Goal: Task Accomplishment & Management: Use online tool/utility

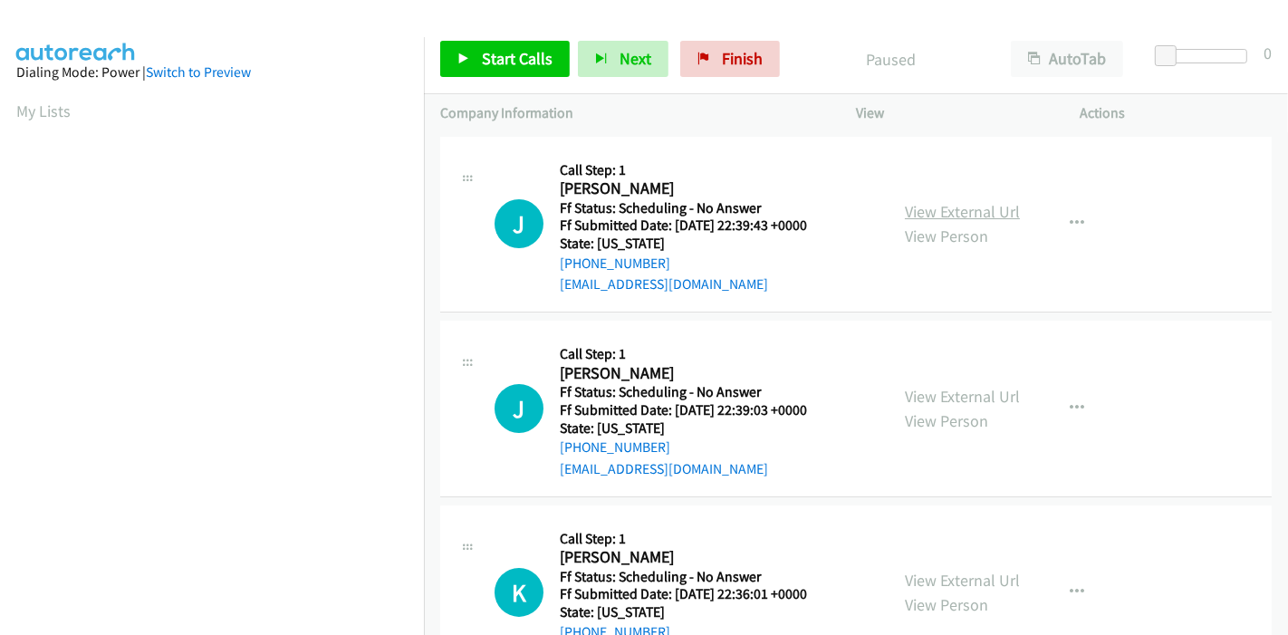
click at [908, 201] on link "View External Url" at bounding box center [962, 211] width 115 height 21
click at [945, 390] on link "View External Url" at bounding box center [962, 396] width 115 height 21
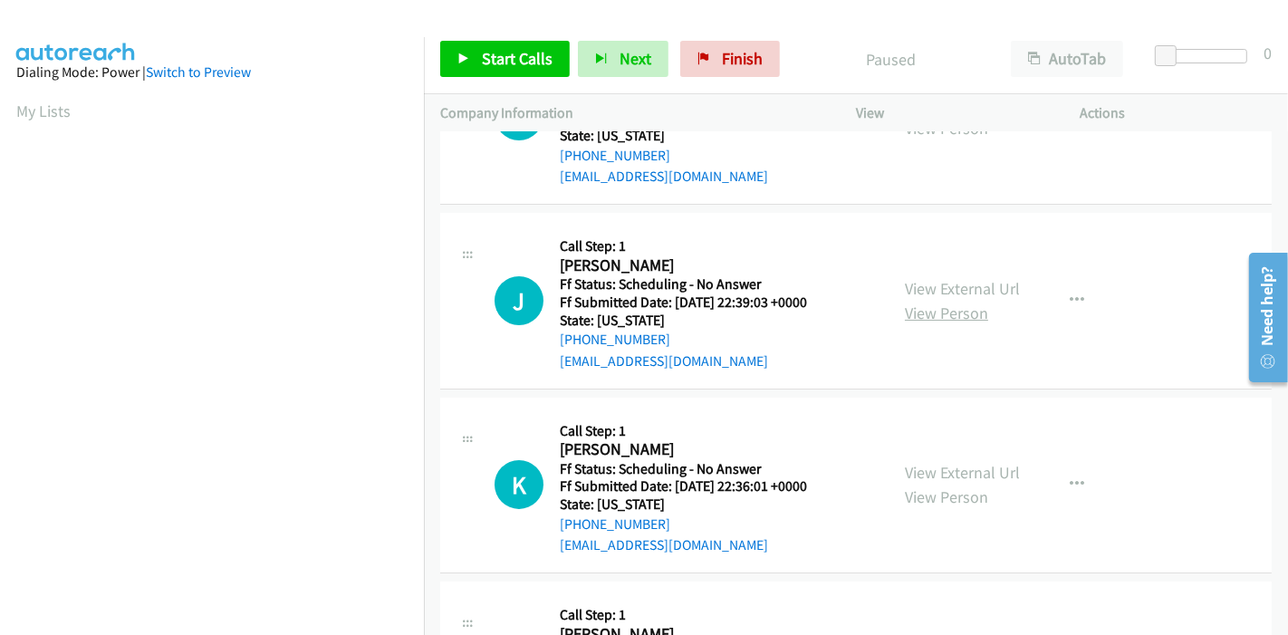
scroll to position [201, 0]
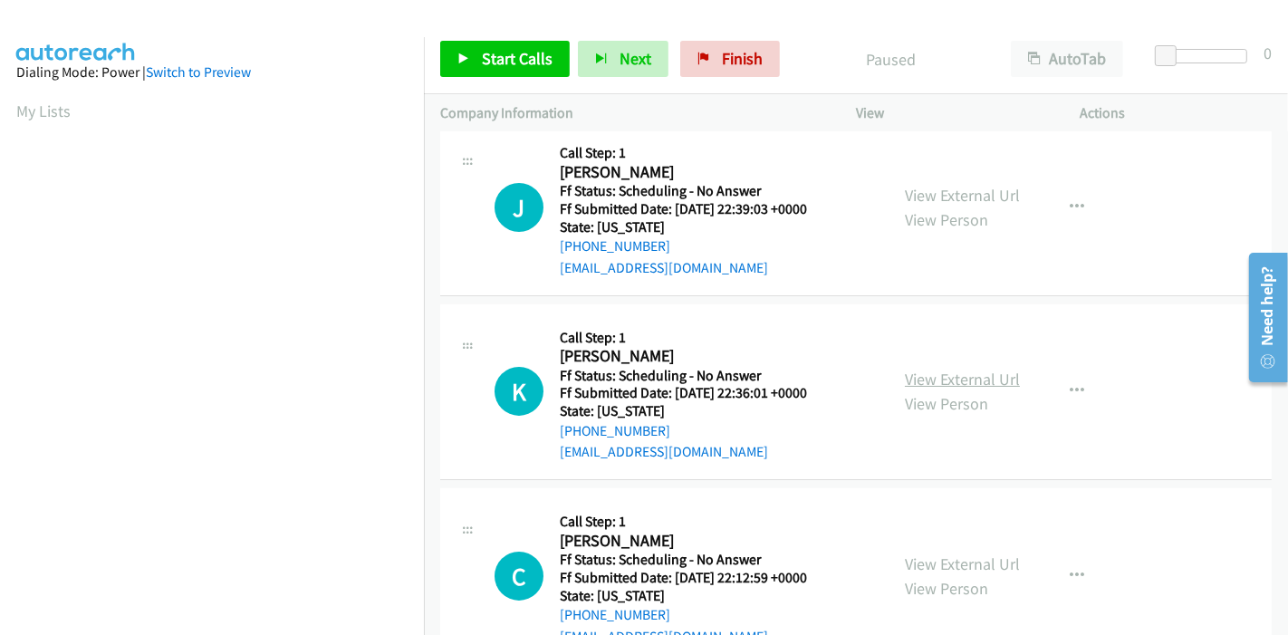
click at [952, 380] on link "View External Url" at bounding box center [962, 379] width 115 height 21
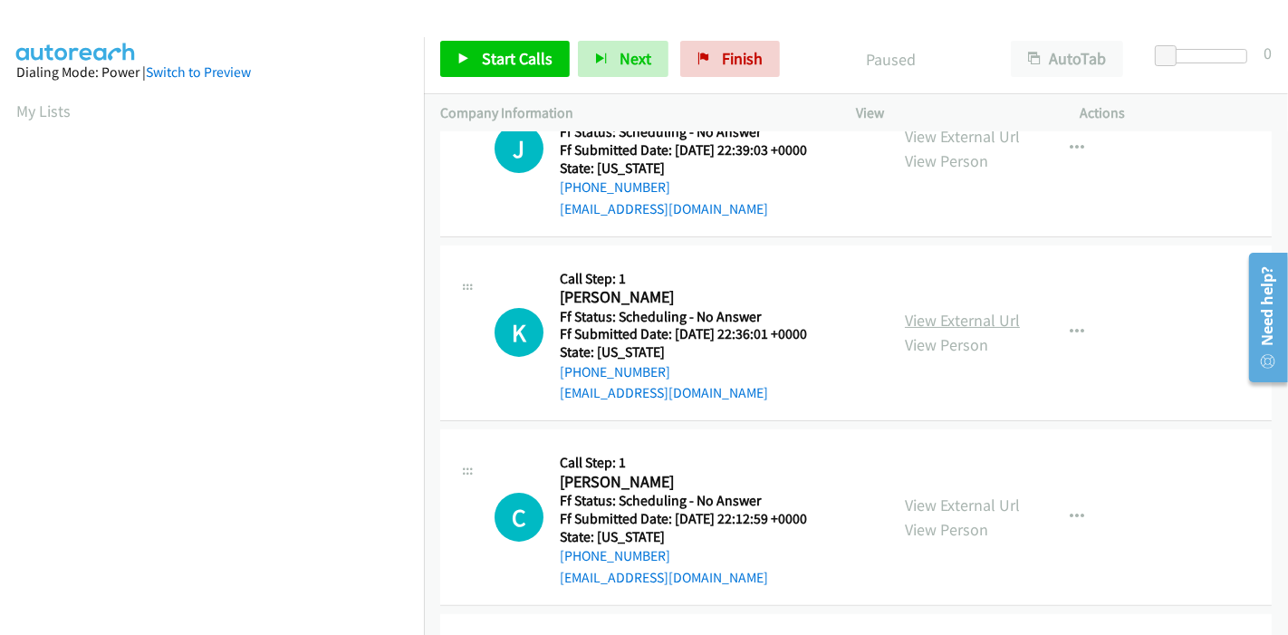
scroll to position [302, 0]
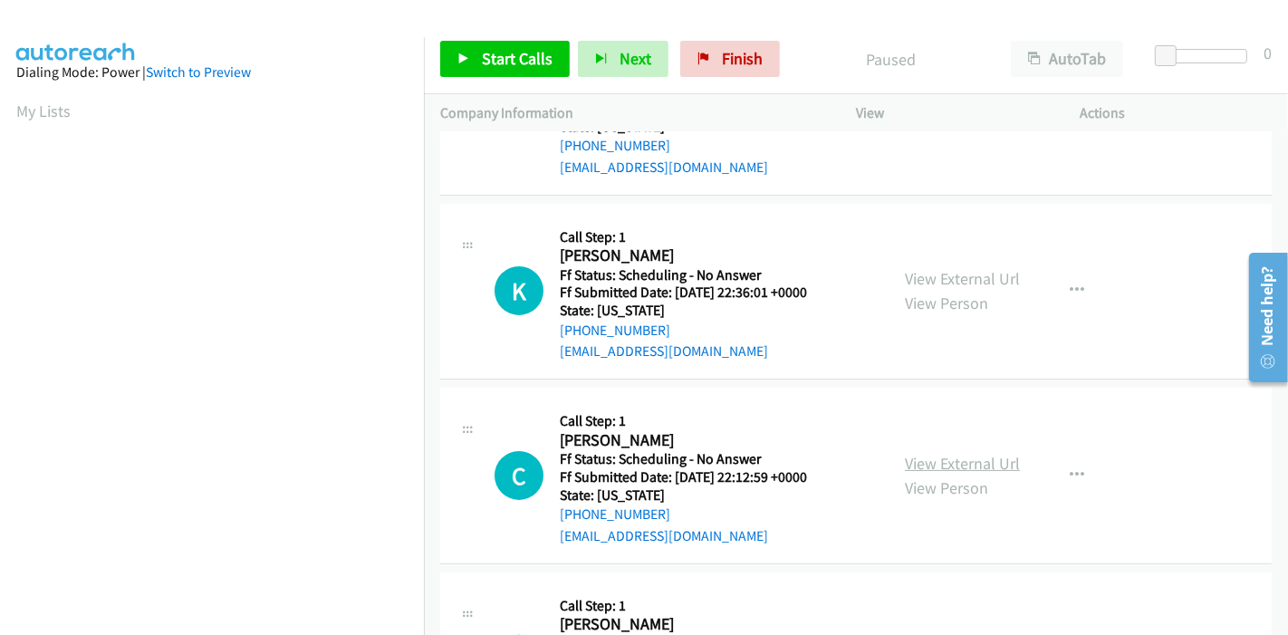
click at [923, 456] on link "View External Url" at bounding box center [962, 463] width 115 height 21
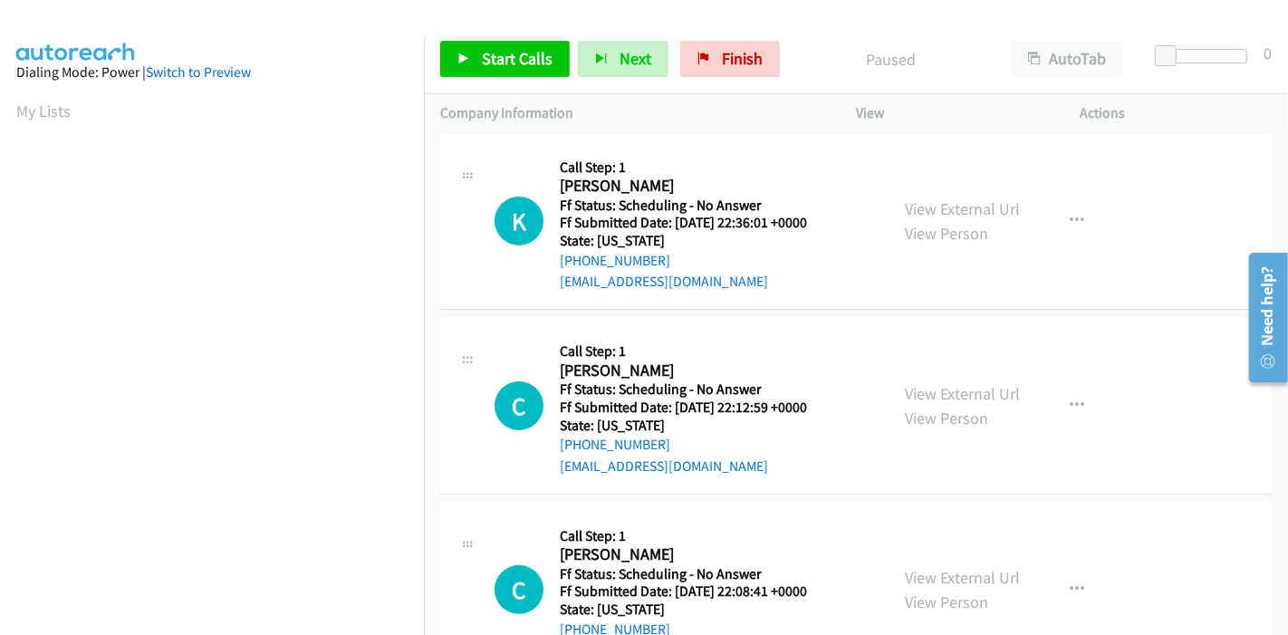
scroll to position [402, 0]
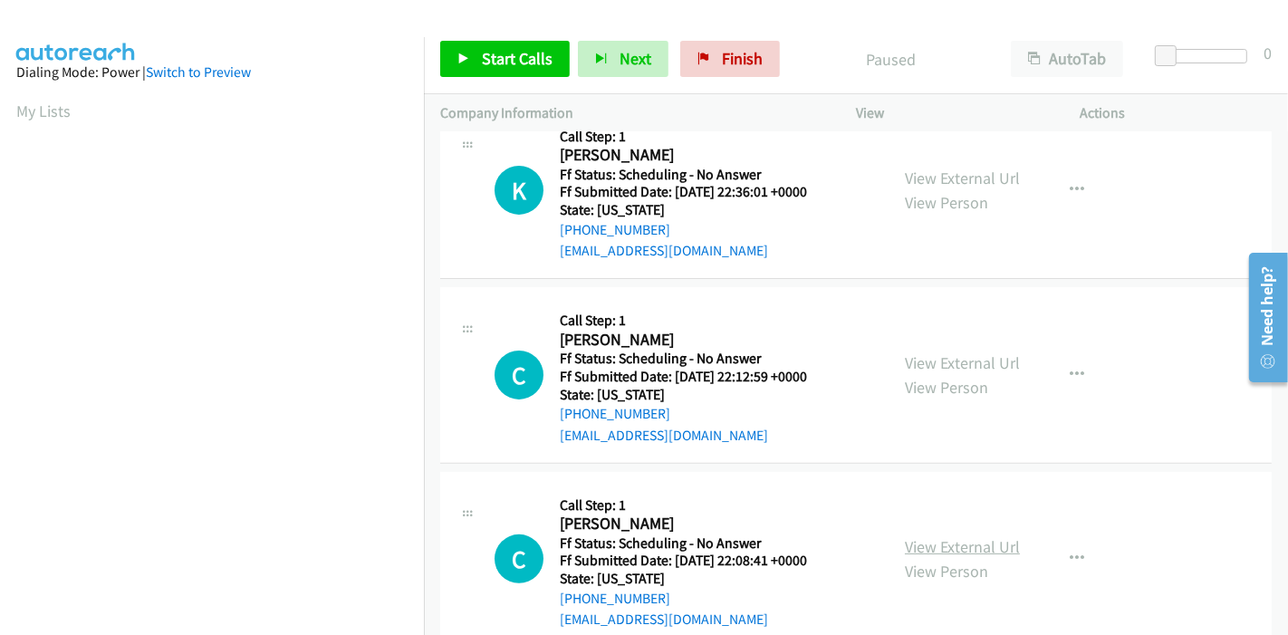
click at [913, 543] on link "View External Url" at bounding box center [962, 546] width 115 height 21
click at [482, 52] on span "Start Calls" at bounding box center [517, 58] width 71 height 21
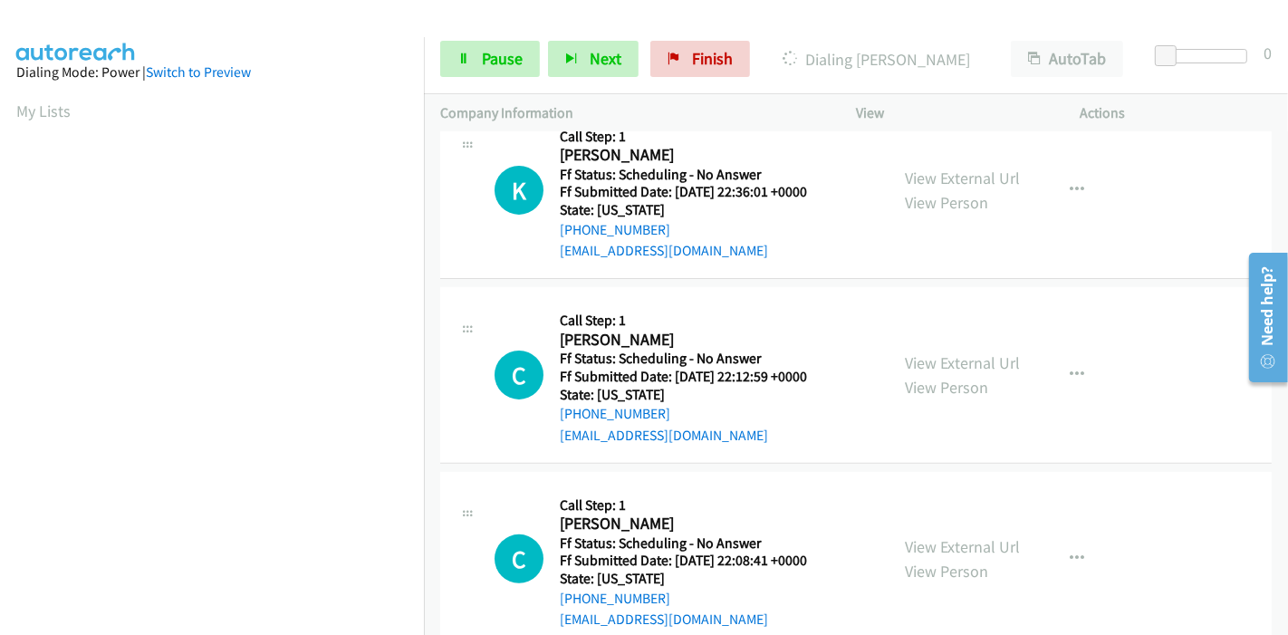
scroll to position [382, 0]
click at [489, 64] on span "Pause" at bounding box center [502, 58] width 41 height 21
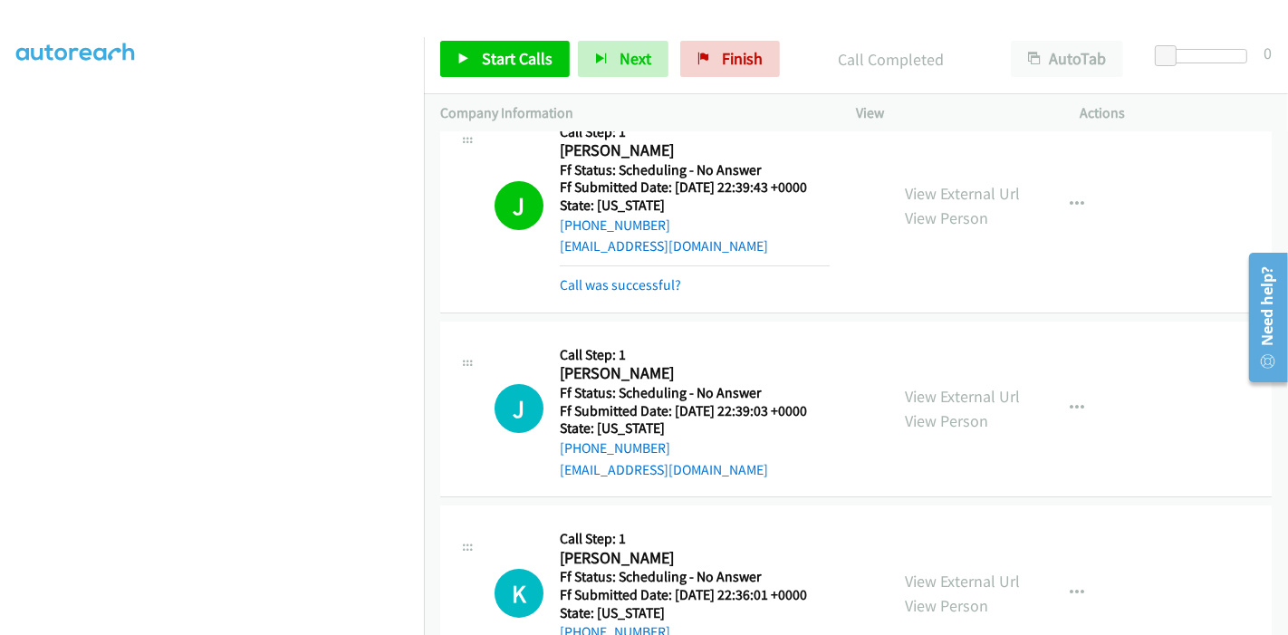
scroll to position [0, 0]
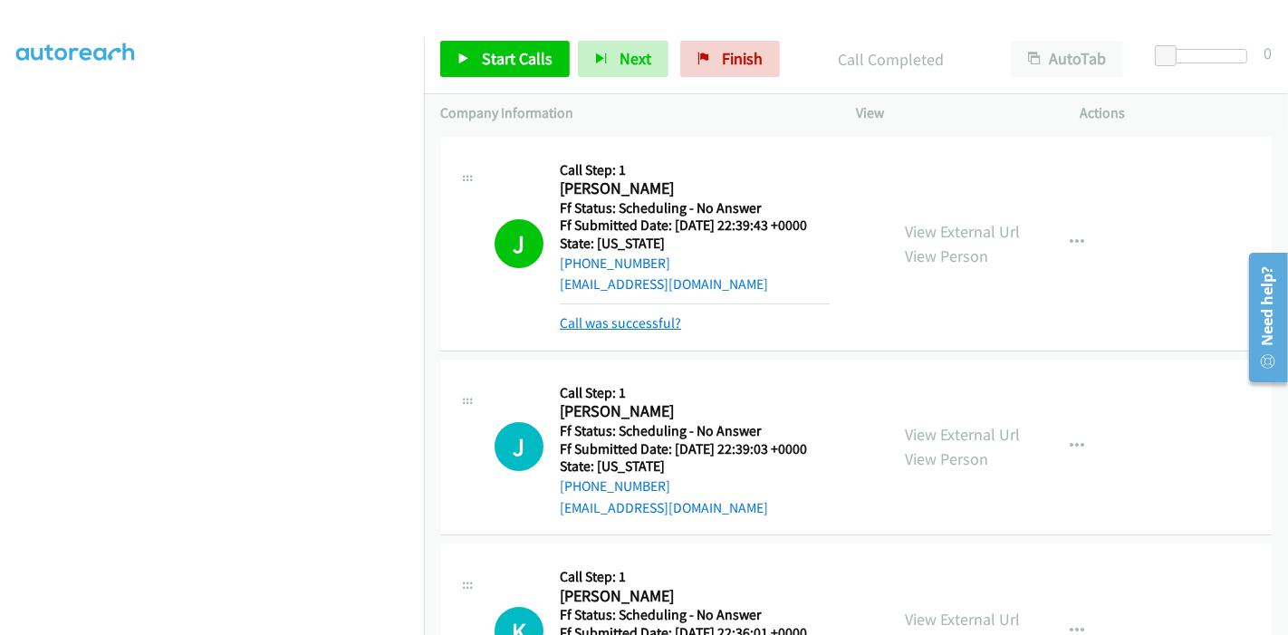
click at [609, 328] on link "Call was successful?" at bounding box center [620, 322] width 121 height 17
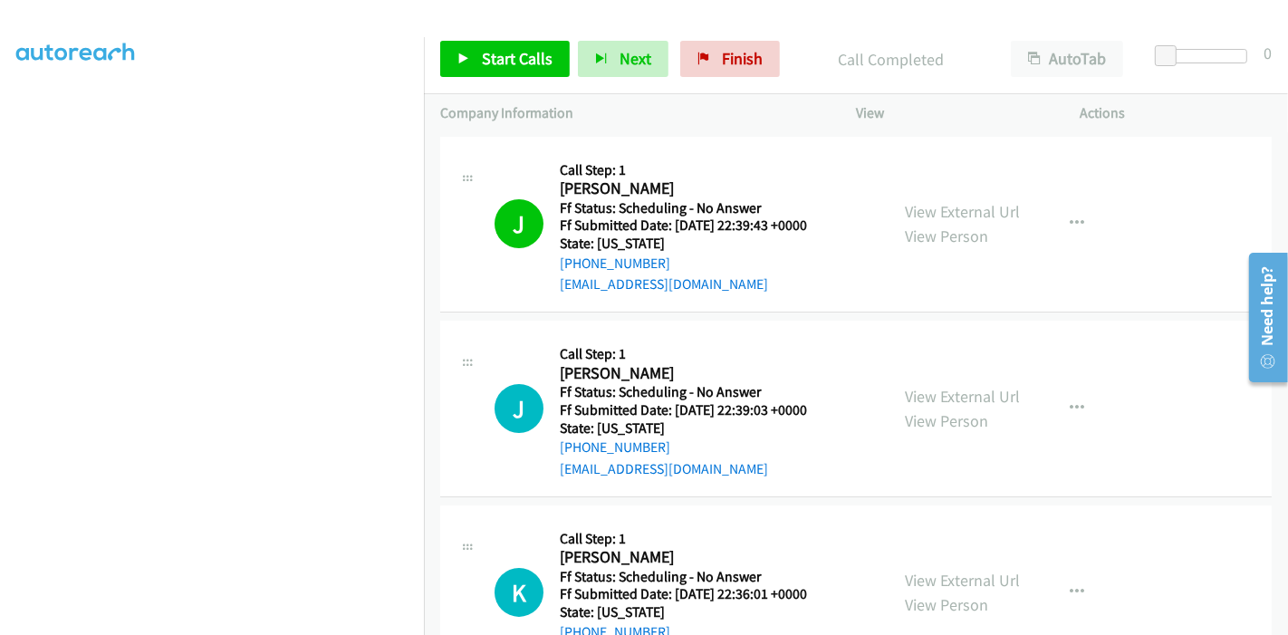
click at [641, 20] on div at bounding box center [636, 35] width 1272 height 70
click at [489, 82] on div "Start Calls Pause Next Finish Call Completed AutoTab AutoTab 0" at bounding box center [856, 59] width 864 height 70
click at [483, 62] on span "Start Calls" at bounding box center [517, 58] width 71 height 21
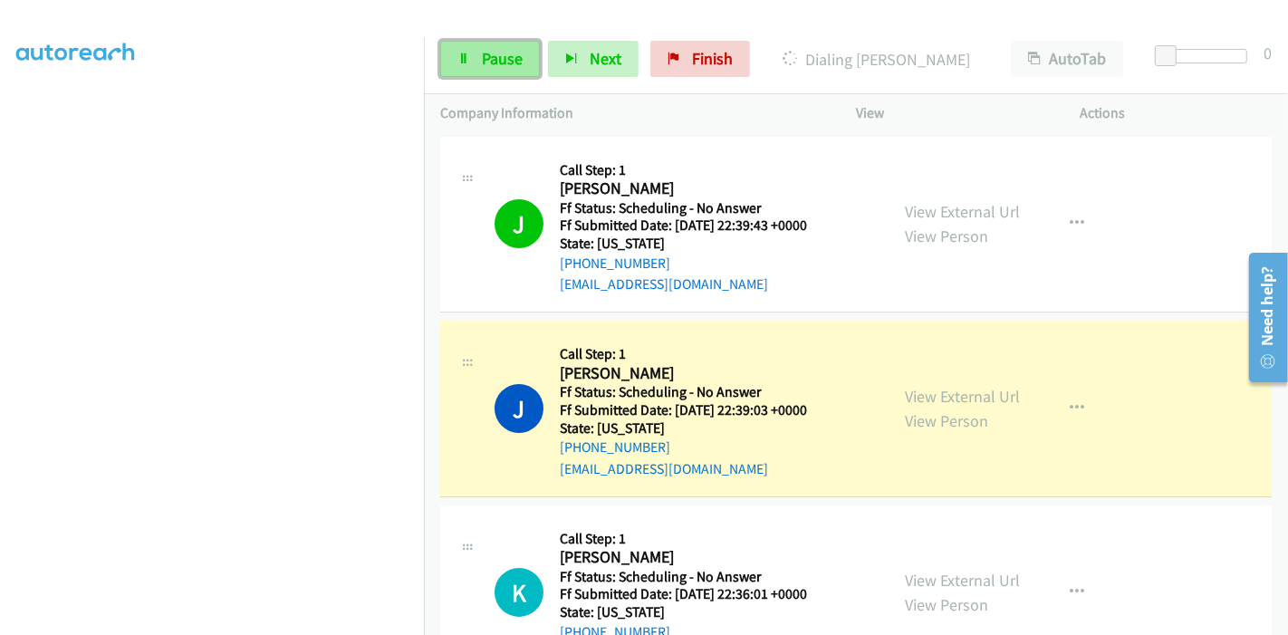
click at [476, 59] on link "Pause" at bounding box center [490, 59] width 100 height 36
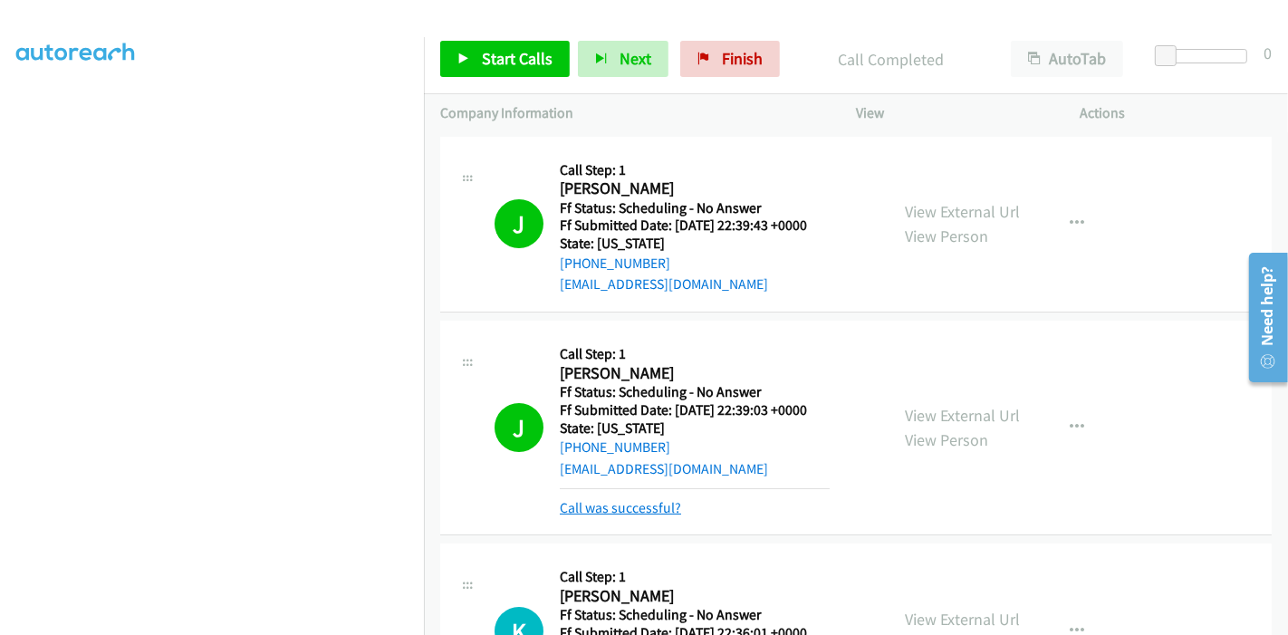
click at [629, 505] on link "Call was successful?" at bounding box center [620, 507] width 121 height 17
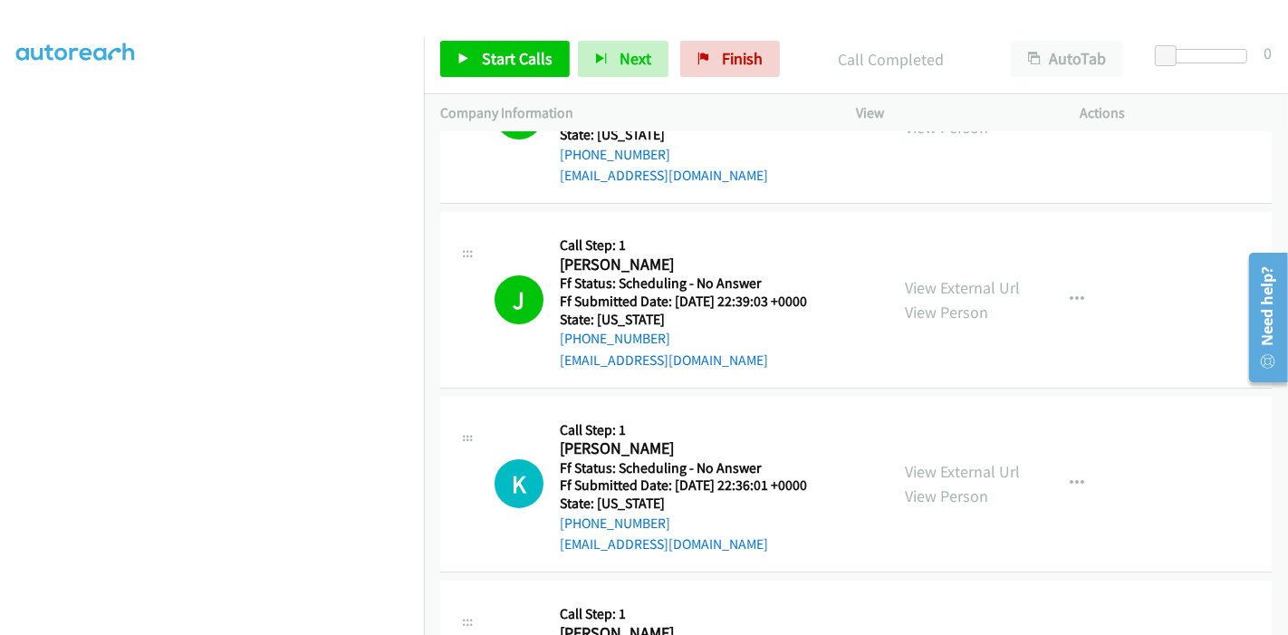
scroll to position [201, 0]
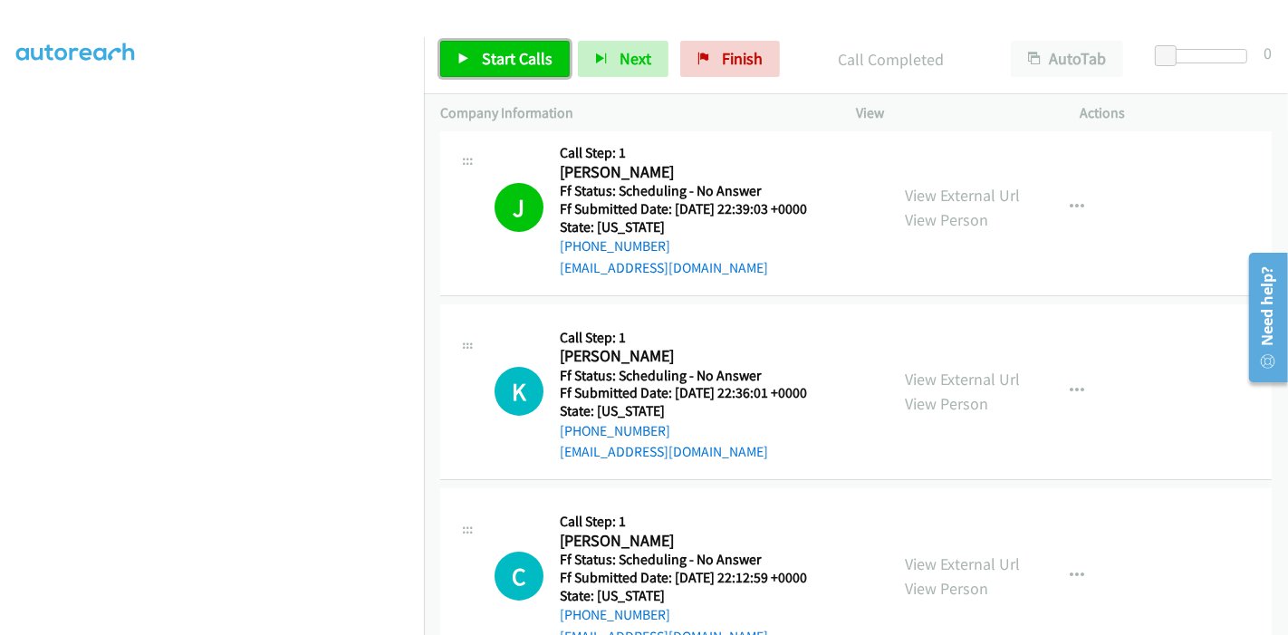
click at [456, 51] on link "Start Calls" at bounding box center [505, 59] width 130 height 36
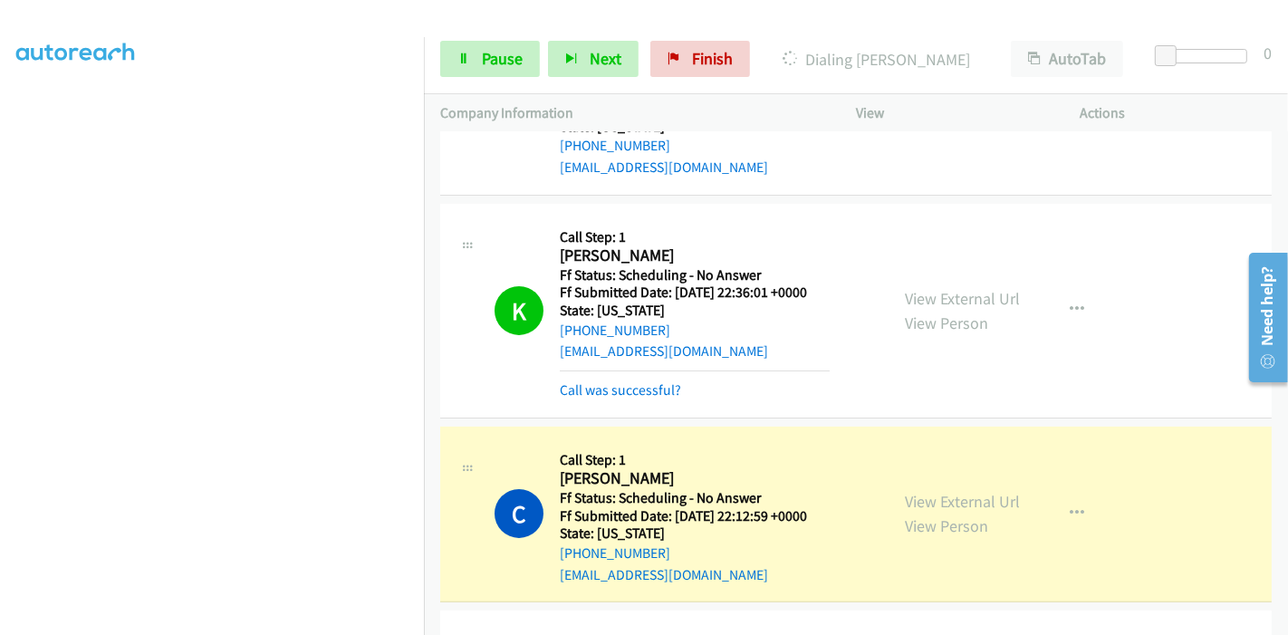
scroll to position [402, 0]
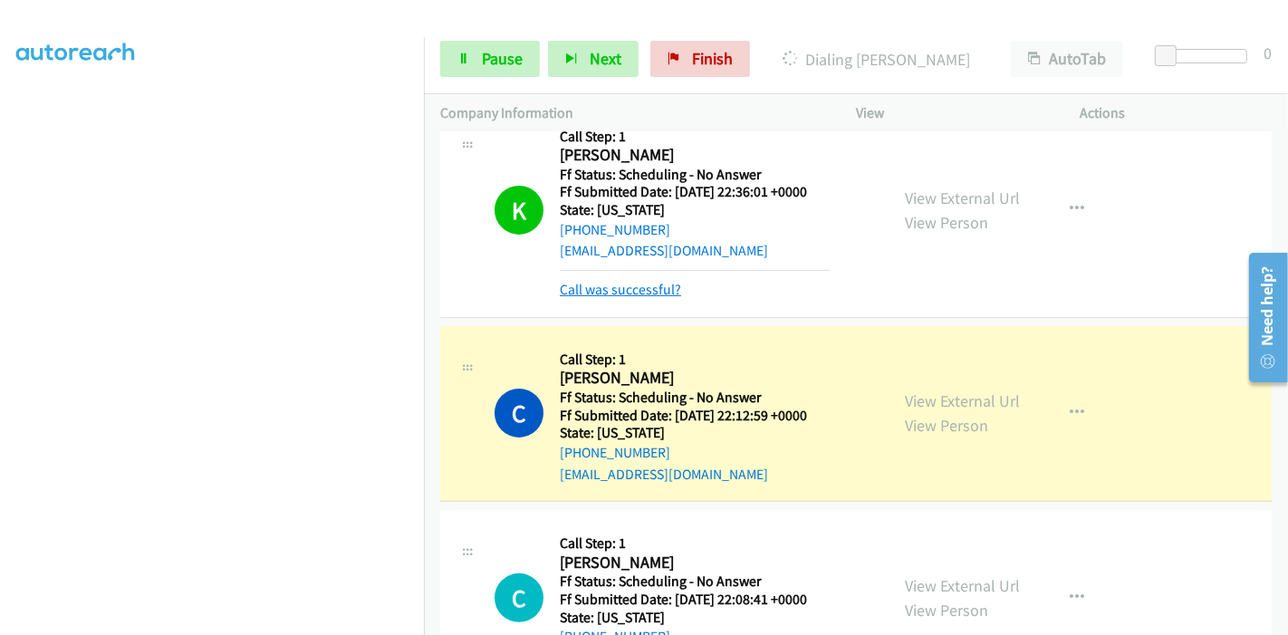
click at [653, 291] on link "Call was successful?" at bounding box center [620, 289] width 121 height 17
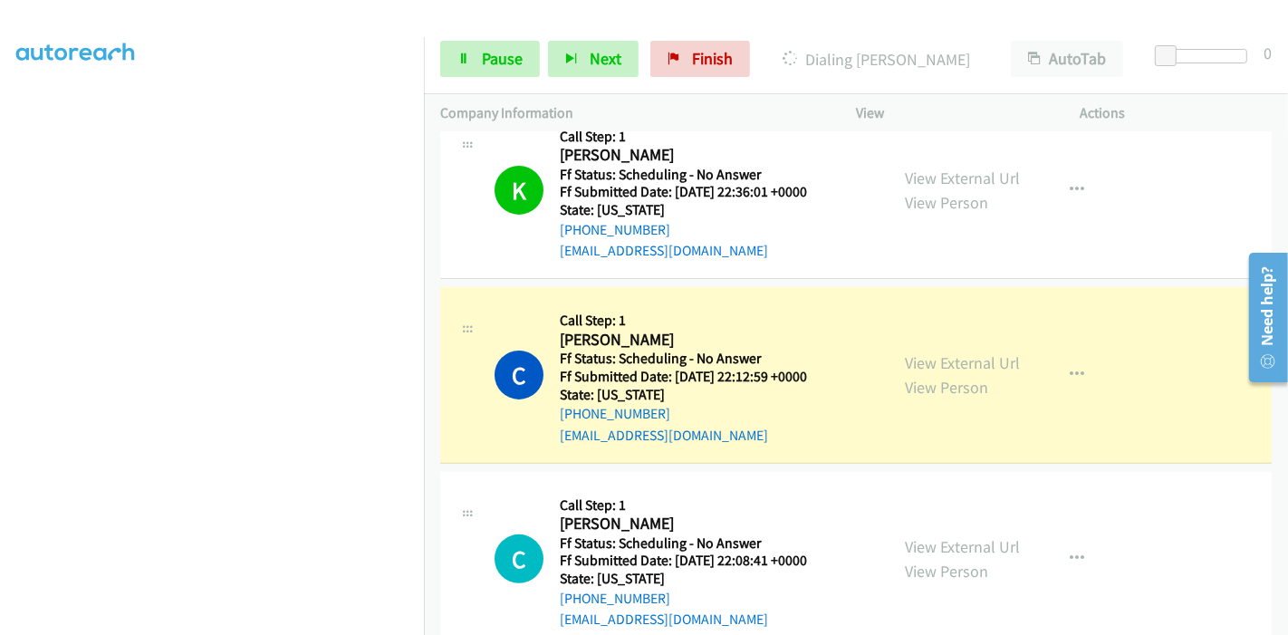
scroll to position [503, 0]
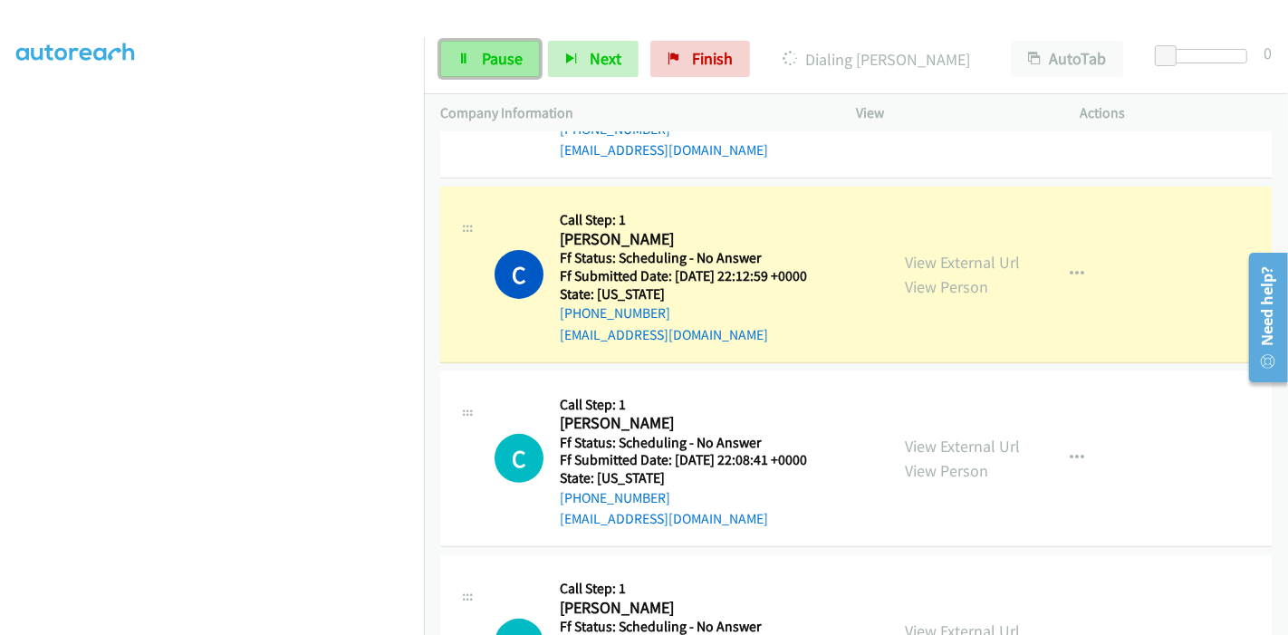
click at [514, 56] on span "Pause" at bounding box center [502, 58] width 41 height 21
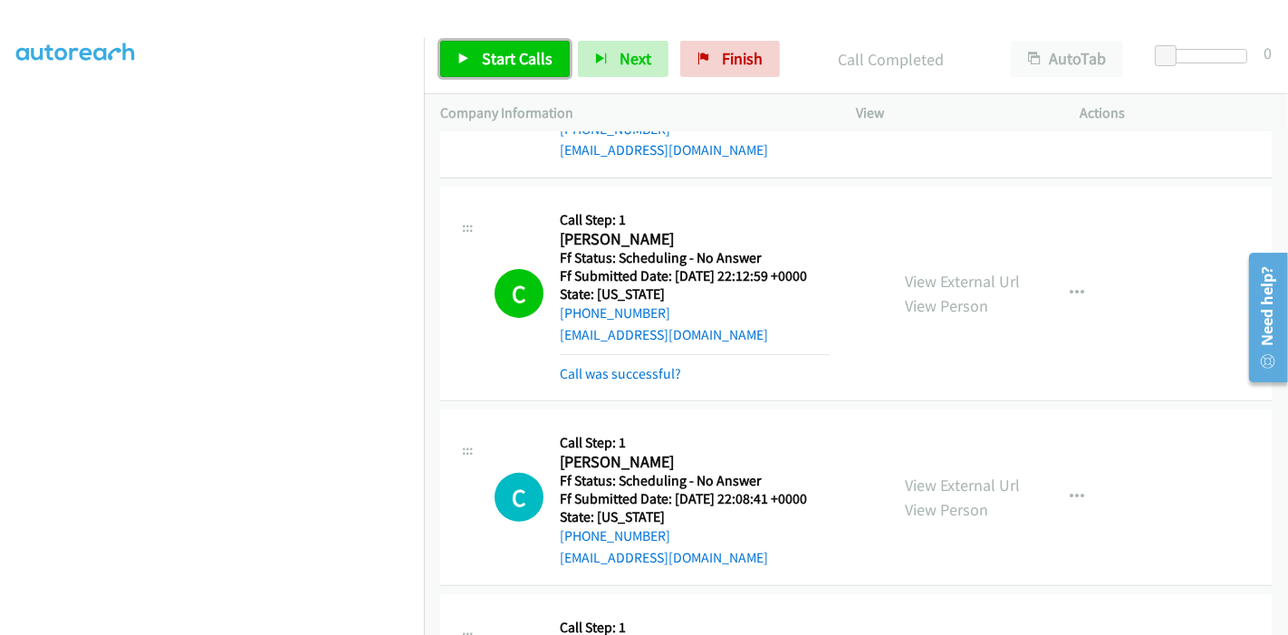
click at [494, 60] on span "Start Calls" at bounding box center [517, 58] width 71 height 21
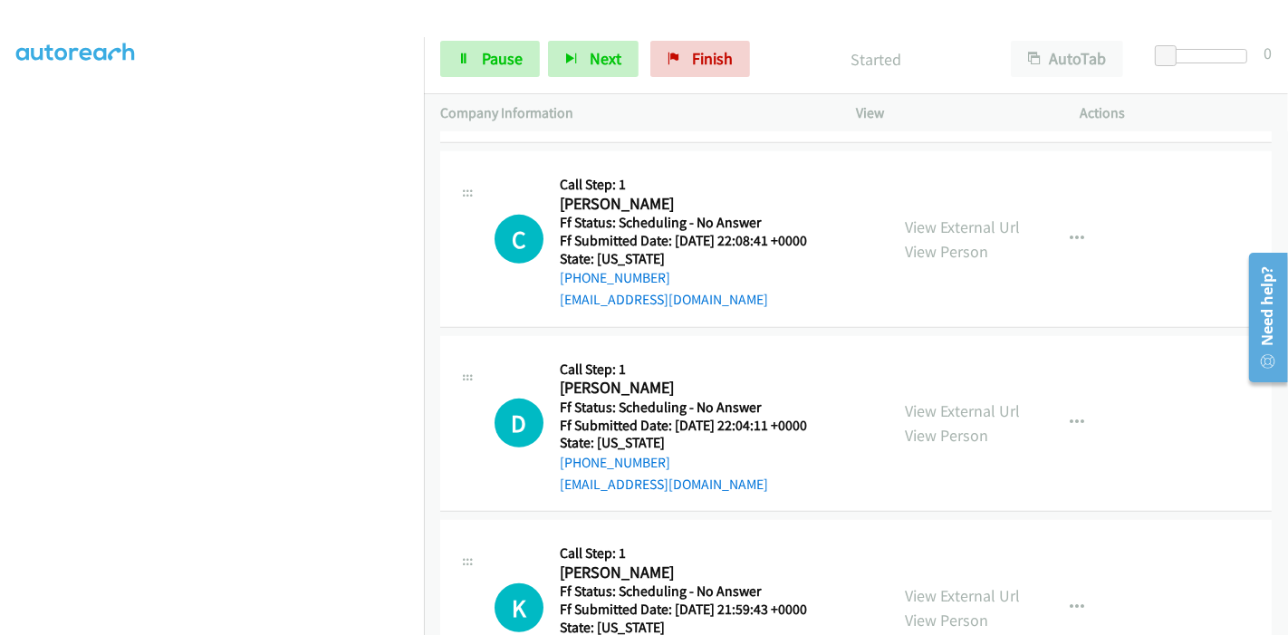
scroll to position [804, 0]
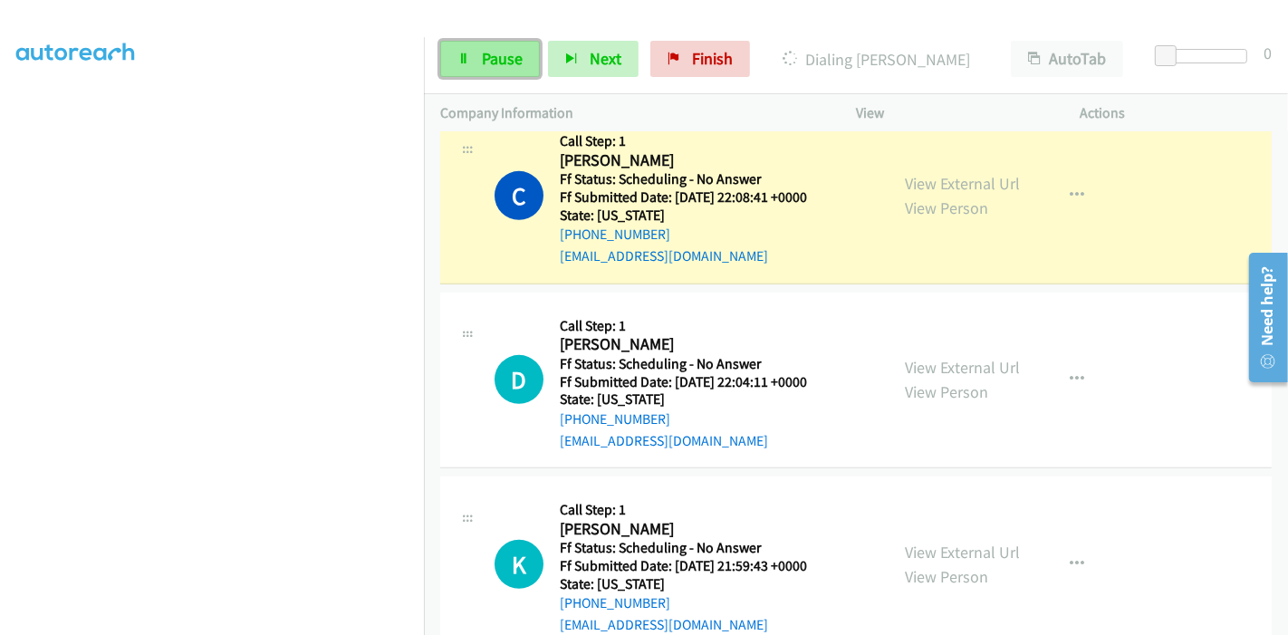
click at [508, 73] on link "Pause" at bounding box center [490, 59] width 100 height 36
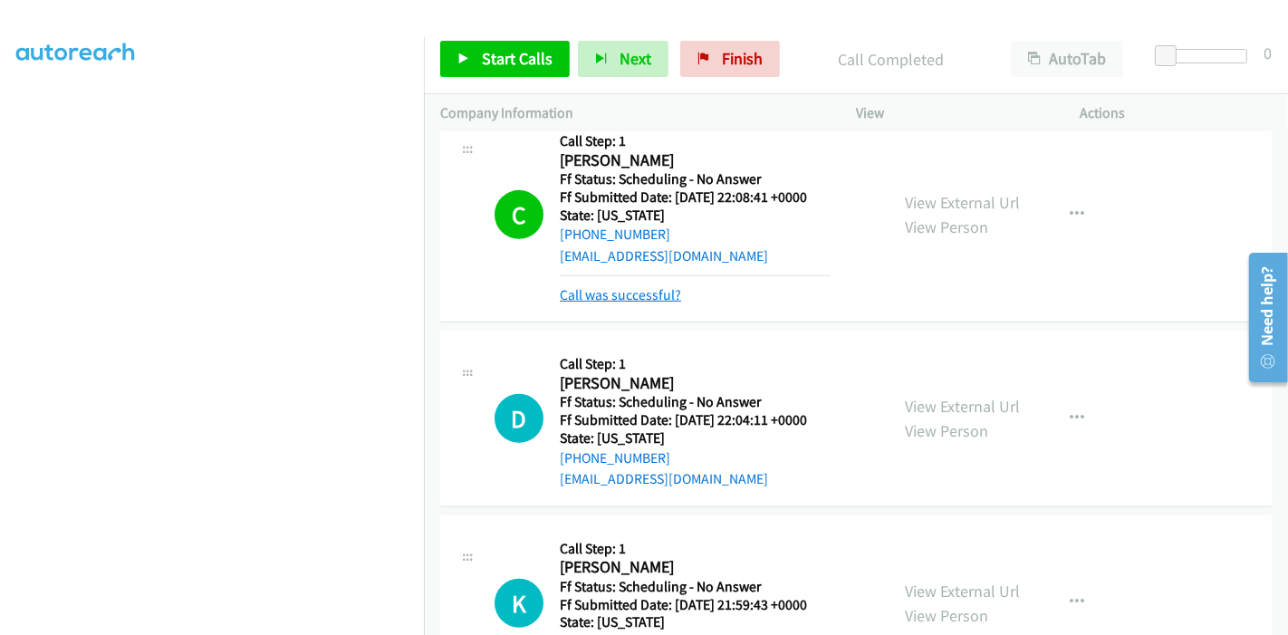
click at [610, 290] on link "Call was successful?" at bounding box center [620, 294] width 121 height 17
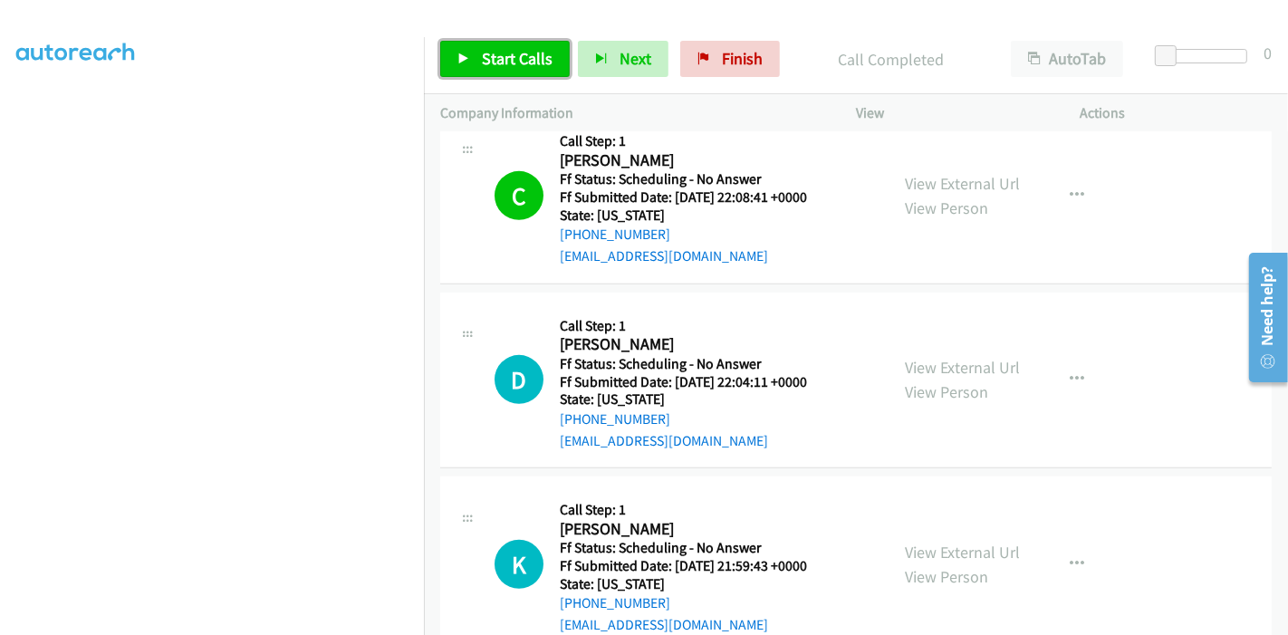
click at [496, 50] on span "Start Calls" at bounding box center [517, 58] width 71 height 21
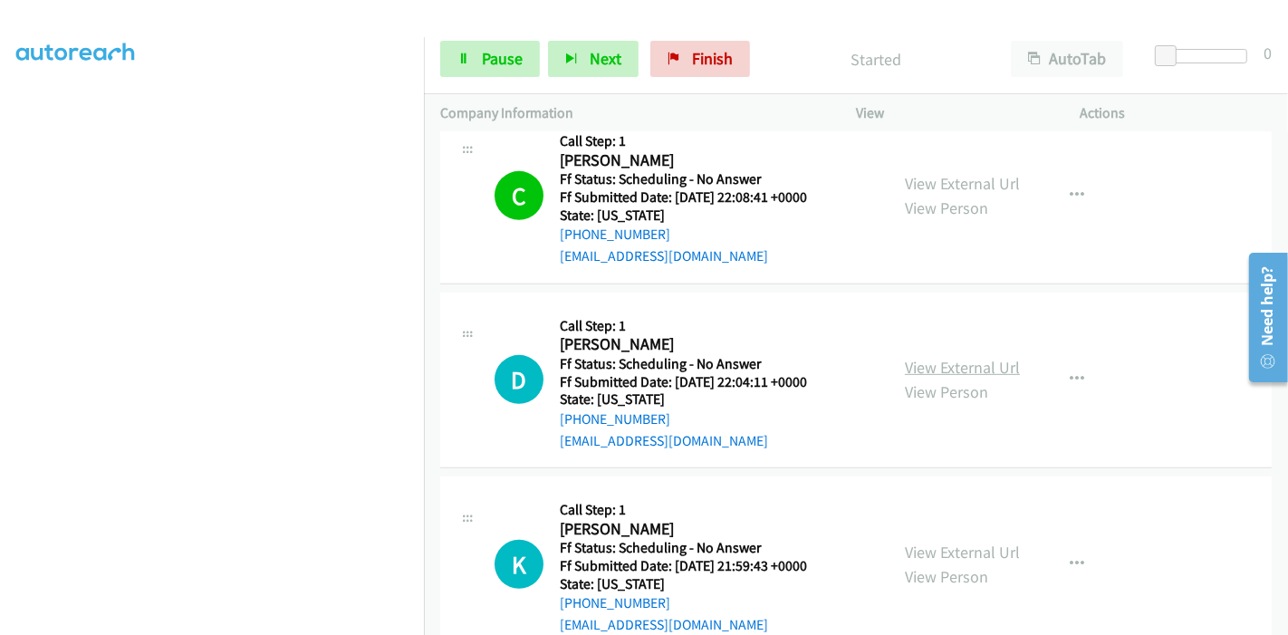
click at [979, 360] on link "View External Url" at bounding box center [962, 367] width 115 height 21
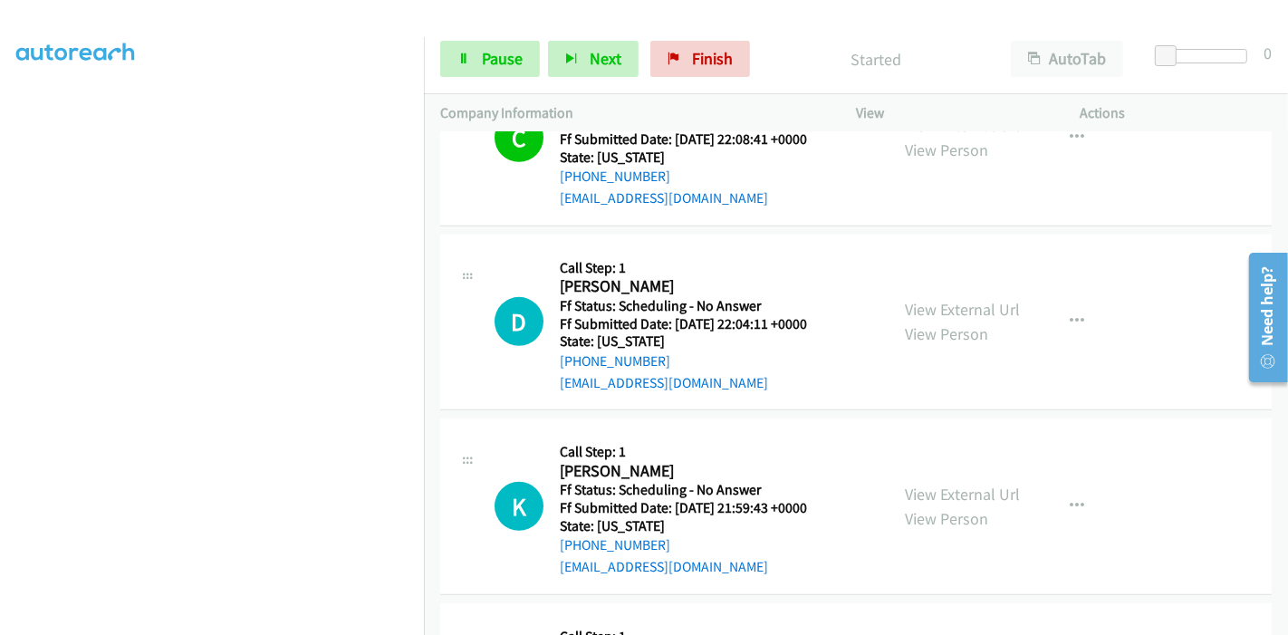
scroll to position [906, 0]
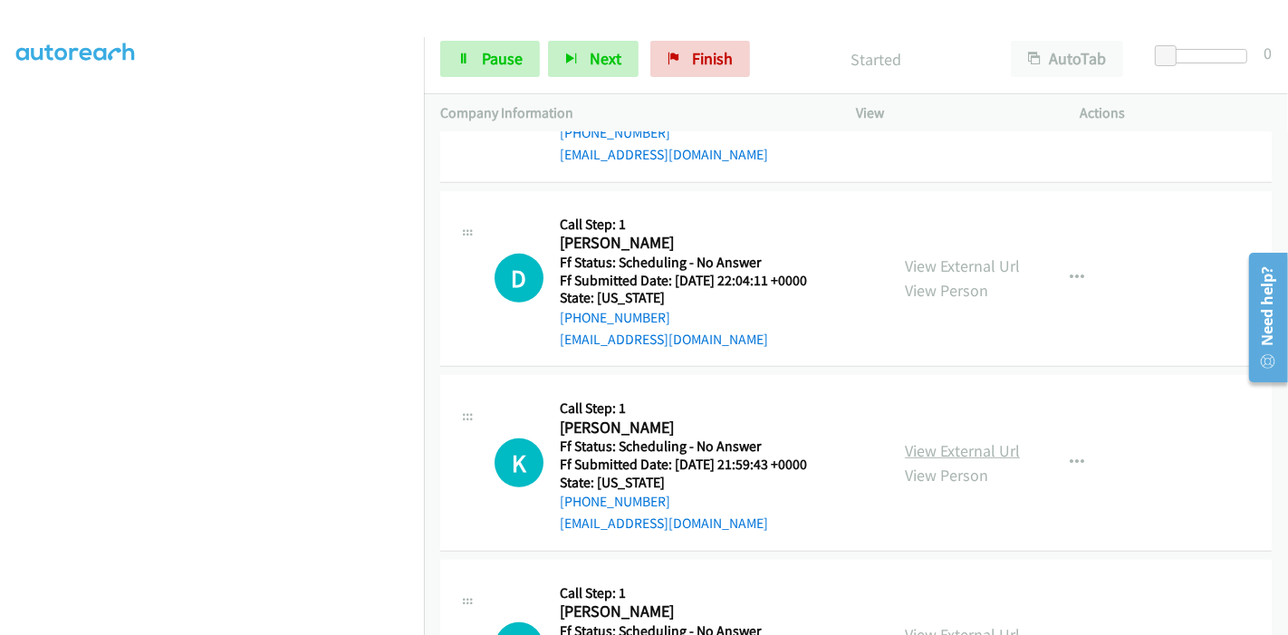
click at [942, 448] on link "View External Url" at bounding box center [962, 450] width 115 height 21
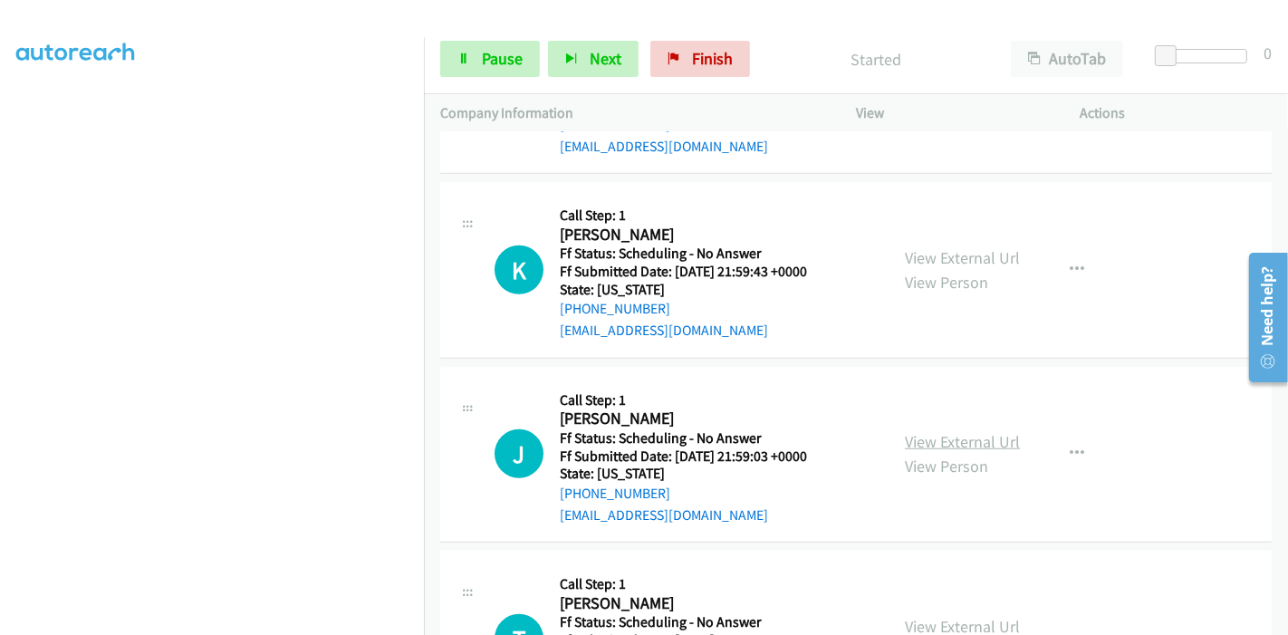
scroll to position [1107, 0]
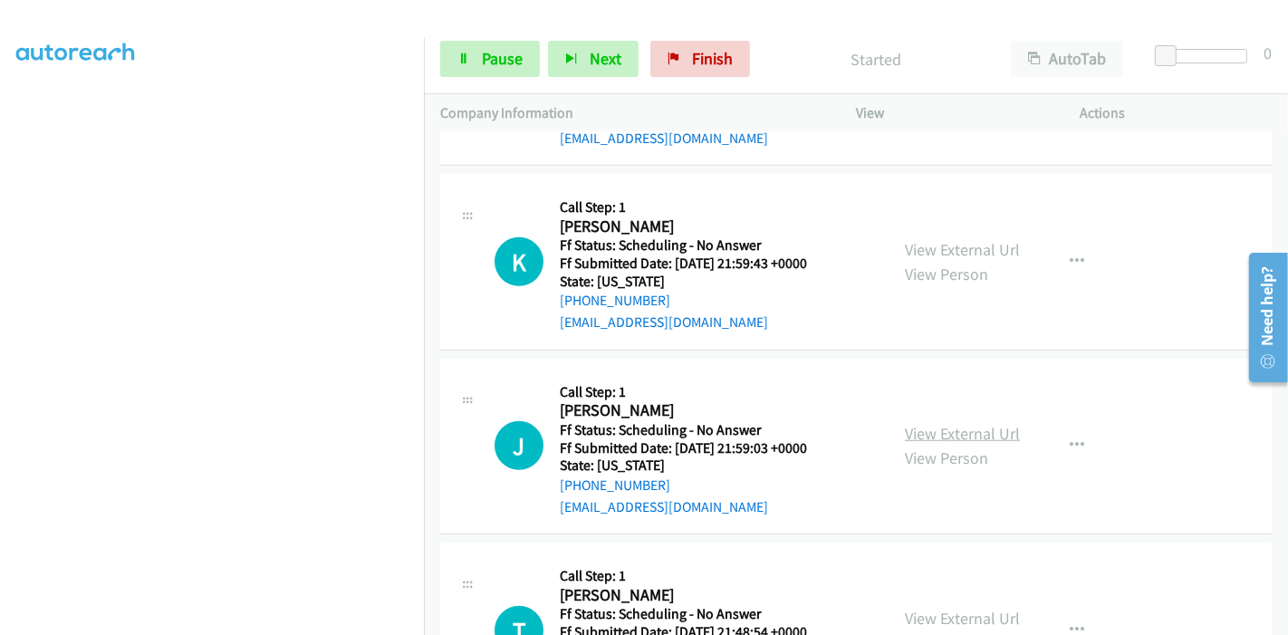
click at [970, 429] on link "View External Url" at bounding box center [962, 433] width 115 height 21
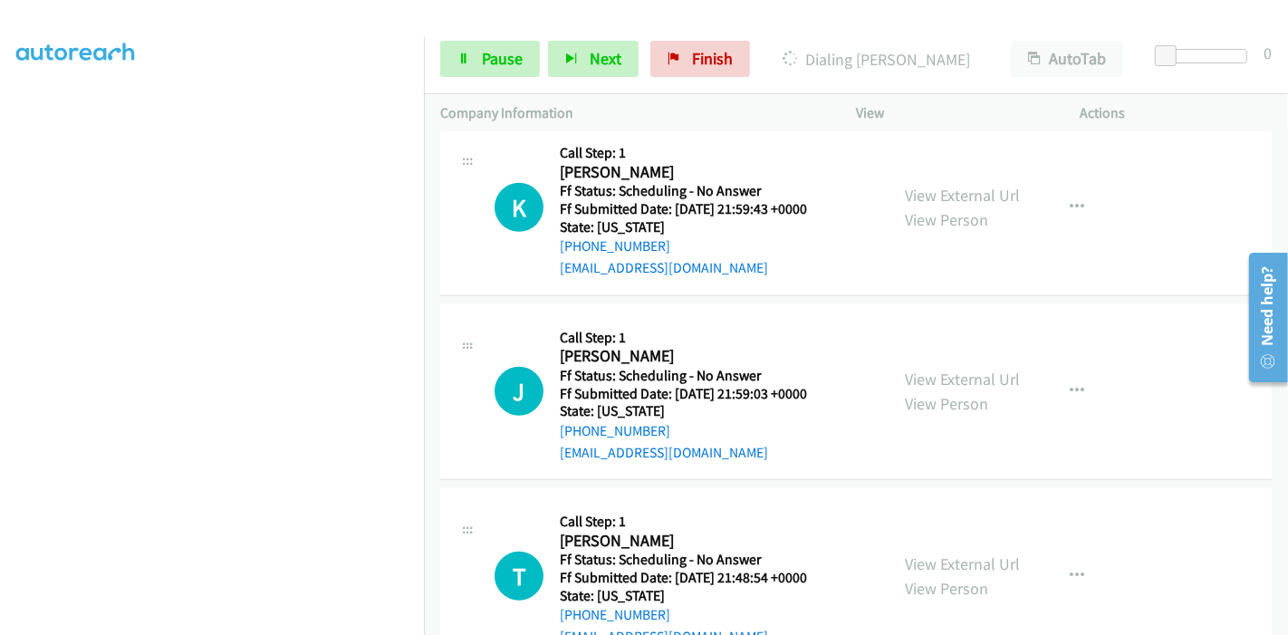
scroll to position [1207, 0]
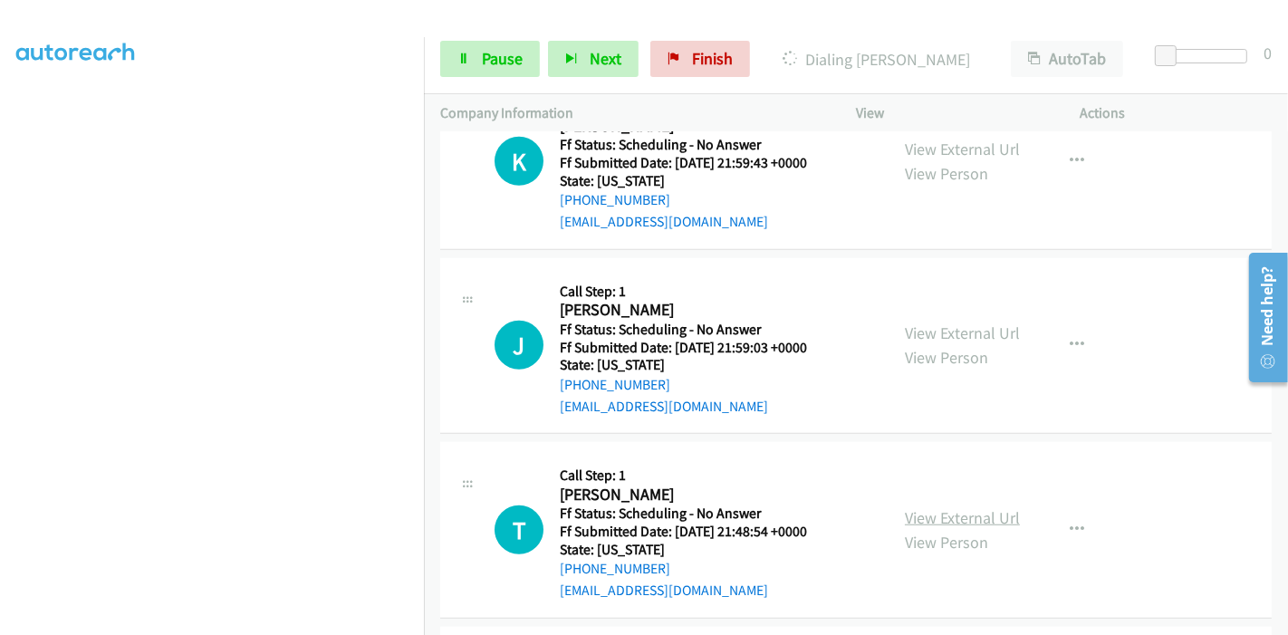
click at [919, 507] on link "View External Url" at bounding box center [962, 517] width 115 height 21
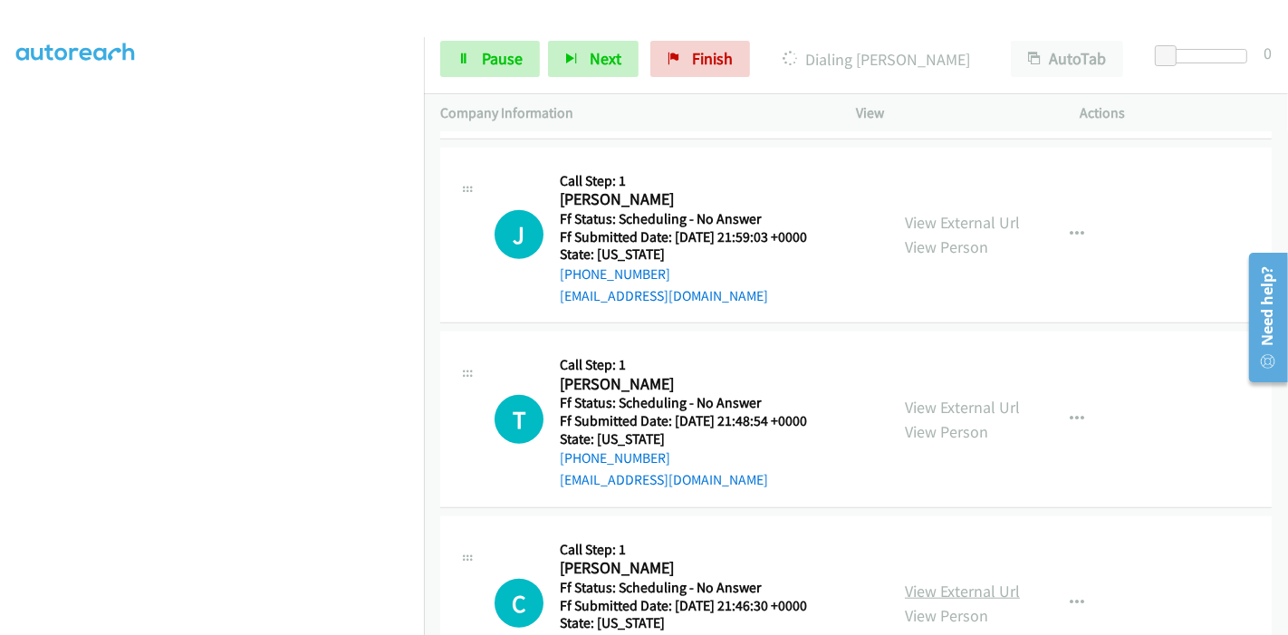
scroll to position [1509, 0]
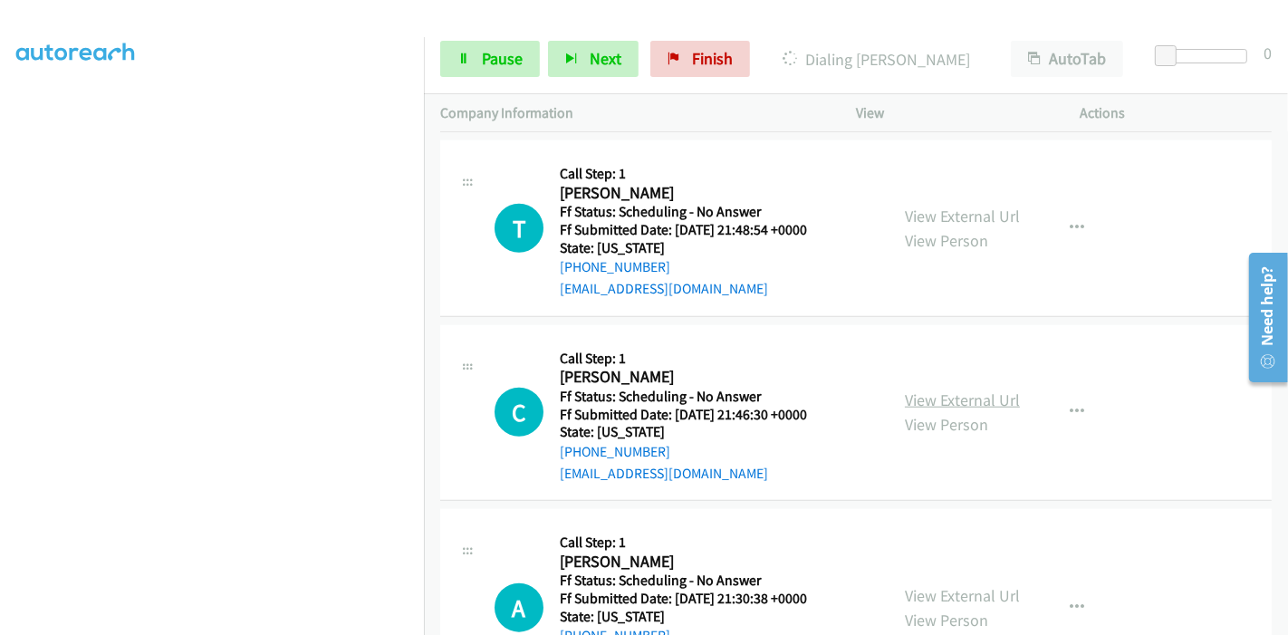
click at [928, 402] on link "View External Url" at bounding box center [962, 399] width 115 height 21
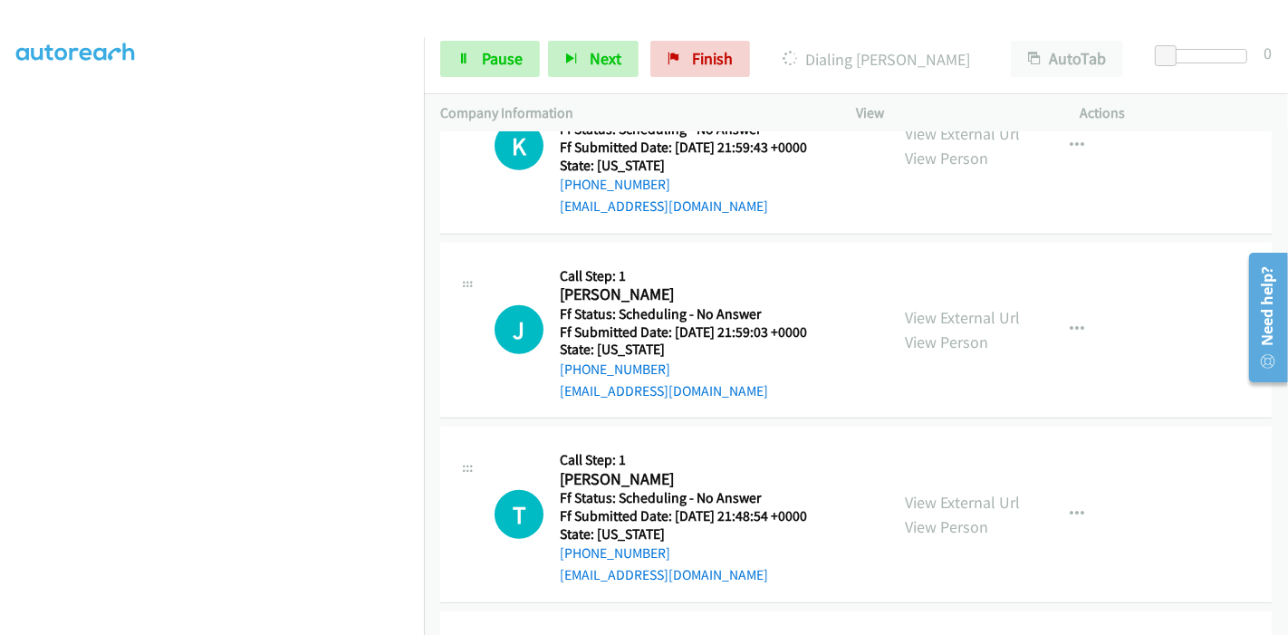
scroll to position [1207, 0]
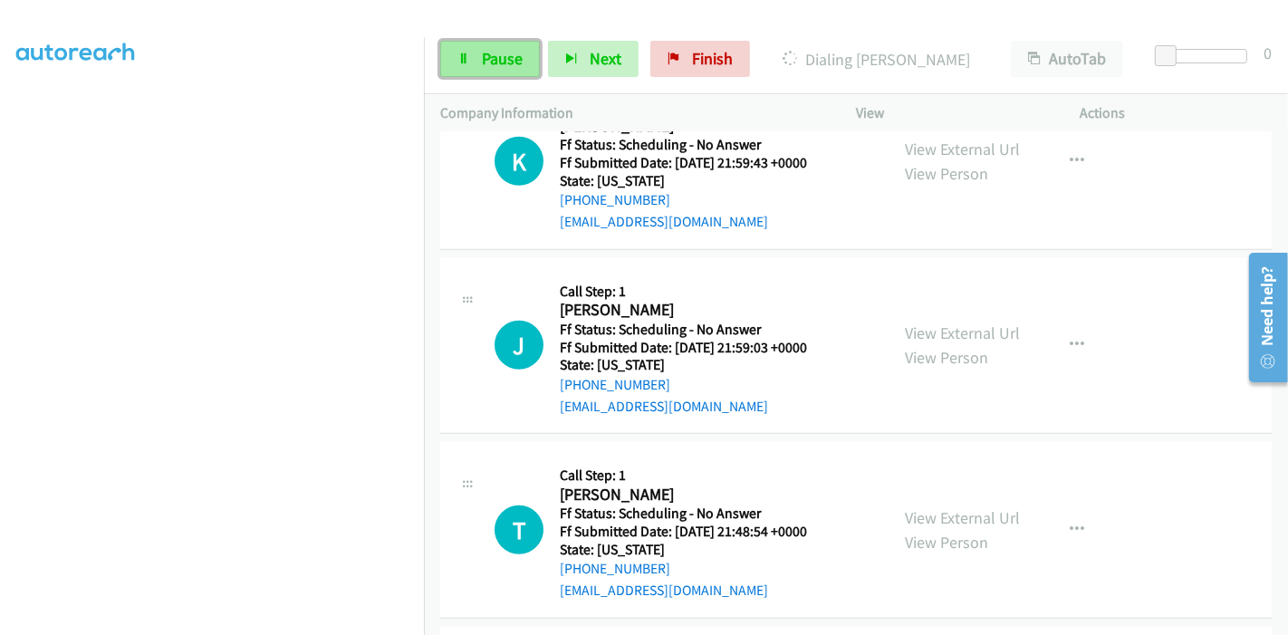
click at [484, 47] on link "Pause" at bounding box center [490, 59] width 100 height 36
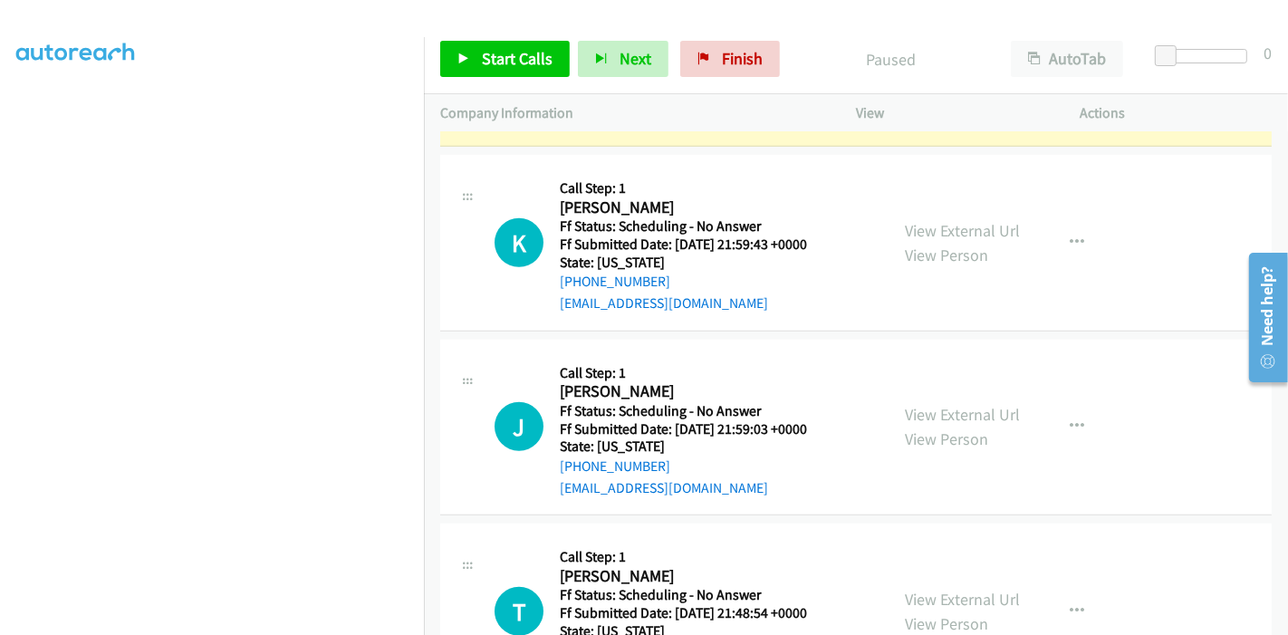
scroll to position [906, 0]
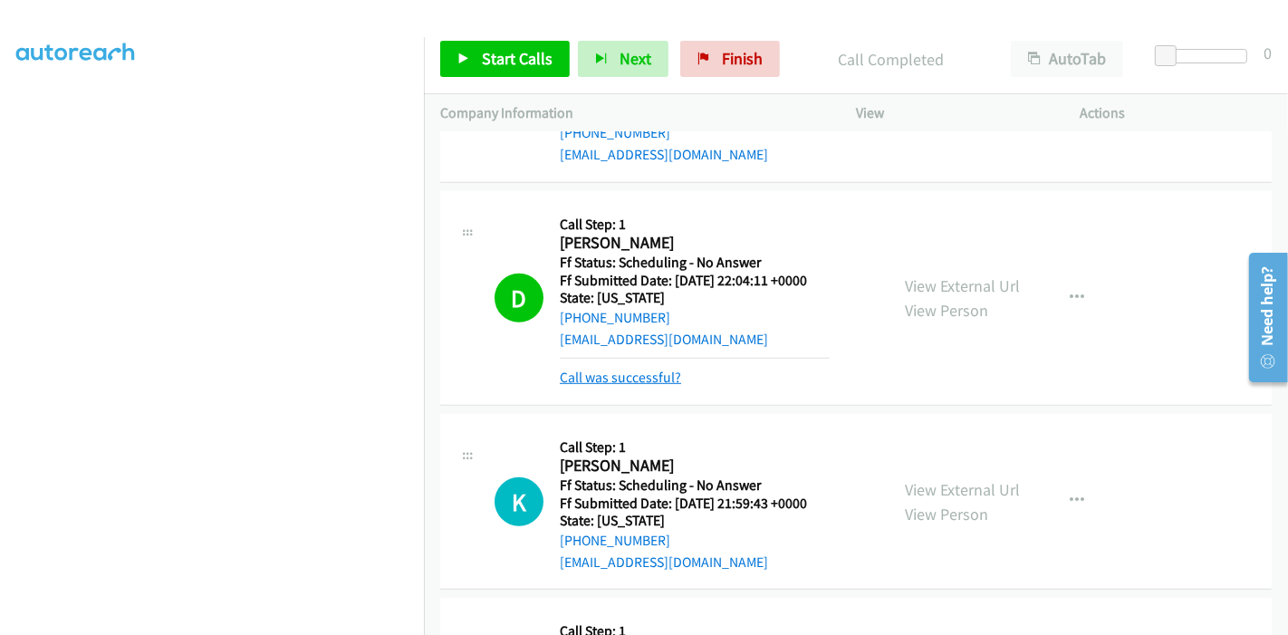
click at [629, 379] on link "Call was successful?" at bounding box center [620, 377] width 121 height 17
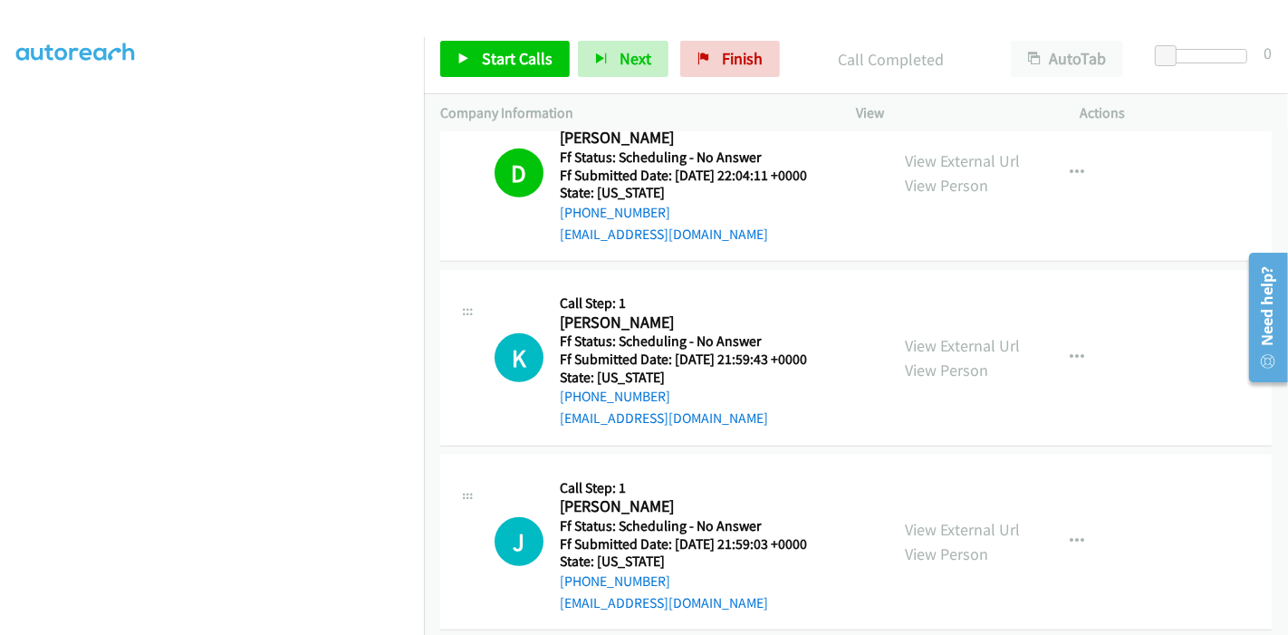
scroll to position [1107, 0]
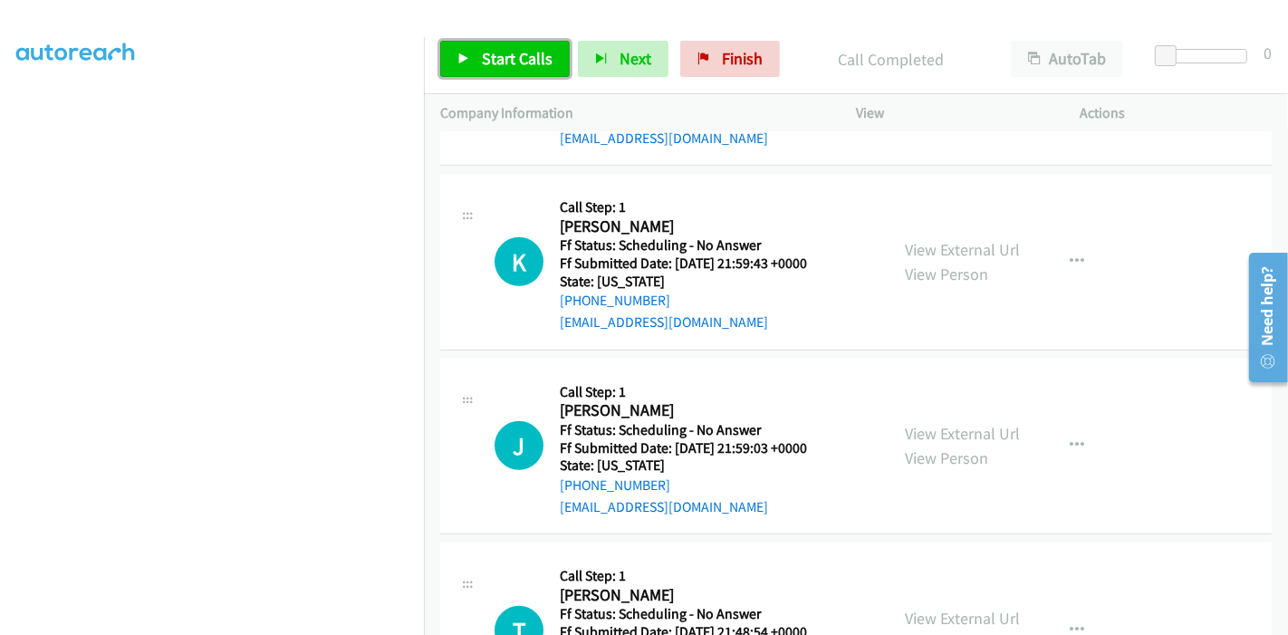
click at [502, 73] on link "Start Calls" at bounding box center [505, 59] width 130 height 36
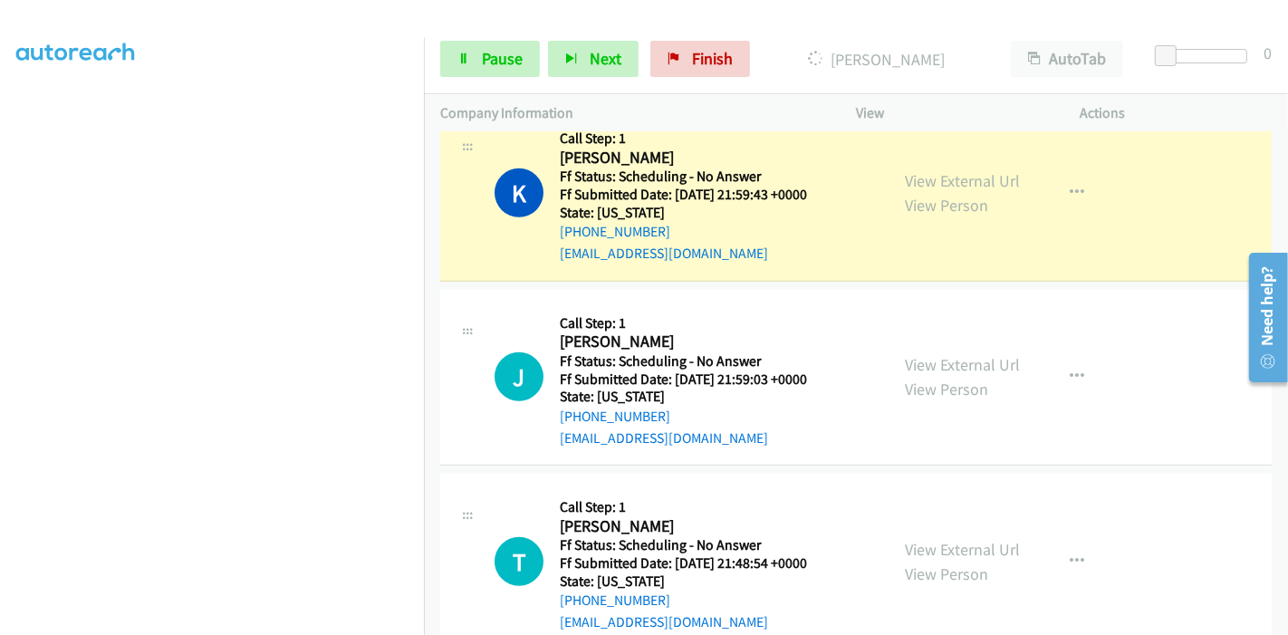
scroll to position [1207, 0]
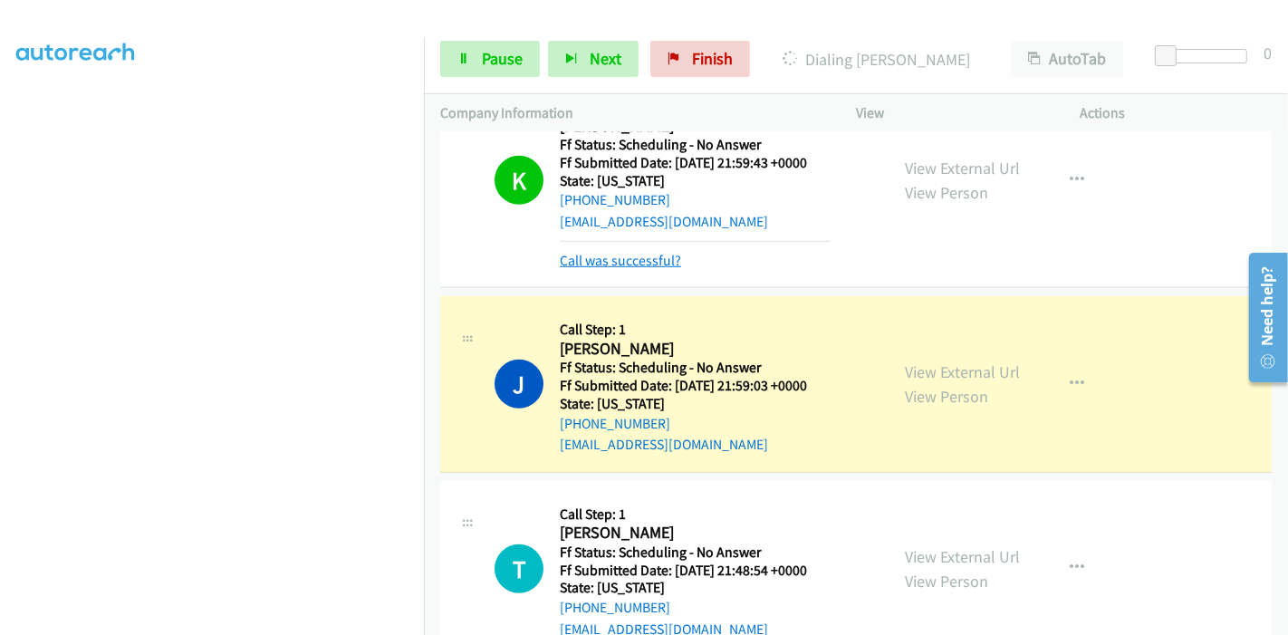
click at [627, 258] on link "Call was successful?" at bounding box center [620, 260] width 121 height 17
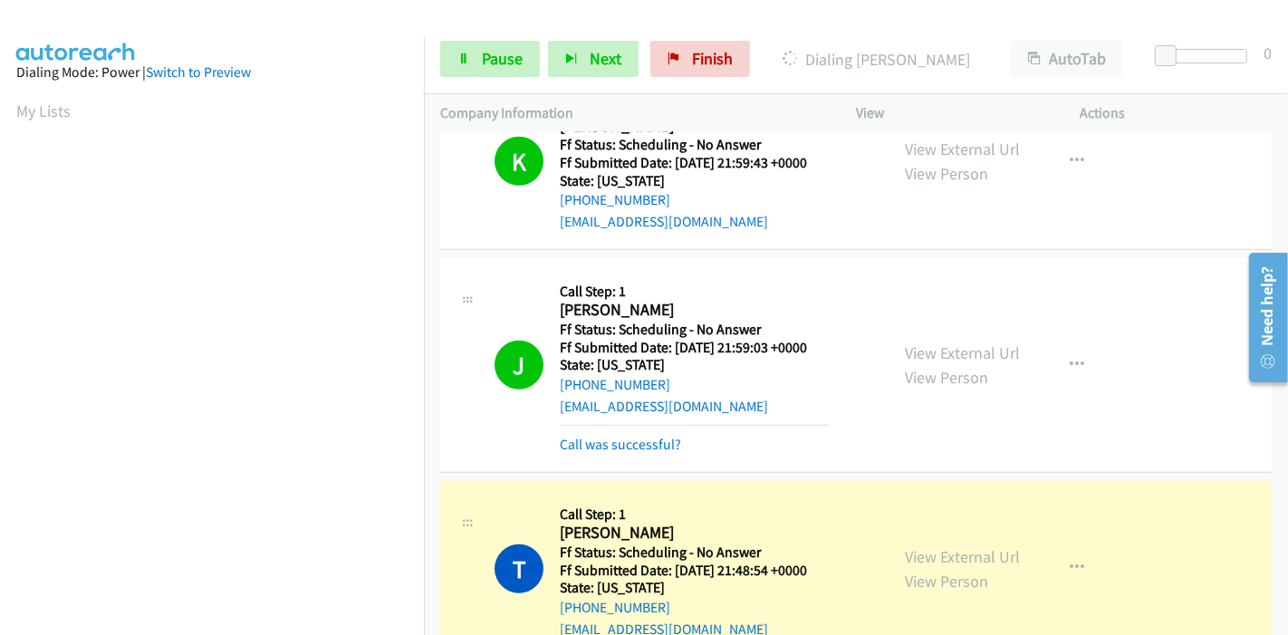
scroll to position [382, 0]
click at [619, 443] on link "Call was successful?" at bounding box center [620, 444] width 121 height 17
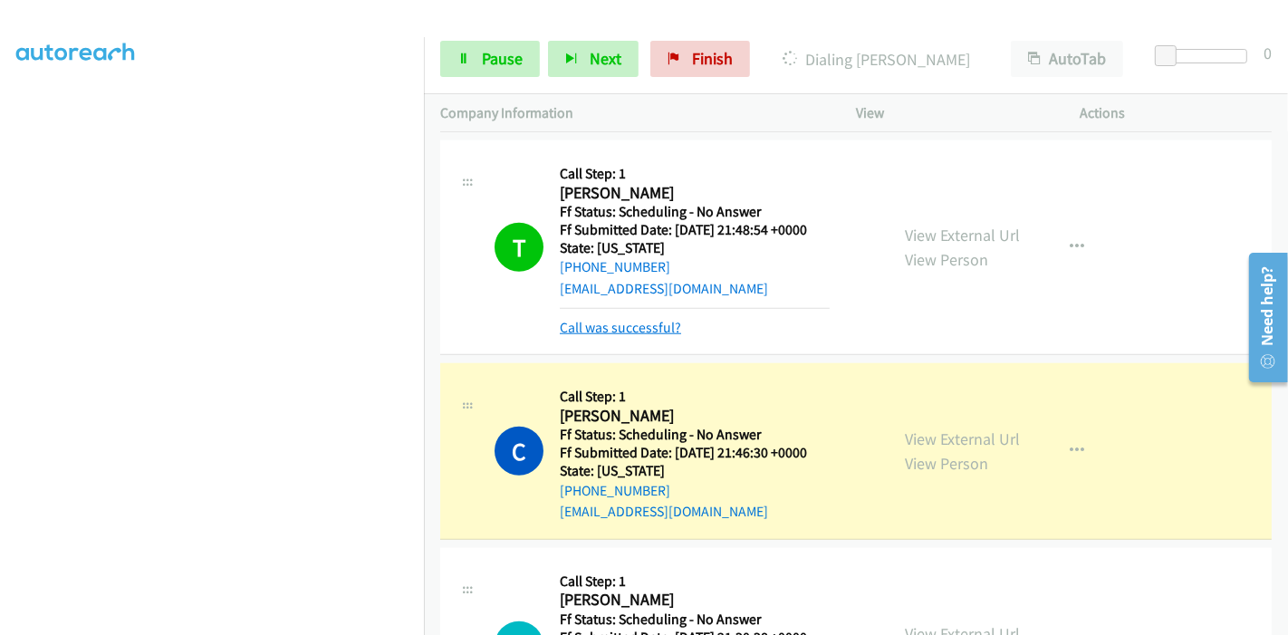
click at [667, 332] on link "Call was successful?" at bounding box center [620, 327] width 121 height 17
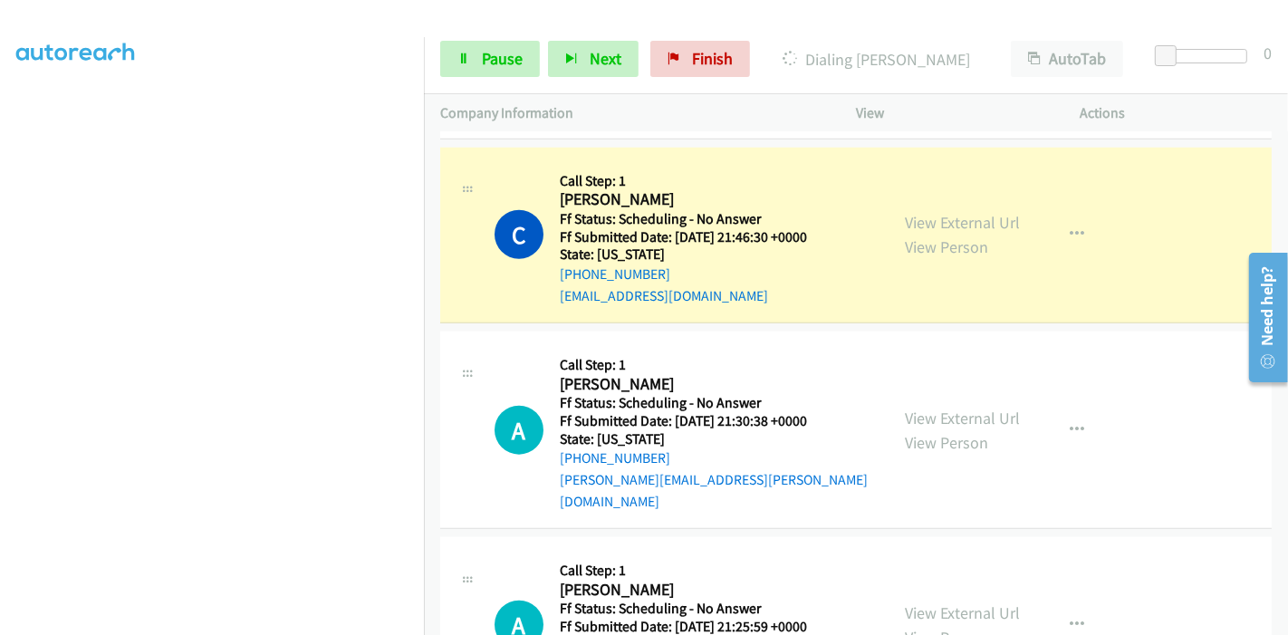
scroll to position [1812, 0]
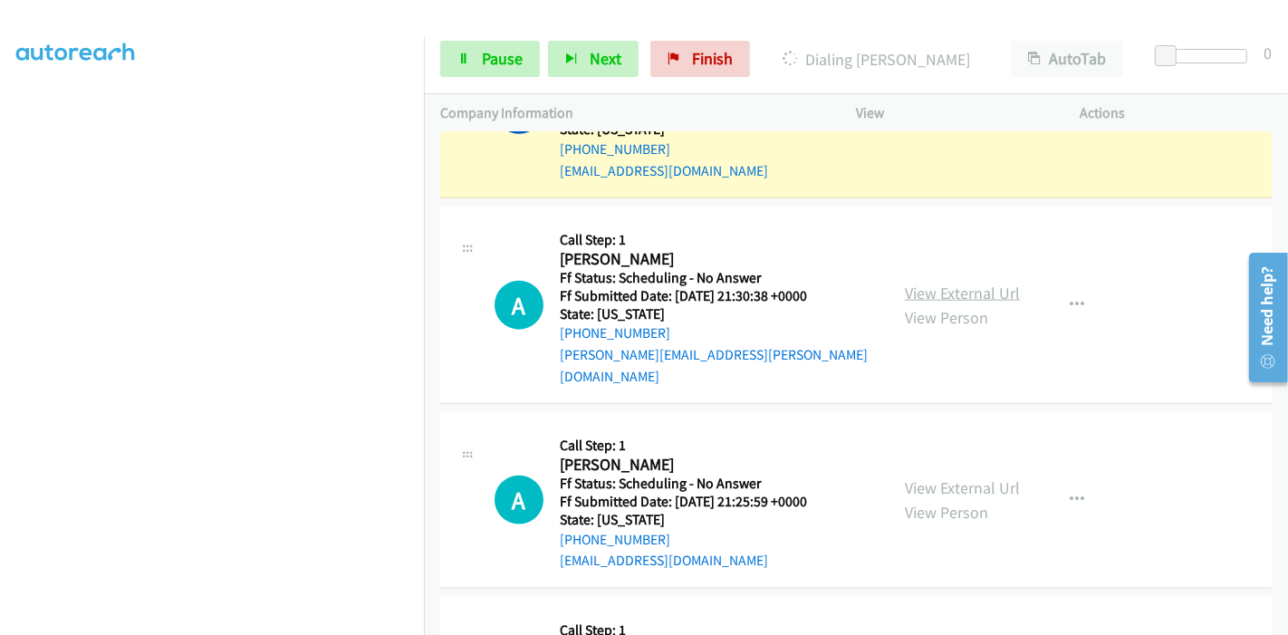
click at [931, 283] on link "View External Url" at bounding box center [962, 293] width 115 height 21
click at [928, 477] on link "View External Url" at bounding box center [962, 487] width 115 height 21
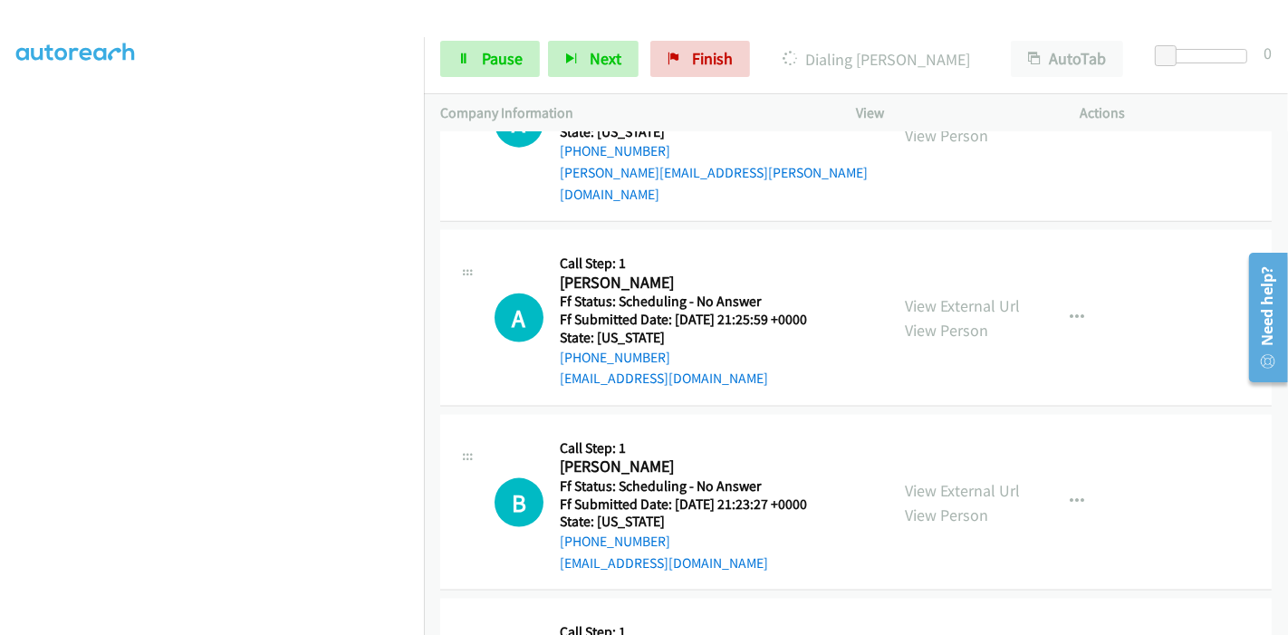
scroll to position [2013, 0]
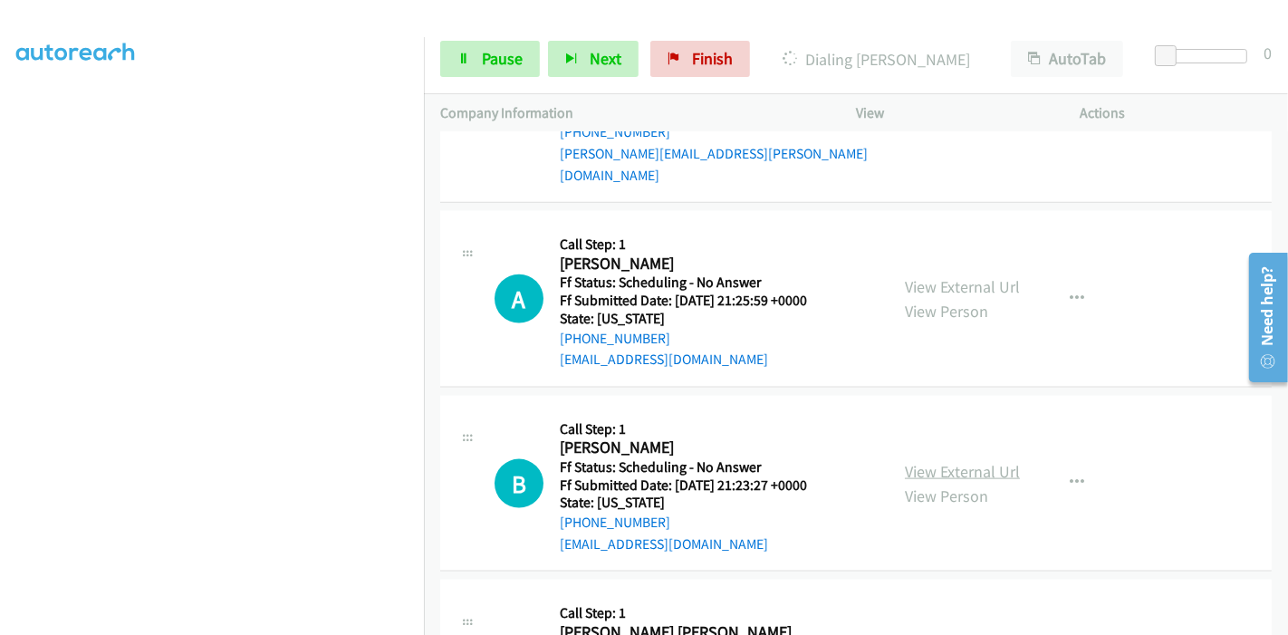
click at [963, 461] on link "View External Url" at bounding box center [962, 471] width 115 height 21
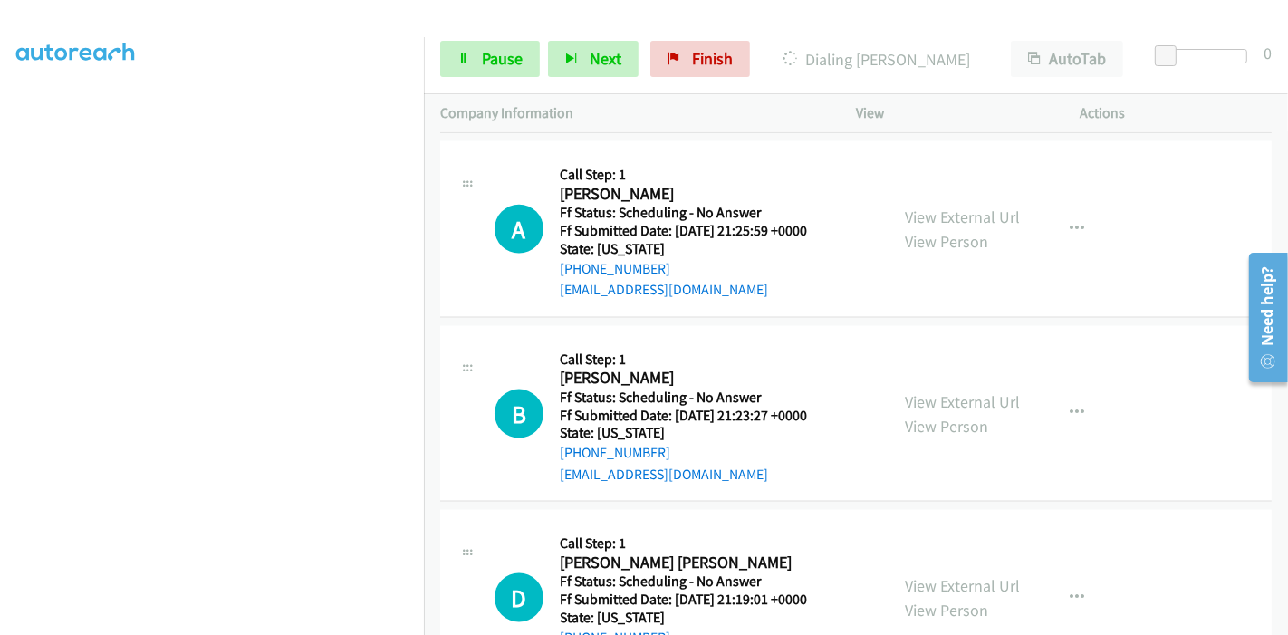
scroll to position [2113, 0]
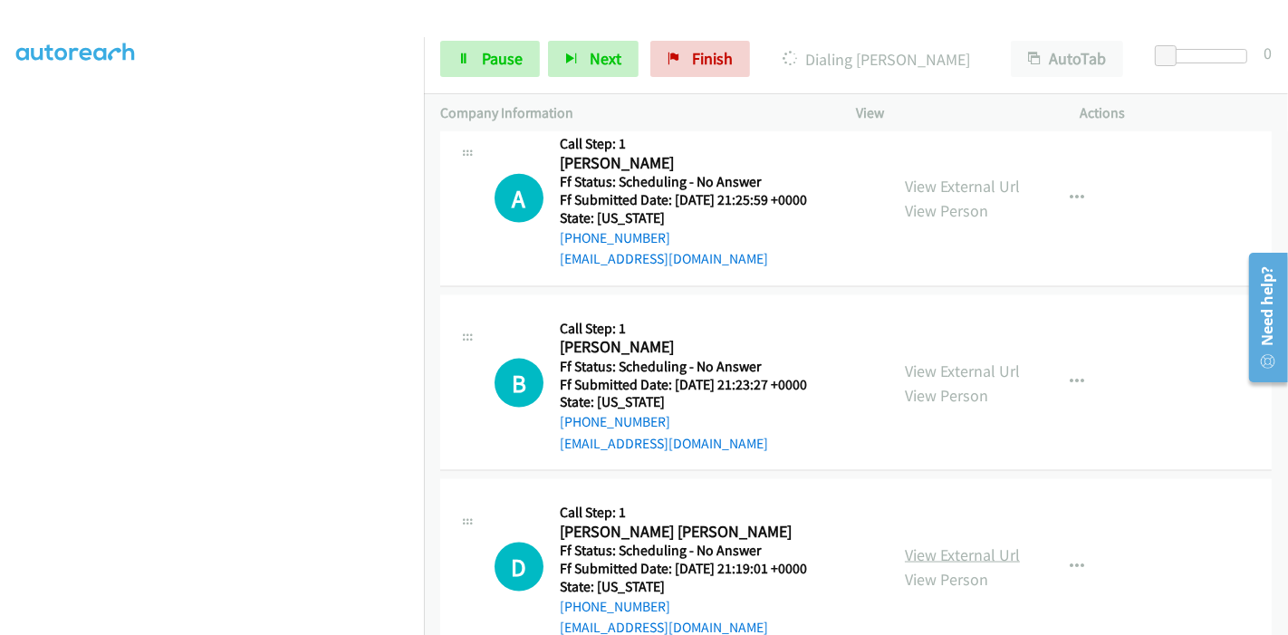
click at [954, 544] on link "View External Url" at bounding box center [962, 554] width 115 height 21
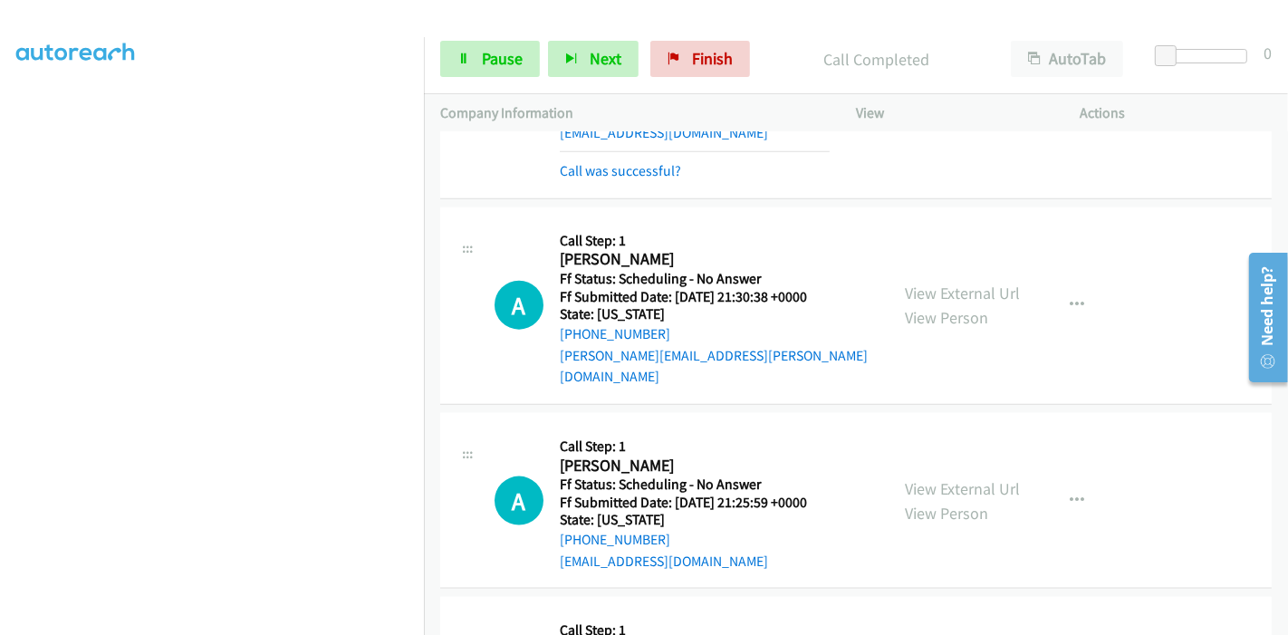
scroll to position [1648, 0]
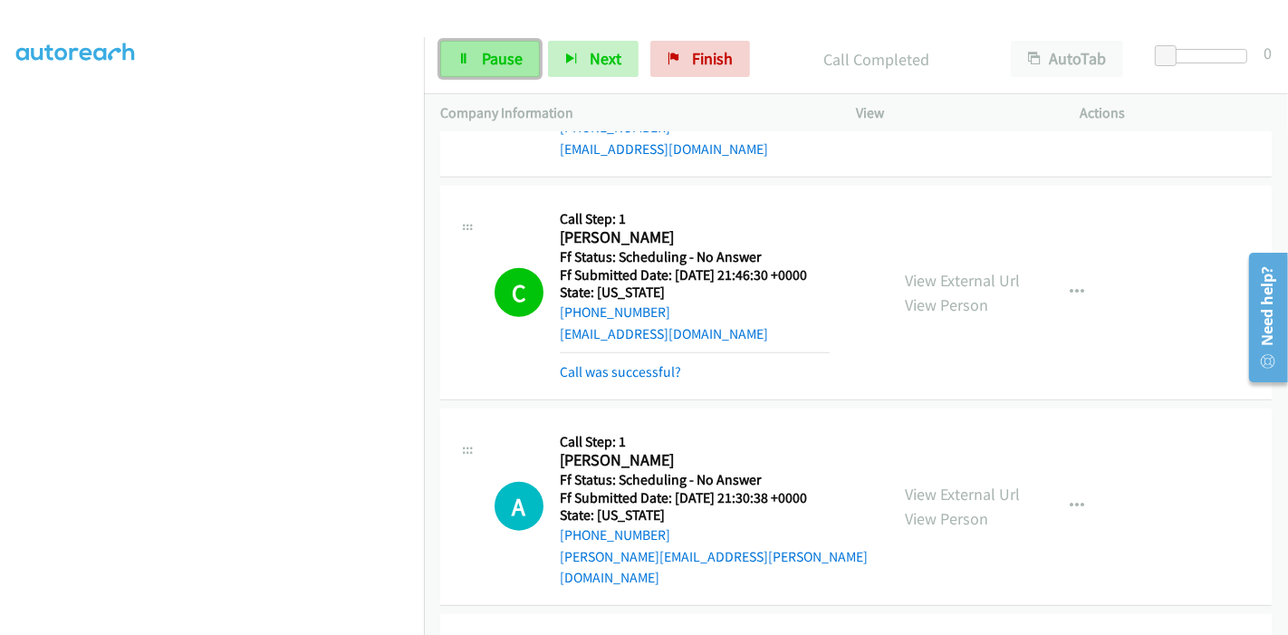
click at [482, 58] on span "Pause" at bounding box center [502, 58] width 41 height 21
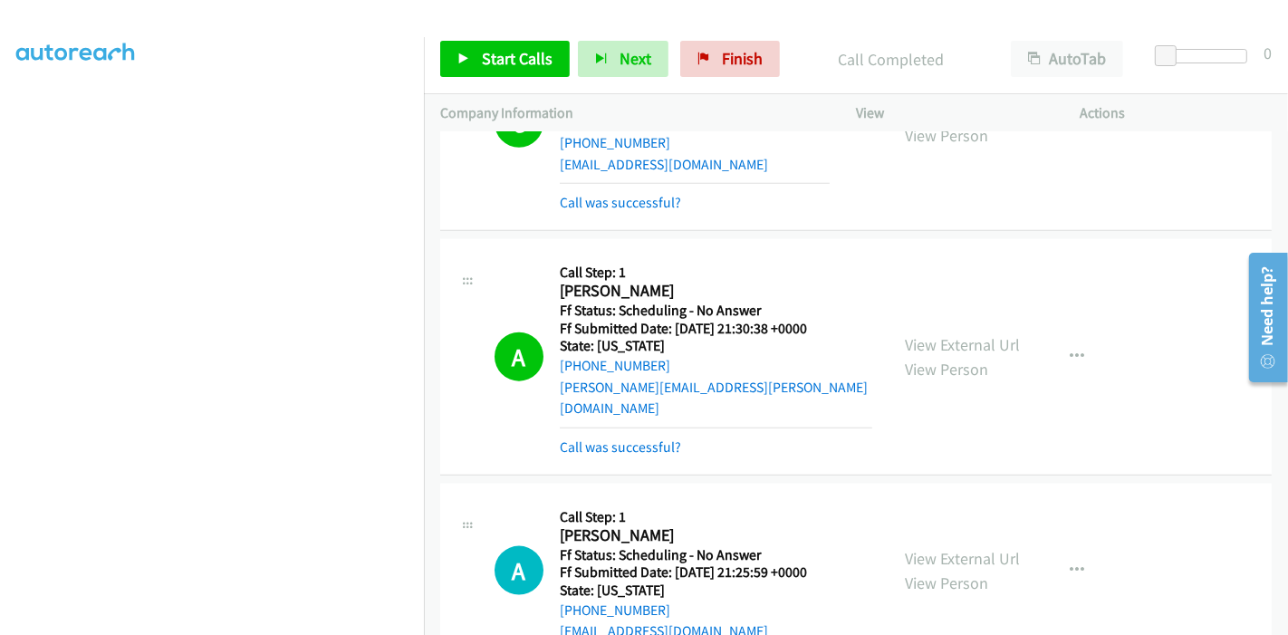
scroll to position [1850, 0]
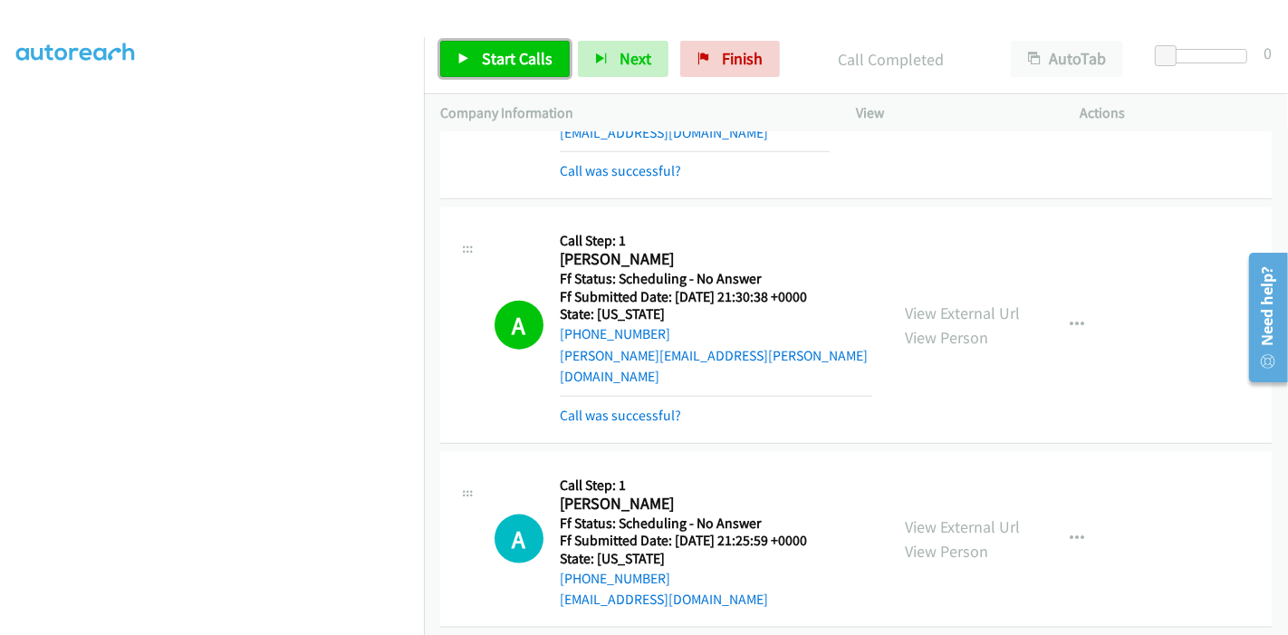
click at [466, 49] on link "Start Calls" at bounding box center [505, 59] width 130 height 36
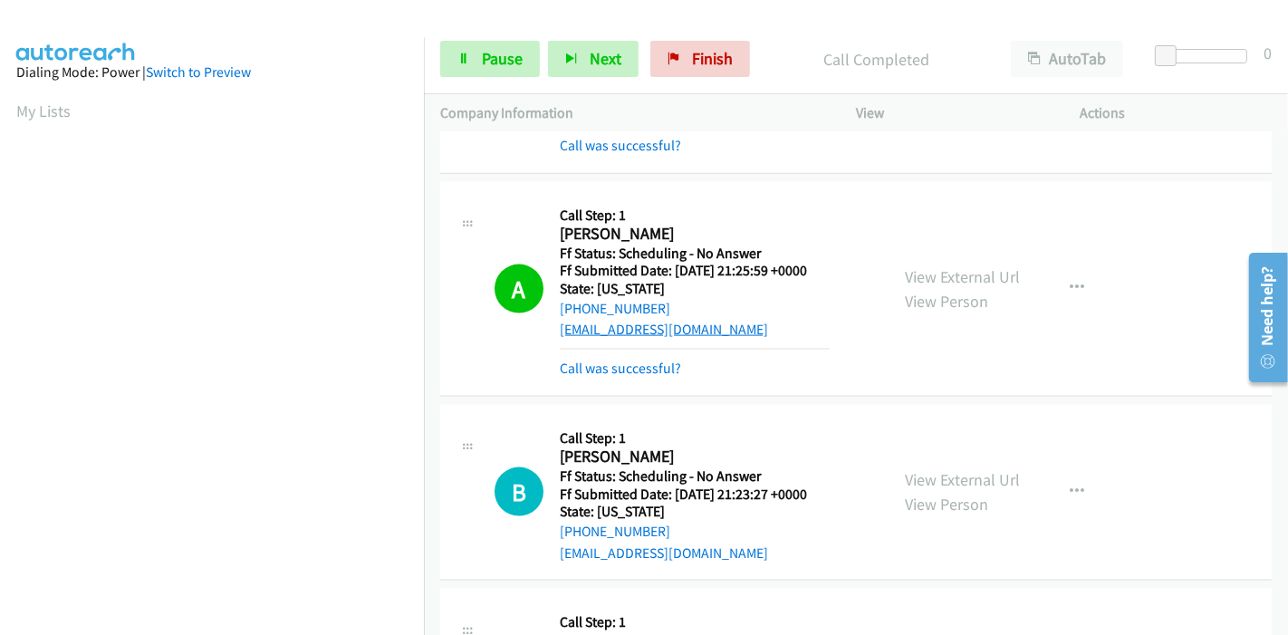
scroll to position [2151, 0]
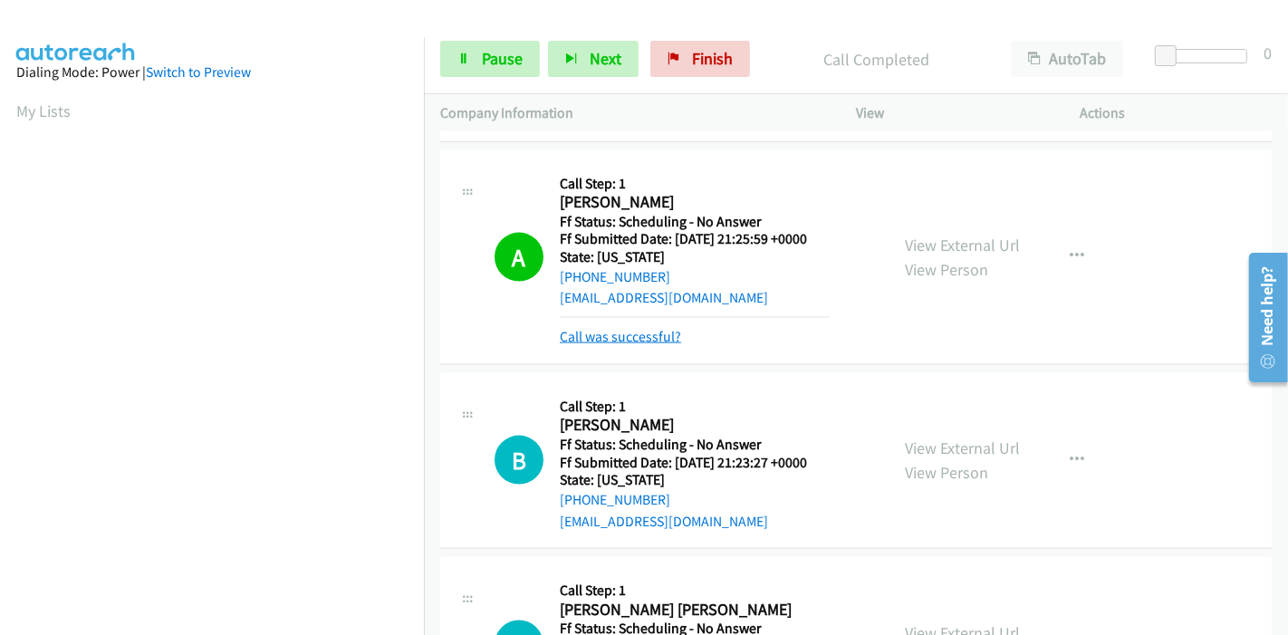
click at [635, 328] on link "Call was successful?" at bounding box center [620, 336] width 121 height 17
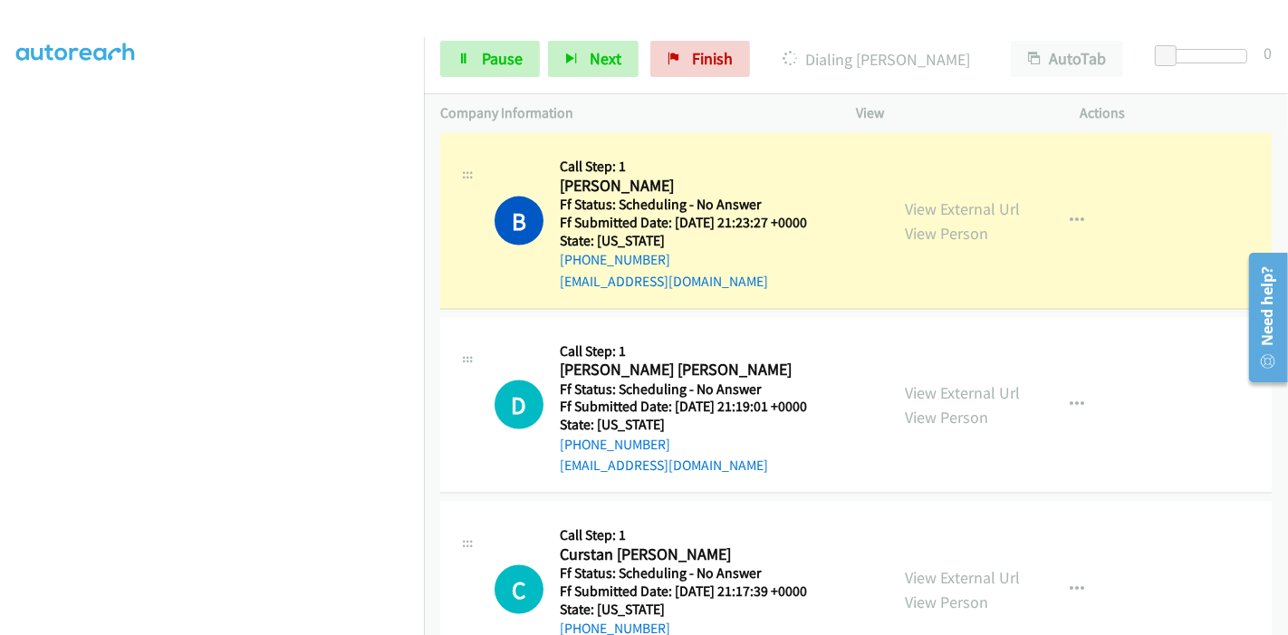
scroll to position [2252, 0]
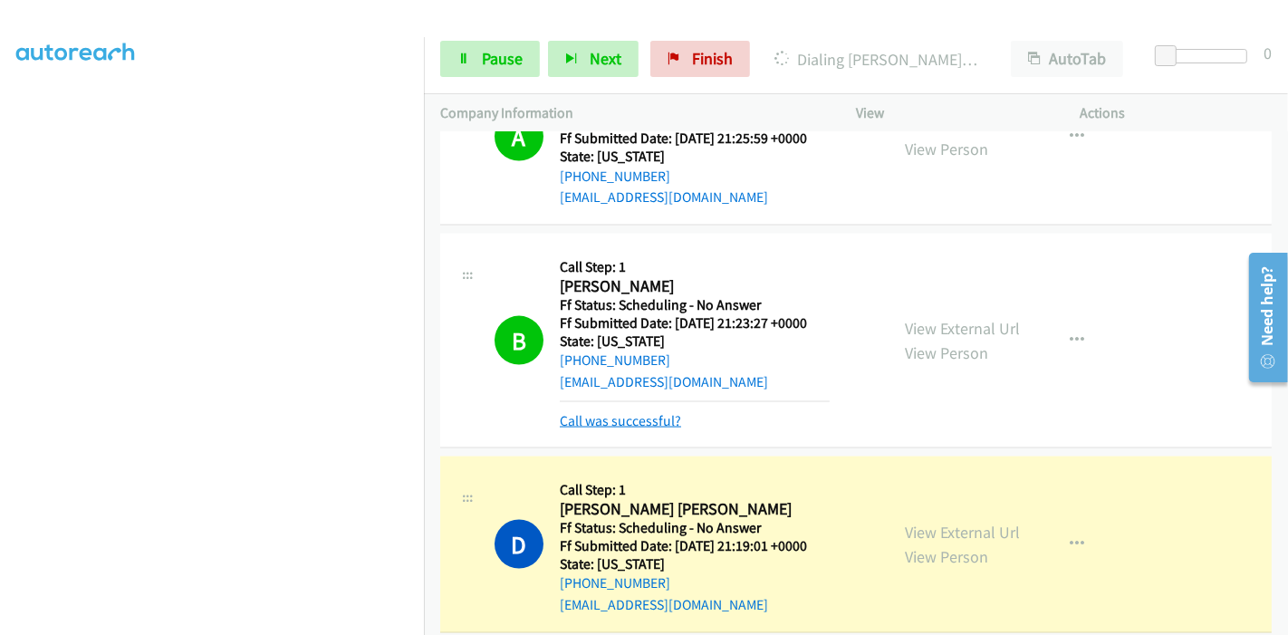
click at [629, 412] on link "Call was successful?" at bounding box center [620, 420] width 121 height 17
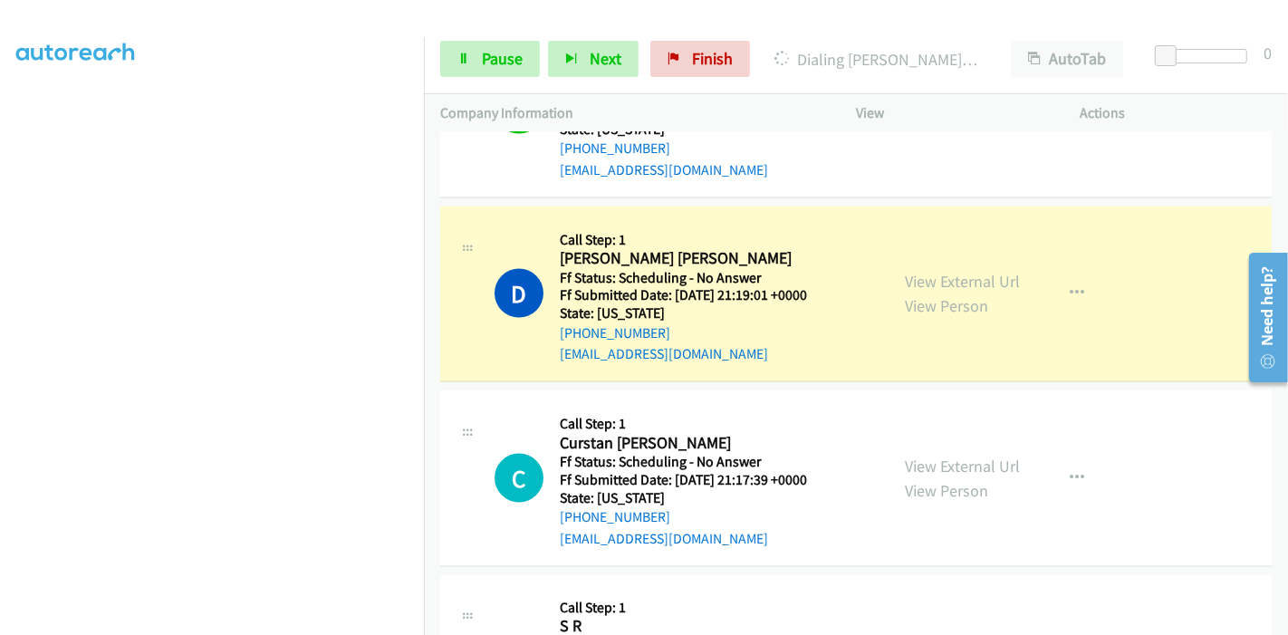
scroll to position [2554, 0]
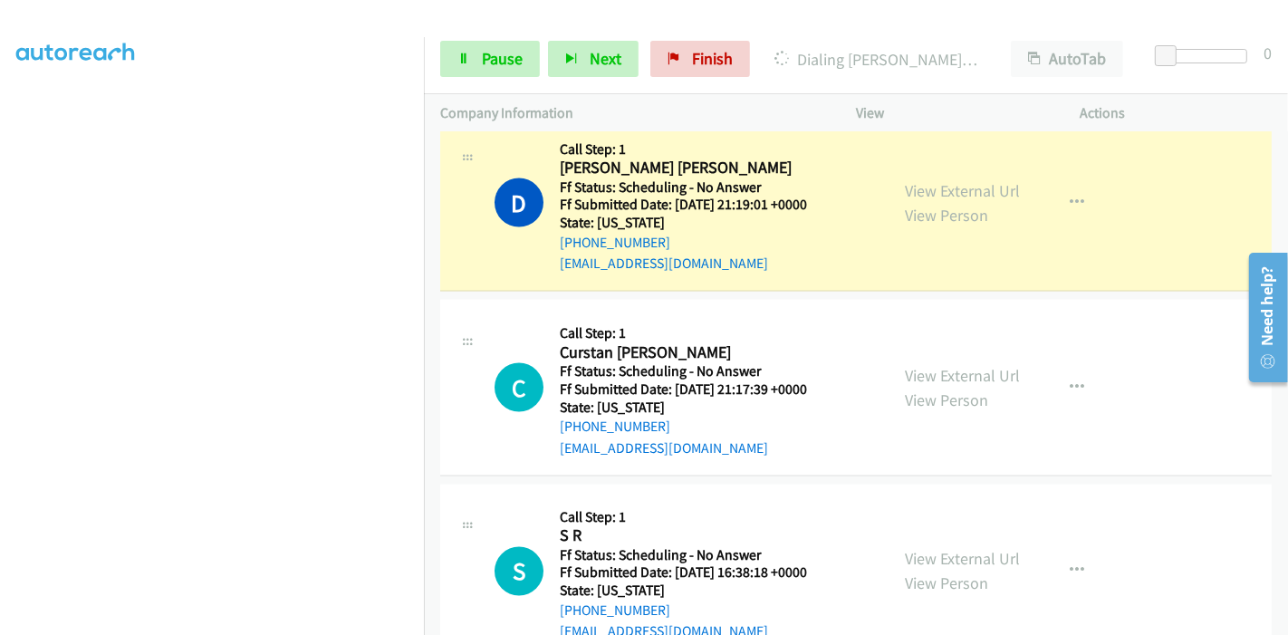
click at [928, 335] on div "View External Url View Person View External Url Email Schedule/Manage Callback …" at bounding box center [1009, 387] width 241 height 143
click at [929, 365] on link "View External Url" at bounding box center [962, 375] width 115 height 21
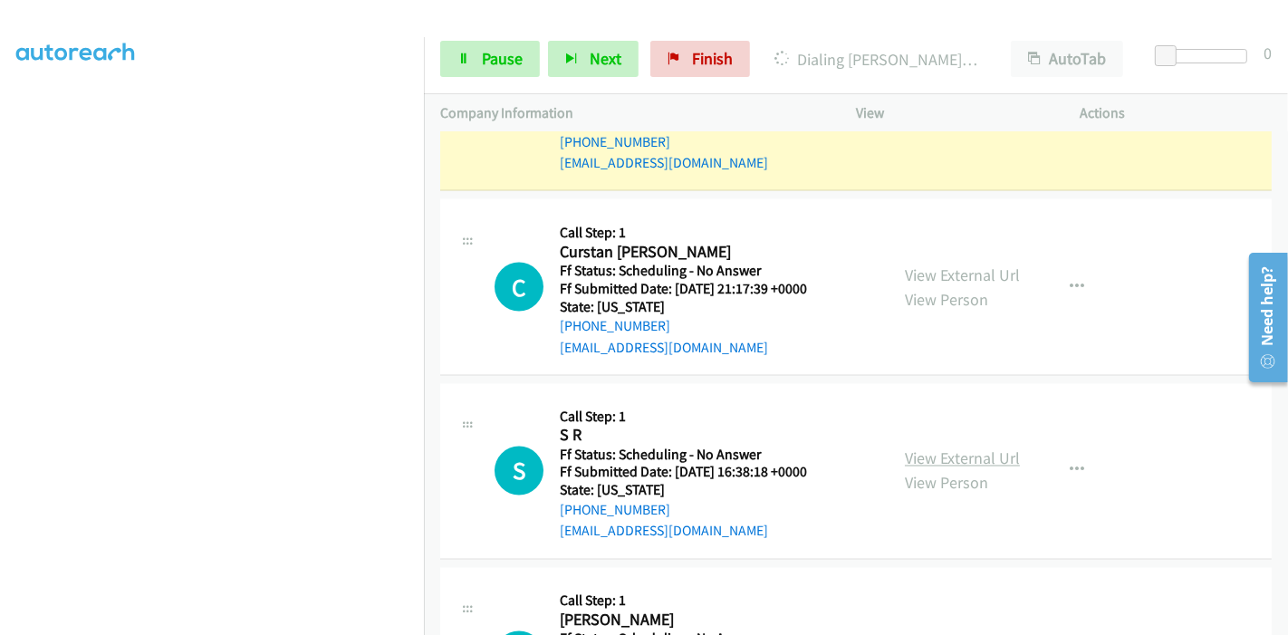
click at [940, 448] on link "View External Url" at bounding box center [962, 458] width 115 height 21
click at [937, 448] on link "View External Url" at bounding box center [962, 458] width 115 height 21
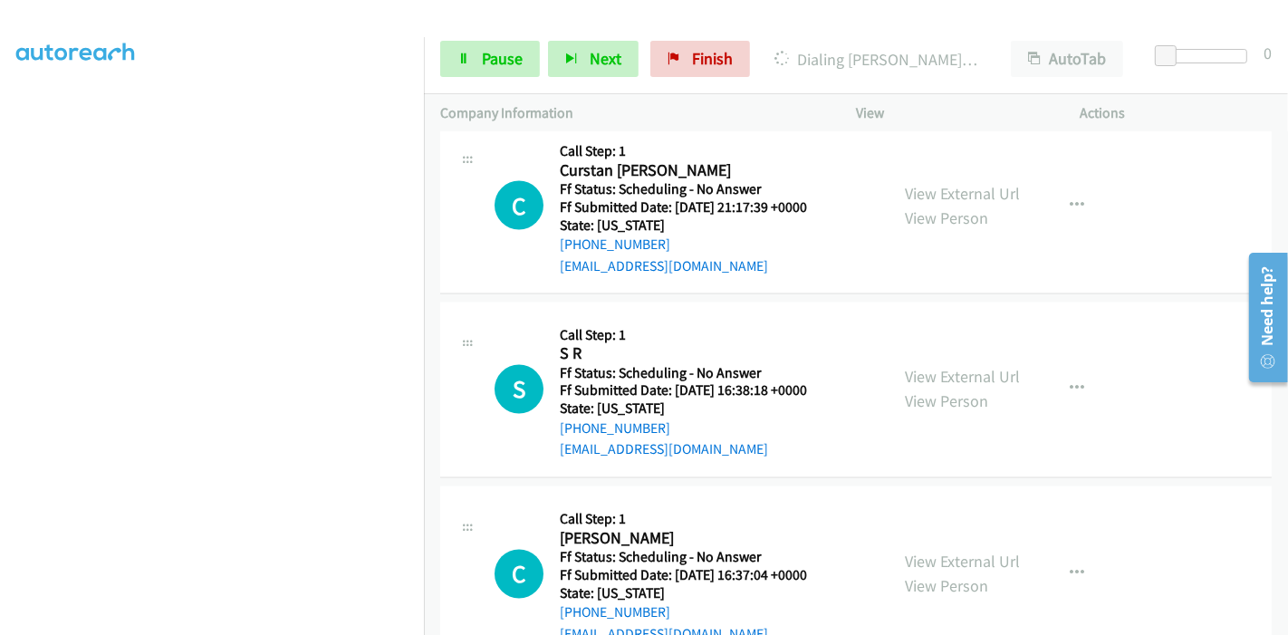
scroll to position [2755, 0]
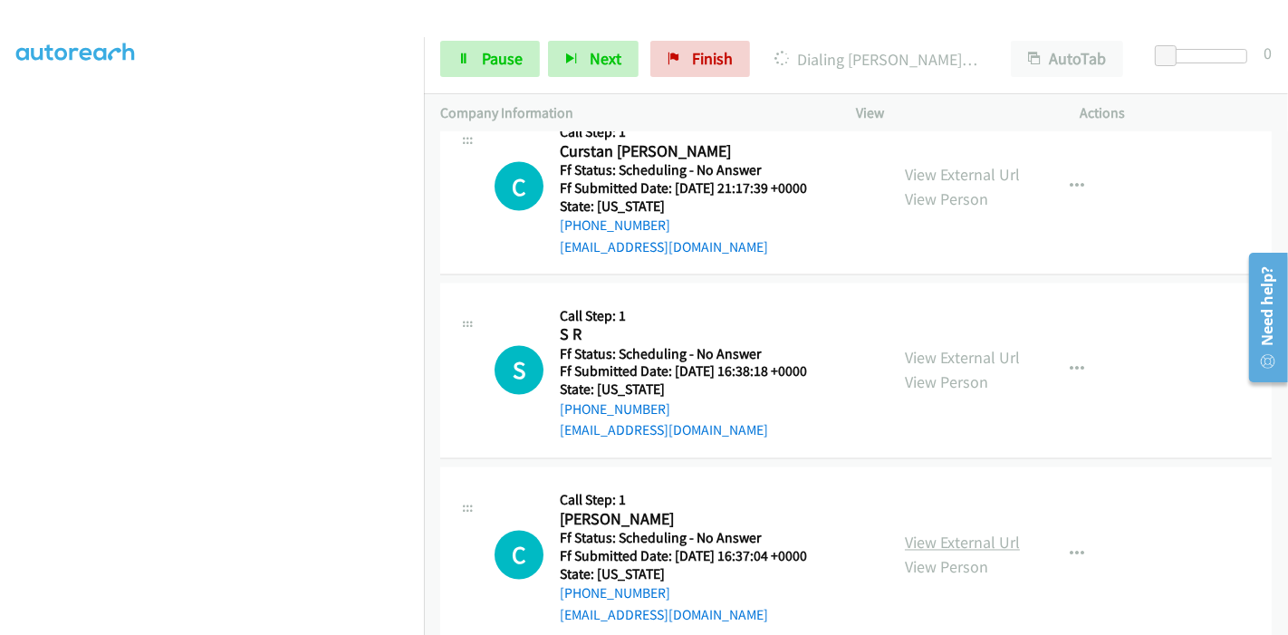
click at [955, 533] on link "View External Url" at bounding box center [962, 543] width 115 height 21
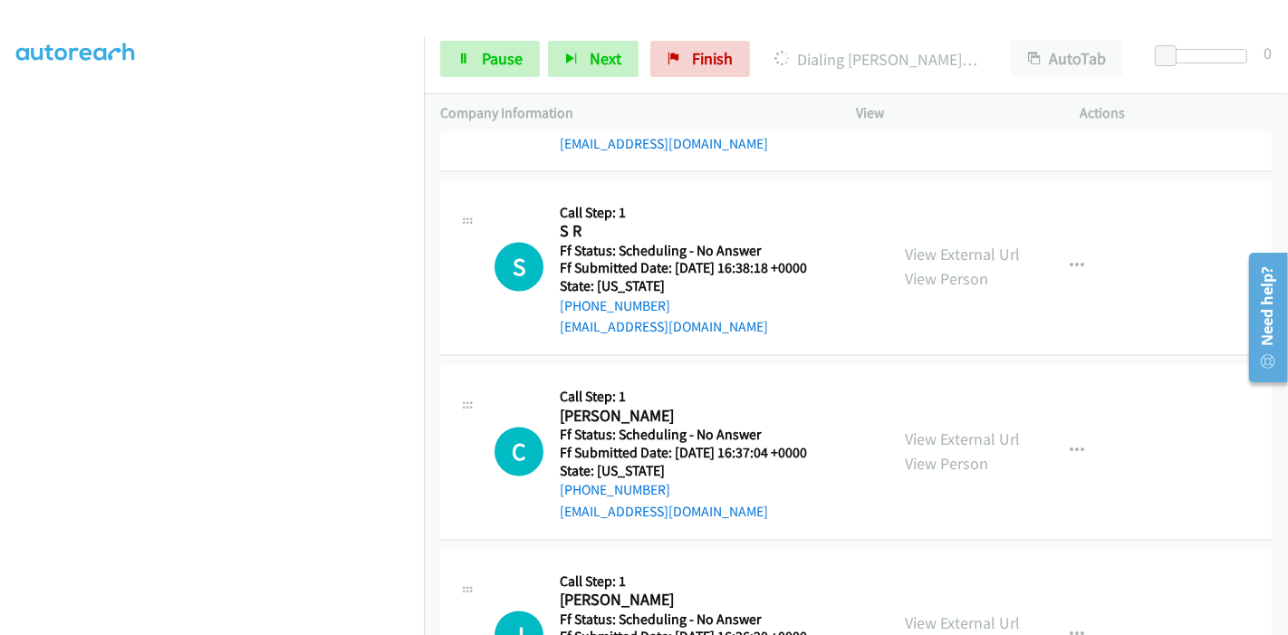
scroll to position [2956, 0]
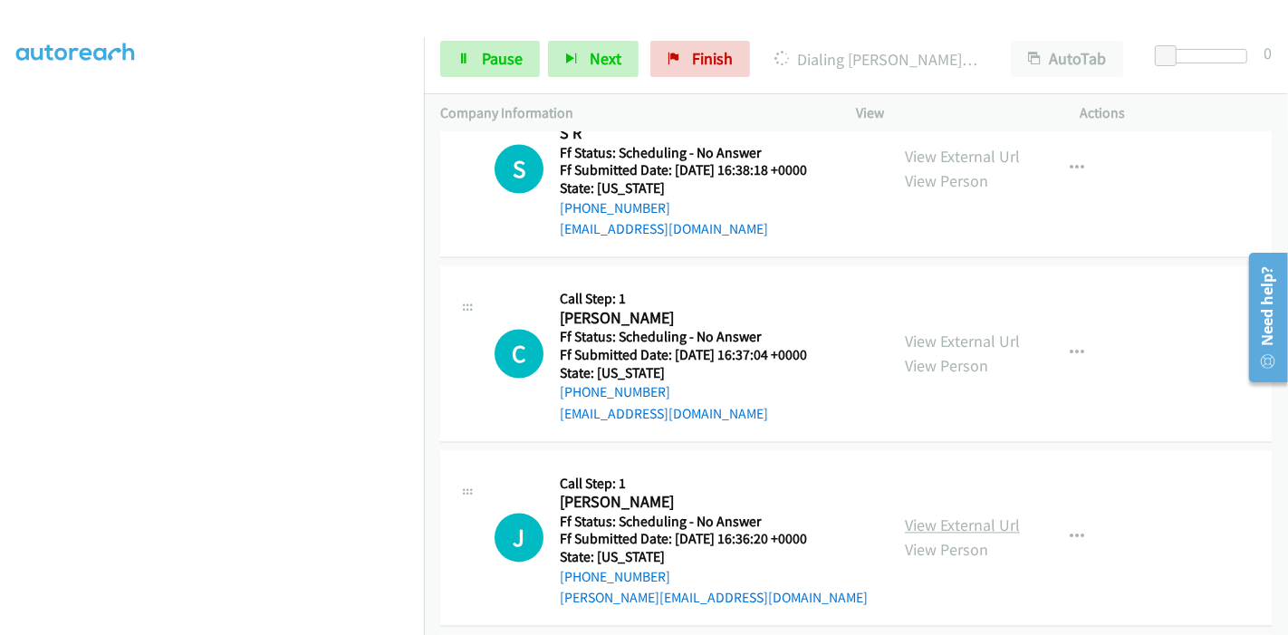
click at [939, 515] on link "View External Url" at bounding box center [962, 525] width 115 height 21
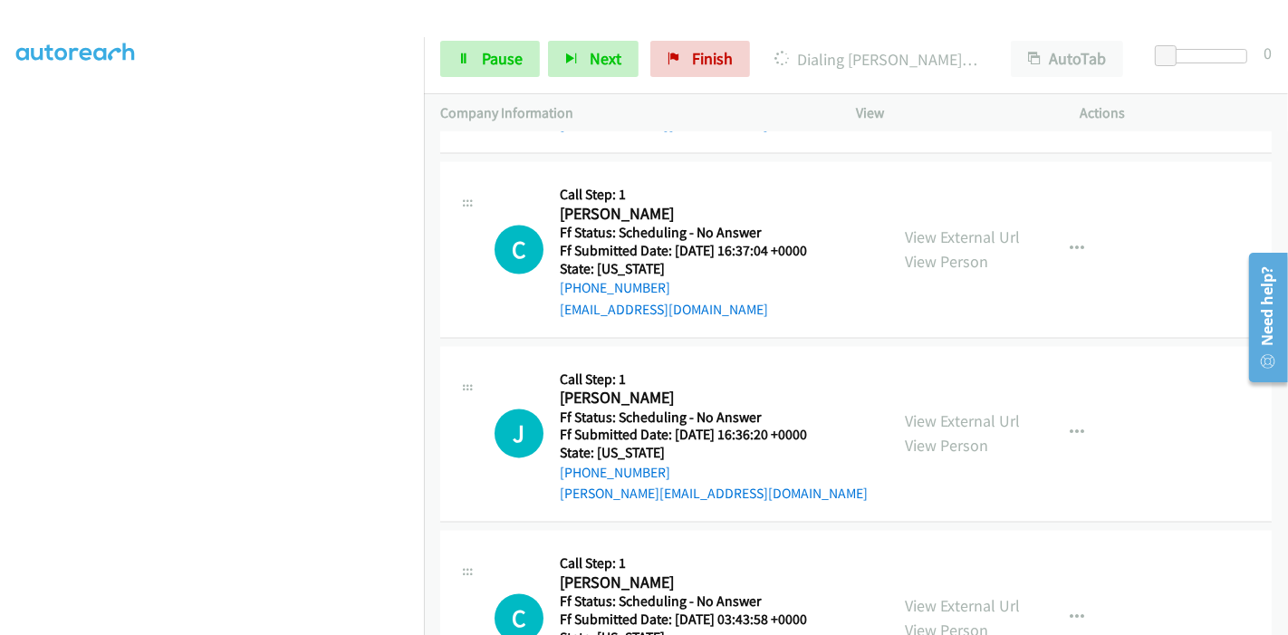
scroll to position [3158, 0]
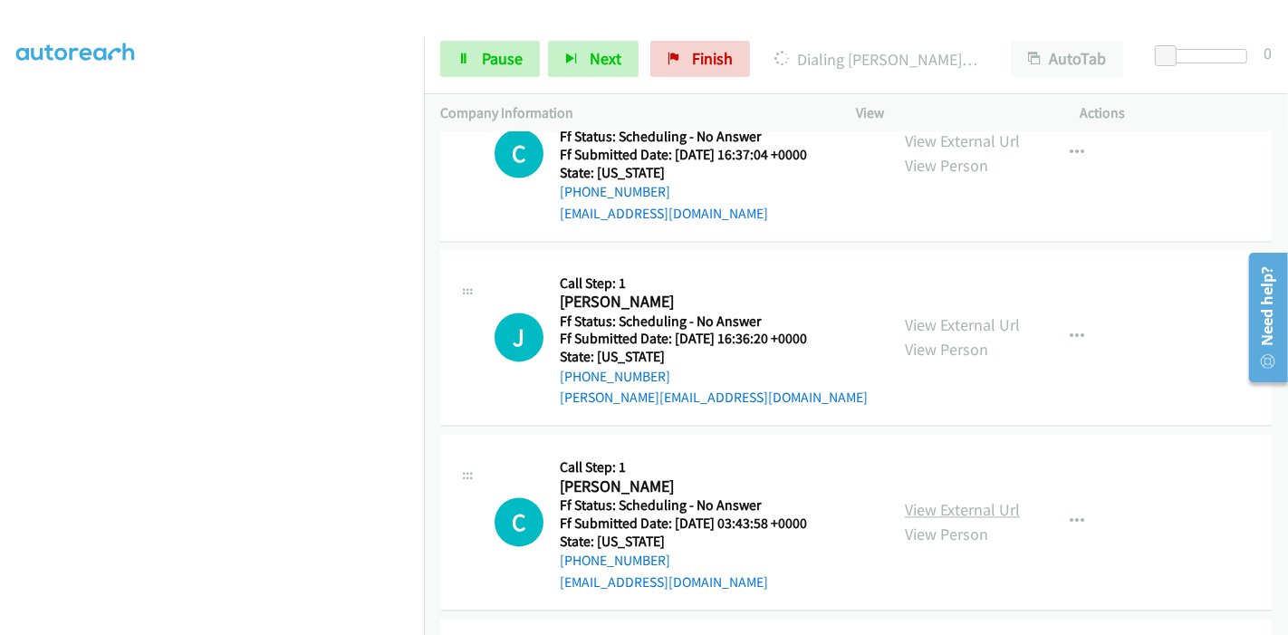
click at [921, 499] on link "View External Url" at bounding box center [962, 509] width 115 height 21
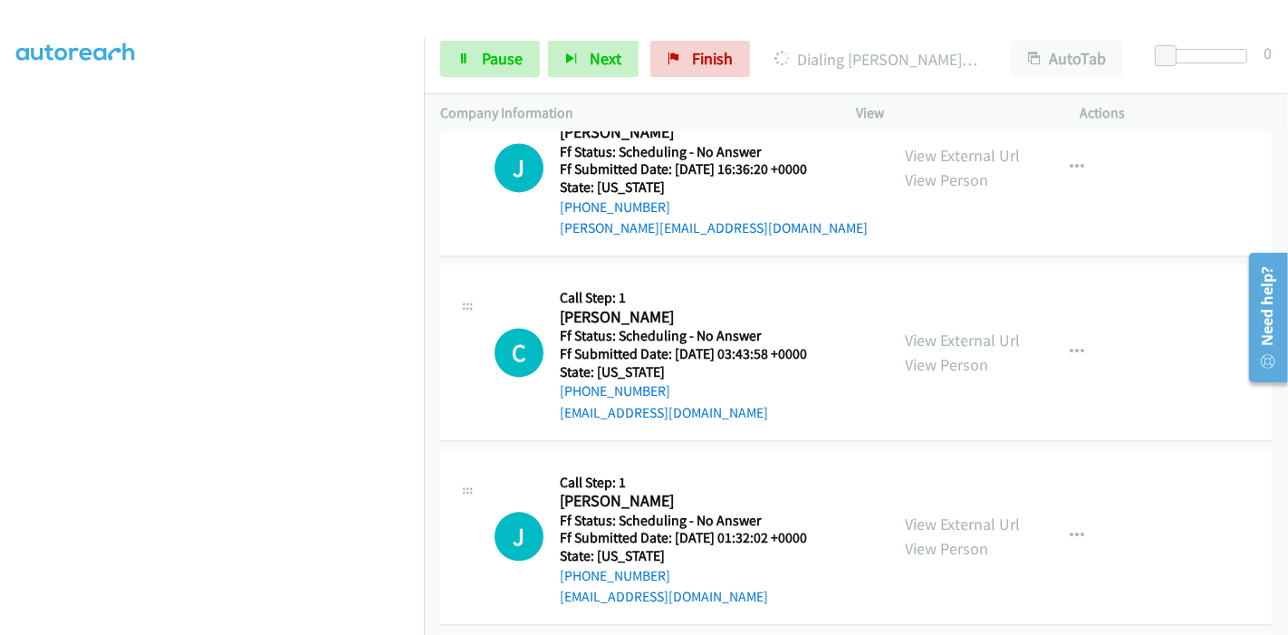
scroll to position [3359, 0]
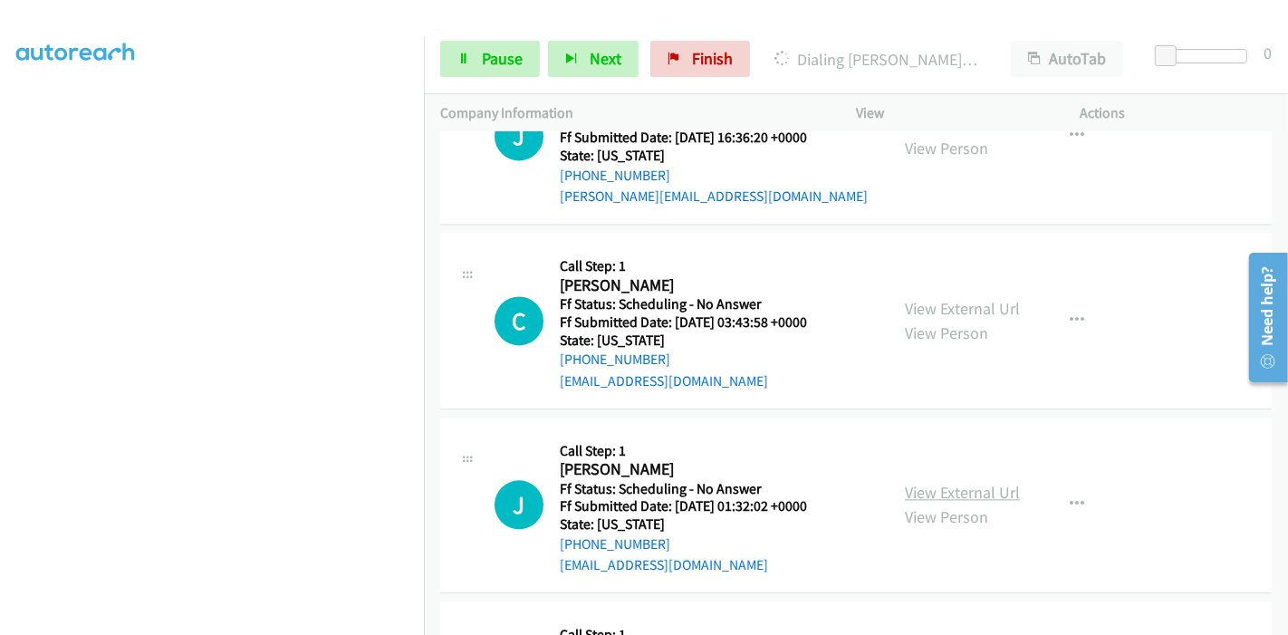
click at [937, 482] on link "View External Url" at bounding box center [962, 492] width 115 height 21
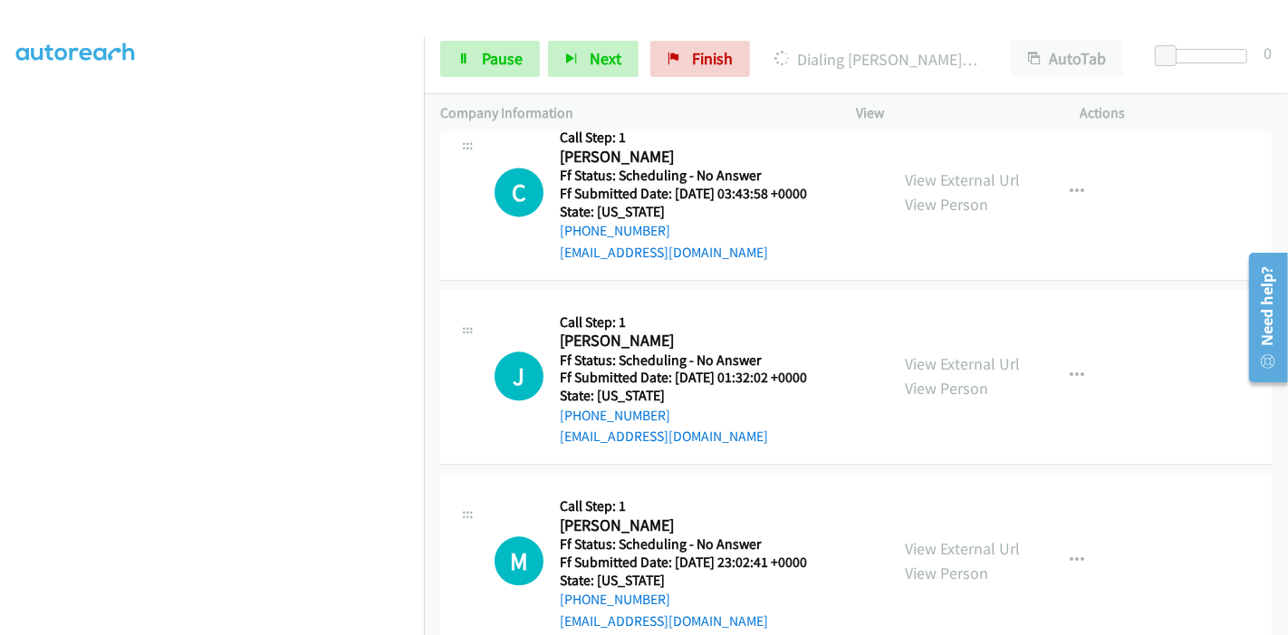
scroll to position [3561, 0]
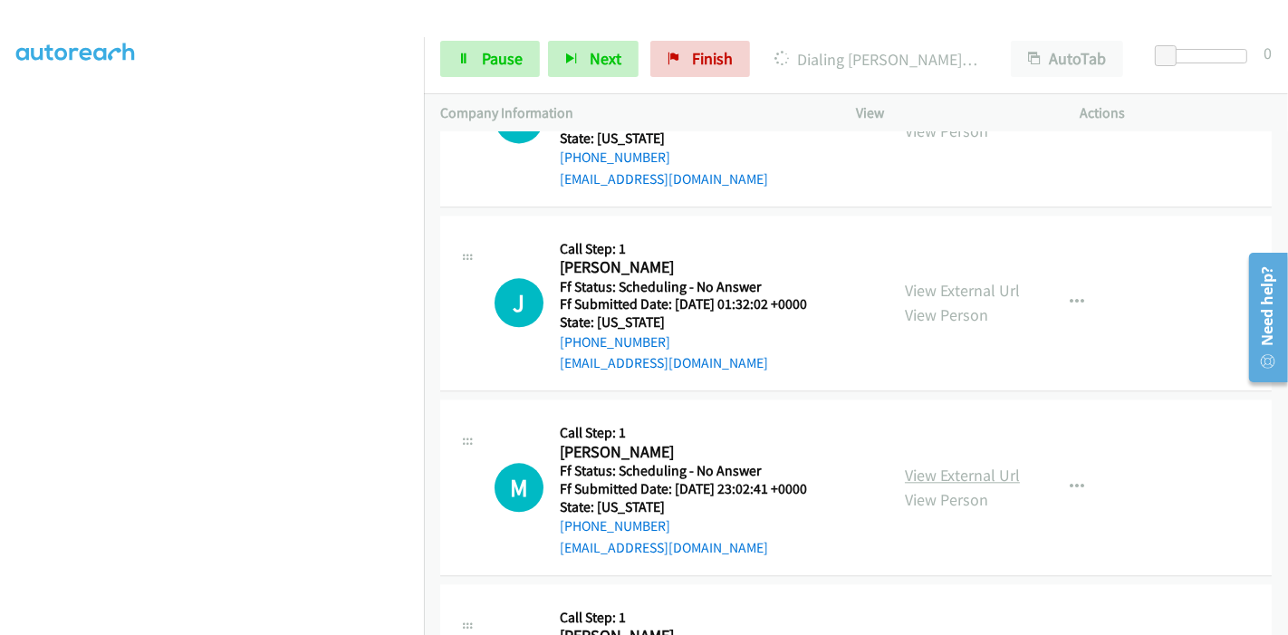
click at [950, 465] on link "View External Url" at bounding box center [962, 475] width 115 height 21
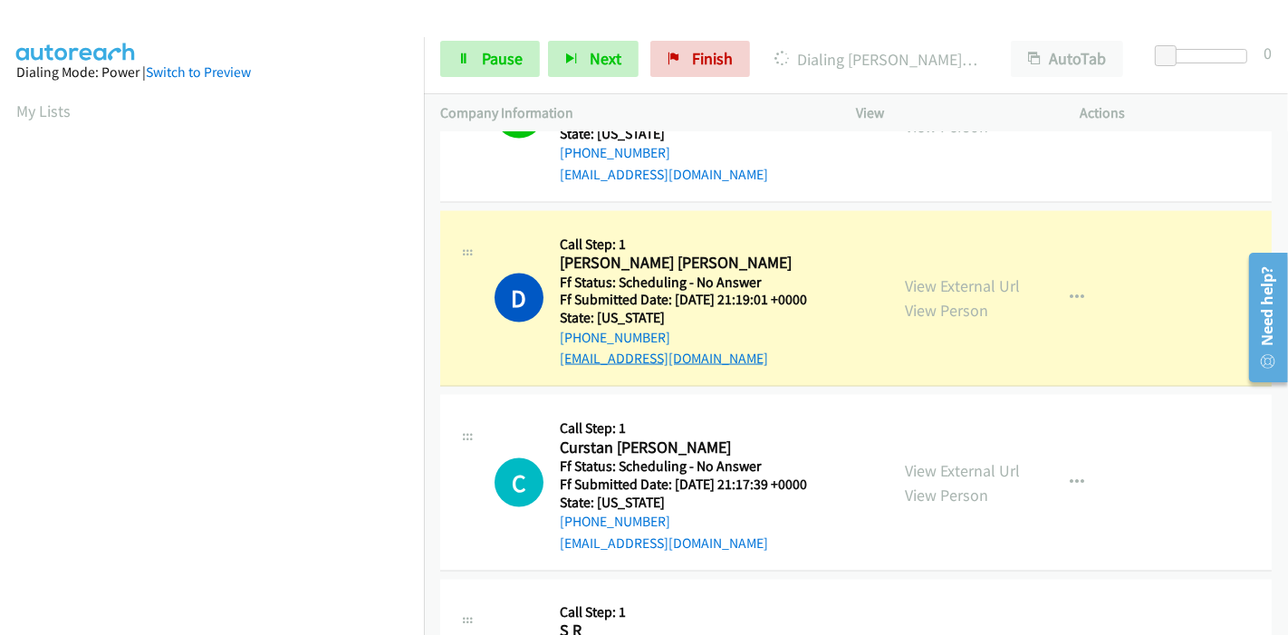
scroll to position [2453, 0]
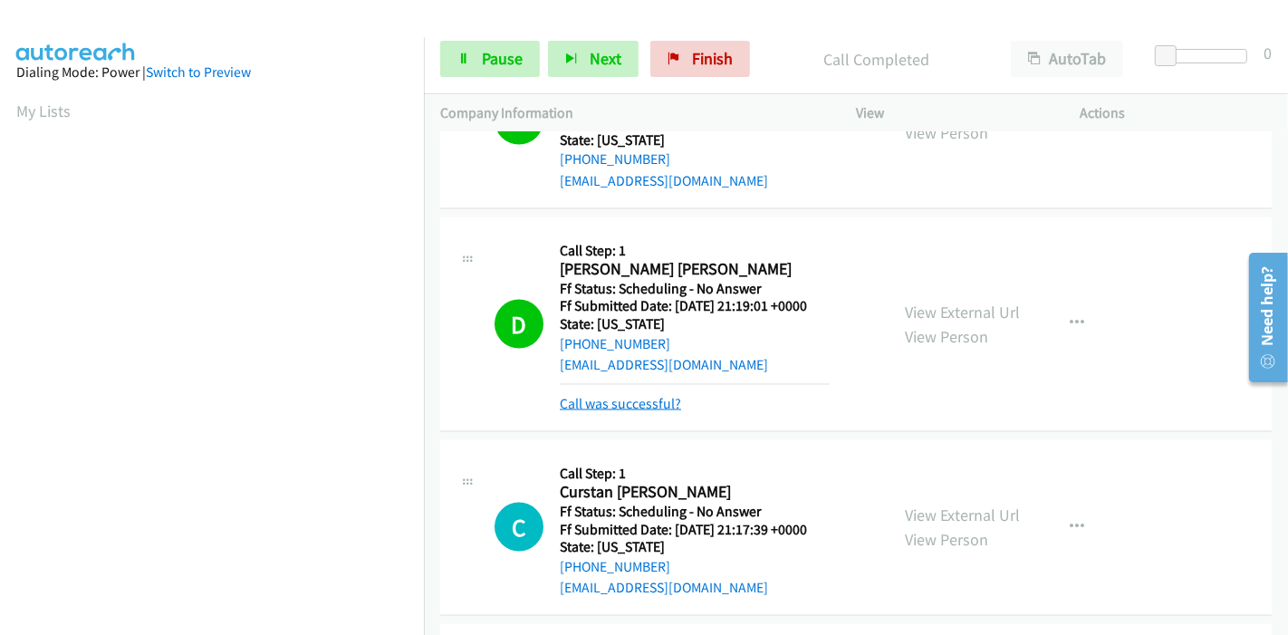
click at [620, 395] on link "Call was successful?" at bounding box center [620, 403] width 121 height 17
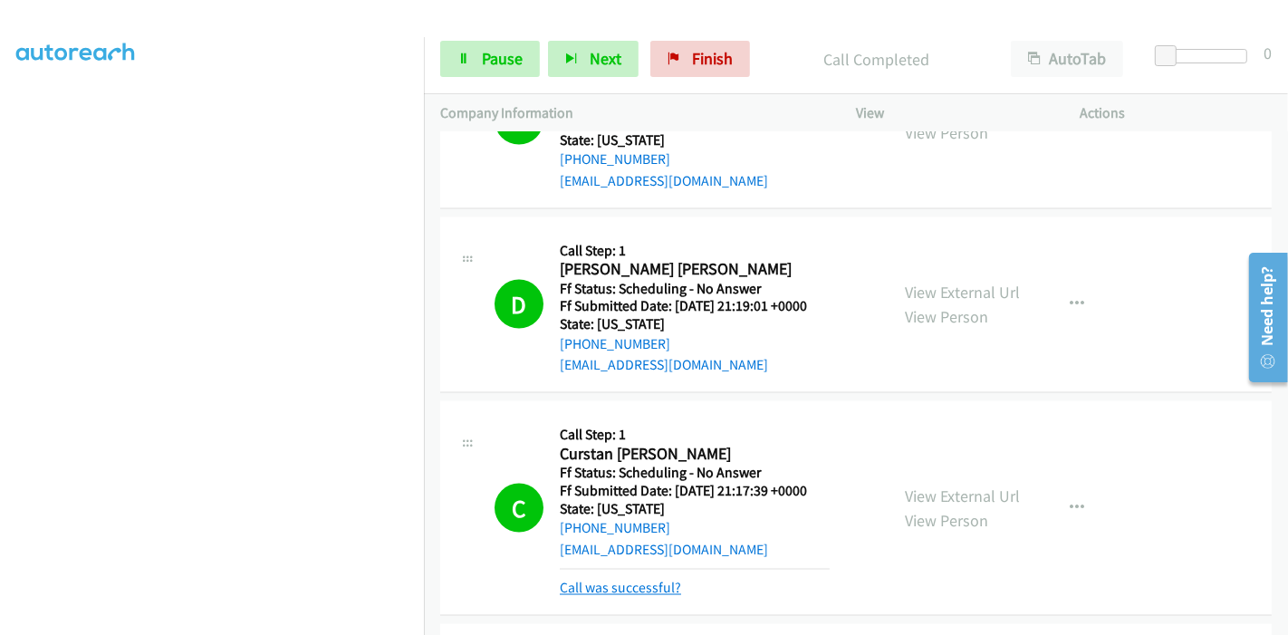
click at [642, 580] on link "Call was successful?" at bounding box center [620, 588] width 121 height 17
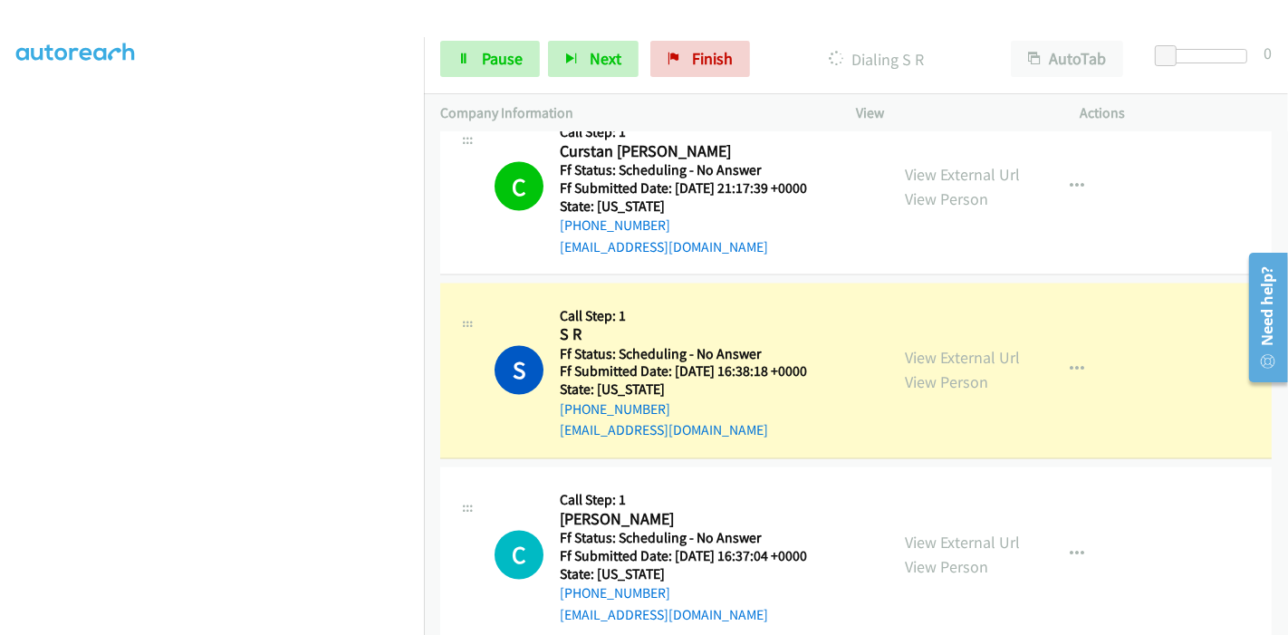
scroll to position [2856, 0]
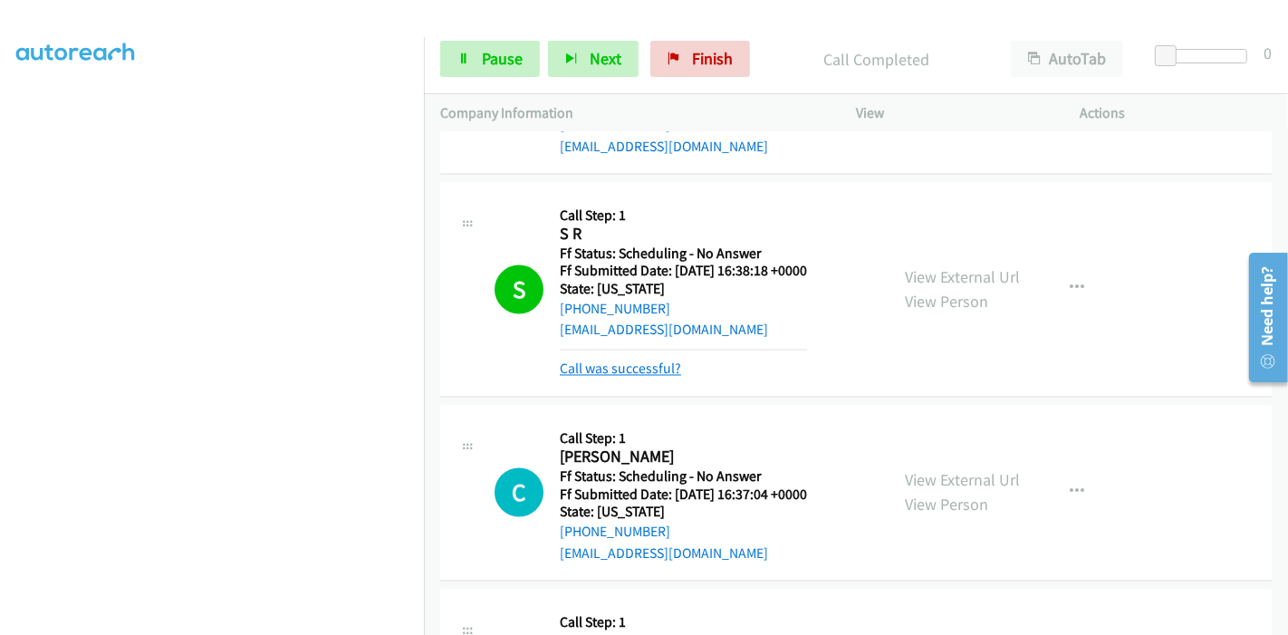
click at [630, 360] on link "Call was successful?" at bounding box center [620, 368] width 121 height 17
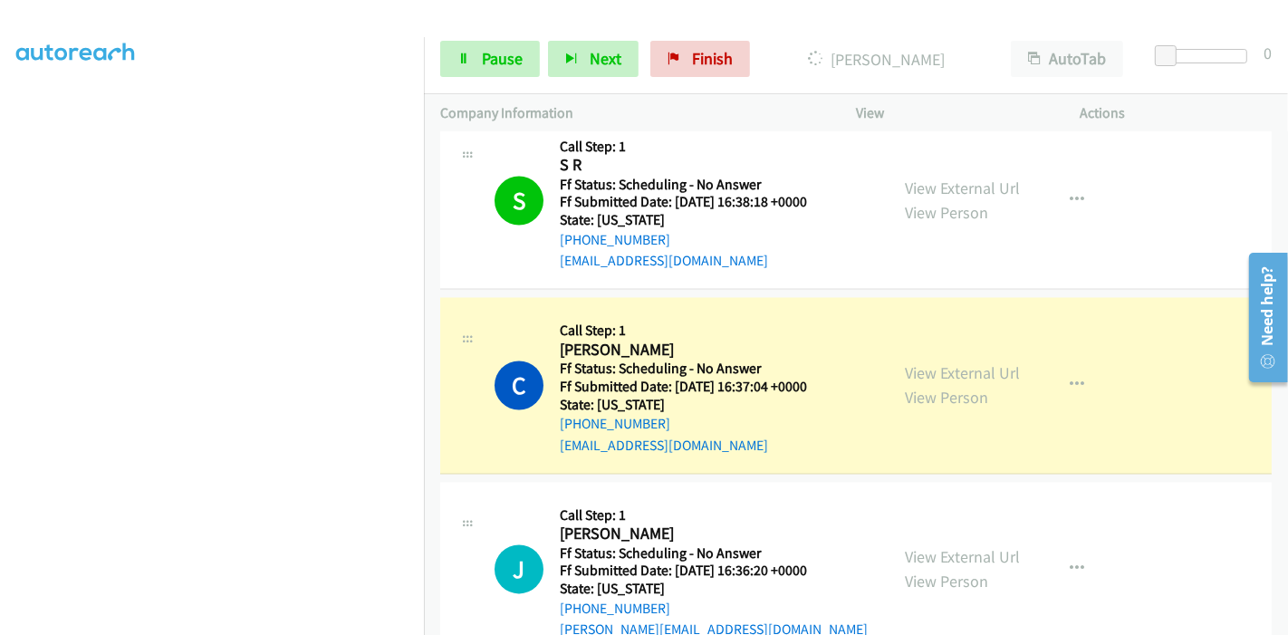
scroll to position [2956, 0]
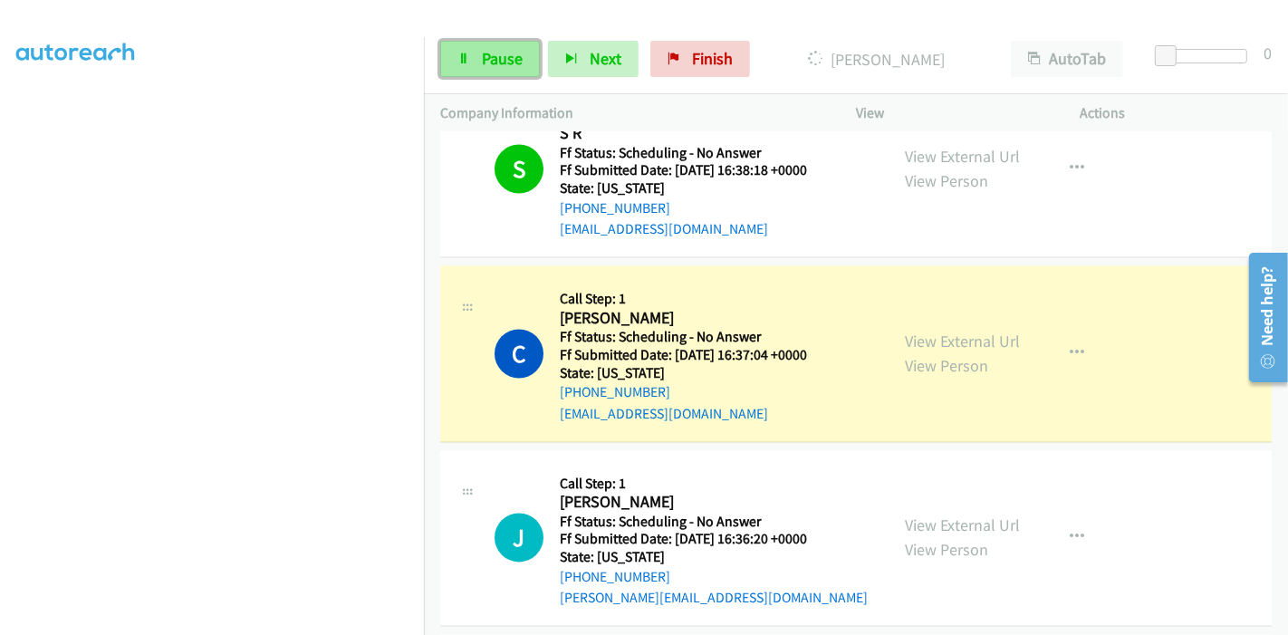
click at [511, 58] on span "Pause" at bounding box center [502, 58] width 41 height 21
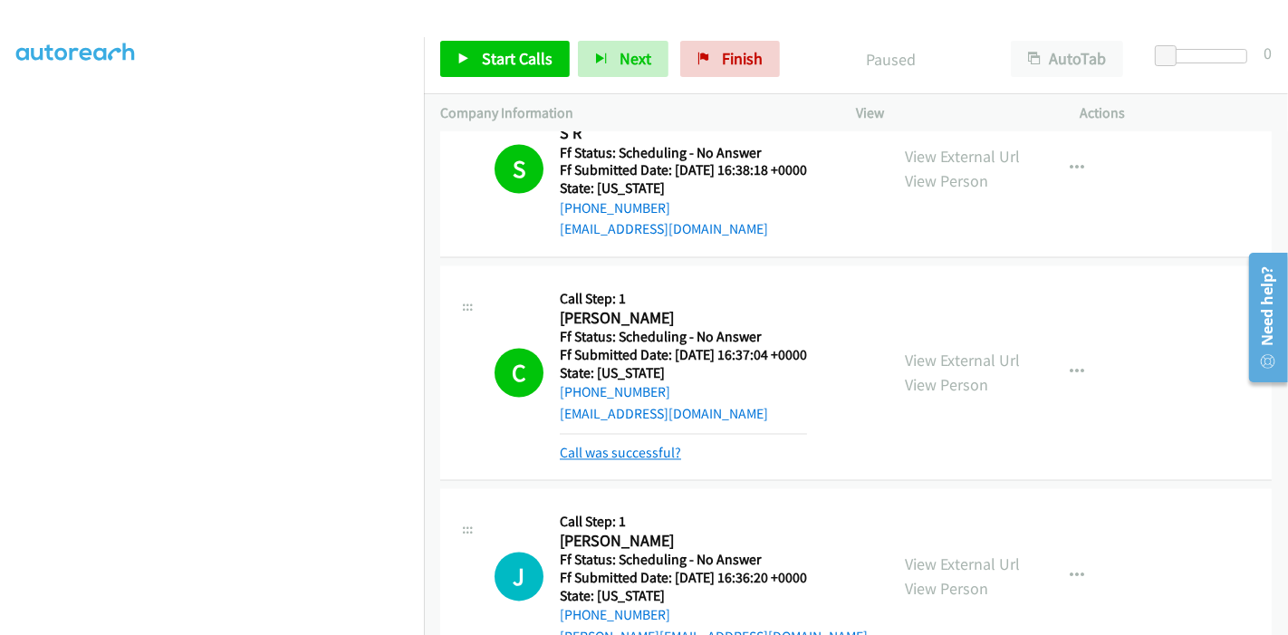
click at [598, 445] on link "Call was successful?" at bounding box center [620, 453] width 121 height 17
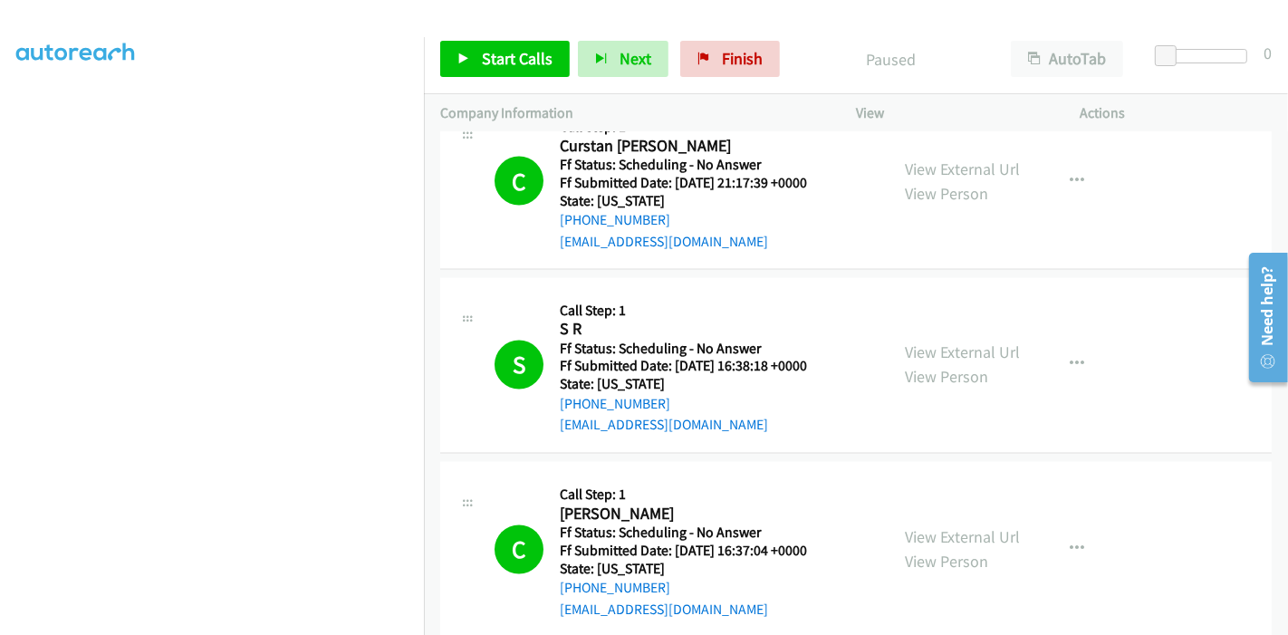
scroll to position [2856, 0]
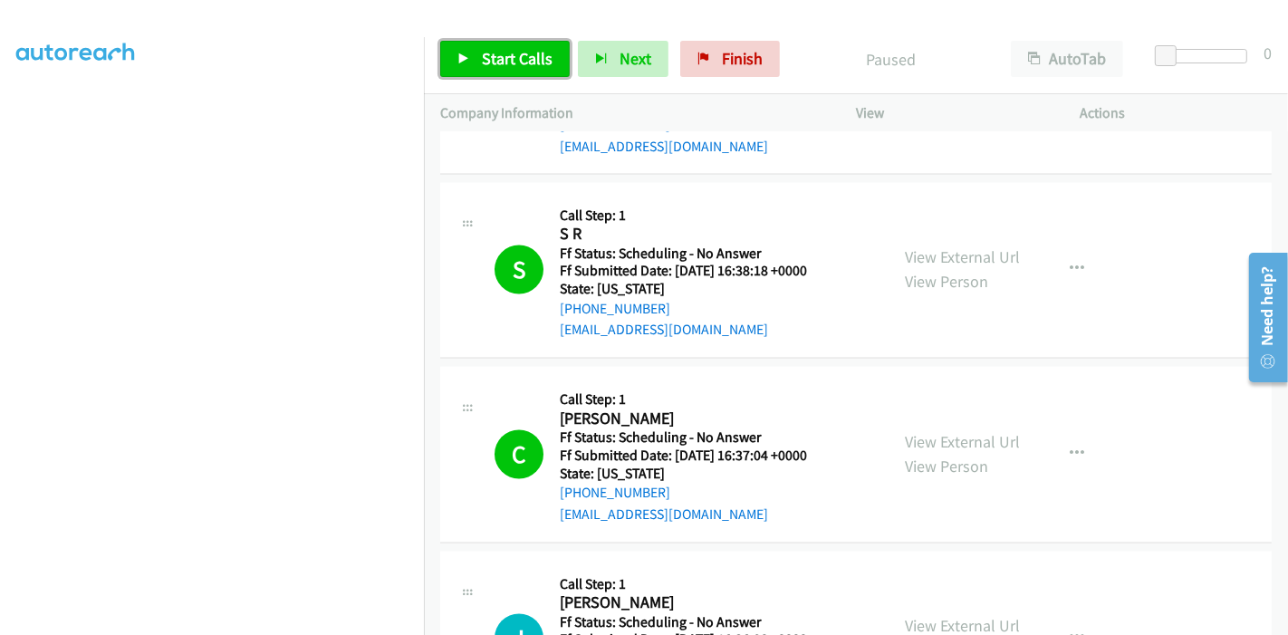
click at [486, 71] on link "Start Calls" at bounding box center [505, 59] width 130 height 36
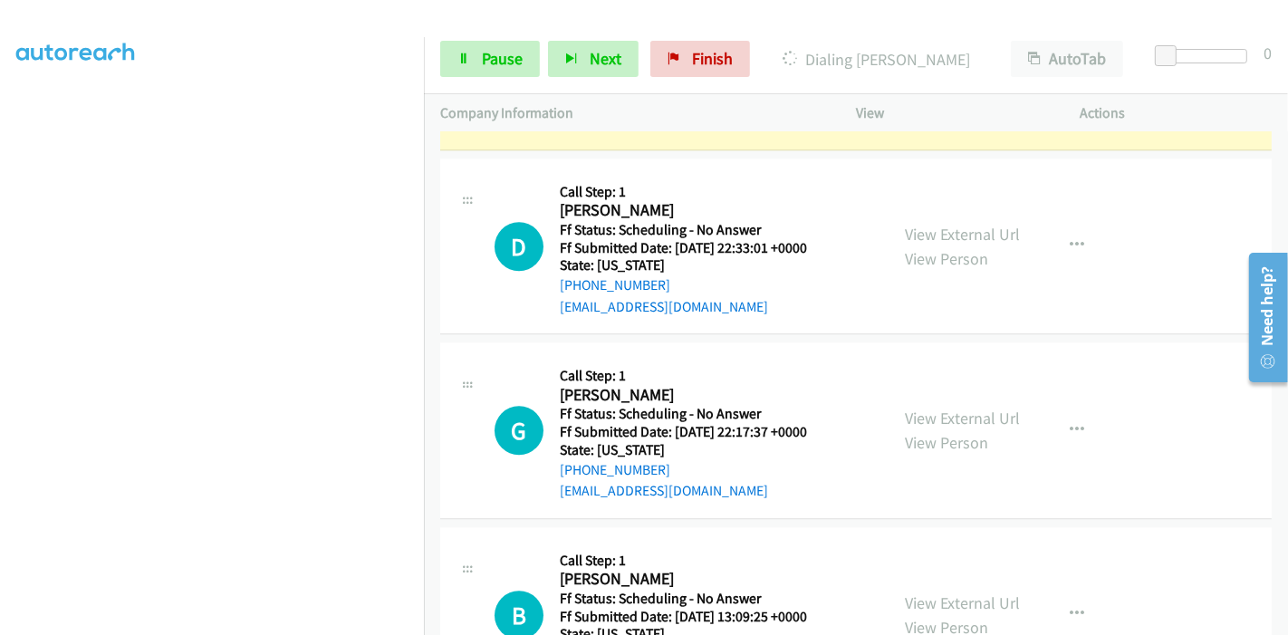
scroll to position [3963, 0]
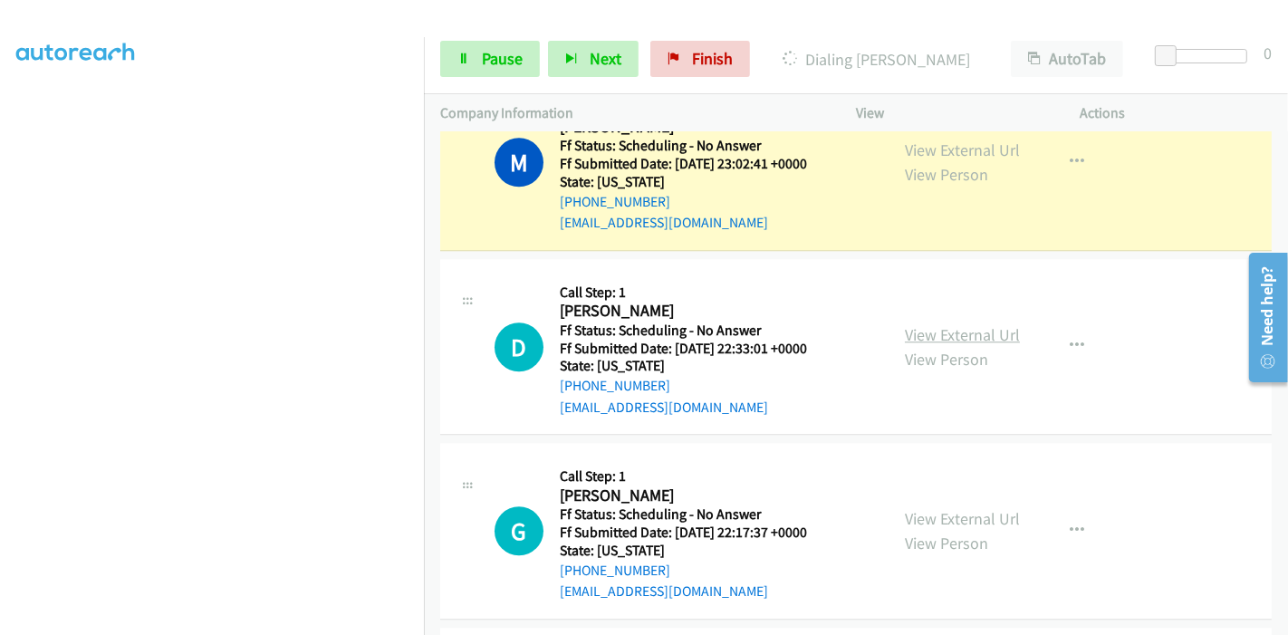
click at [966, 324] on link "View External Url" at bounding box center [962, 334] width 115 height 21
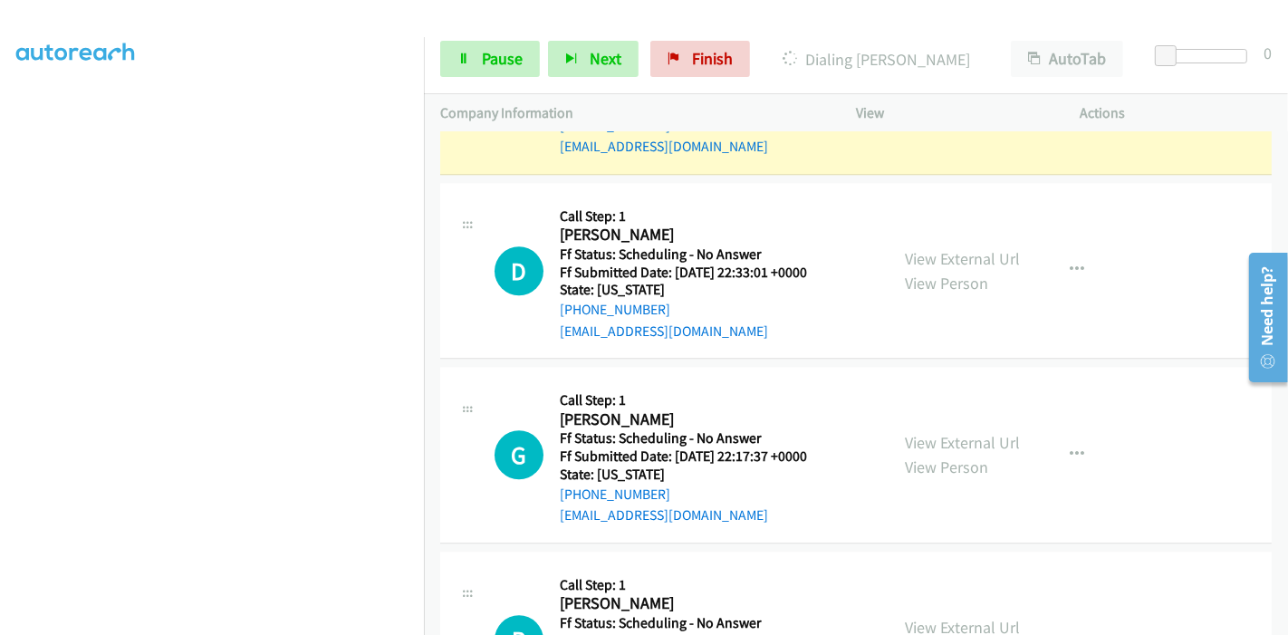
scroll to position [4063, 0]
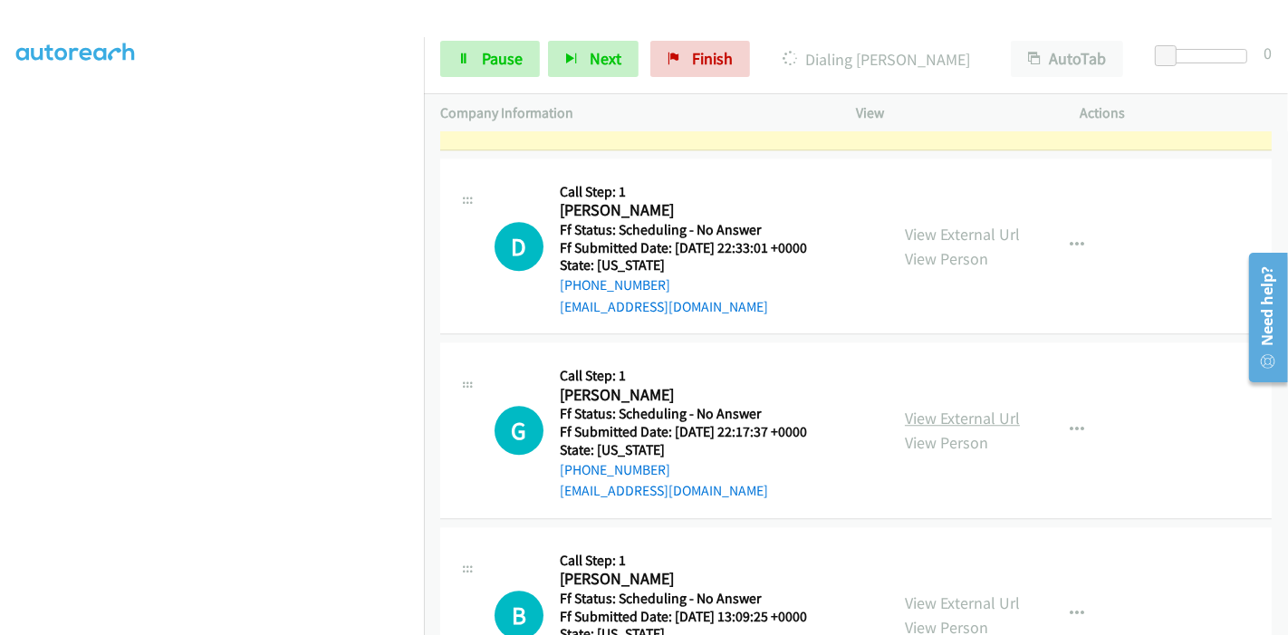
click at [910, 408] on link "View External Url" at bounding box center [962, 418] width 115 height 21
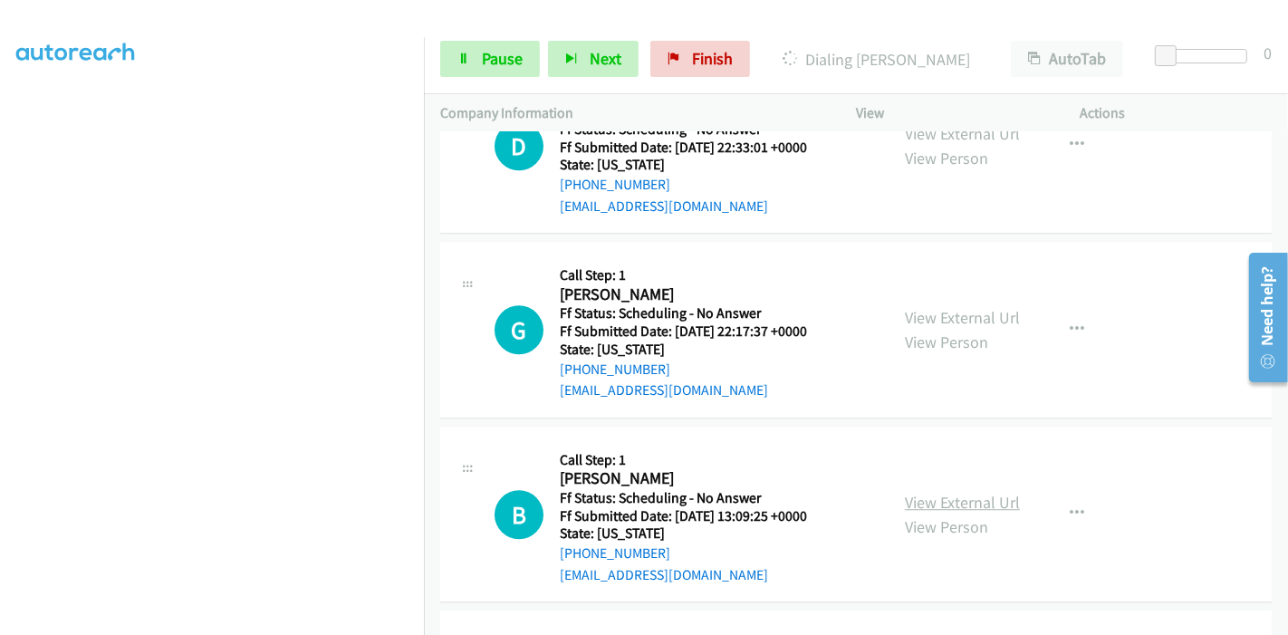
click at [927, 492] on link "View External Url" at bounding box center [962, 502] width 115 height 21
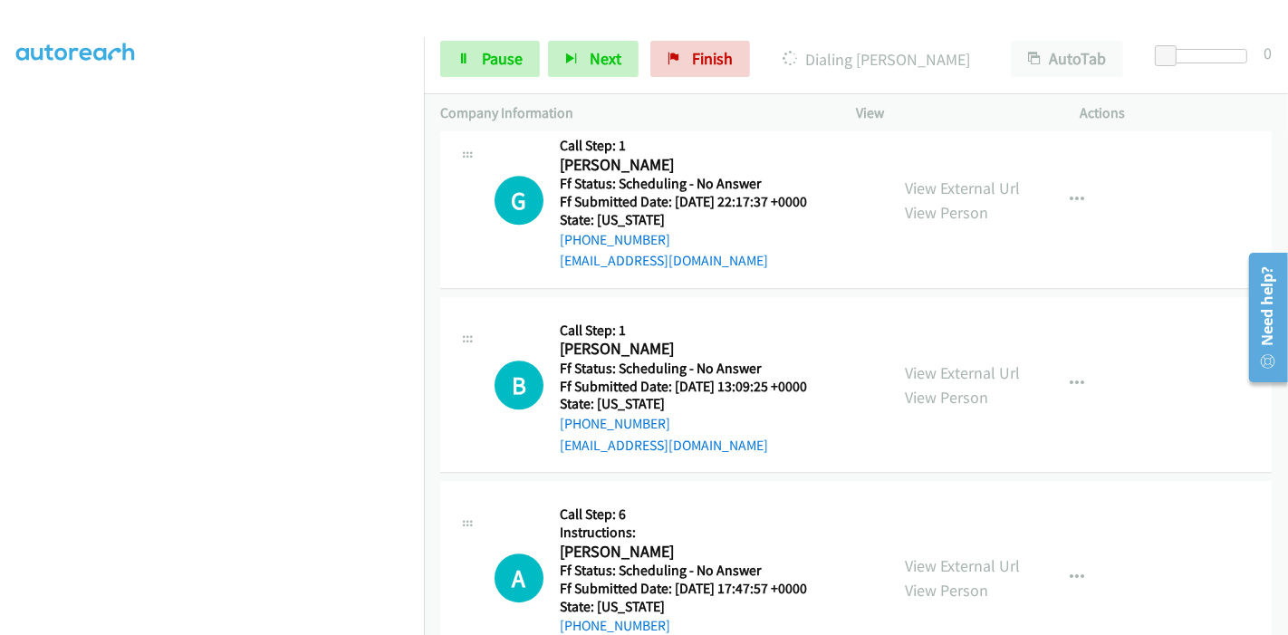
scroll to position [4366, 0]
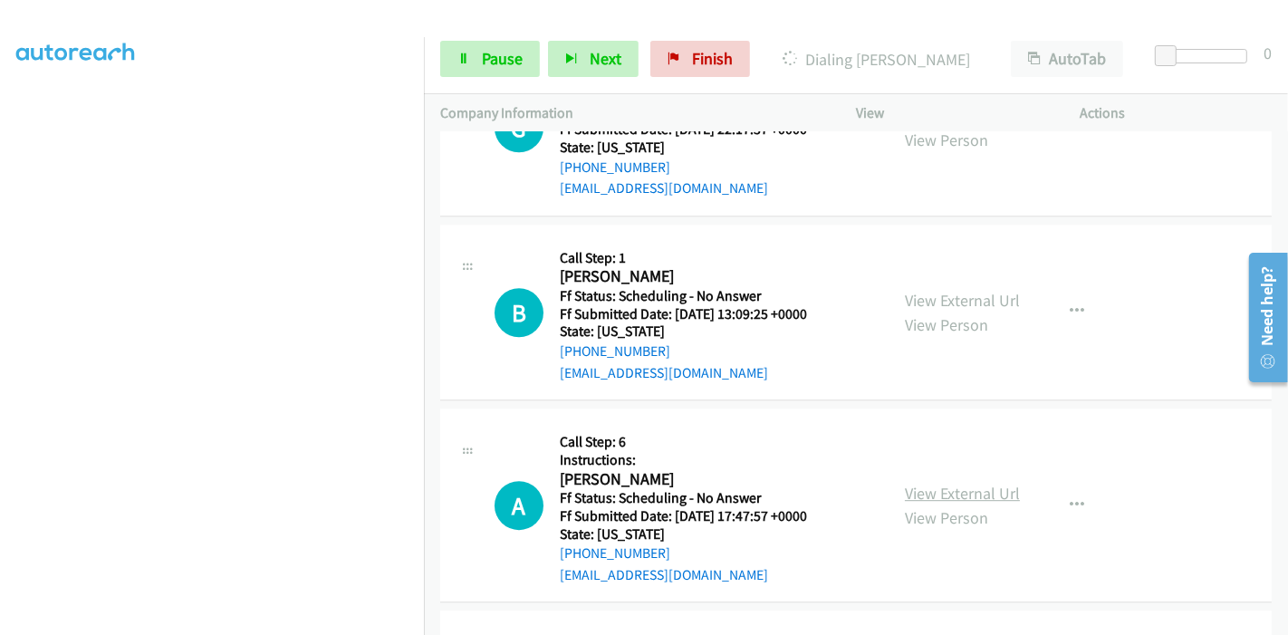
click at [937, 483] on link "View External Url" at bounding box center [962, 493] width 115 height 21
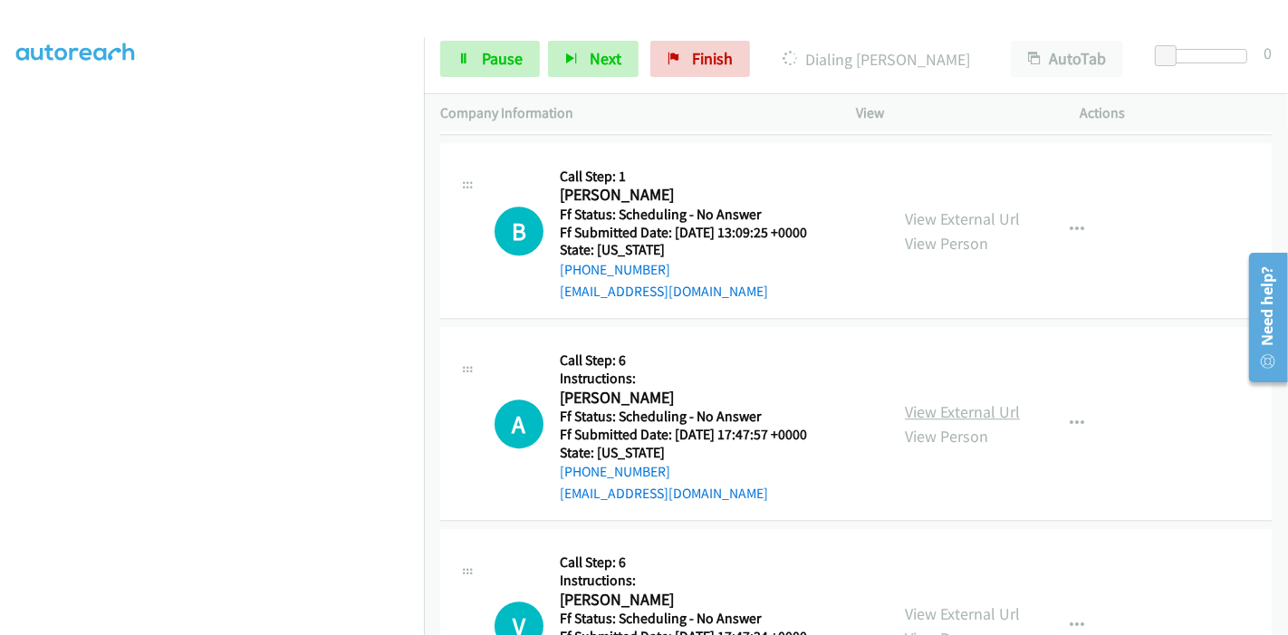
scroll to position [4466, 0]
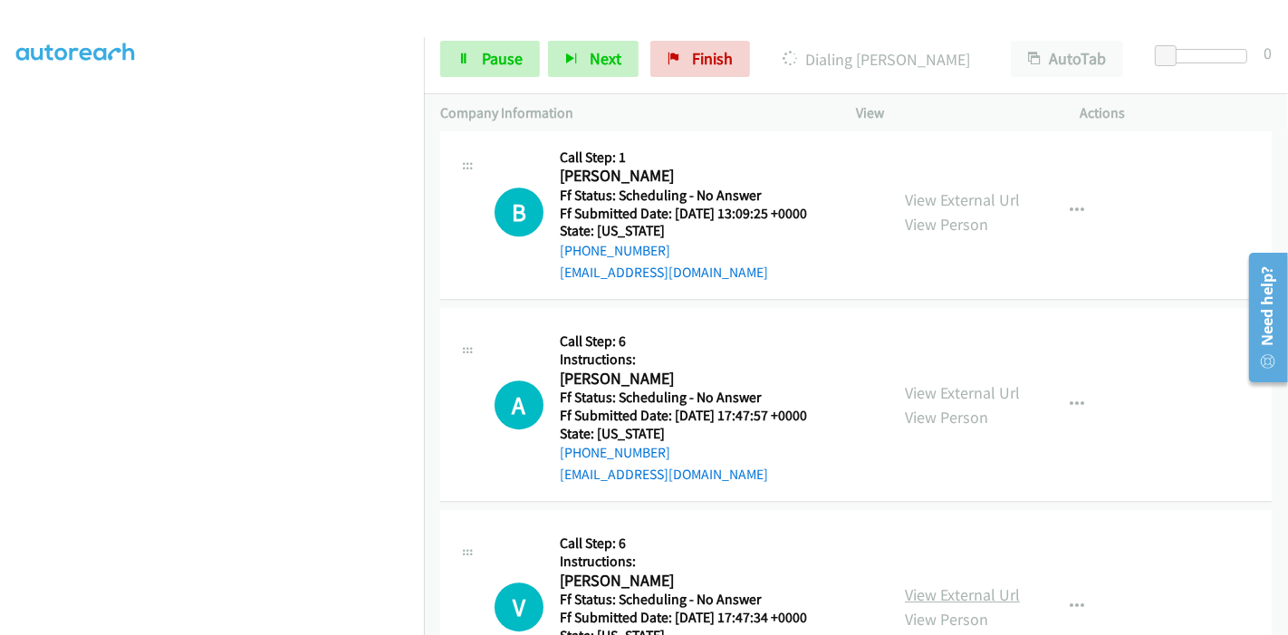
click at [928, 584] on link "View External Url" at bounding box center [962, 594] width 115 height 21
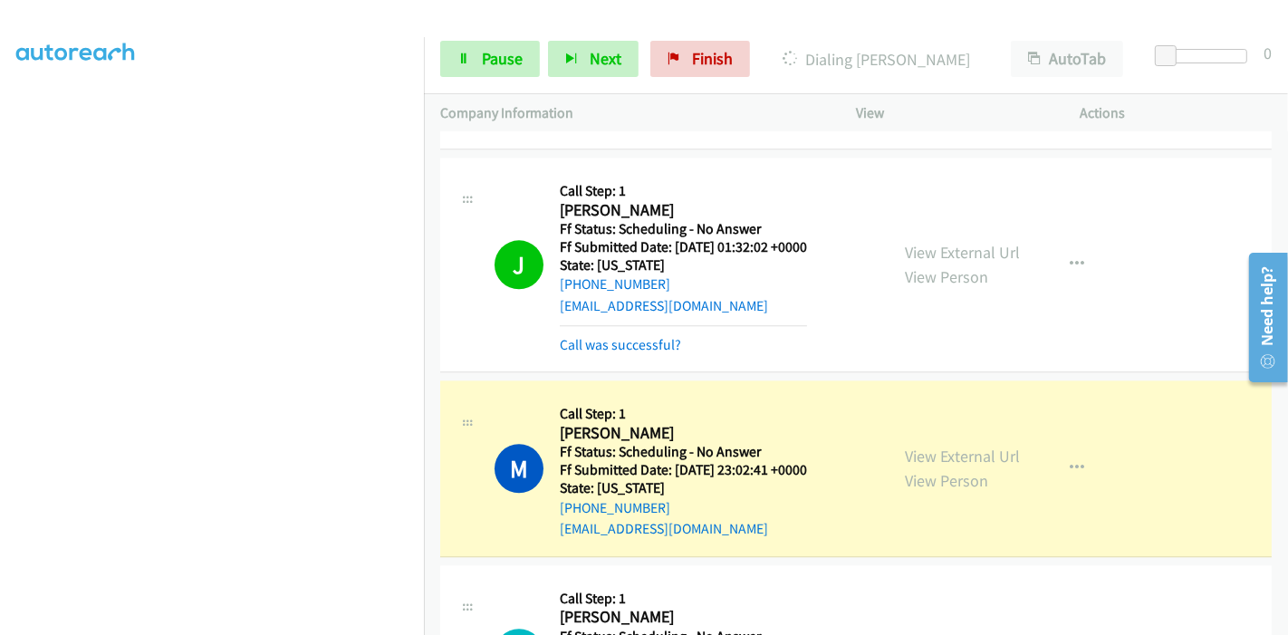
scroll to position [3561, 0]
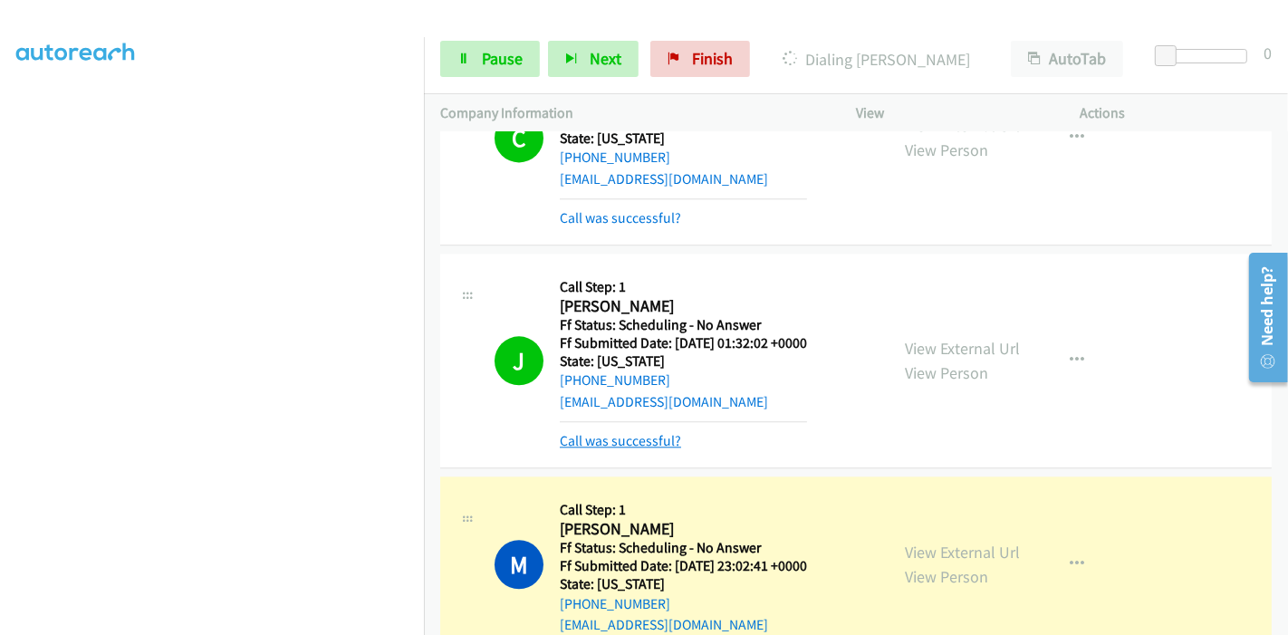
click at [600, 432] on link "Call was successful?" at bounding box center [620, 440] width 121 height 17
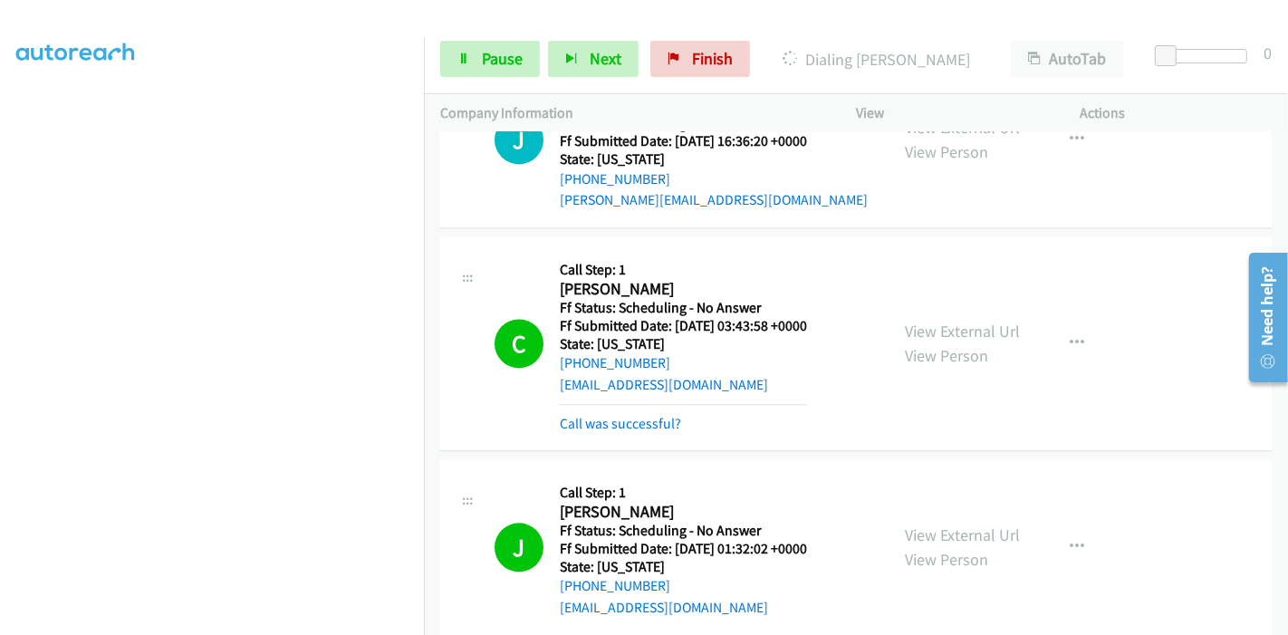
scroll to position [3359, 0]
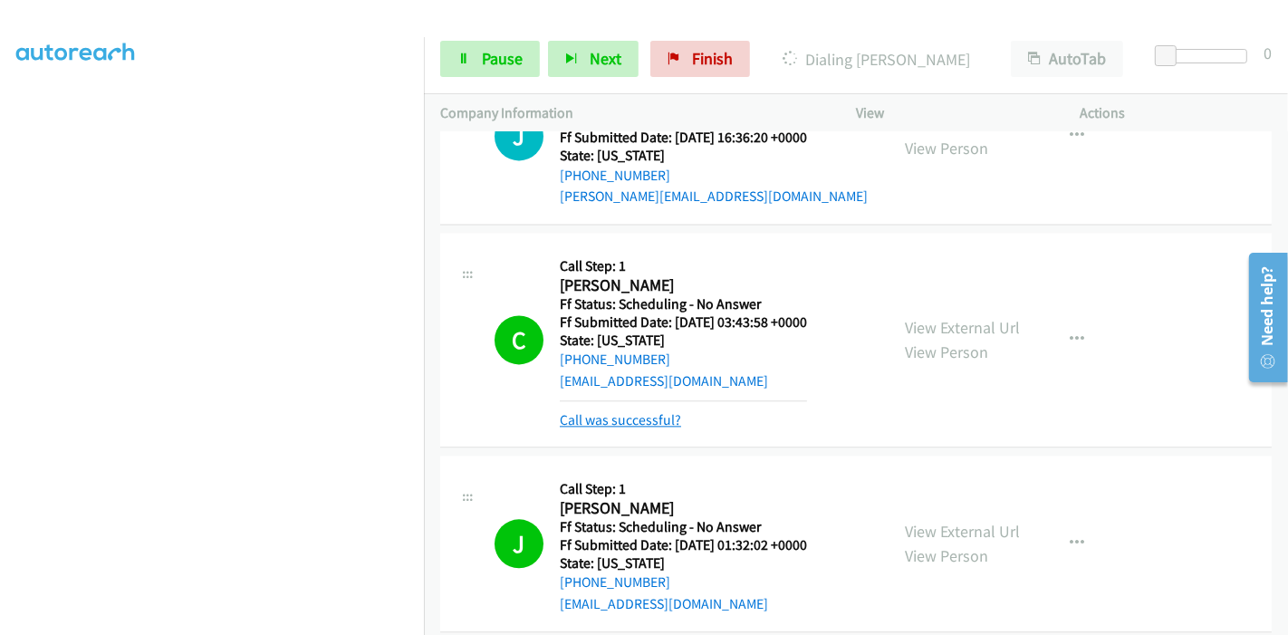
click at [602, 411] on link "Call was successful?" at bounding box center [620, 419] width 121 height 17
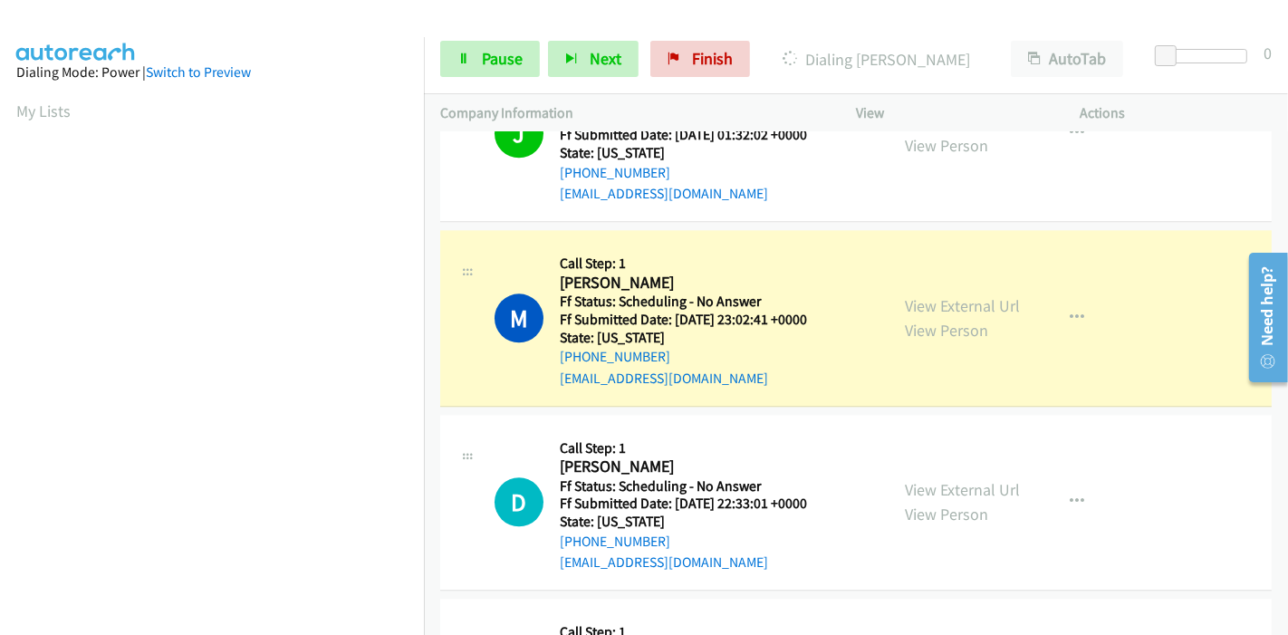
scroll to position [3762, 0]
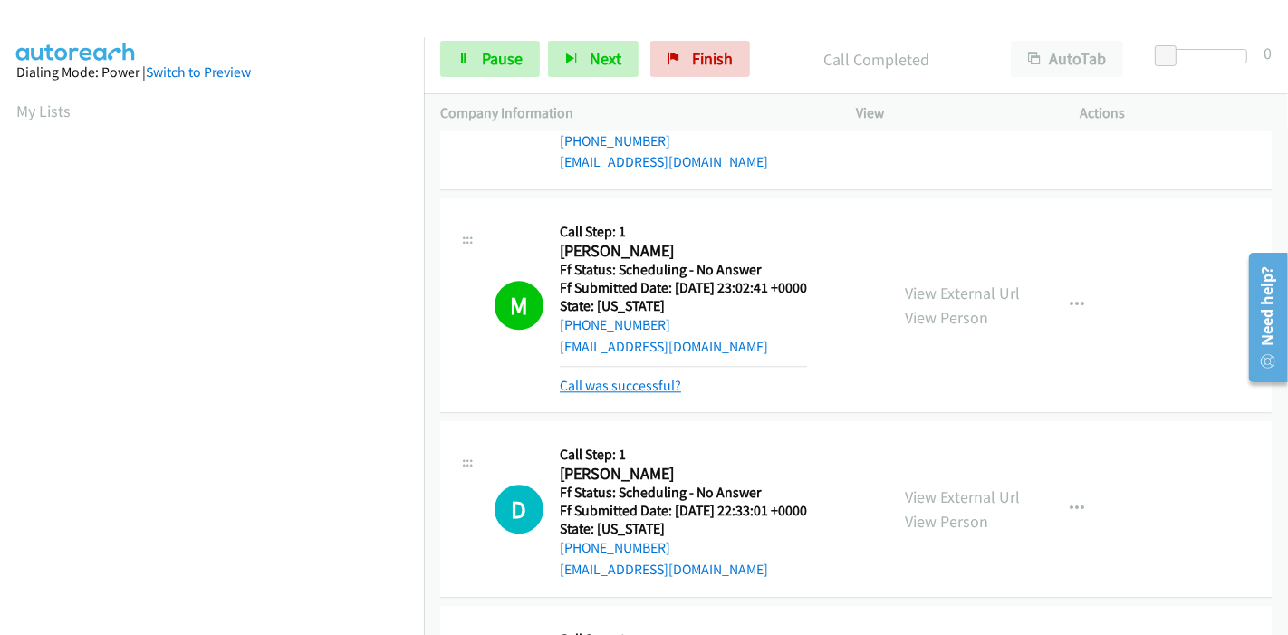
click at [603, 377] on link "Call was successful?" at bounding box center [620, 385] width 121 height 17
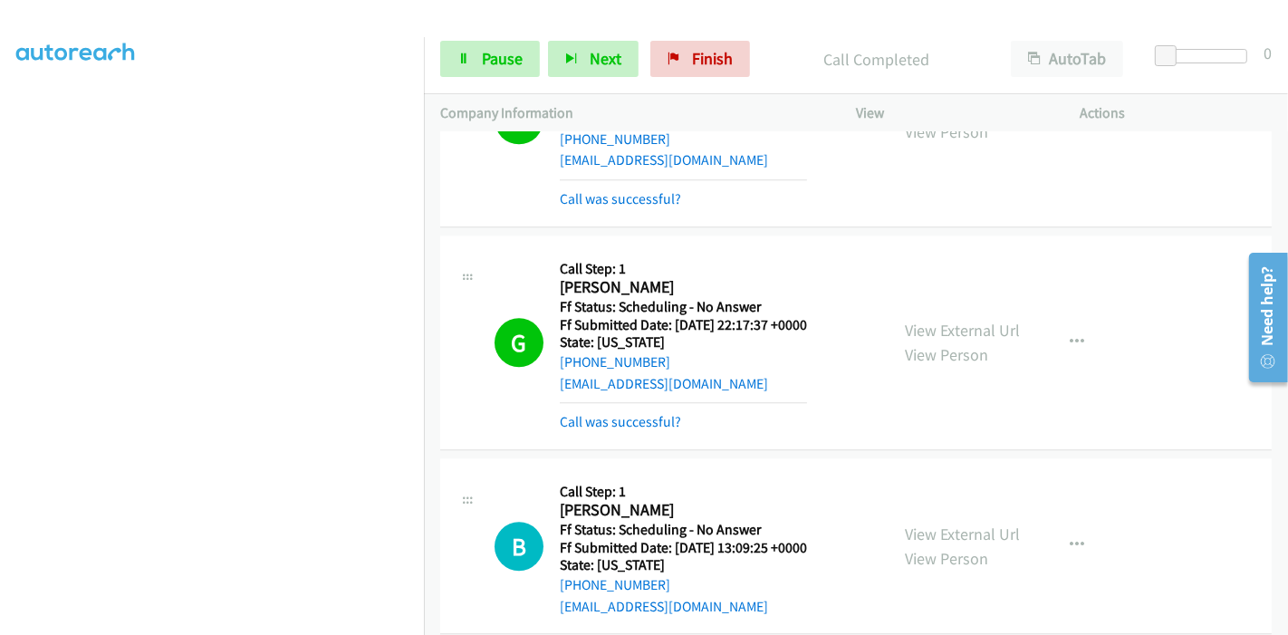
scroll to position [4164, 0]
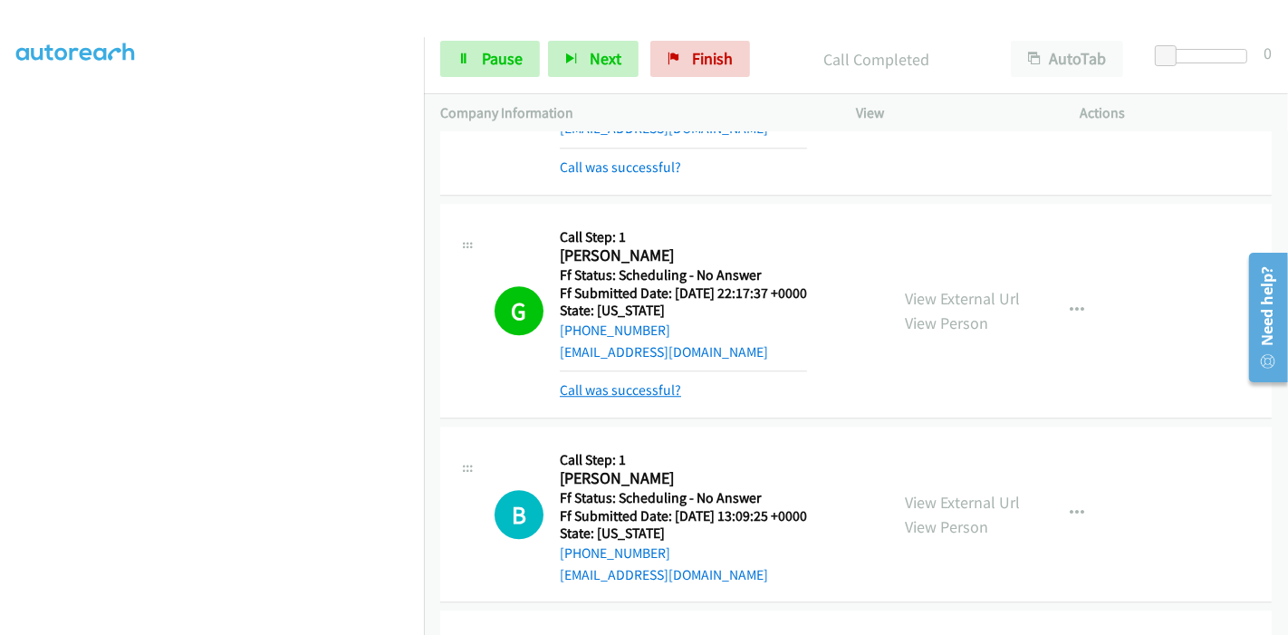
click at [610, 381] on link "Call was successful?" at bounding box center [620, 389] width 121 height 17
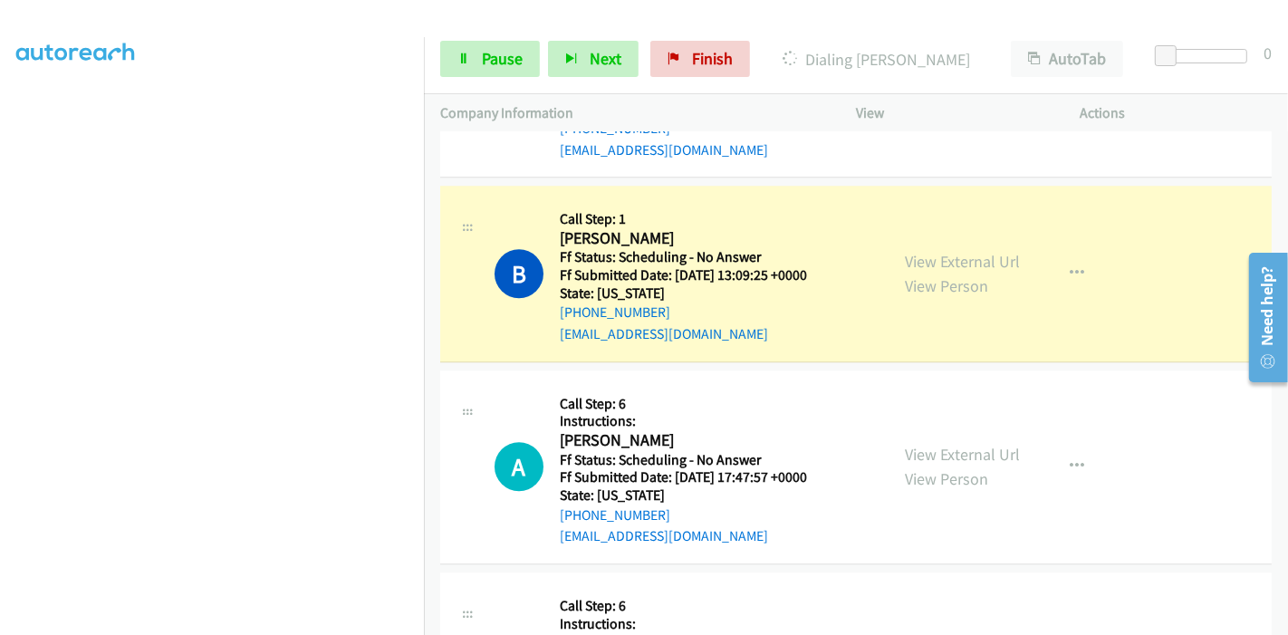
scroll to position [0, 0]
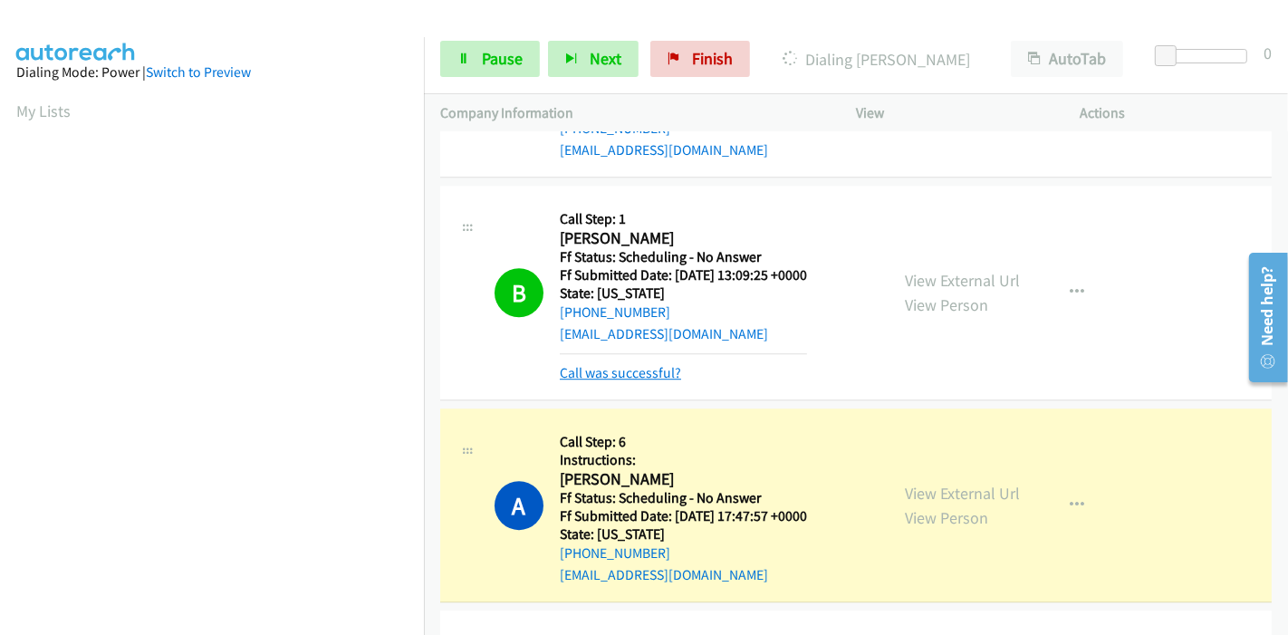
click at [601, 364] on link "Call was successful?" at bounding box center [620, 372] width 121 height 17
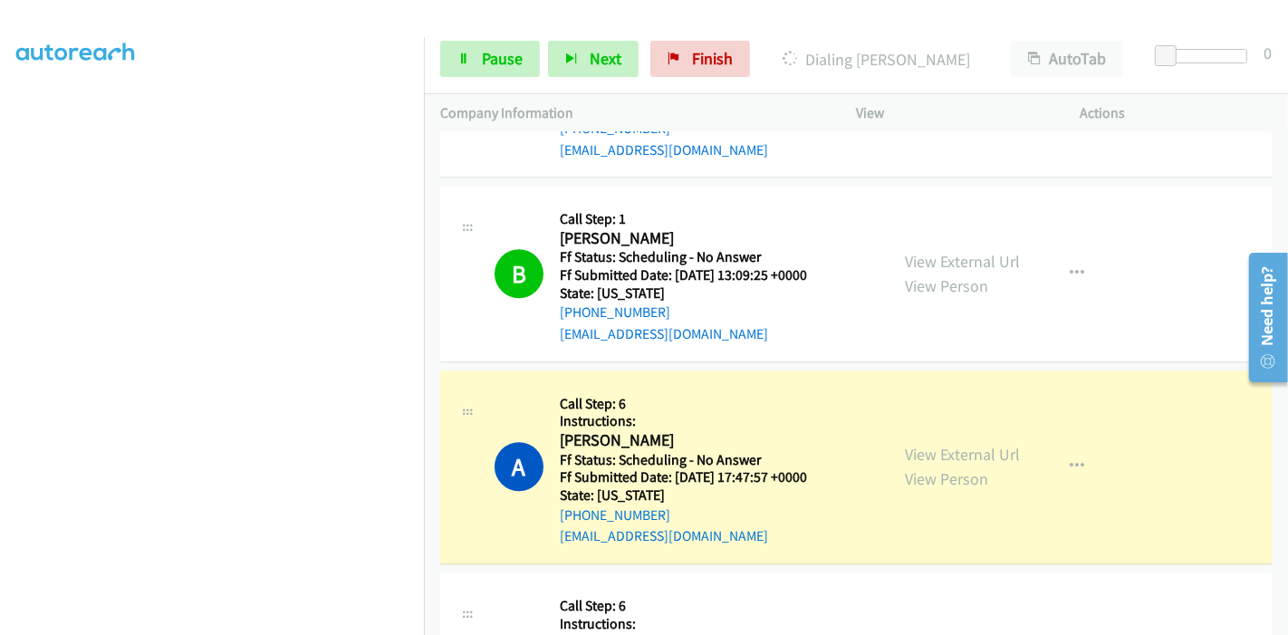
scroll to position [382, 0]
click at [488, 62] on span "Pause" at bounding box center [502, 58] width 41 height 21
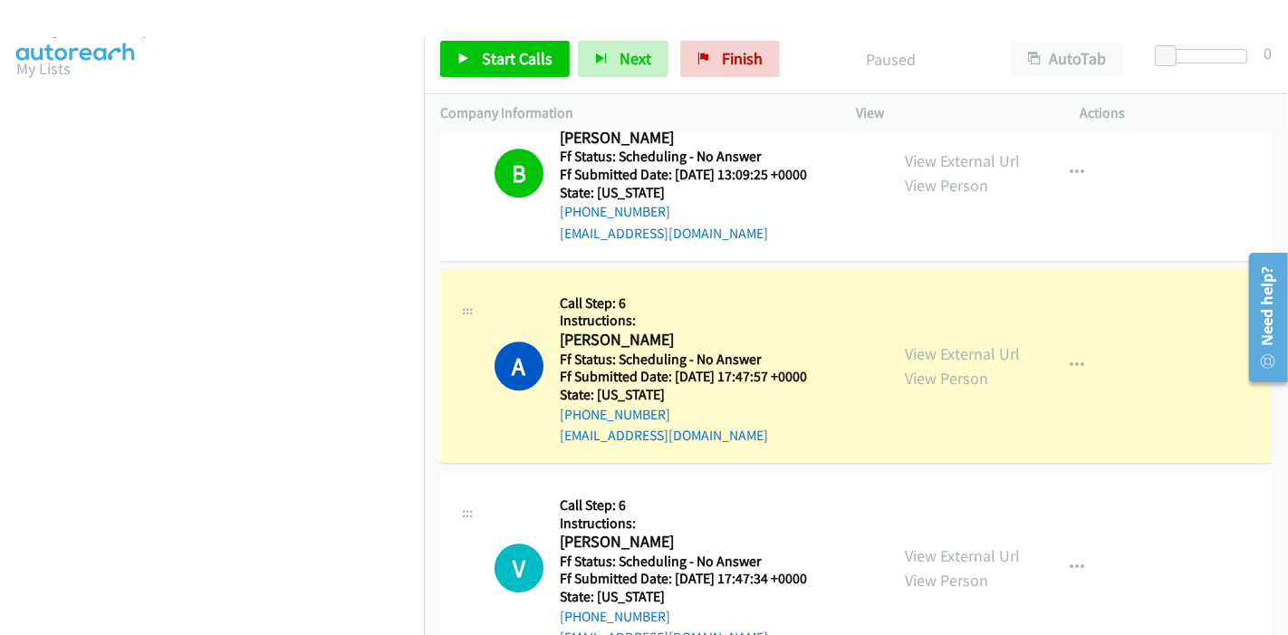
scroll to position [0, 0]
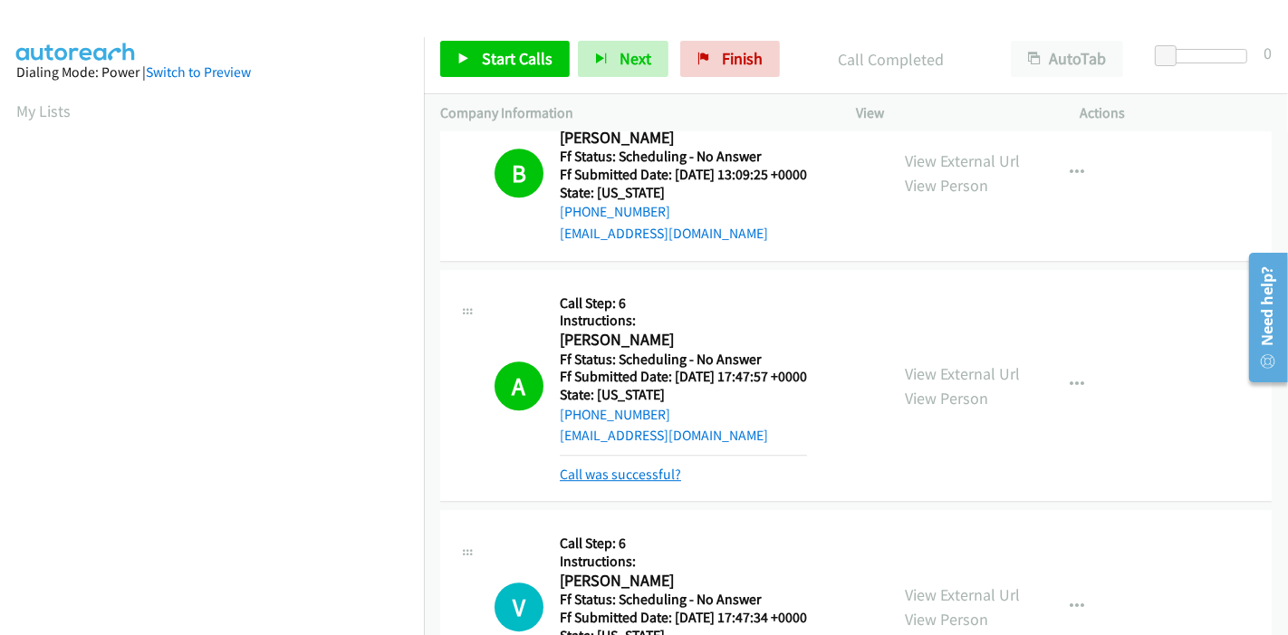
click at [636, 466] on link "Call was successful?" at bounding box center [620, 474] width 121 height 17
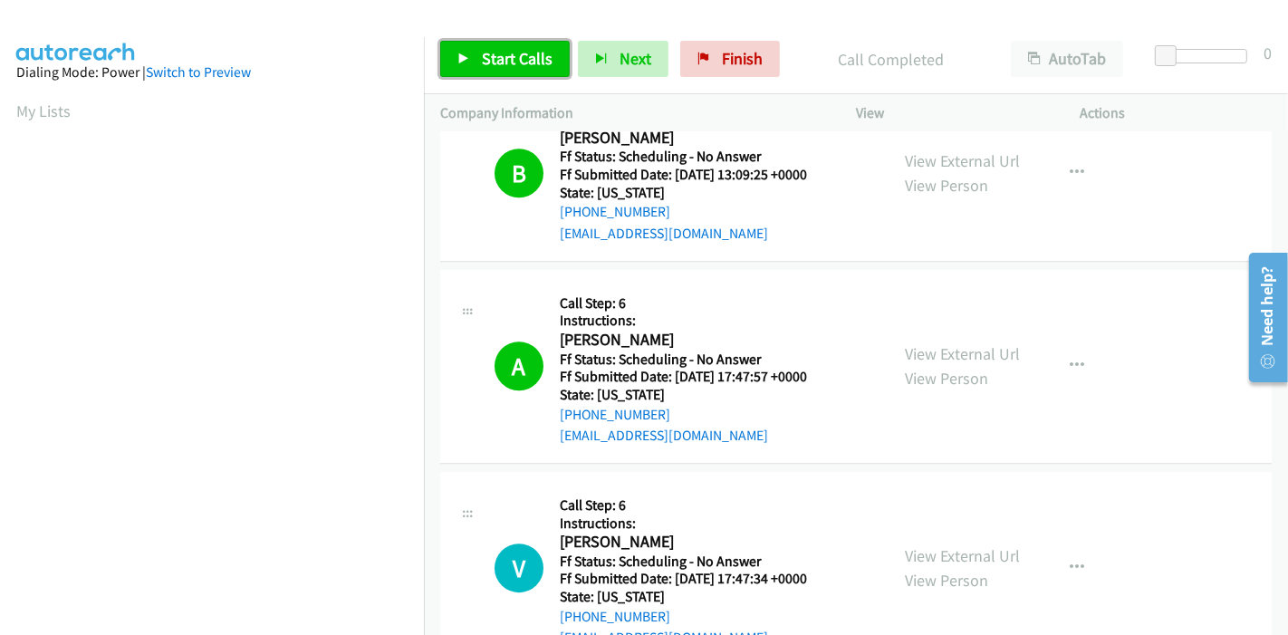
click at [505, 42] on link "Start Calls" at bounding box center [505, 59] width 130 height 36
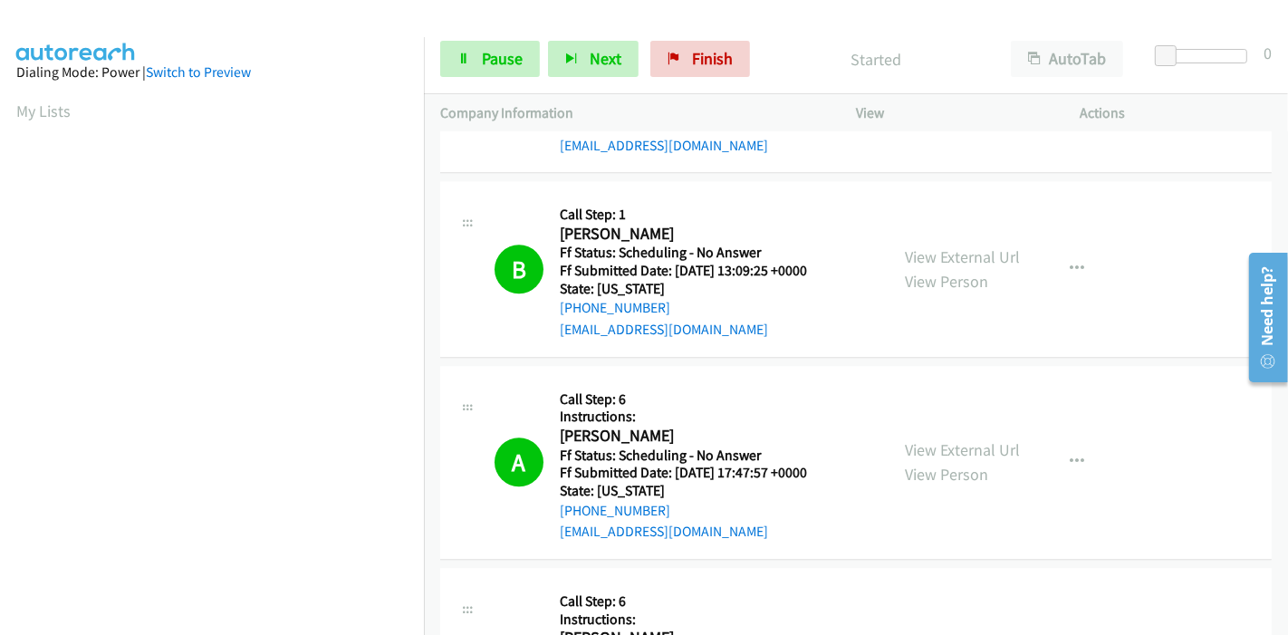
scroll to position [4567, 0]
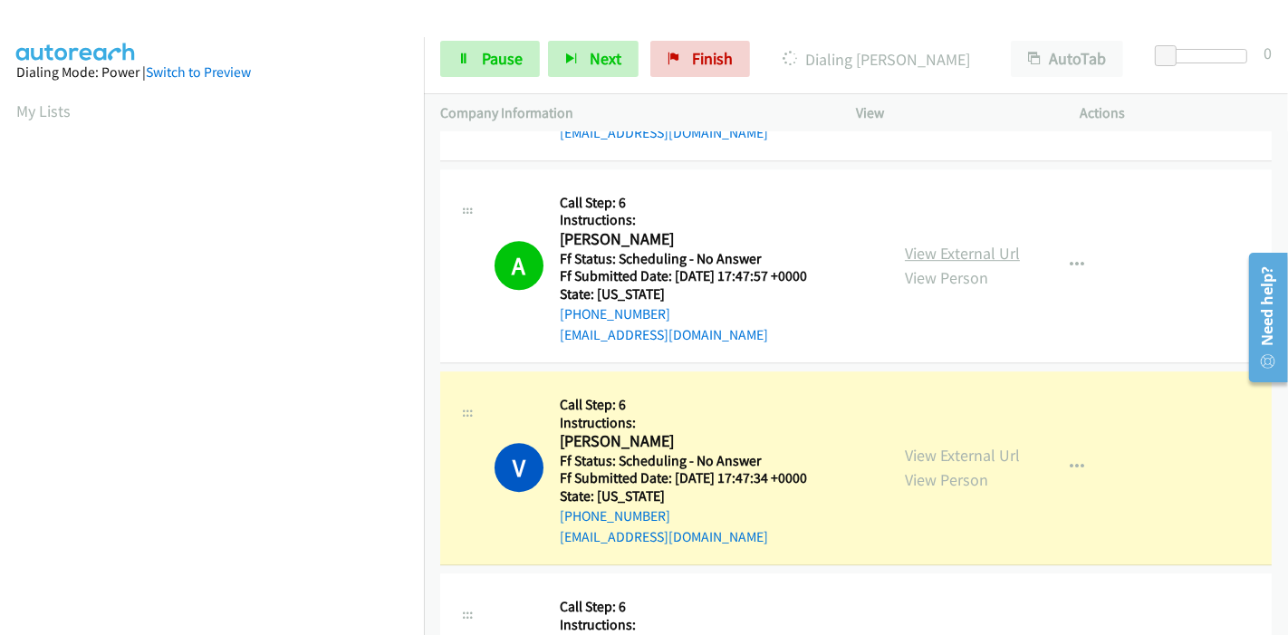
click at [983, 243] on link "View External Url" at bounding box center [962, 253] width 115 height 21
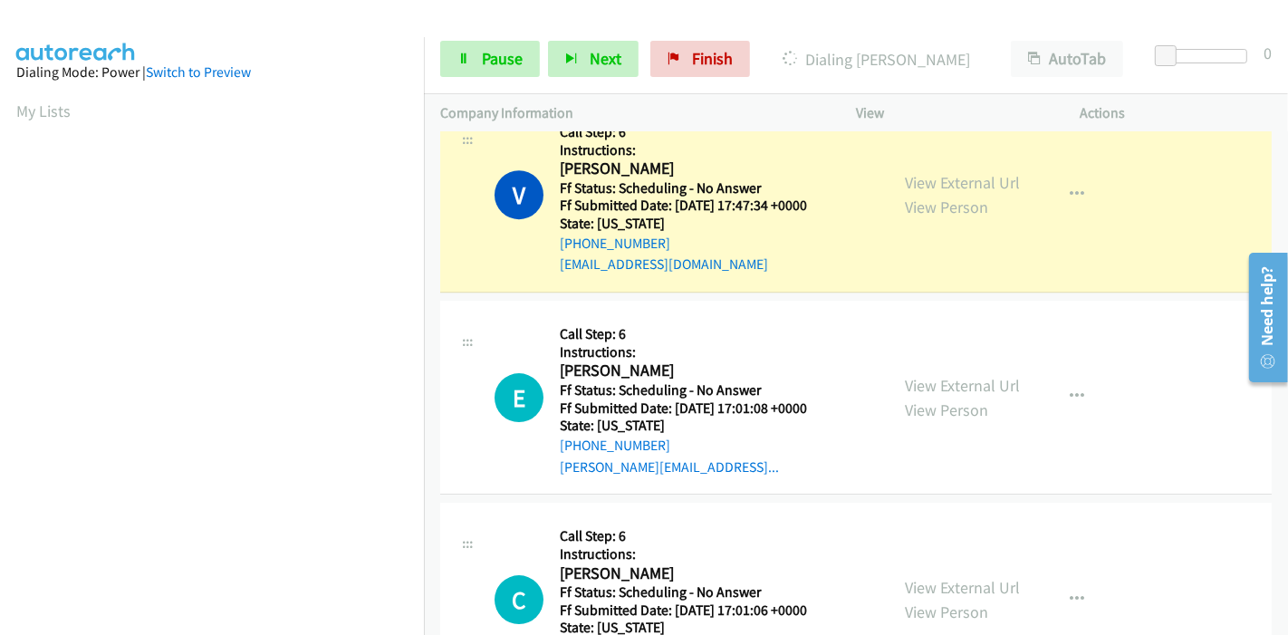
scroll to position [4869, 0]
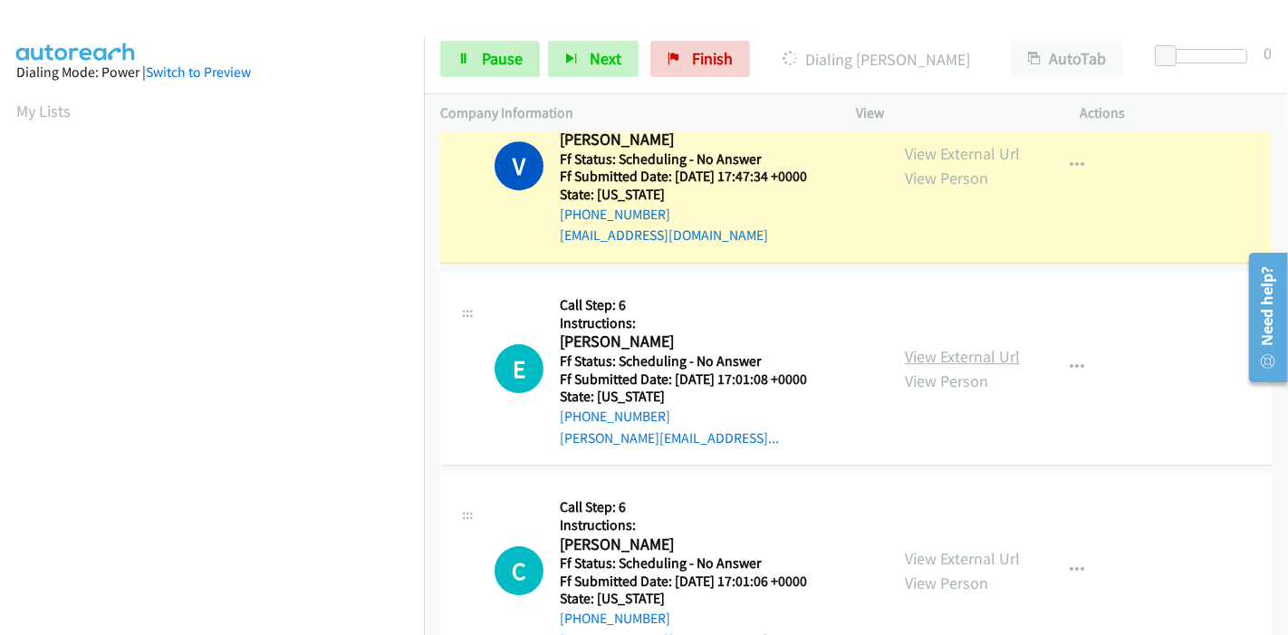
click at [925, 346] on link "View External Url" at bounding box center [962, 356] width 115 height 21
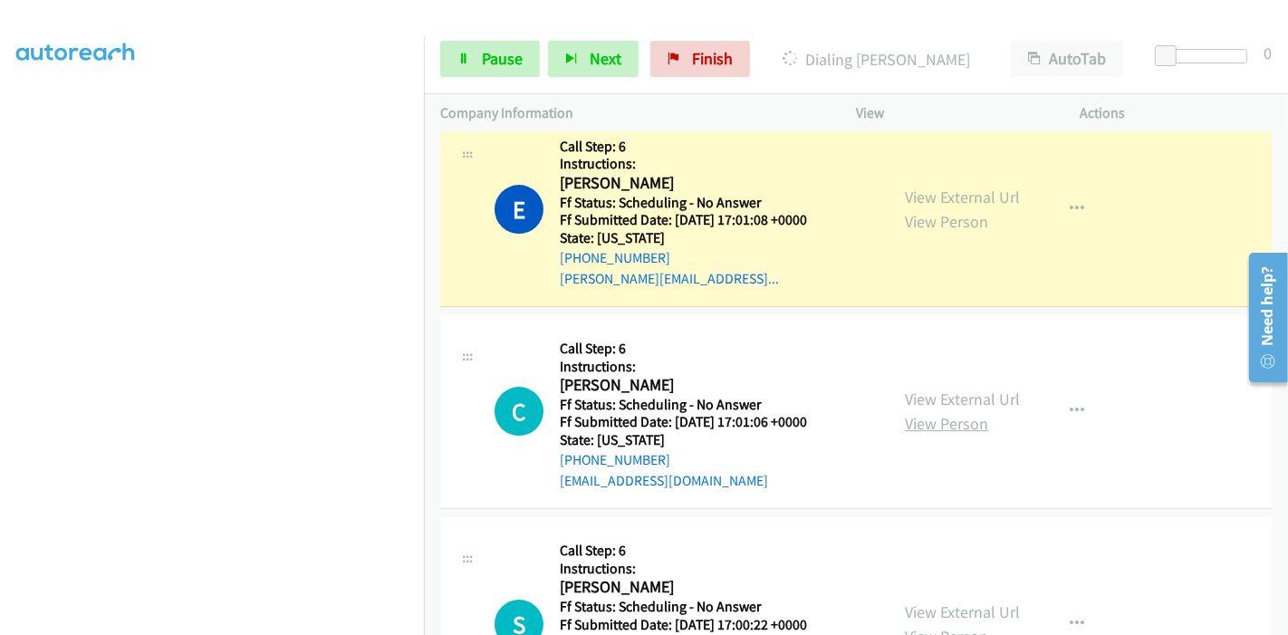
scroll to position [5089, 0]
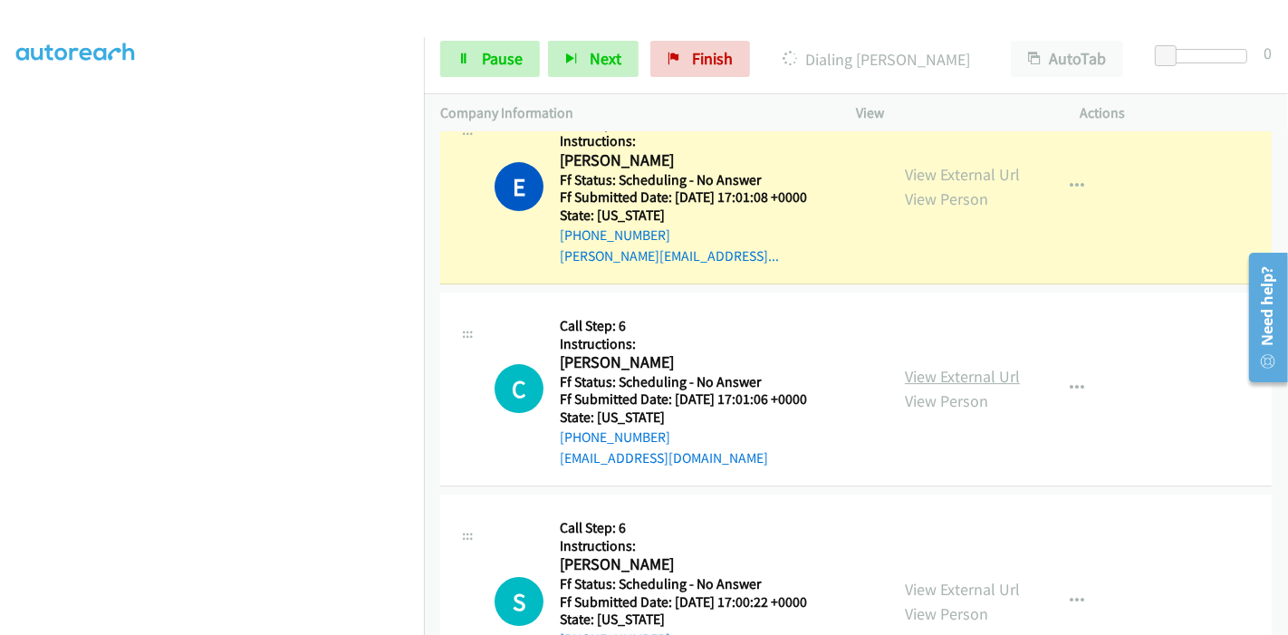
click at [953, 366] on link "View External Url" at bounding box center [962, 376] width 115 height 21
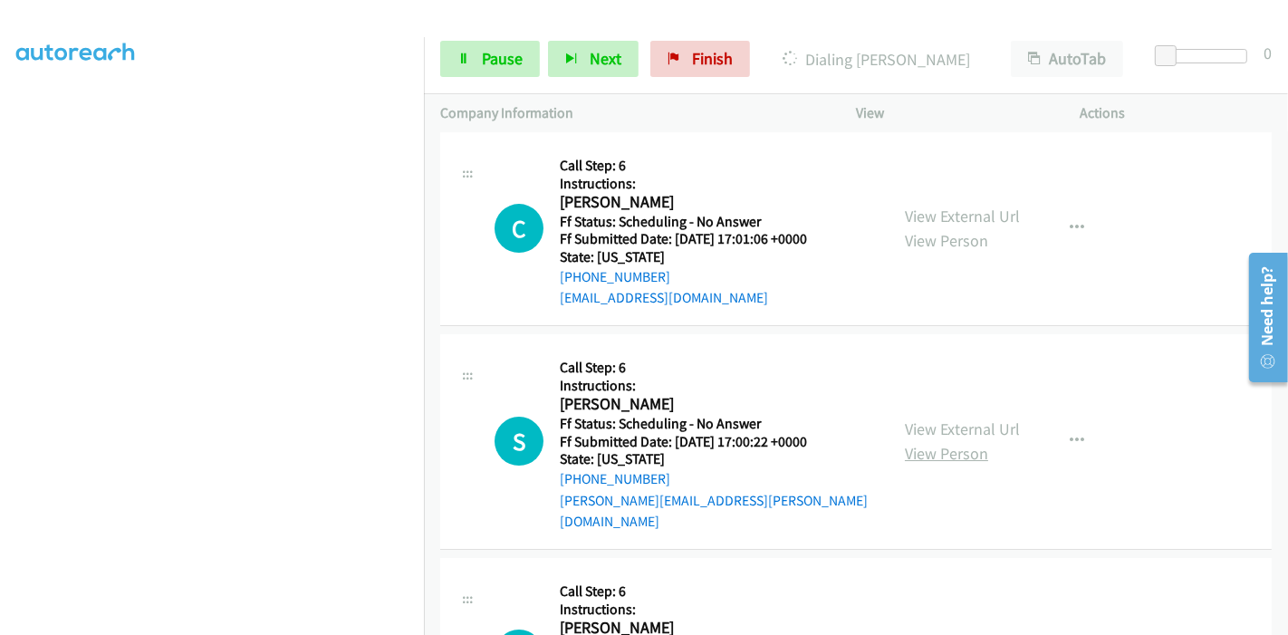
scroll to position [5290, 0]
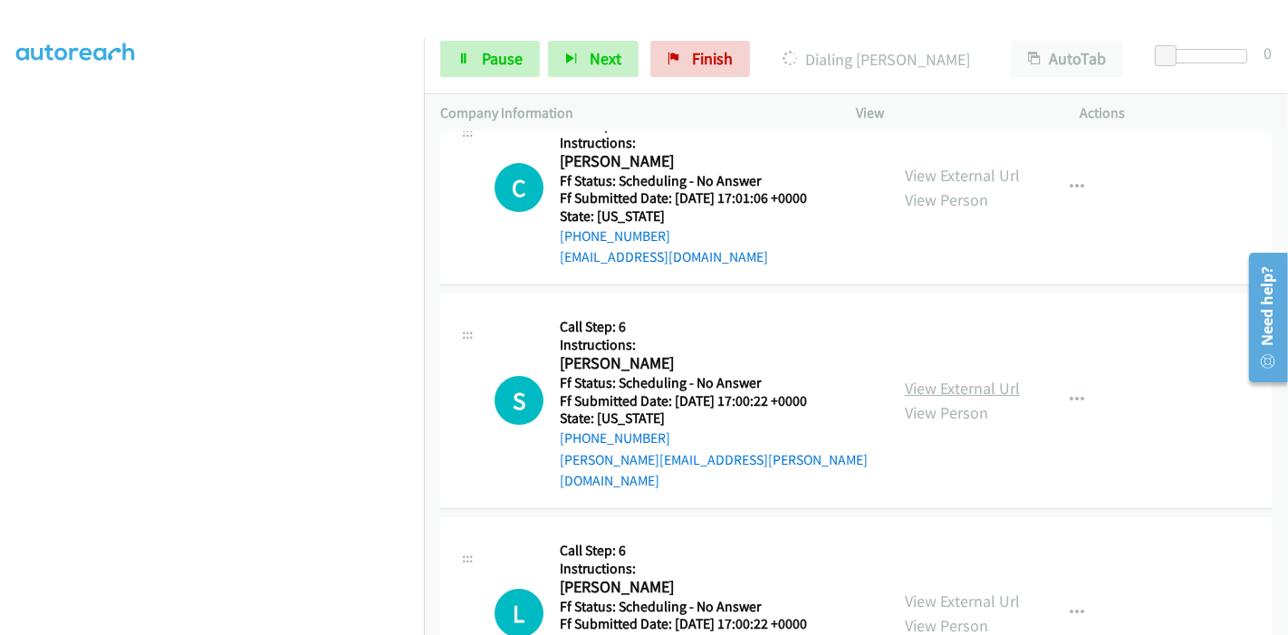
click at [964, 378] on link "View External Url" at bounding box center [962, 388] width 115 height 21
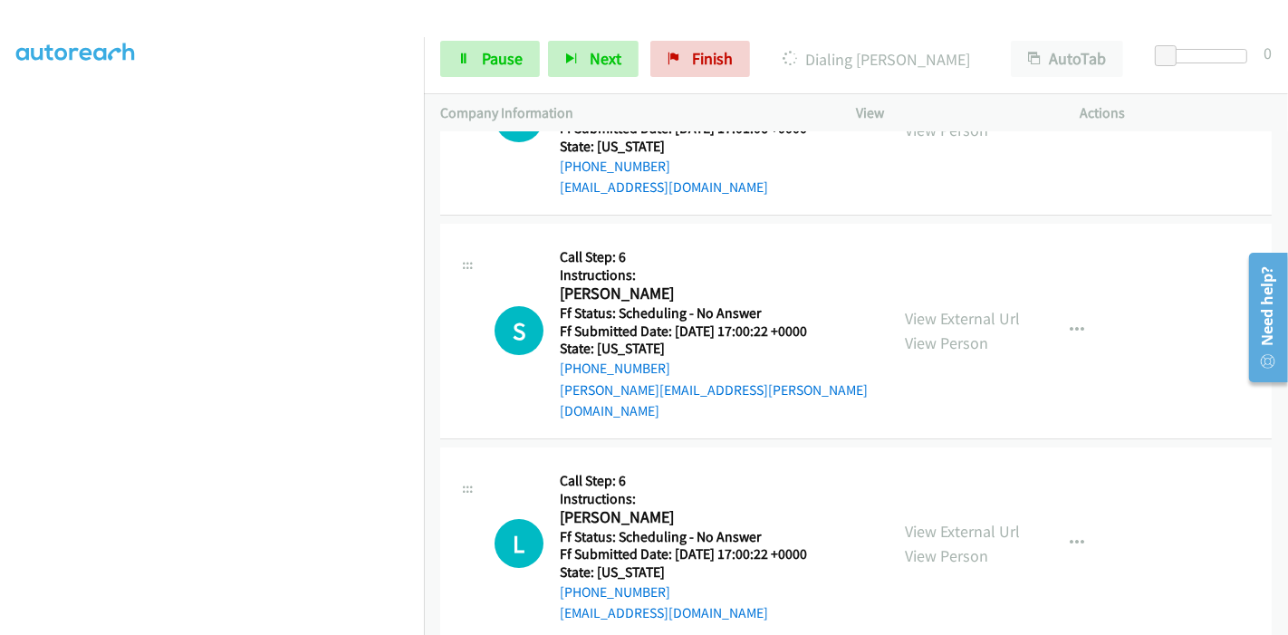
scroll to position [5390, 0]
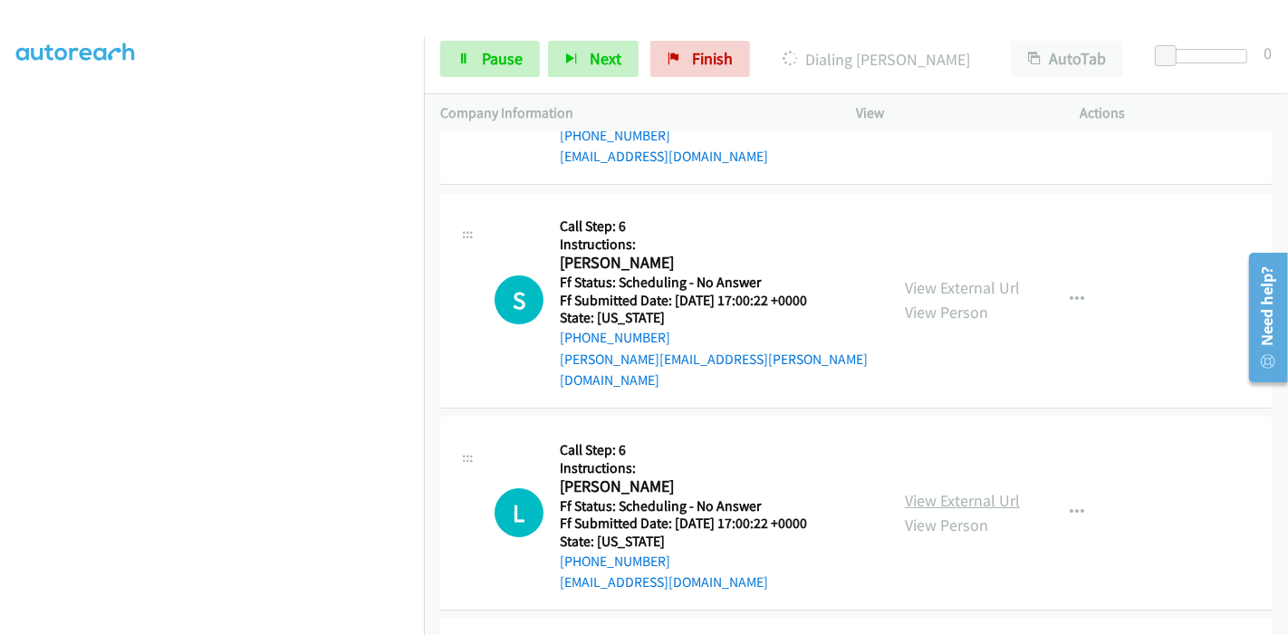
click at [943, 490] on link "View External Url" at bounding box center [962, 500] width 115 height 21
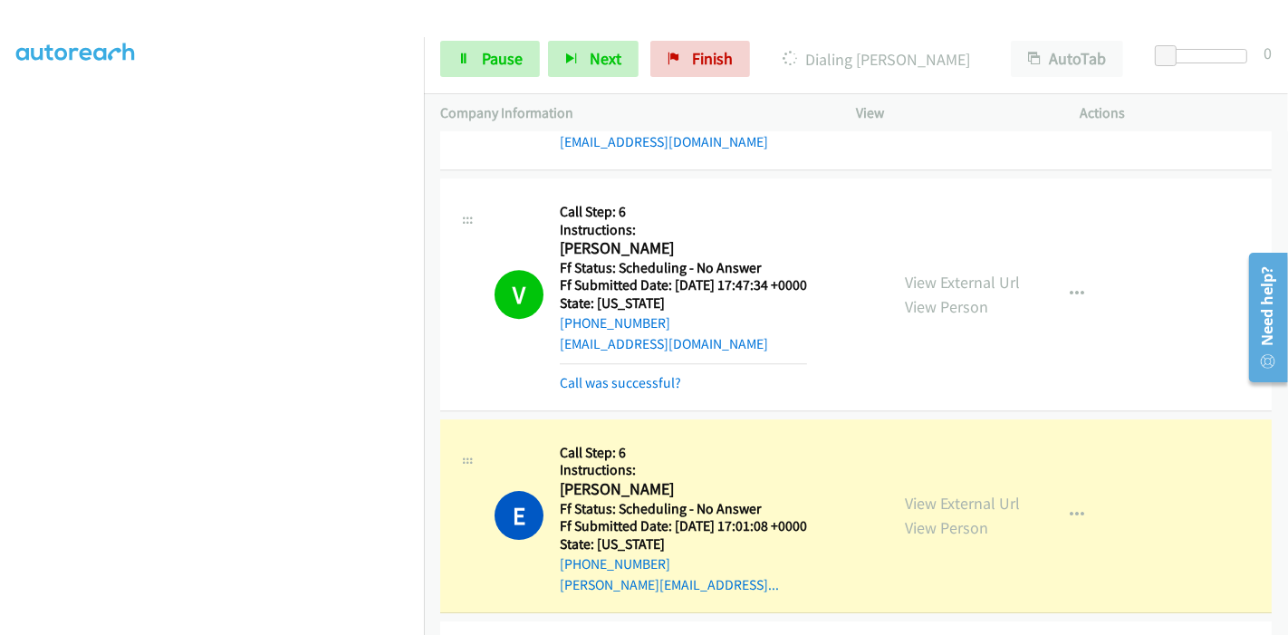
scroll to position [4686, 0]
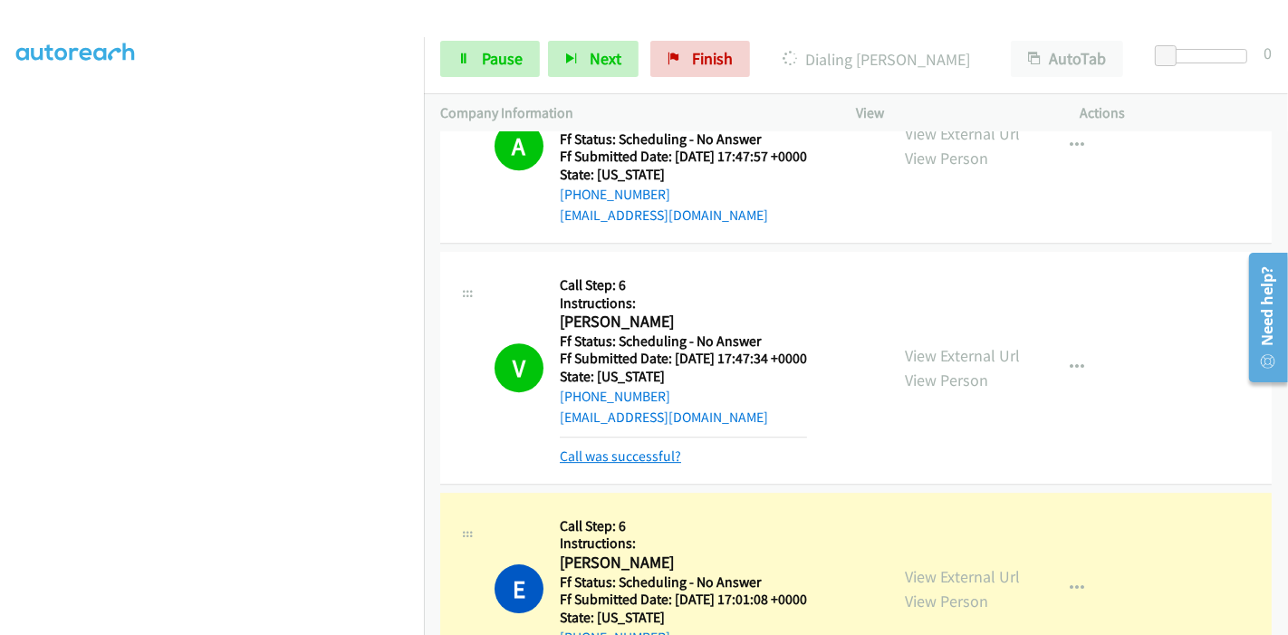
click at [605, 447] on link "Call was successful?" at bounding box center [620, 455] width 121 height 17
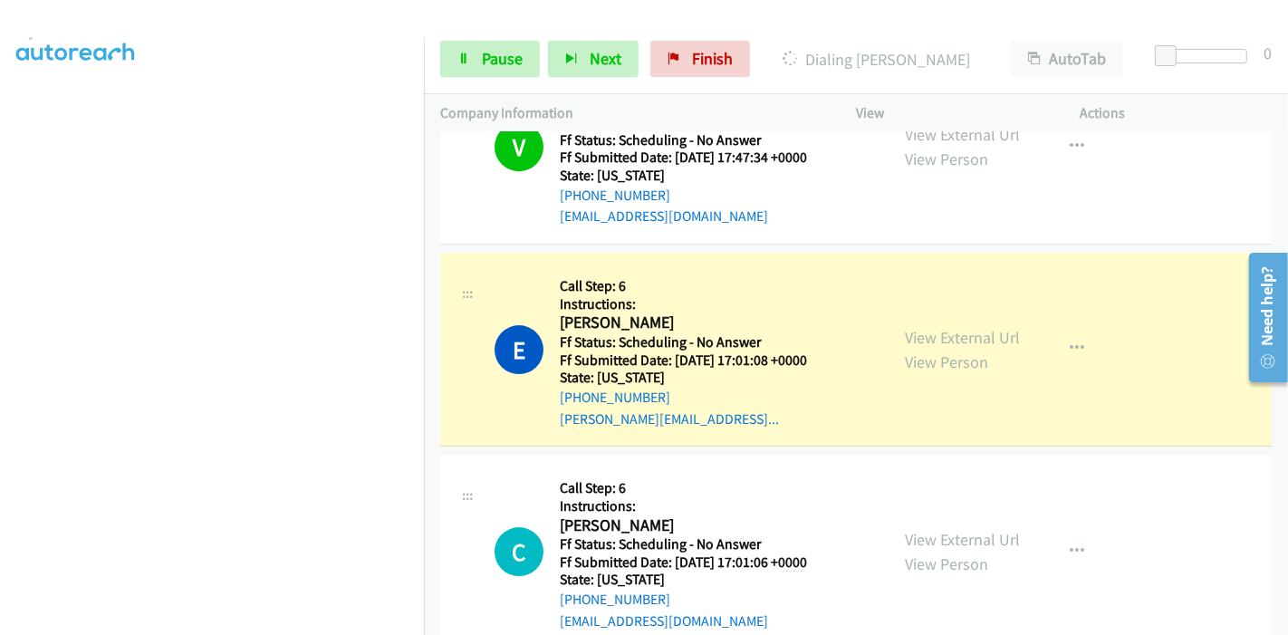
scroll to position [4988, 0]
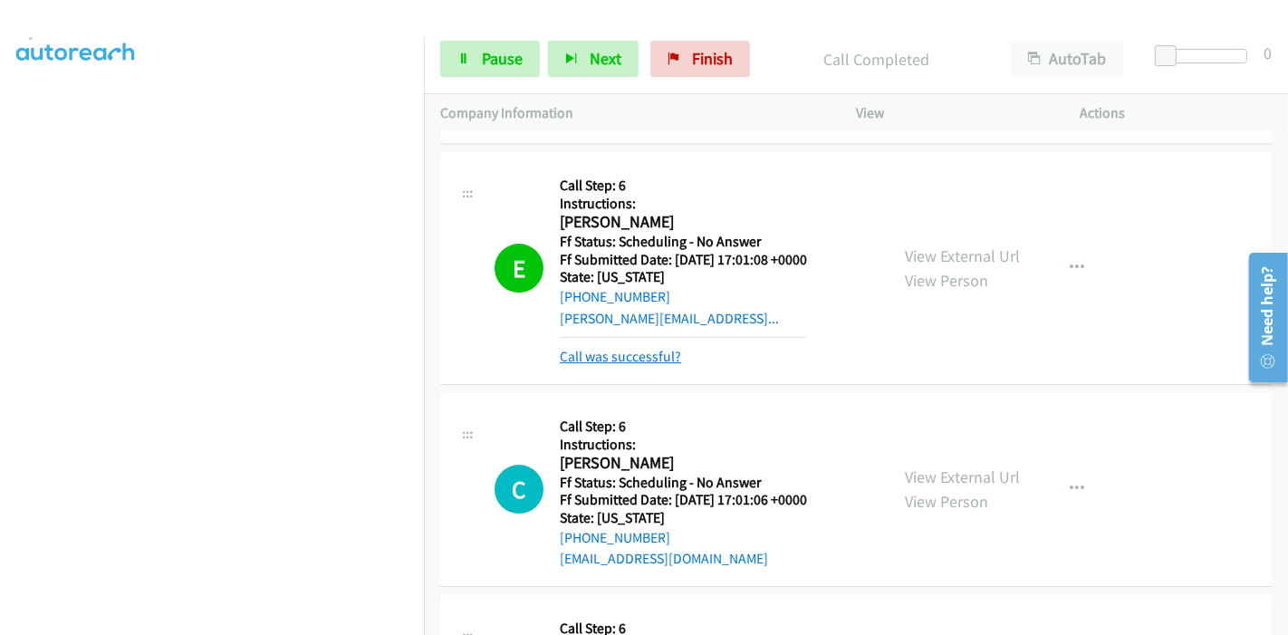
click at [620, 348] on link "Call was successful?" at bounding box center [620, 356] width 121 height 17
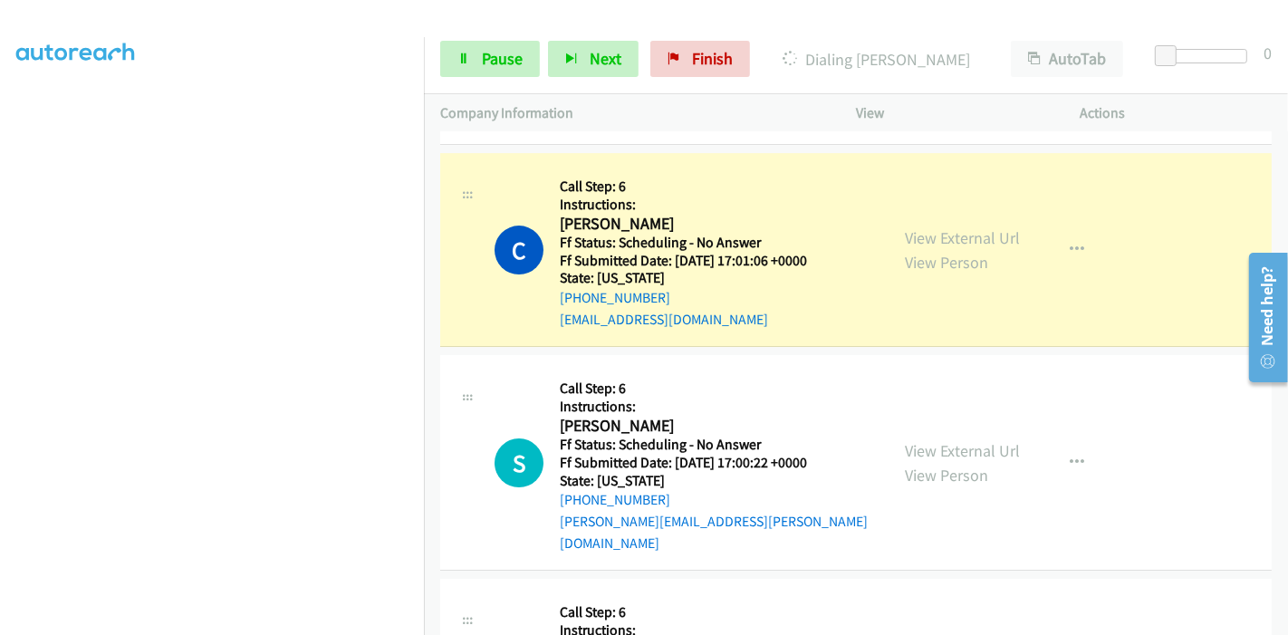
scroll to position [382, 0]
click at [461, 57] on icon at bounding box center [463, 59] width 13 height 13
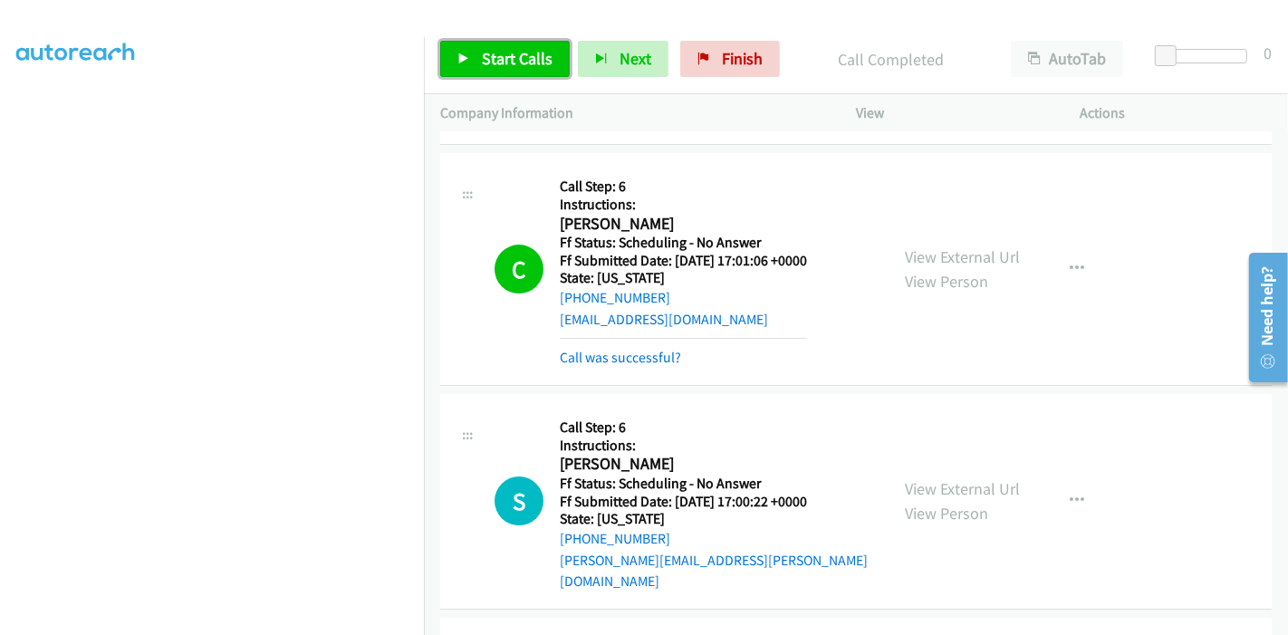
click at [482, 55] on span "Start Calls" at bounding box center [517, 58] width 71 height 21
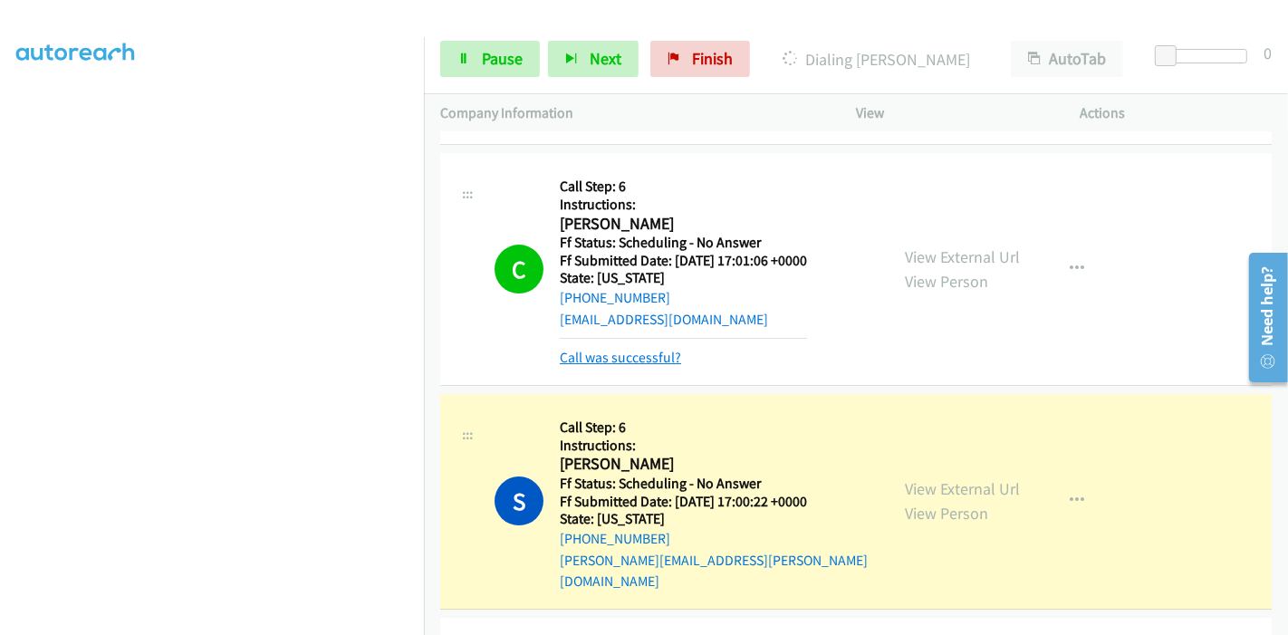
click at [609, 349] on link "Call was successful?" at bounding box center [620, 357] width 121 height 17
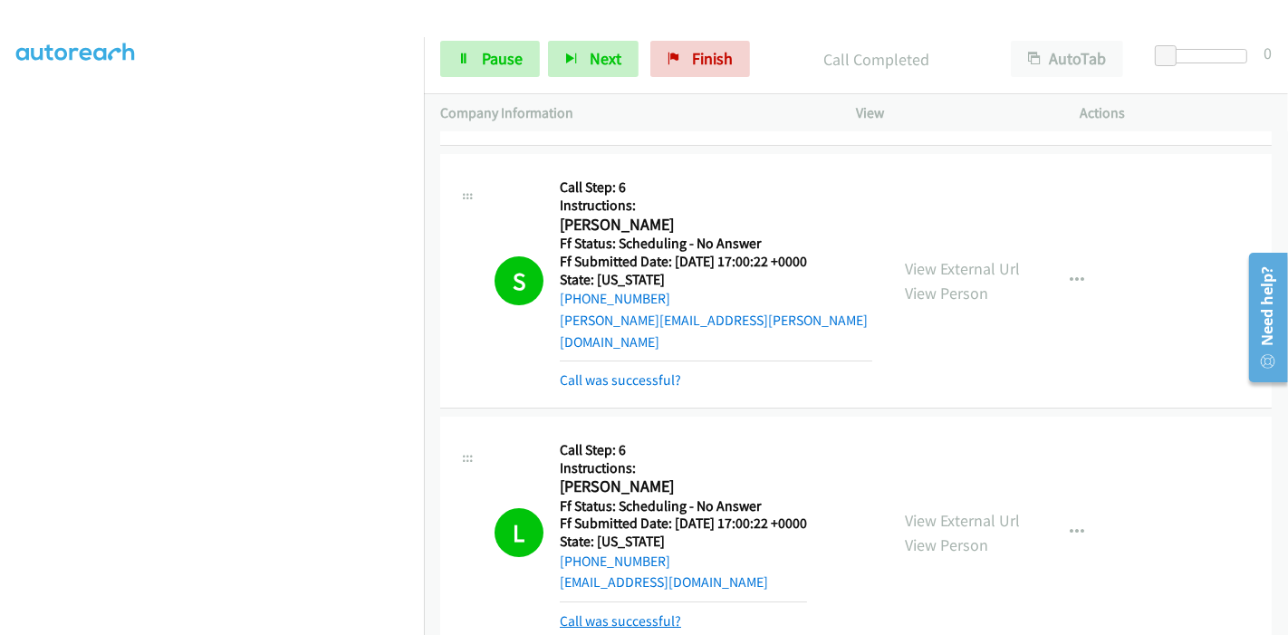
click at [620, 612] on link "Call was successful?" at bounding box center [620, 620] width 121 height 17
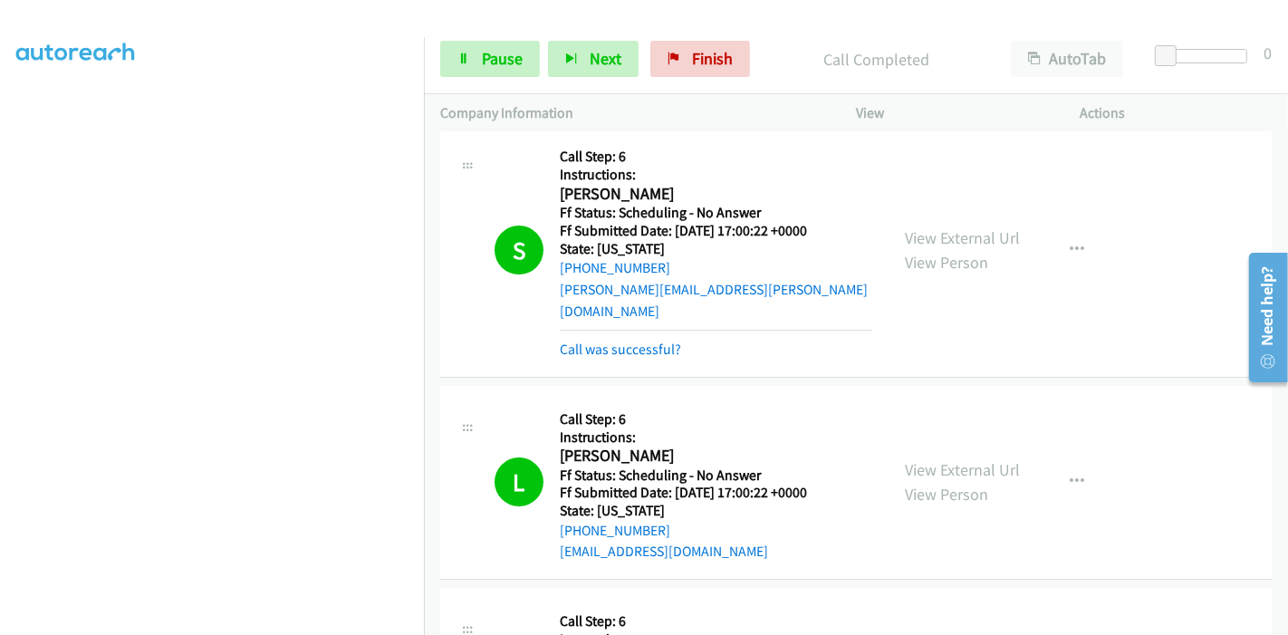
scroll to position [5390, 0]
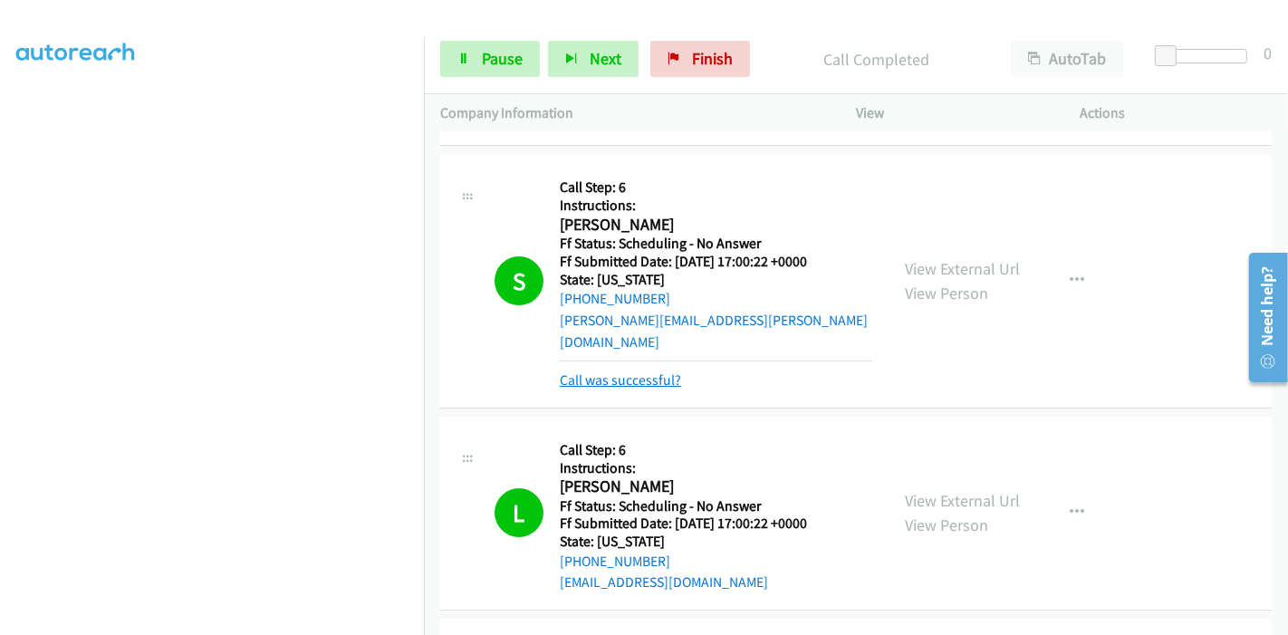
click at [639, 371] on link "Call was successful?" at bounding box center [620, 379] width 121 height 17
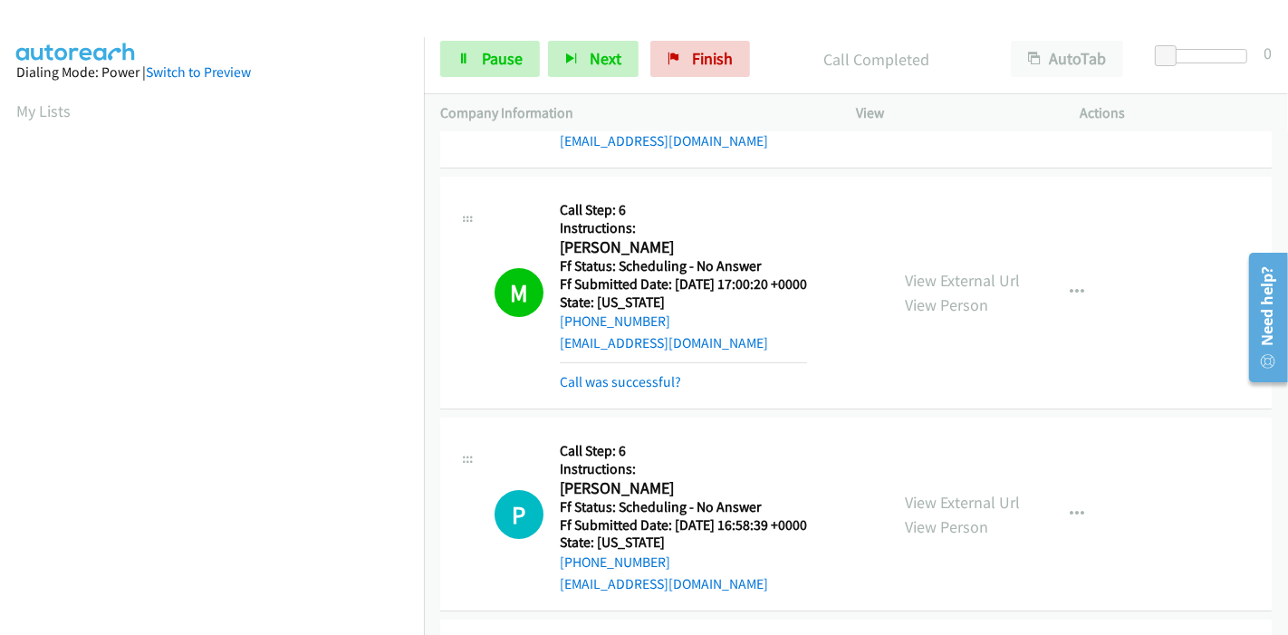
scroll to position [5693, 0]
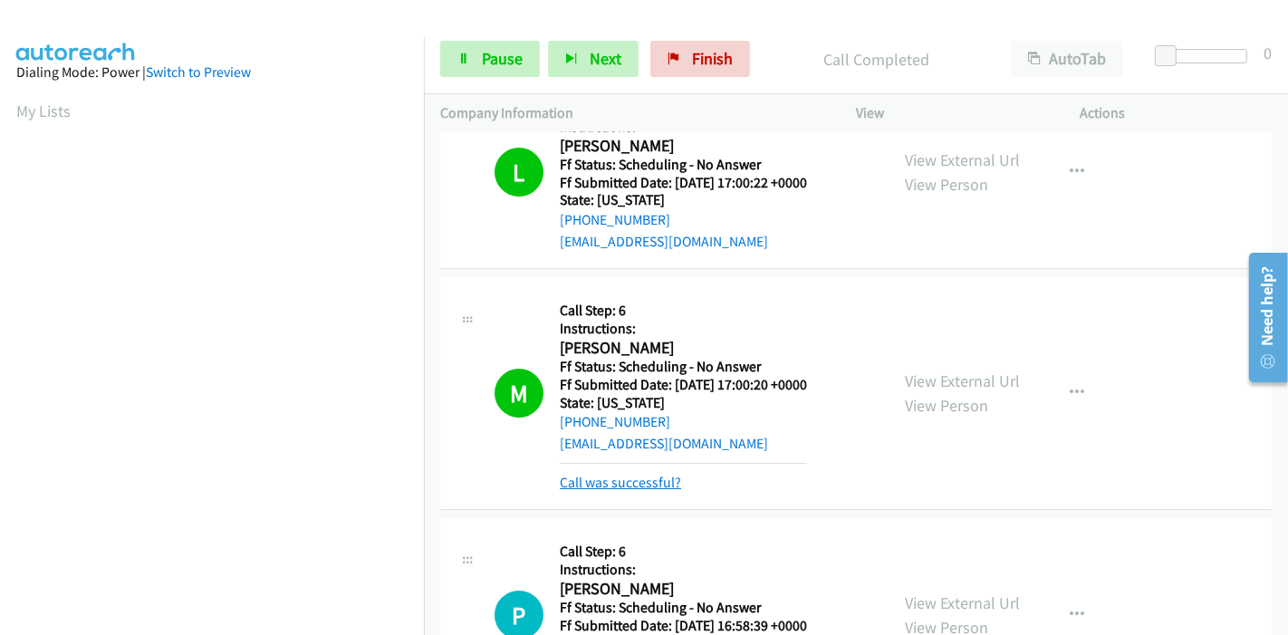
click at [603, 474] on link "Call was successful?" at bounding box center [620, 482] width 121 height 17
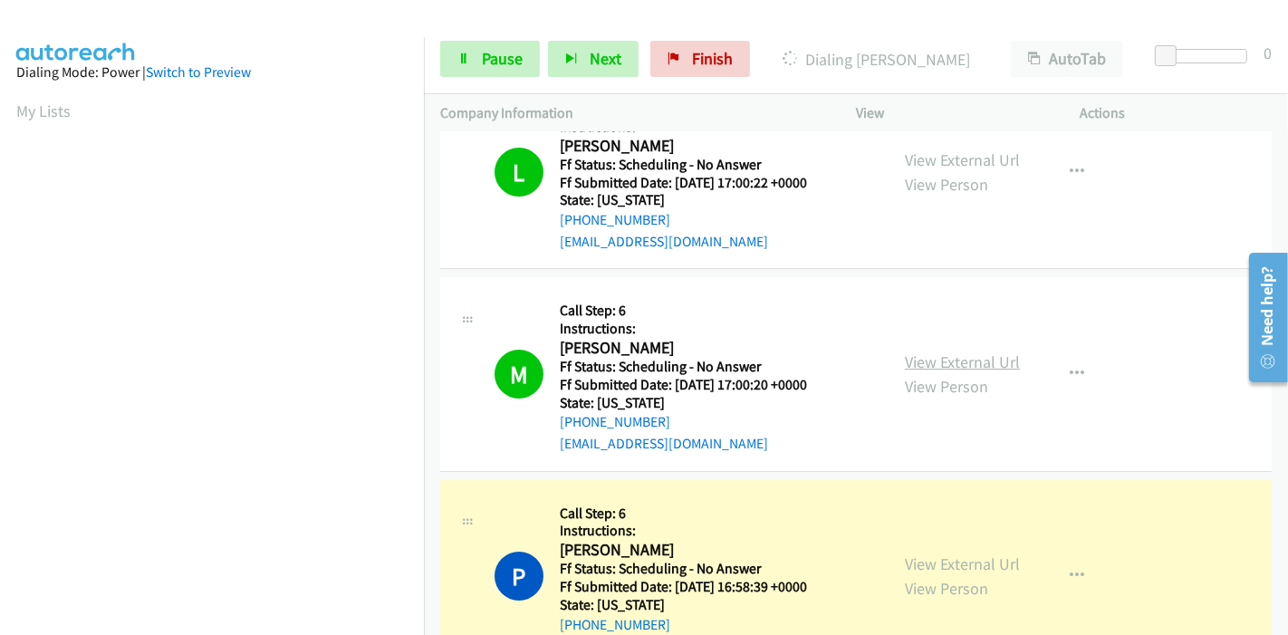
click at [931, 351] on link "View External Url" at bounding box center [962, 361] width 115 height 21
click at [937, 553] on link "View External Url" at bounding box center [962, 563] width 115 height 21
click at [478, 54] on link "Pause" at bounding box center [490, 59] width 100 height 36
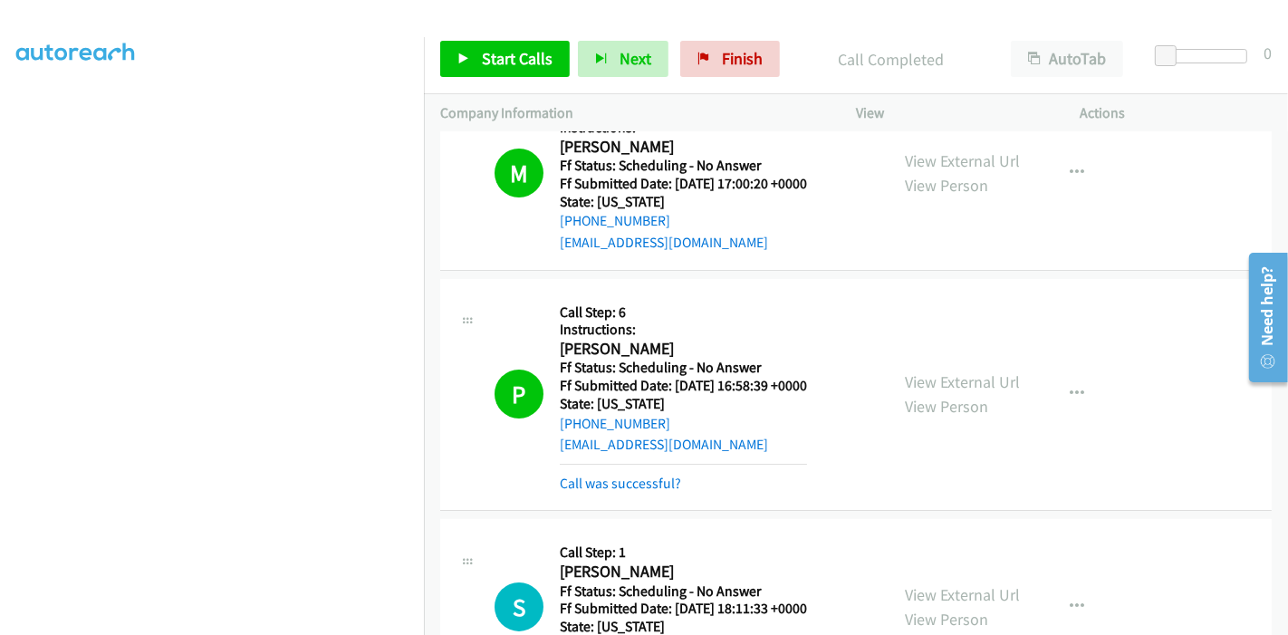
scroll to position [5994, 0]
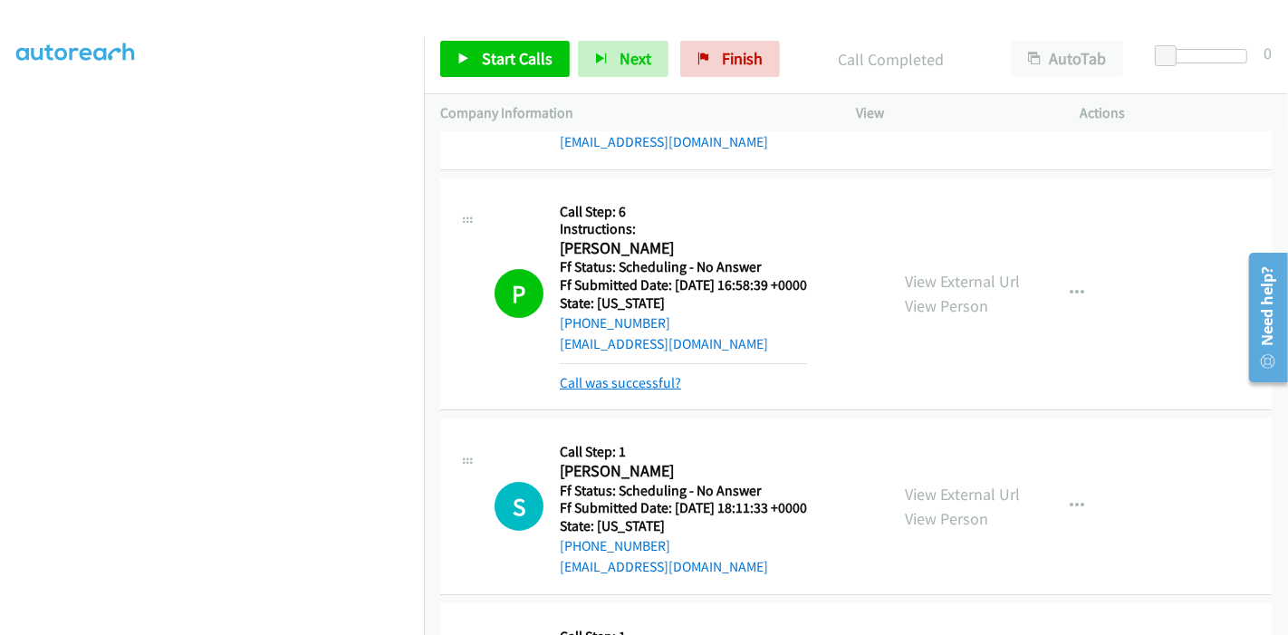
click at [622, 374] on link "Call was successful?" at bounding box center [620, 382] width 121 height 17
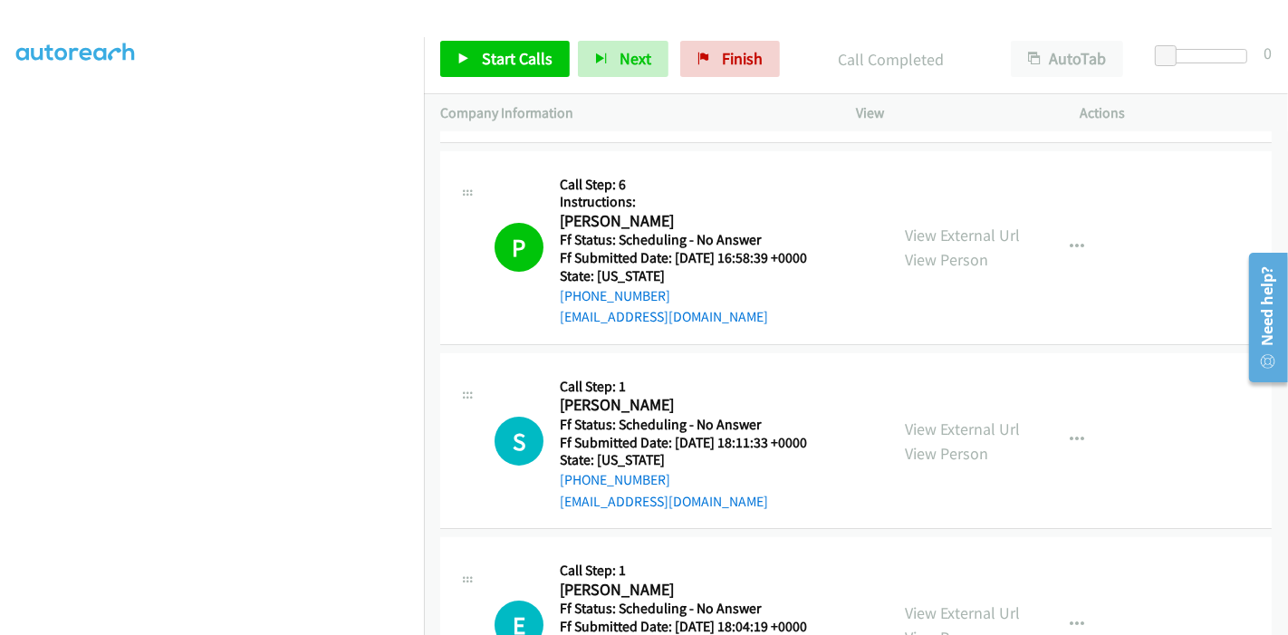
scroll to position [6095, 0]
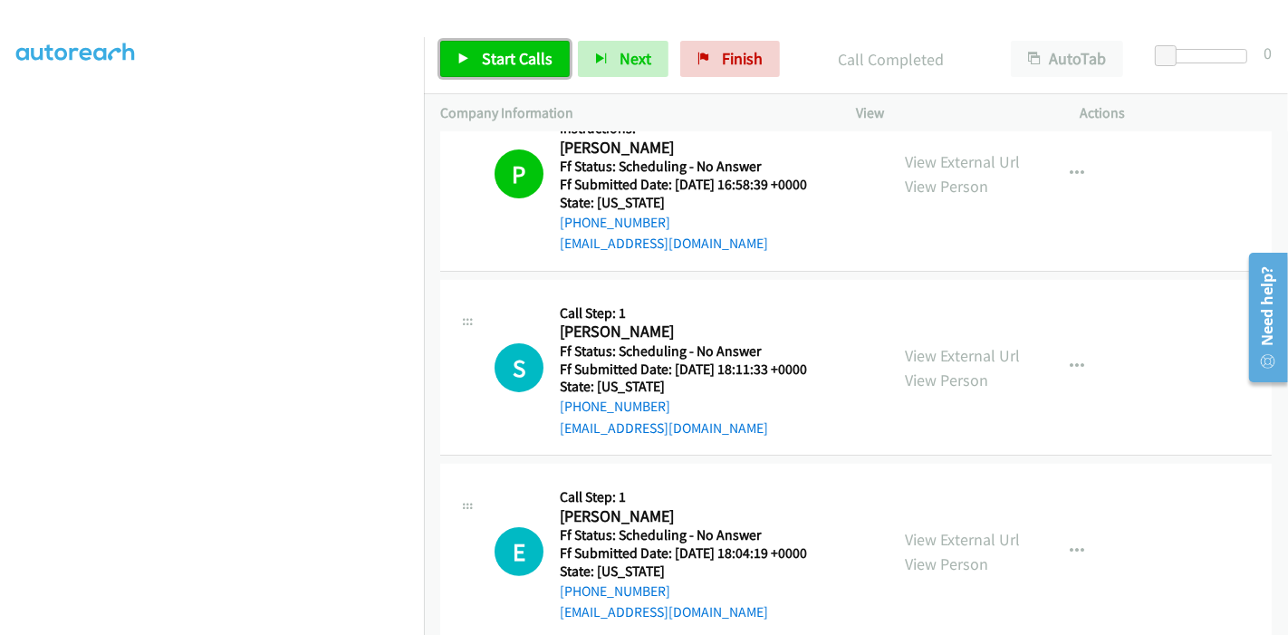
click at [501, 55] on span "Start Calls" at bounding box center [517, 58] width 71 height 21
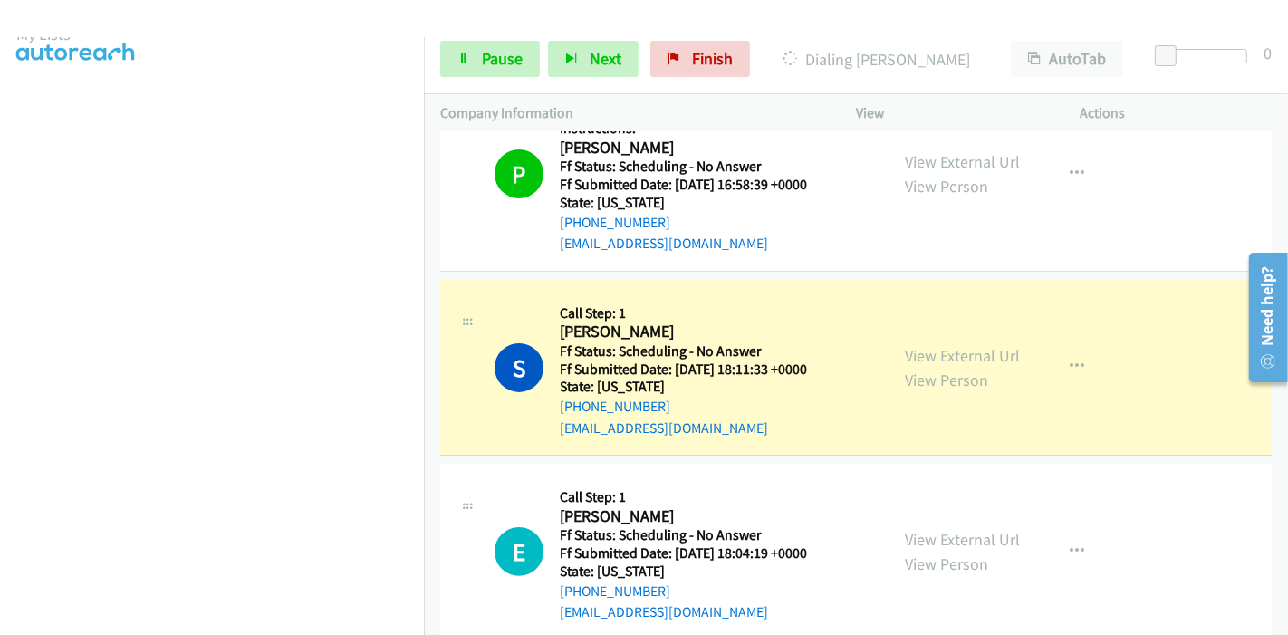
scroll to position [382, 0]
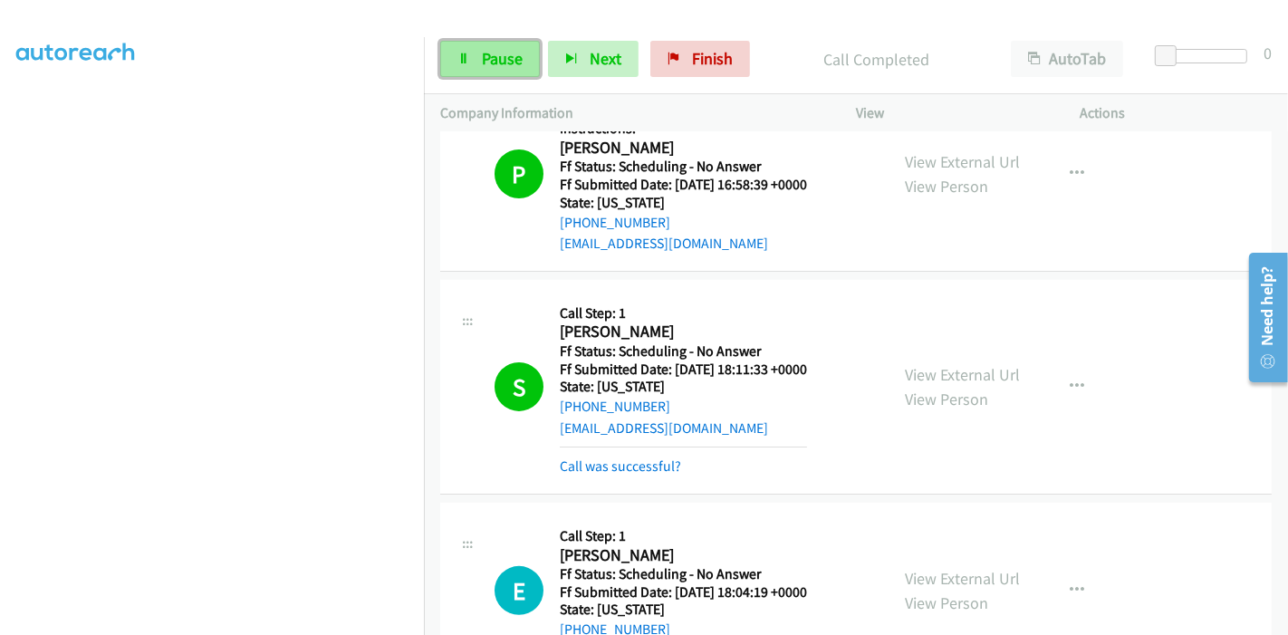
click at [517, 70] on link "Pause" at bounding box center [490, 59] width 100 height 36
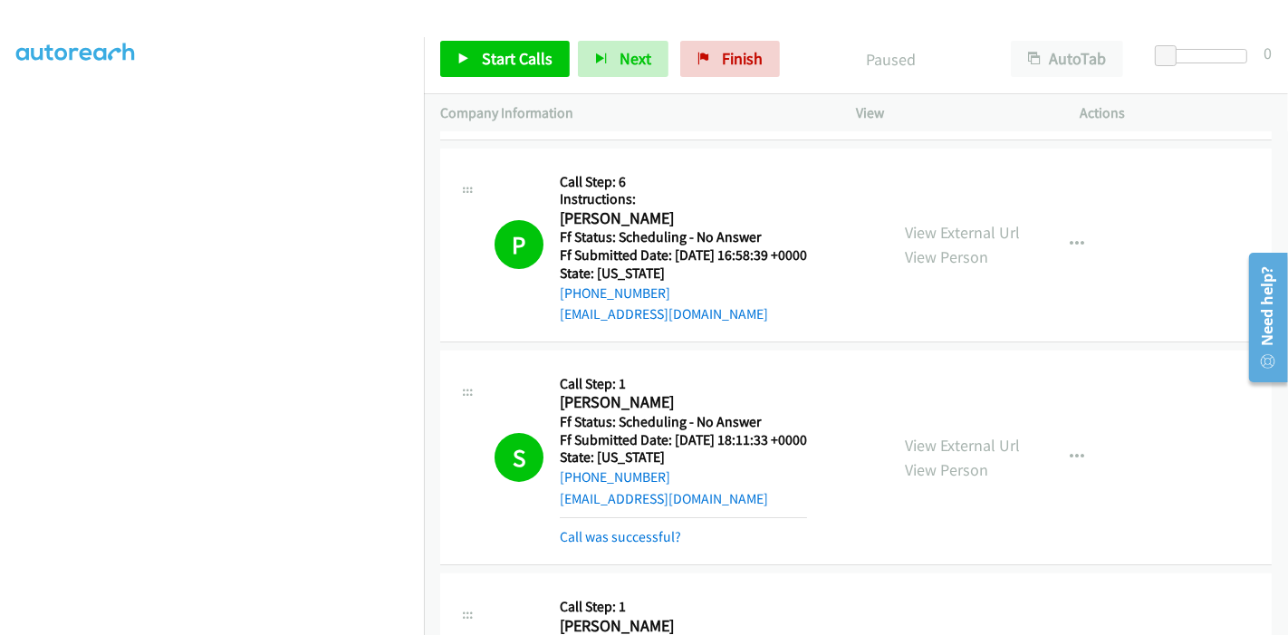
scroll to position [5994, 0]
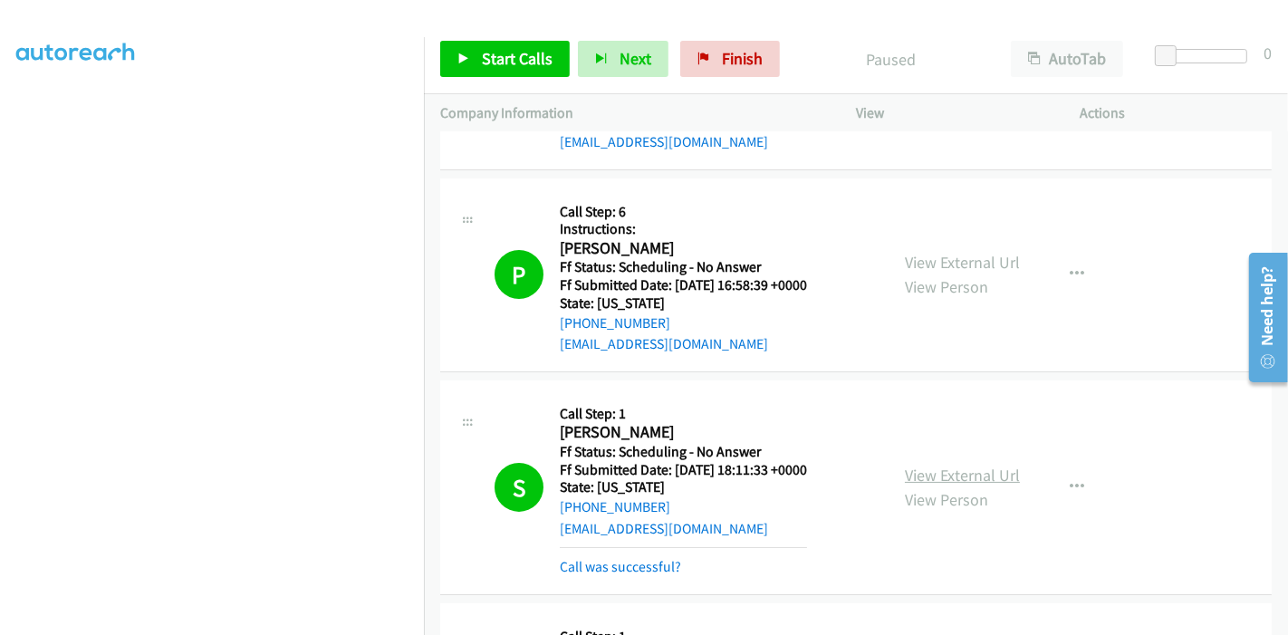
click at [960, 465] on link "View External Url" at bounding box center [962, 475] width 115 height 21
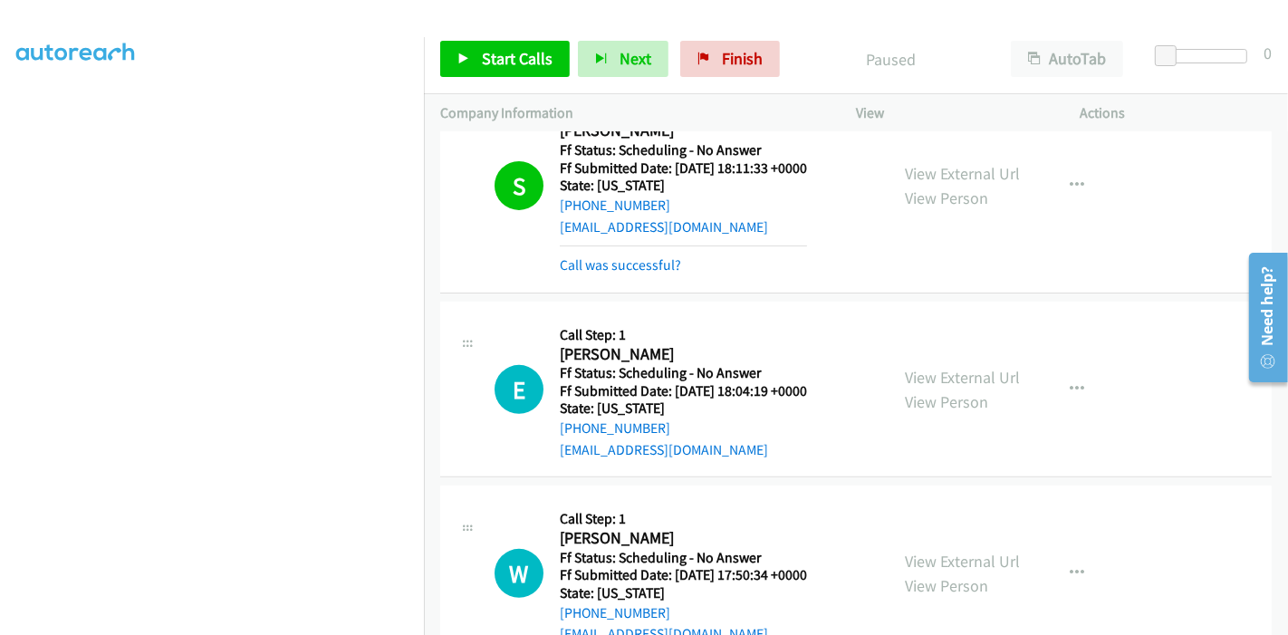
scroll to position [6397, 0]
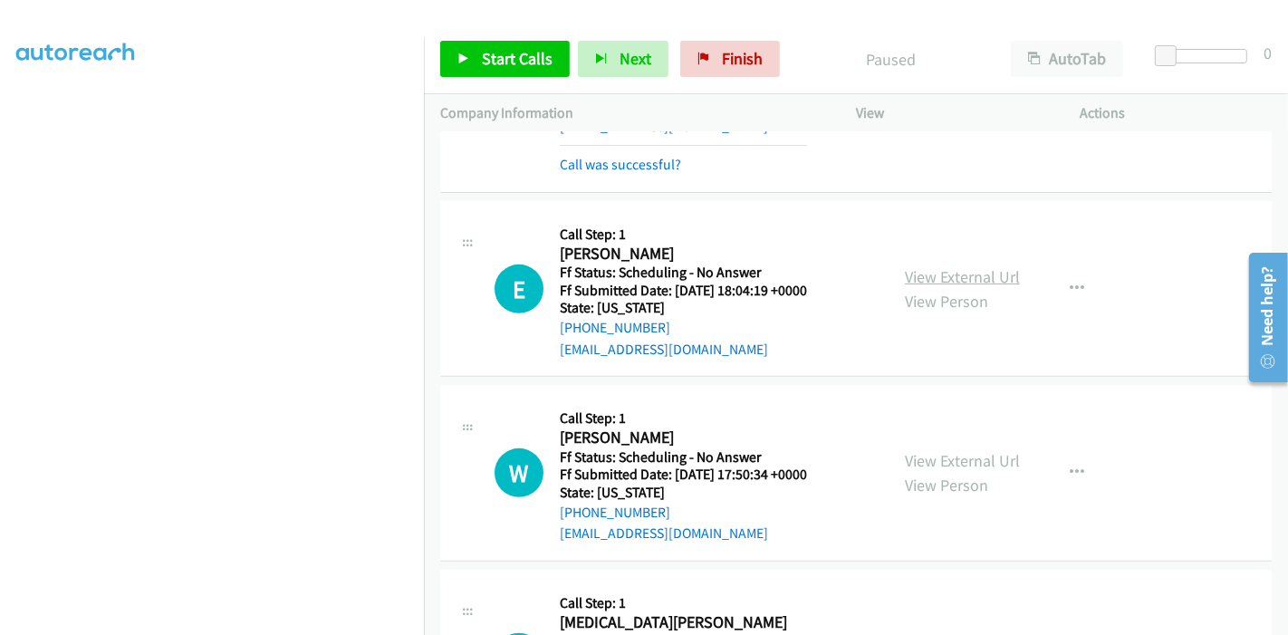
click at [975, 266] on link "View External Url" at bounding box center [962, 276] width 115 height 21
click at [954, 450] on link "View External Url" at bounding box center [962, 460] width 115 height 21
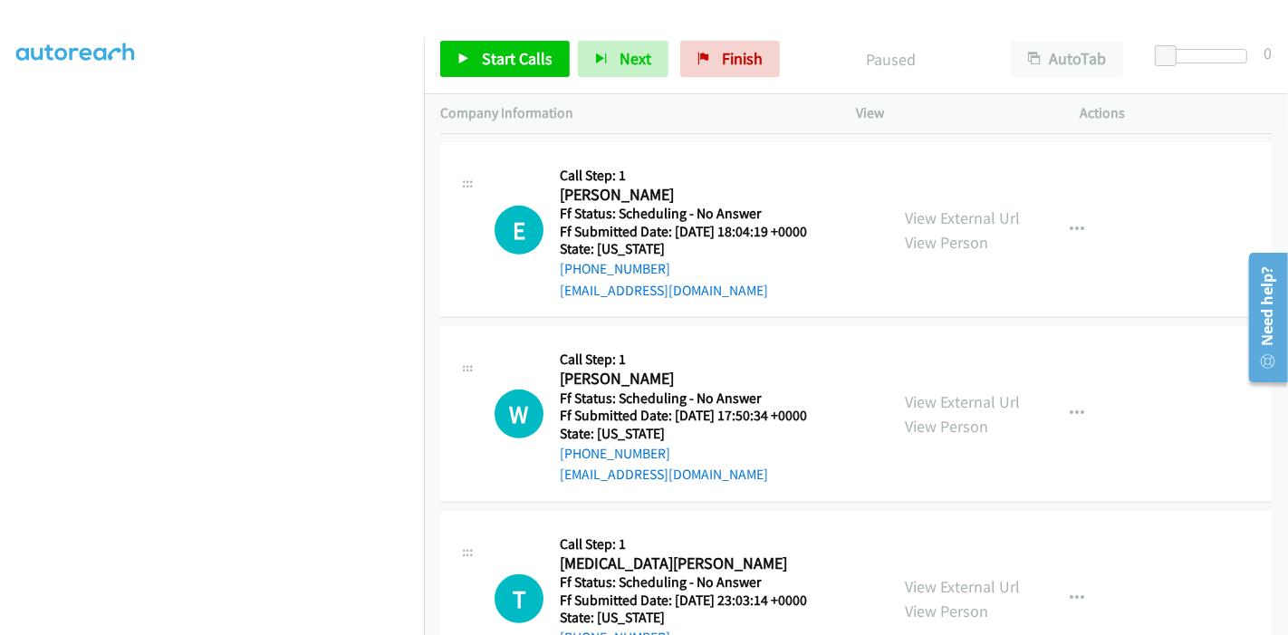
scroll to position [6498, 0]
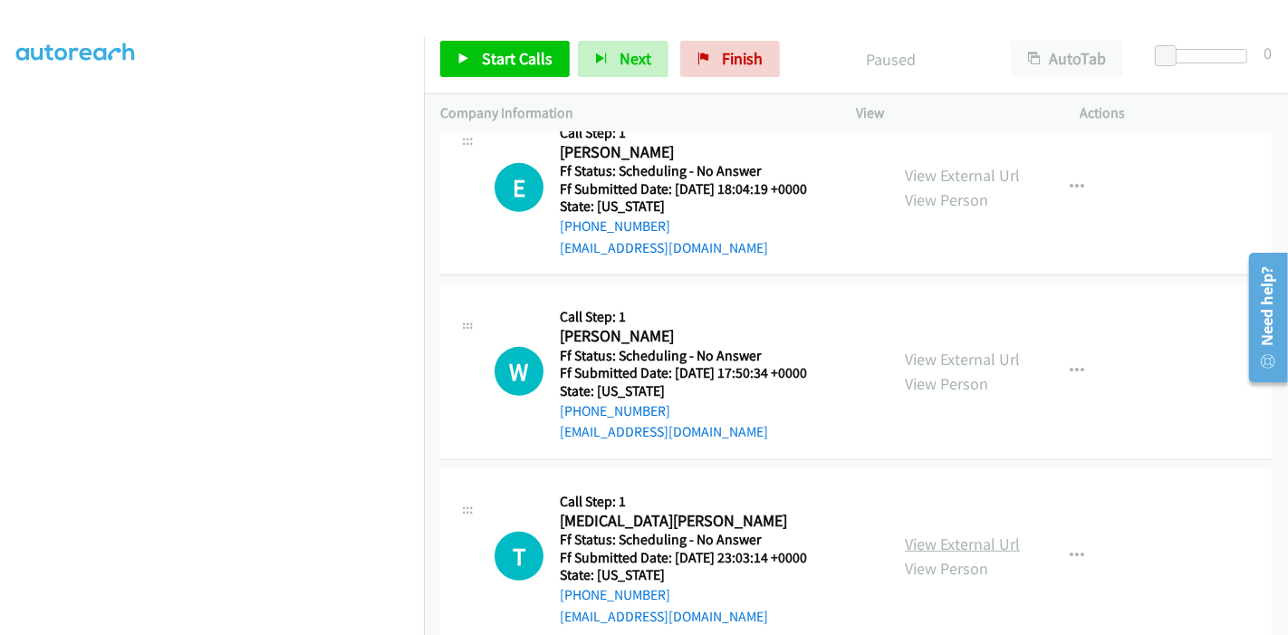
click at [925, 533] on link "View External Url" at bounding box center [962, 543] width 115 height 21
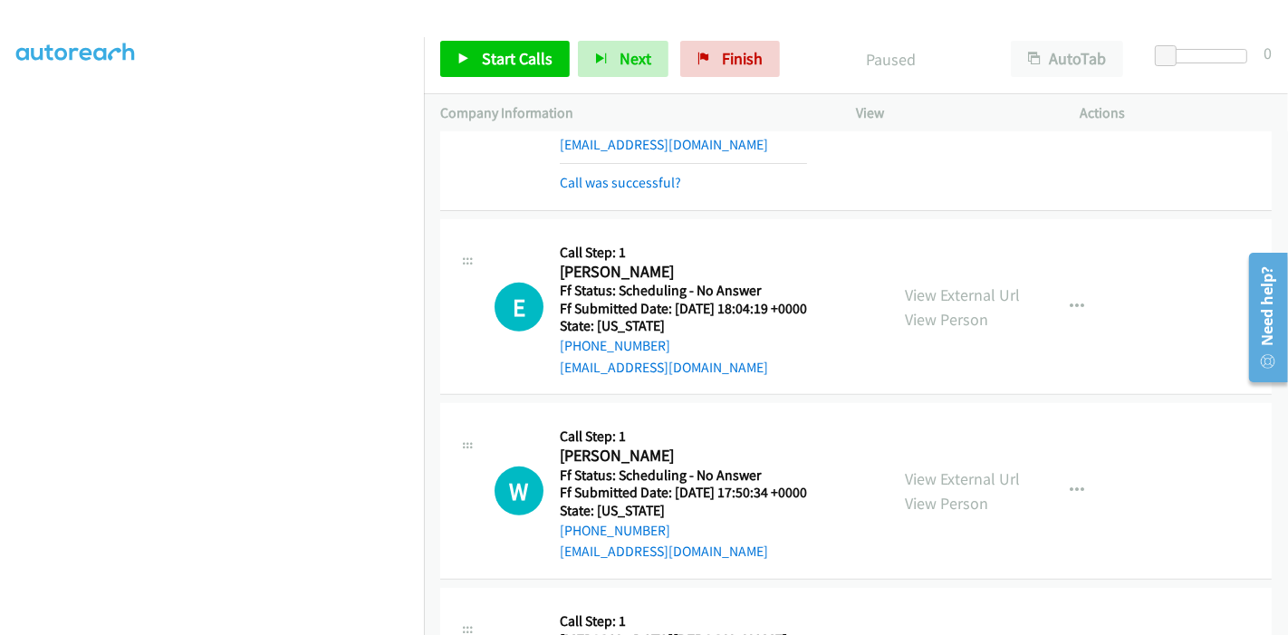
scroll to position [6397, 0]
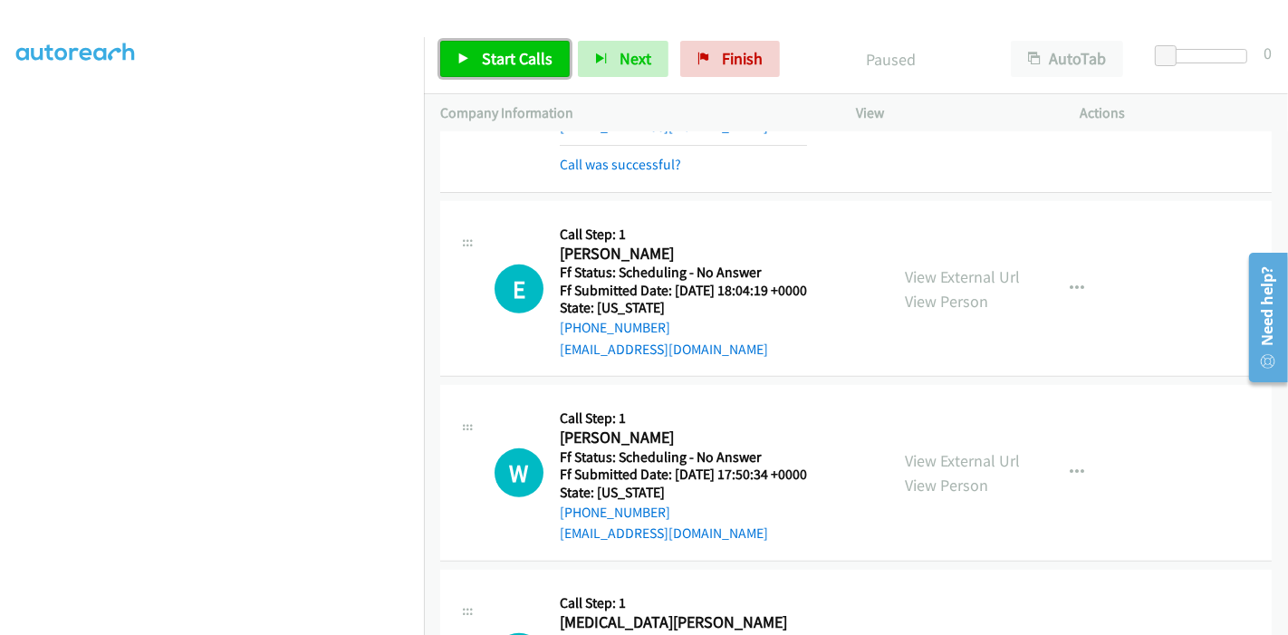
click at [465, 61] on icon at bounding box center [463, 59] width 13 height 13
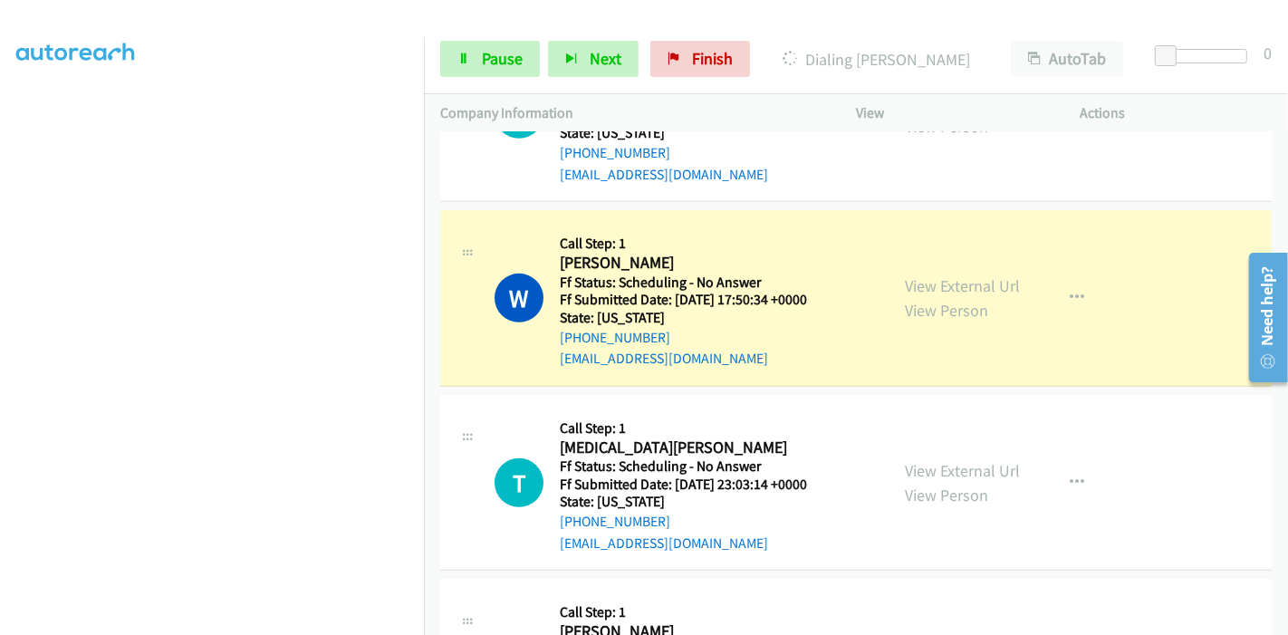
scroll to position [6599, 0]
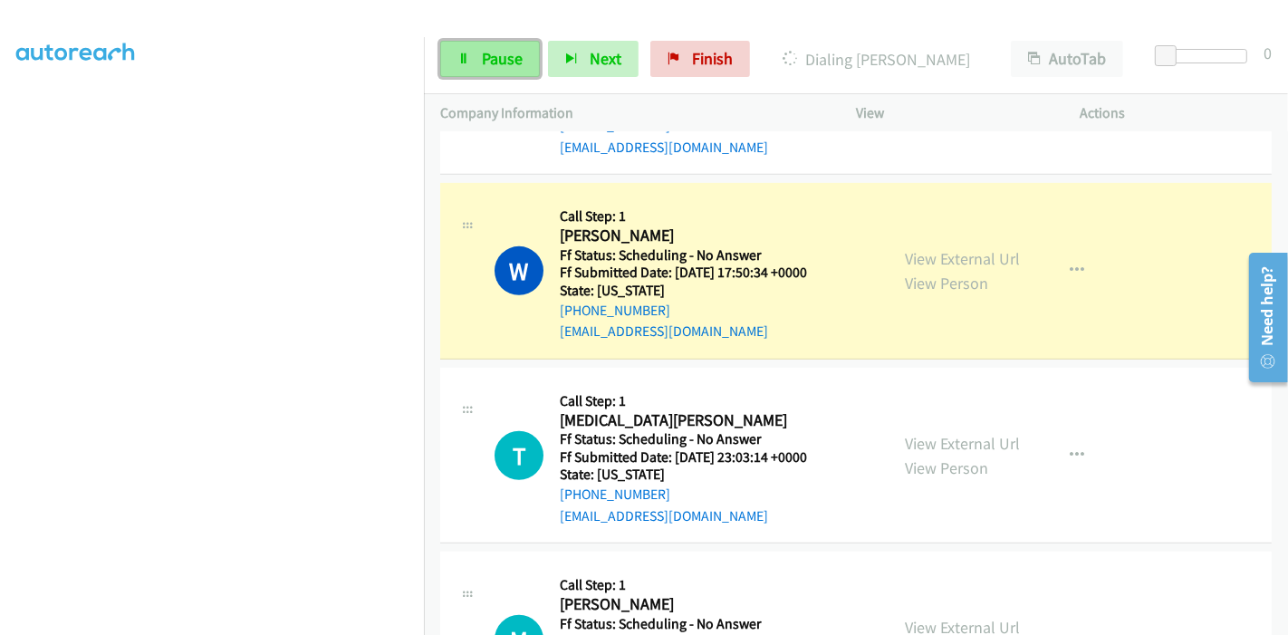
click at [512, 58] on span "Pause" at bounding box center [502, 58] width 41 height 21
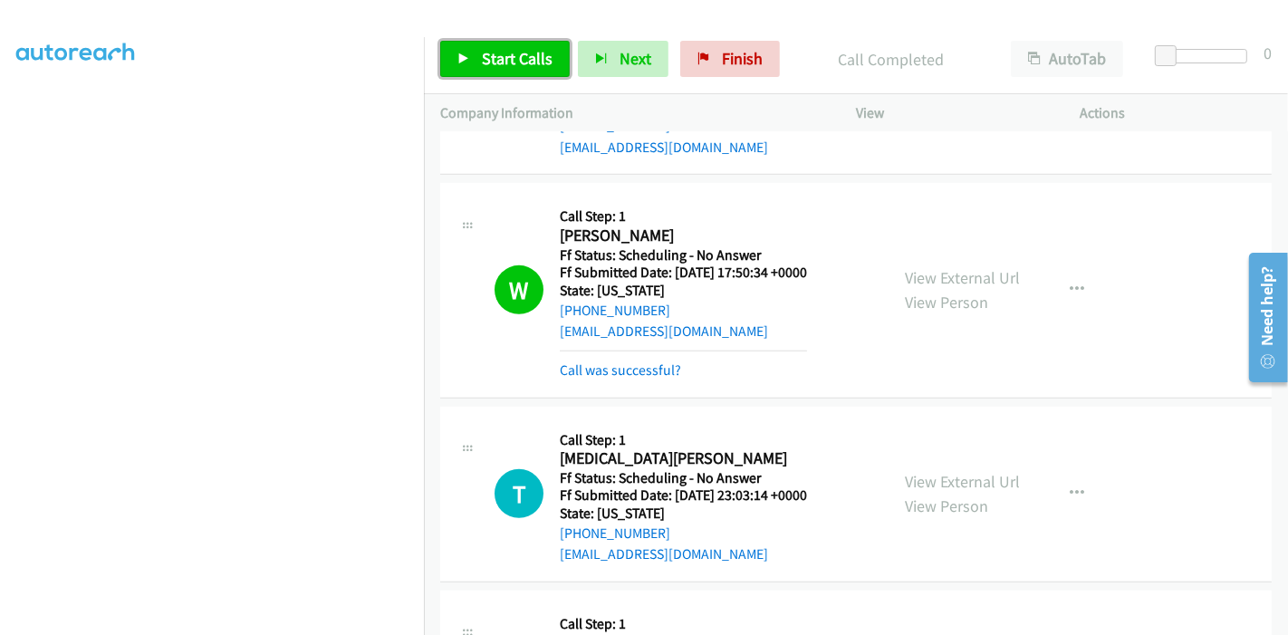
click at [487, 60] on span "Start Calls" at bounding box center [517, 58] width 71 height 21
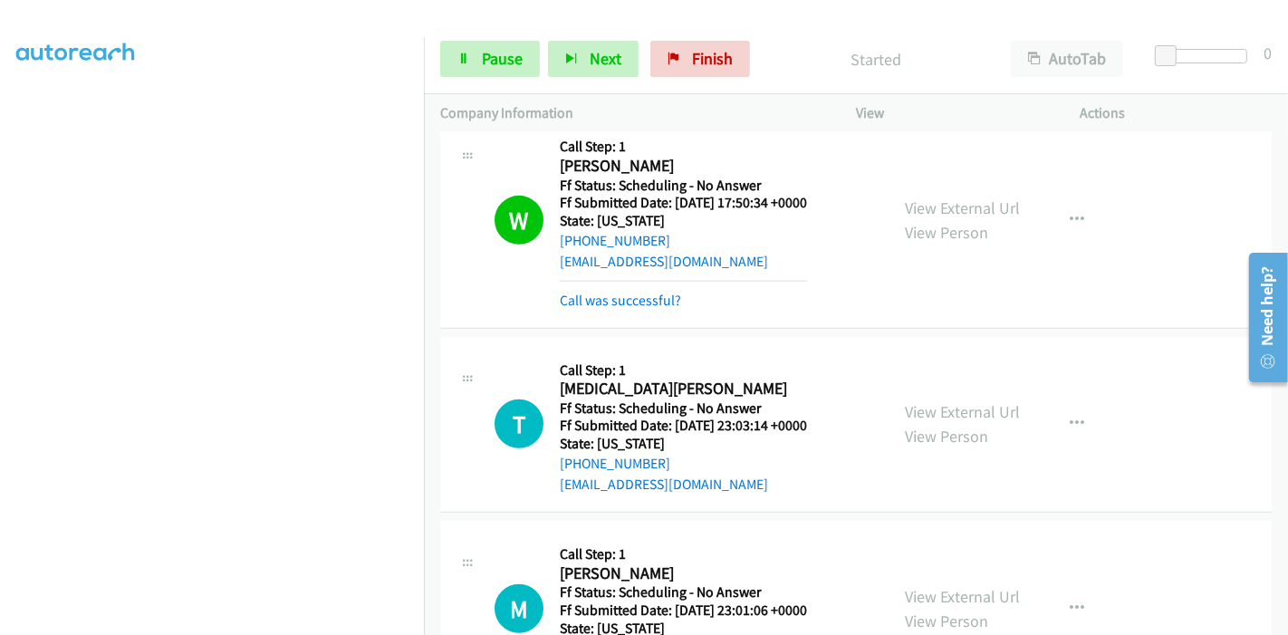
scroll to position [6699, 0]
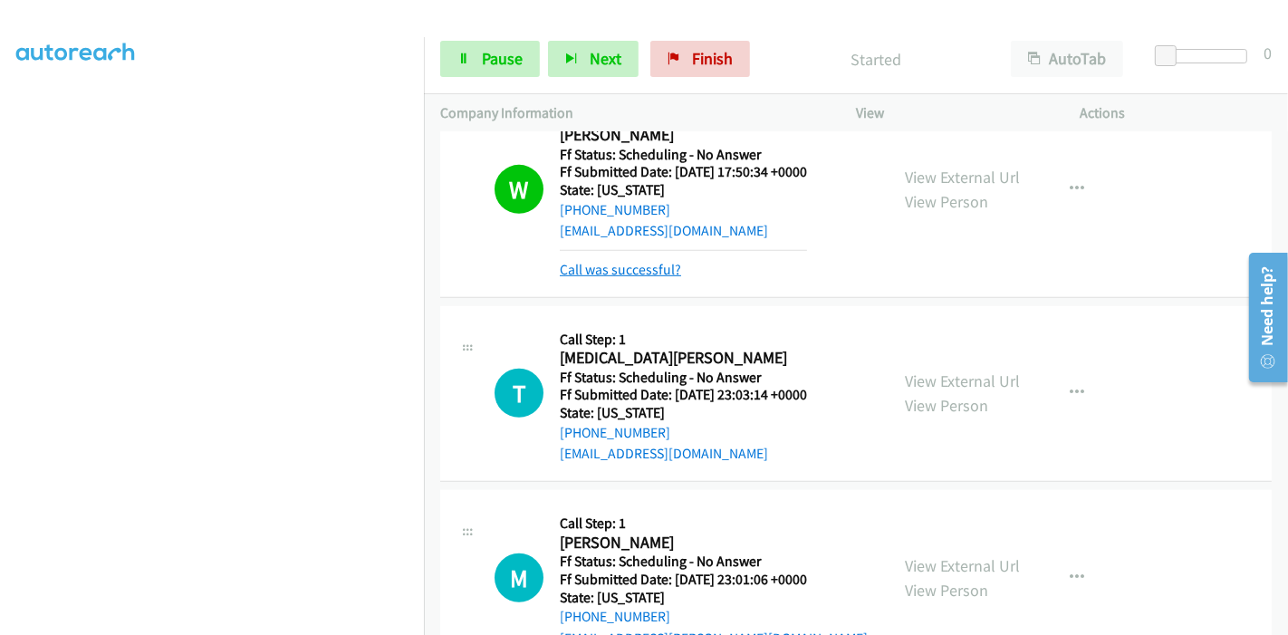
click at [630, 261] on link "Call was successful?" at bounding box center [620, 269] width 121 height 17
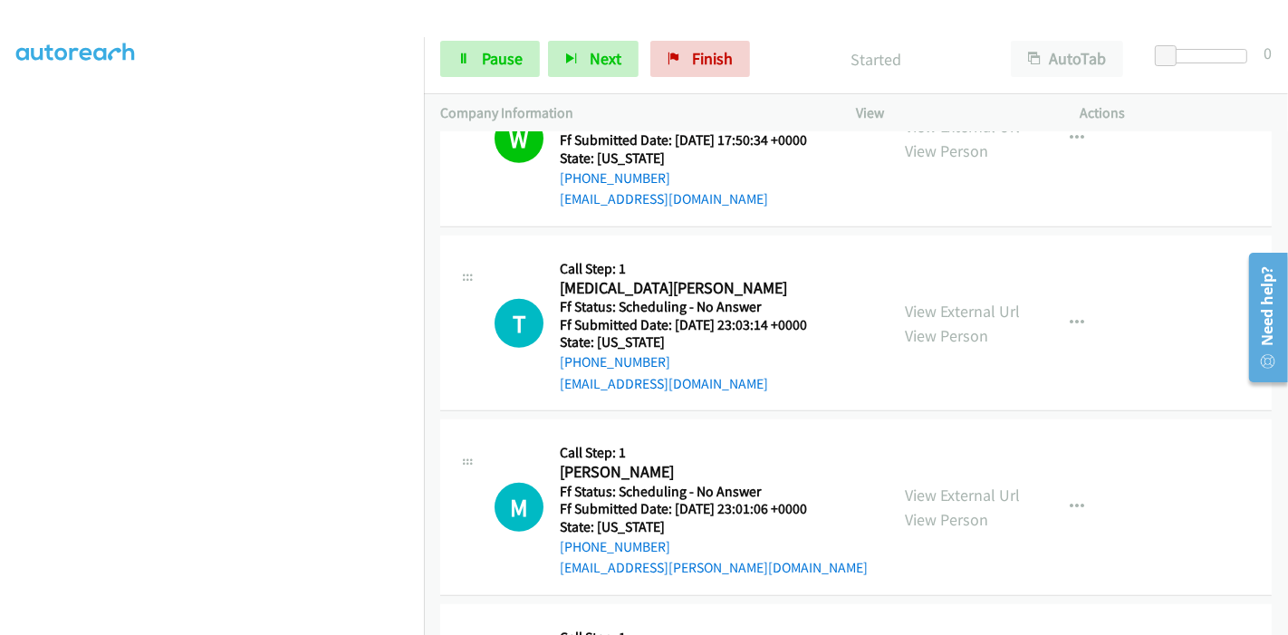
scroll to position [6780, 0]
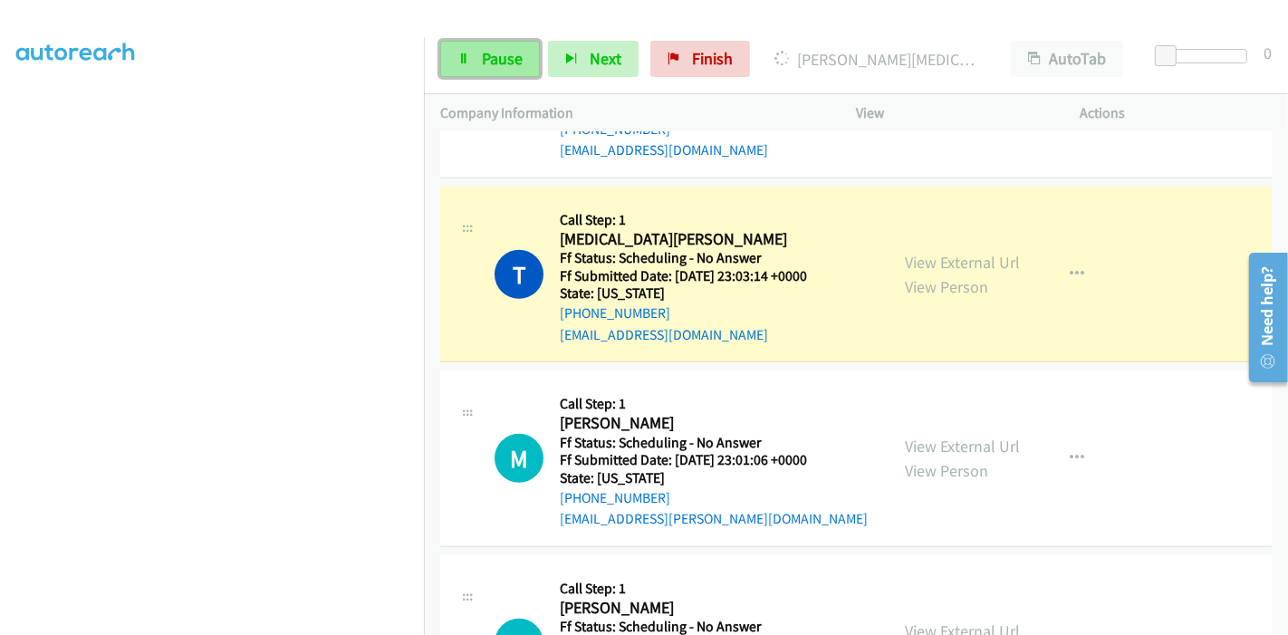
click at [474, 60] on link "Pause" at bounding box center [490, 59] width 100 height 36
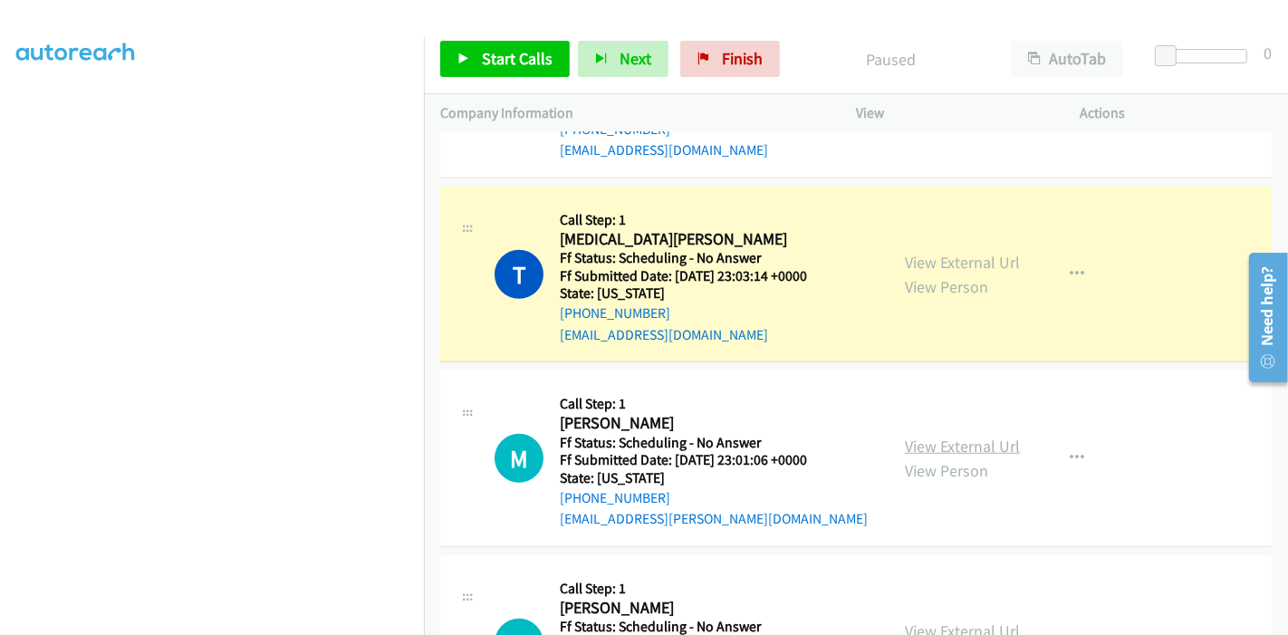
click at [944, 436] on link "View External Url" at bounding box center [962, 446] width 115 height 21
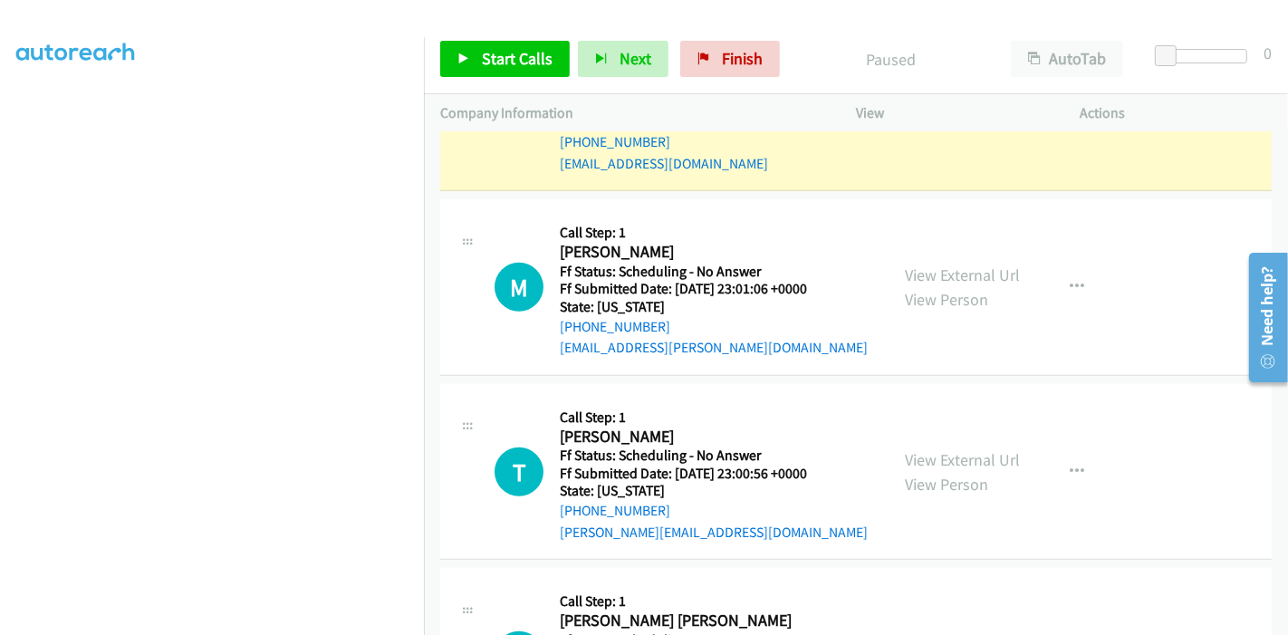
scroll to position [6982, 0]
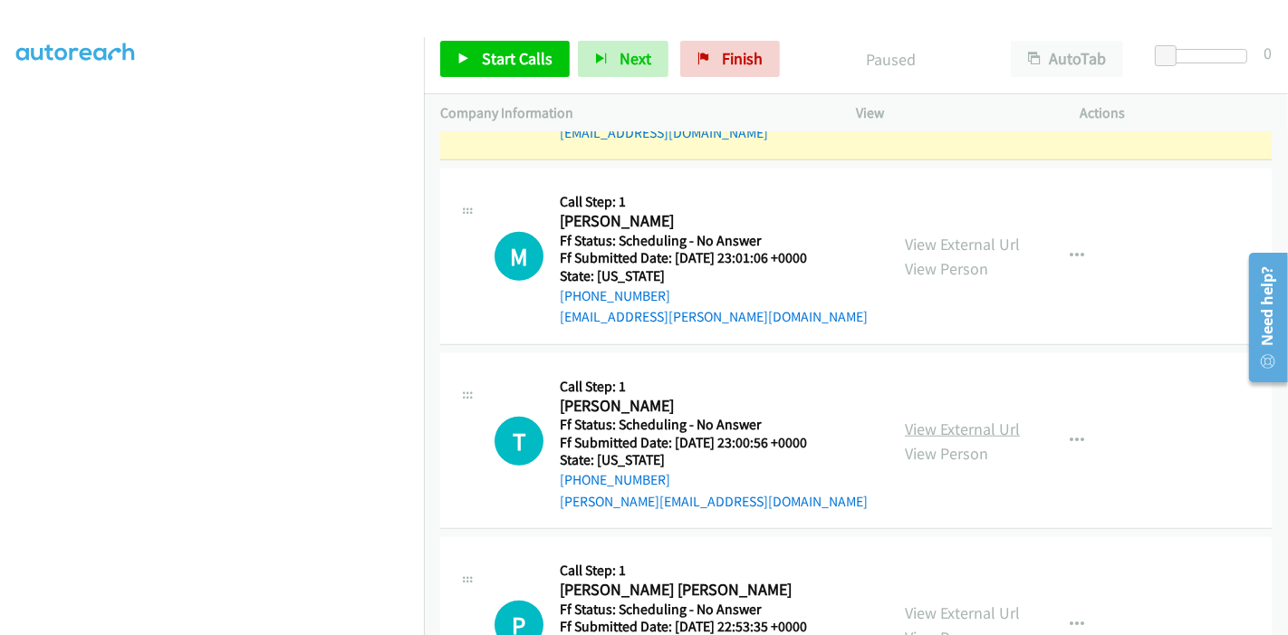
click at [942, 418] on link "View External Url" at bounding box center [962, 428] width 115 height 21
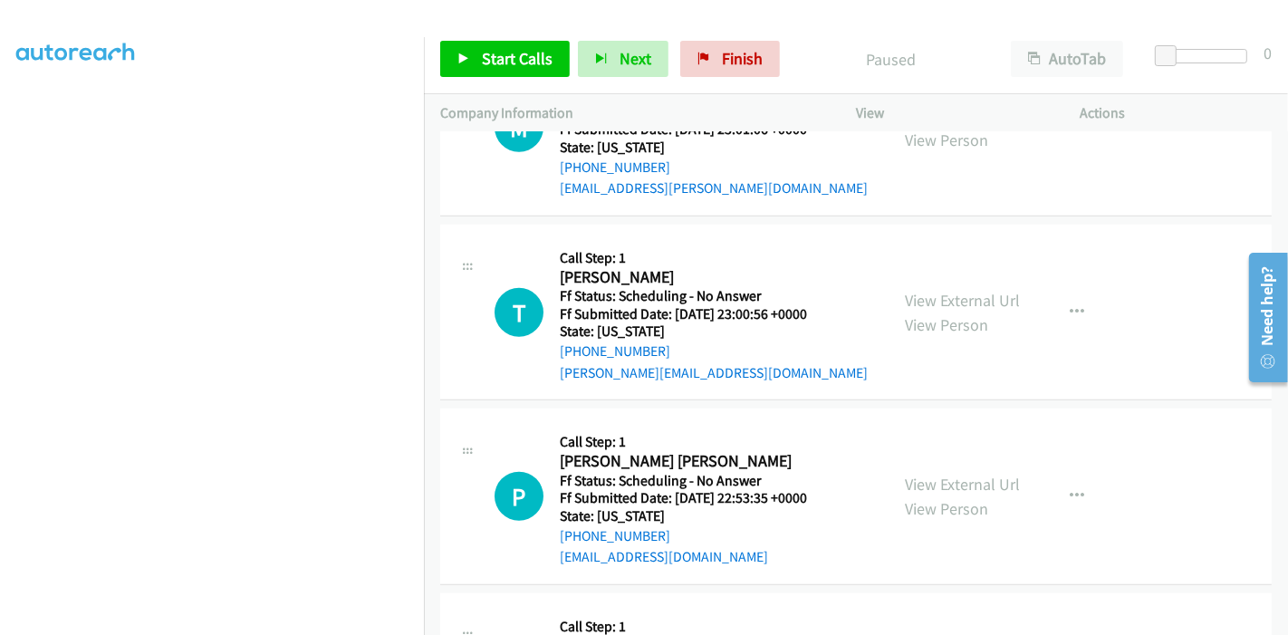
scroll to position [7183, 0]
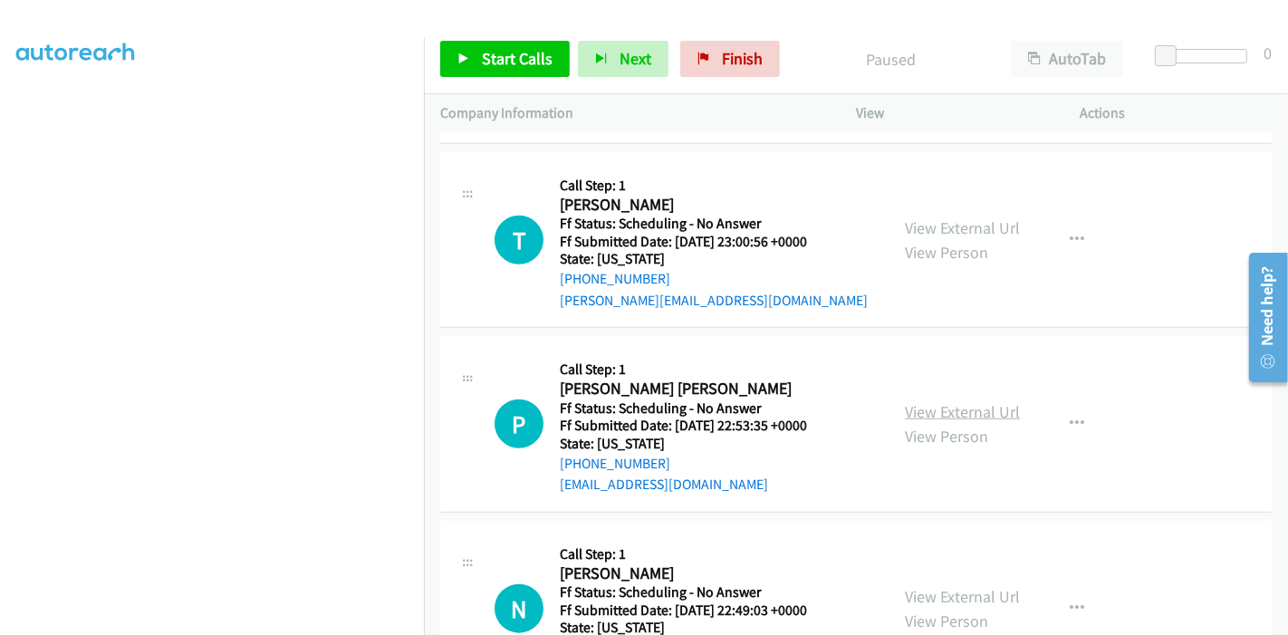
click at [918, 401] on link "View External Url" at bounding box center [962, 411] width 115 height 21
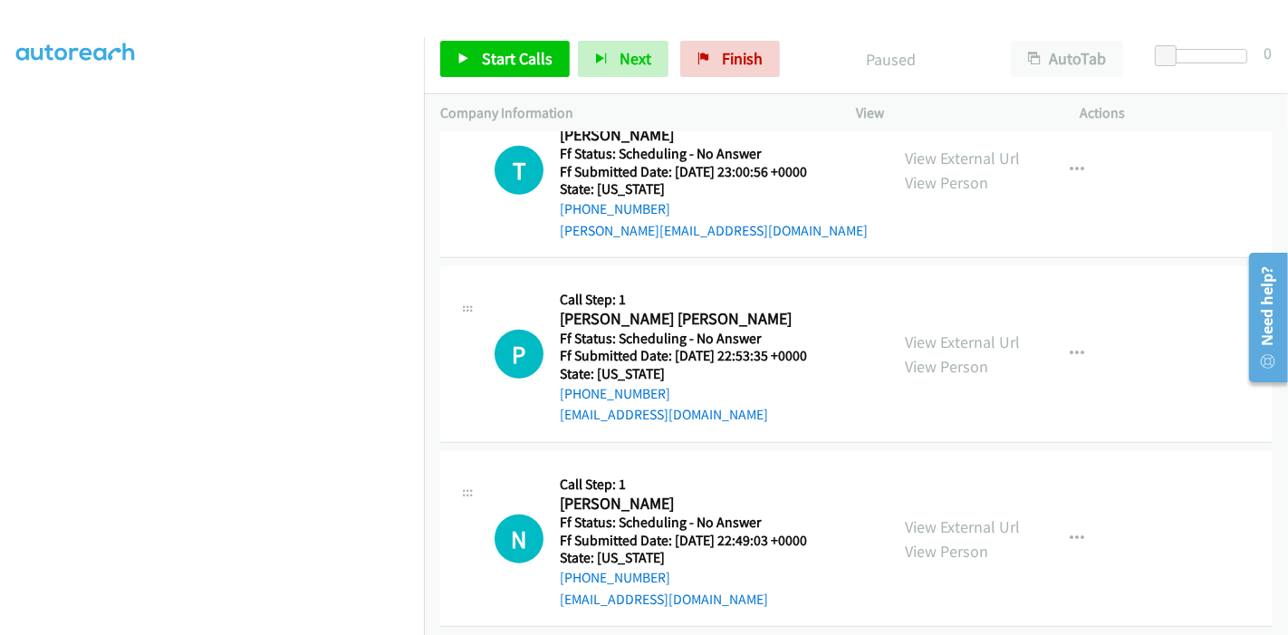
scroll to position [7283, 0]
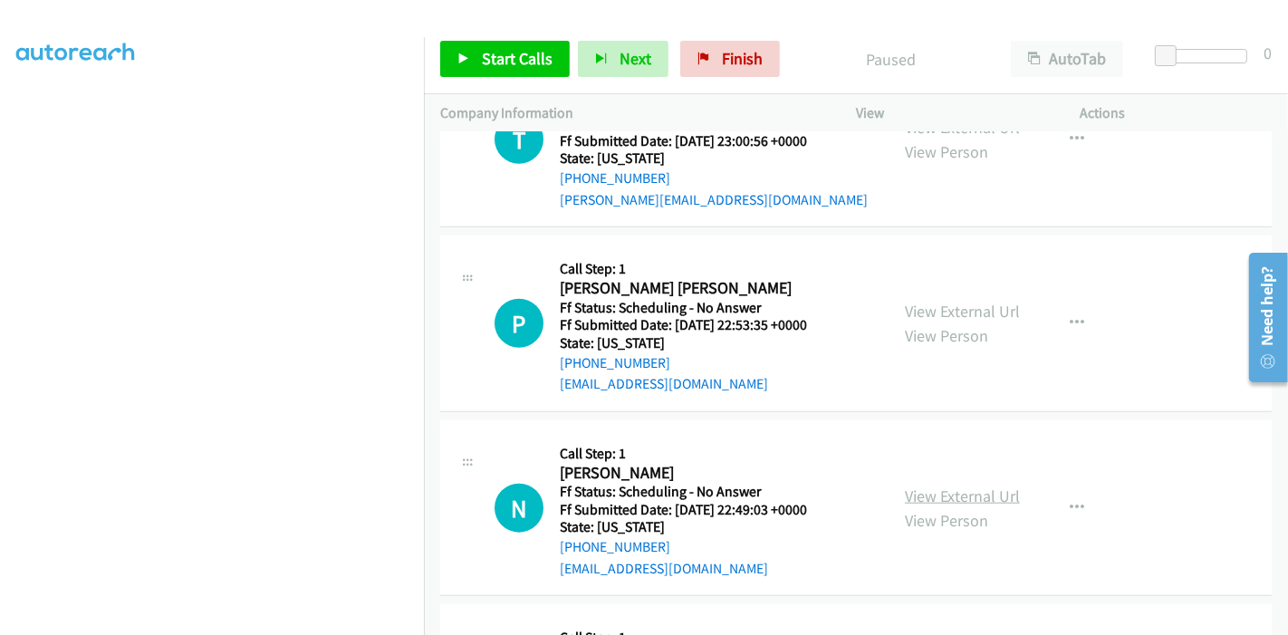
click at [922, 485] on link "View External Url" at bounding box center [962, 495] width 115 height 21
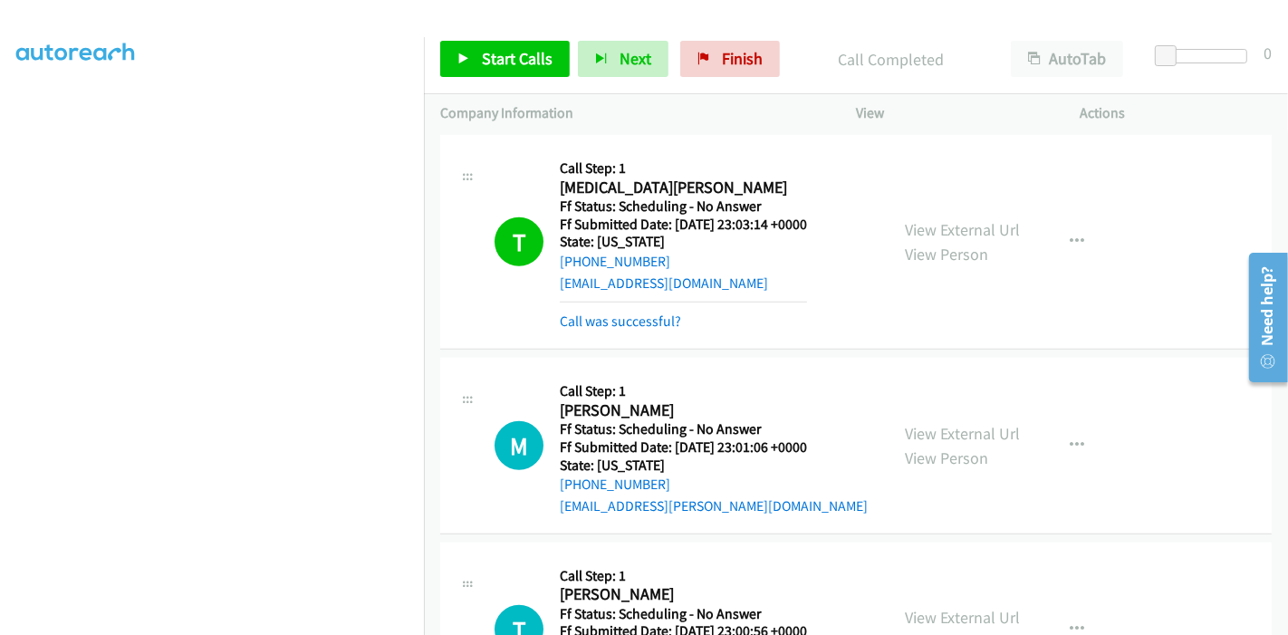
scroll to position [6718, 0]
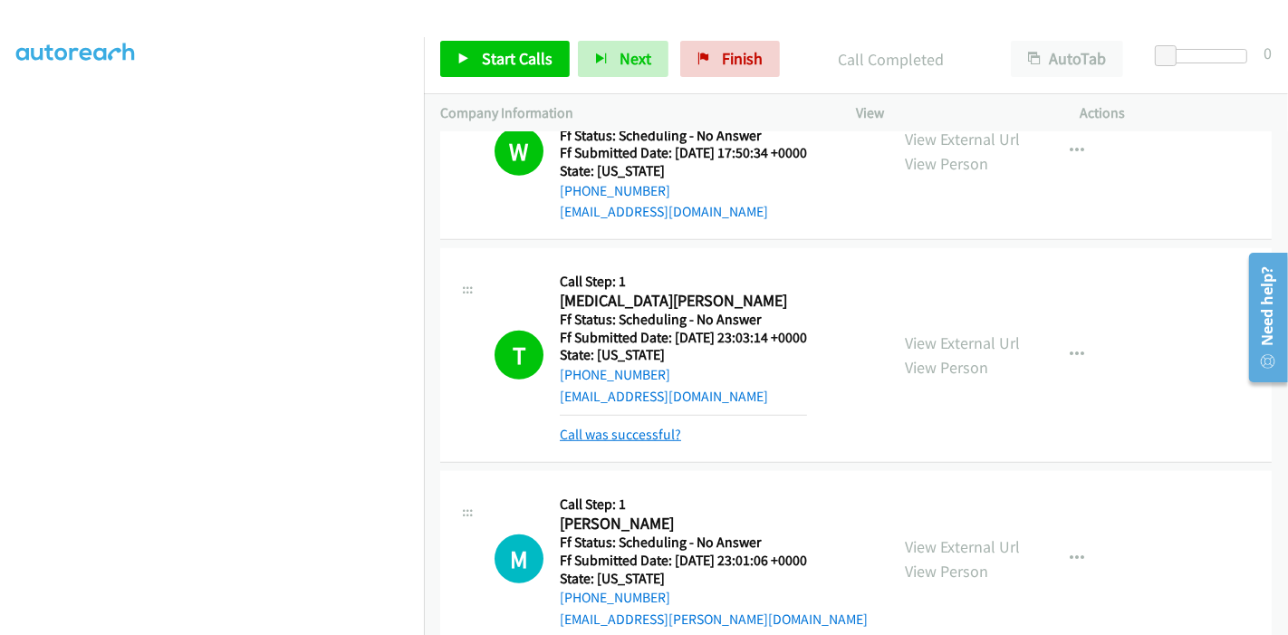
click at [643, 426] on link "Call was successful?" at bounding box center [620, 434] width 121 height 17
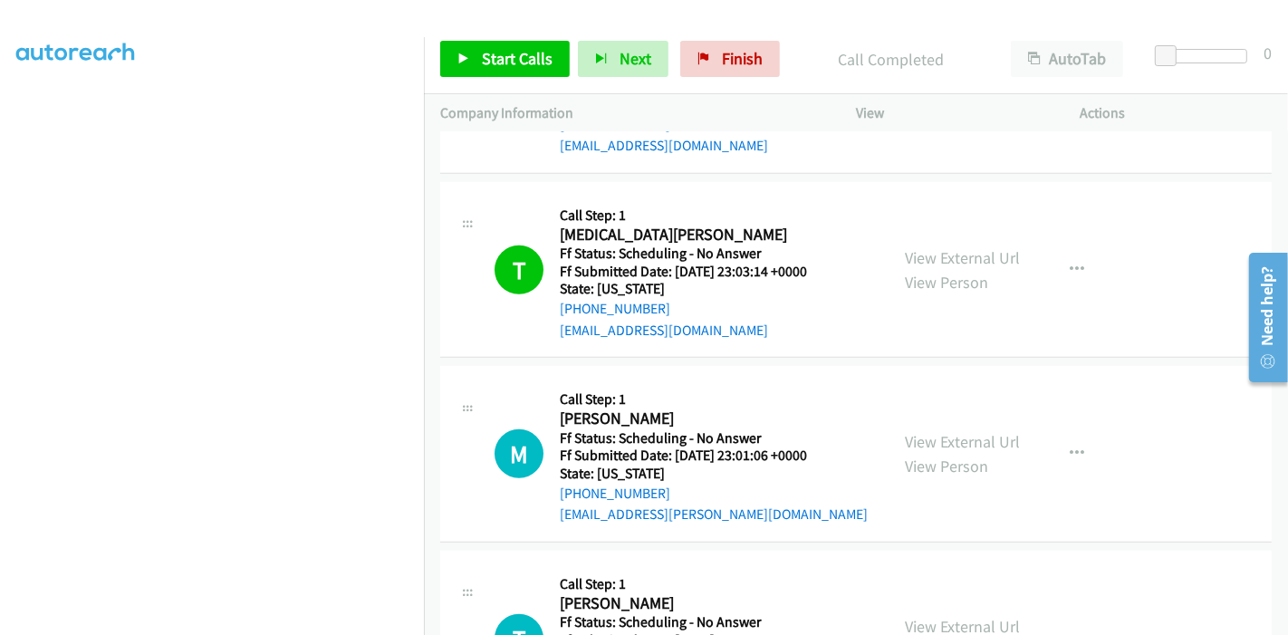
scroll to position [6919, 0]
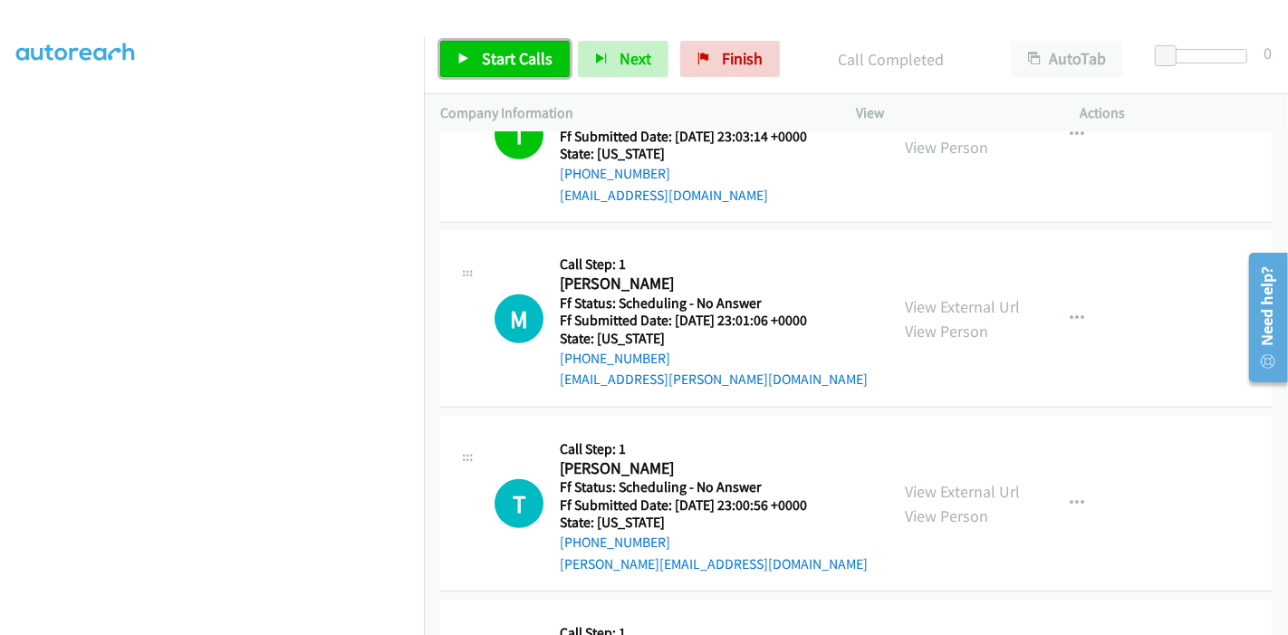
click at [498, 53] on span "Start Calls" at bounding box center [517, 58] width 71 height 21
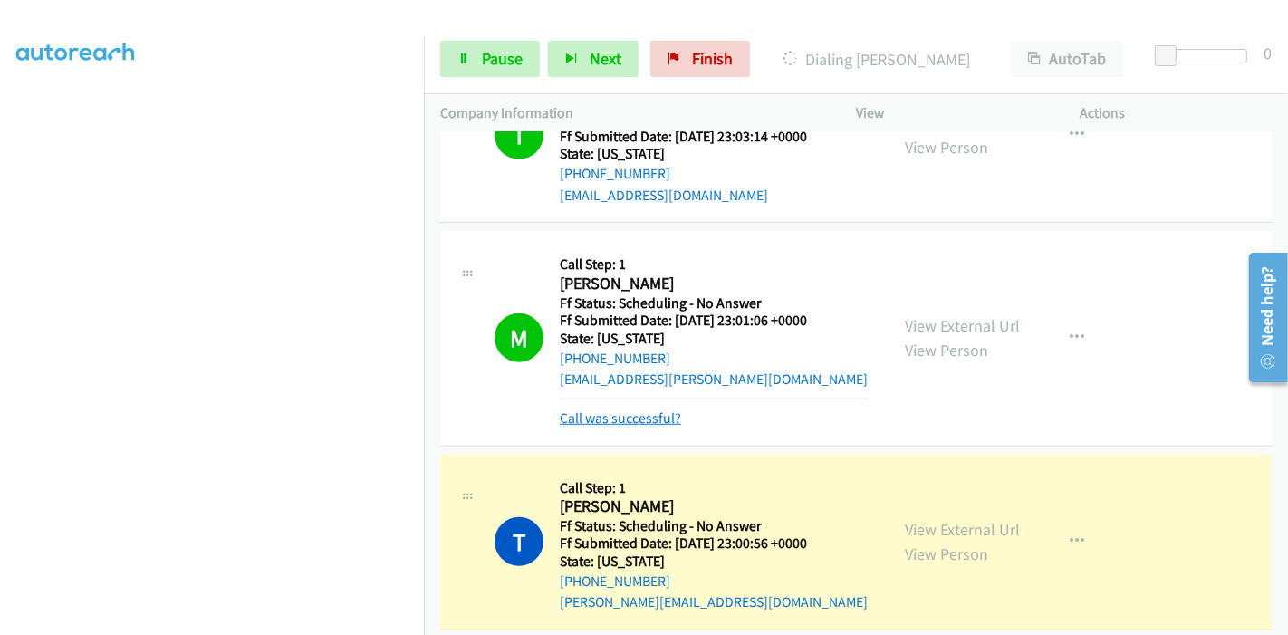
click at [584, 409] on link "Call was successful?" at bounding box center [620, 417] width 121 height 17
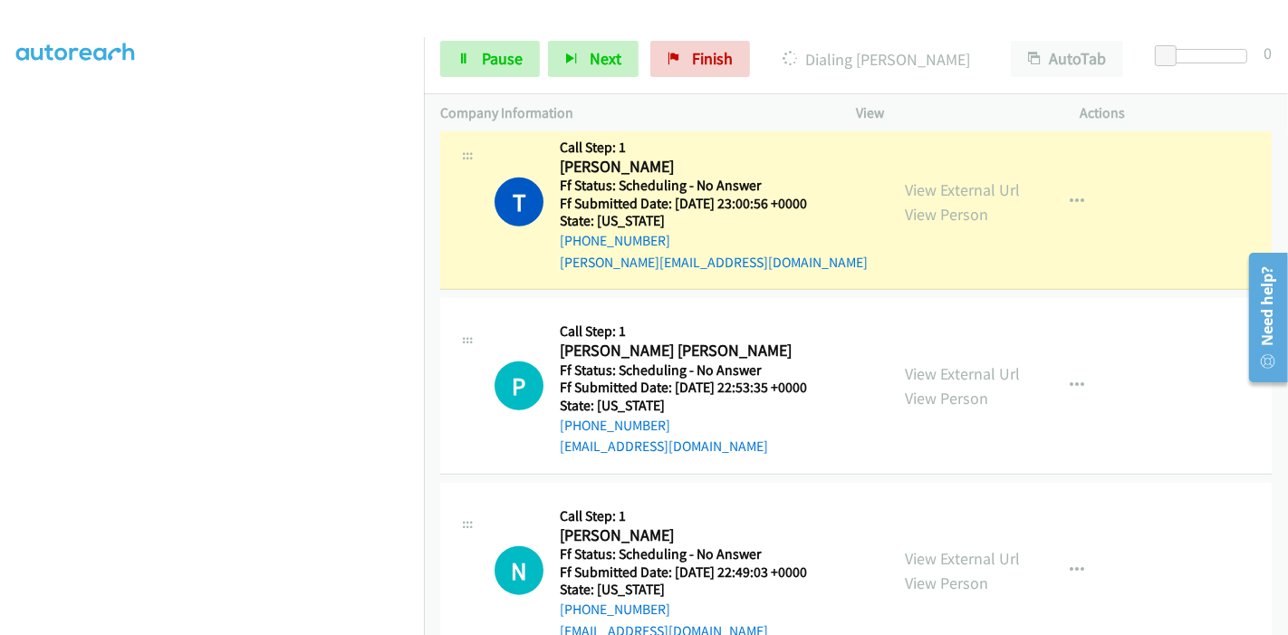
scroll to position [7120, 0]
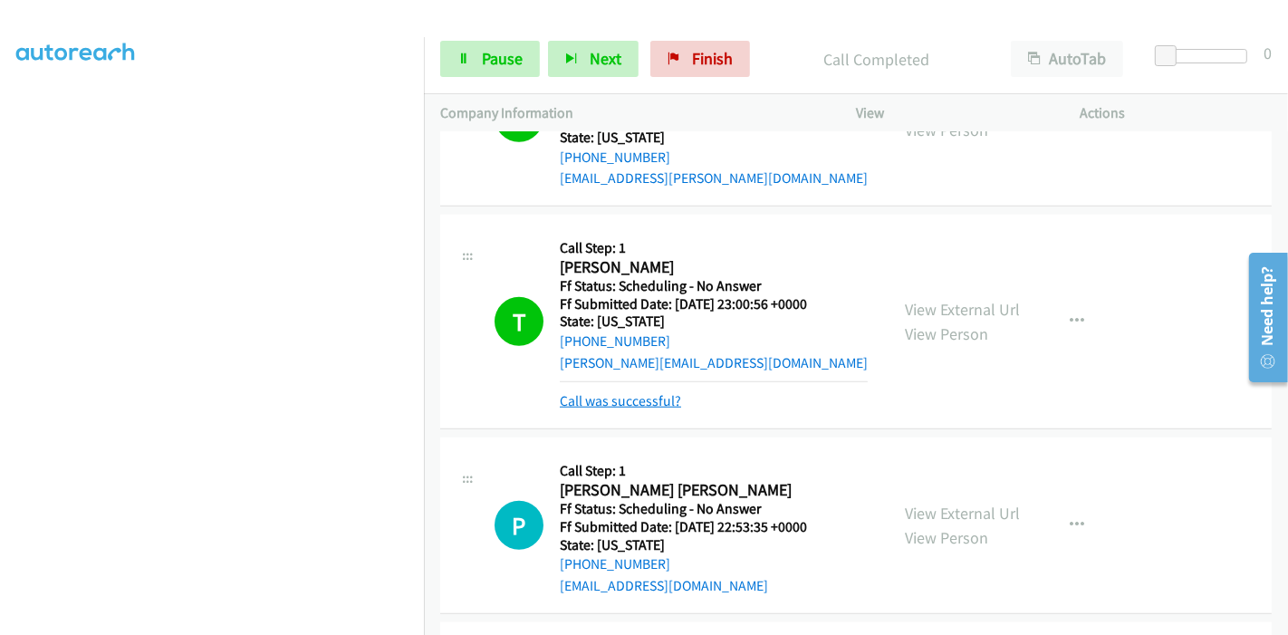
click at [601, 392] on link "Call was successful?" at bounding box center [620, 400] width 121 height 17
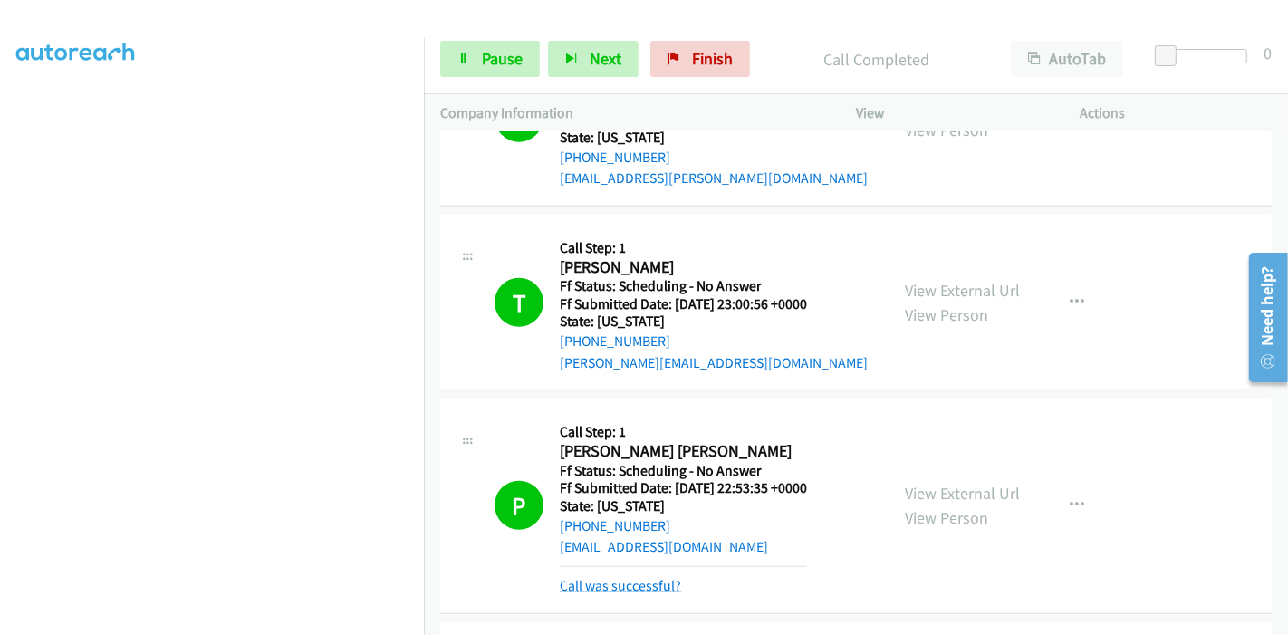
click at [618, 577] on link "Call was successful?" at bounding box center [620, 585] width 121 height 17
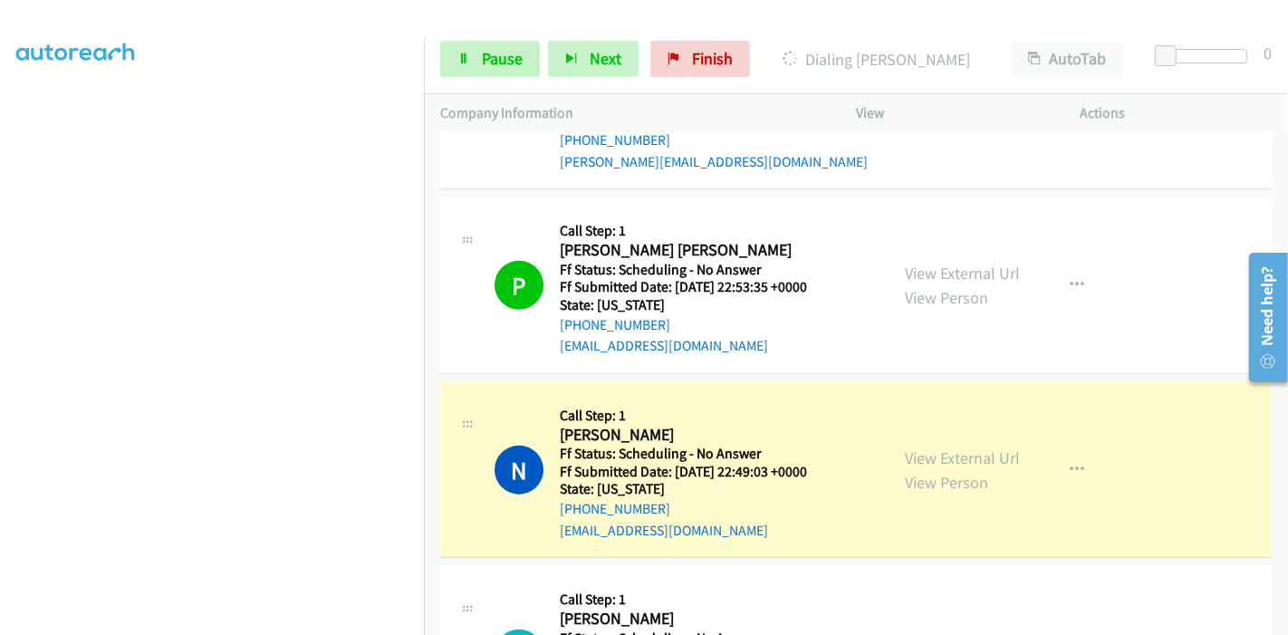
scroll to position [7422, 0]
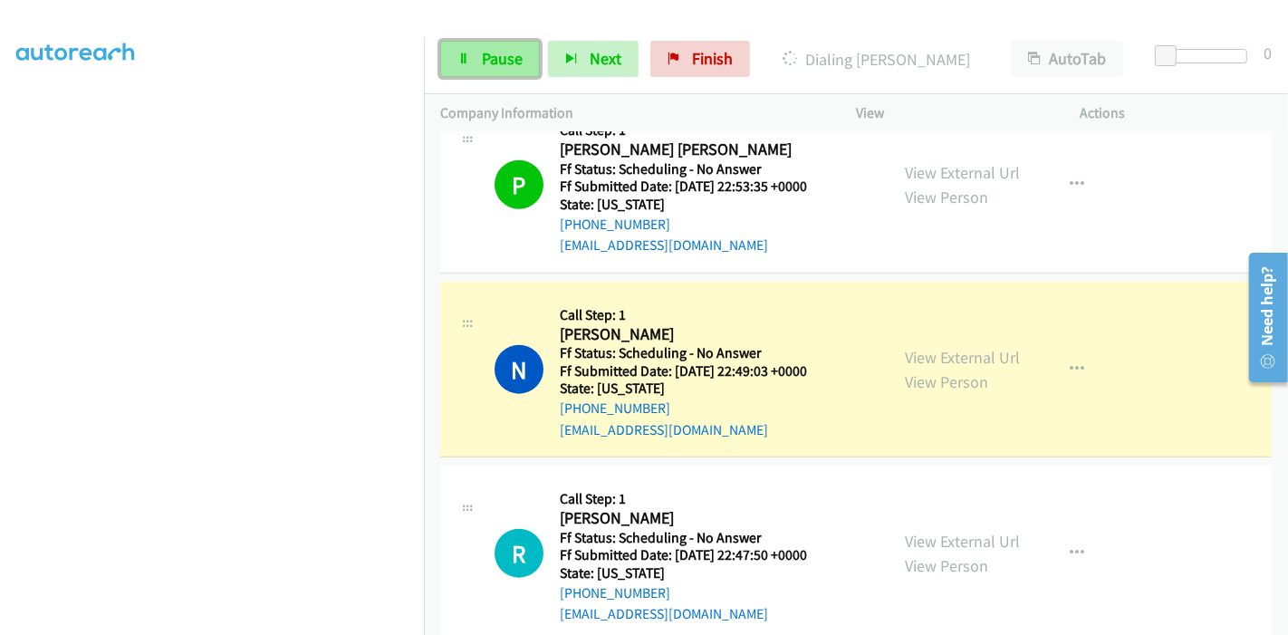
click at [497, 54] on span "Pause" at bounding box center [502, 58] width 41 height 21
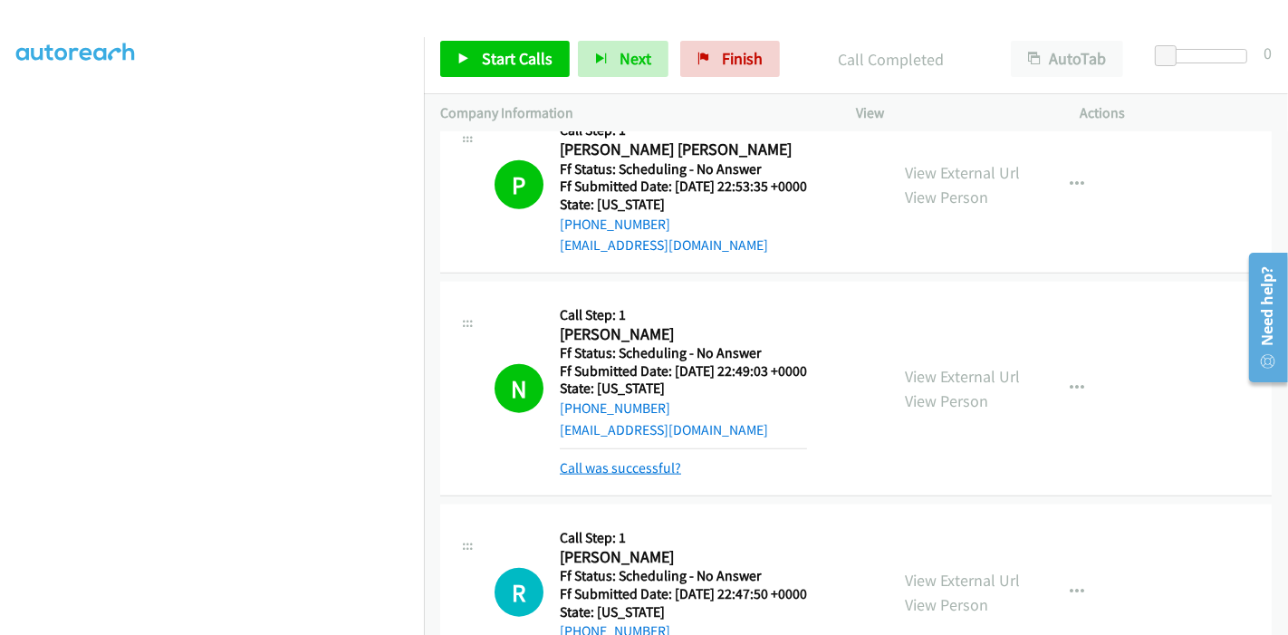
click at [639, 459] on link "Call was successful?" at bounding box center [620, 467] width 121 height 17
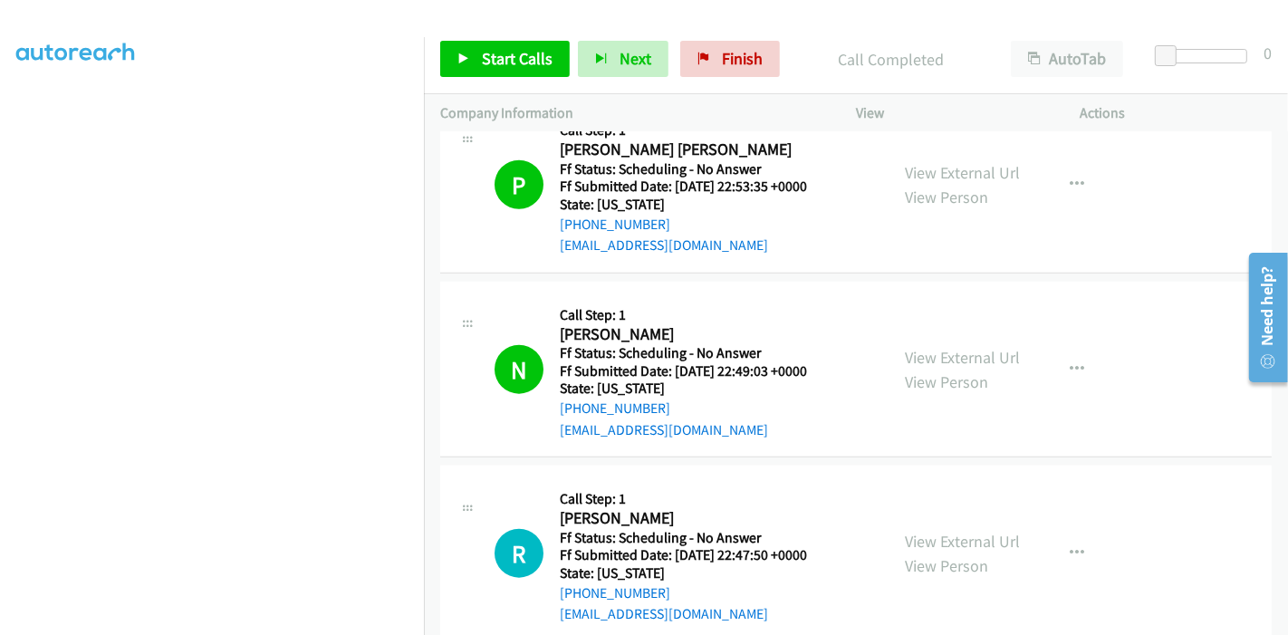
scroll to position [7522, 0]
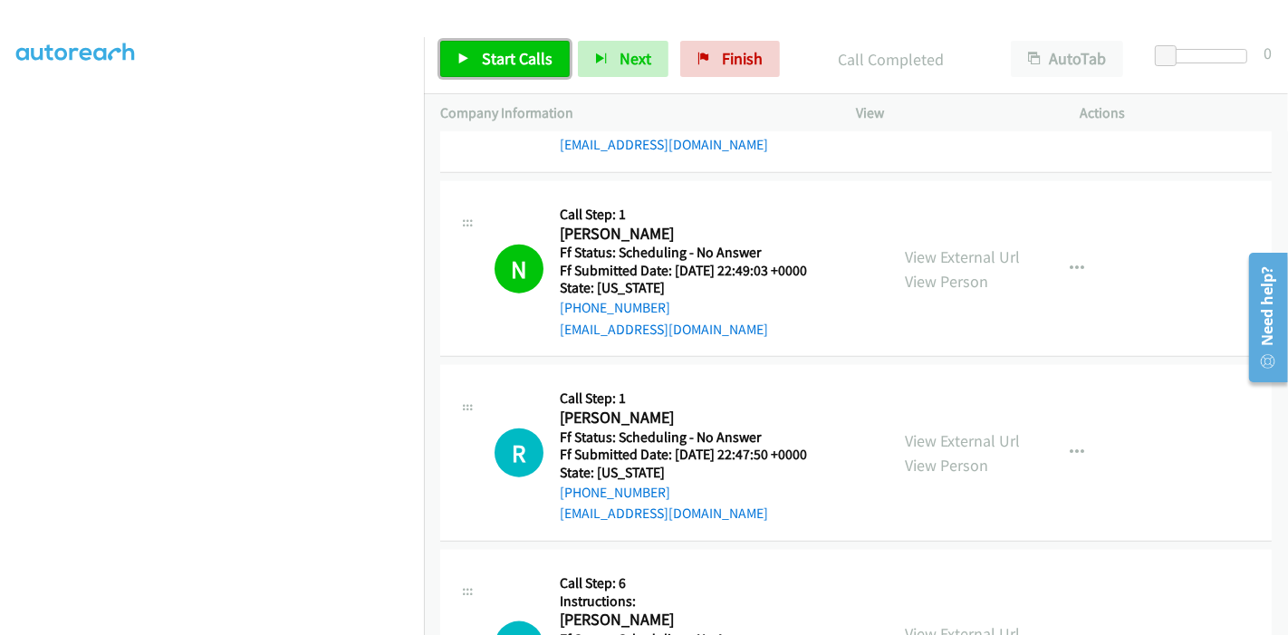
click at [507, 54] on span "Start Calls" at bounding box center [517, 58] width 71 height 21
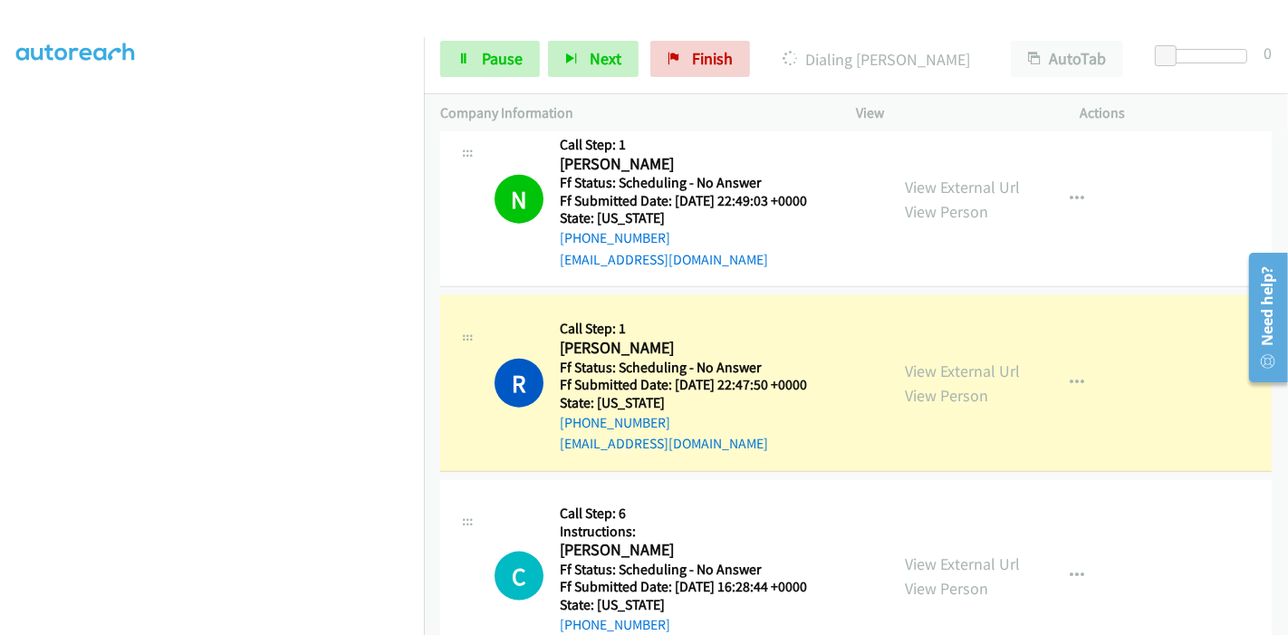
scroll to position [7624, 0]
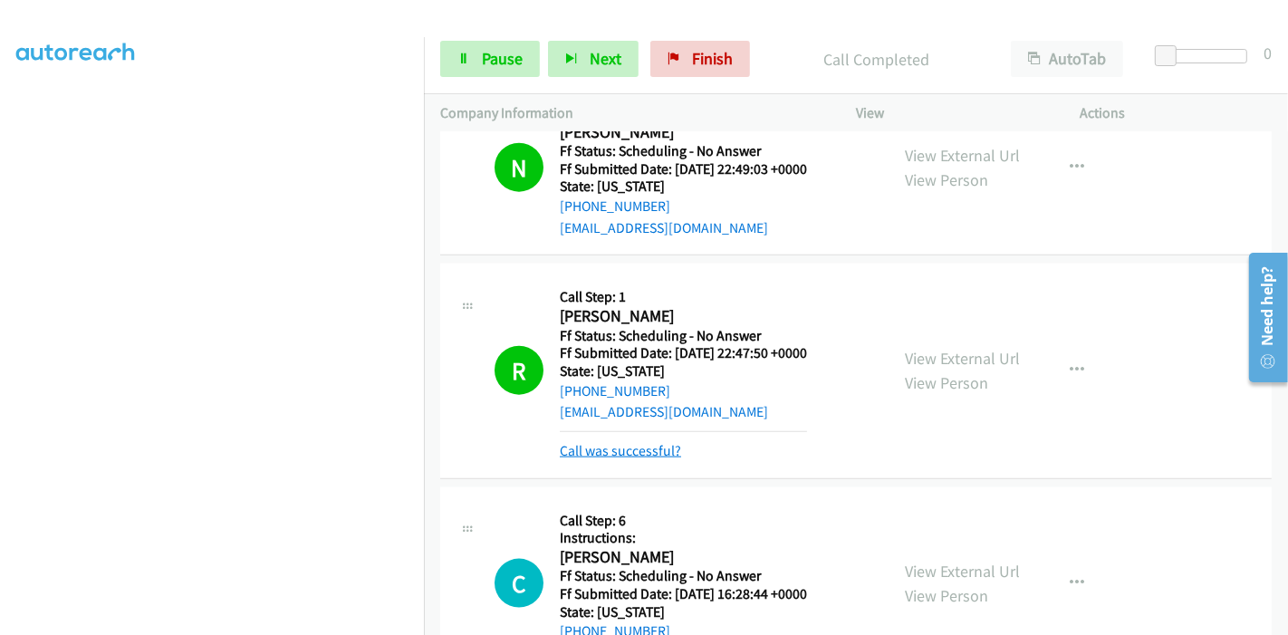
click at [629, 442] on link "Call was successful?" at bounding box center [620, 450] width 121 height 17
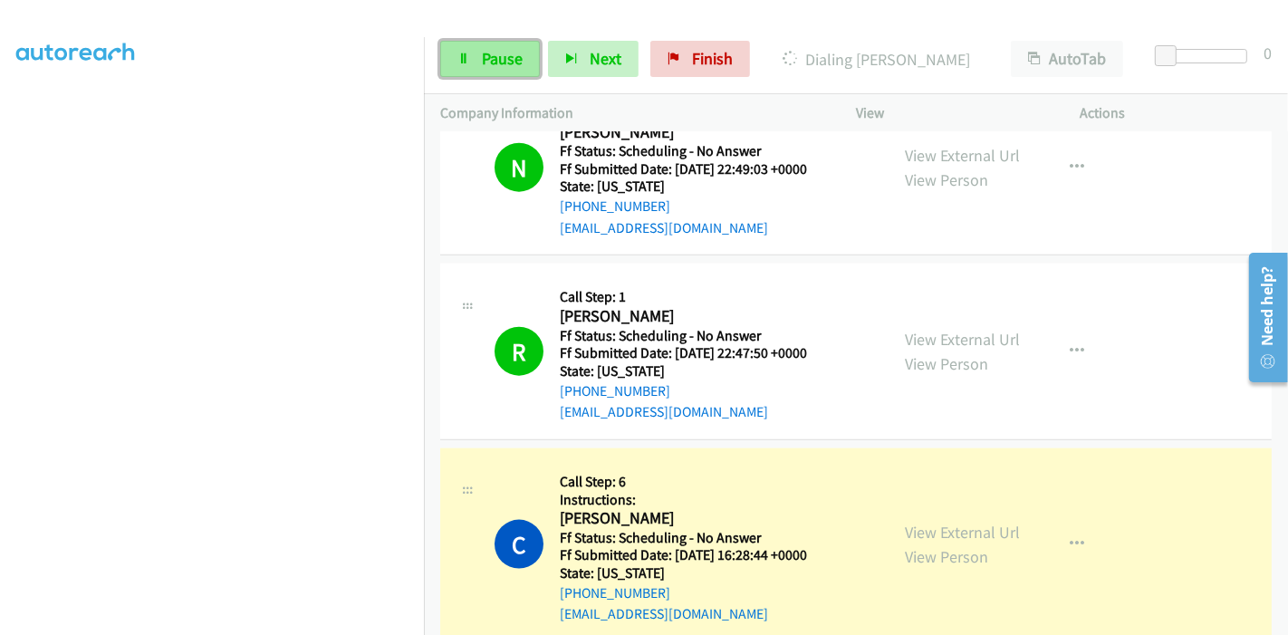
click at [486, 58] on span "Pause" at bounding box center [502, 58] width 41 height 21
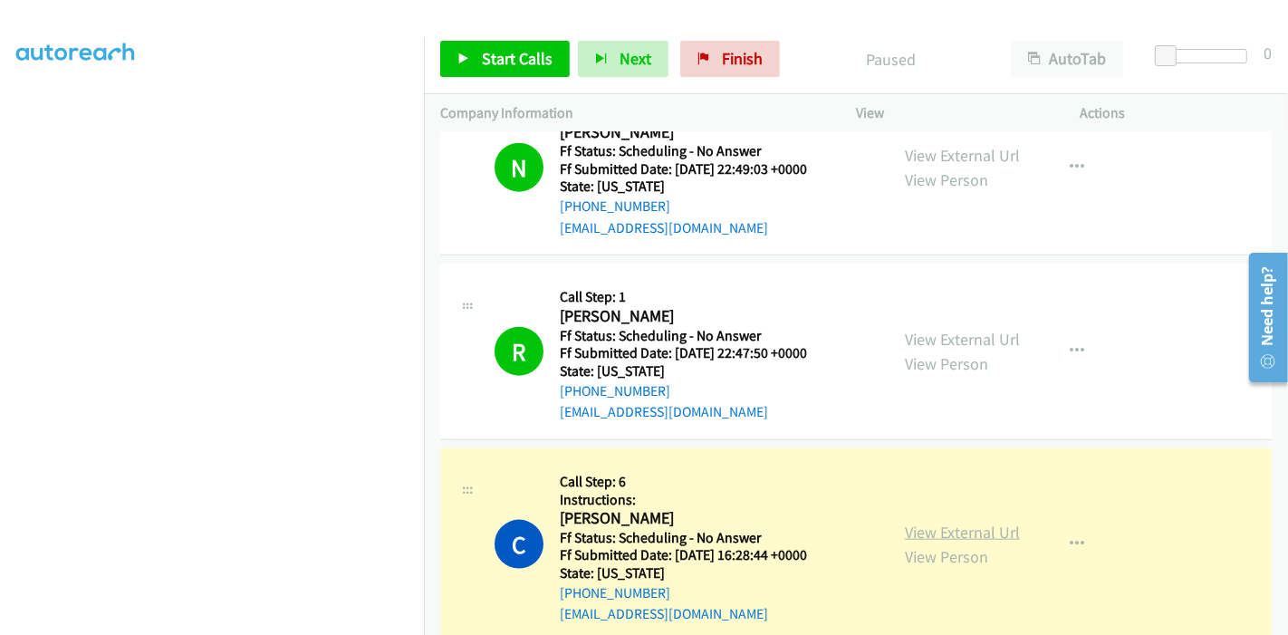
click at [964, 522] on link "View External Url" at bounding box center [962, 532] width 115 height 21
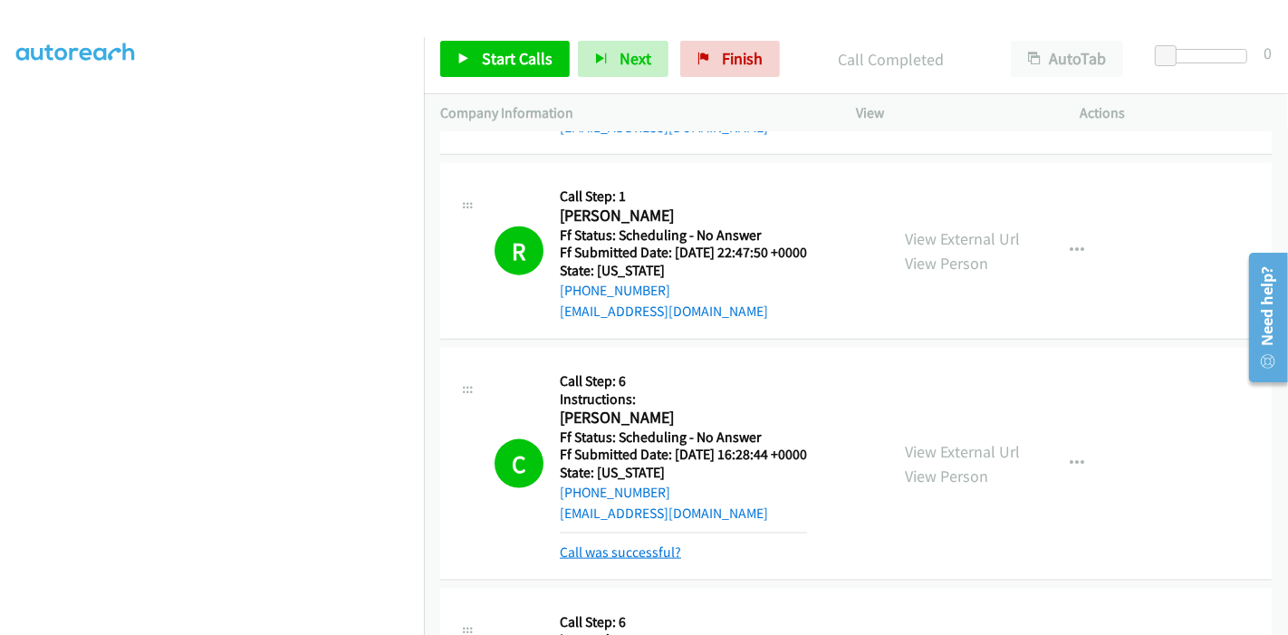
click at [618, 543] on link "Call was successful?" at bounding box center [620, 551] width 121 height 17
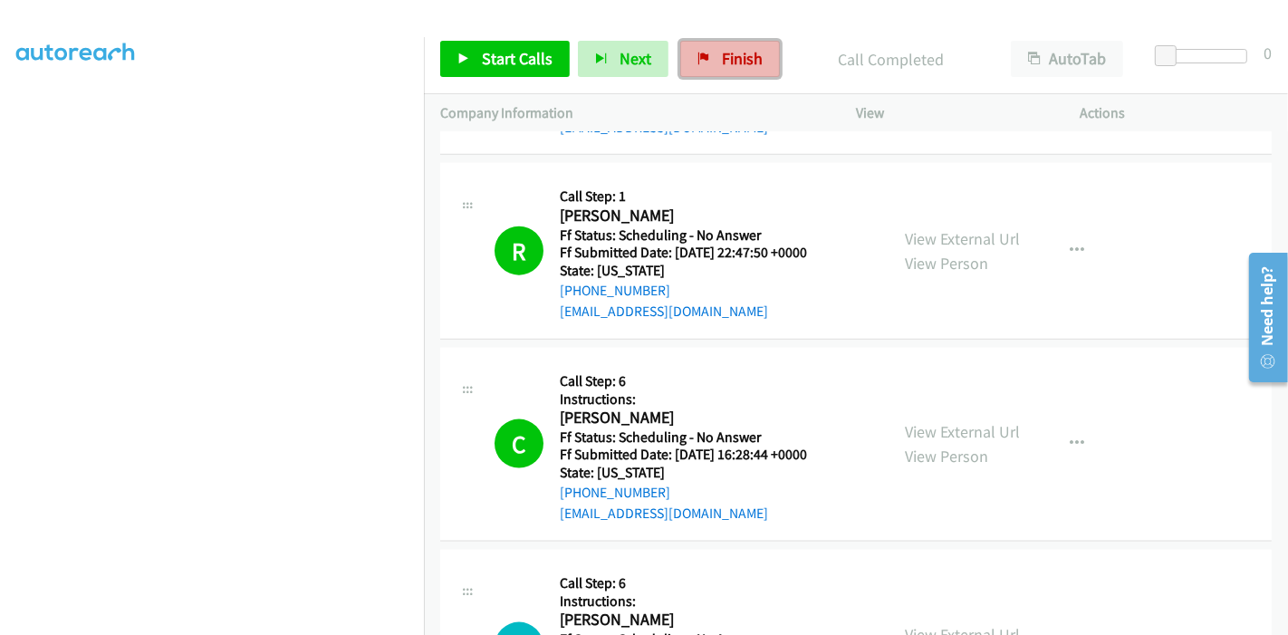
click at [697, 62] on icon at bounding box center [703, 59] width 13 height 13
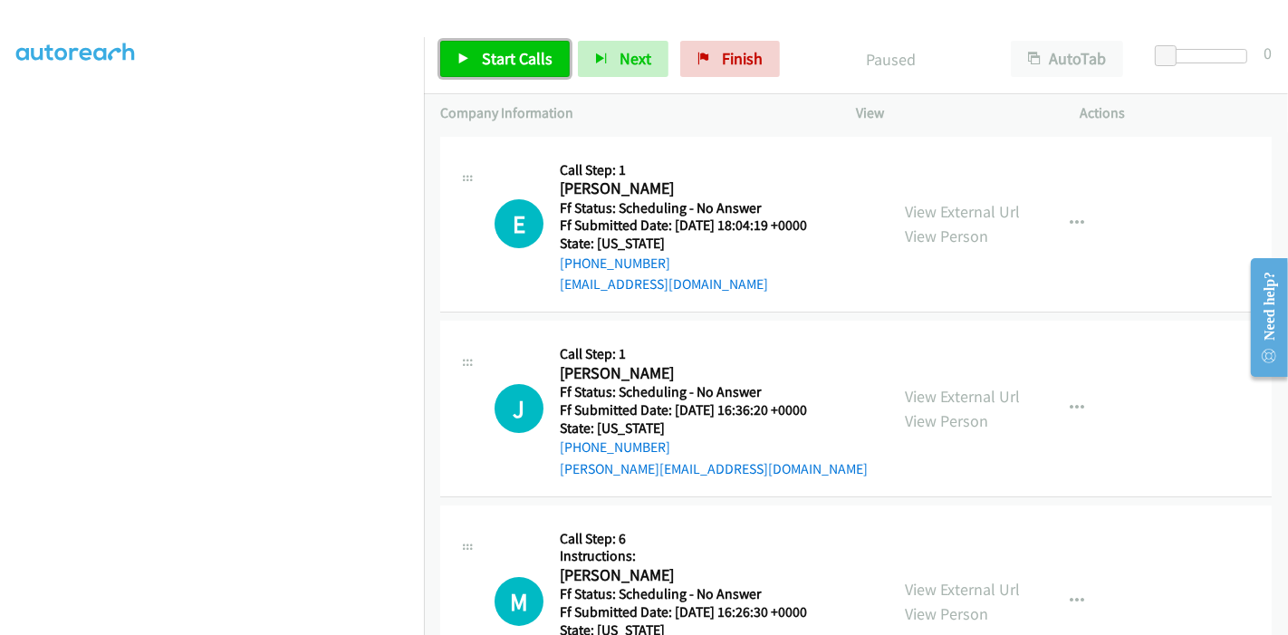
click at [459, 65] on link "Start Calls" at bounding box center [505, 59] width 130 height 36
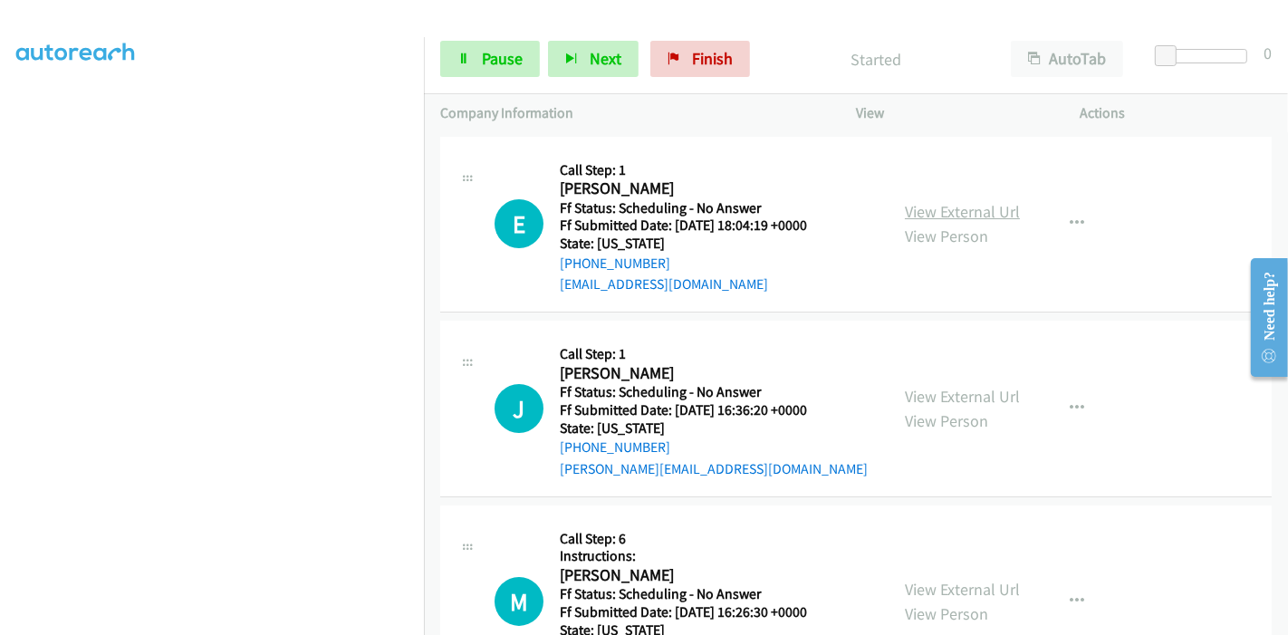
click at [941, 212] on link "View External Url" at bounding box center [962, 211] width 115 height 21
click at [938, 397] on link "View External Url" at bounding box center [962, 396] width 115 height 21
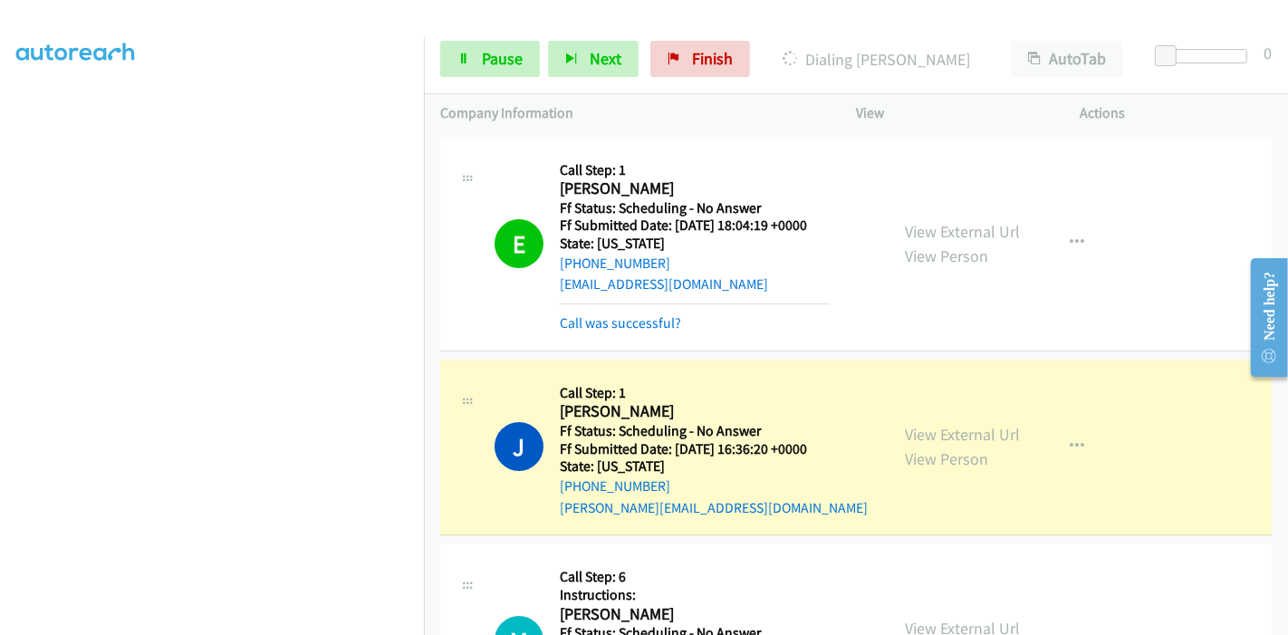
click at [627, 343] on div "E Callback Scheduled Call Step: 1 Erika Rodriguez America/Denver Ff Status: Sch…" at bounding box center [855, 244] width 831 height 215
click at [626, 337] on div "E Callback Scheduled Call Step: 1 Erika Rodriguez America/Denver Ff Status: Sch…" at bounding box center [855, 244] width 831 height 215
click at [627, 324] on link "Call was successful?" at bounding box center [620, 322] width 121 height 17
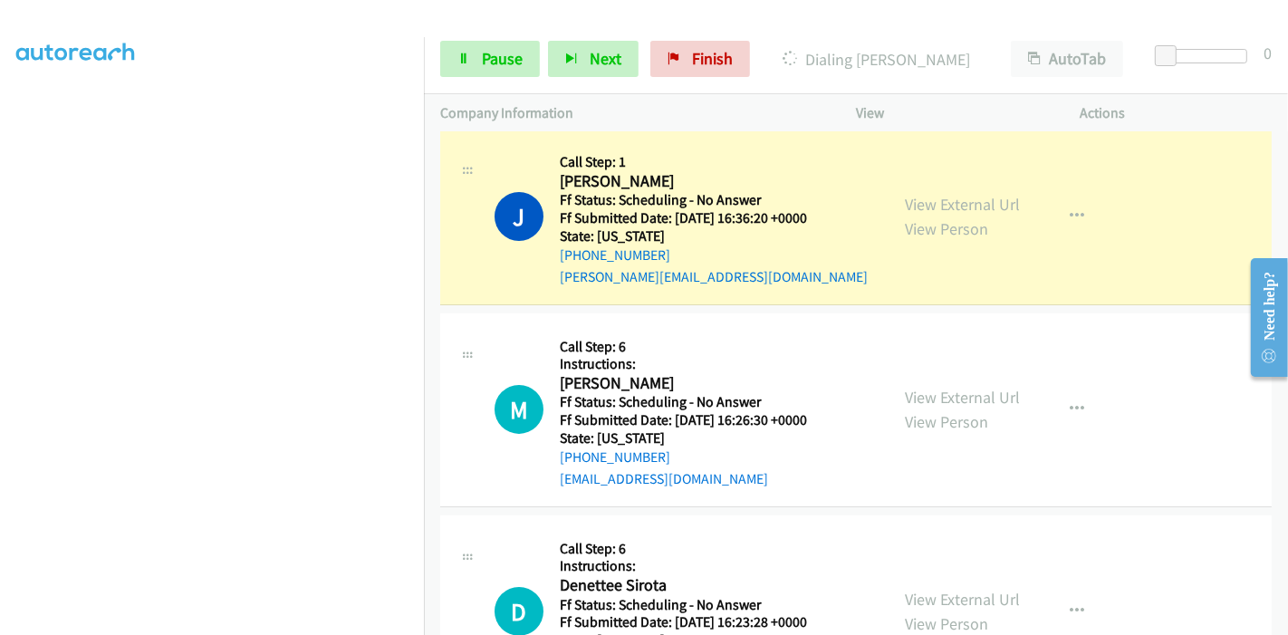
scroll to position [201, 0]
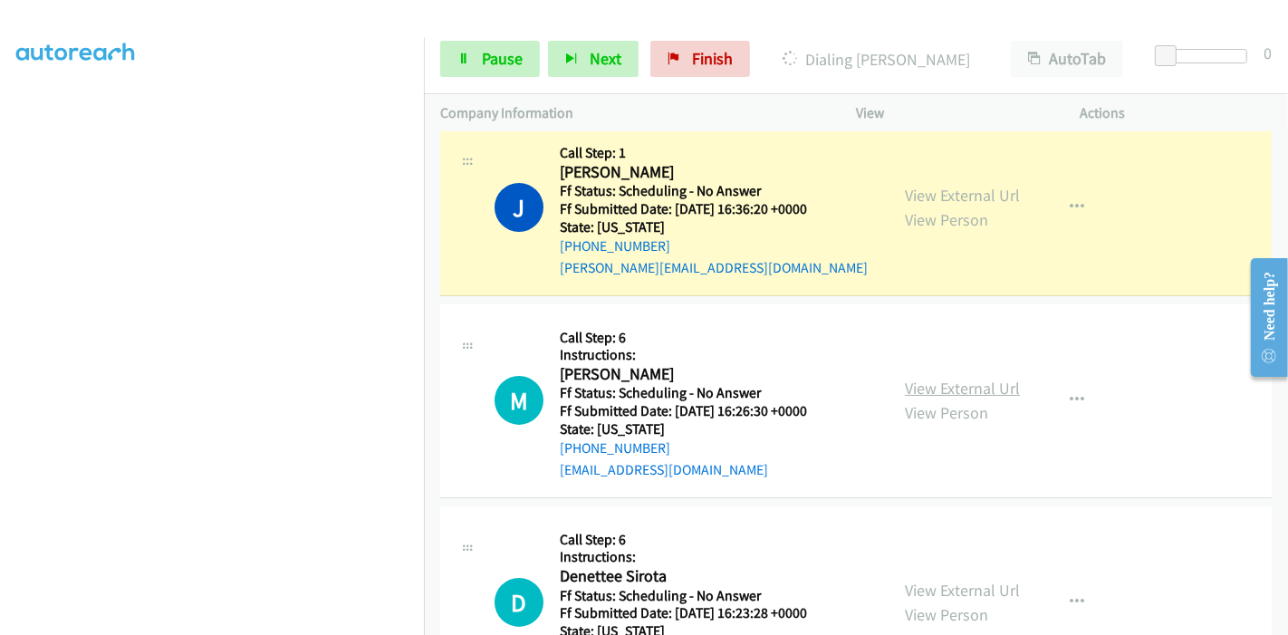
click at [950, 389] on link "View External Url" at bounding box center [962, 388] width 115 height 21
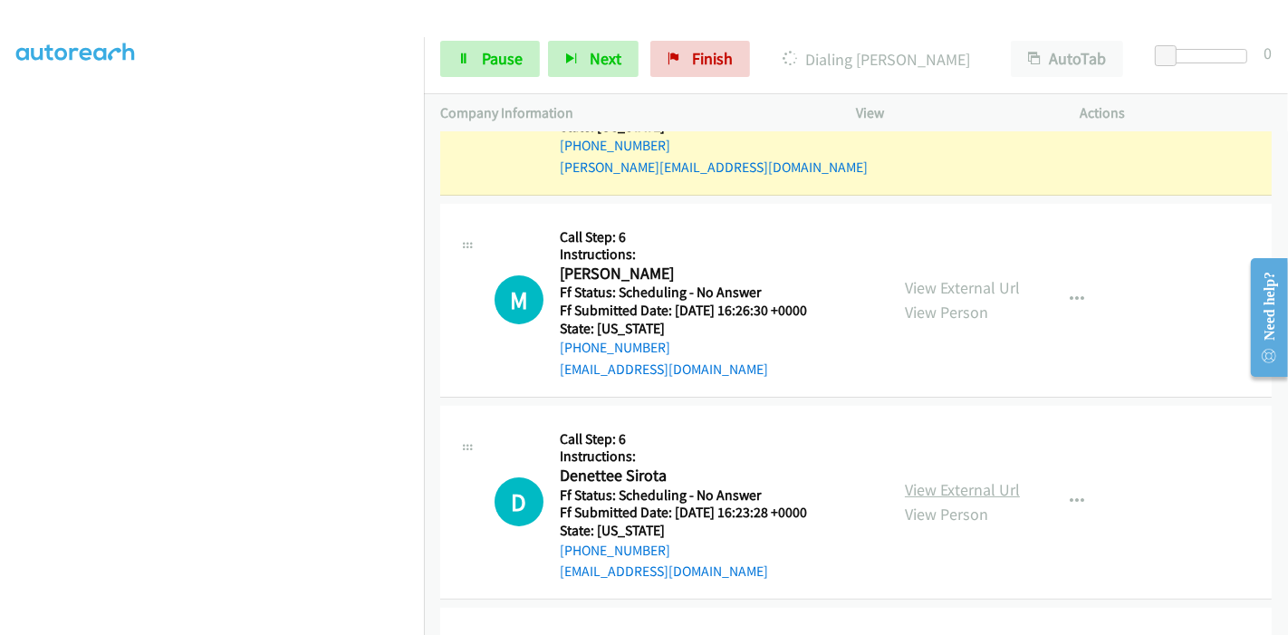
click at [910, 485] on link "View External Url" at bounding box center [962, 489] width 115 height 21
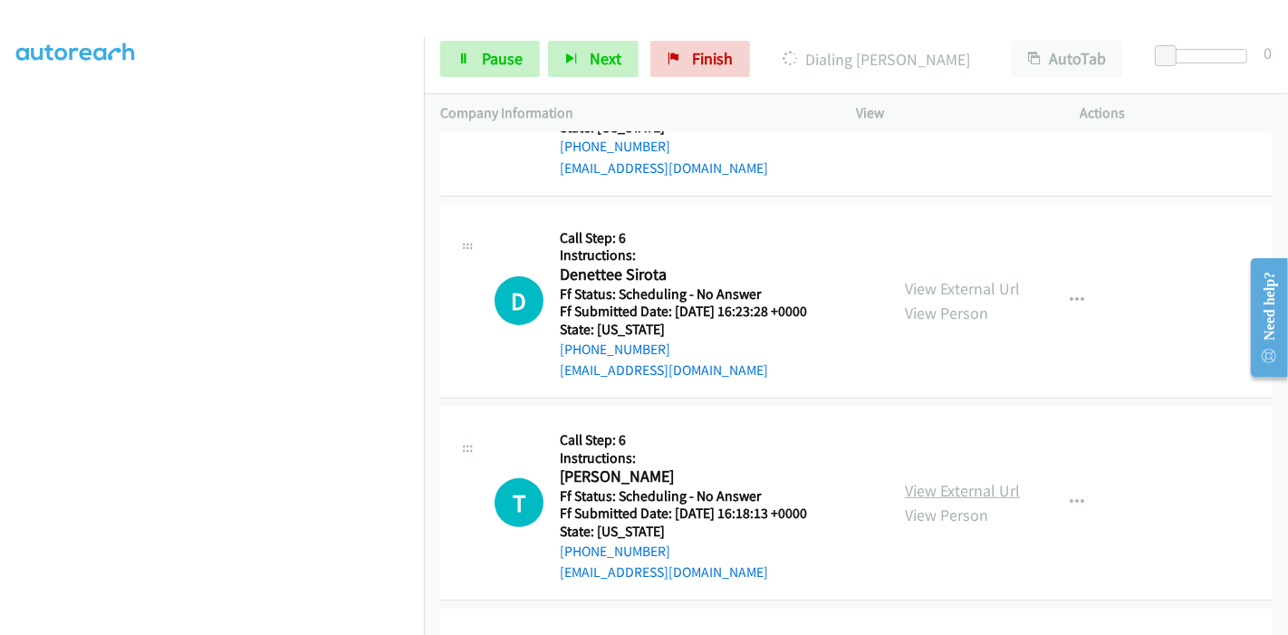
click at [939, 487] on link "View External Url" at bounding box center [962, 490] width 115 height 21
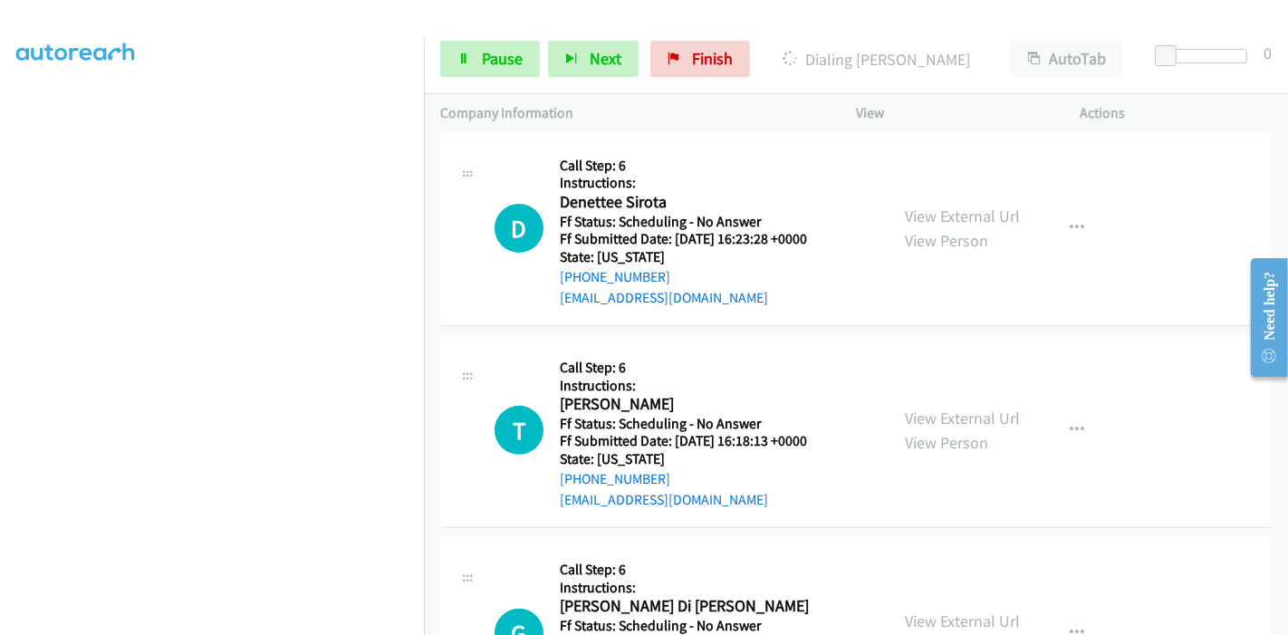
scroll to position [704, 0]
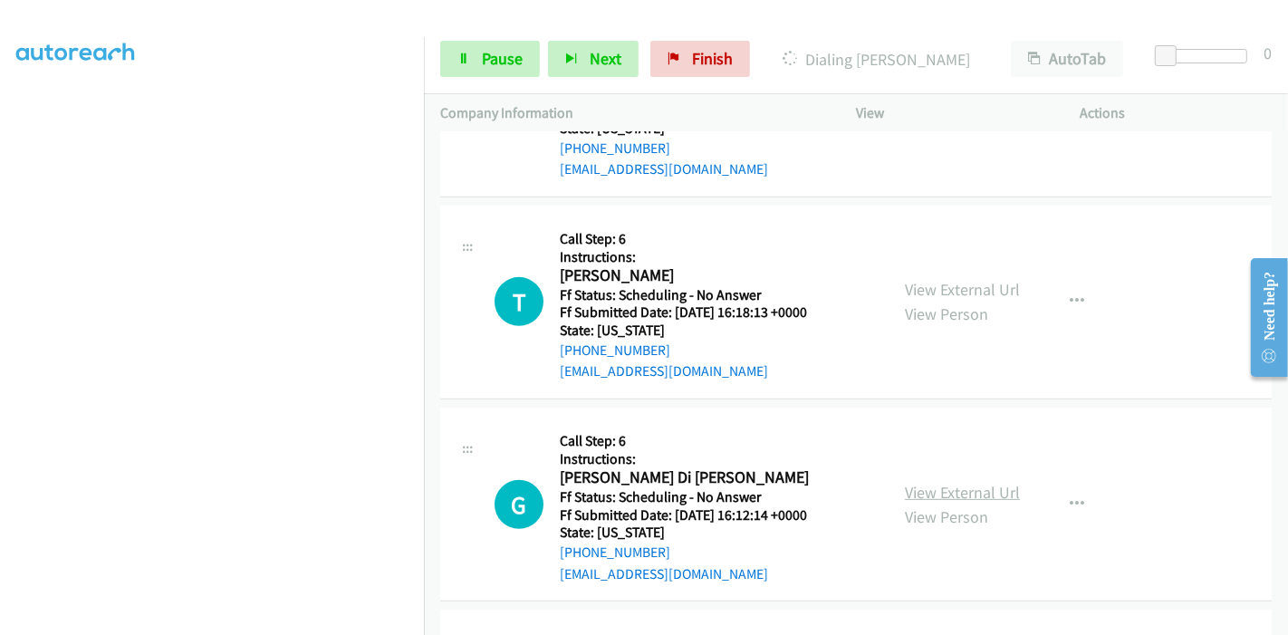
click at [936, 495] on link "View External Url" at bounding box center [962, 492] width 115 height 21
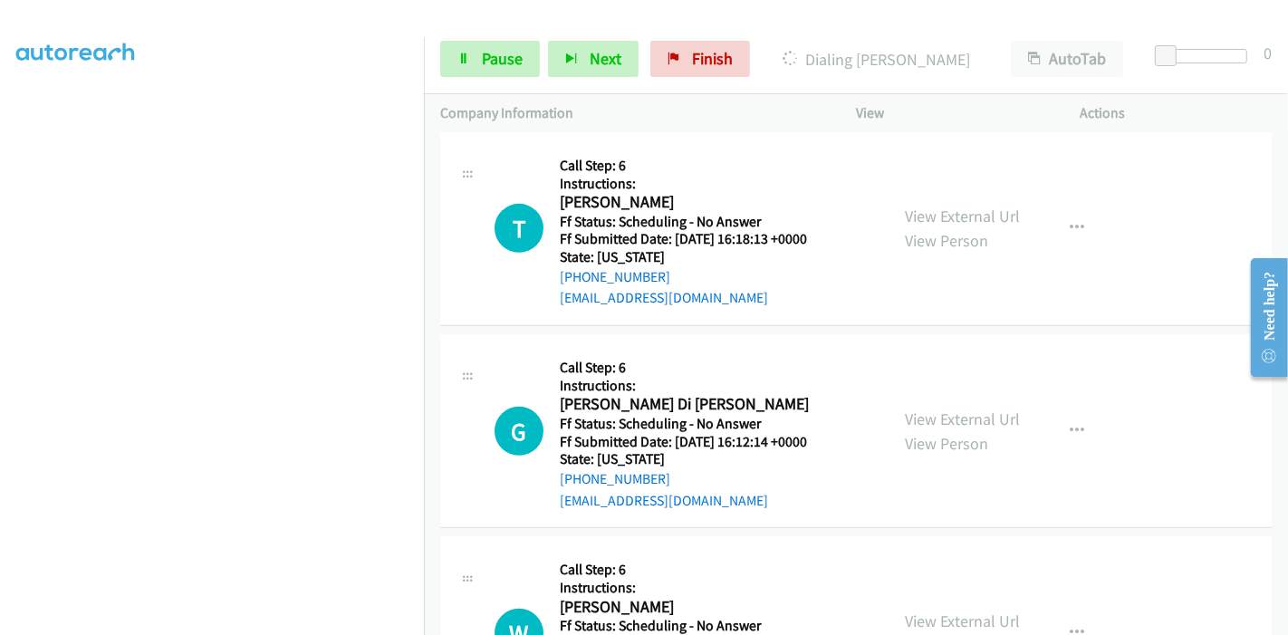
scroll to position [906, 0]
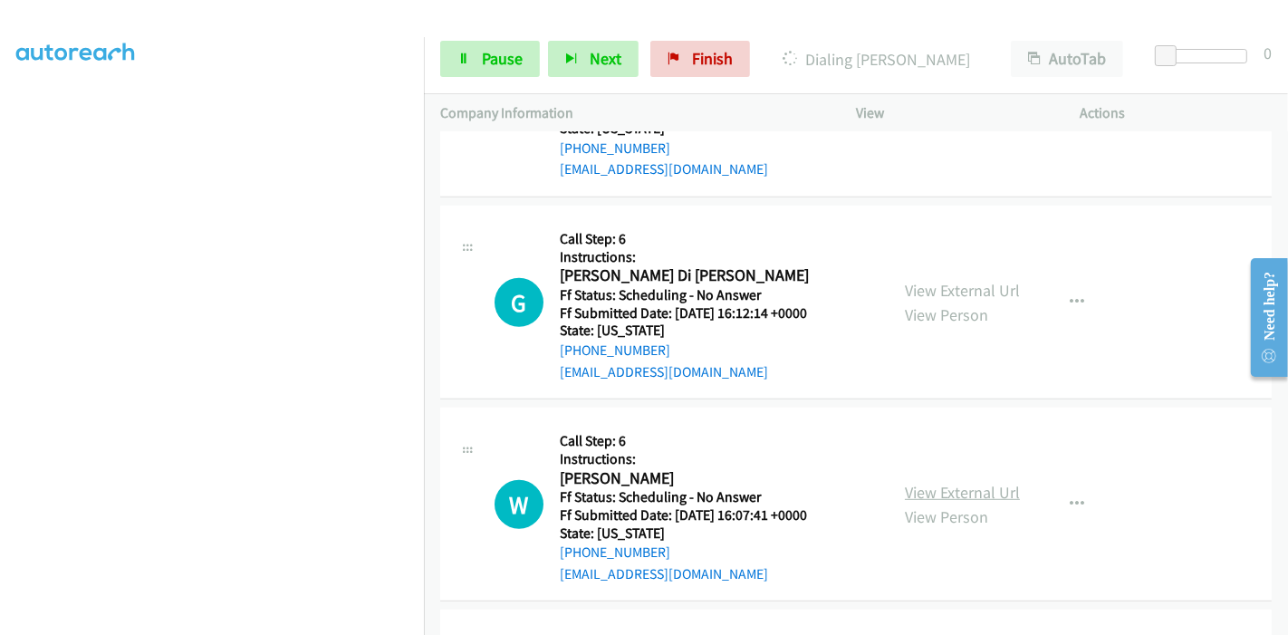
click at [934, 490] on link "View External Url" at bounding box center [962, 492] width 115 height 21
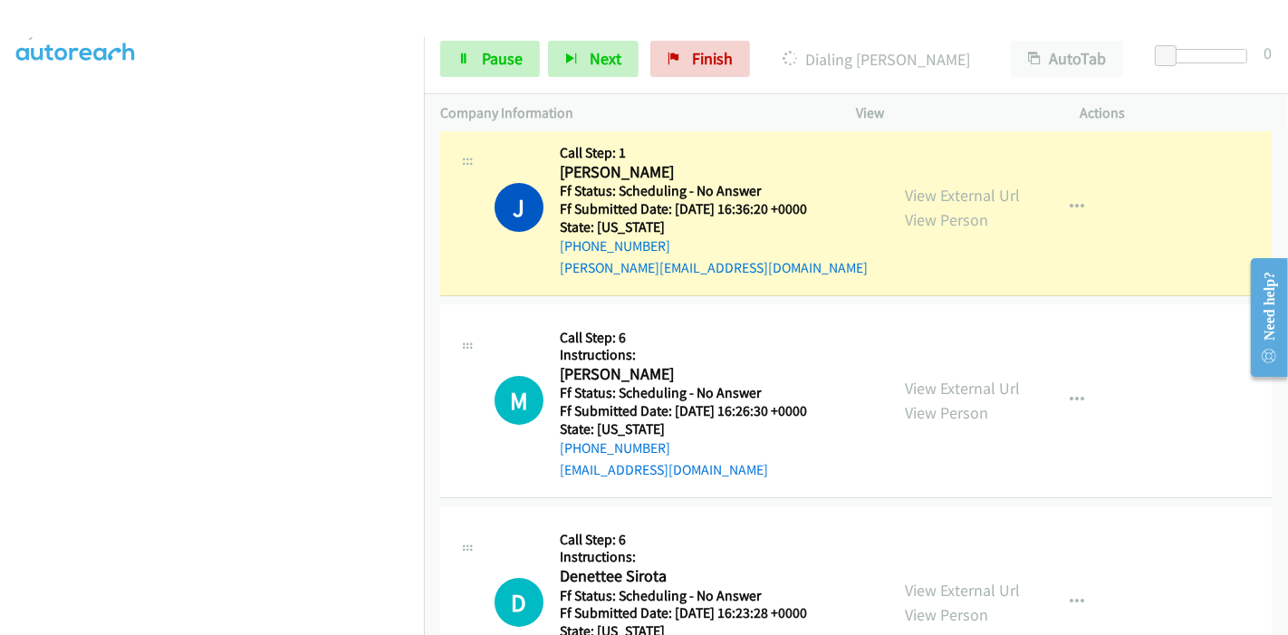
scroll to position [382, 0]
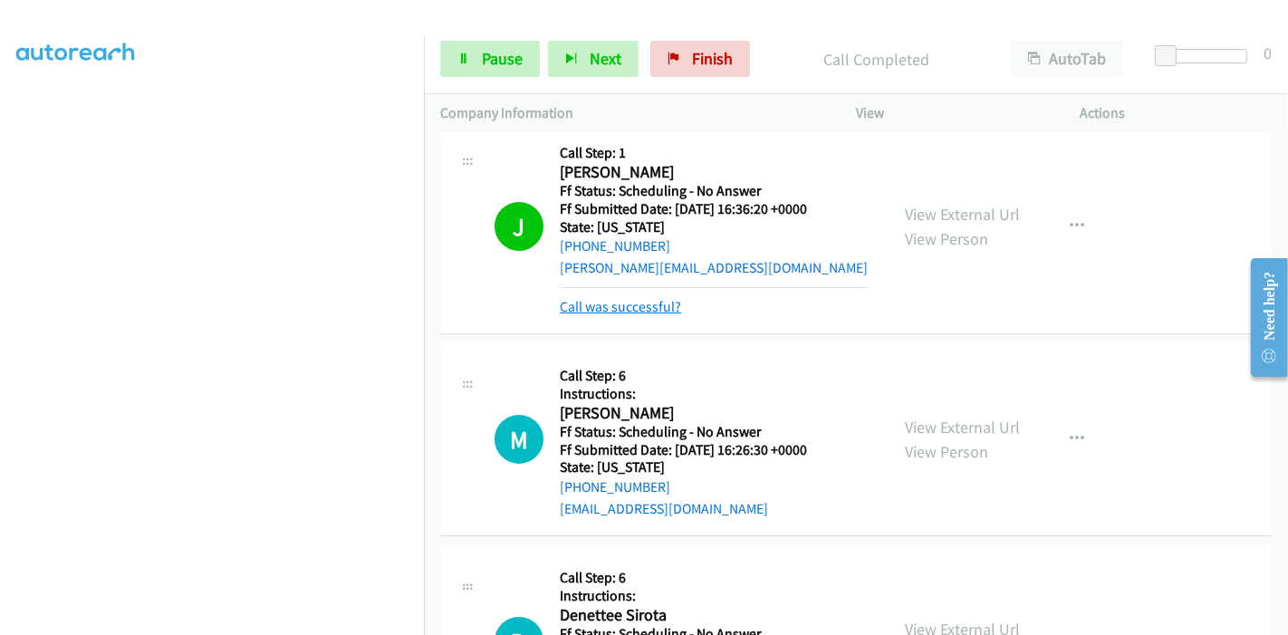
click at [637, 303] on link "Call was successful?" at bounding box center [620, 306] width 121 height 17
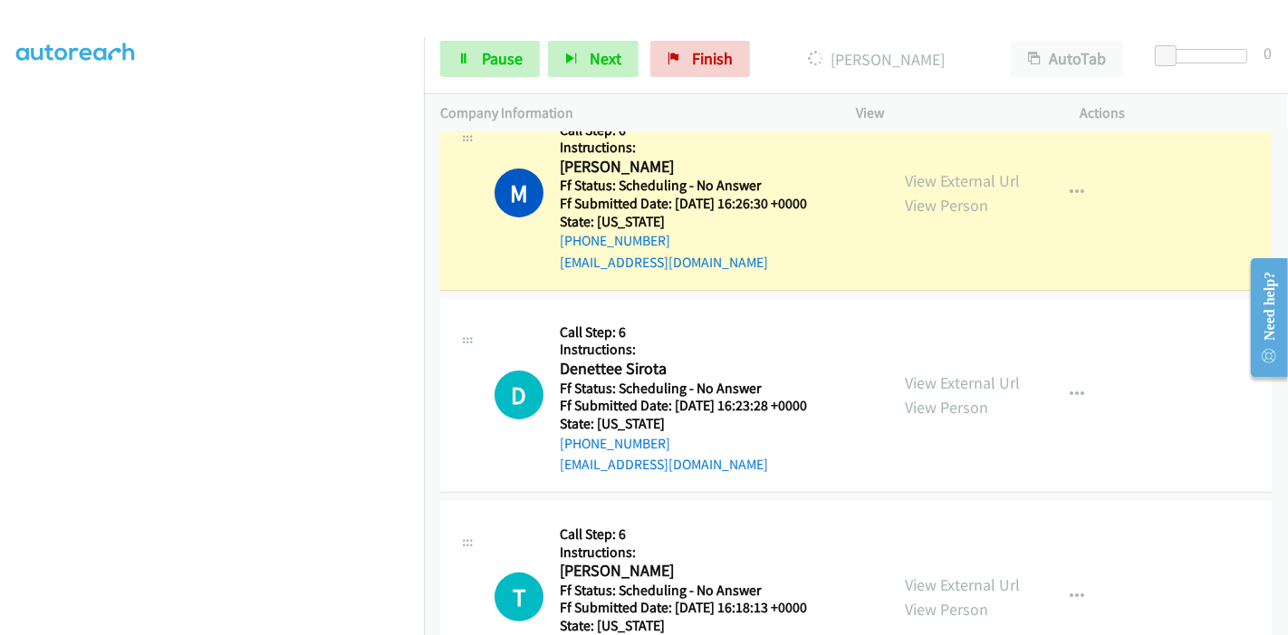
scroll to position [302, 0]
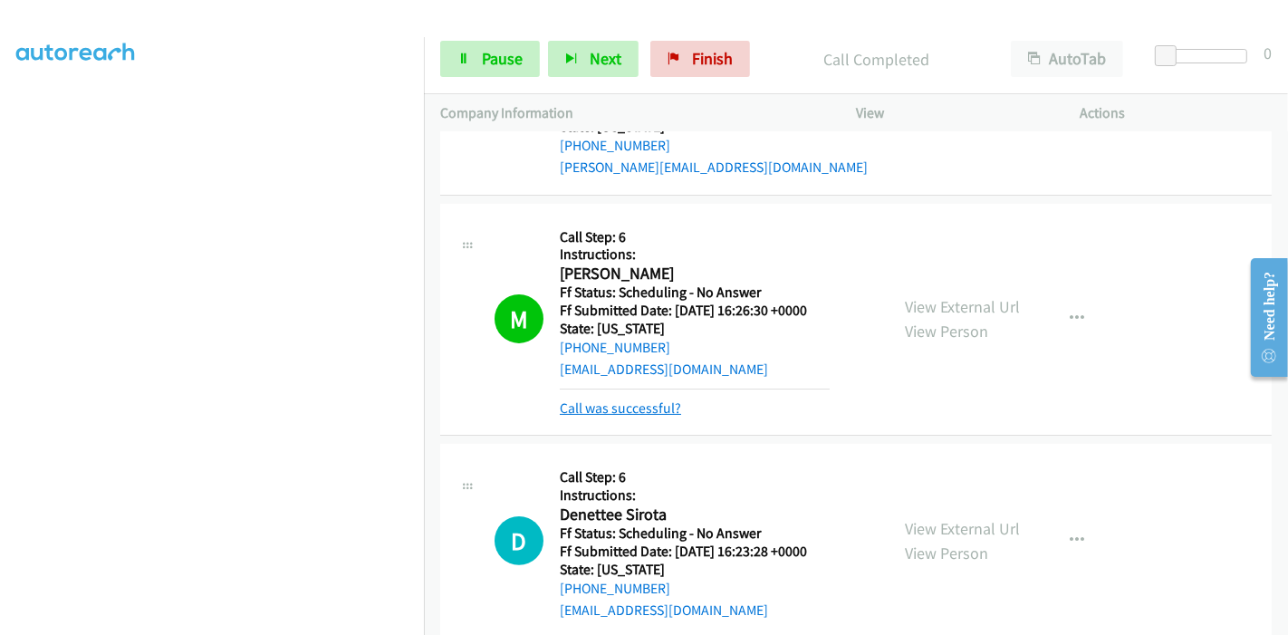
click at [643, 405] on link "Call was successful?" at bounding box center [620, 407] width 121 height 17
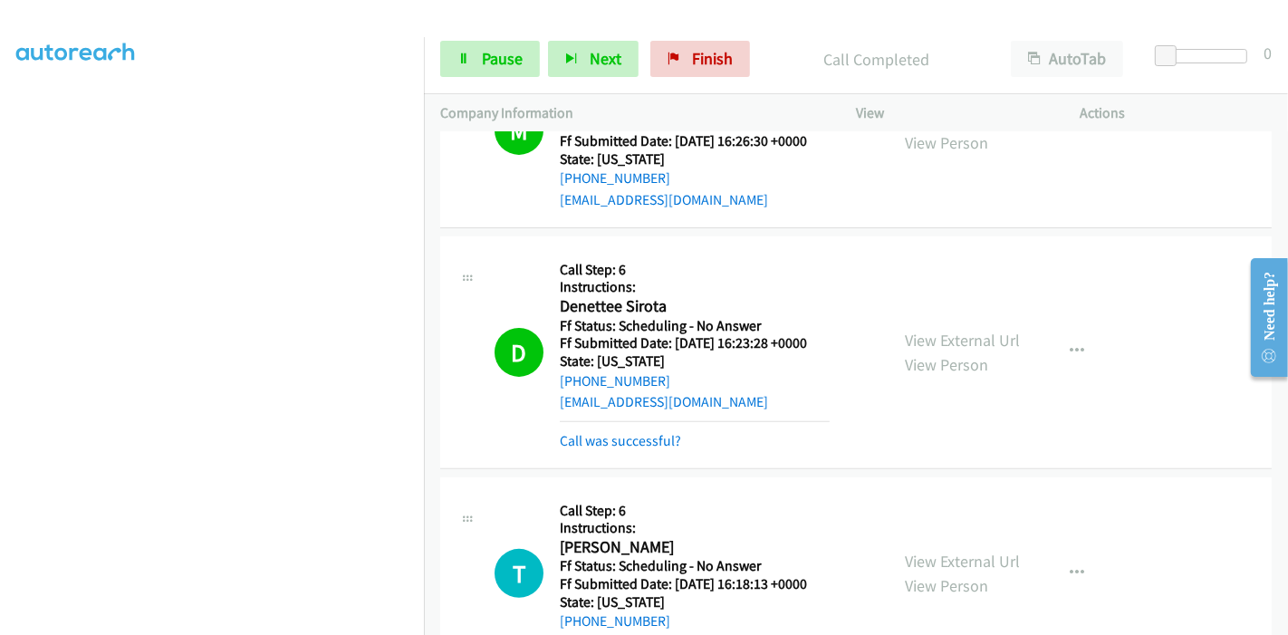
scroll to position [503, 0]
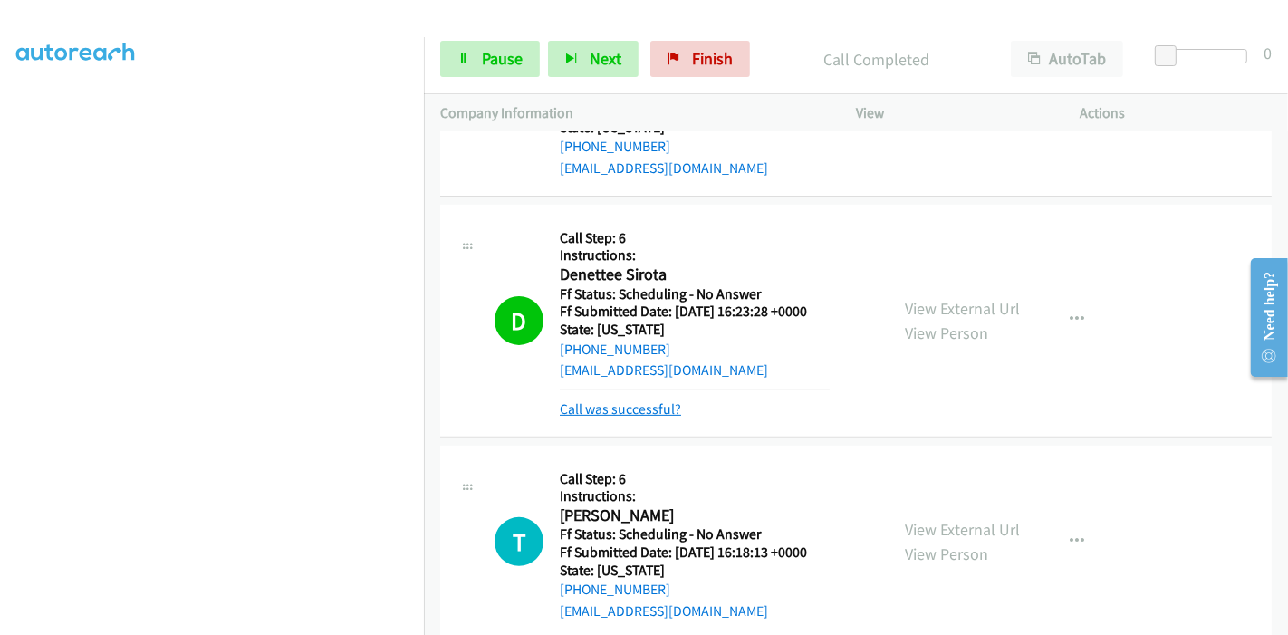
click at [647, 408] on link "Call was successful?" at bounding box center [620, 408] width 121 height 17
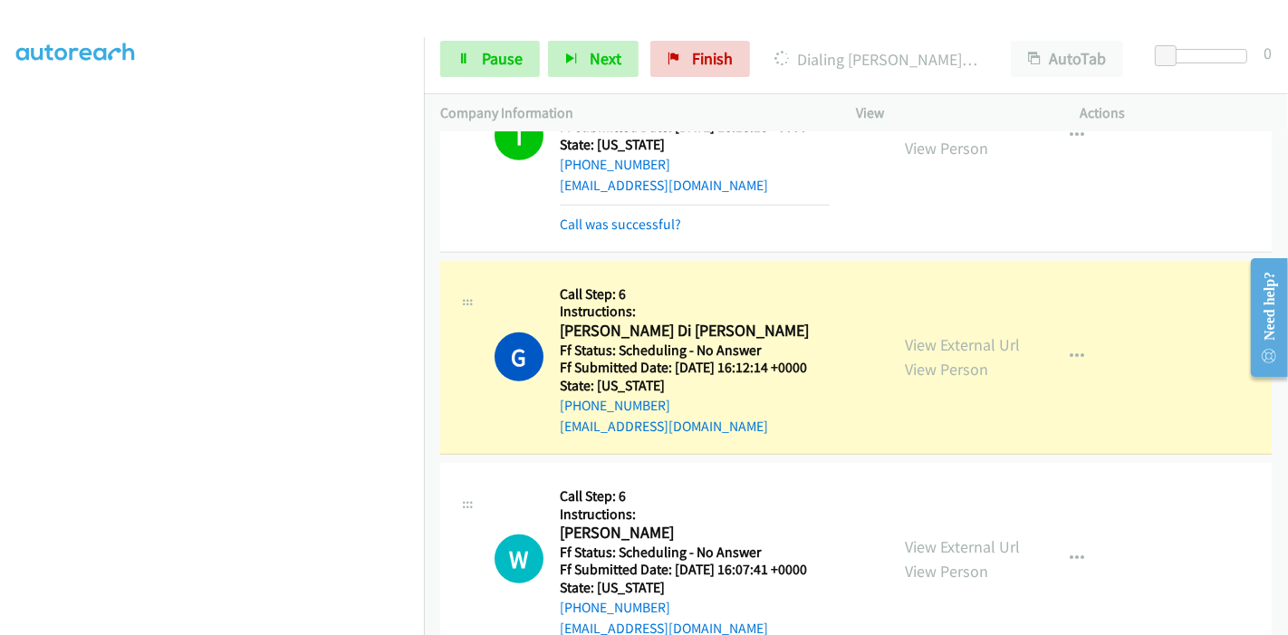
scroll to position [906, 0]
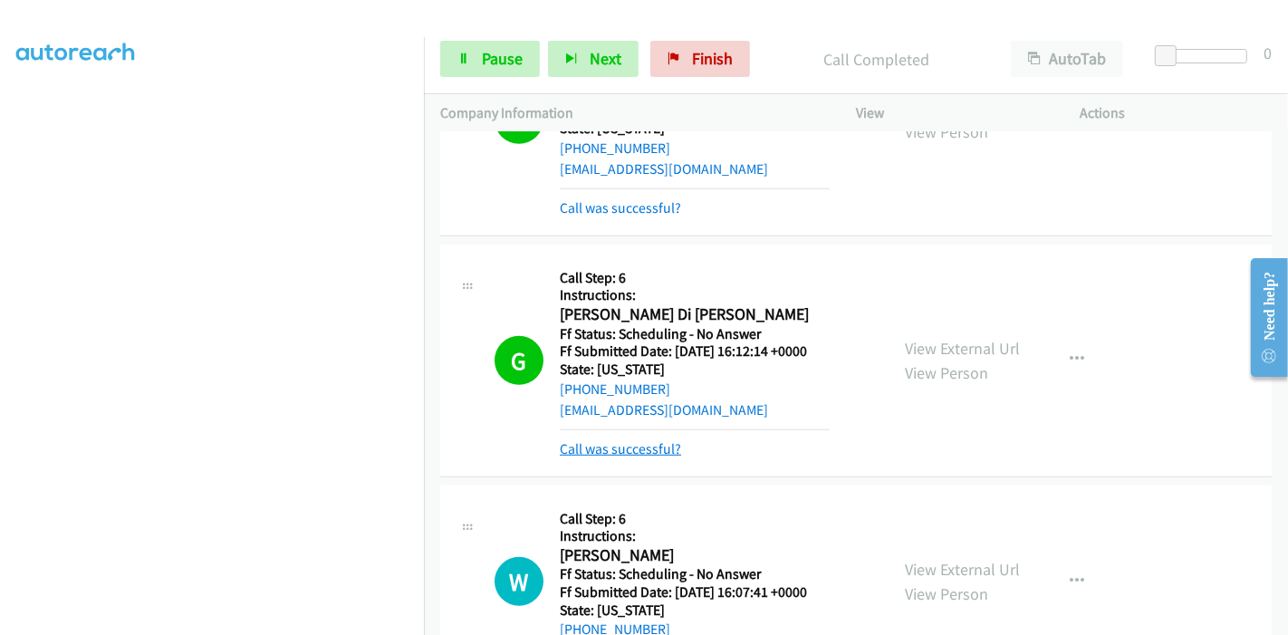
click at [633, 452] on link "Call was successful?" at bounding box center [620, 448] width 121 height 17
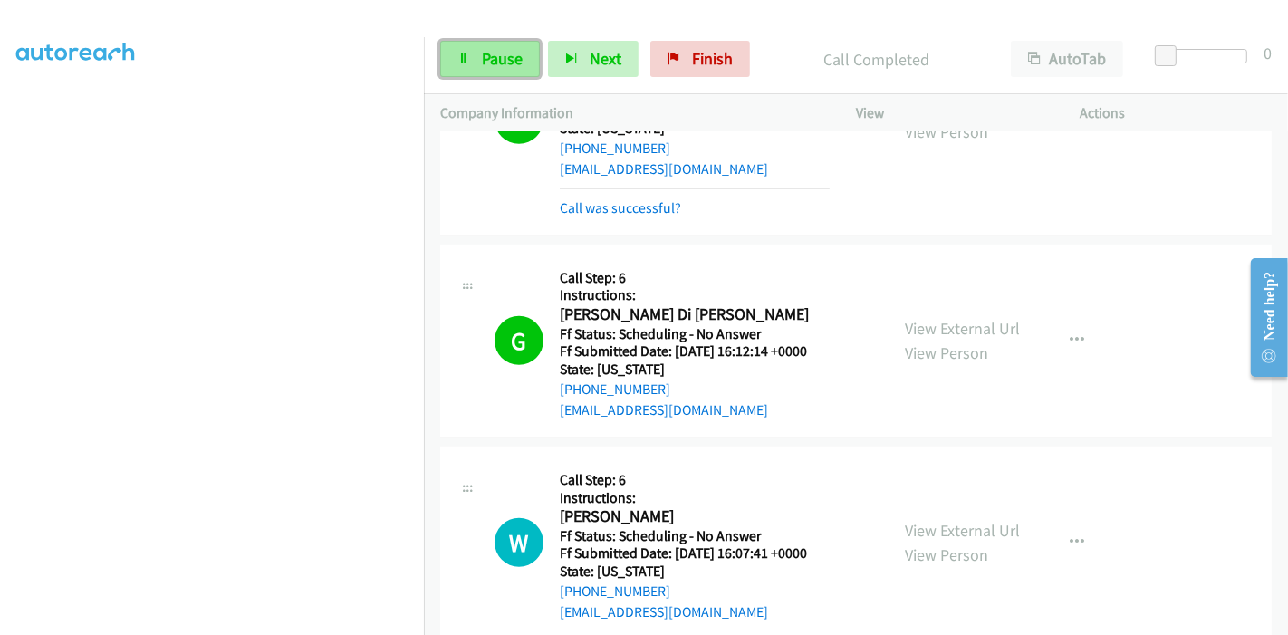
click at [491, 53] on span "Pause" at bounding box center [502, 58] width 41 height 21
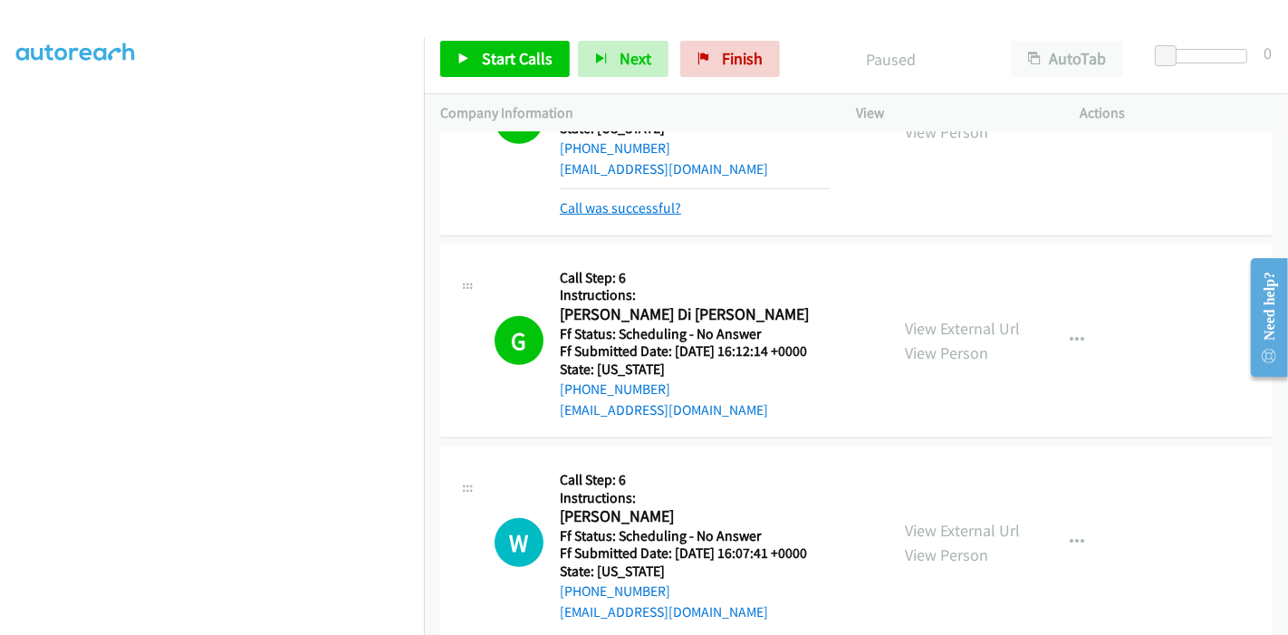
click at [598, 205] on link "Call was successful?" at bounding box center [620, 207] width 121 height 17
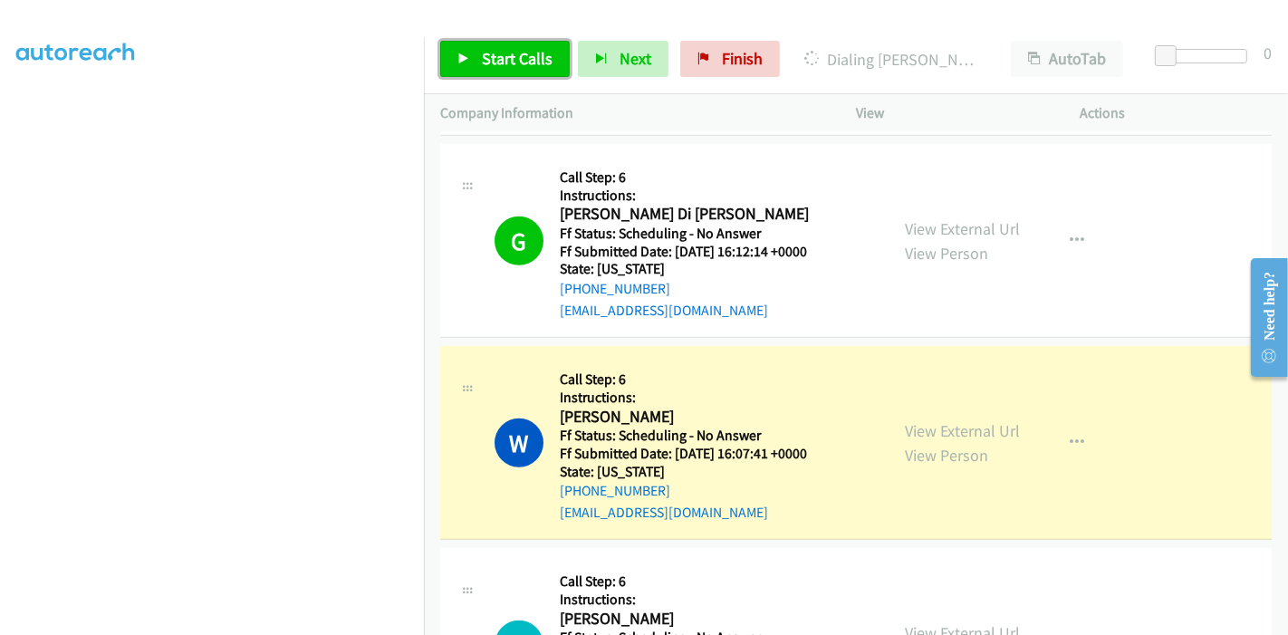
scroll to position [987, 0]
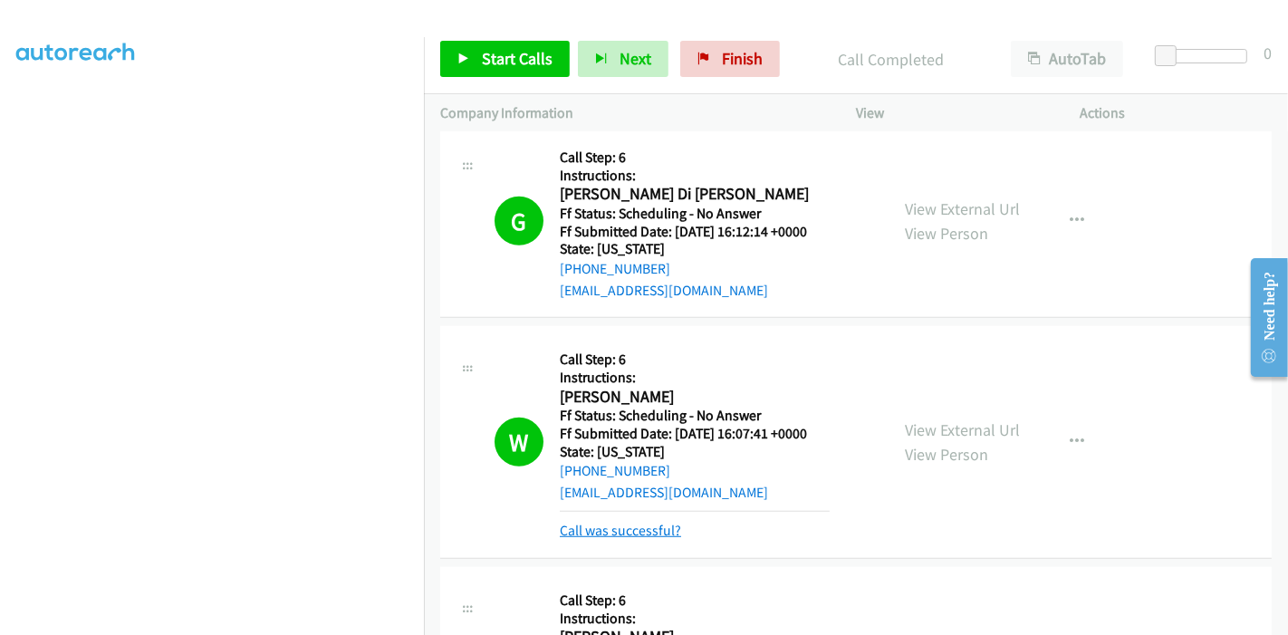
click at [657, 532] on link "Call was successful?" at bounding box center [620, 530] width 121 height 17
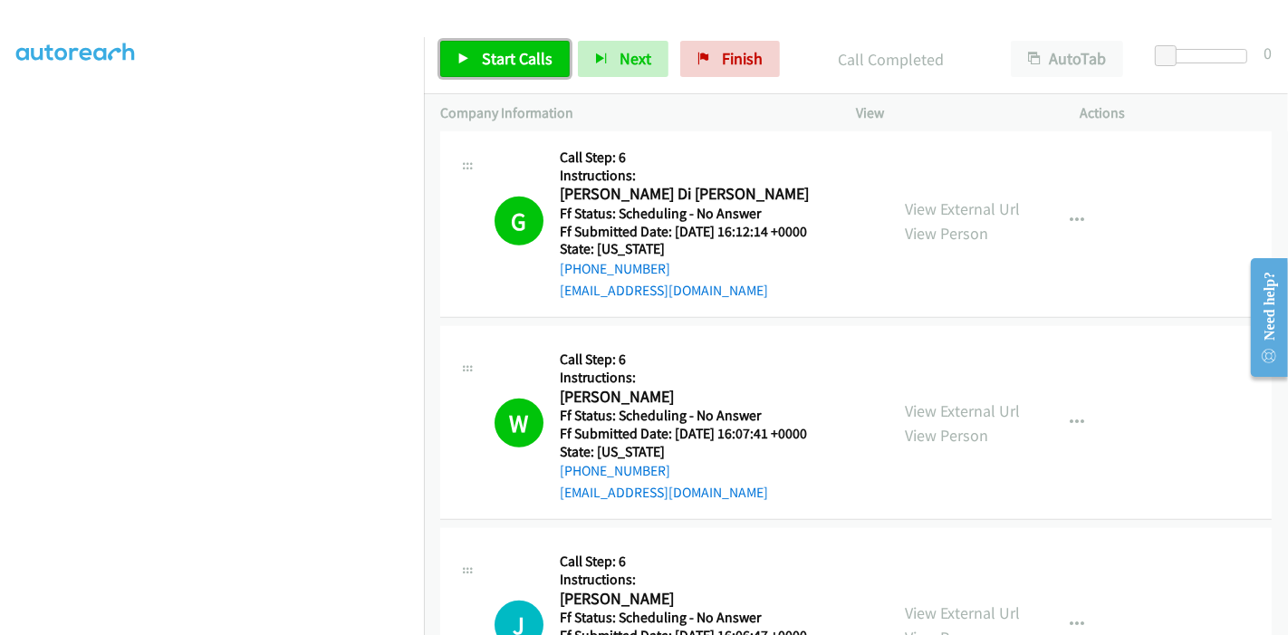
click at [493, 58] on span "Start Calls" at bounding box center [517, 58] width 71 height 21
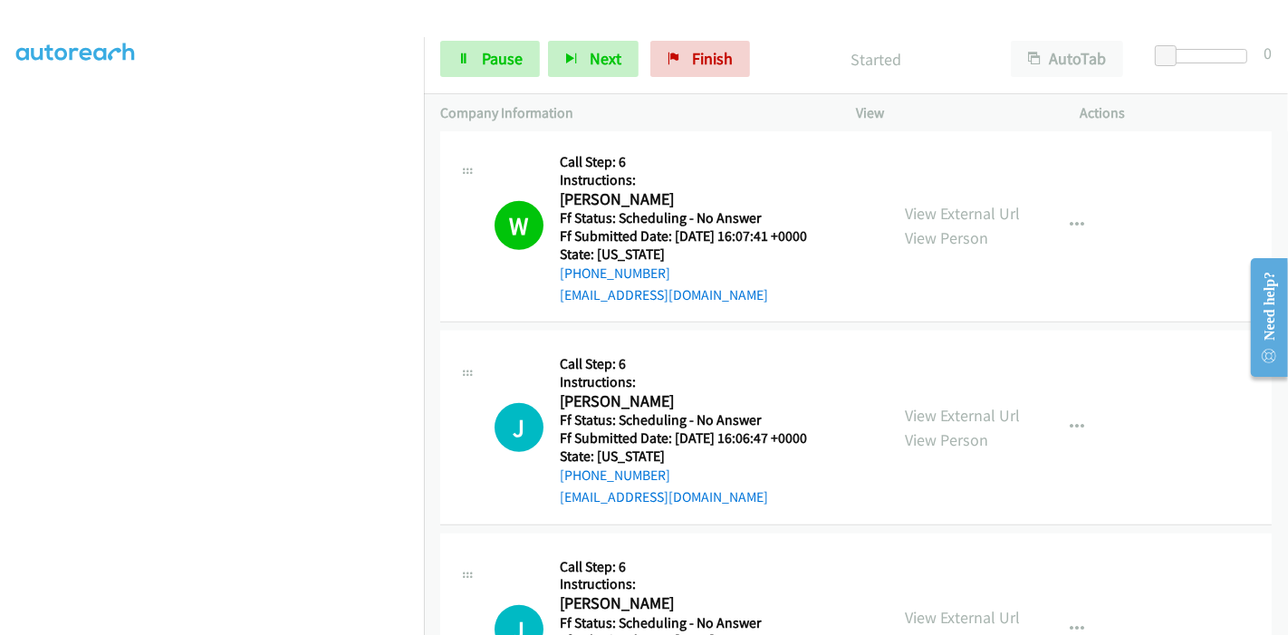
scroll to position [1188, 0]
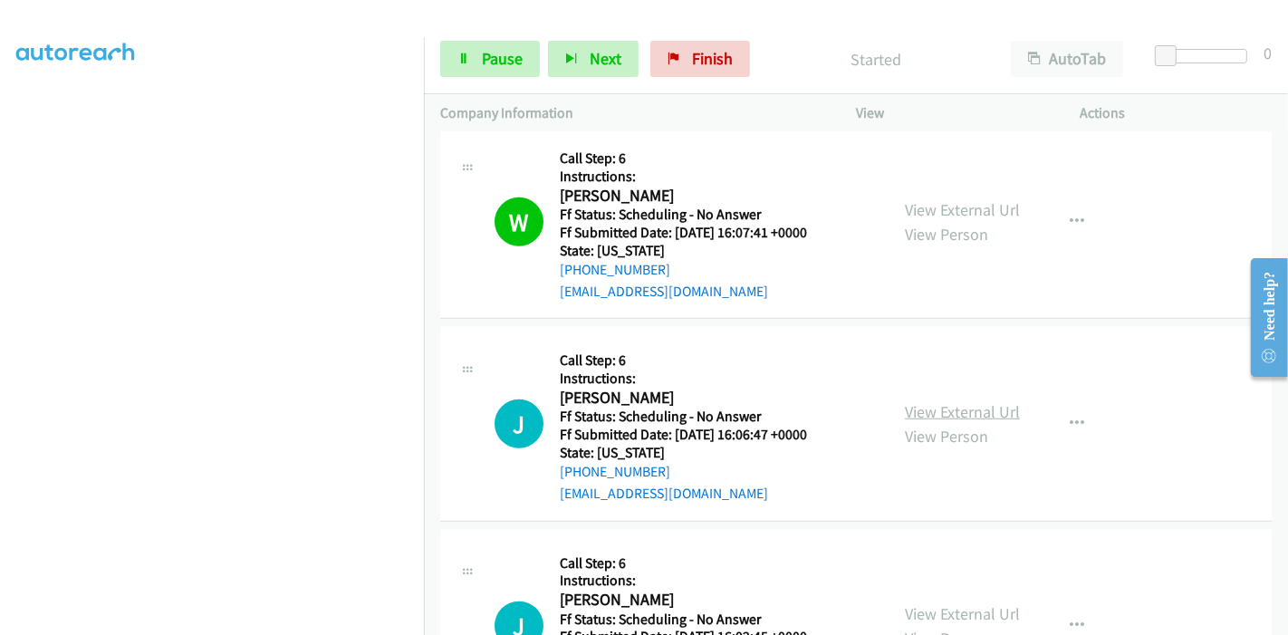
click at [947, 409] on link "View External Url" at bounding box center [962, 411] width 115 height 21
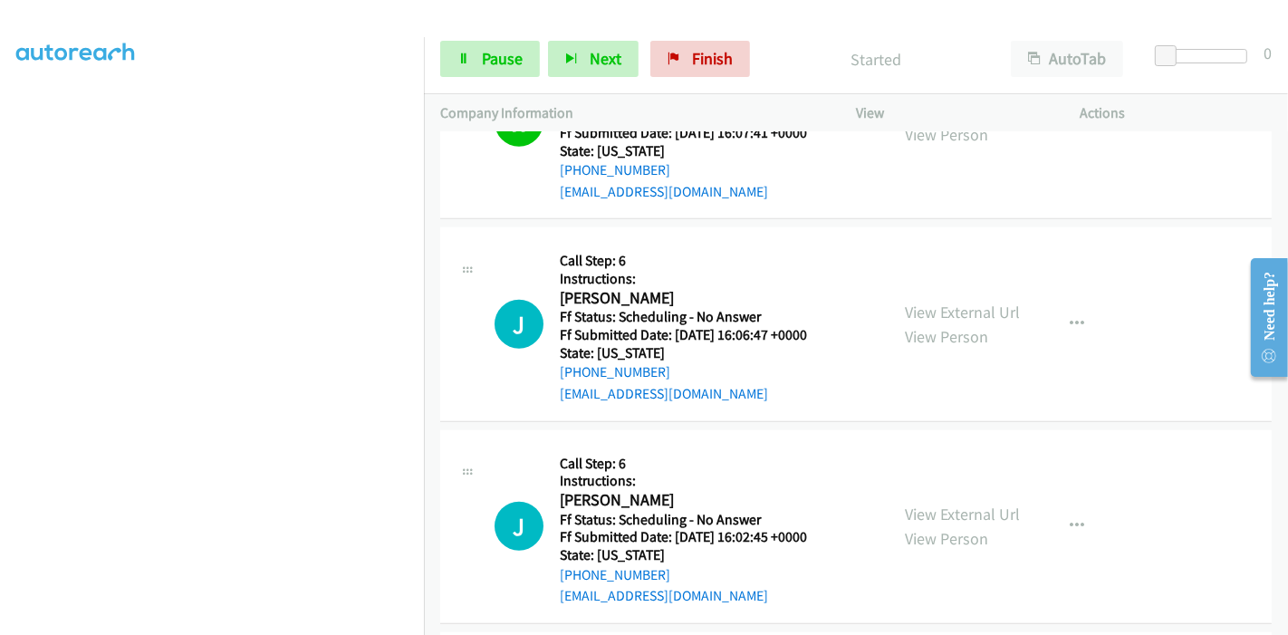
scroll to position [1389, 0]
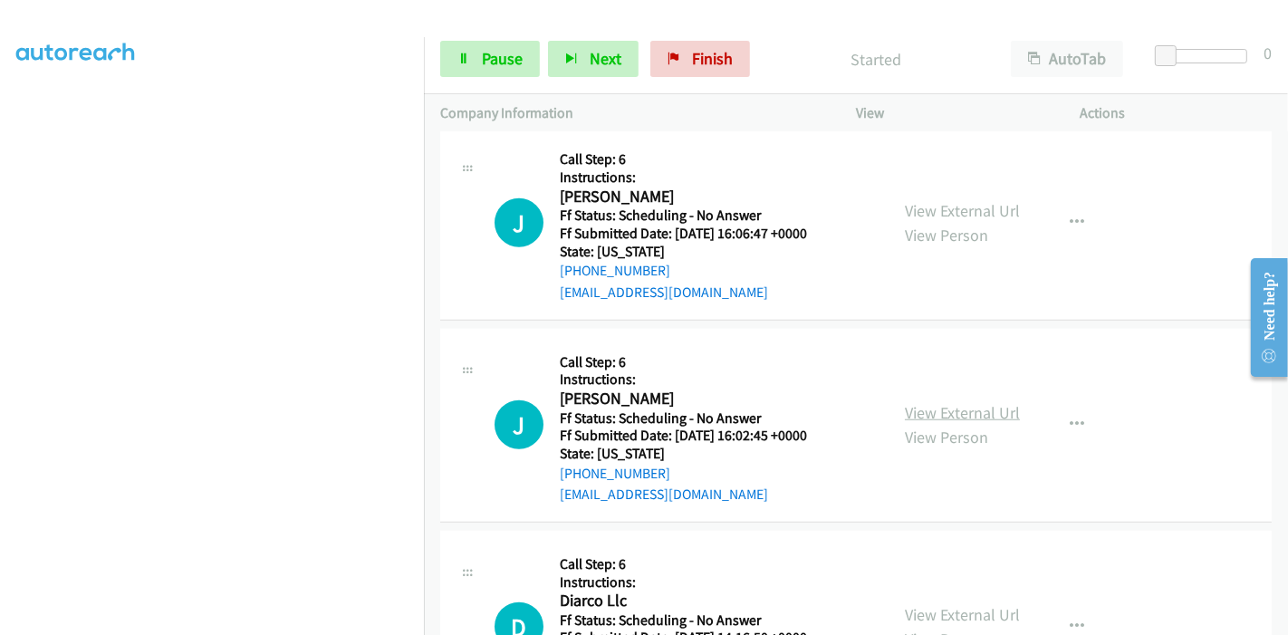
click at [949, 406] on link "View External Url" at bounding box center [962, 412] width 115 height 21
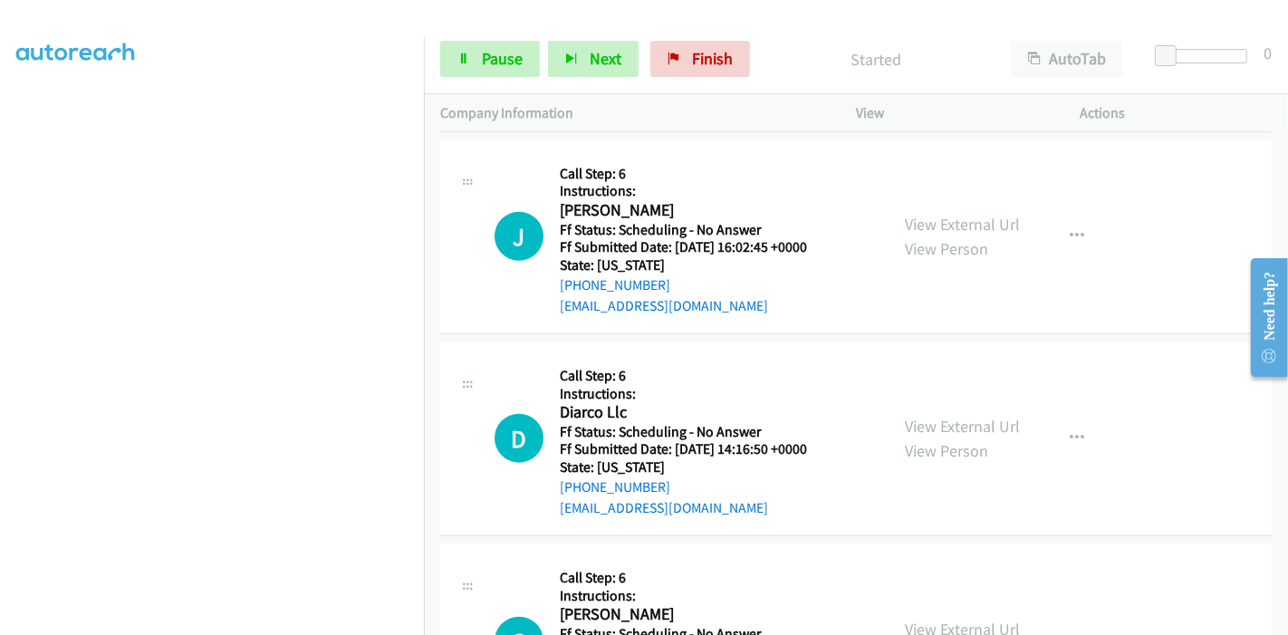
scroll to position [1591, 0]
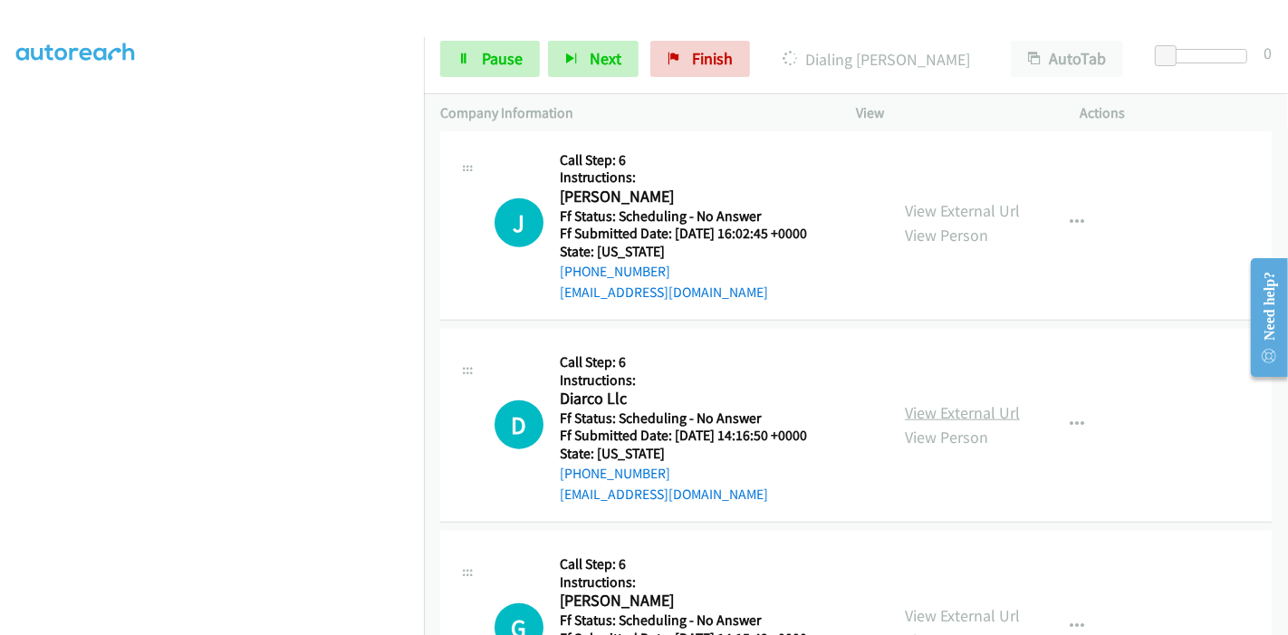
click at [944, 417] on link "View External Url" at bounding box center [962, 412] width 115 height 21
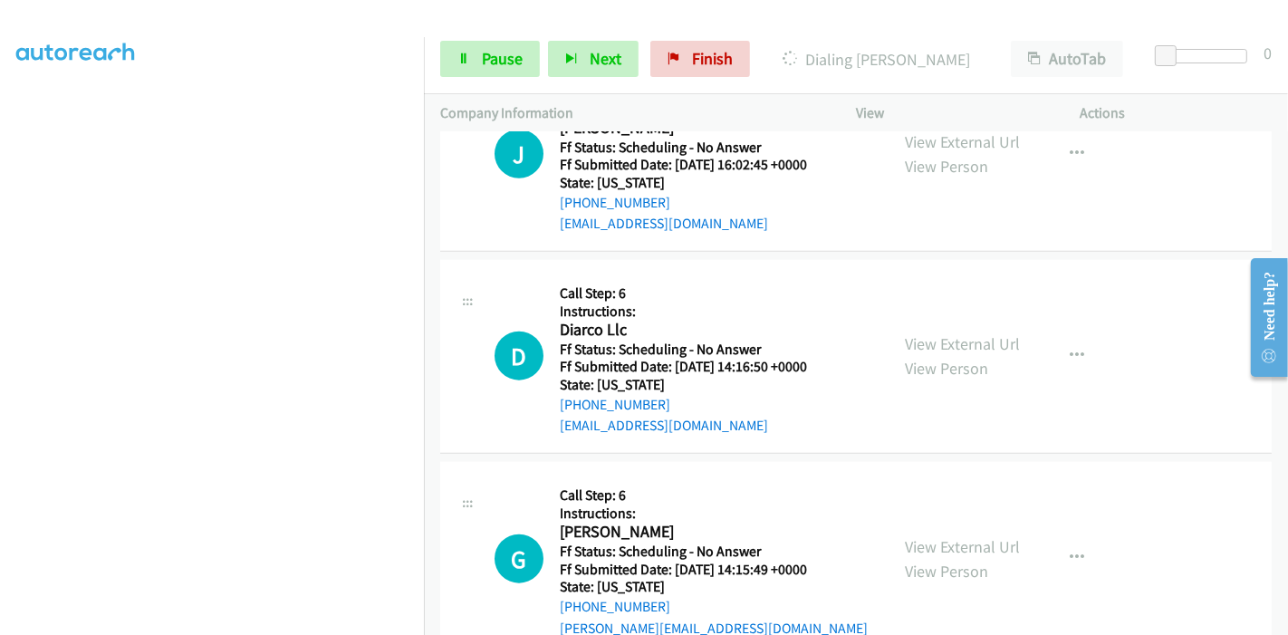
scroll to position [1692, 0]
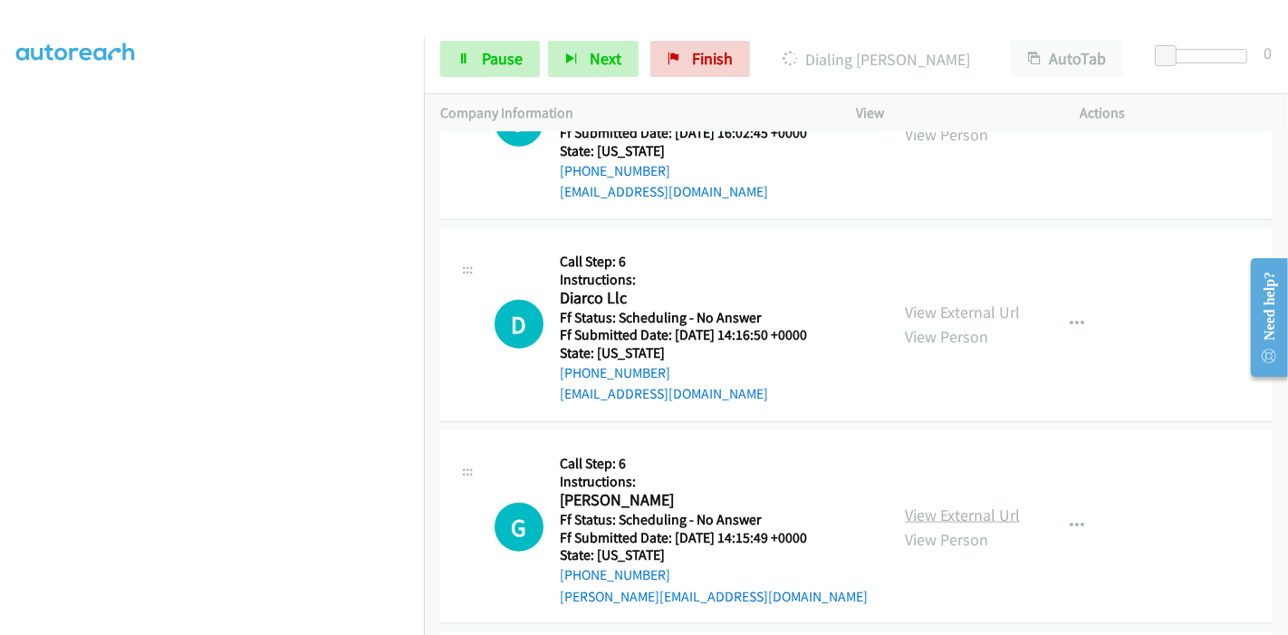
click at [921, 511] on link "View External Url" at bounding box center [962, 515] width 115 height 21
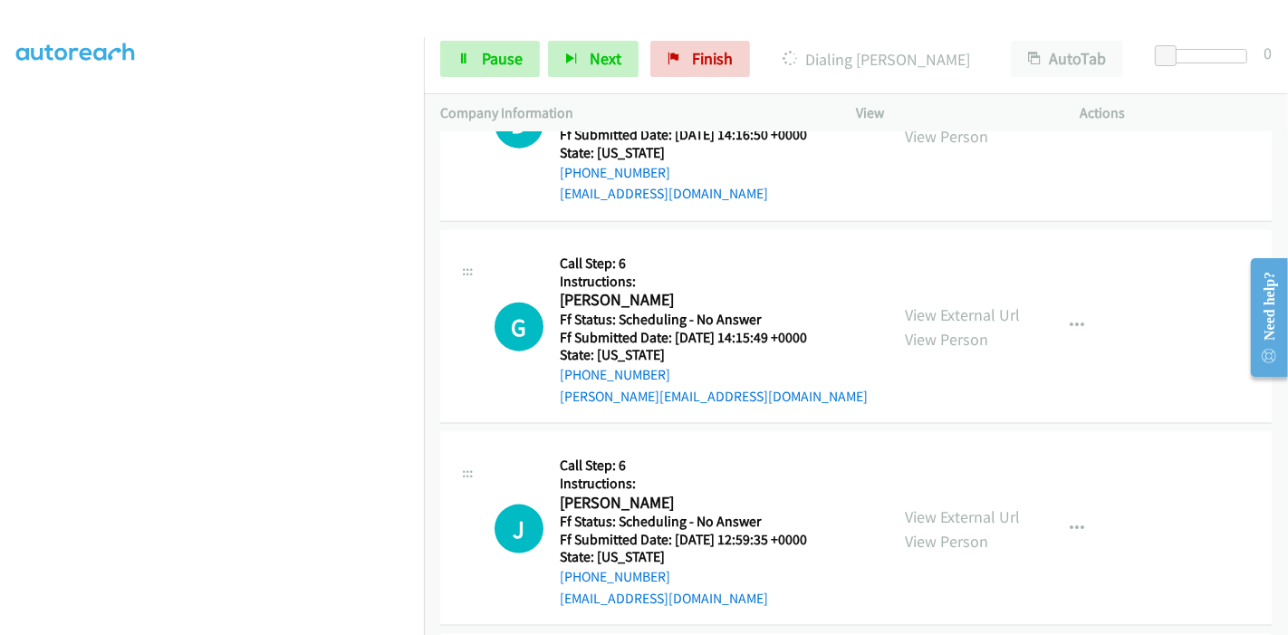
scroll to position [1893, 0]
click at [959, 508] on link "View External Url" at bounding box center [962, 515] width 115 height 21
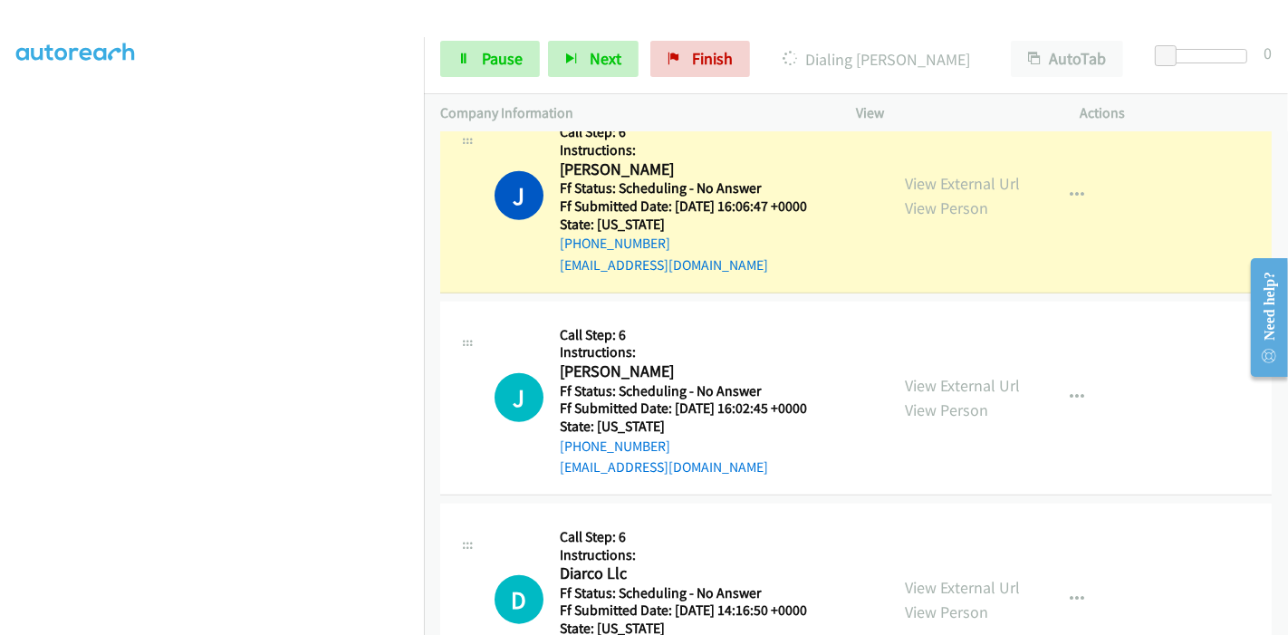
scroll to position [1389, 0]
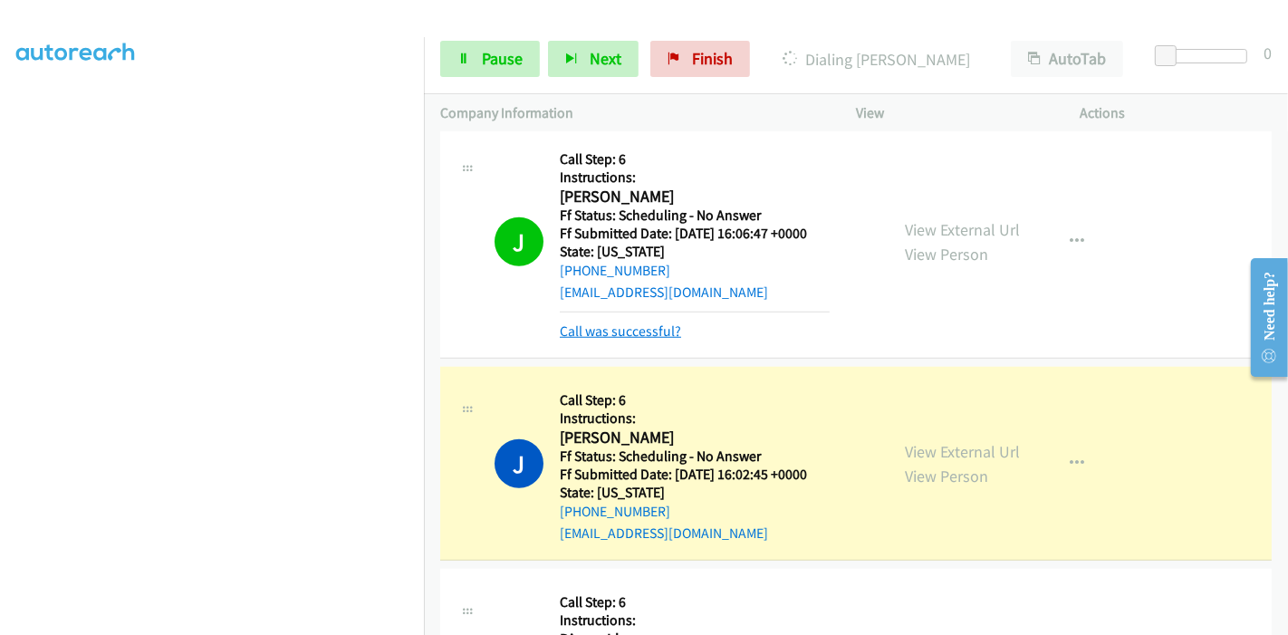
click at [619, 327] on link "Call was successful?" at bounding box center [620, 330] width 121 height 17
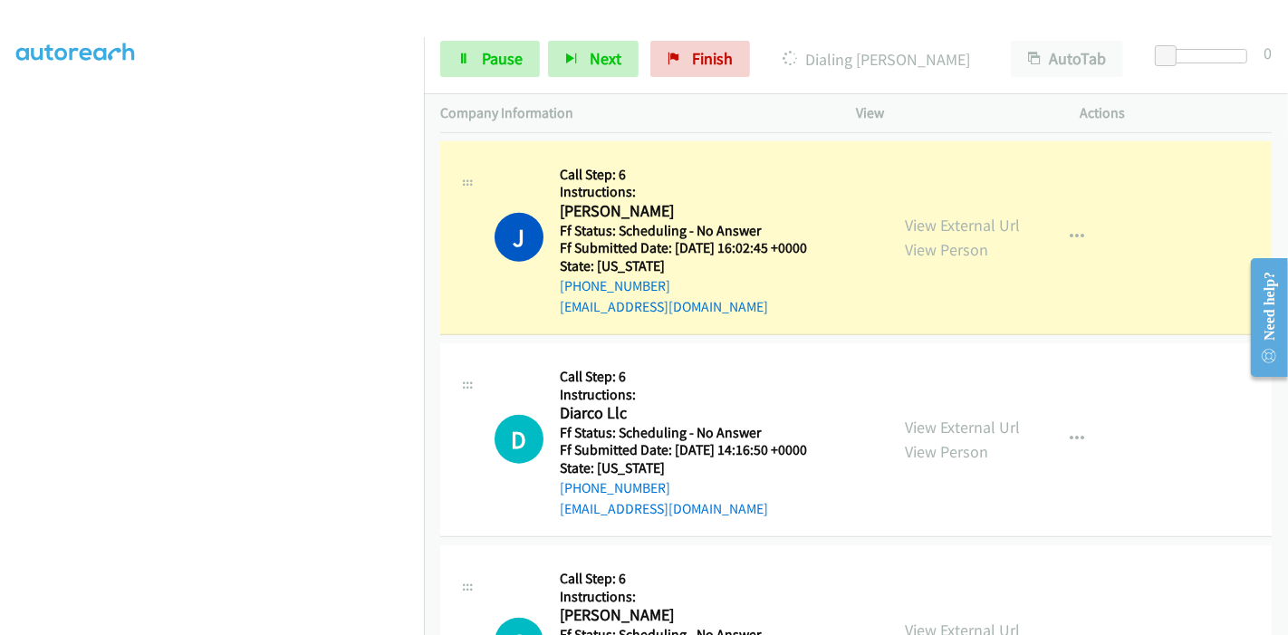
scroll to position [1591, 0]
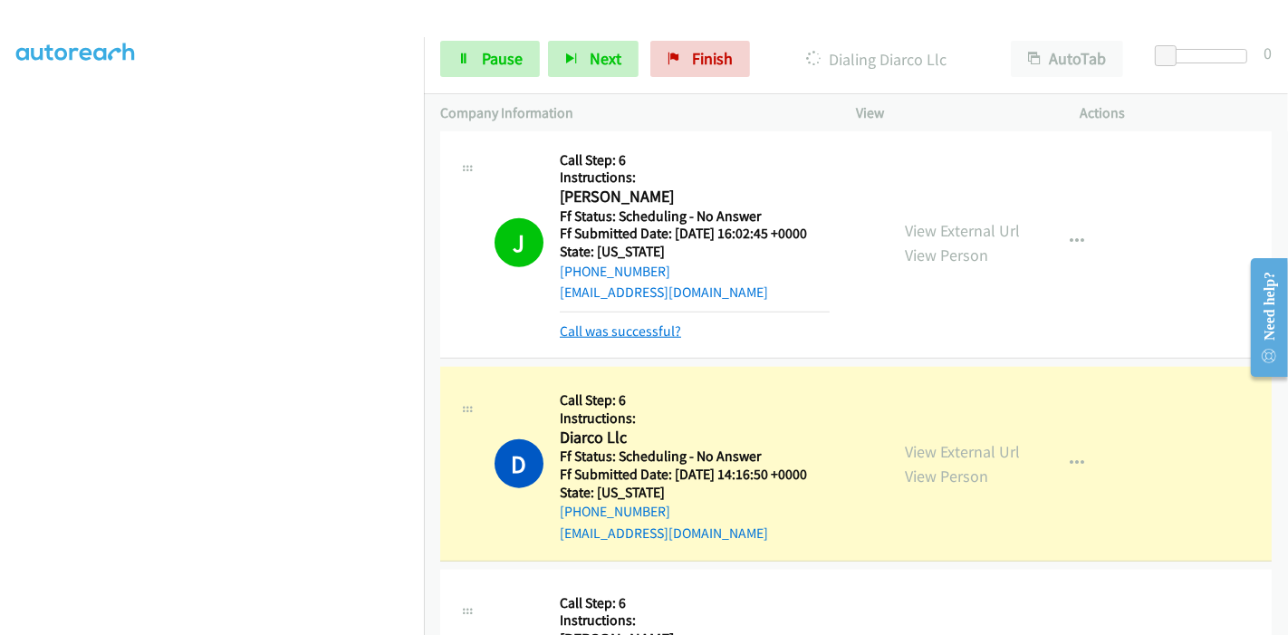
click at [606, 330] on link "Call was successful?" at bounding box center [620, 330] width 121 height 17
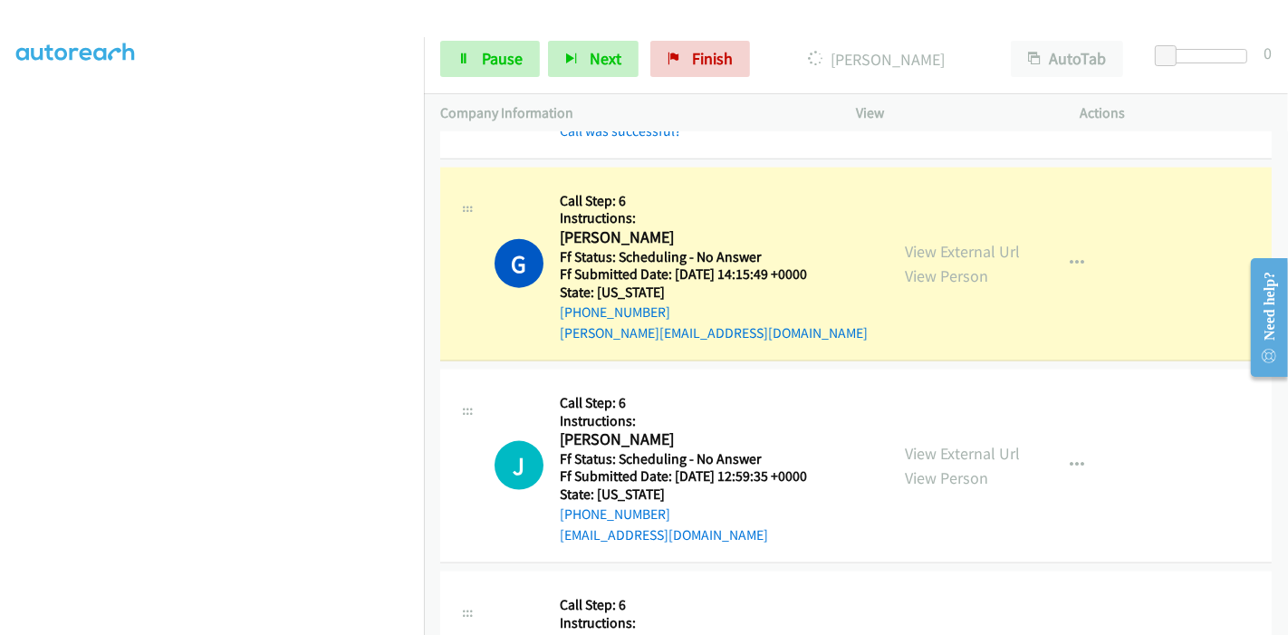
scroll to position [0, 0]
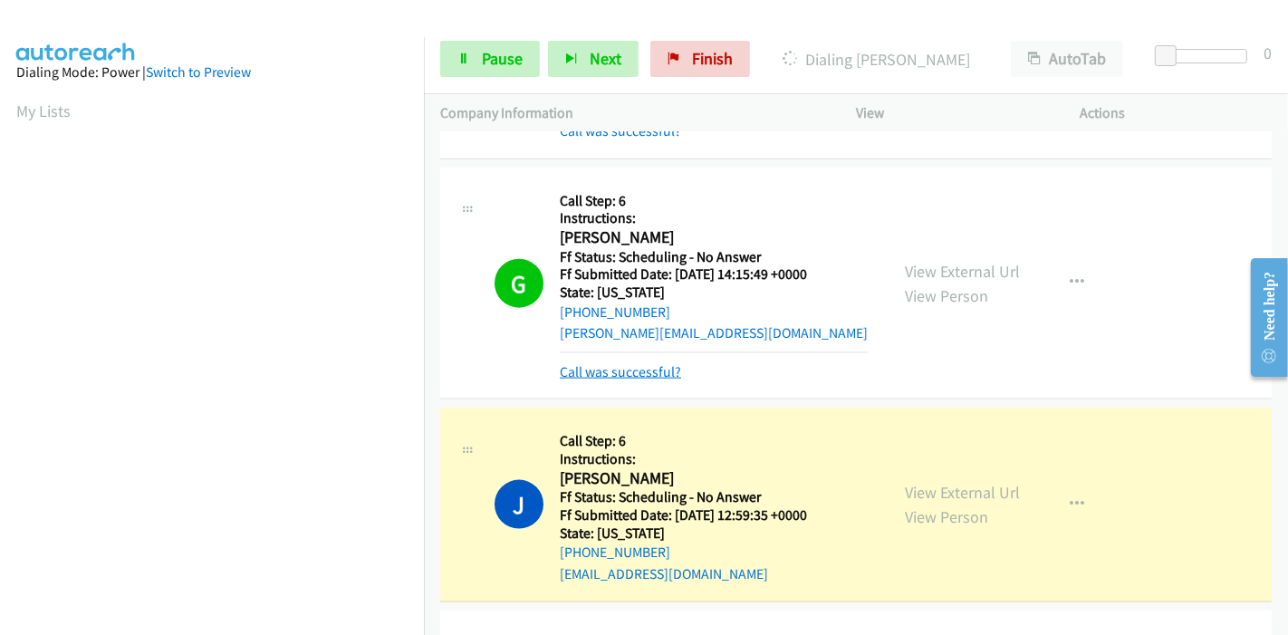
click at [631, 366] on link "Call was successful?" at bounding box center [620, 371] width 121 height 17
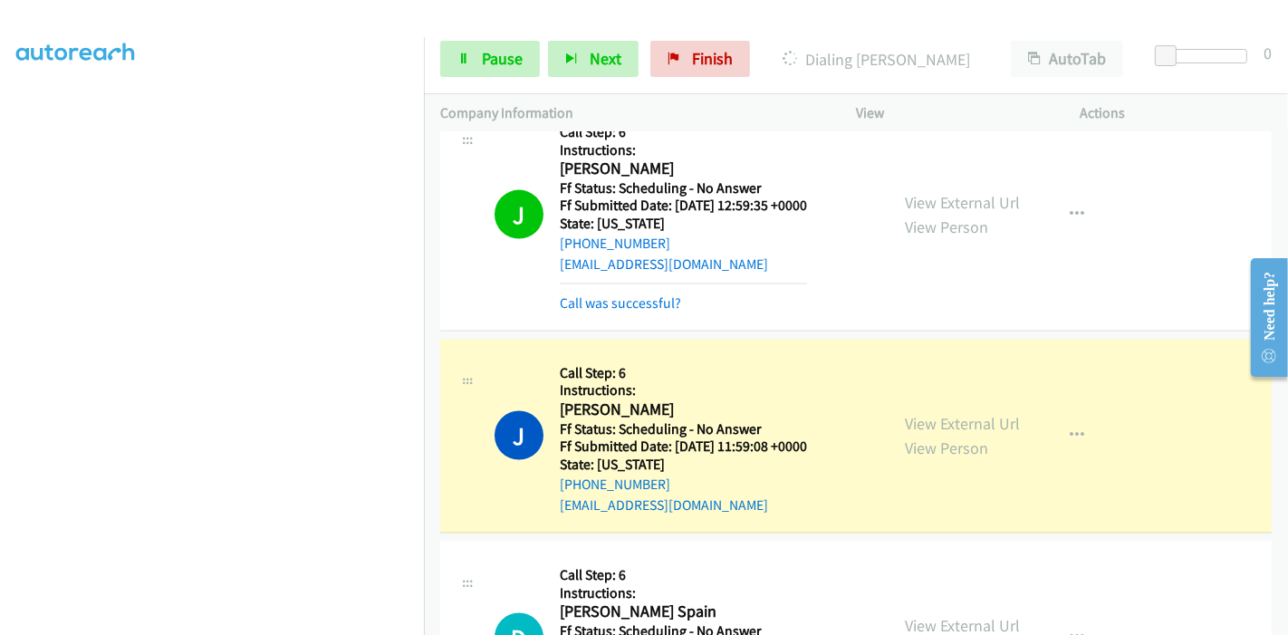
scroll to position [2295, 0]
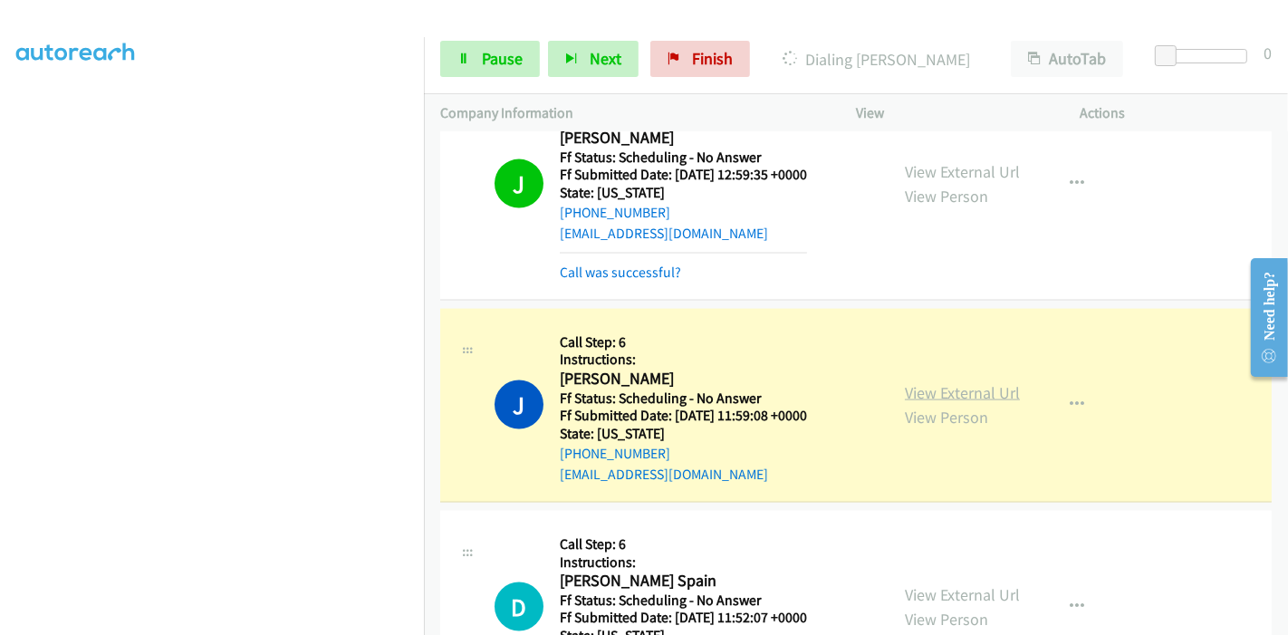
click at [938, 382] on link "View External Url" at bounding box center [962, 392] width 115 height 21
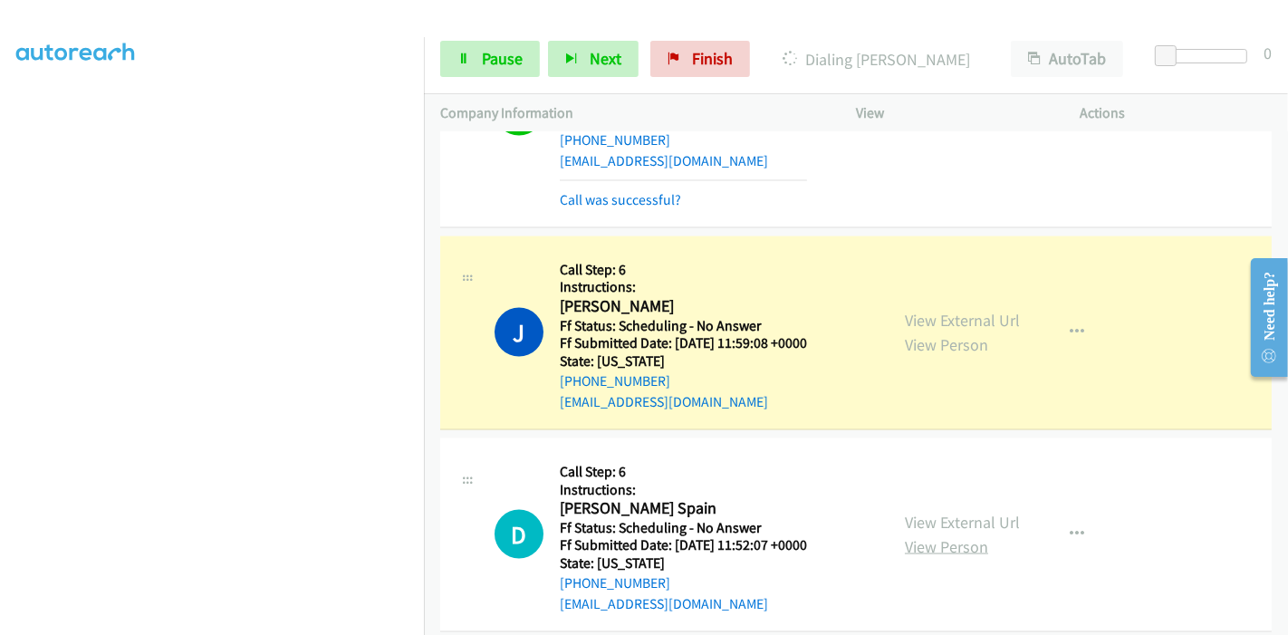
scroll to position [2598, 0]
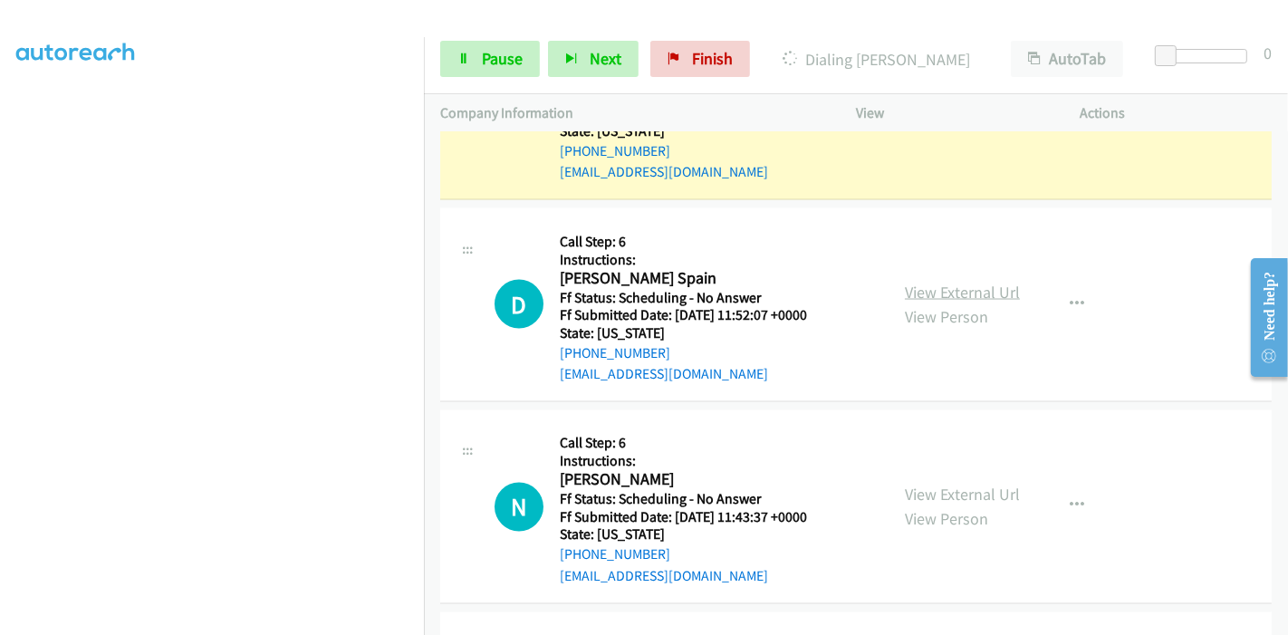
click at [944, 292] on link "View External Url" at bounding box center [962, 292] width 115 height 21
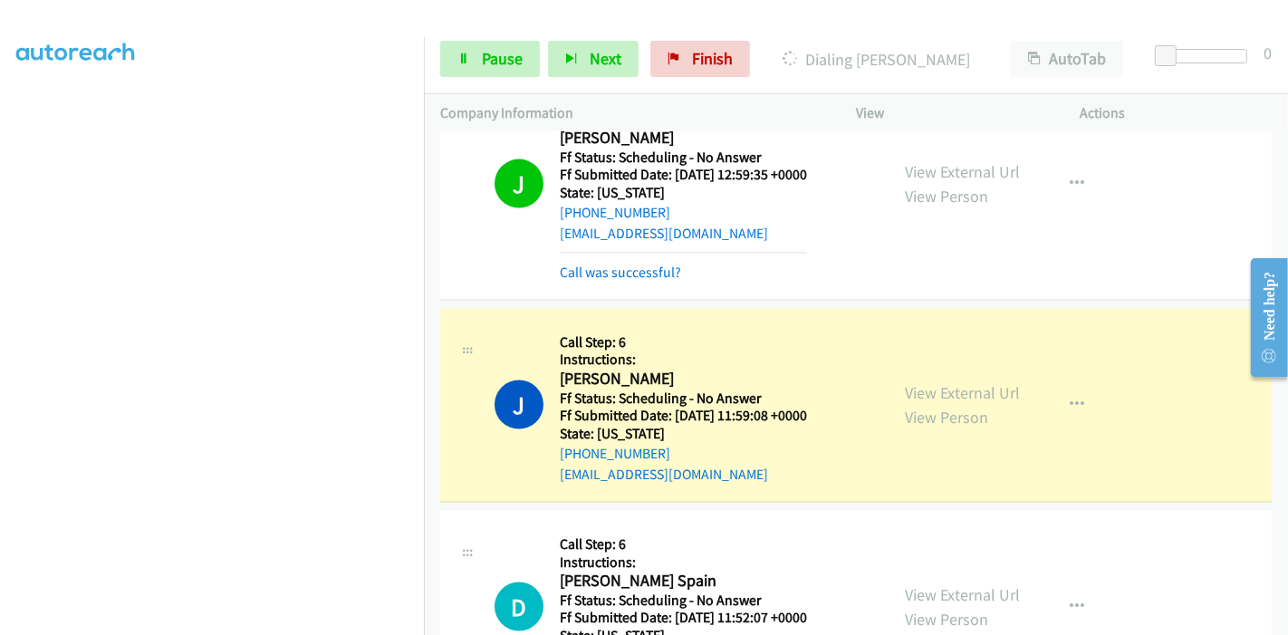
scroll to position [2497, 0]
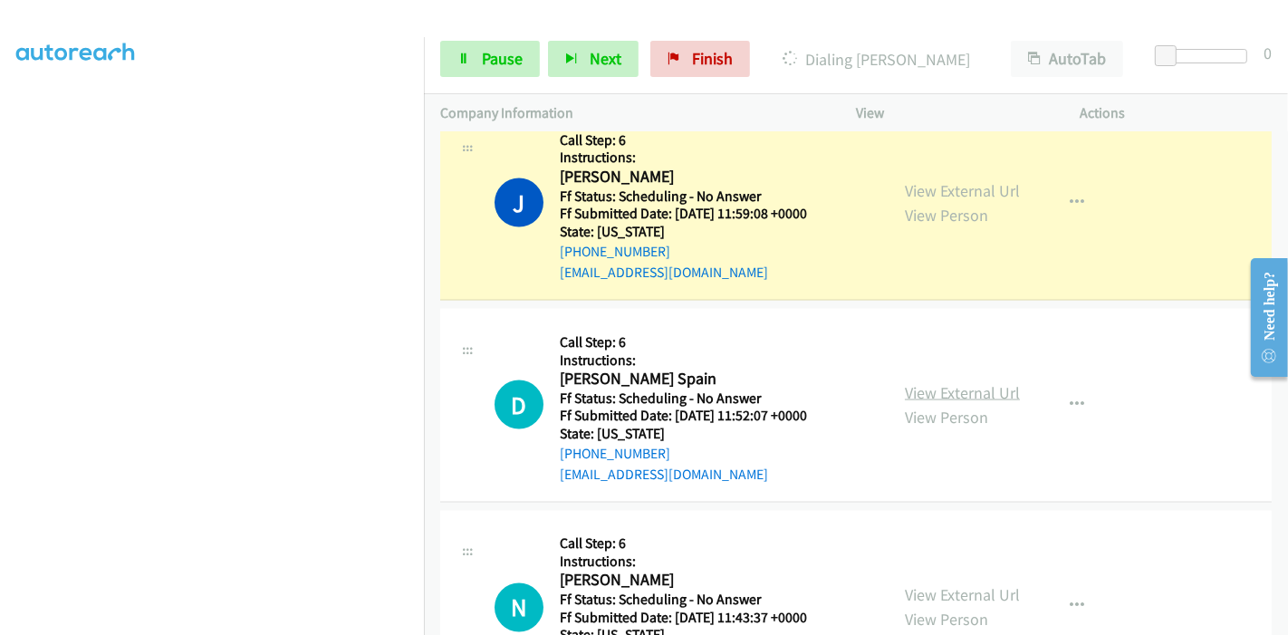
click at [940, 384] on link "View External Url" at bounding box center [962, 392] width 115 height 21
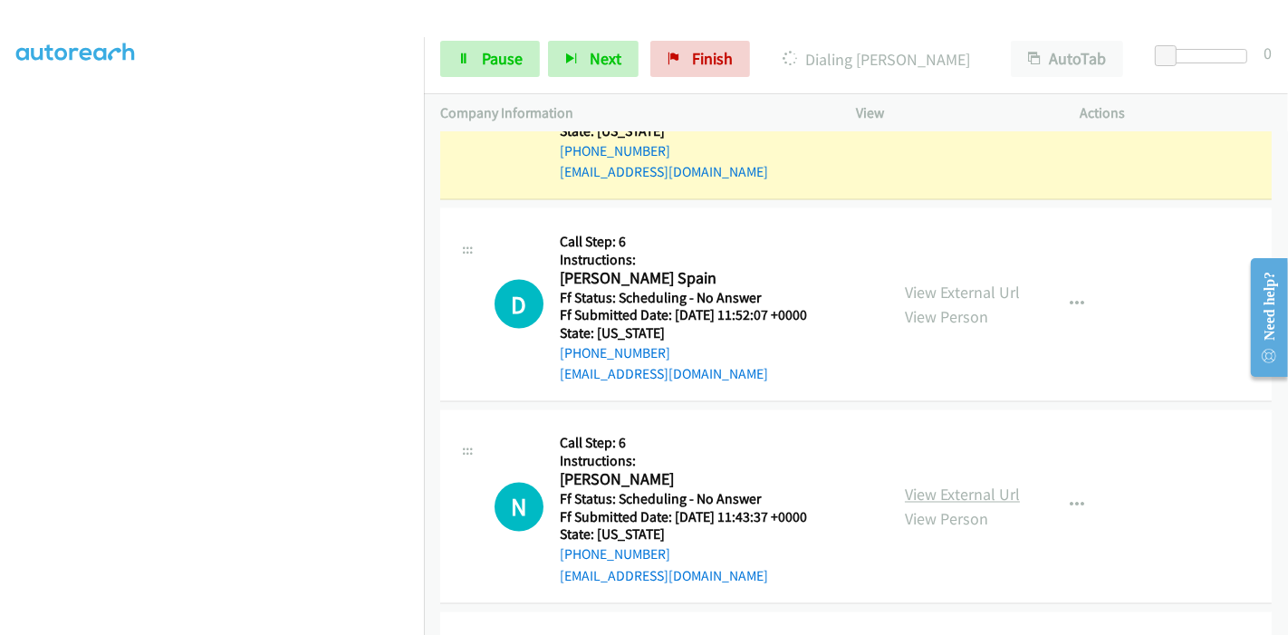
click at [913, 486] on link "View External Url" at bounding box center [962, 495] width 115 height 21
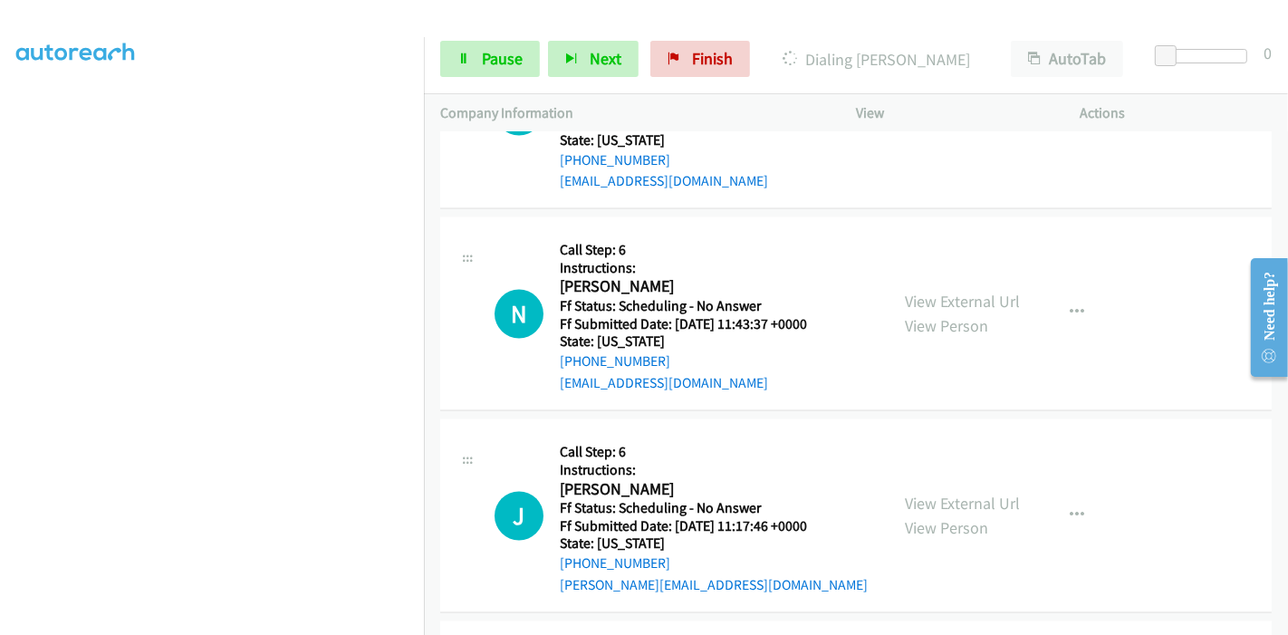
scroll to position [2799, 0]
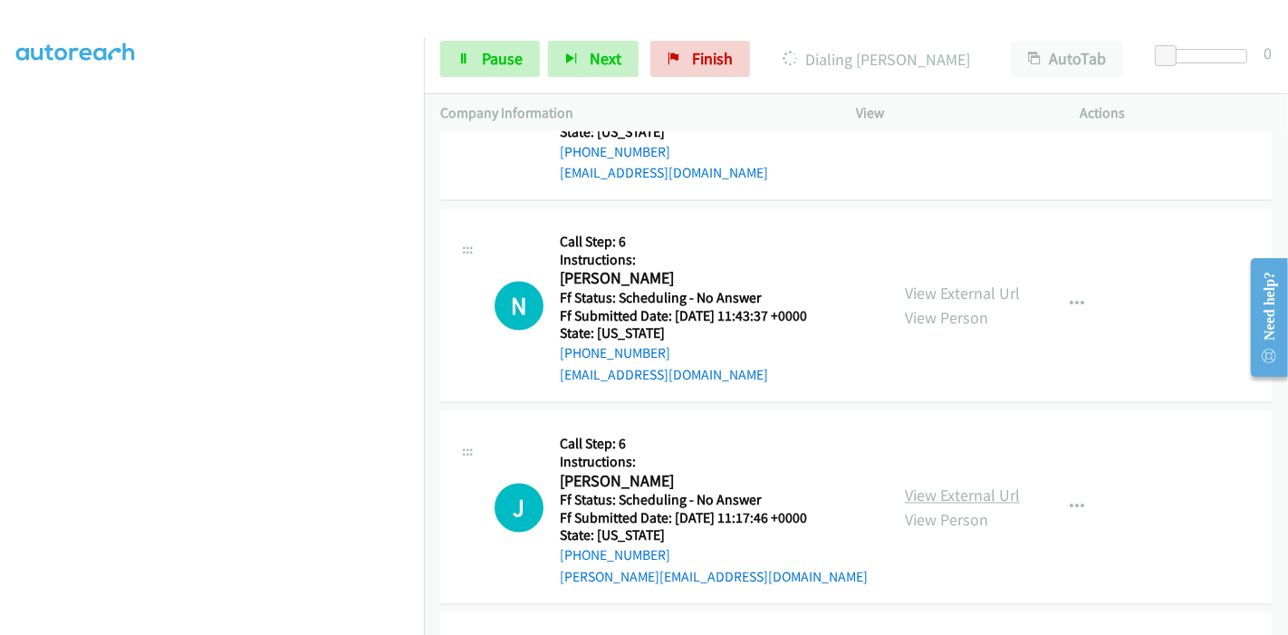
click at [910, 490] on link "View External Url" at bounding box center [962, 495] width 115 height 21
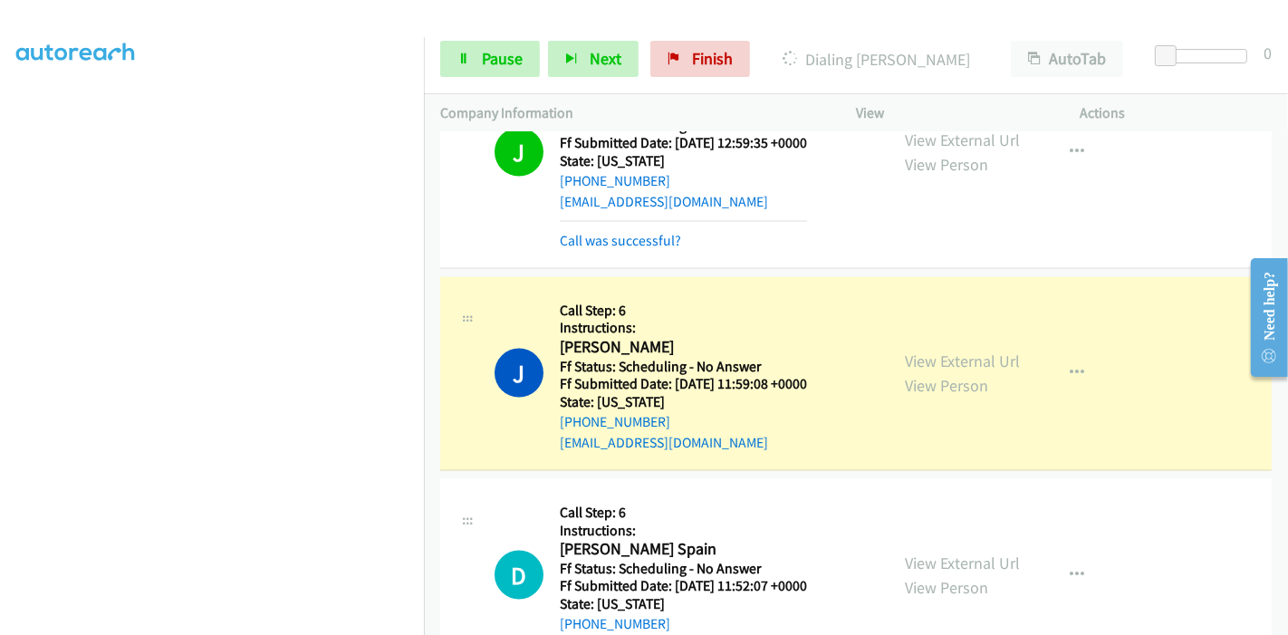
scroll to position [2295, 0]
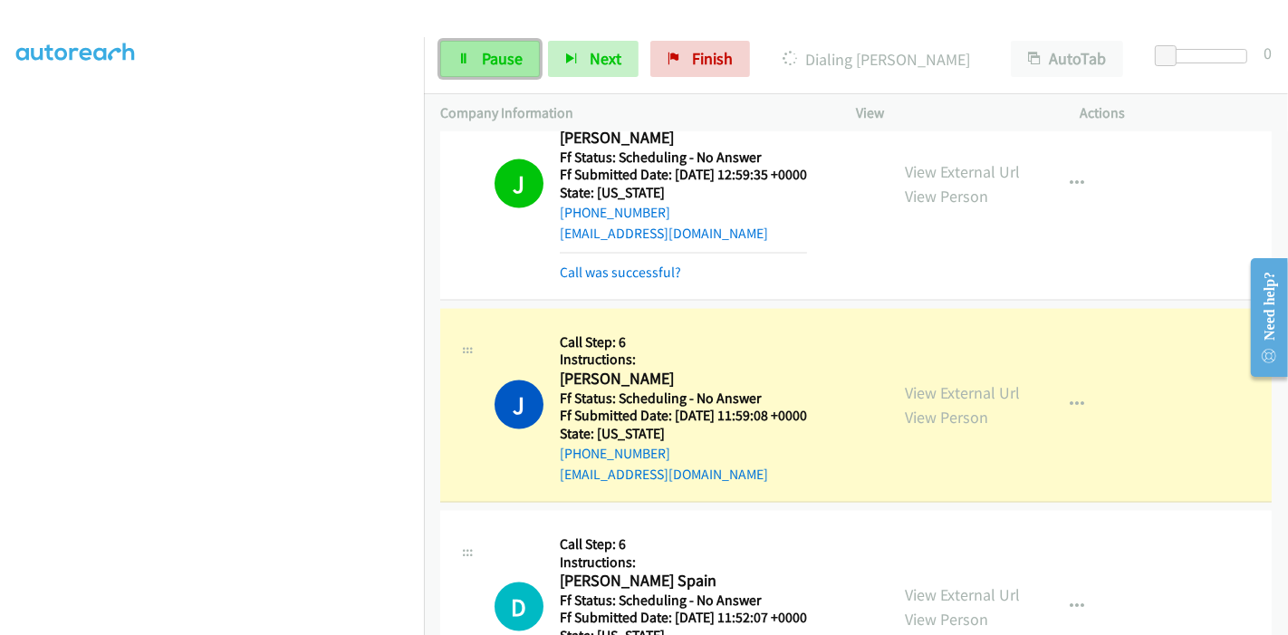
click at [517, 59] on span "Pause" at bounding box center [502, 58] width 41 height 21
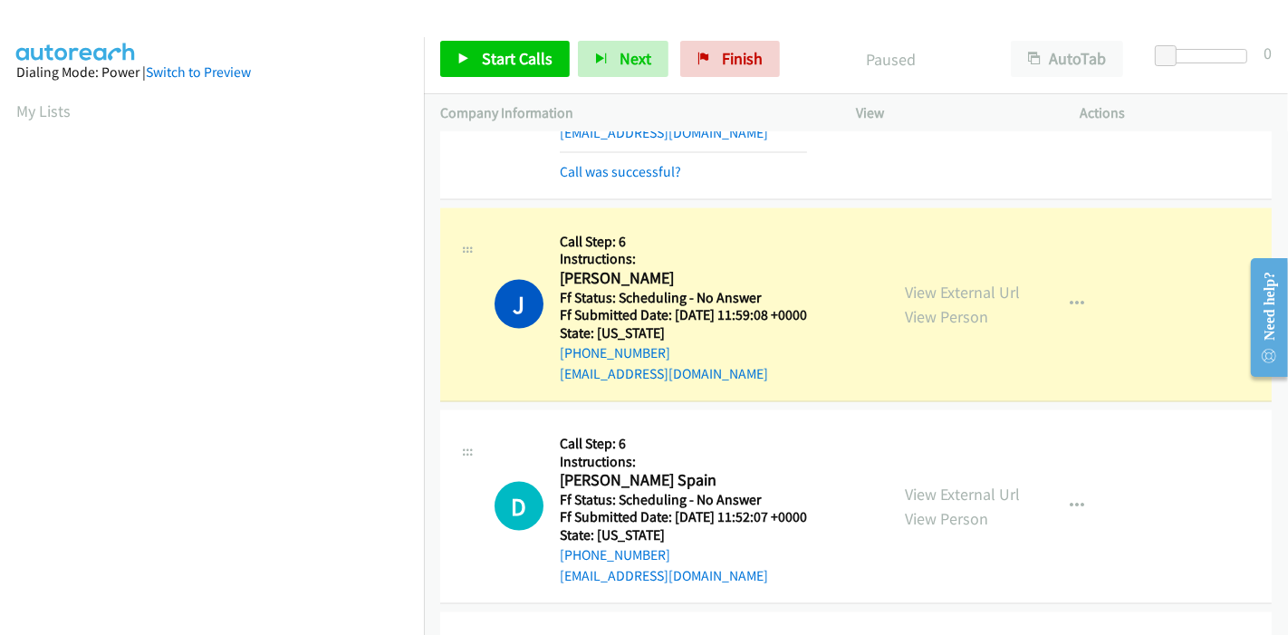
scroll to position [382, 0]
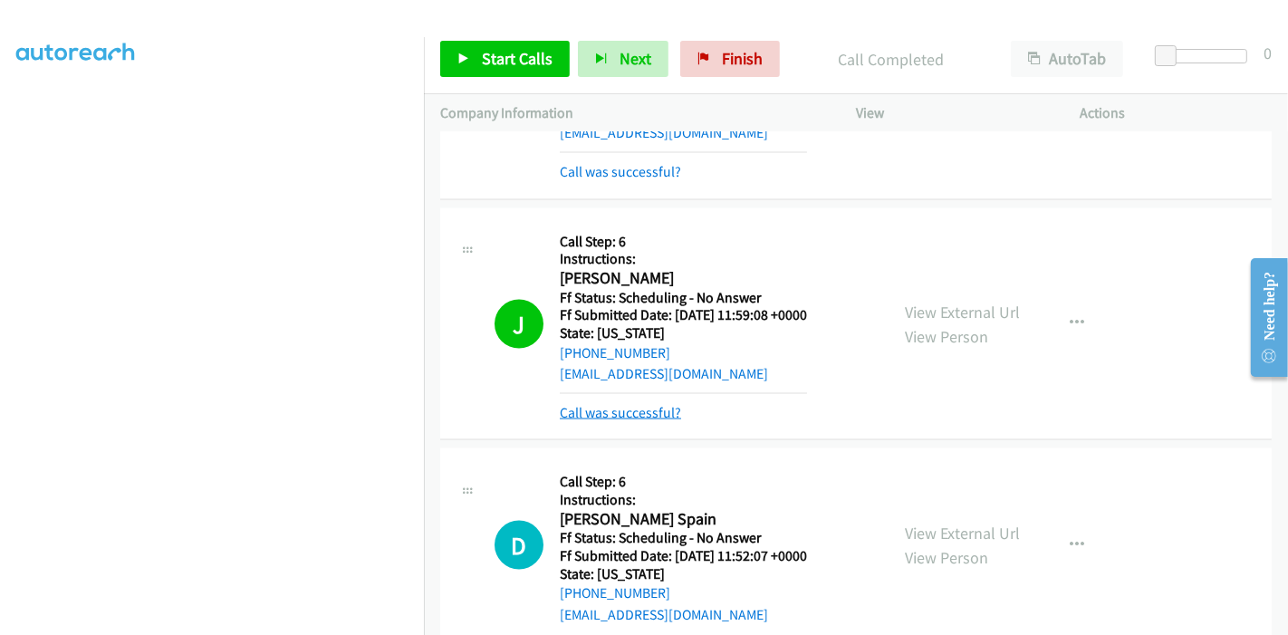
click at [605, 404] on link "Call was successful?" at bounding box center [620, 412] width 121 height 17
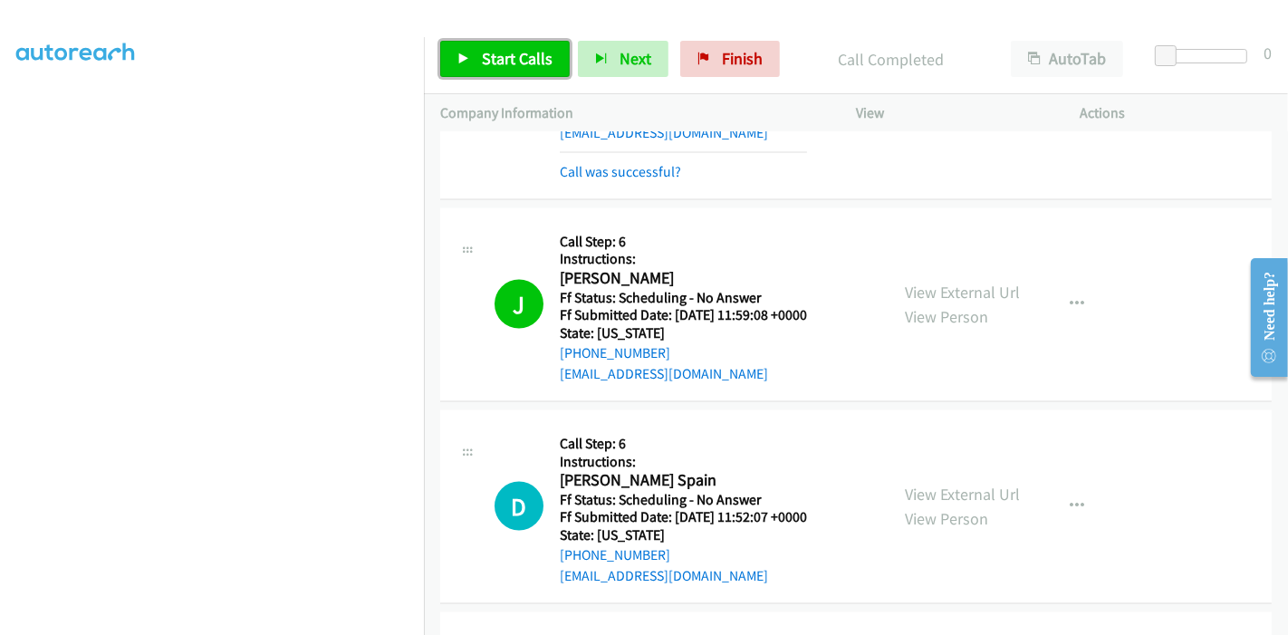
click at [496, 50] on span "Start Calls" at bounding box center [517, 58] width 71 height 21
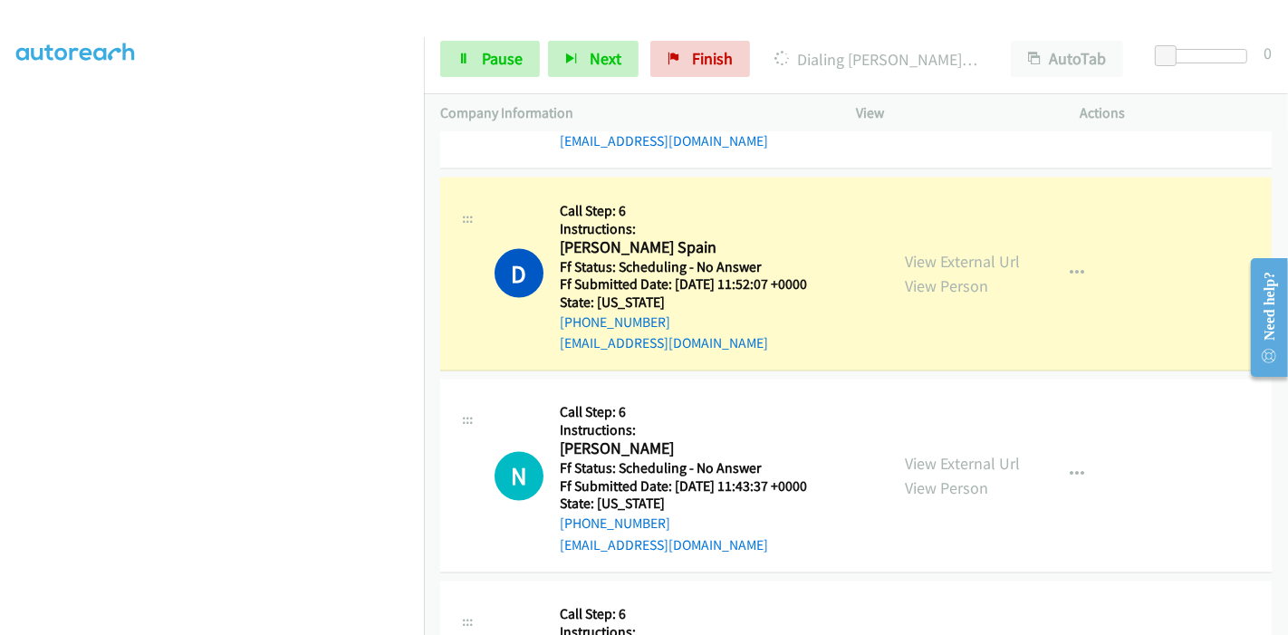
scroll to position [2698, 0]
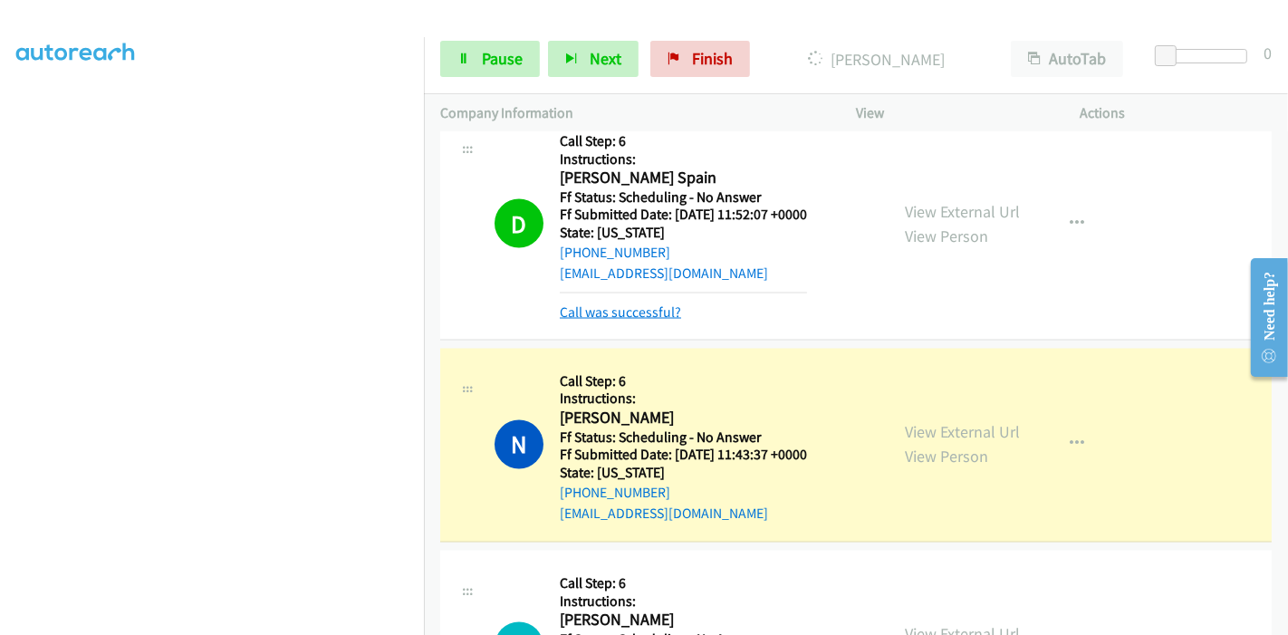
click at [602, 312] on link "Call was successful?" at bounding box center [620, 311] width 121 height 17
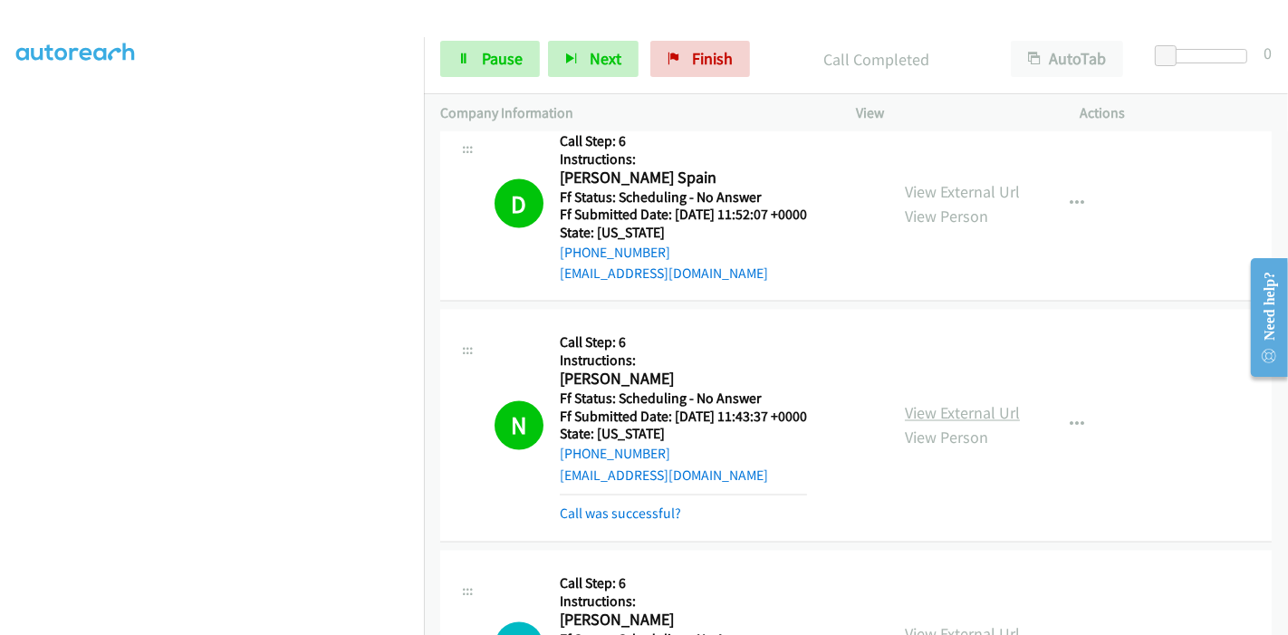
click at [957, 405] on link "View External Url" at bounding box center [962, 413] width 115 height 21
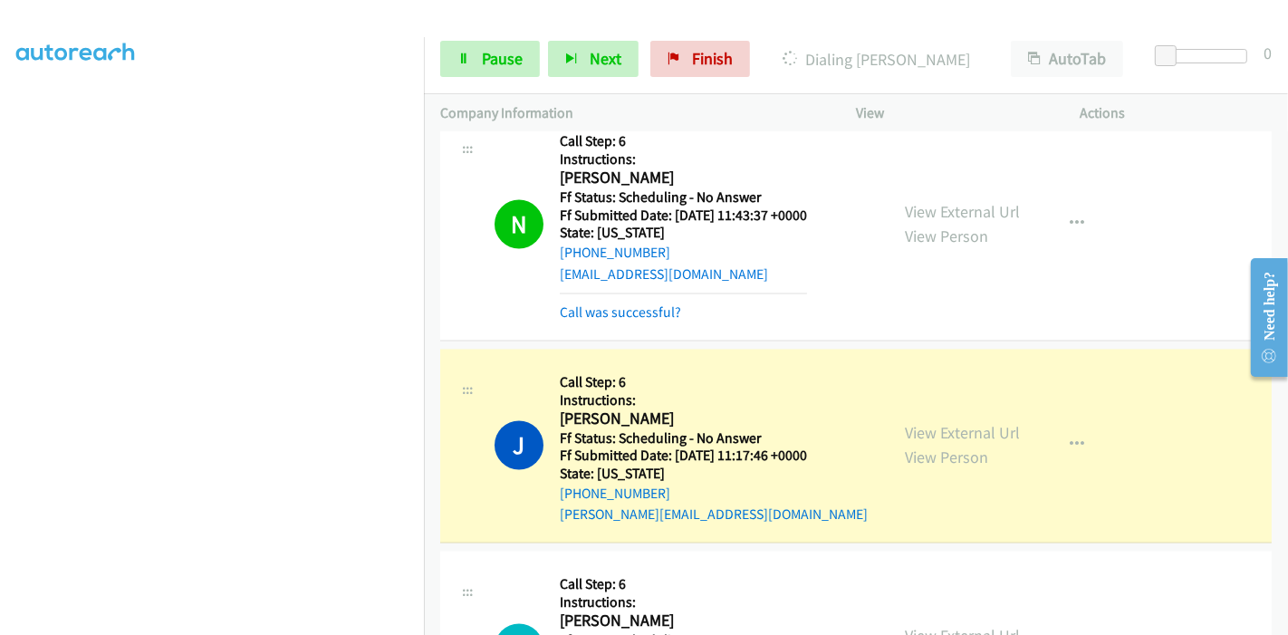
scroll to position [3000, 0]
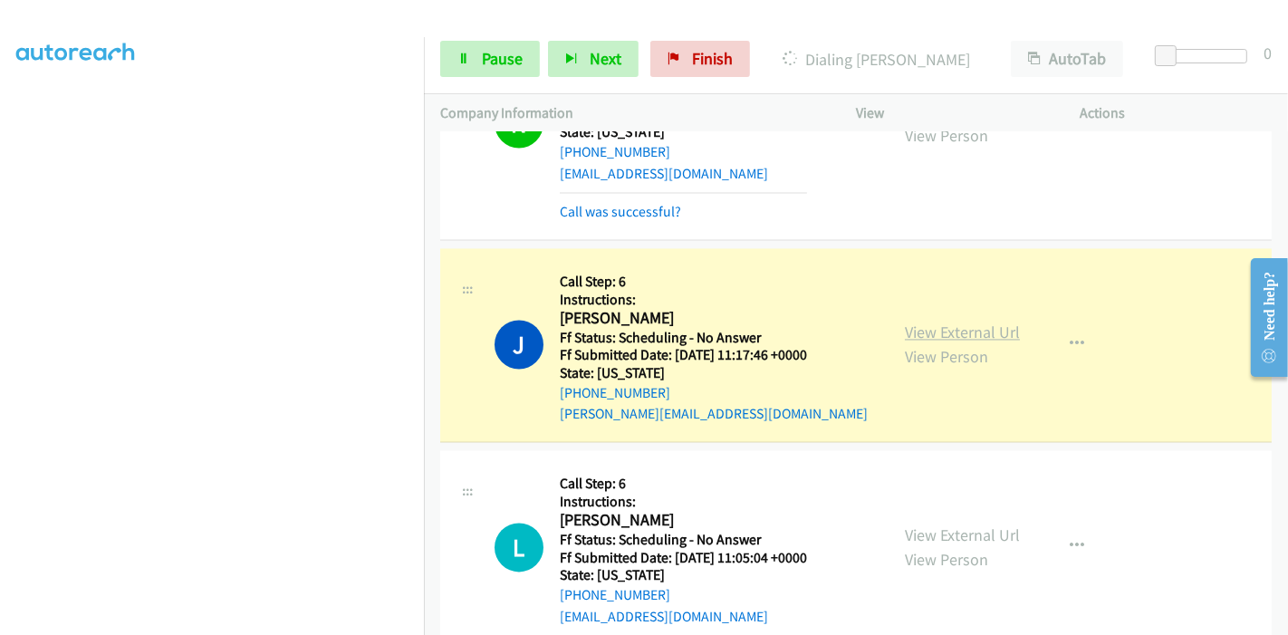
click at [944, 323] on link "View External Url" at bounding box center [962, 332] width 115 height 21
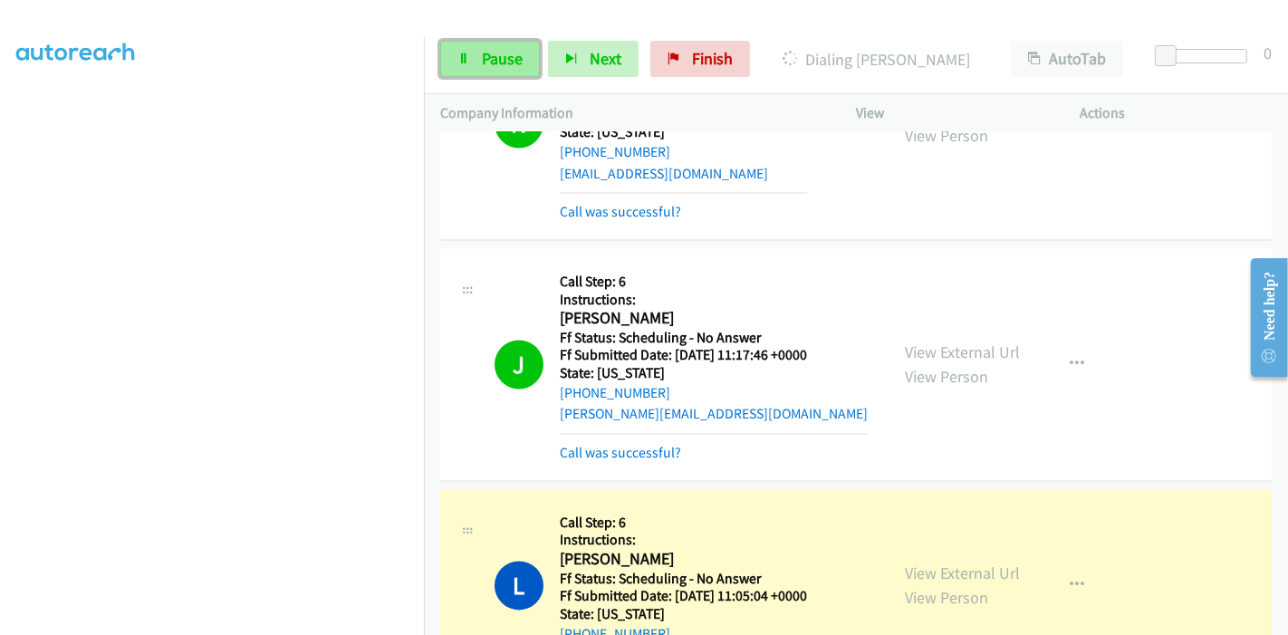
click at [497, 45] on link "Pause" at bounding box center [490, 59] width 100 height 36
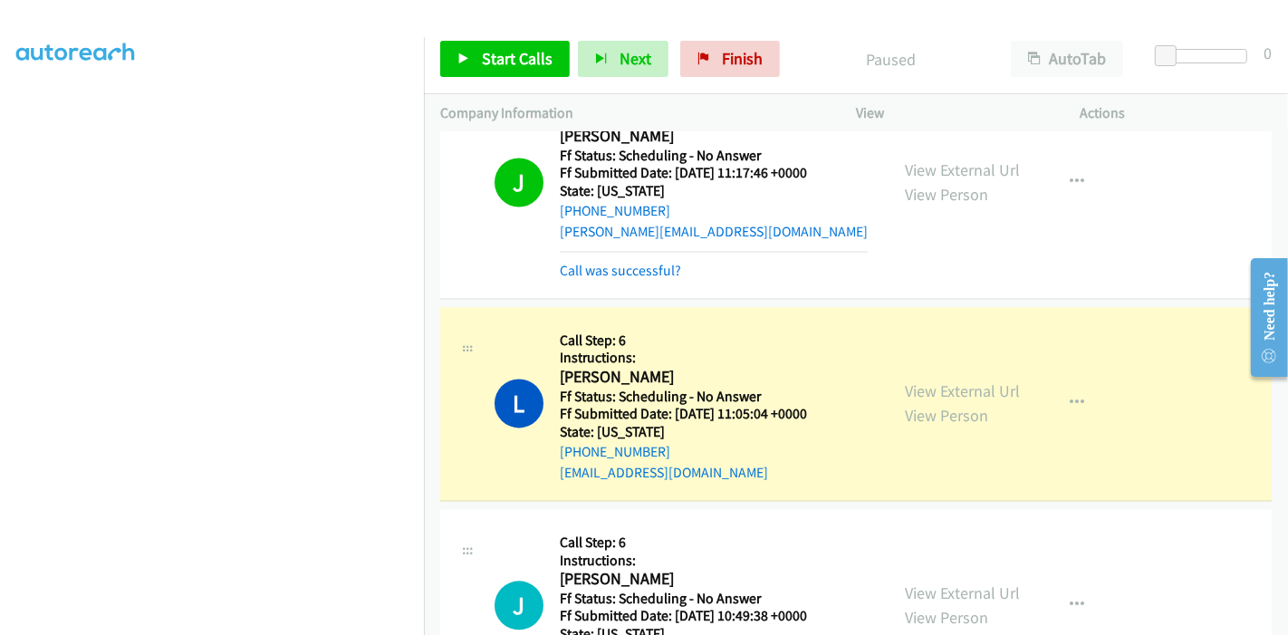
scroll to position [3201, 0]
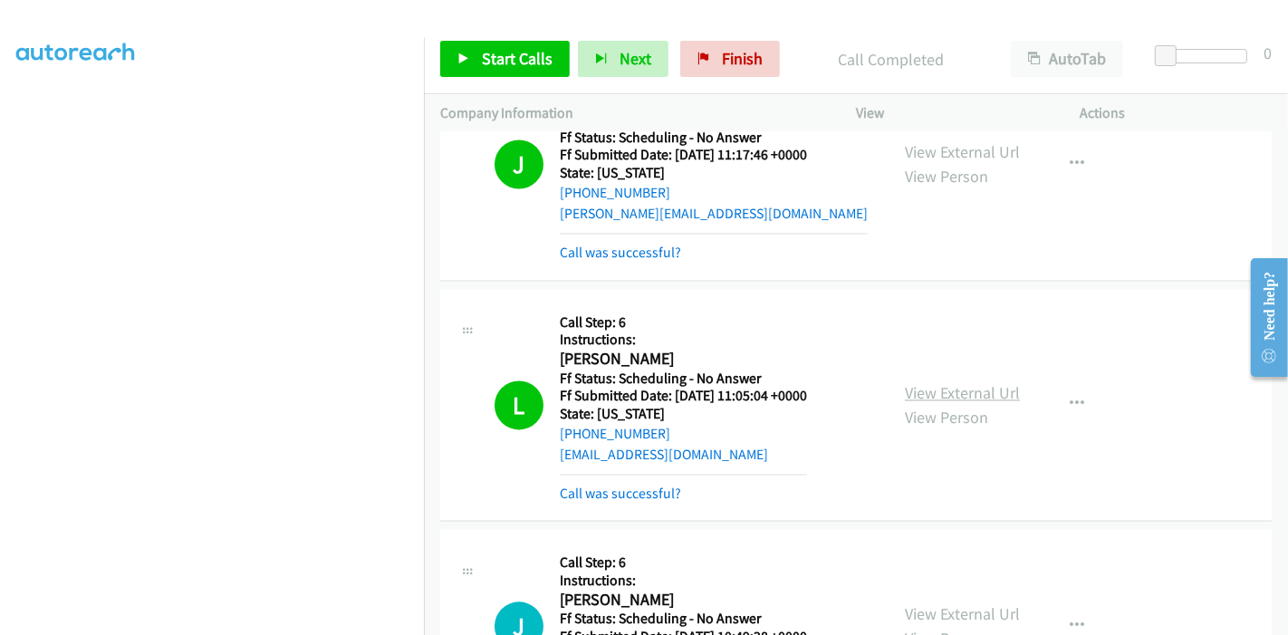
click at [955, 382] on link "View External Url" at bounding box center [962, 392] width 115 height 21
click at [587, 251] on link "Call was successful?" at bounding box center [620, 252] width 121 height 17
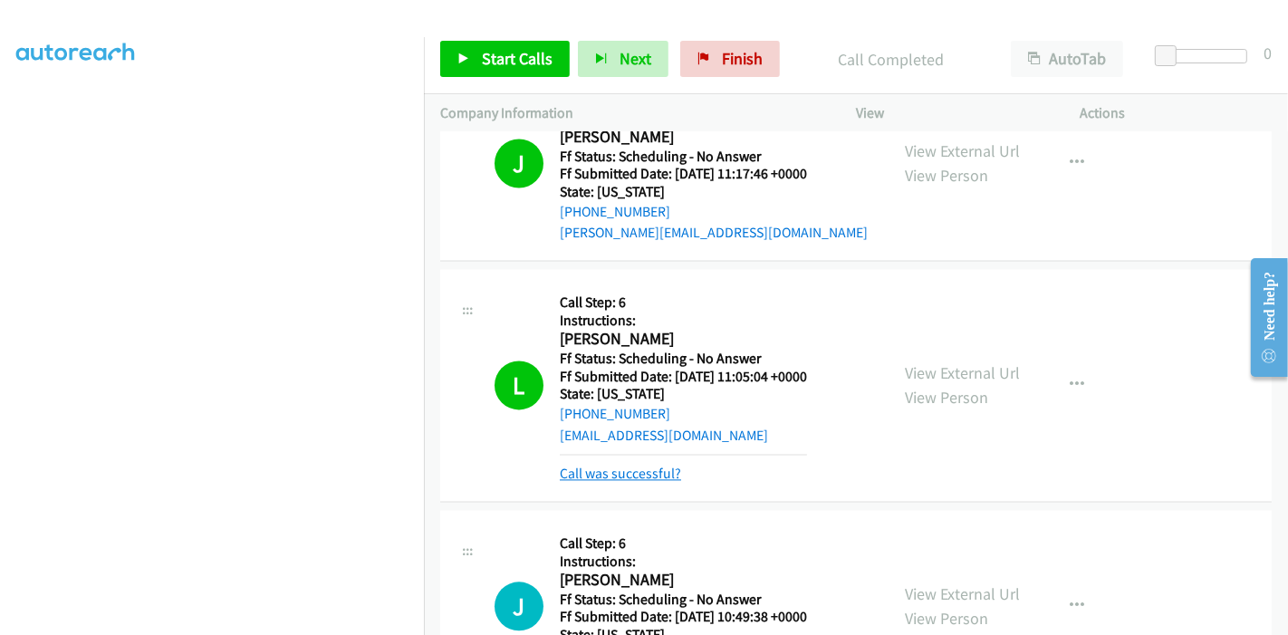
click at [595, 465] on link "Call was successful?" at bounding box center [620, 473] width 121 height 17
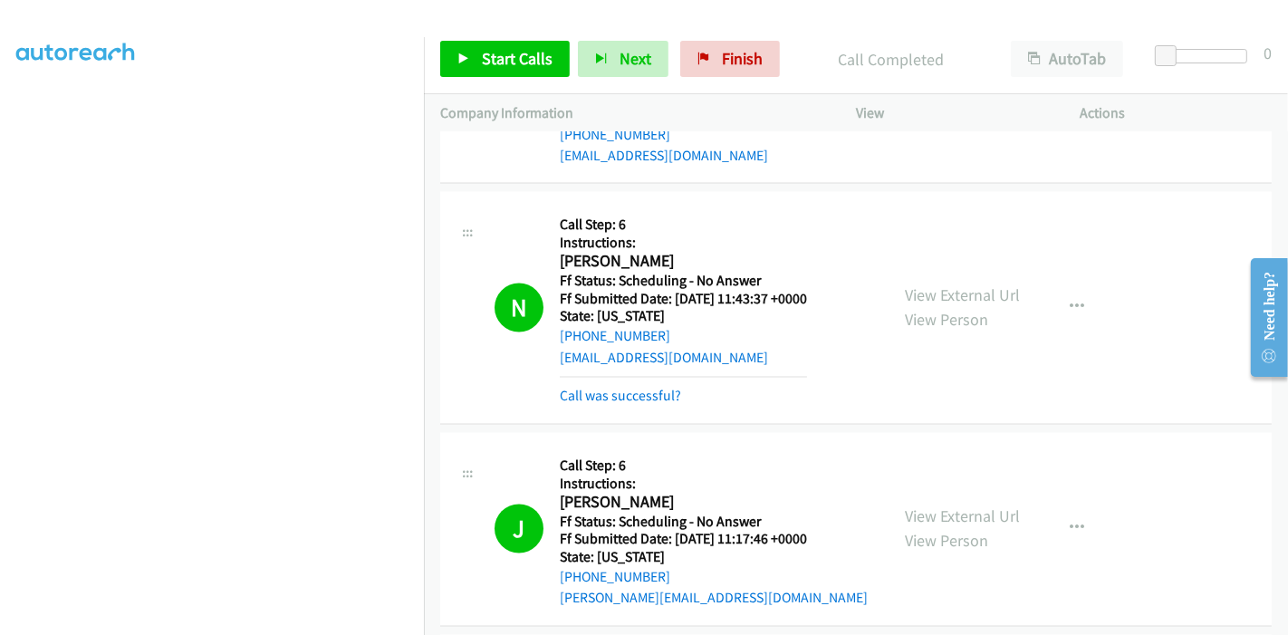
scroll to position [2779, 0]
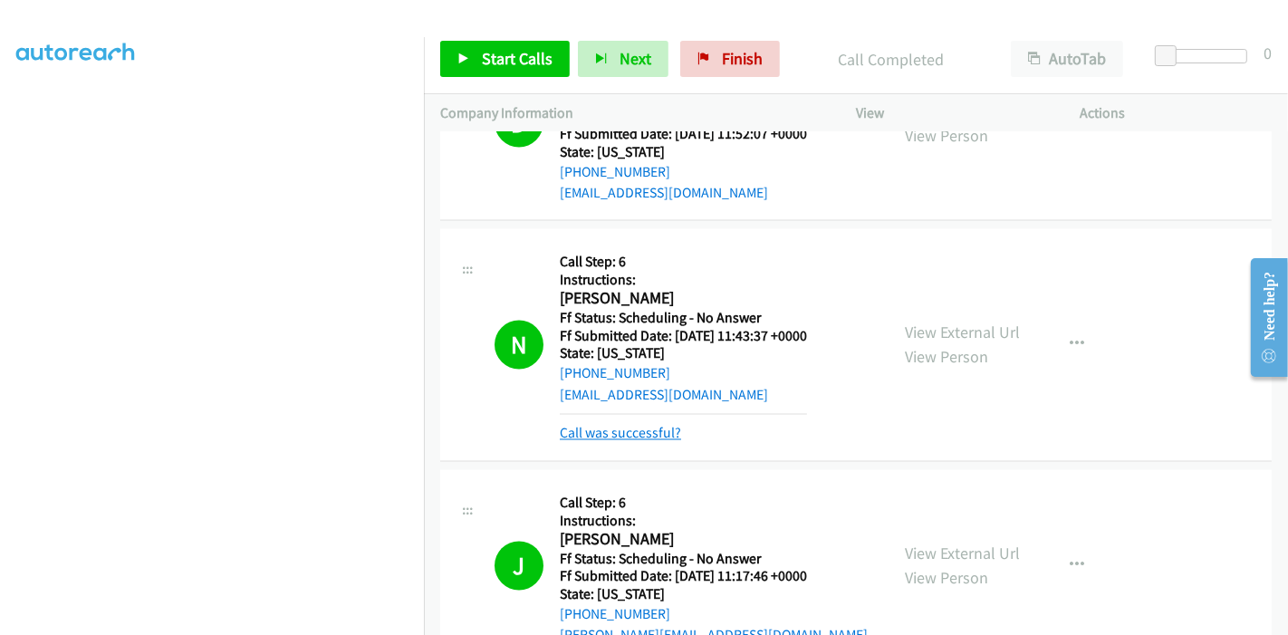
click at [610, 433] on link "Call was successful?" at bounding box center [620, 433] width 121 height 17
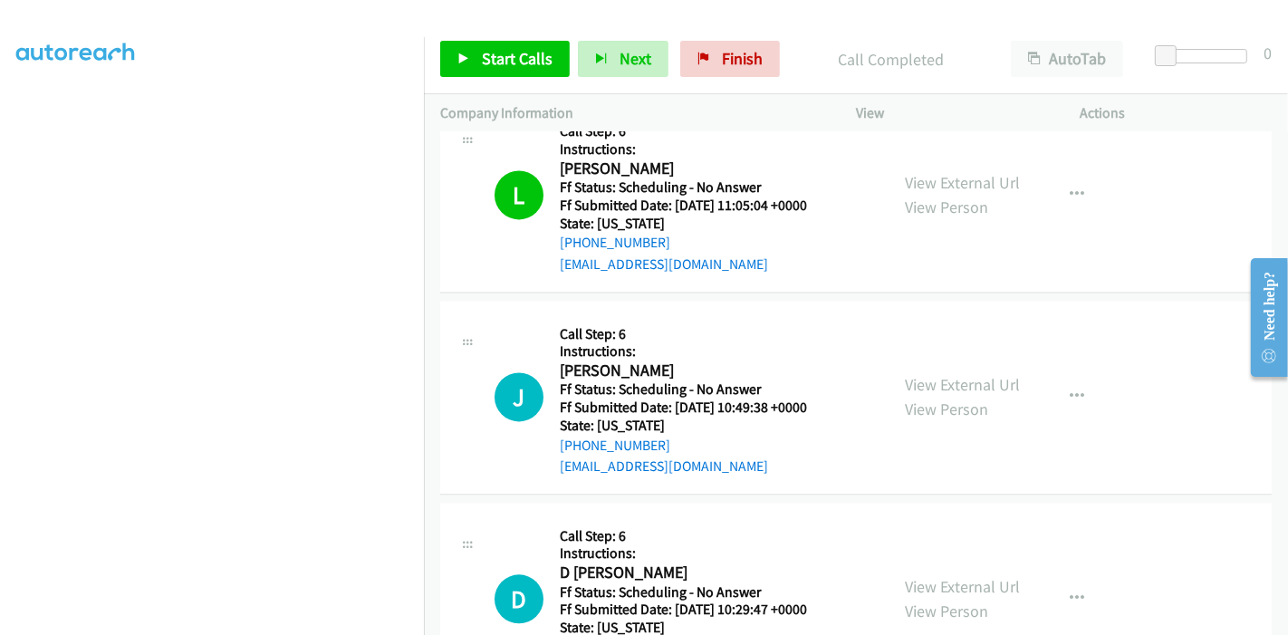
scroll to position [3283, 0]
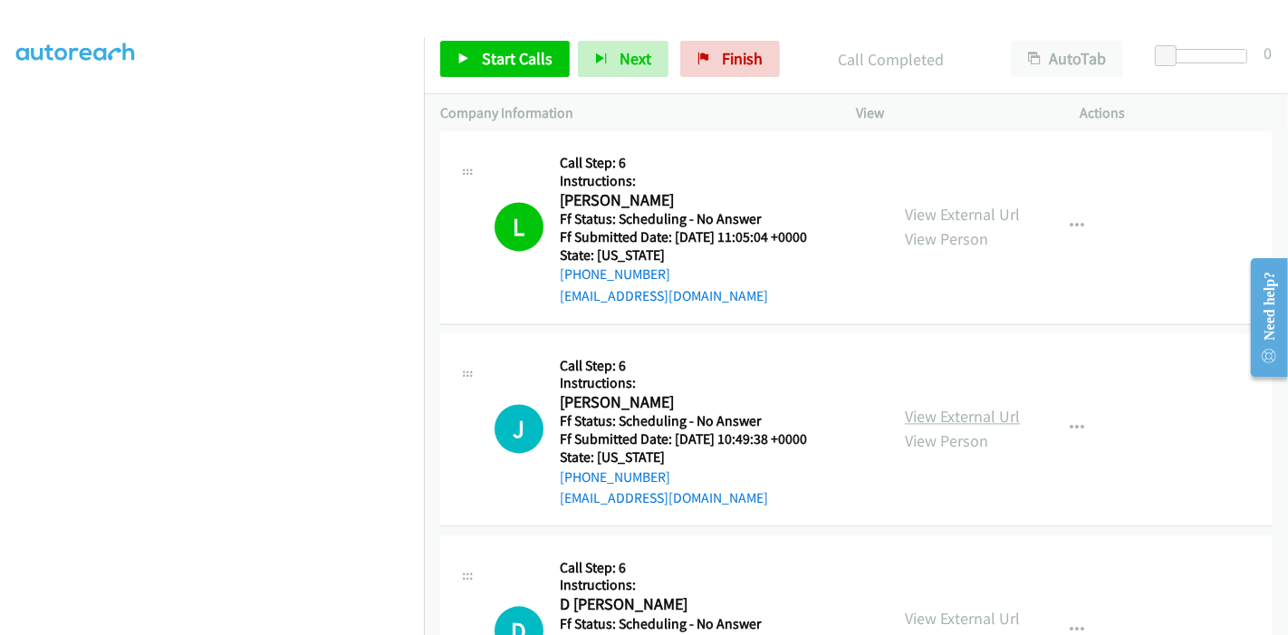
click at [929, 409] on link "View External Url" at bounding box center [962, 416] width 115 height 21
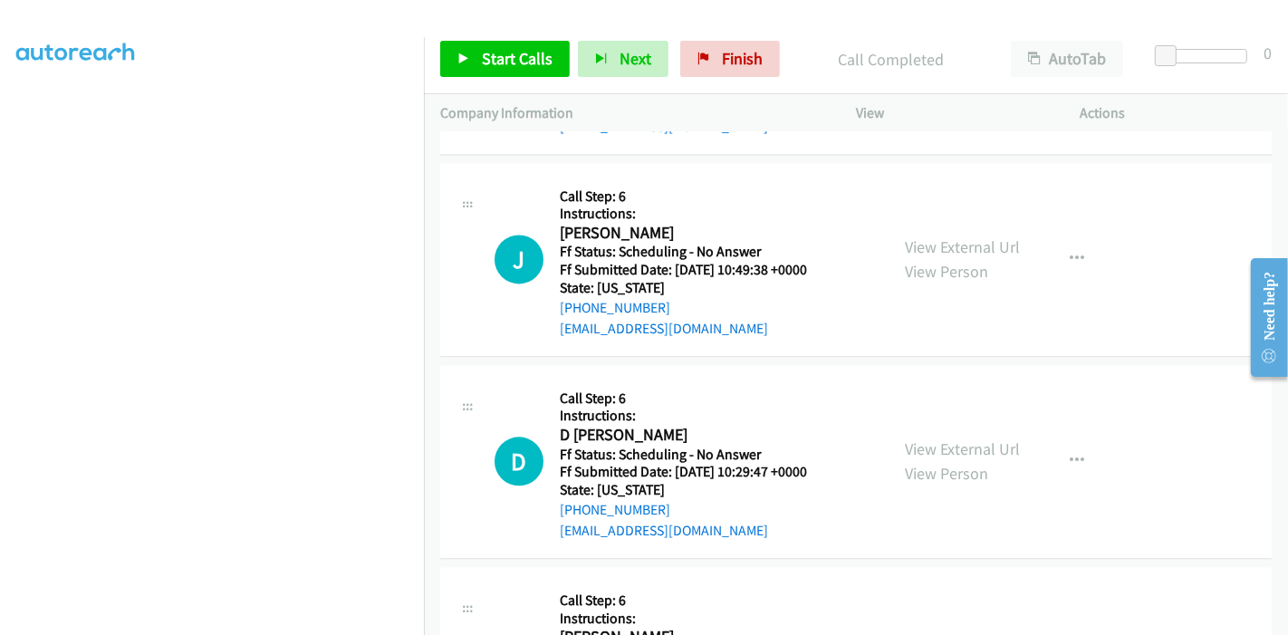
scroll to position [3484, 0]
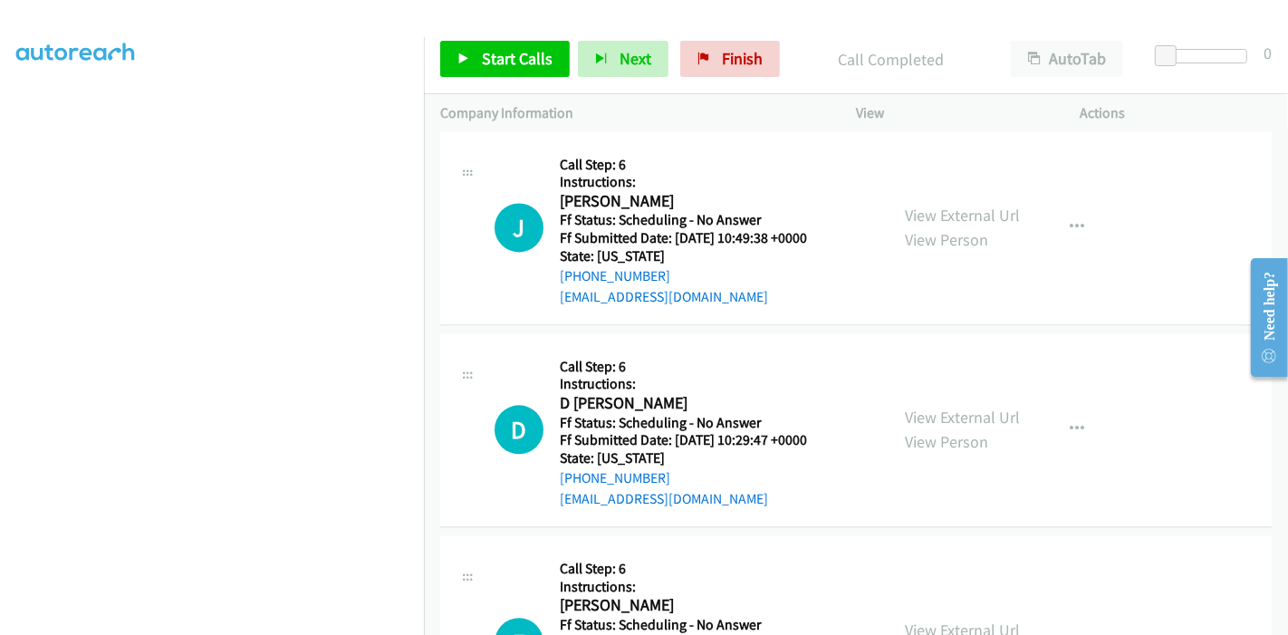
click at [932, 405] on div "View External Url View Person" at bounding box center [962, 429] width 115 height 49
click at [930, 407] on link "View External Url" at bounding box center [962, 417] width 115 height 21
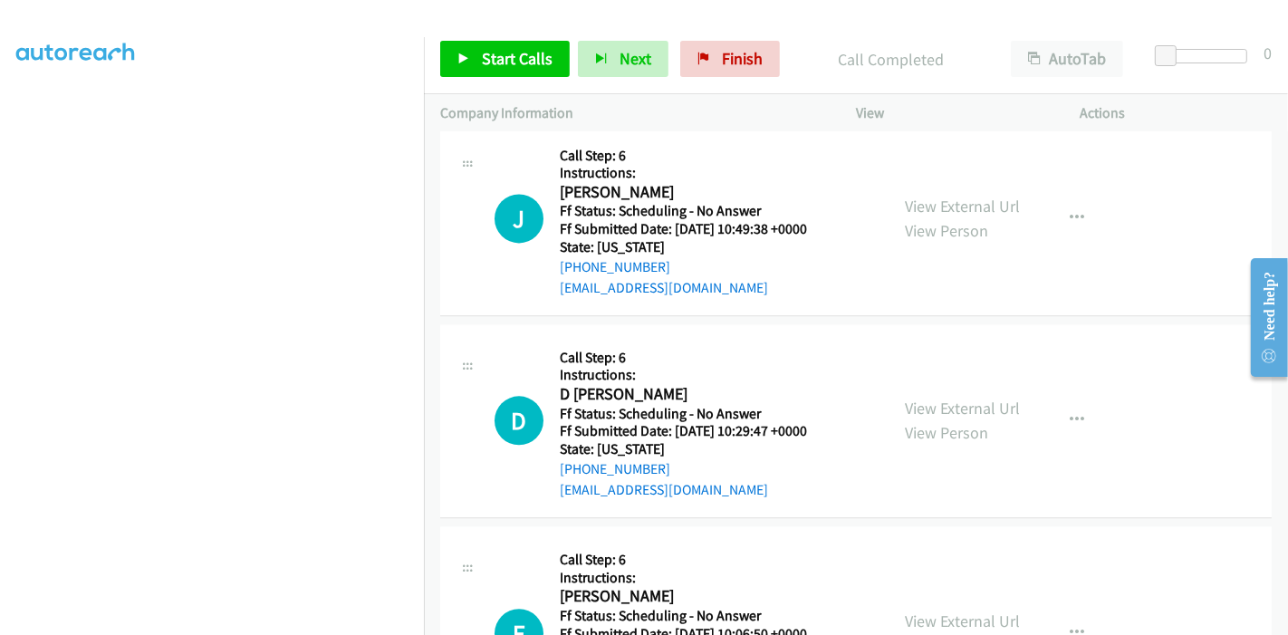
scroll to position [3584, 0]
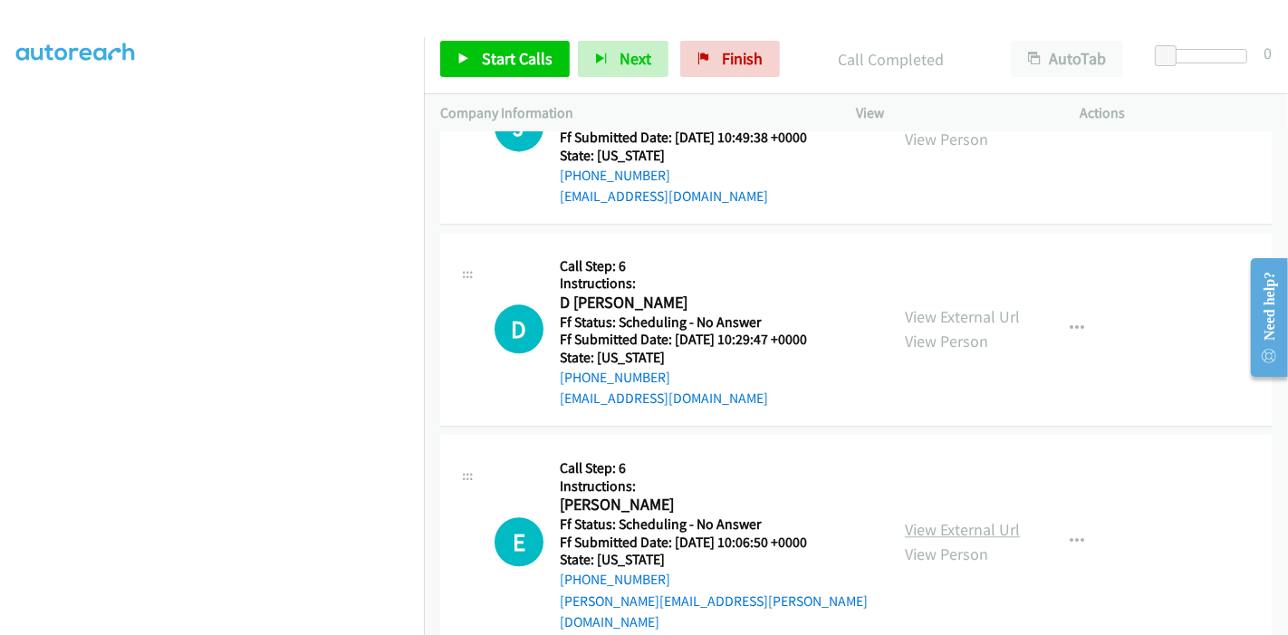
click at [911, 519] on link "View External Url" at bounding box center [962, 529] width 115 height 21
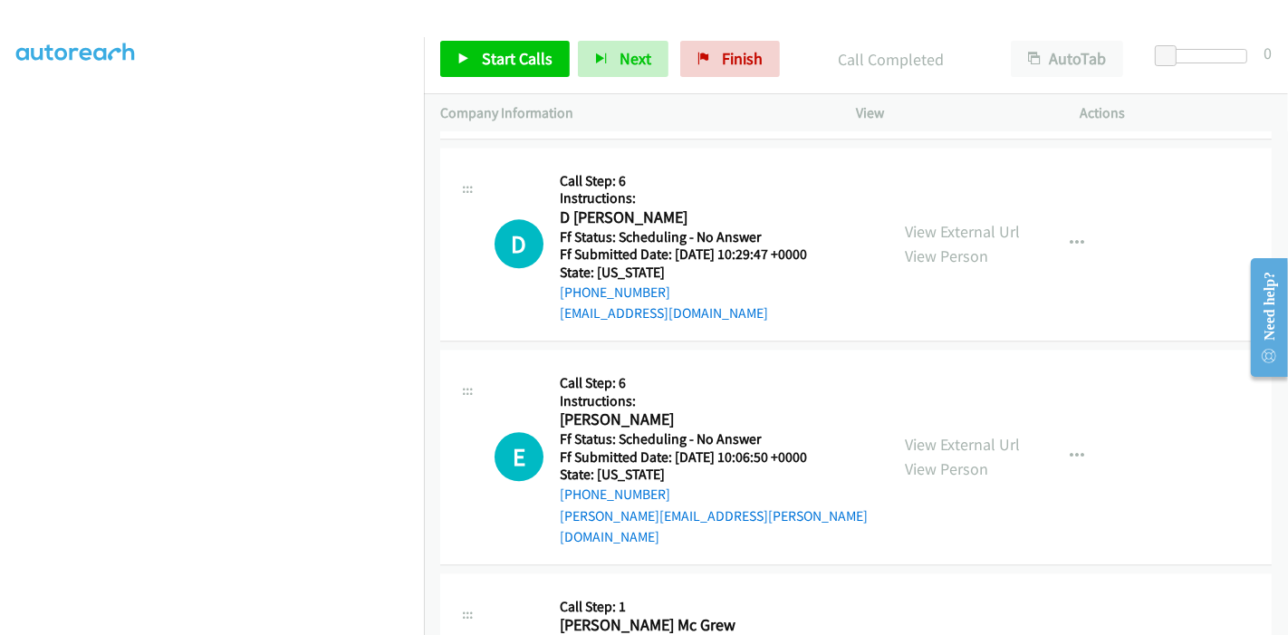
scroll to position [3786, 0]
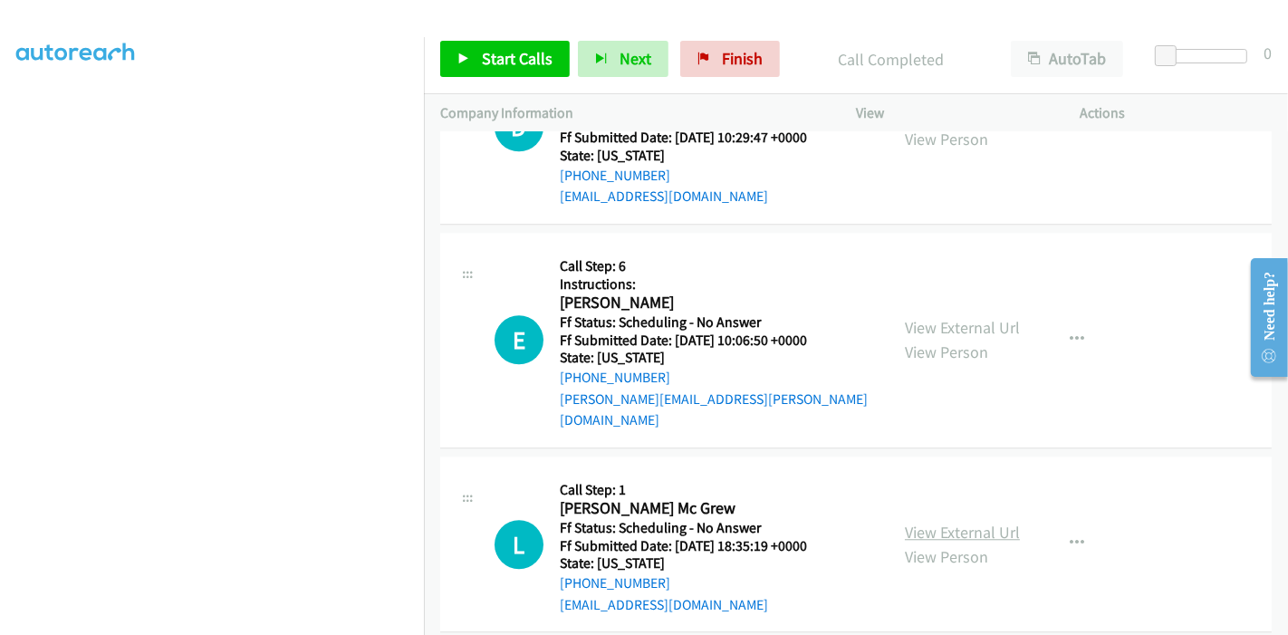
click at [924, 522] on link "View External Url" at bounding box center [962, 532] width 115 height 21
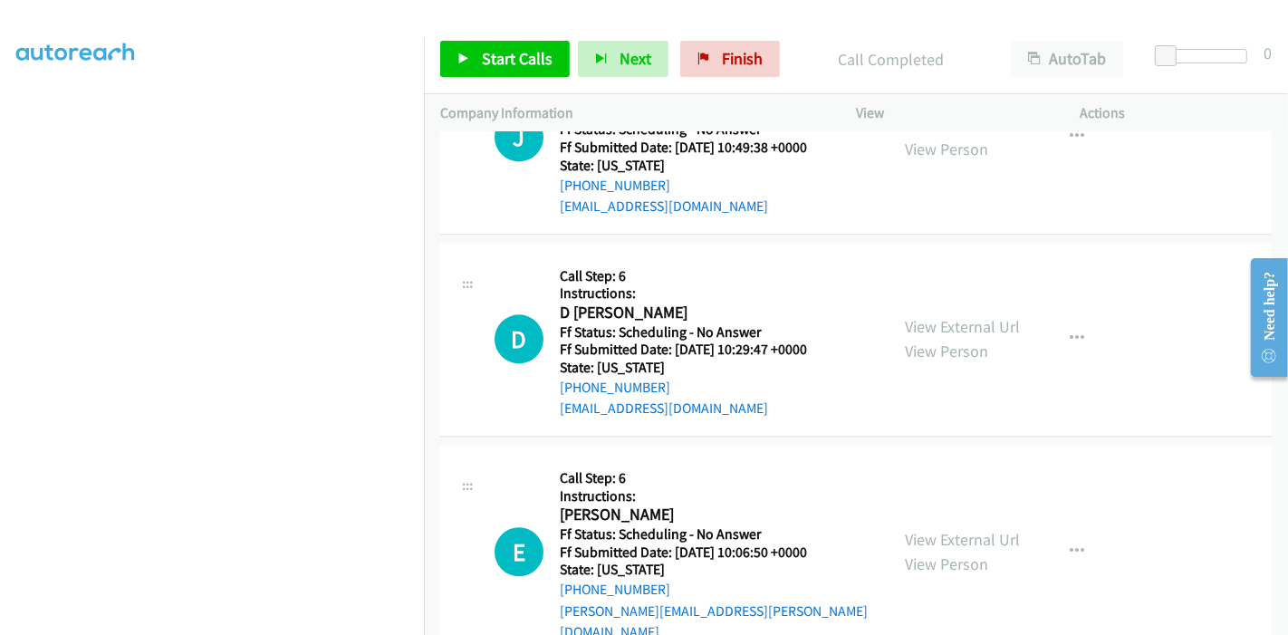
scroll to position [3584, 0]
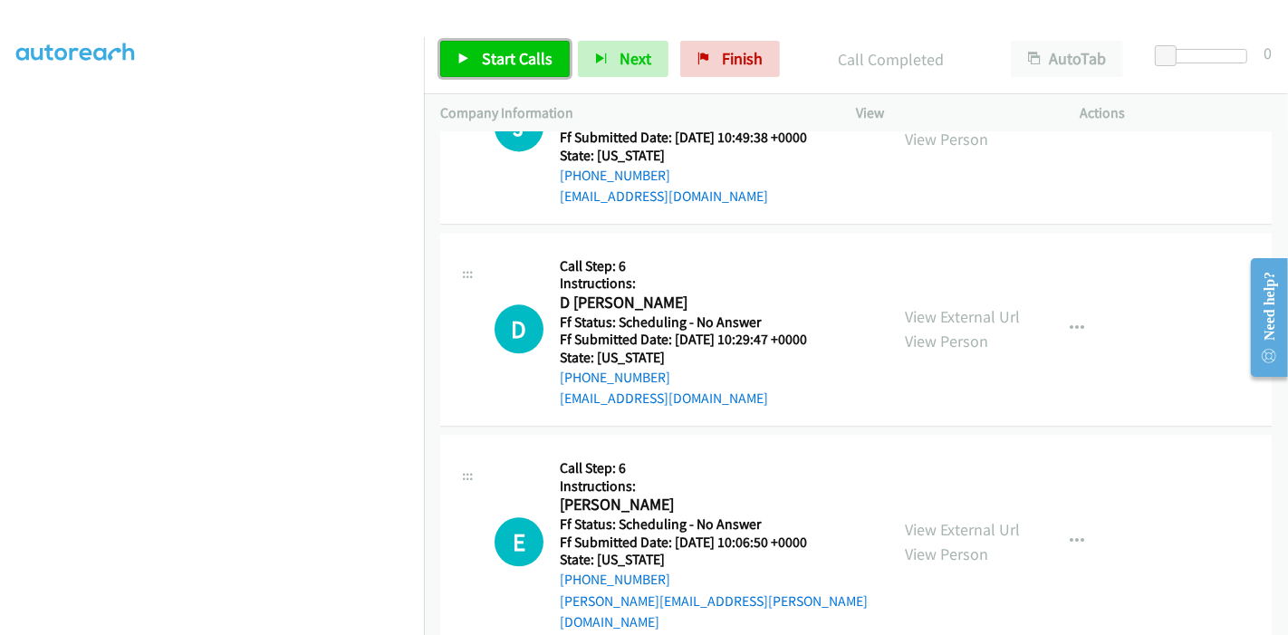
click at [505, 57] on span "Start Calls" at bounding box center [517, 58] width 71 height 21
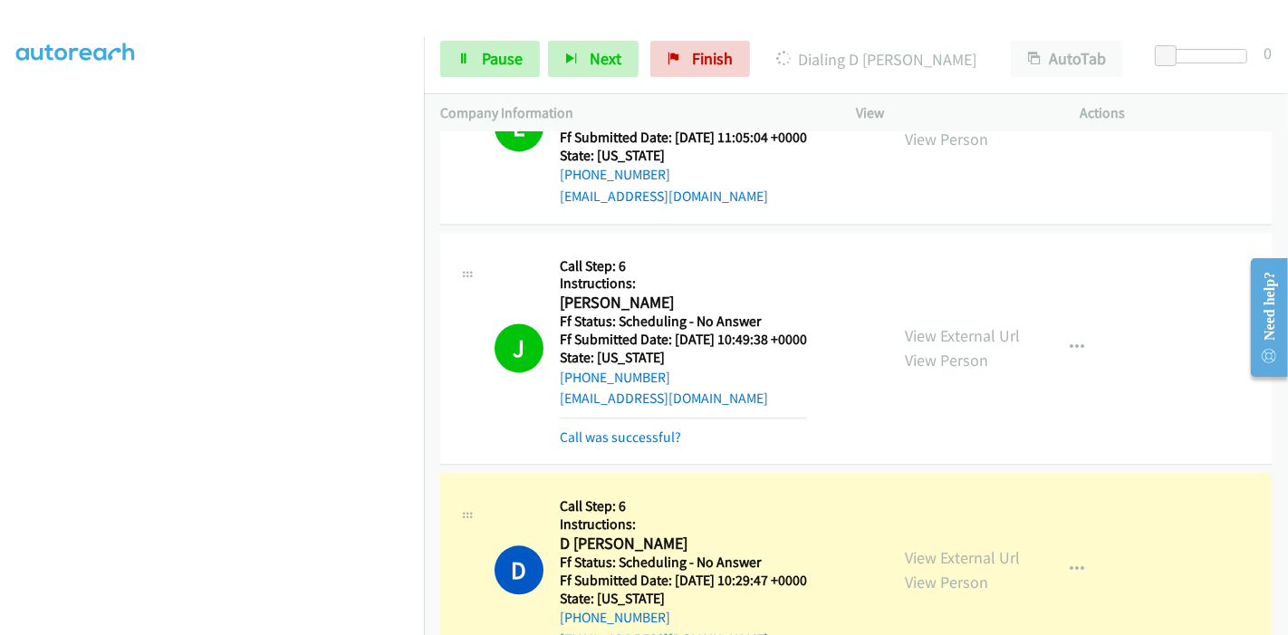
scroll to position [3383, 0]
click at [626, 433] on link "Call was successful?" at bounding box center [620, 436] width 121 height 17
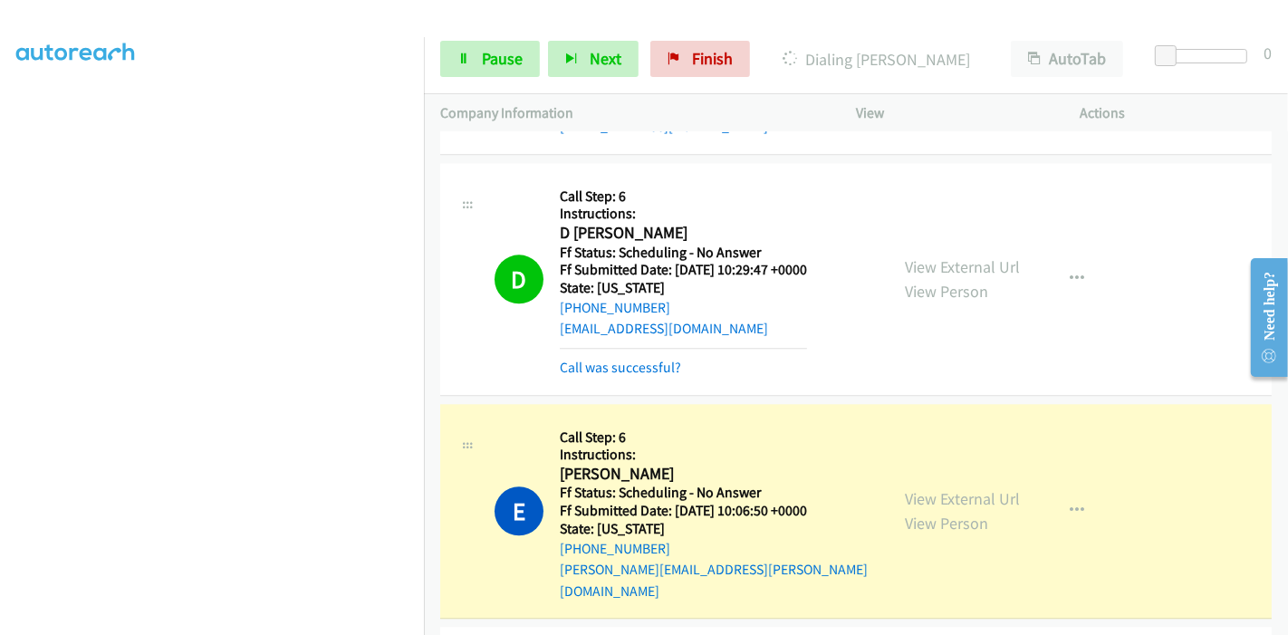
scroll to position [3685, 0]
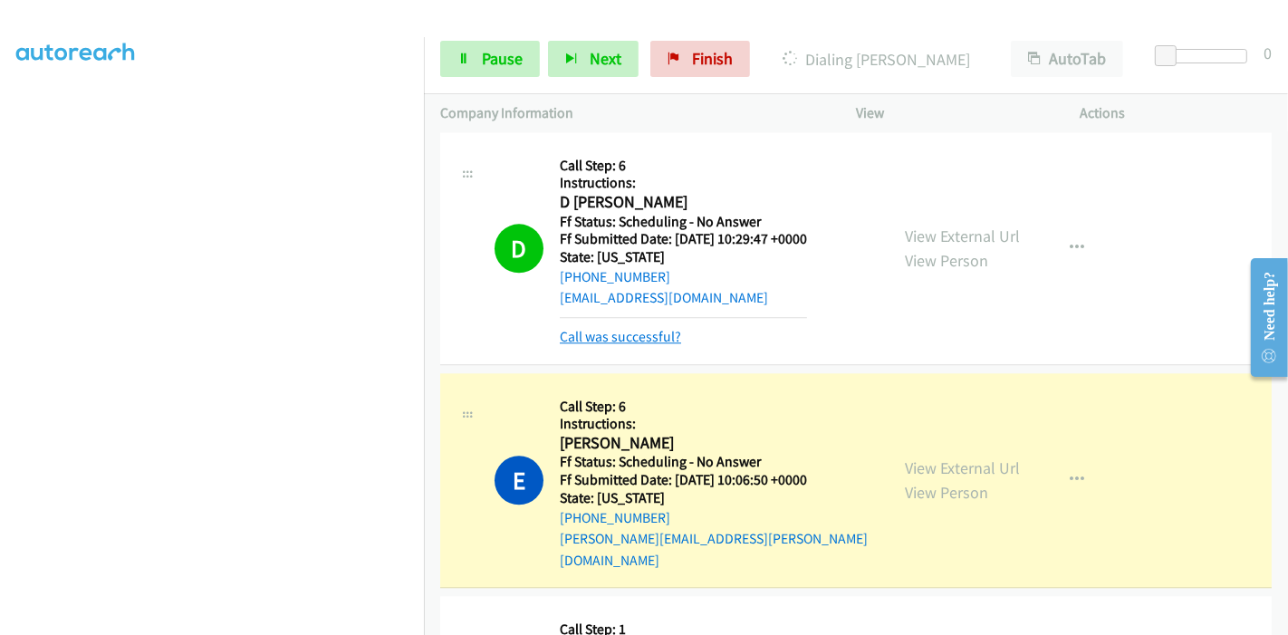
click at [636, 328] on link "Call was successful?" at bounding box center [620, 336] width 121 height 17
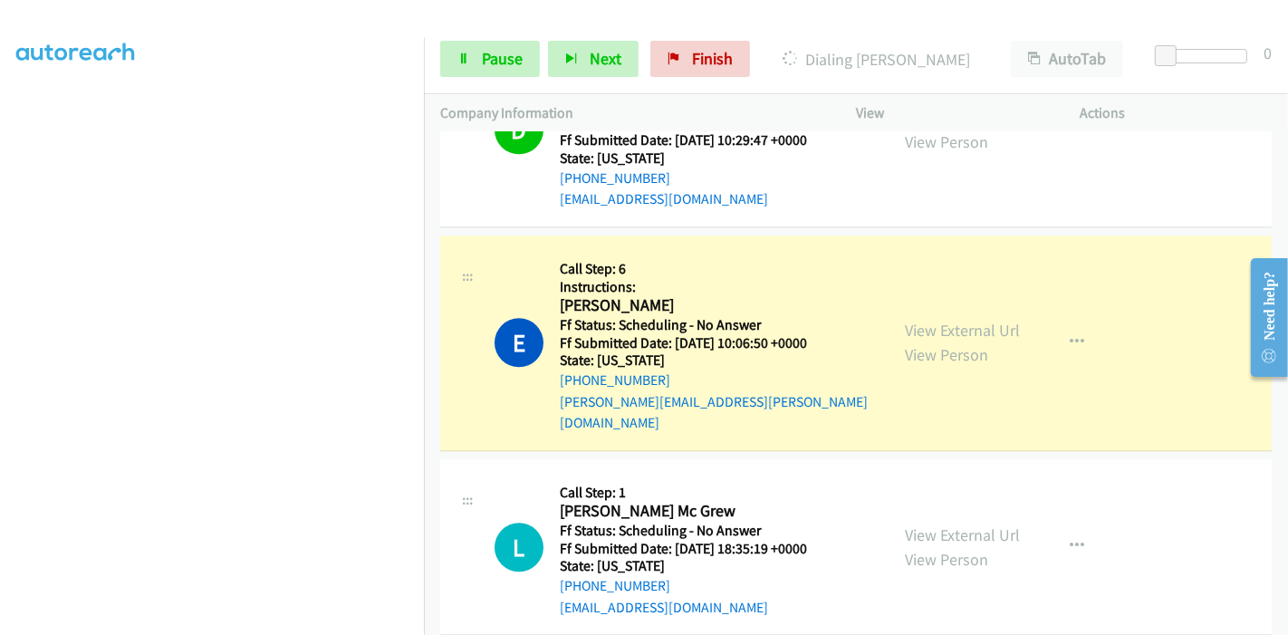
scroll to position [3786, 0]
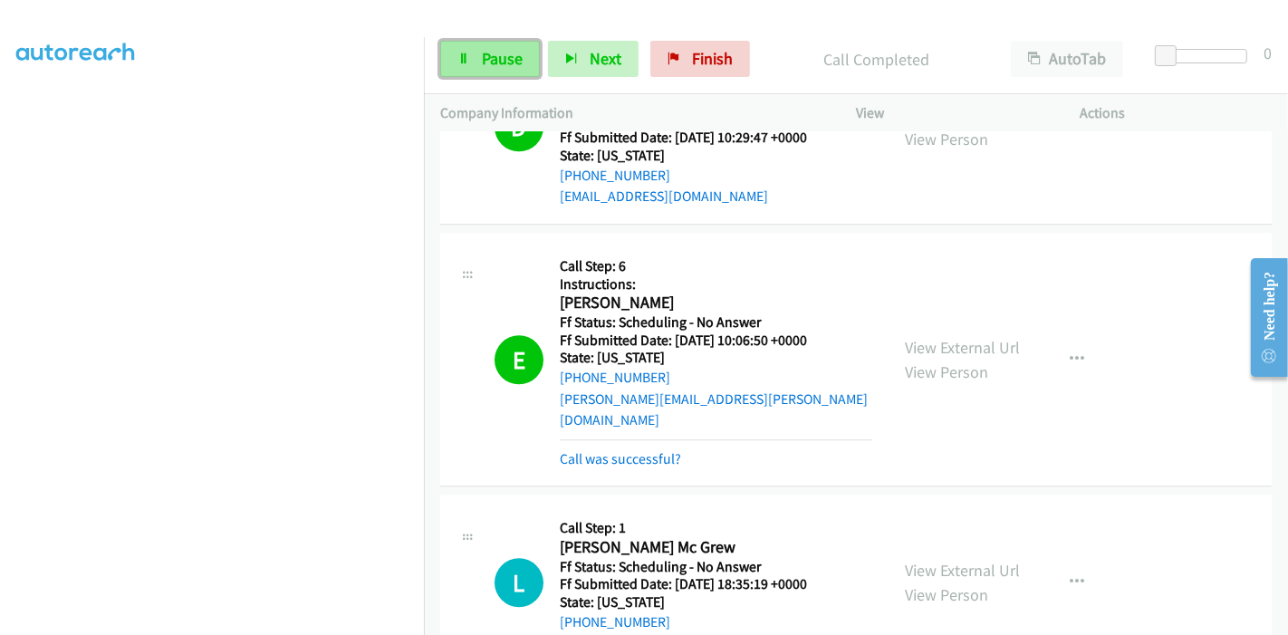
click at [505, 69] on link "Pause" at bounding box center [490, 59] width 100 height 36
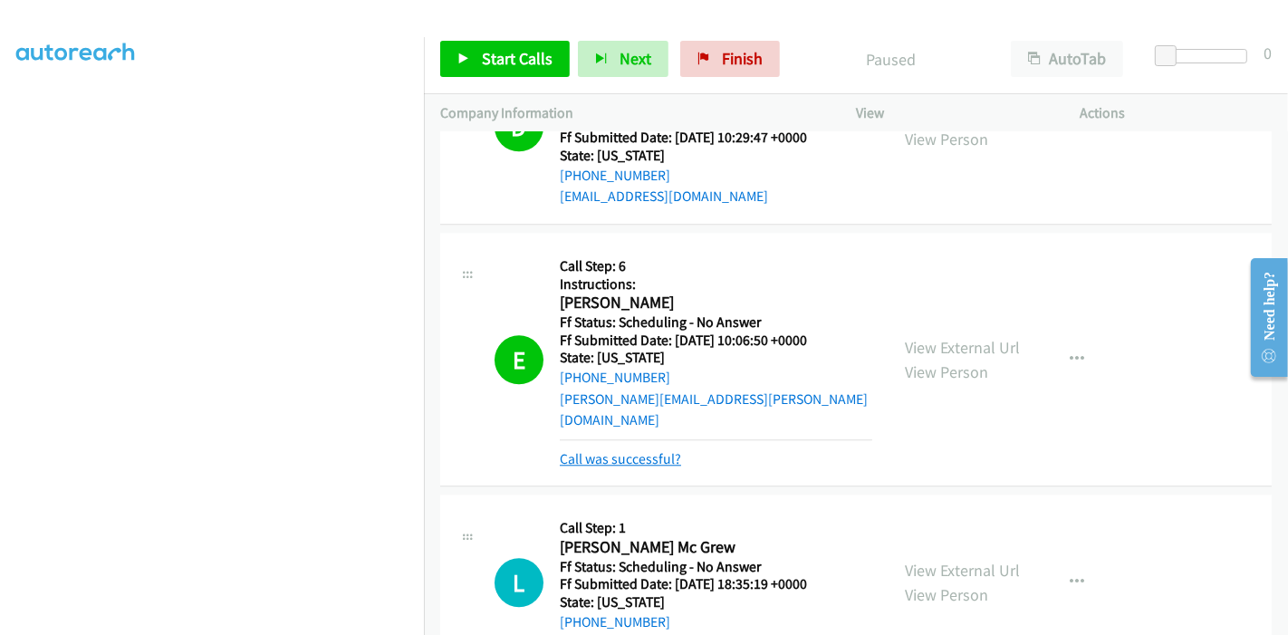
click at [631, 450] on link "Call was successful?" at bounding box center [620, 458] width 121 height 17
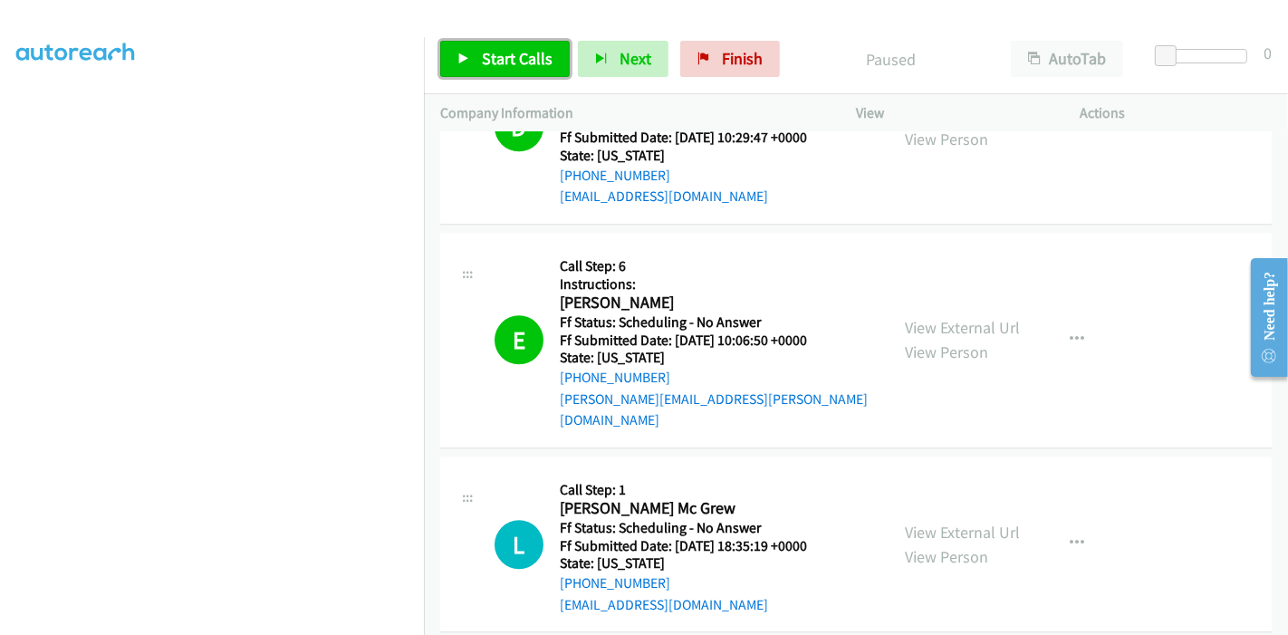
click at [514, 49] on span "Start Calls" at bounding box center [517, 58] width 71 height 21
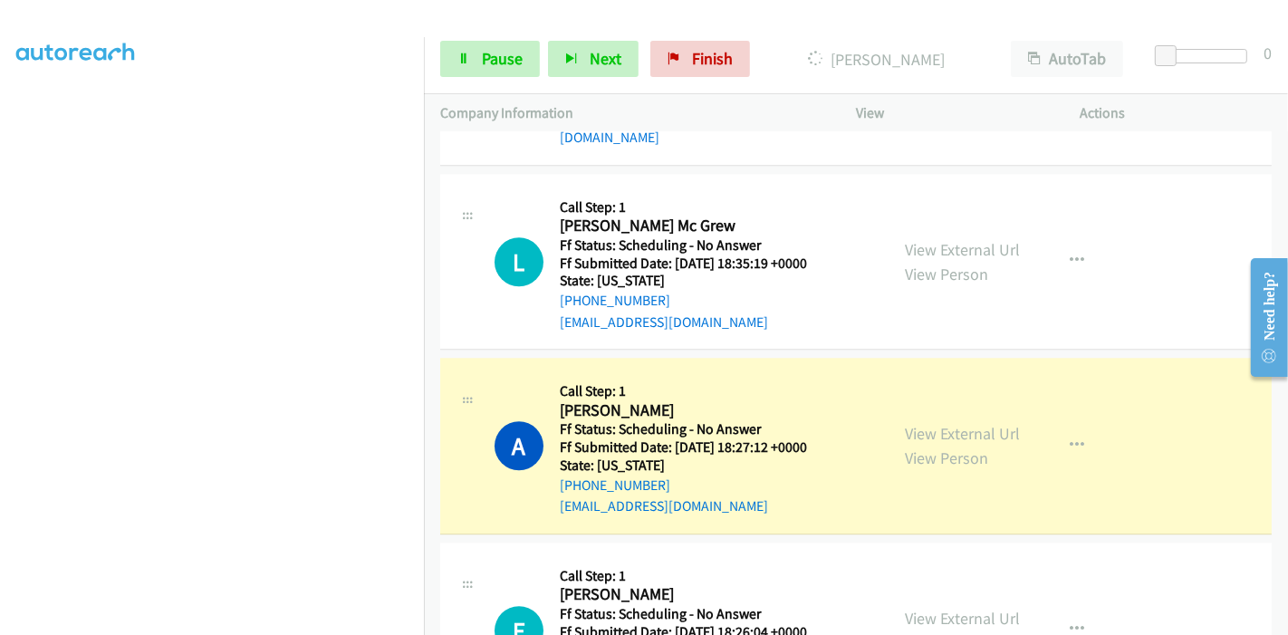
scroll to position [4088, 0]
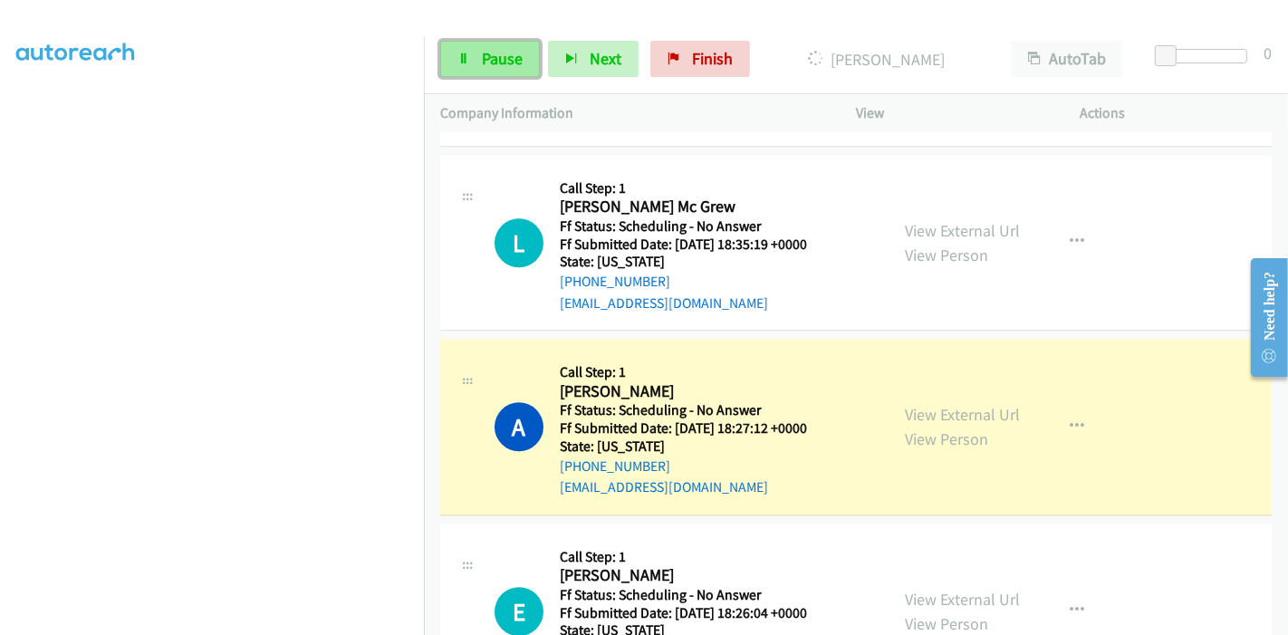
click at [497, 50] on span "Pause" at bounding box center [502, 58] width 41 height 21
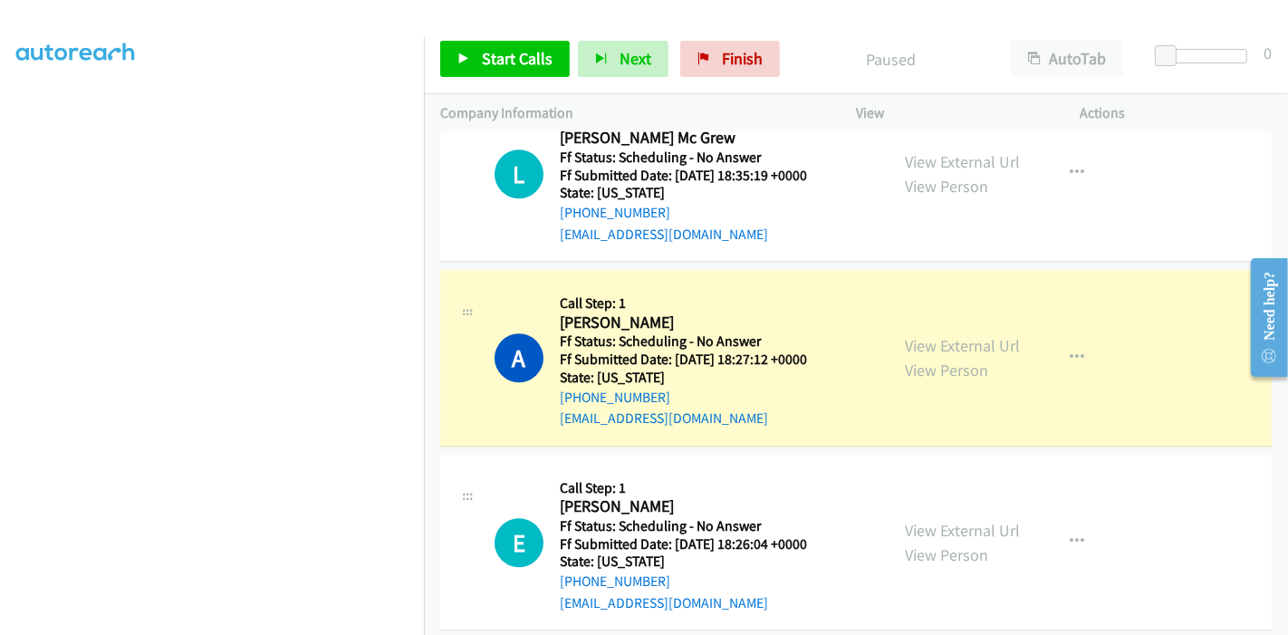
scroll to position [4188, 0]
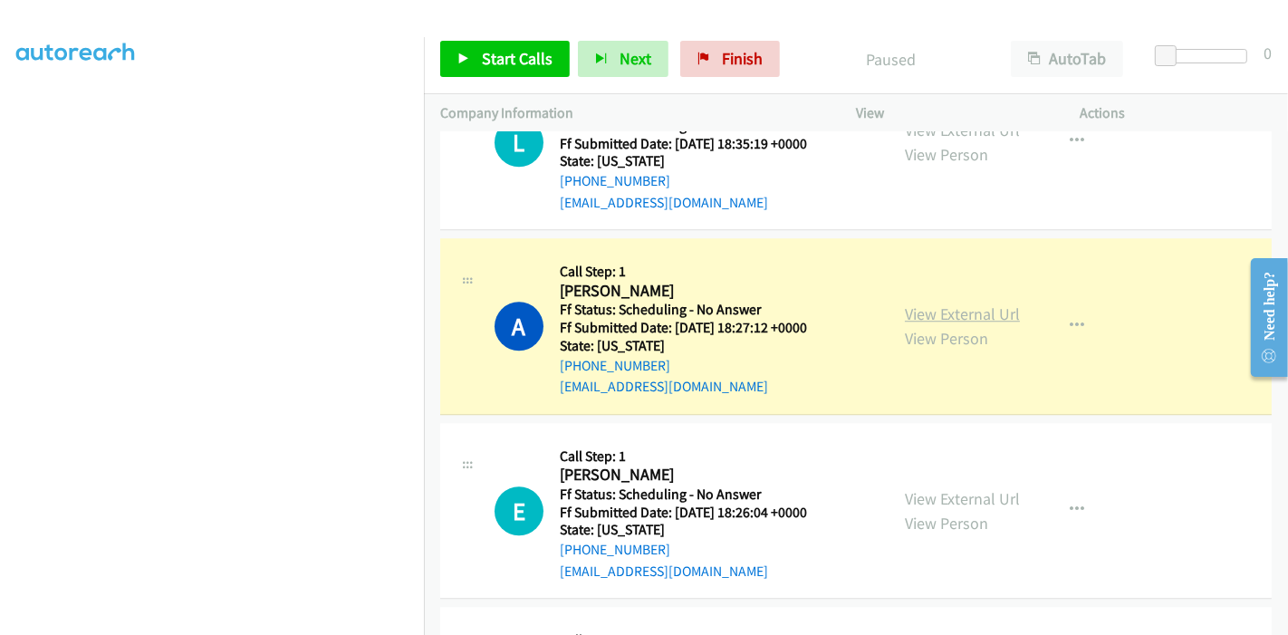
click at [976, 291] on div "View External Url View Person View External Url Email Schedule/Manage Callback …" at bounding box center [1009, 326] width 241 height 143
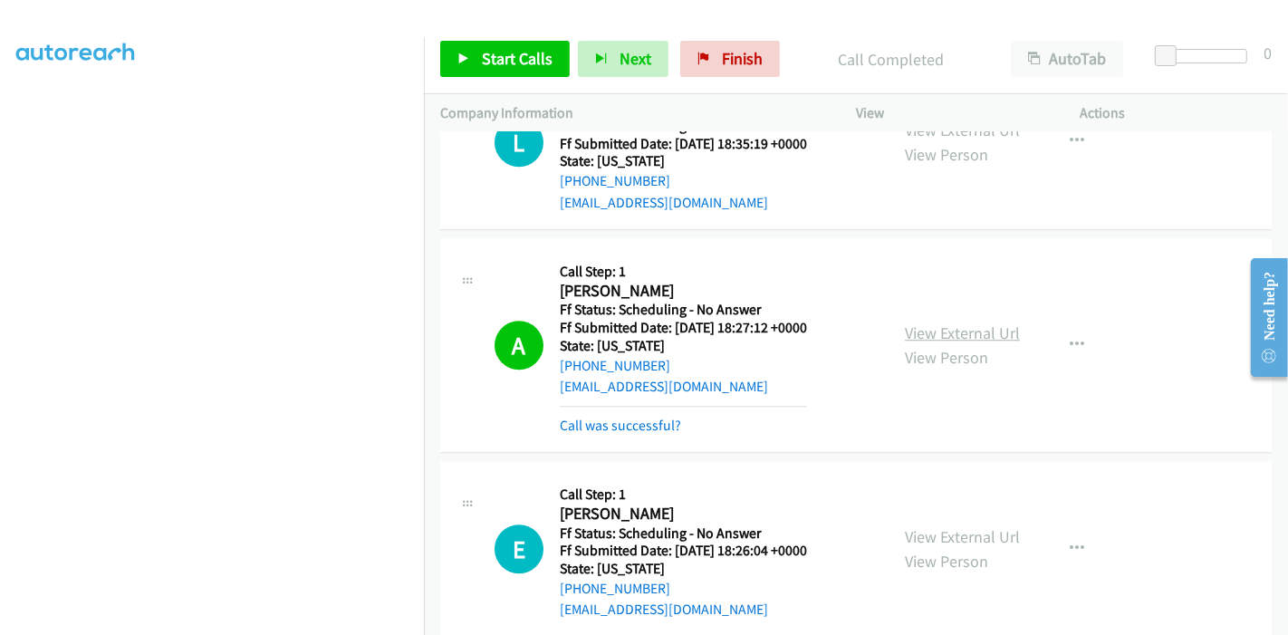
click at [968, 322] on link "View External Url" at bounding box center [962, 332] width 115 height 21
click at [639, 417] on link "Call was successful?" at bounding box center [620, 425] width 121 height 17
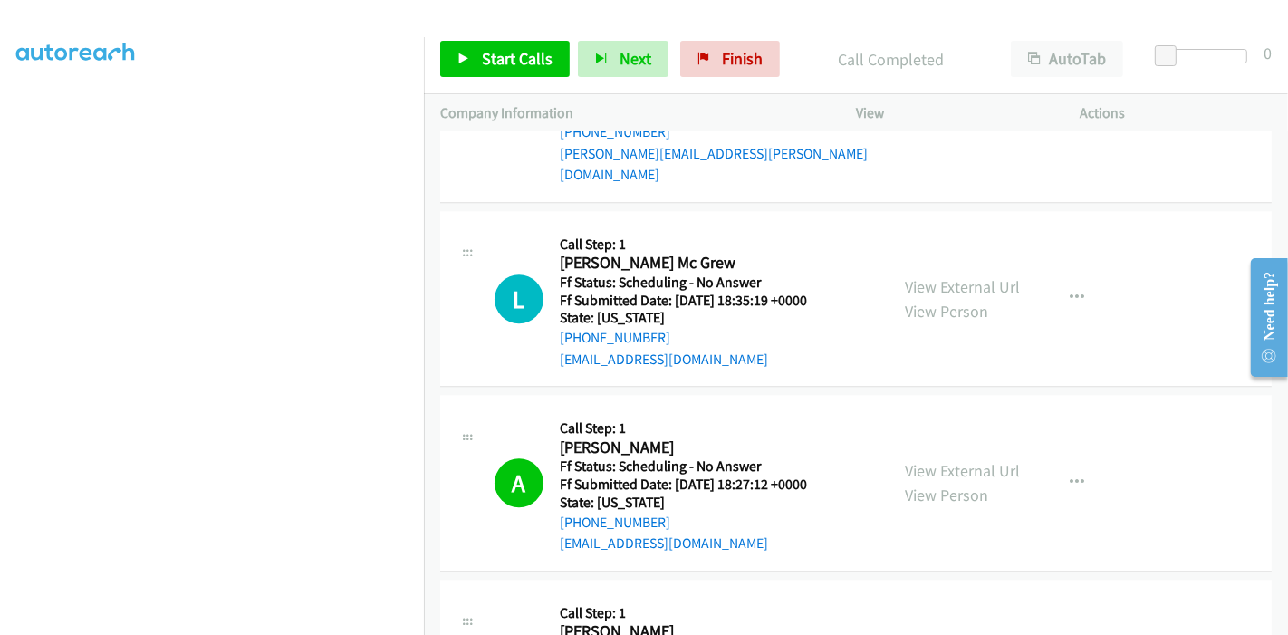
scroll to position [3987, 0]
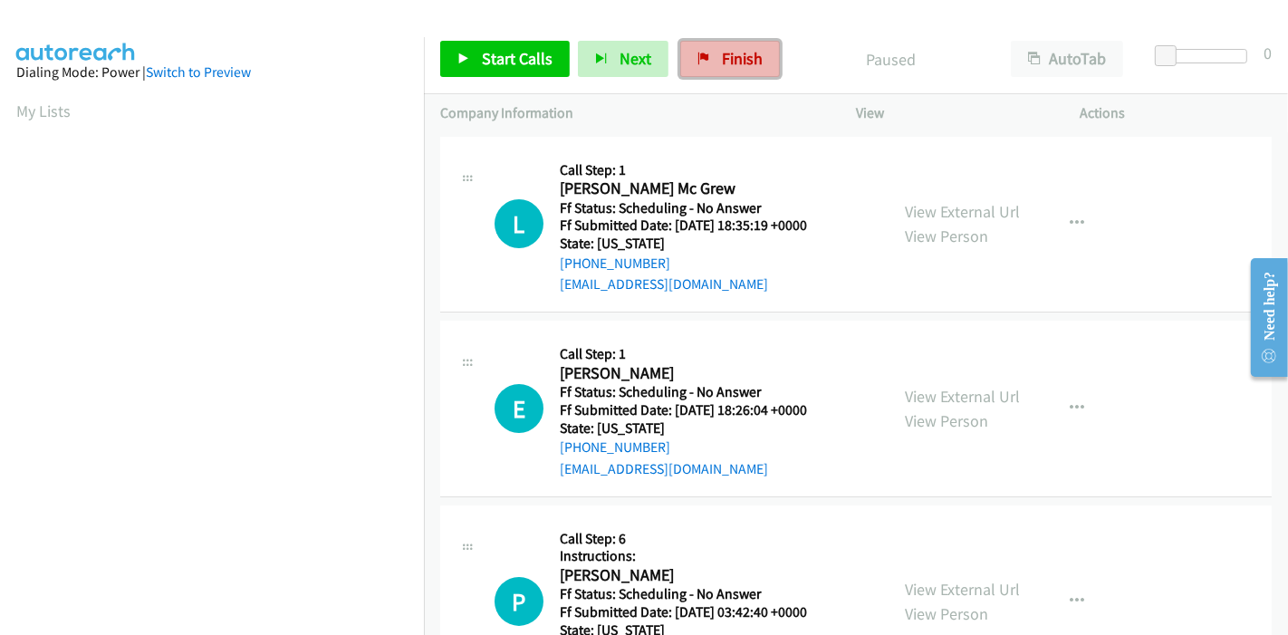
click at [722, 53] on span "Finish" at bounding box center [742, 58] width 41 height 21
click at [959, 202] on link "View External Url" at bounding box center [962, 211] width 115 height 21
click at [939, 387] on link "View External Url" at bounding box center [962, 396] width 115 height 21
click at [508, 59] on span "Start Calls" at bounding box center [517, 58] width 71 height 21
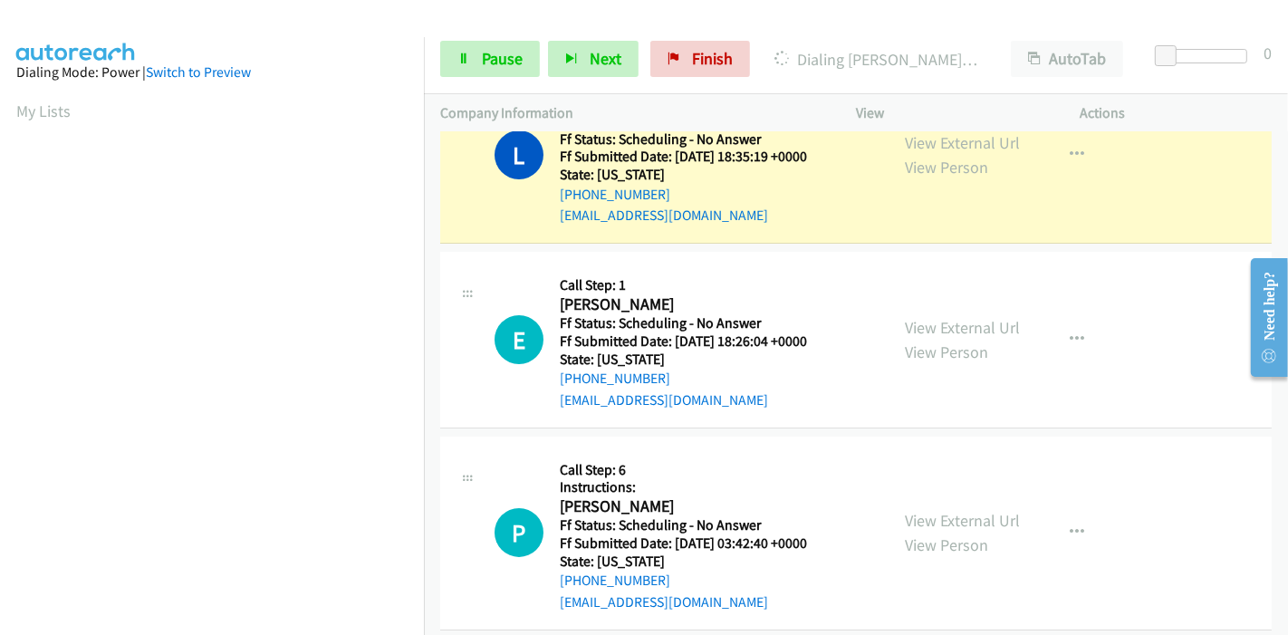
scroll to position [101, 0]
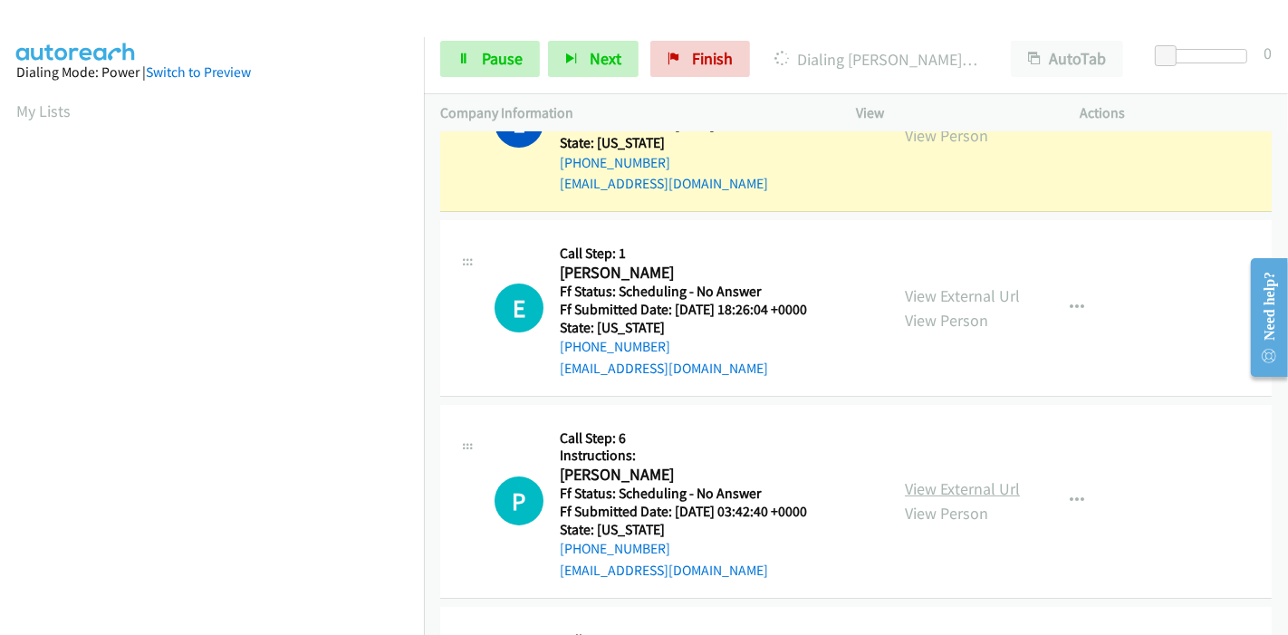
click at [917, 485] on link "View External Url" at bounding box center [962, 488] width 115 height 21
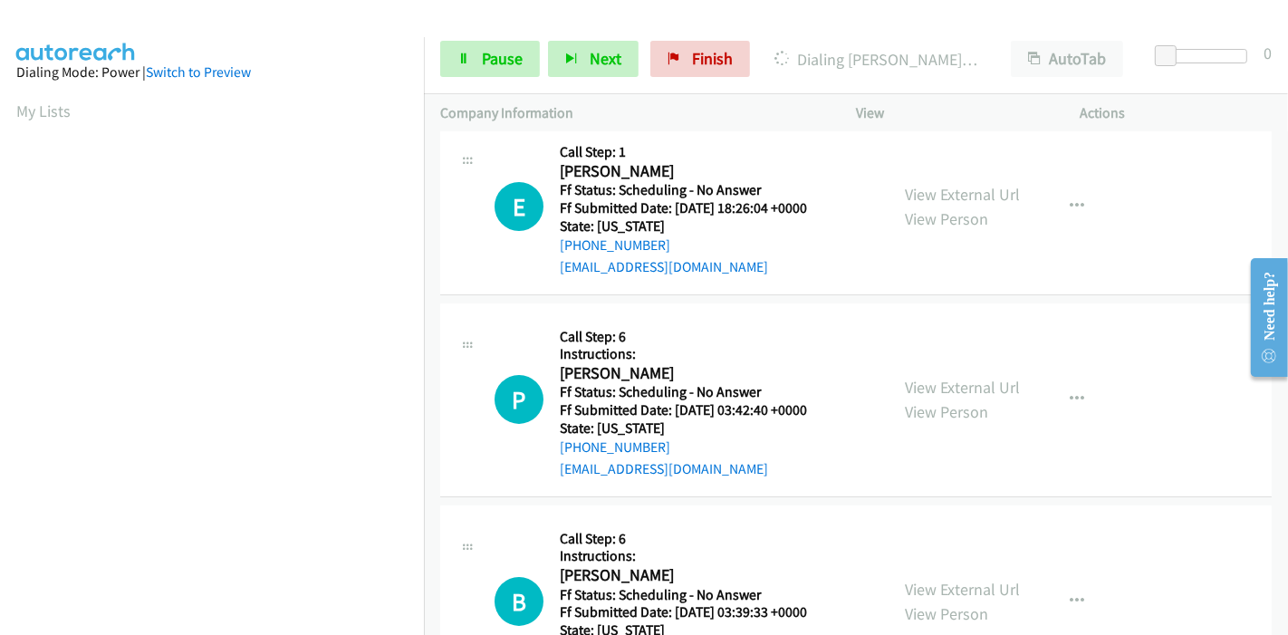
scroll to position [302, 0]
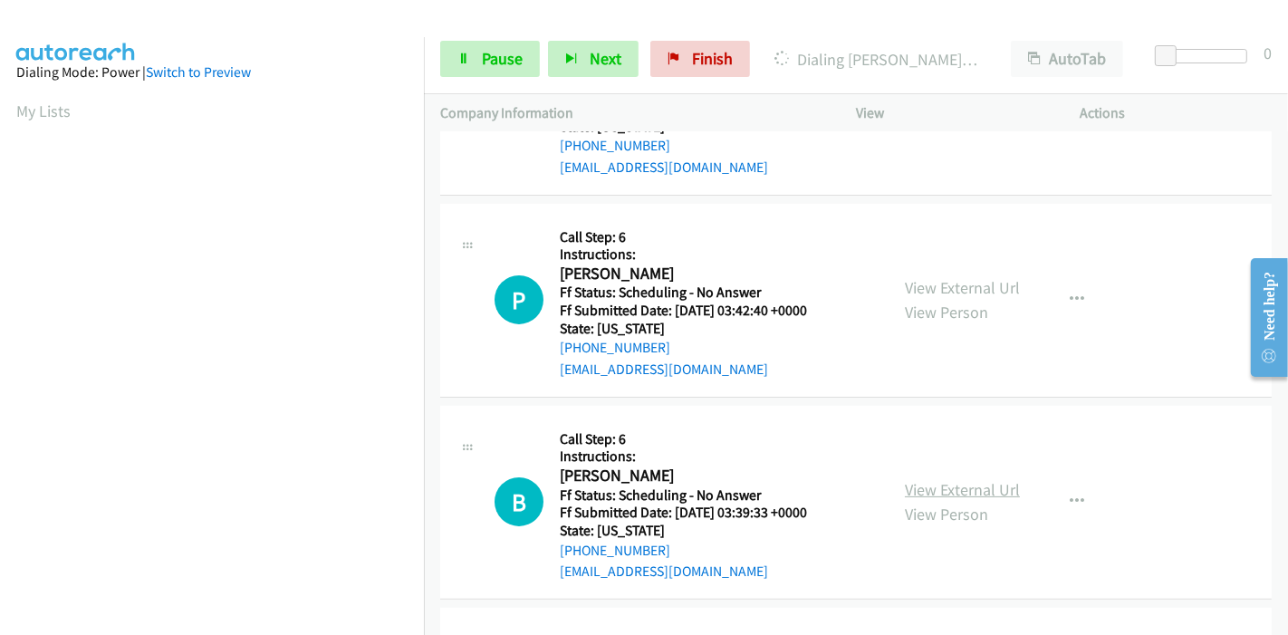
click at [945, 490] on link "View External Url" at bounding box center [962, 489] width 115 height 21
click at [949, 485] on link "View External Url" at bounding box center [962, 490] width 115 height 21
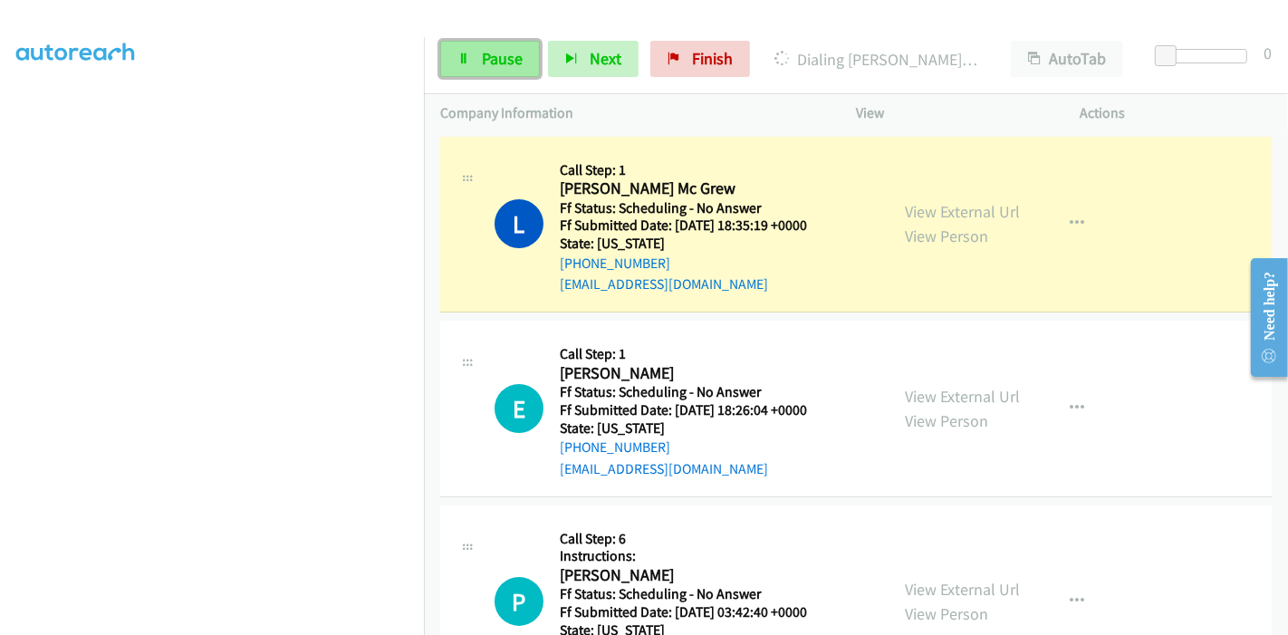
click at [489, 61] on span "Pause" at bounding box center [502, 58] width 41 height 21
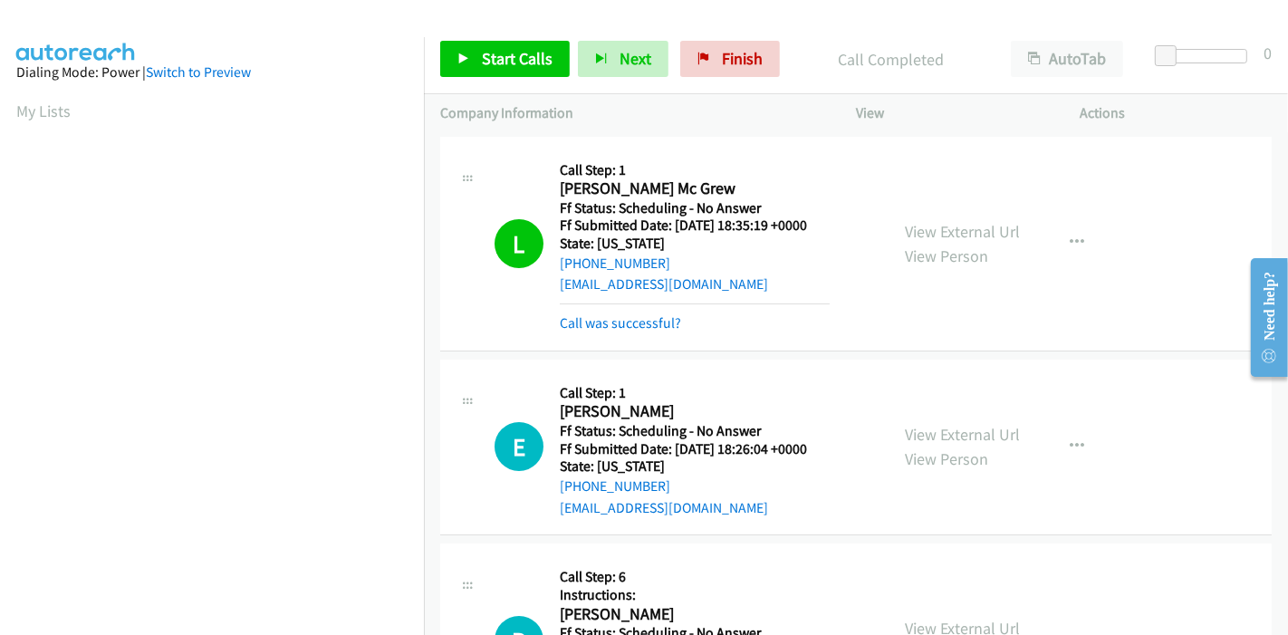
scroll to position [382, 0]
click at [602, 322] on link "Call was successful?" at bounding box center [620, 322] width 121 height 17
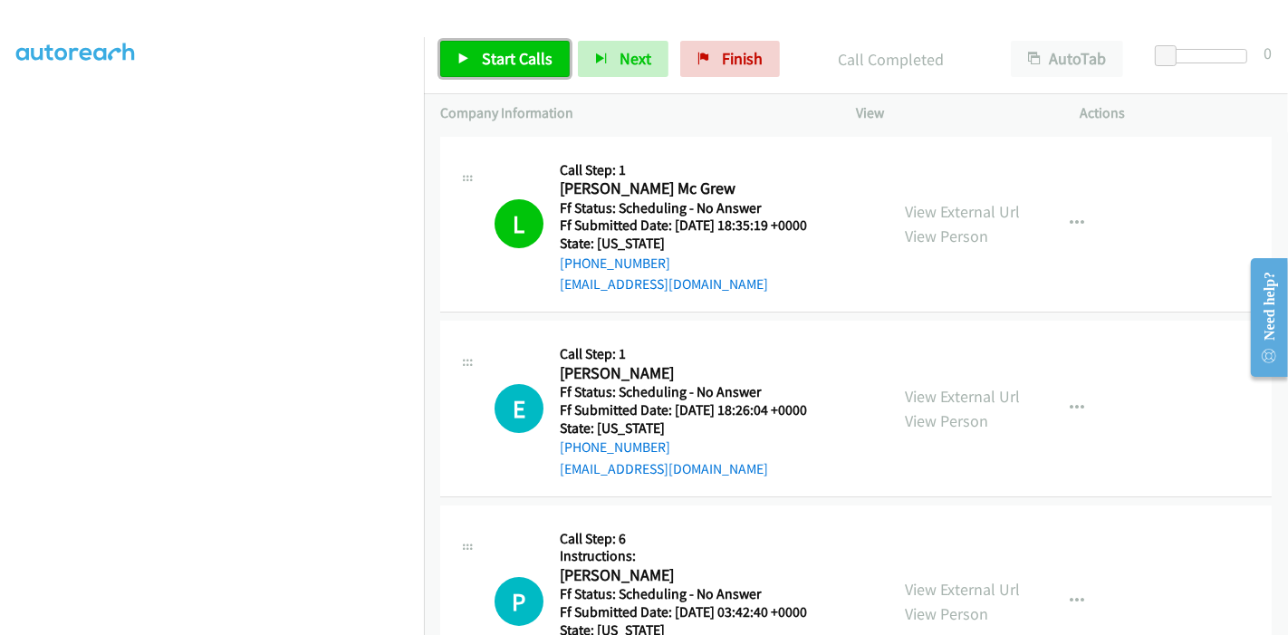
click at [482, 57] on span "Start Calls" at bounding box center [517, 58] width 71 height 21
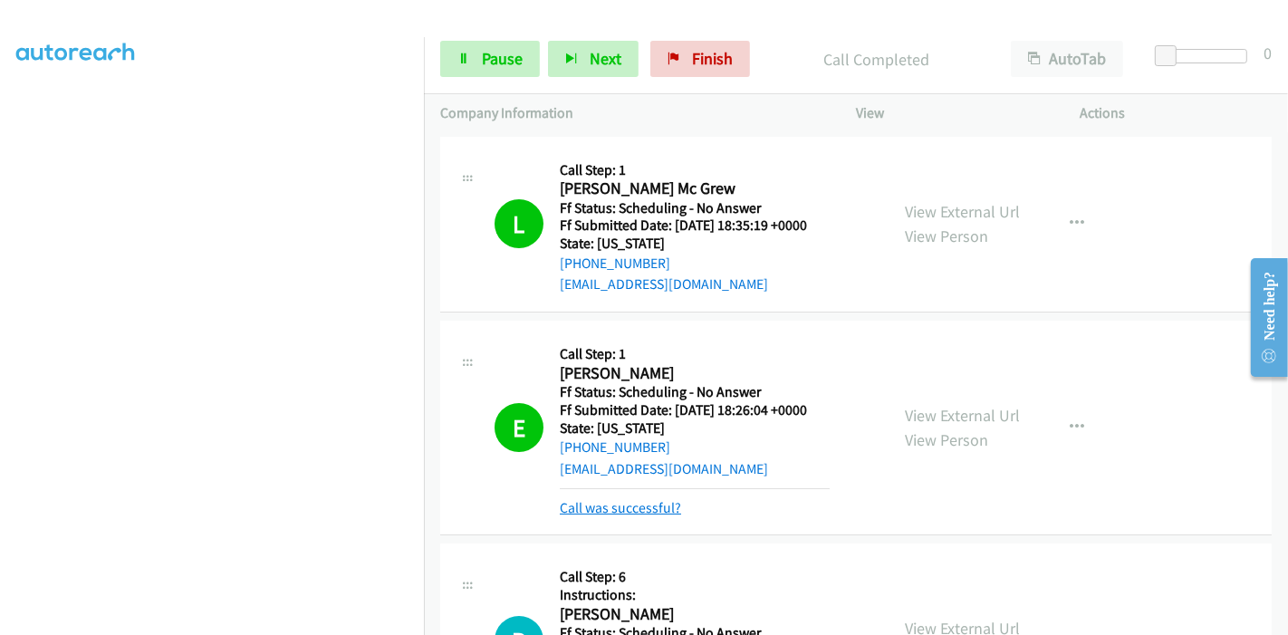
click at [639, 504] on link "Call was successful?" at bounding box center [620, 507] width 121 height 17
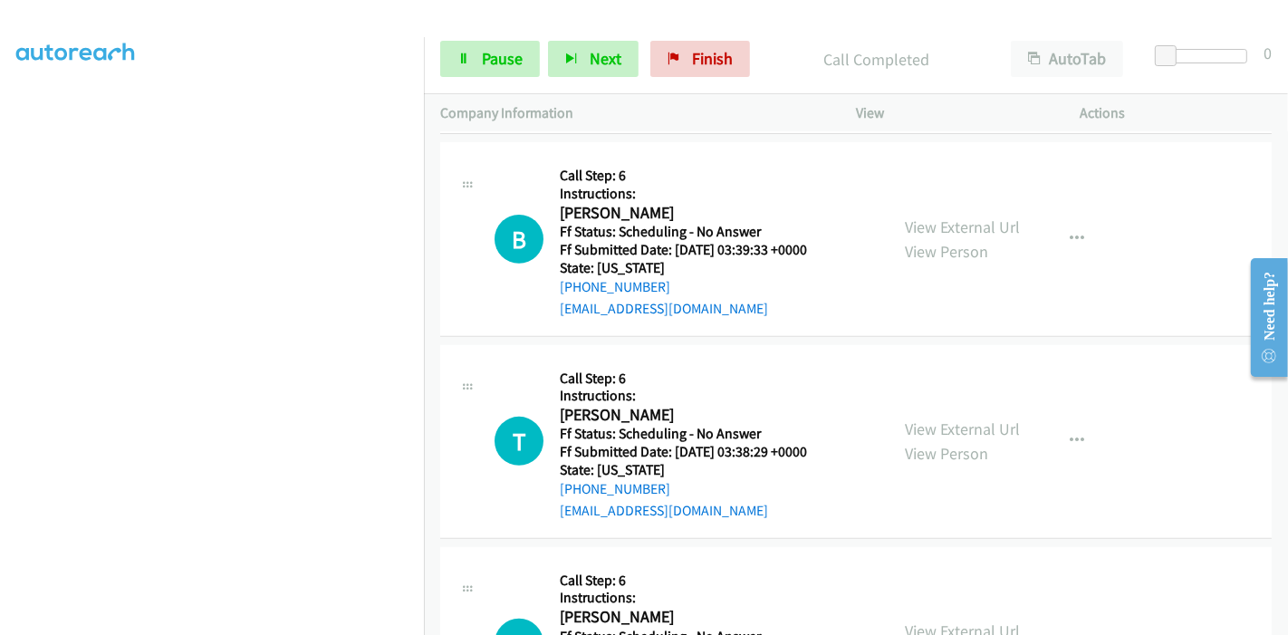
scroll to position [641, 0]
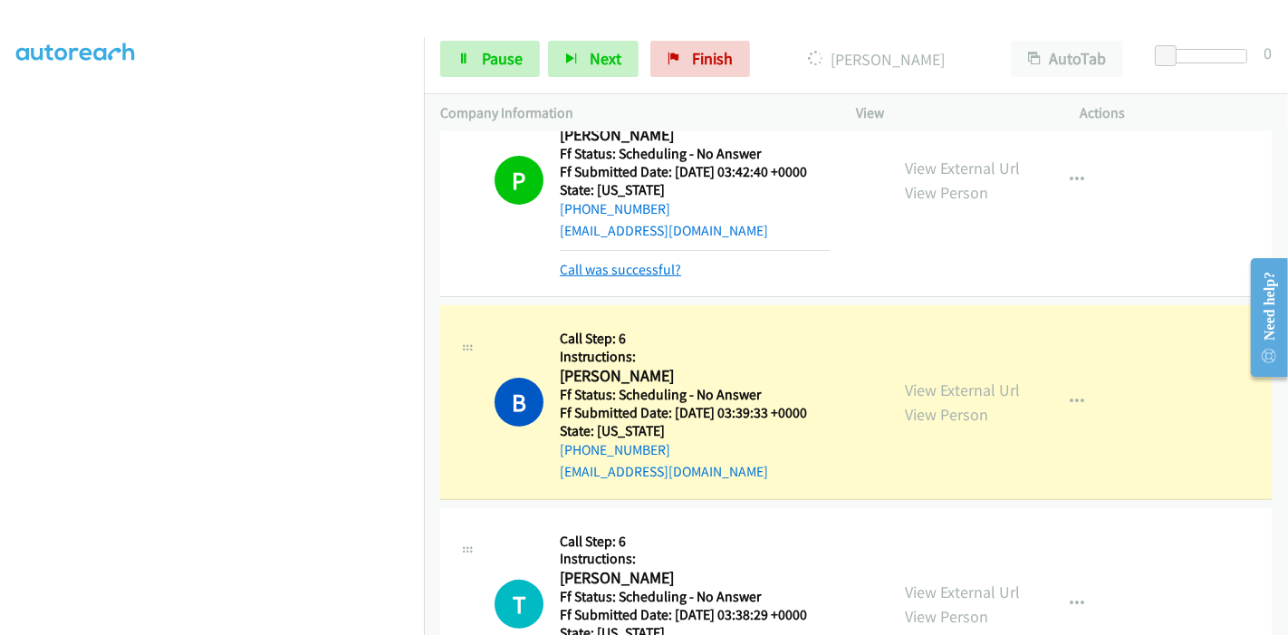
click at [623, 273] on link "Call was successful?" at bounding box center [620, 269] width 121 height 17
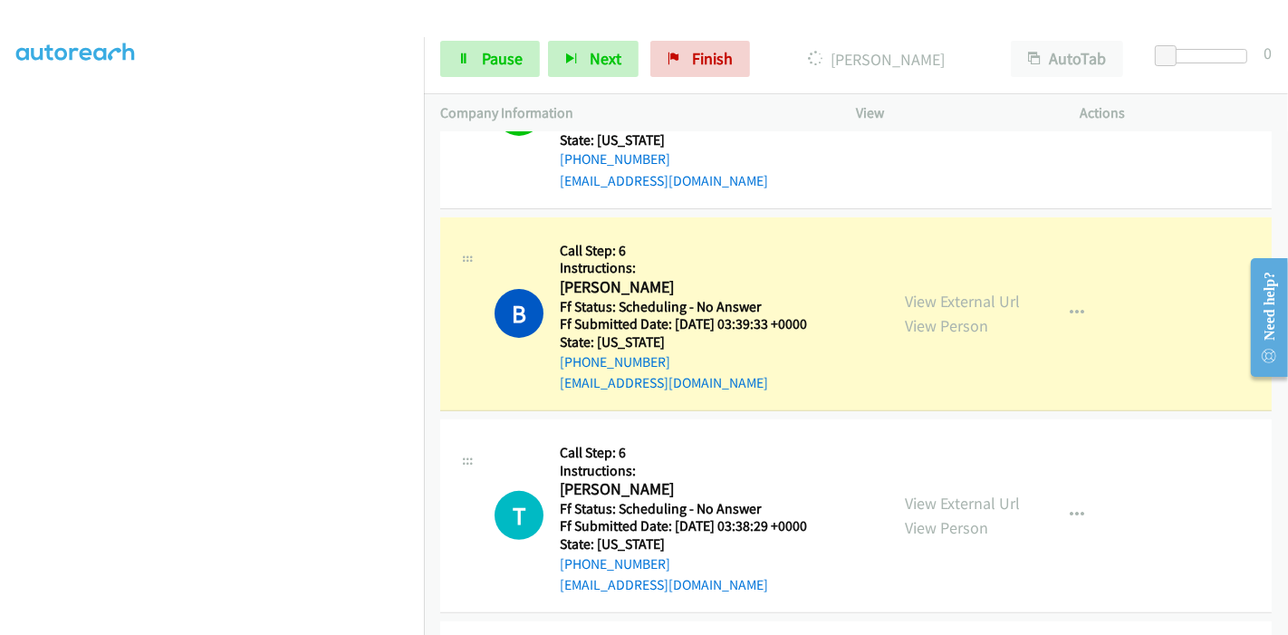
scroll to position [522, 0]
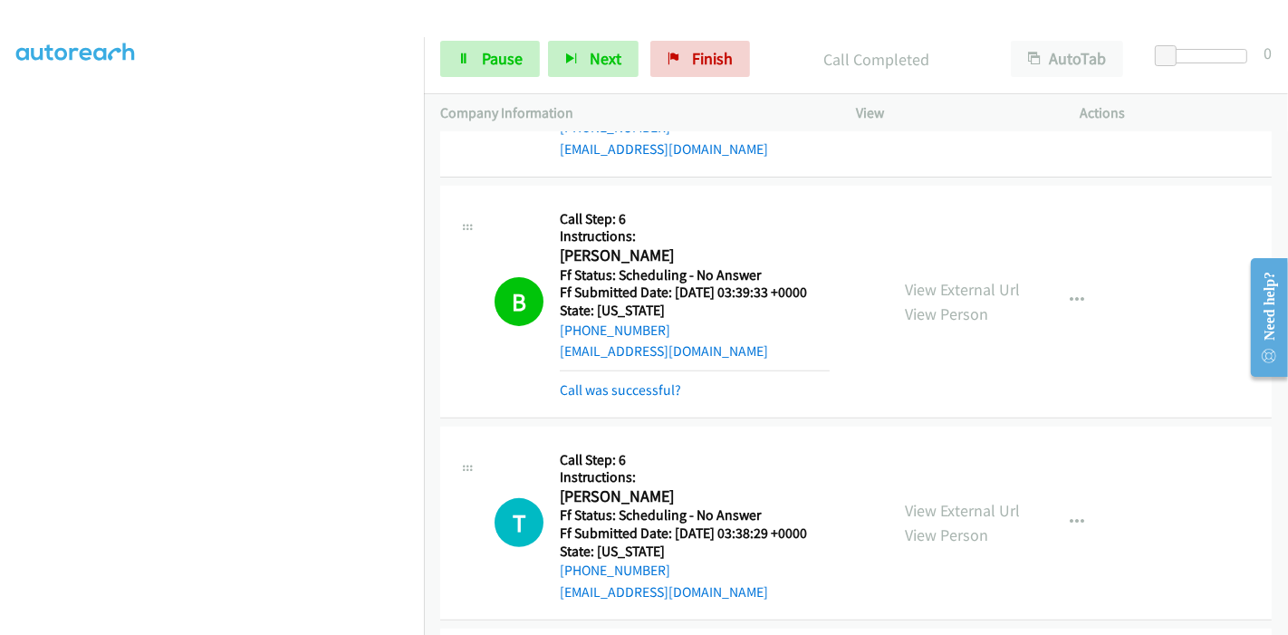
click at [606, 380] on div "Call was successful?" at bounding box center [695, 391] width 270 height 22
click at [603, 382] on link "Call was successful?" at bounding box center [620, 389] width 121 height 17
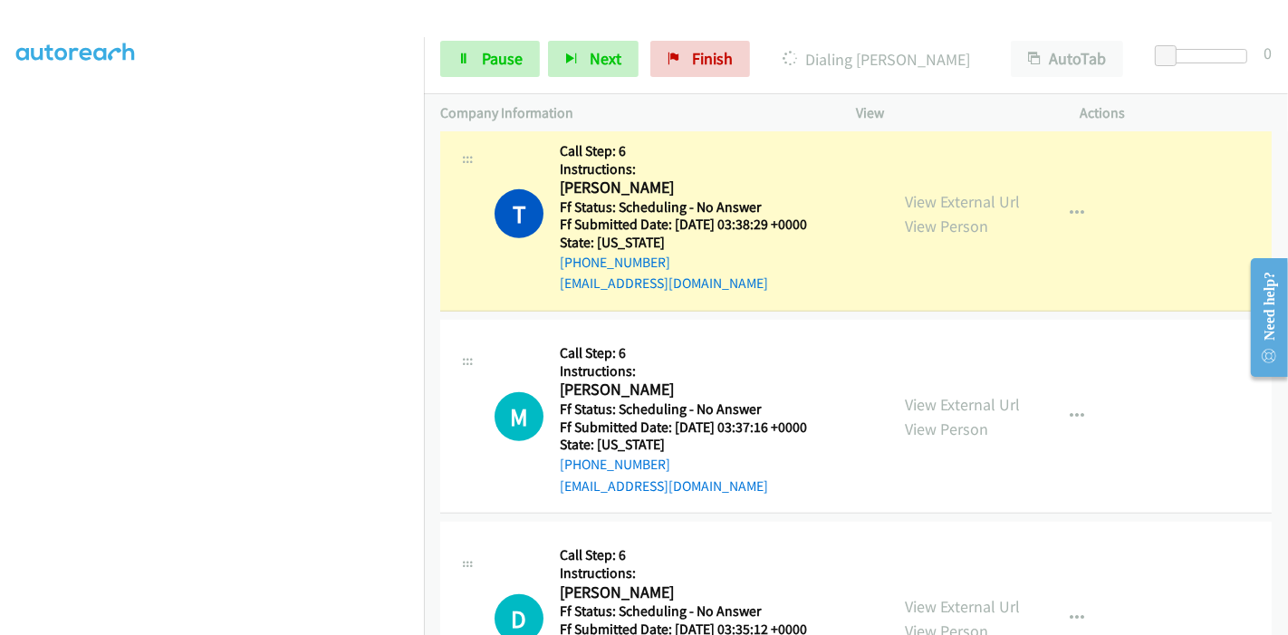
scroll to position [823, 0]
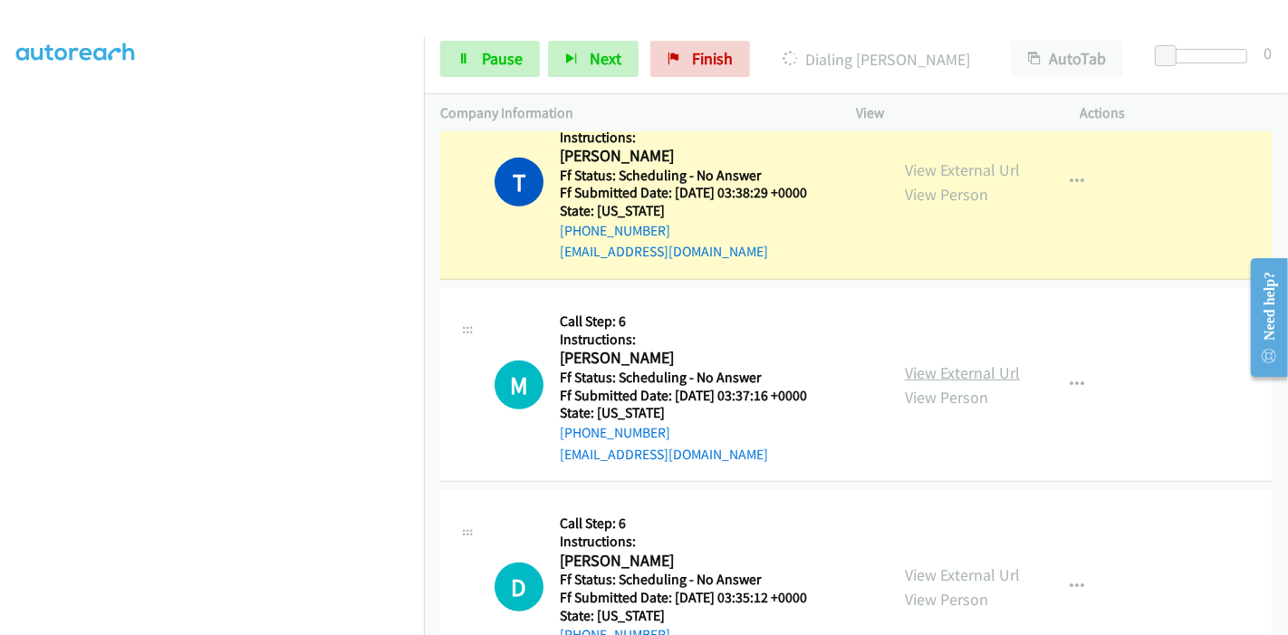
click at [952, 369] on link "View External Url" at bounding box center [962, 372] width 115 height 21
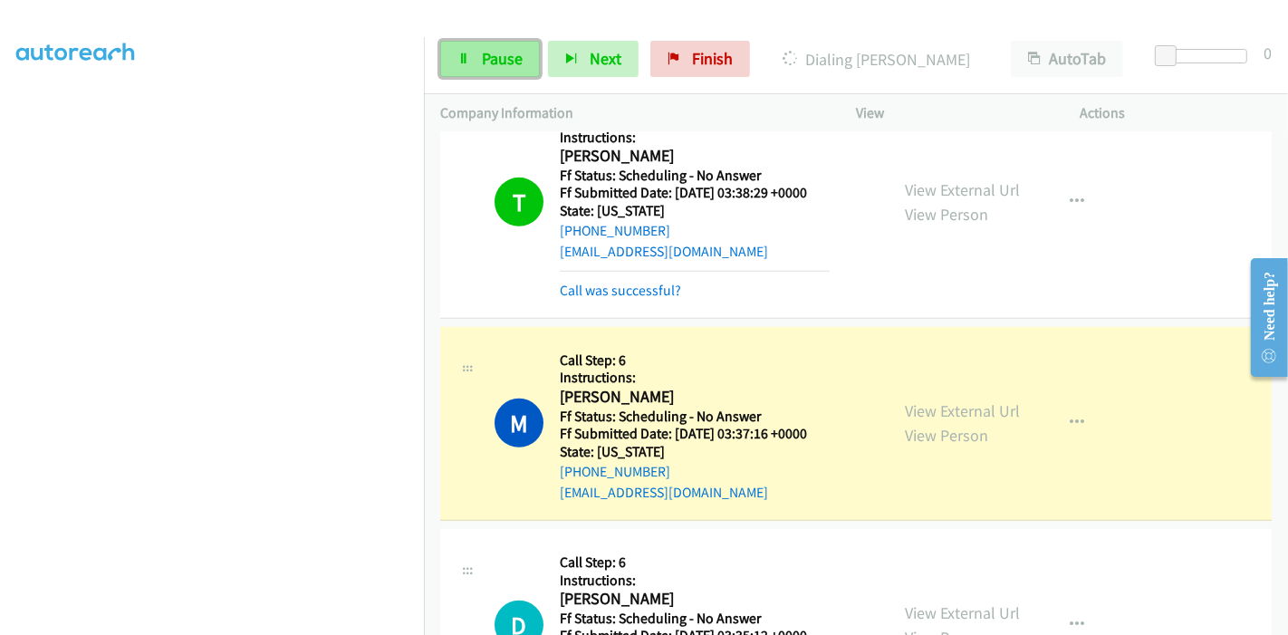
click at [503, 58] on span "Pause" at bounding box center [502, 58] width 41 height 21
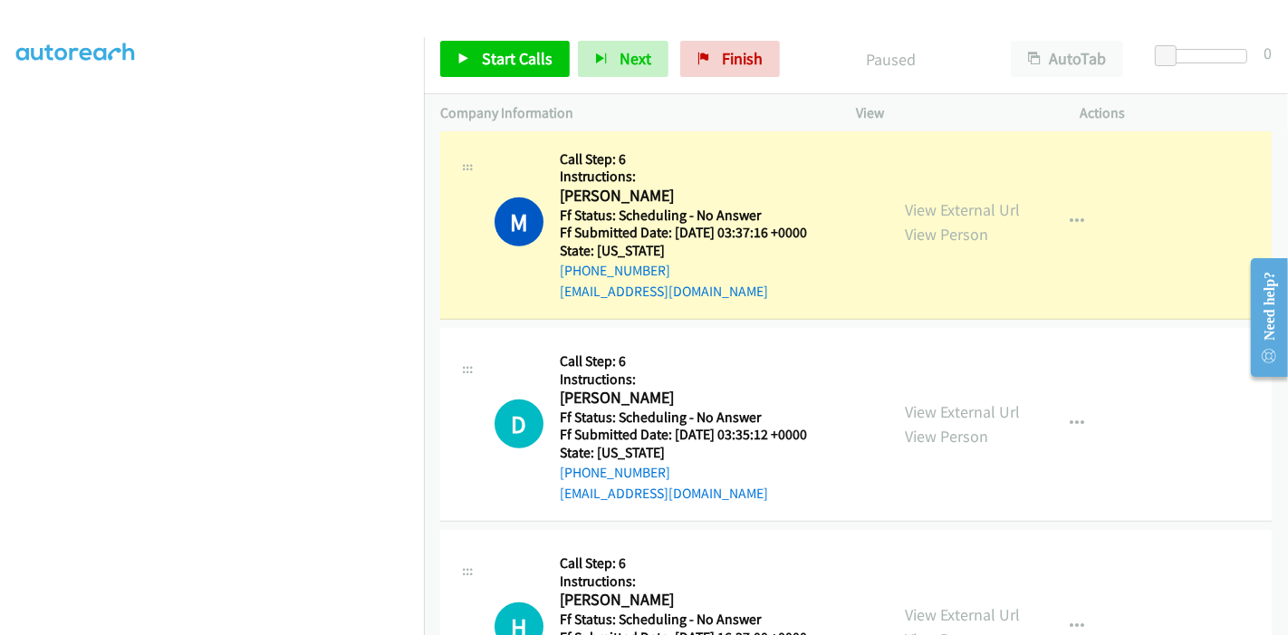
scroll to position [1125, 0]
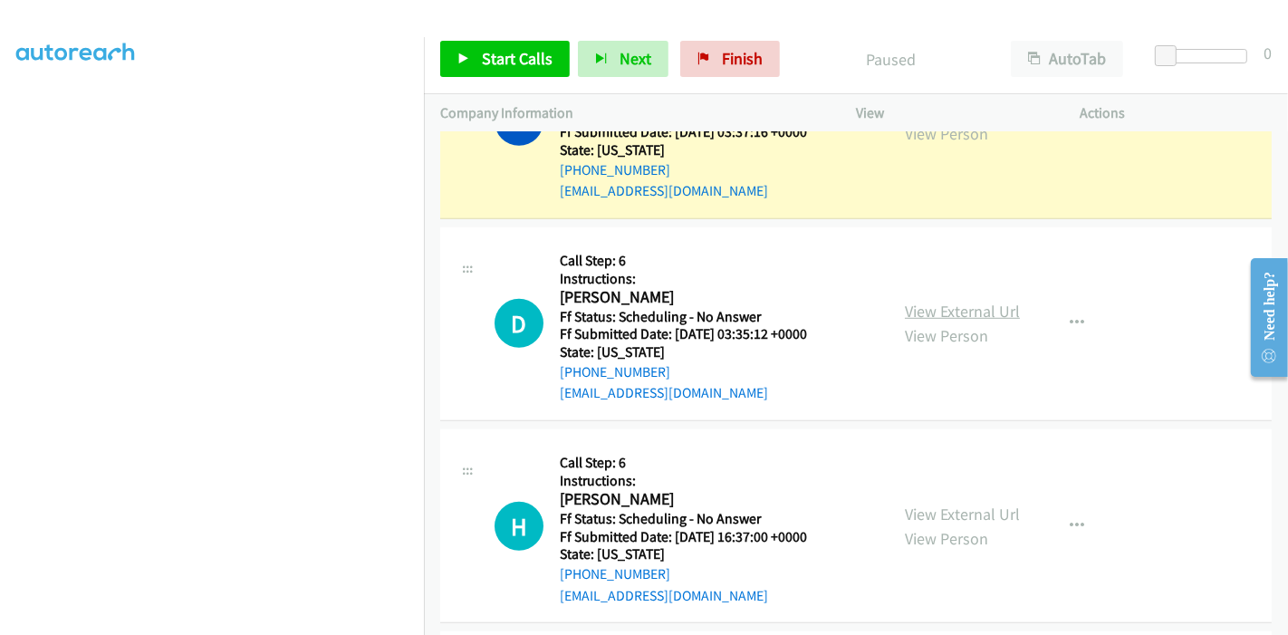
click at [915, 310] on link "View External Url" at bounding box center [962, 311] width 115 height 21
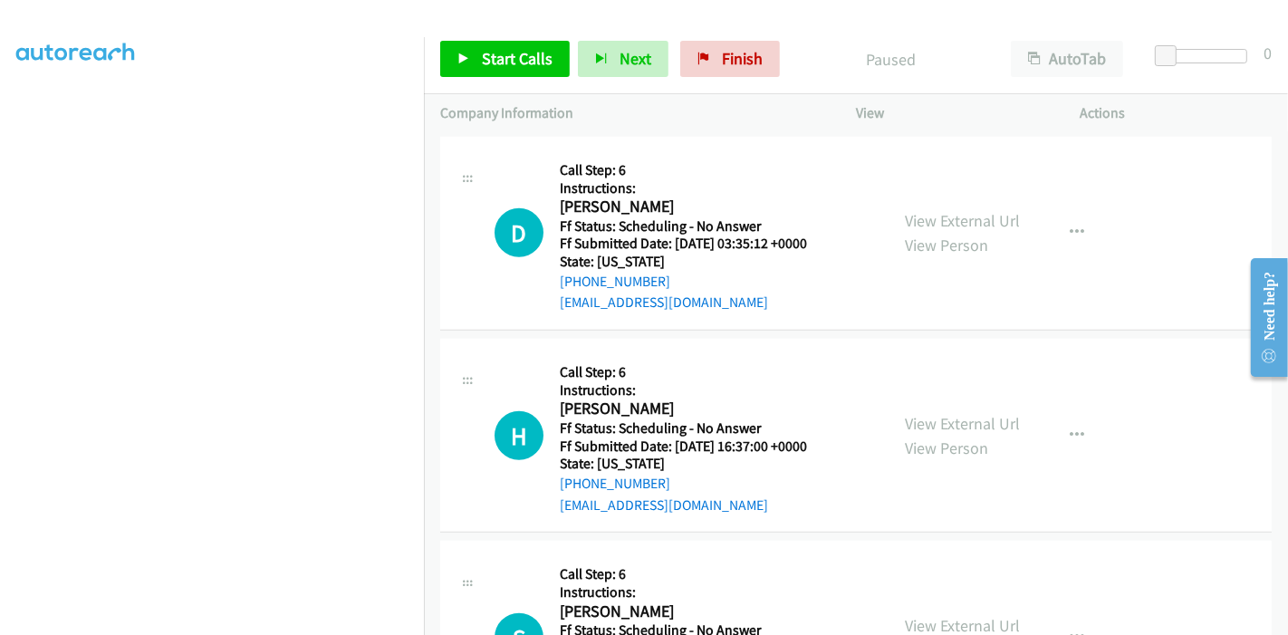
scroll to position [1327, 0]
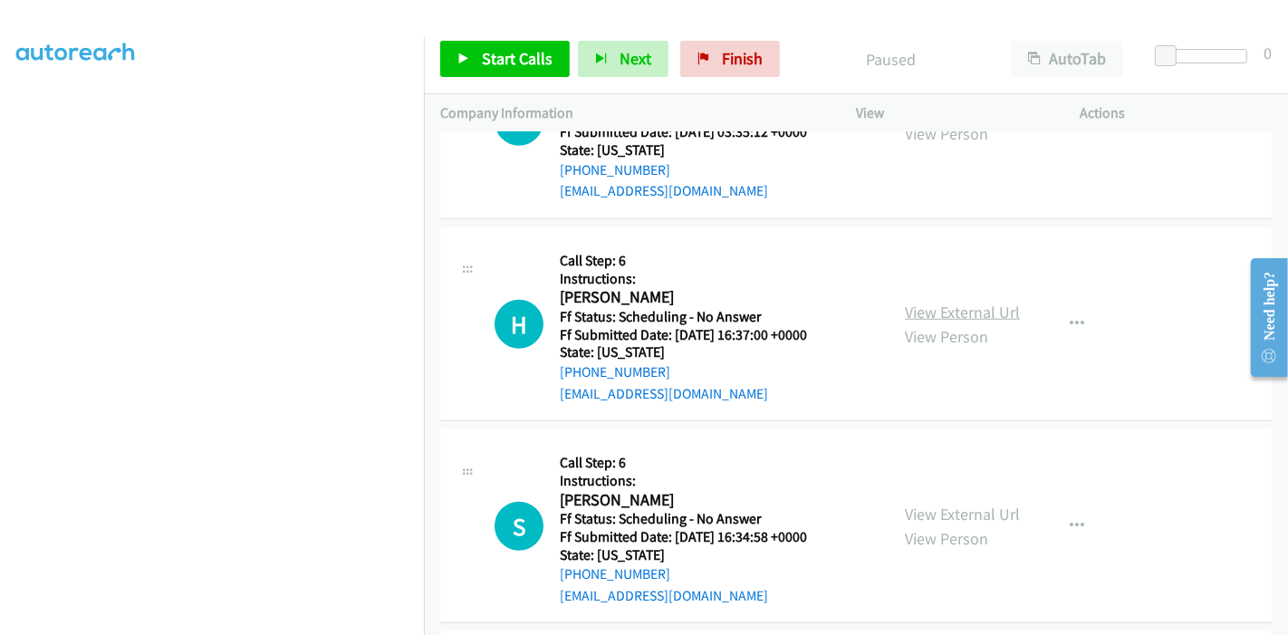
click at [937, 302] on link "View External Url" at bounding box center [962, 312] width 115 height 21
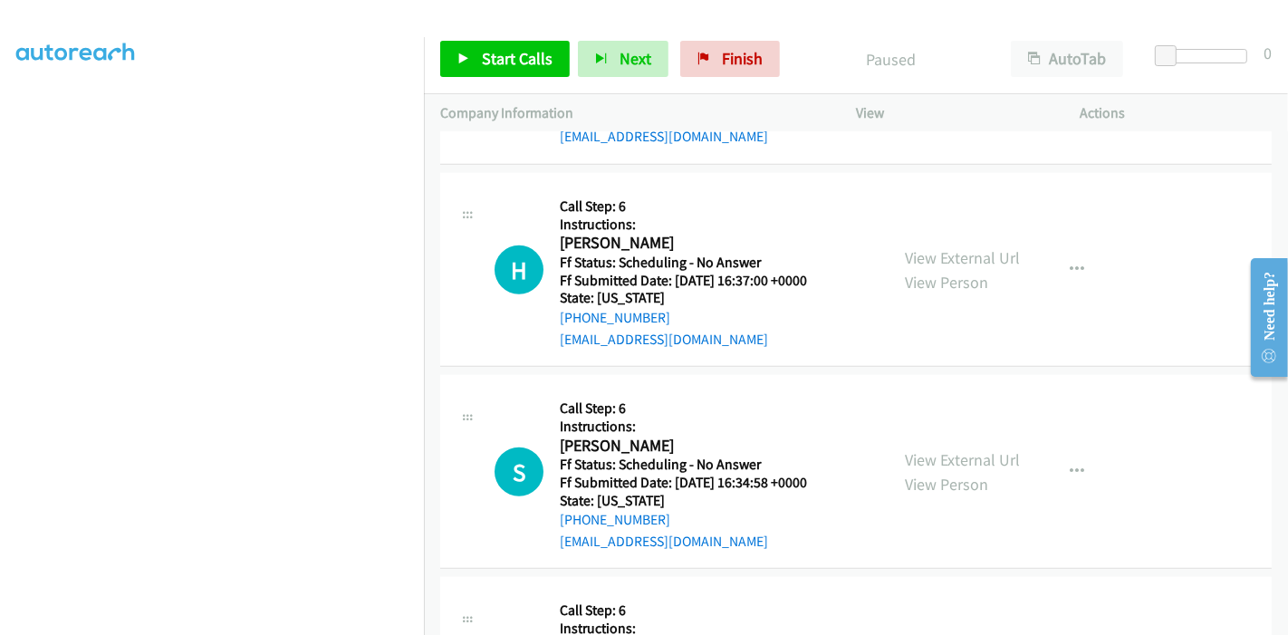
scroll to position [1427, 0]
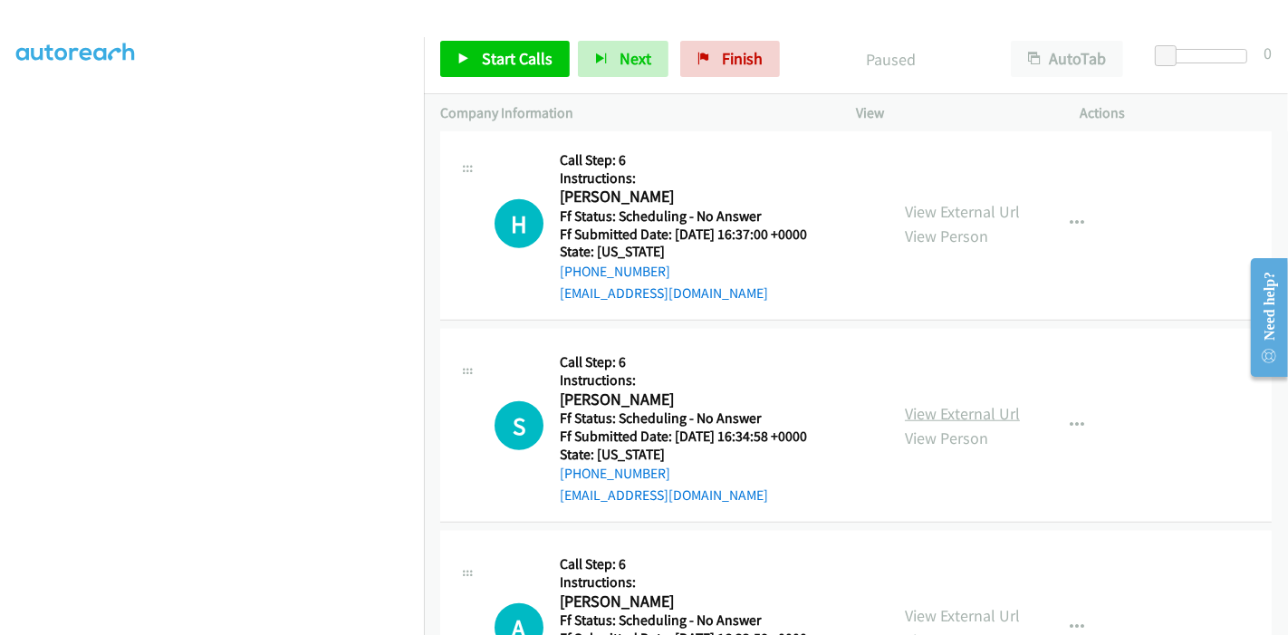
click at [913, 409] on link "View External Url" at bounding box center [962, 413] width 115 height 21
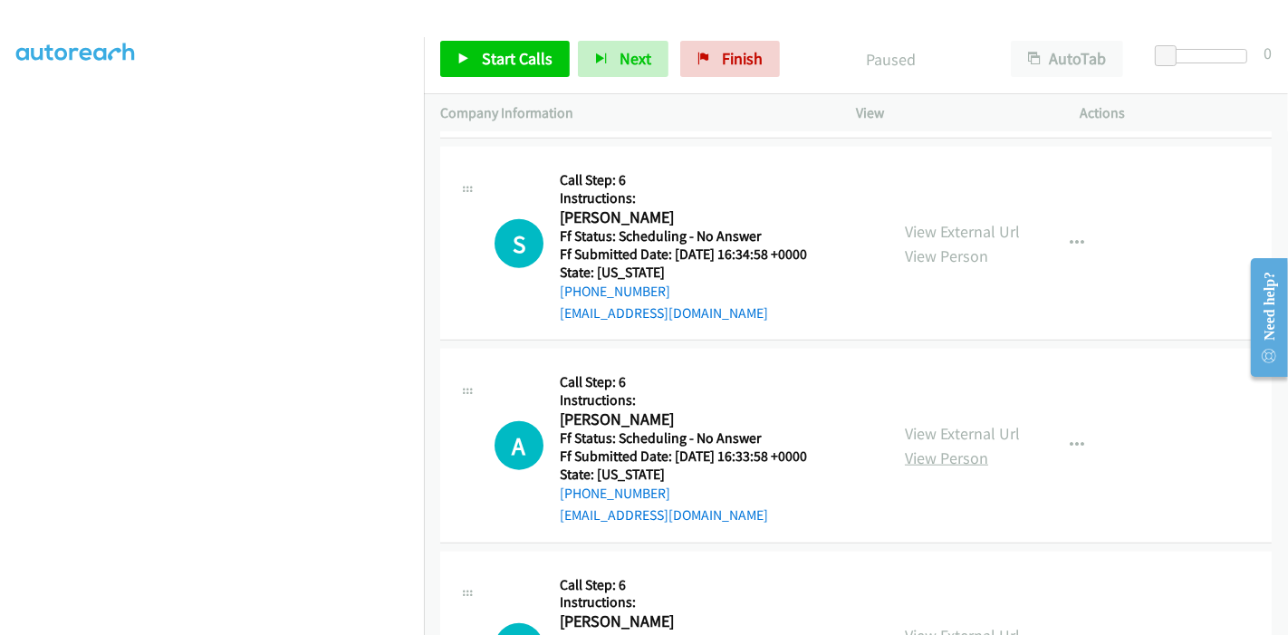
scroll to position [1629, 0]
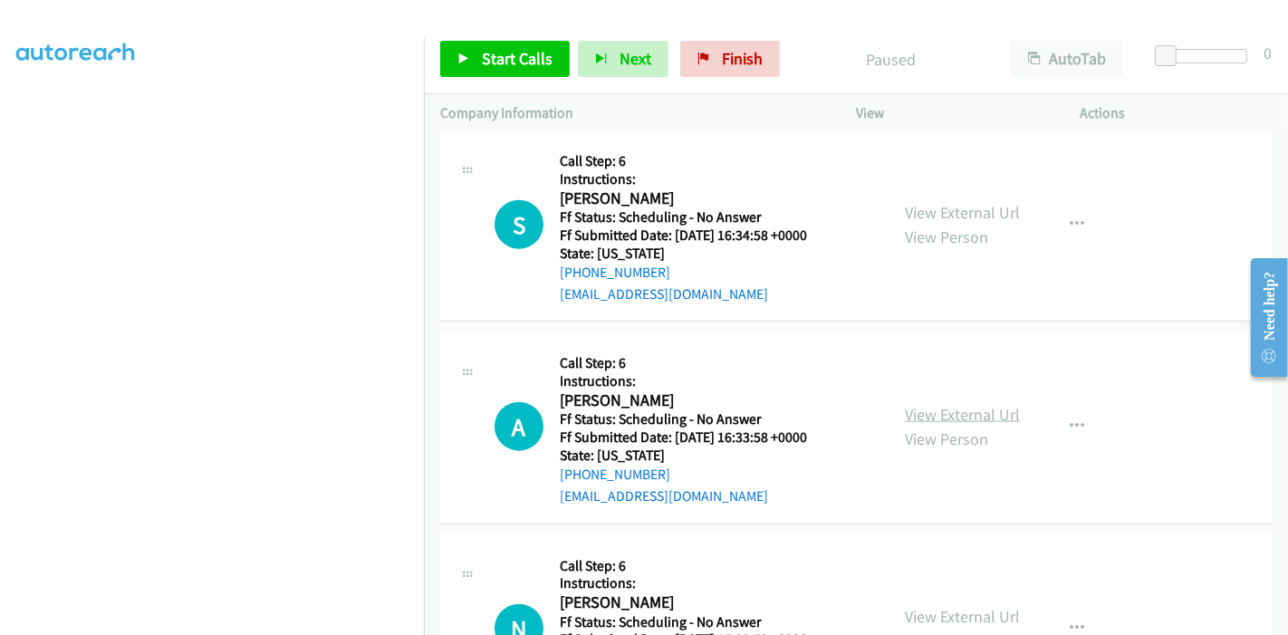
click at [949, 412] on link "View External Url" at bounding box center [962, 414] width 115 height 21
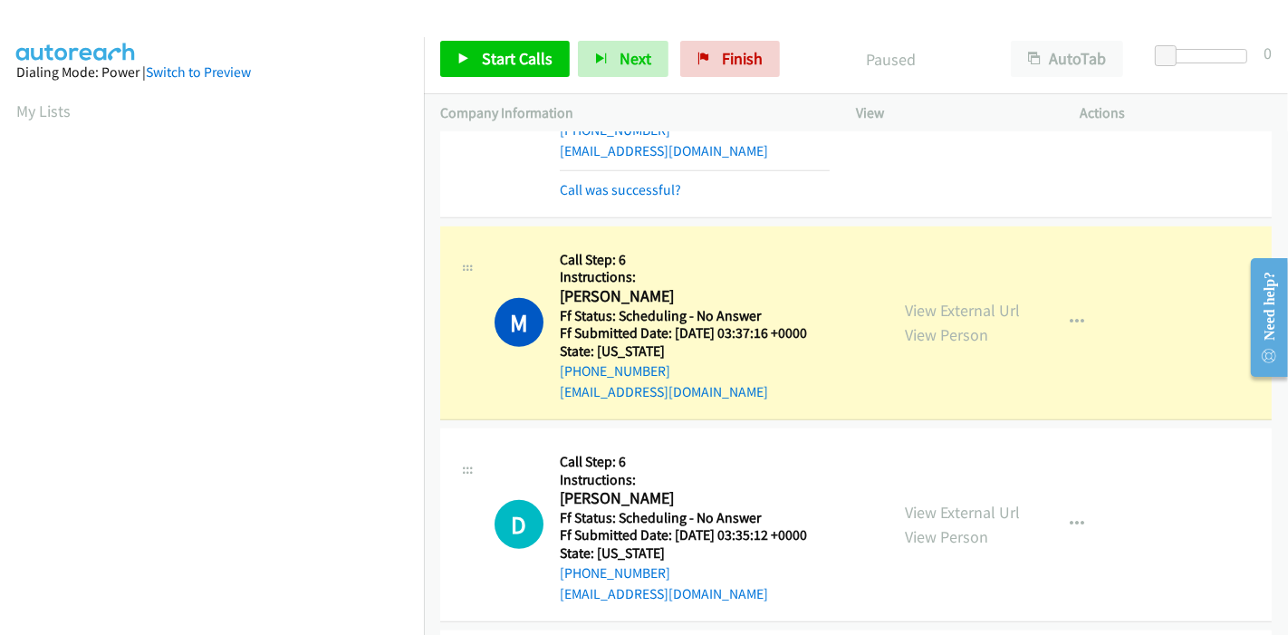
scroll to position [382, 0]
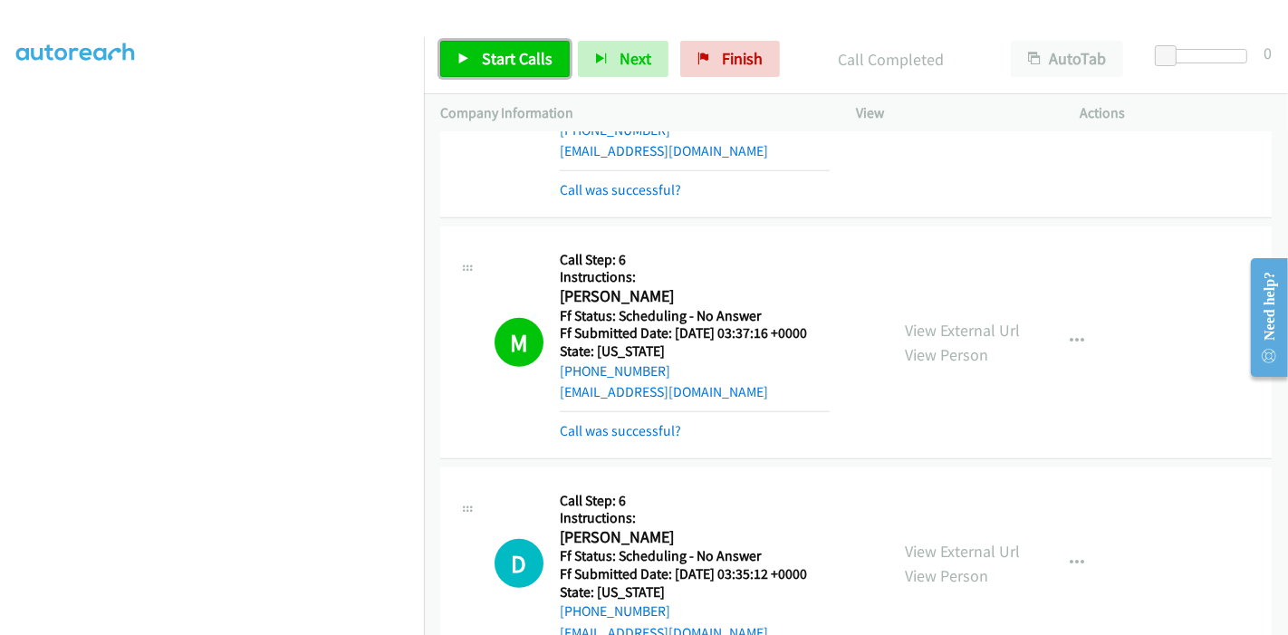
click at [460, 61] on icon at bounding box center [463, 59] width 13 height 13
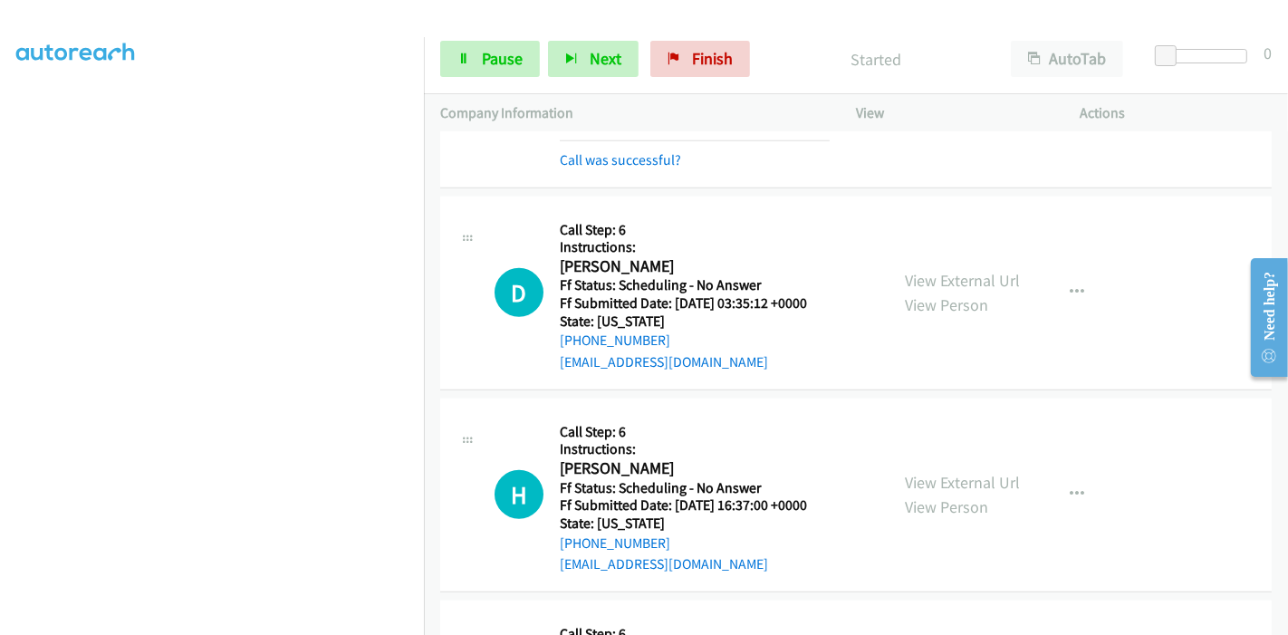
scroll to position [1226, 0]
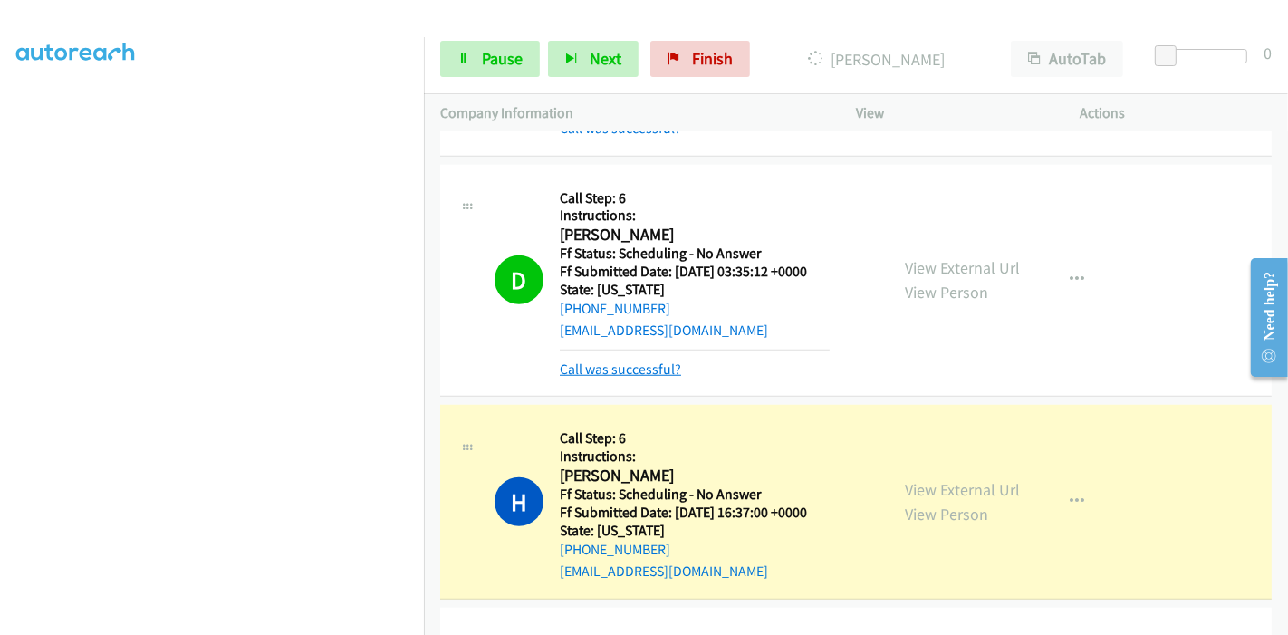
click at [623, 360] on link "Call was successful?" at bounding box center [620, 368] width 121 height 17
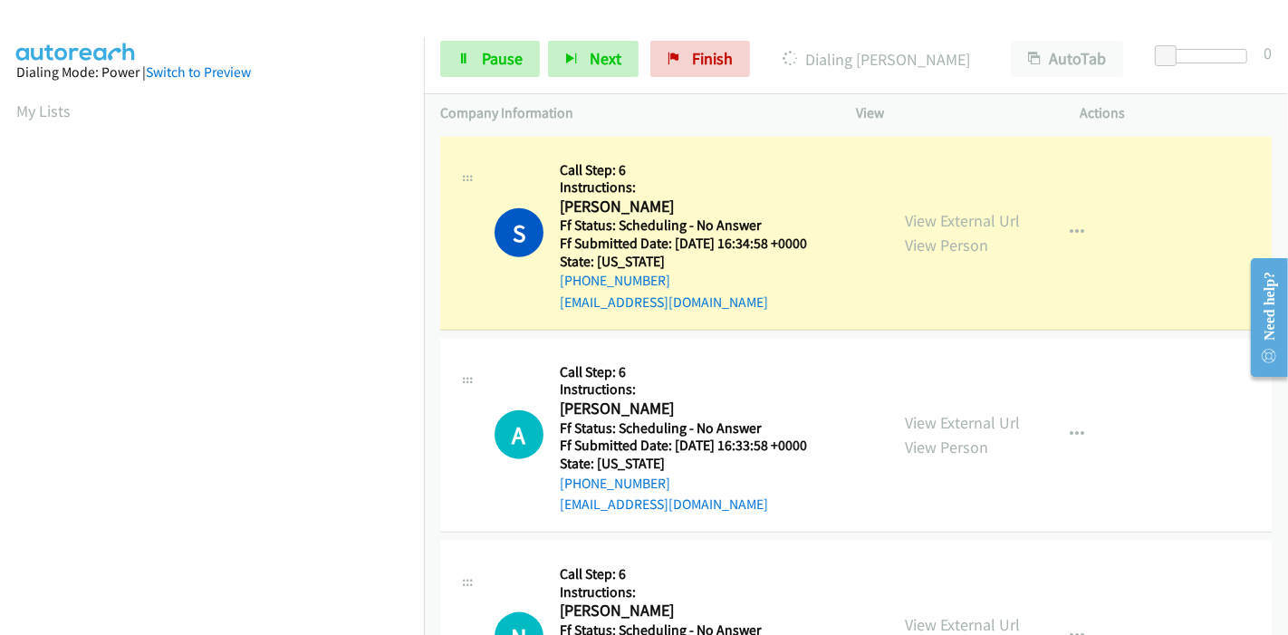
scroll to position [1667, 0]
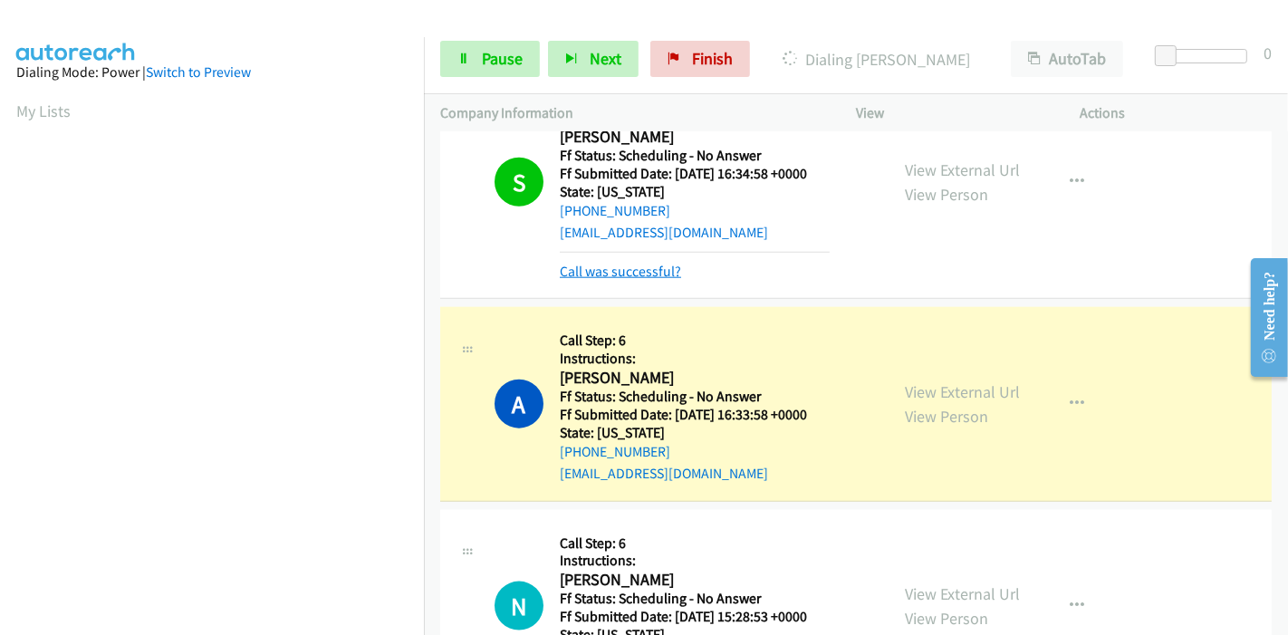
click at [634, 274] on link "Call was successful?" at bounding box center [620, 271] width 121 height 17
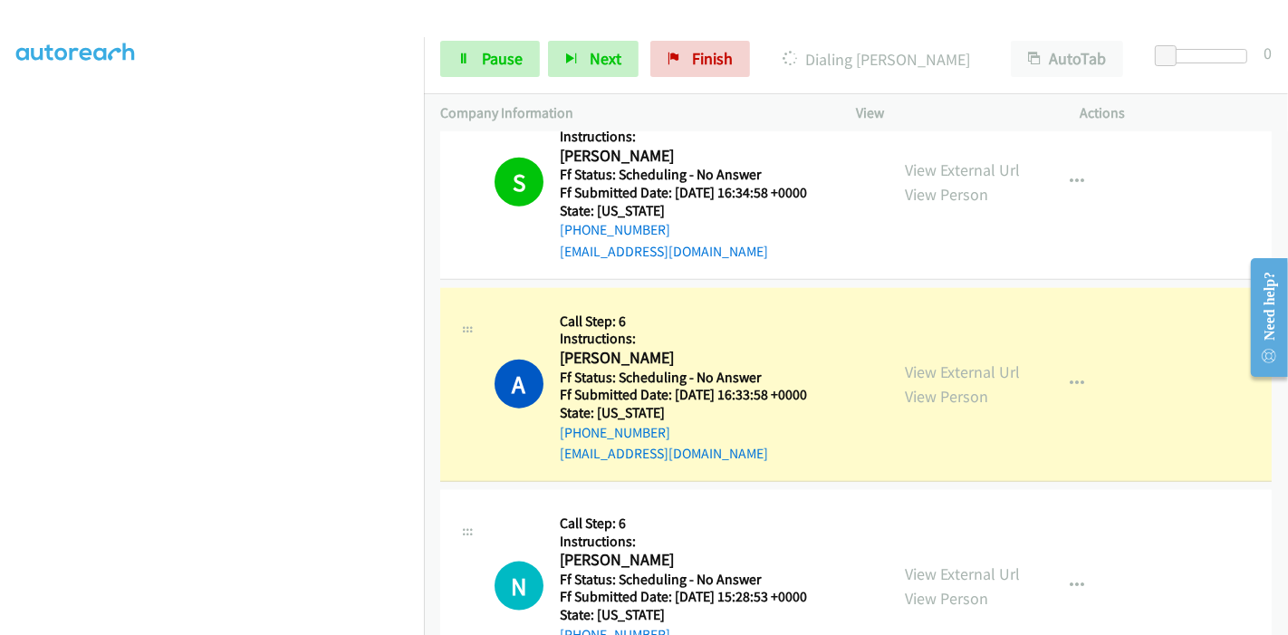
scroll to position [1949, 0]
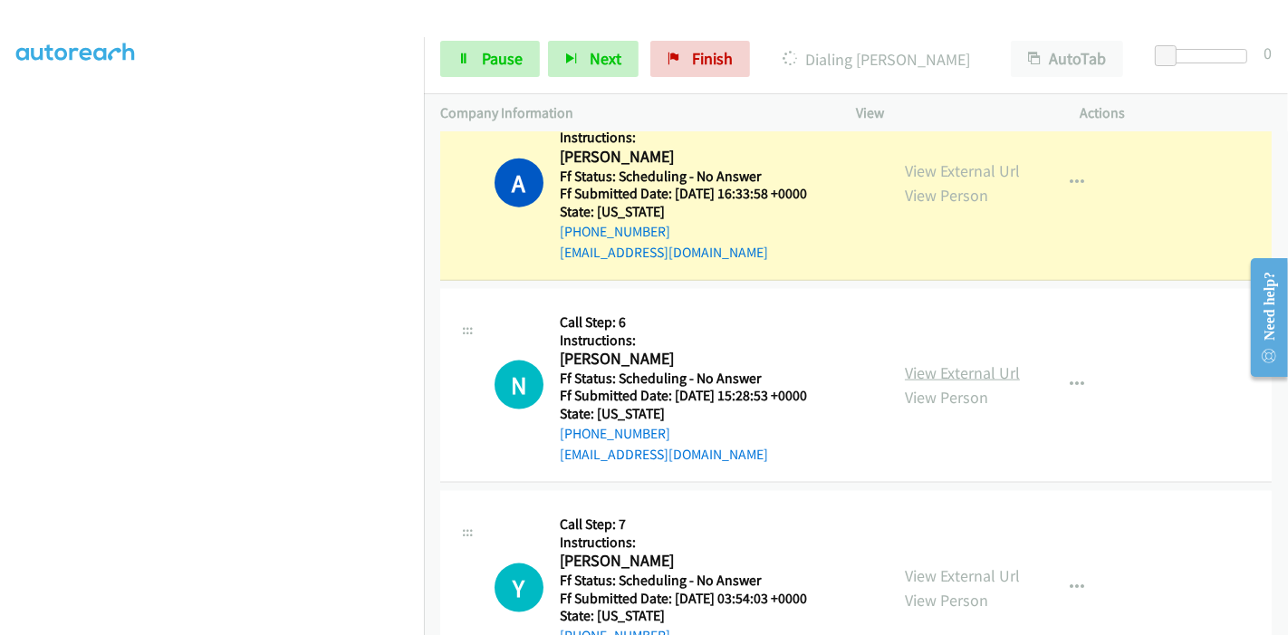
click at [961, 371] on link "View External Url" at bounding box center [962, 372] width 115 height 21
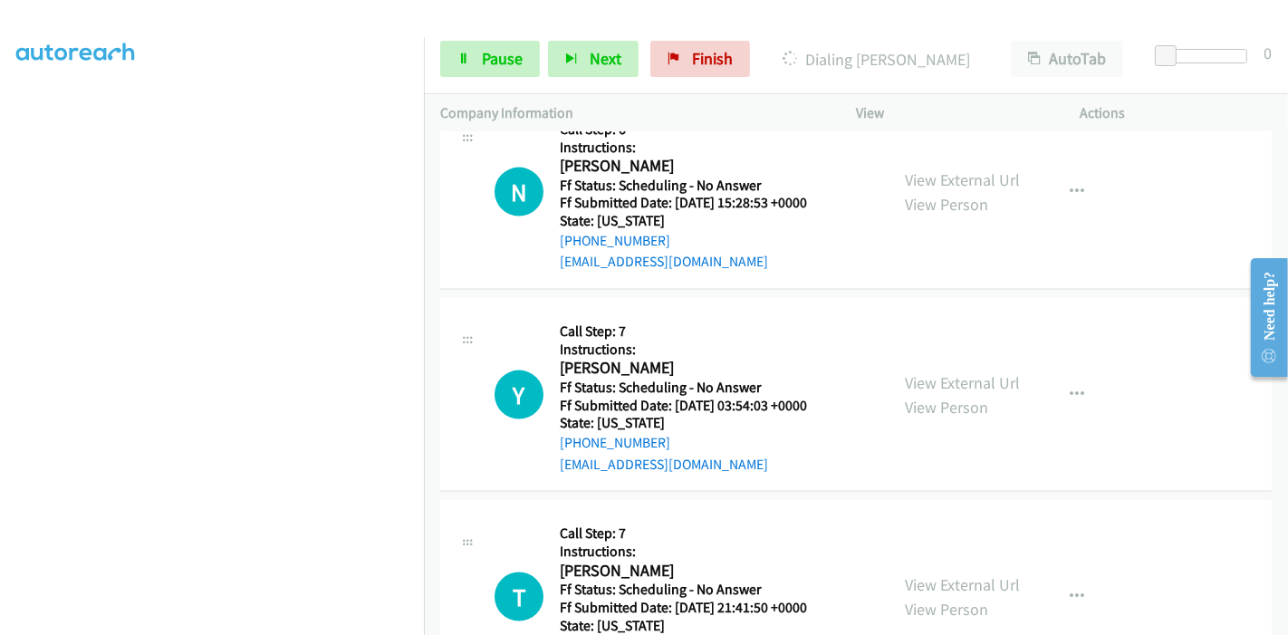
scroll to position [2150, 0]
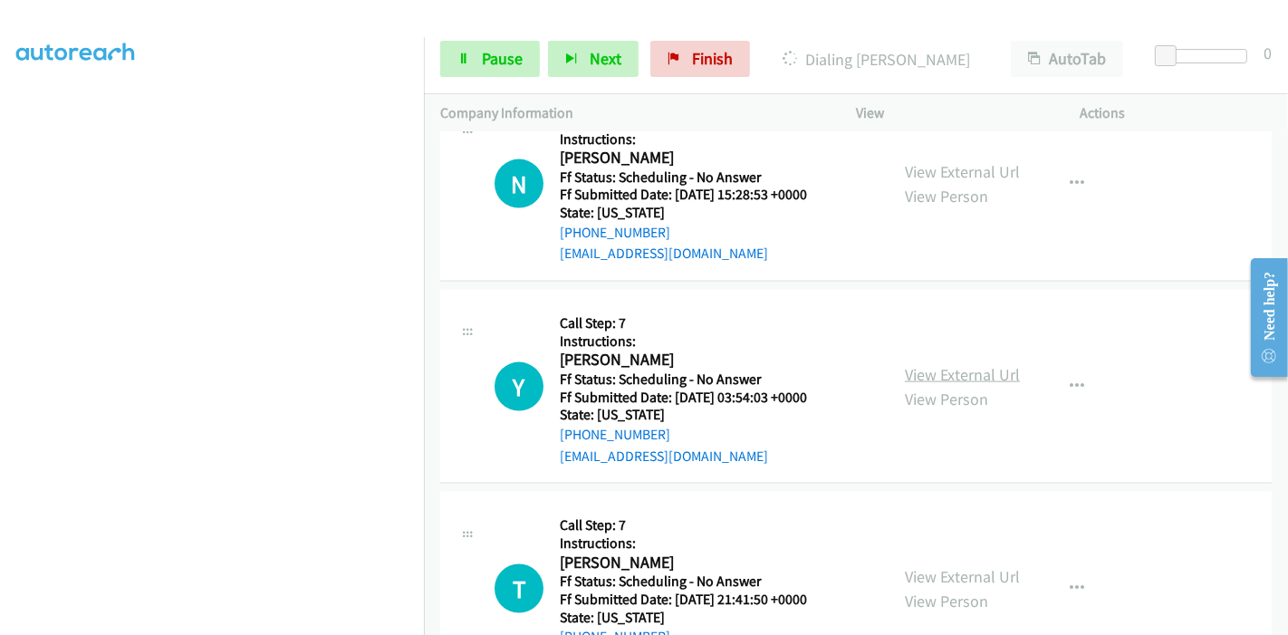
click at [968, 366] on link "View External Url" at bounding box center [962, 374] width 115 height 21
click at [937, 375] on link "View External Url" at bounding box center [962, 374] width 115 height 21
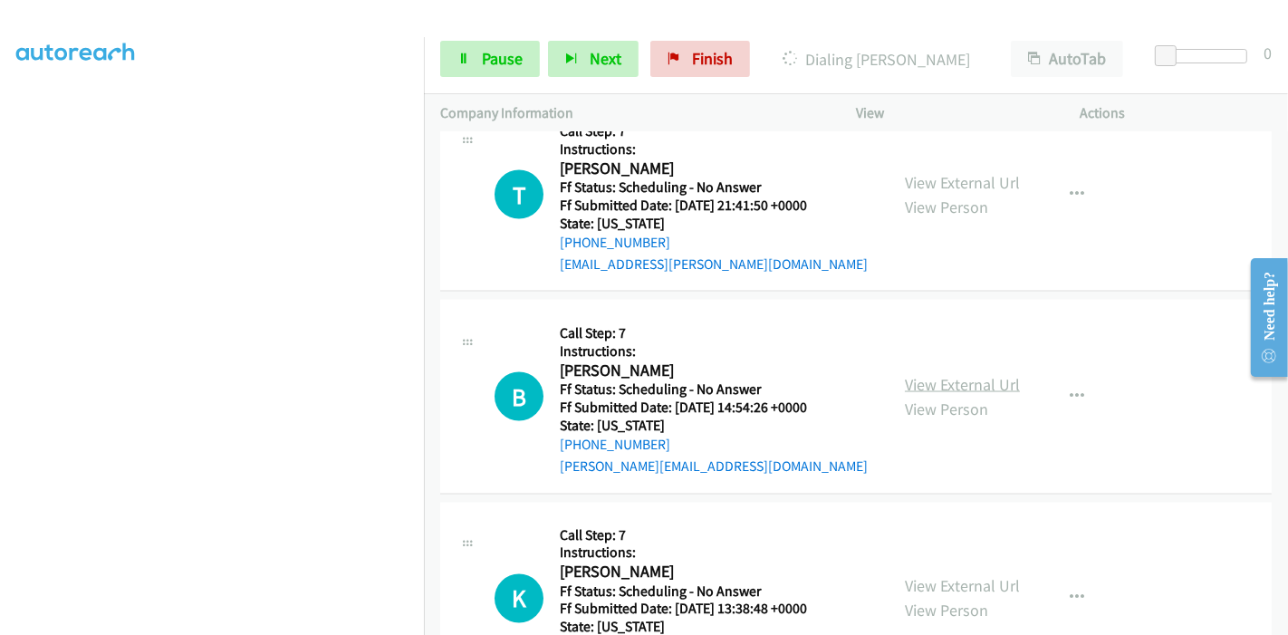
scroll to position [2553, 0]
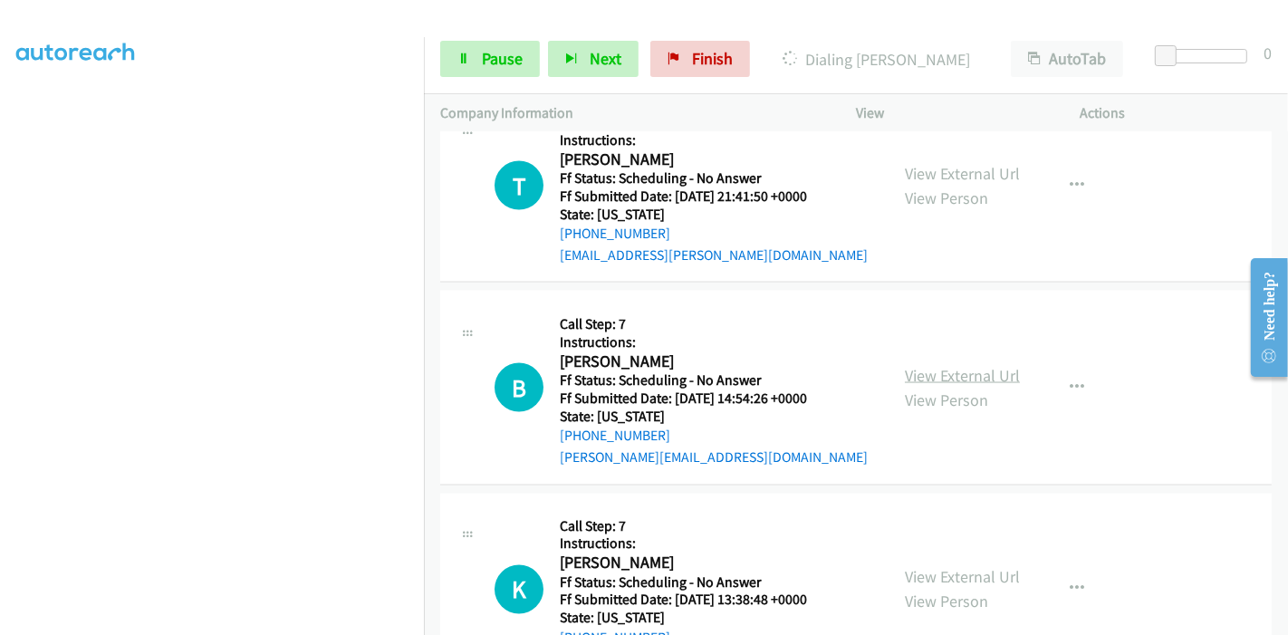
click at [928, 375] on link "View External Url" at bounding box center [962, 375] width 115 height 21
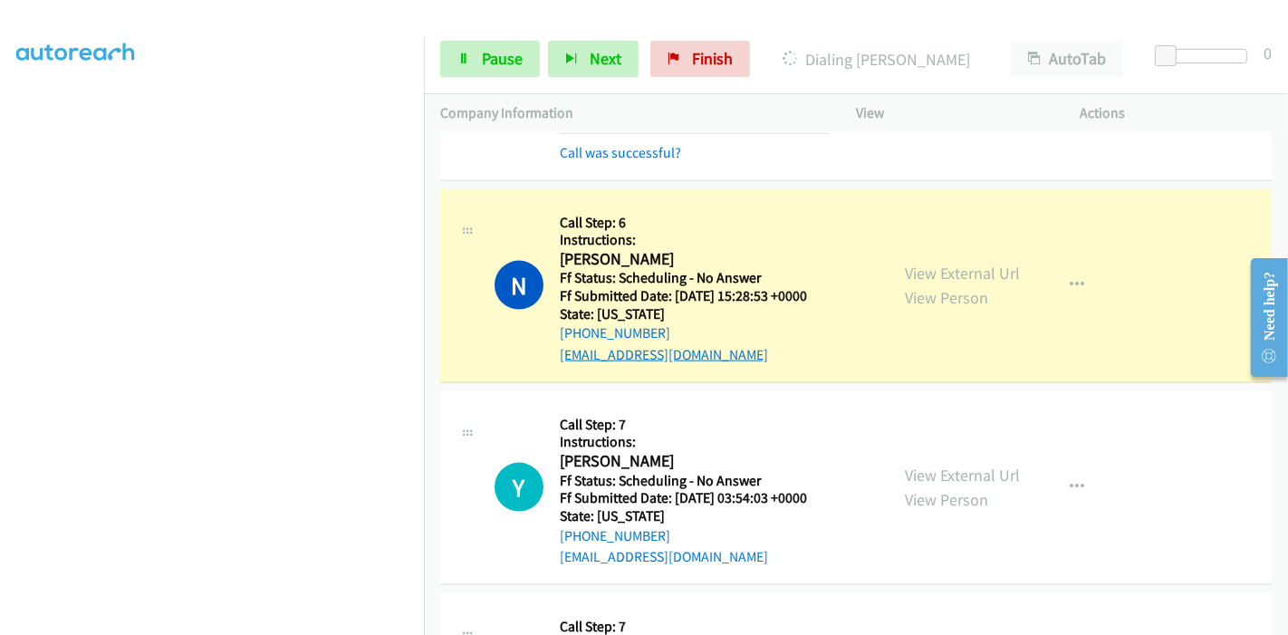
scroll to position [1987, 0]
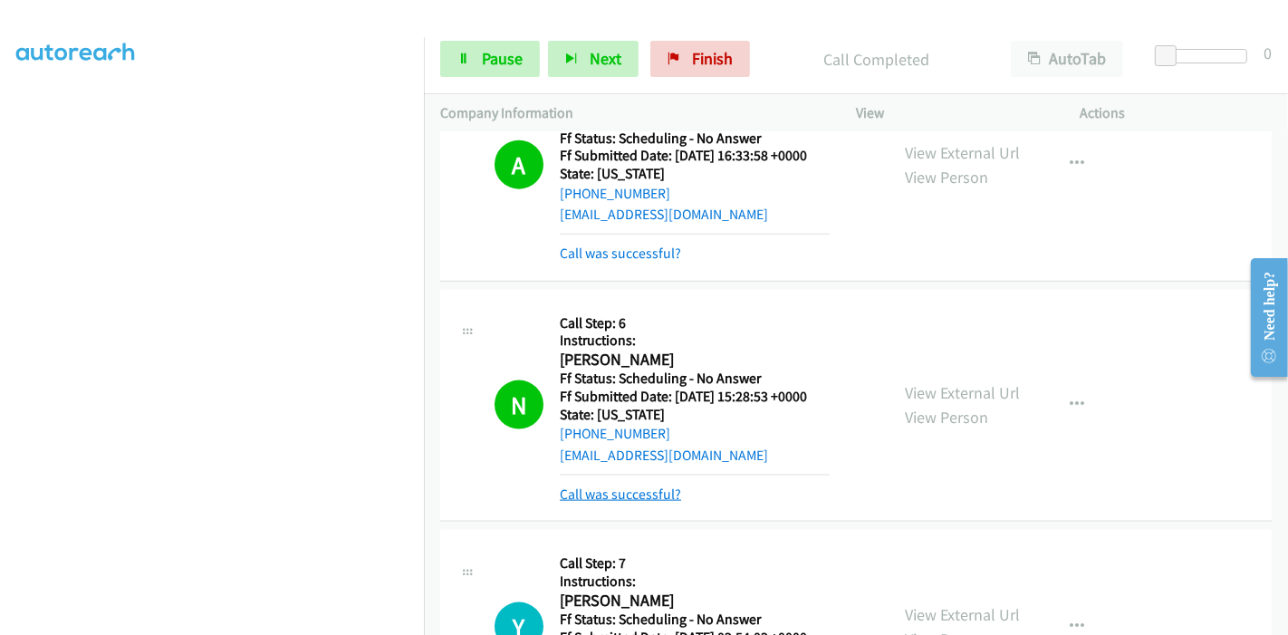
click at [631, 485] on link "Call was successful?" at bounding box center [620, 493] width 121 height 17
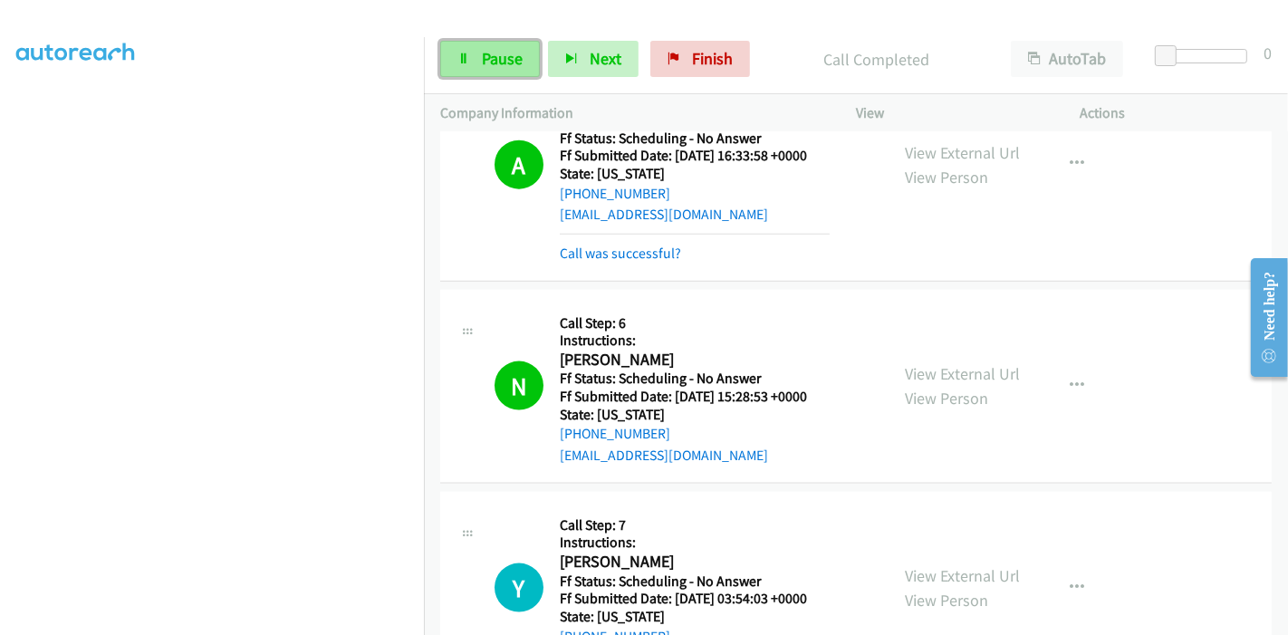
click at [499, 62] on span "Pause" at bounding box center [502, 58] width 41 height 21
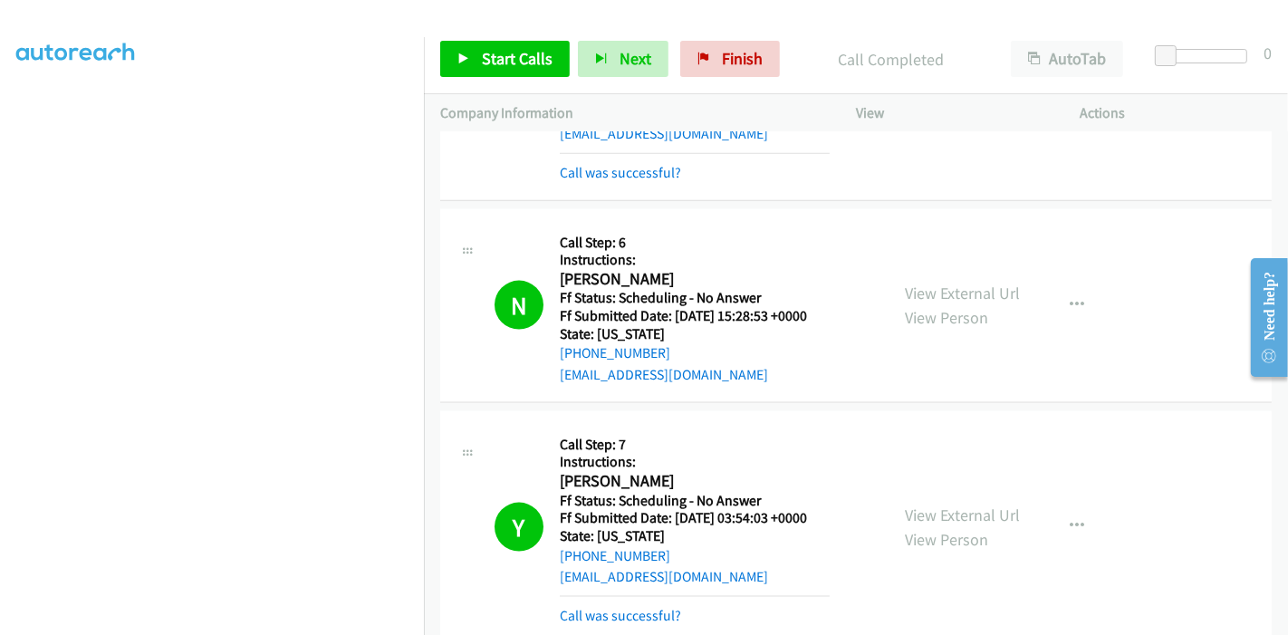
scroll to position [2189, 0]
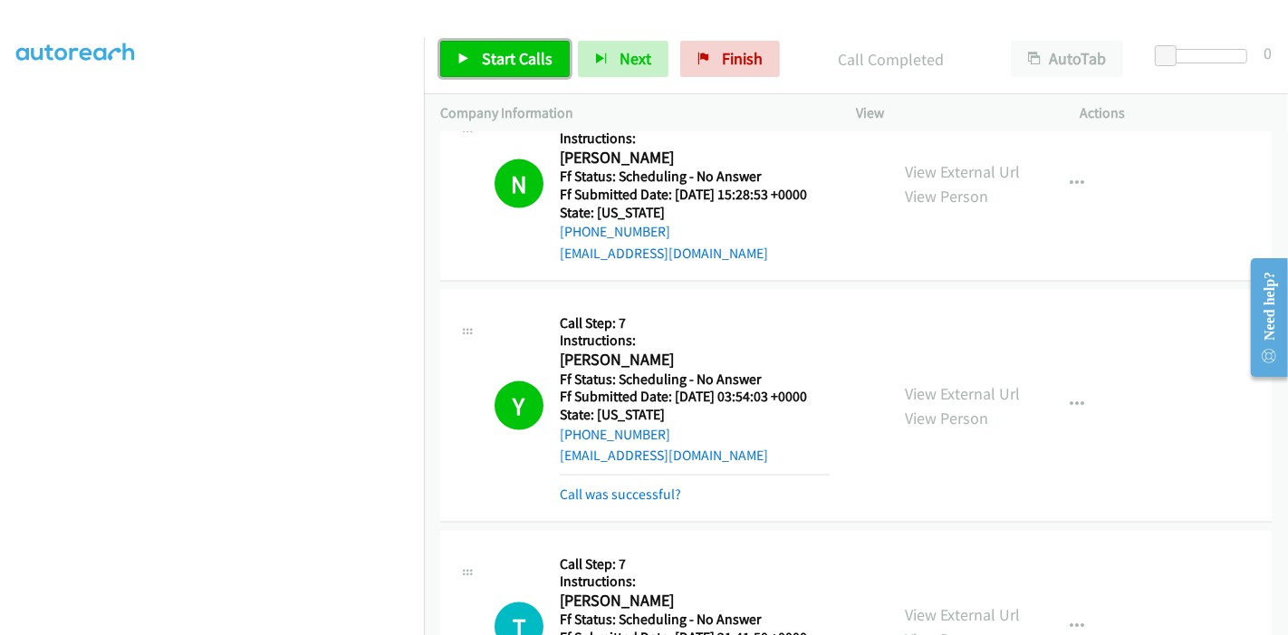
click at [474, 56] on link "Start Calls" at bounding box center [505, 59] width 130 height 36
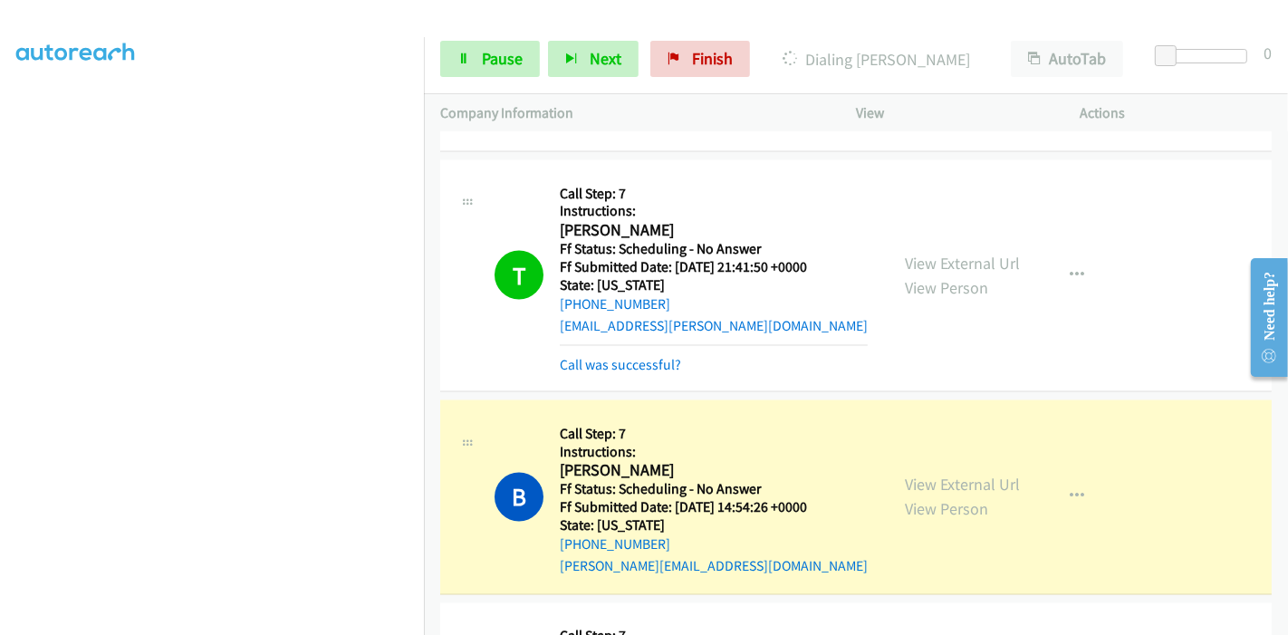
scroll to position [2591, 0]
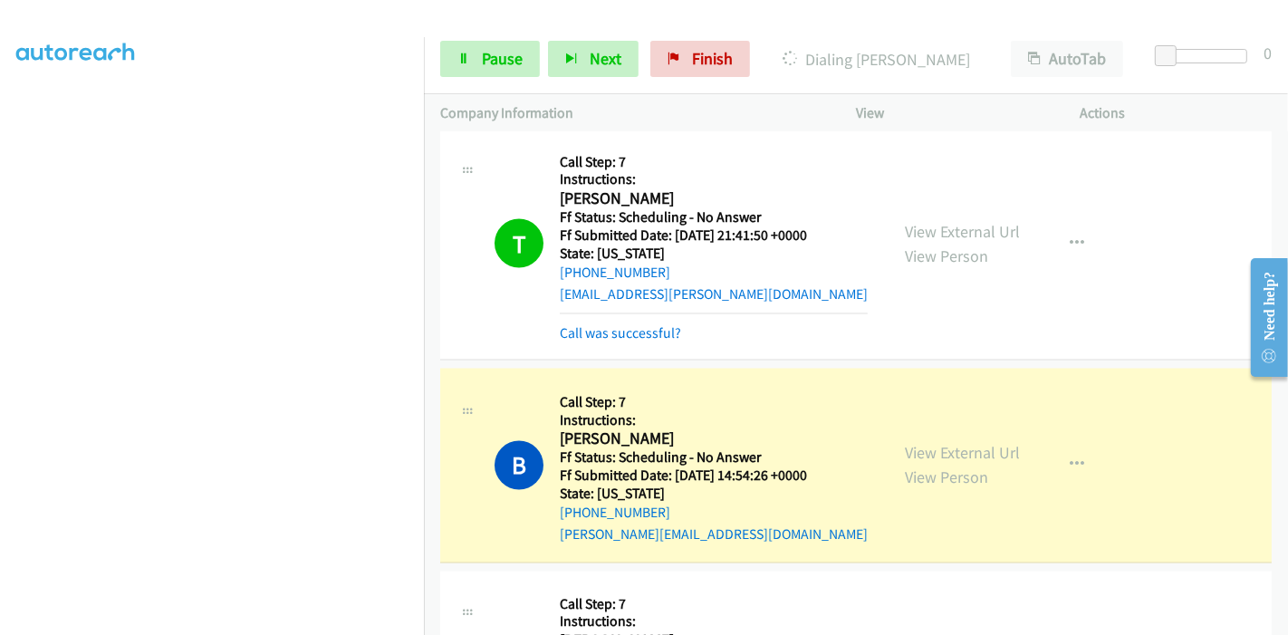
click at [612, 334] on link "Call was successful?" at bounding box center [620, 332] width 121 height 17
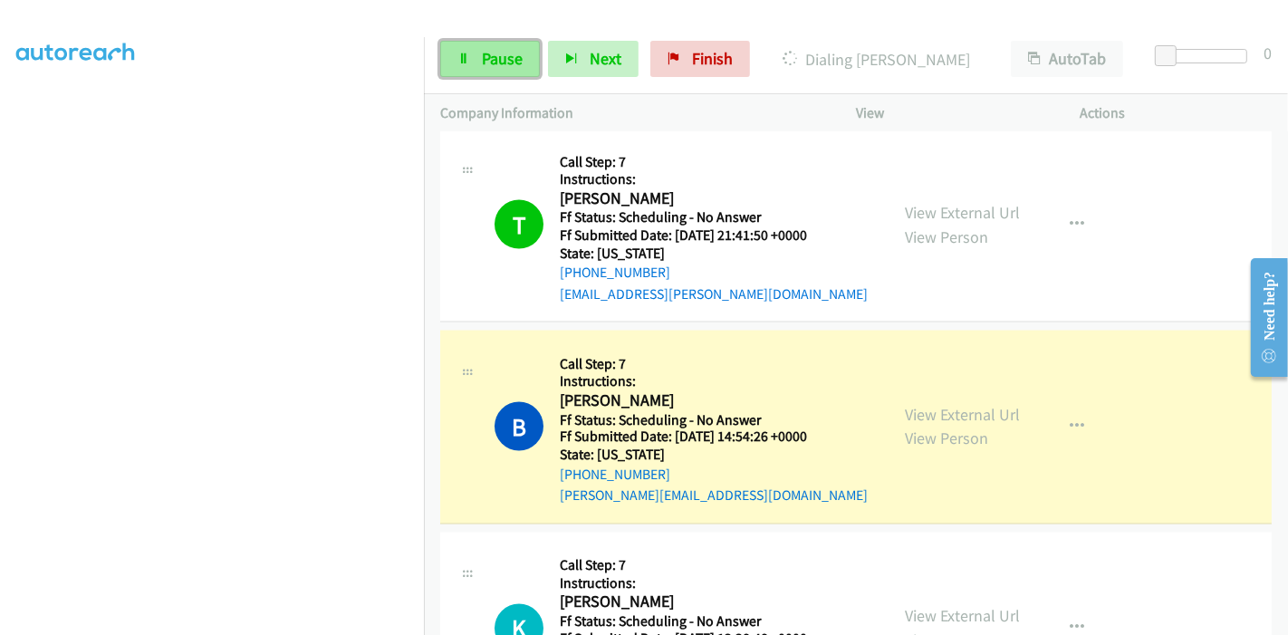
click at [476, 57] on link "Pause" at bounding box center [490, 59] width 100 height 36
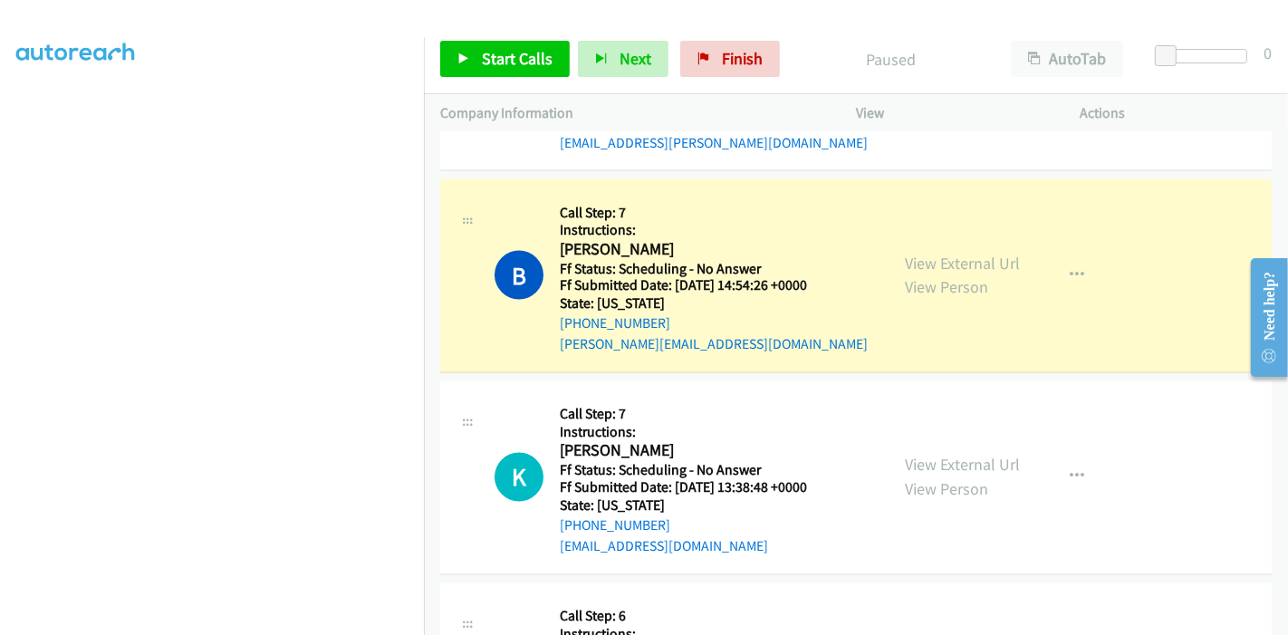
scroll to position [2792, 0]
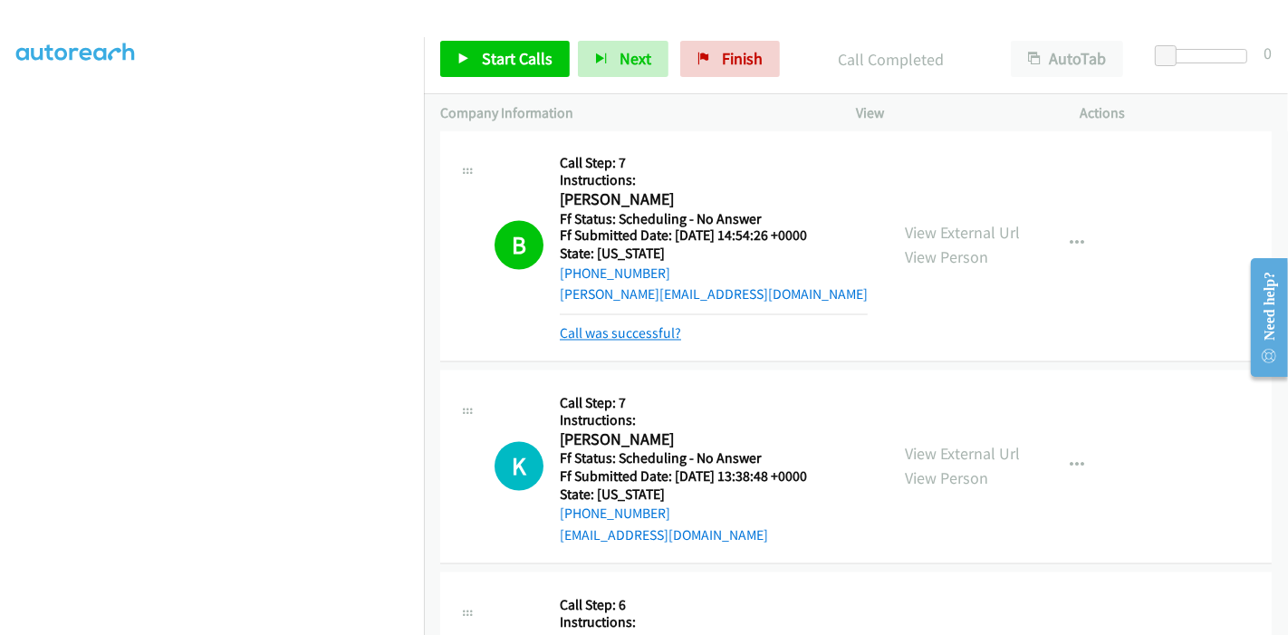
click at [595, 332] on link "Call was successful?" at bounding box center [620, 333] width 121 height 17
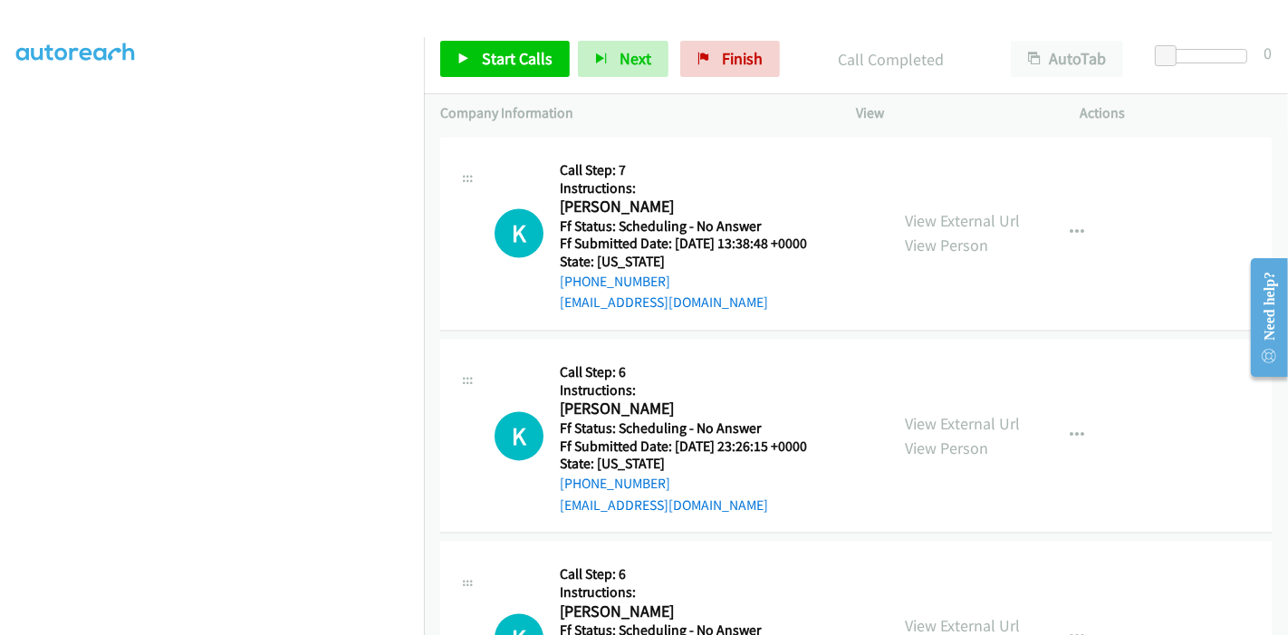
scroll to position [2994, 0]
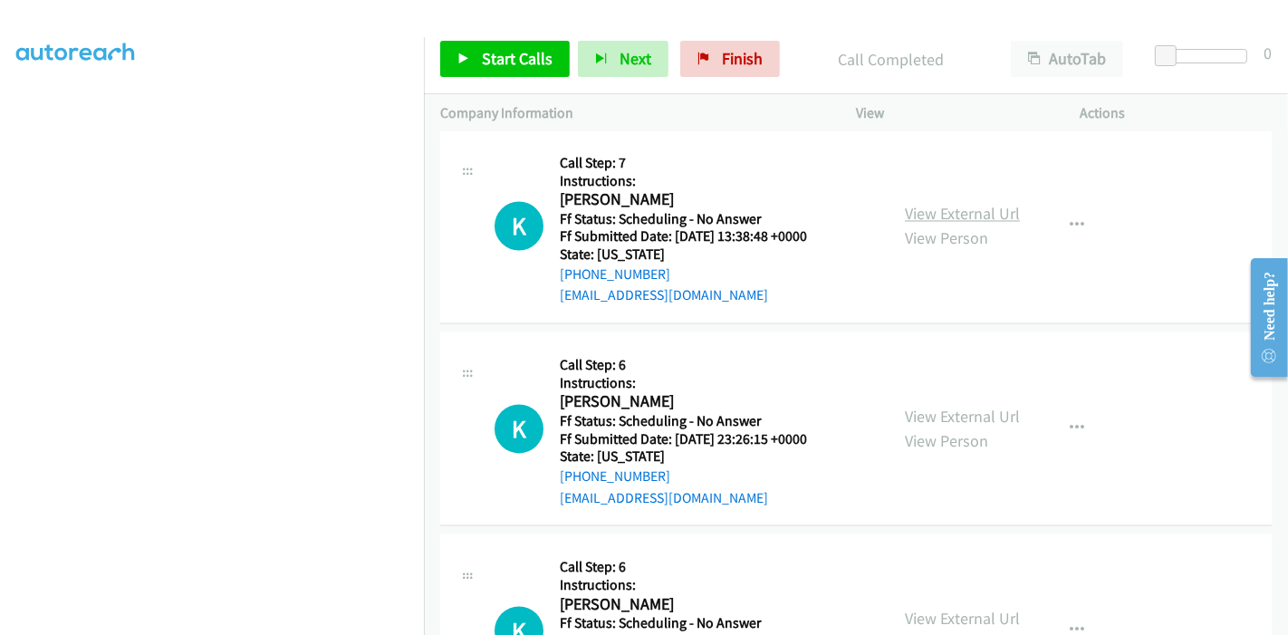
click at [916, 213] on link "View External Url" at bounding box center [962, 214] width 115 height 21
click at [910, 408] on link "View External Url" at bounding box center [962, 417] width 115 height 21
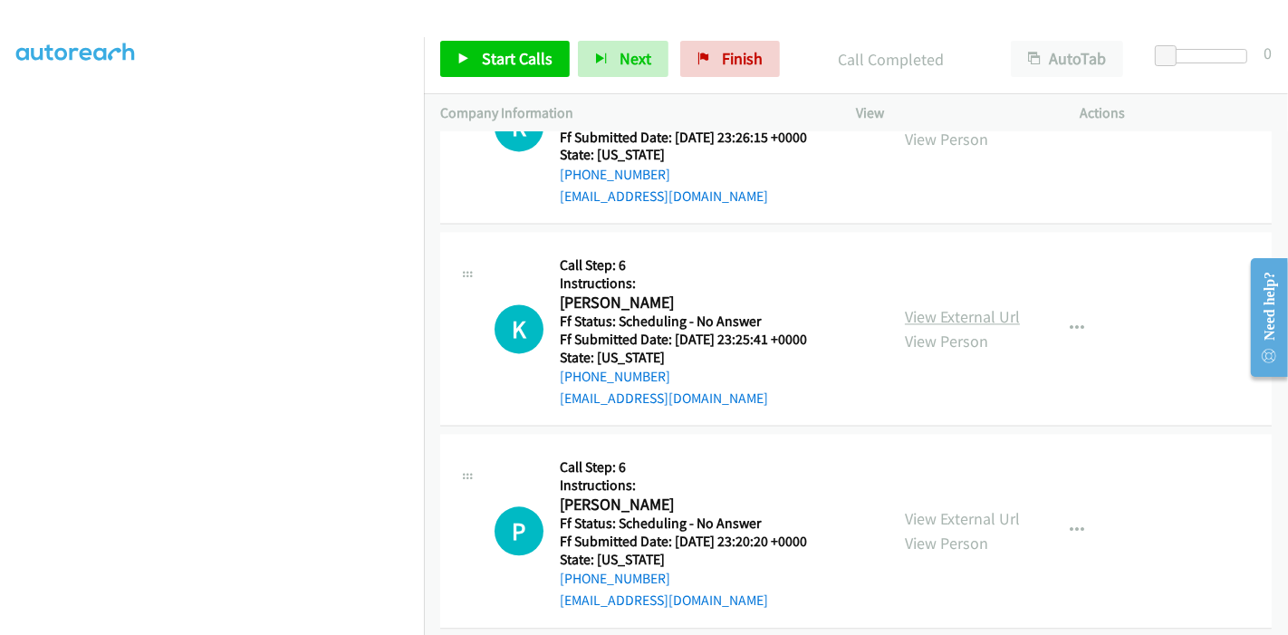
click at [933, 306] on link "View External Url" at bounding box center [962, 316] width 115 height 21
click at [494, 55] on span "Start Calls" at bounding box center [517, 58] width 71 height 21
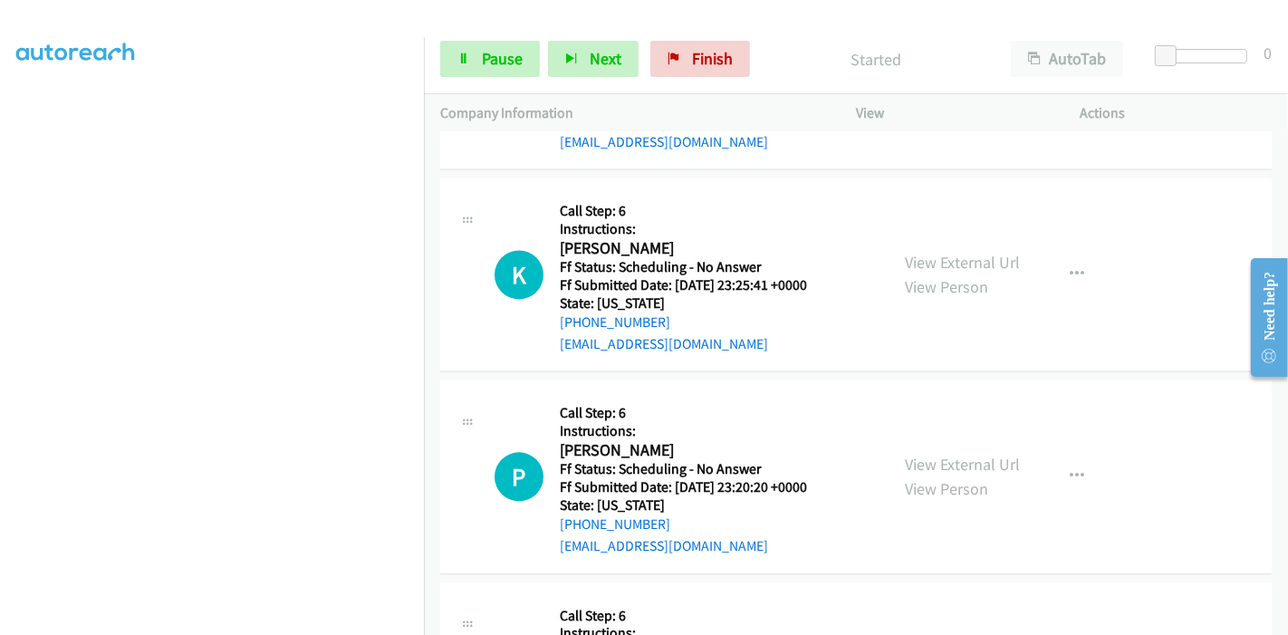
scroll to position [3397, 0]
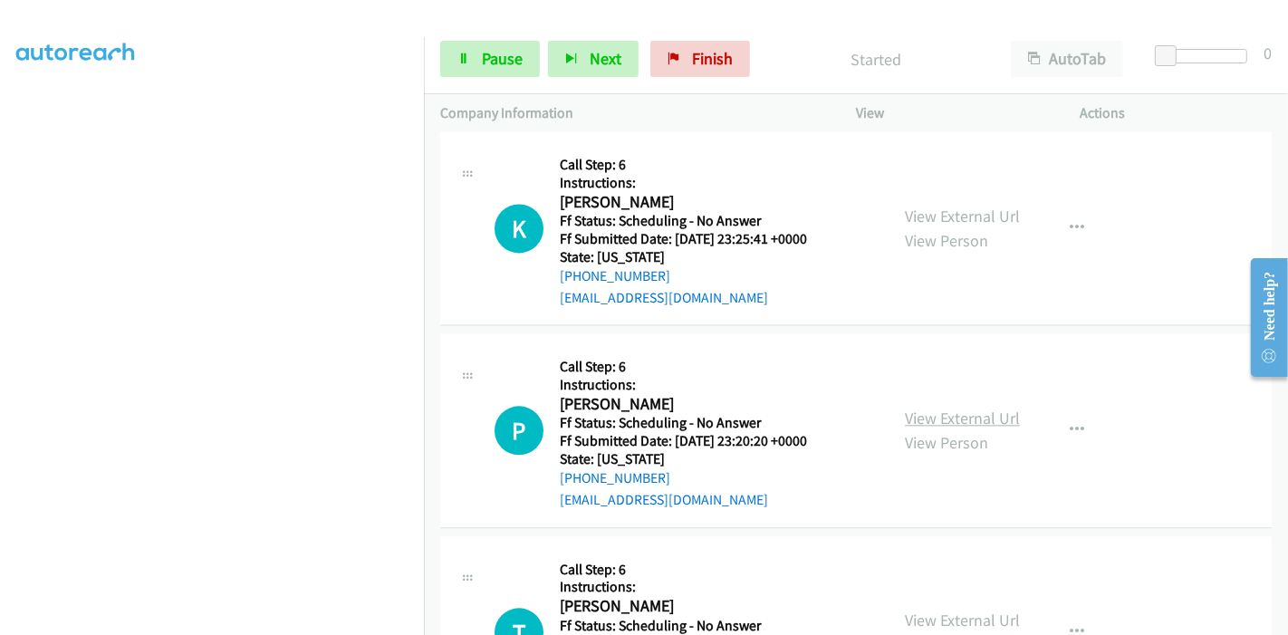
click at [928, 414] on link "View External Url" at bounding box center [962, 418] width 115 height 21
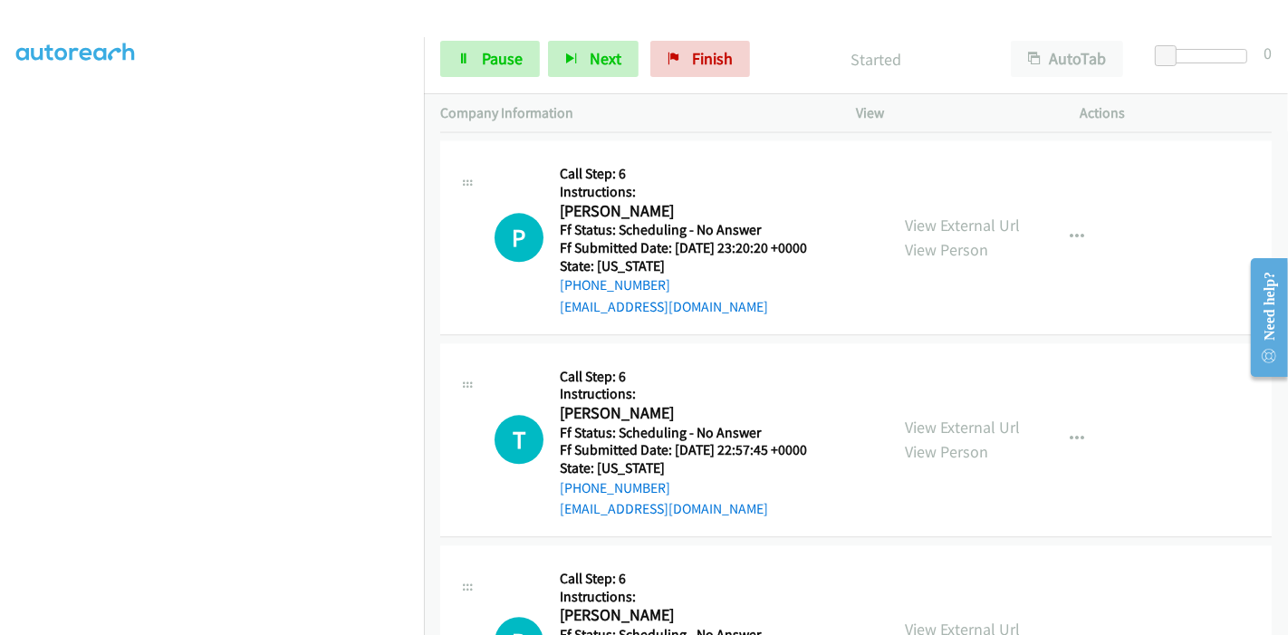
scroll to position [3598, 0]
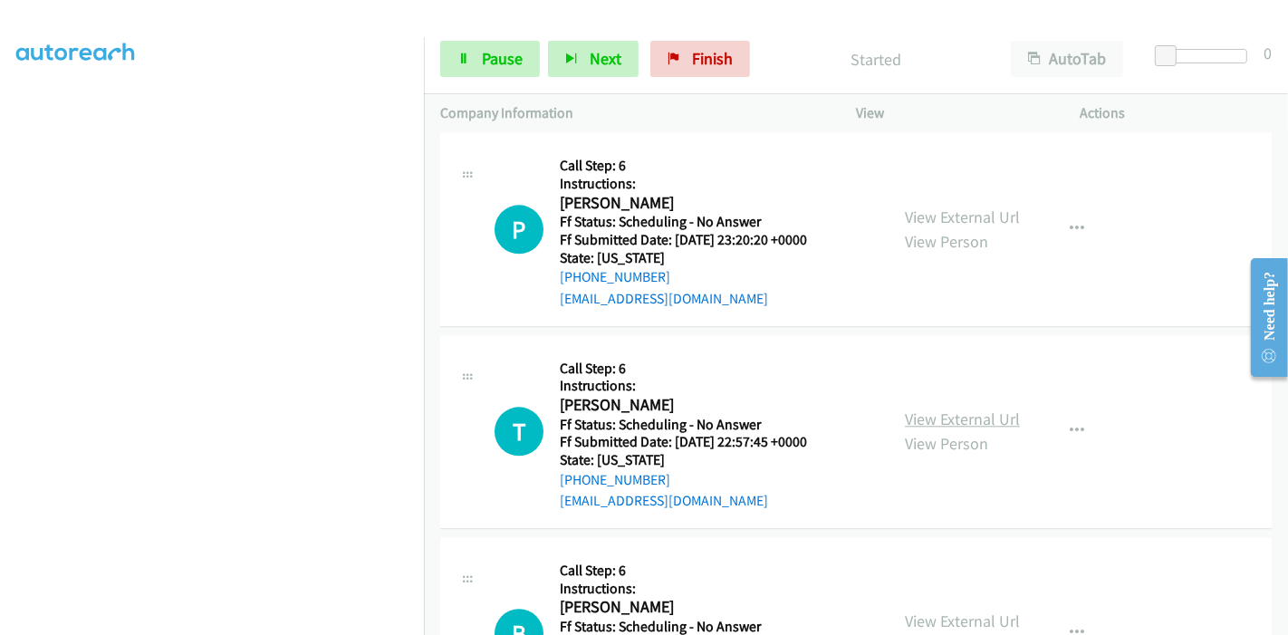
click at [941, 409] on link "View External Url" at bounding box center [962, 419] width 115 height 21
click at [499, 43] on link "Pause" at bounding box center [490, 59] width 100 height 36
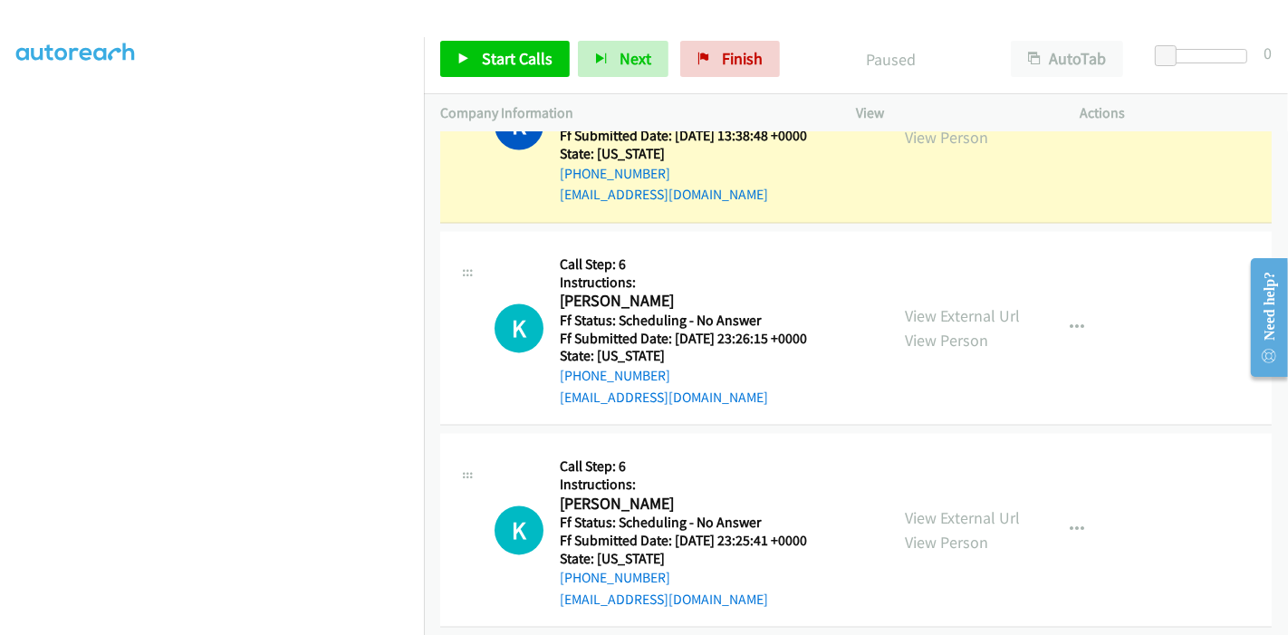
scroll to position [2994, 0]
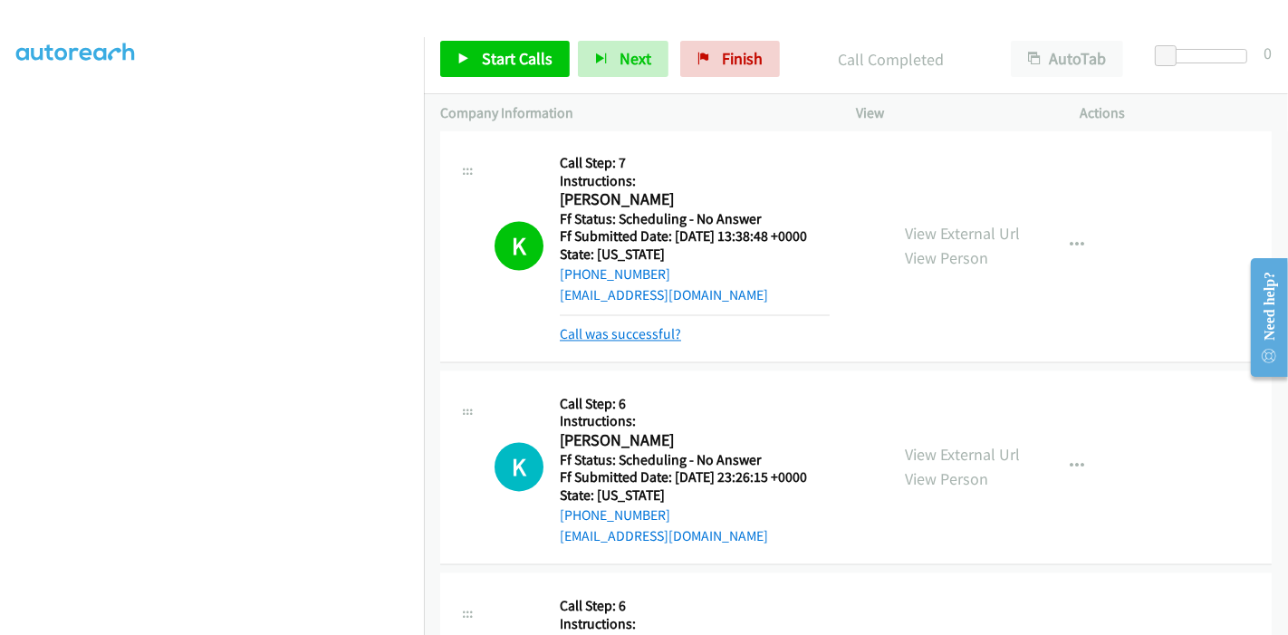
click at [618, 326] on link "Call was successful?" at bounding box center [620, 334] width 121 height 17
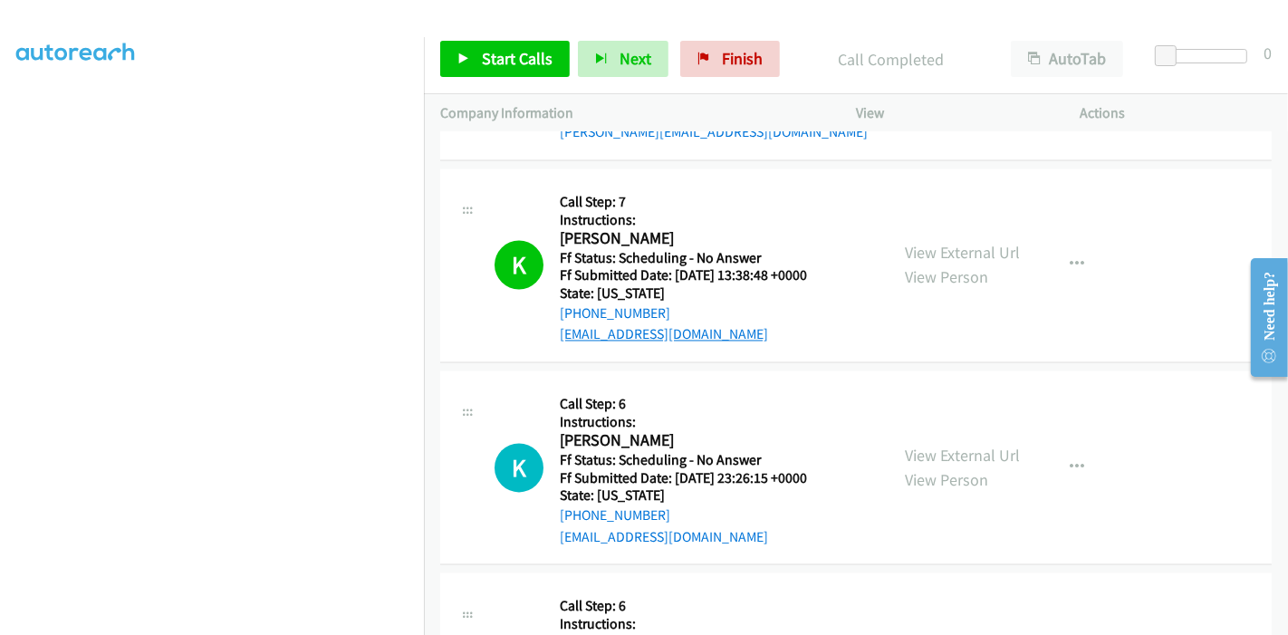
scroll to position [2893, 0]
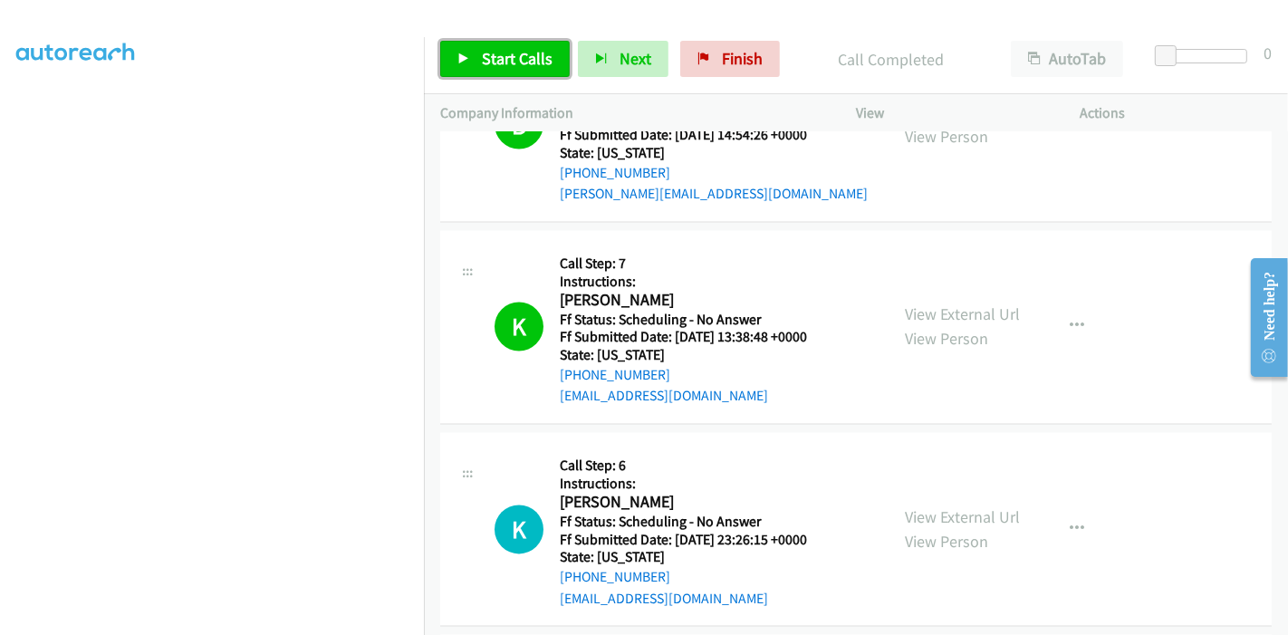
click at [514, 49] on span "Start Calls" at bounding box center [517, 58] width 71 height 21
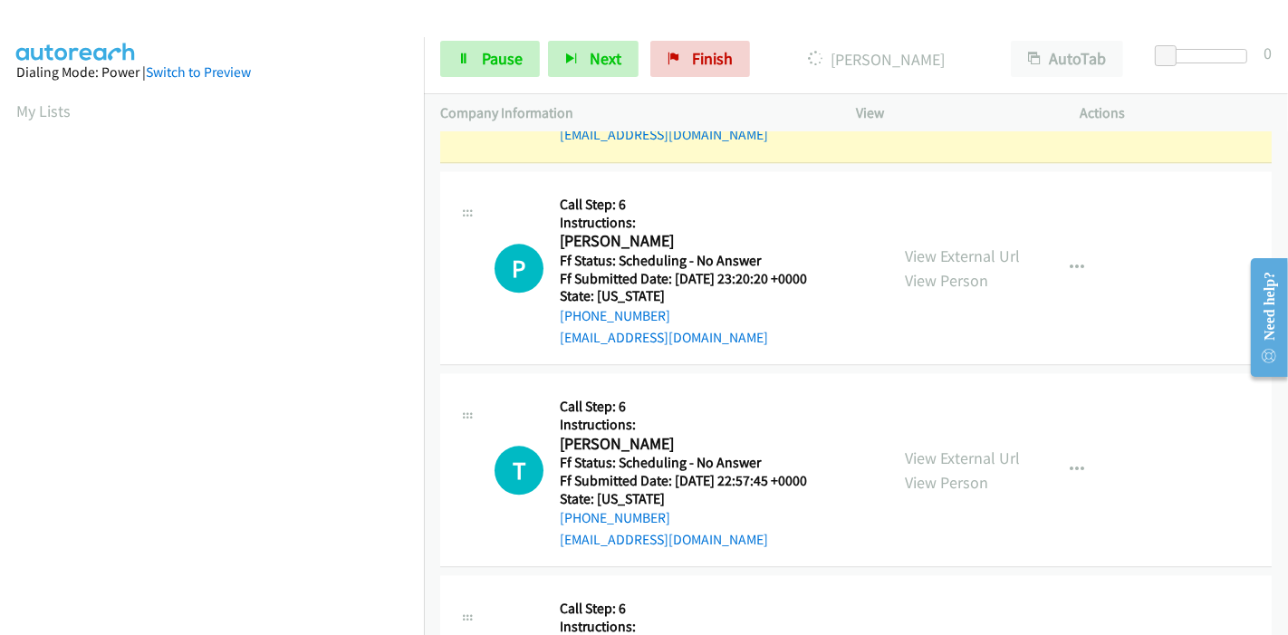
scroll to position [382, 0]
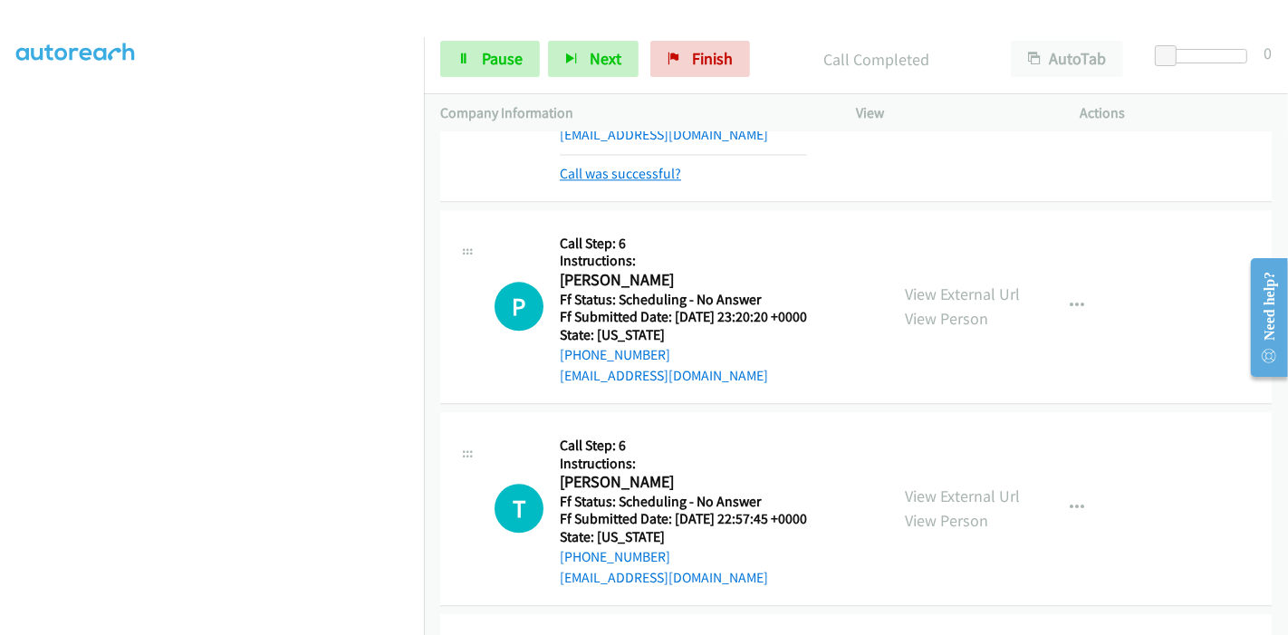
click at [602, 169] on link "Call was successful?" at bounding box center [620, 173] width 121 height 17
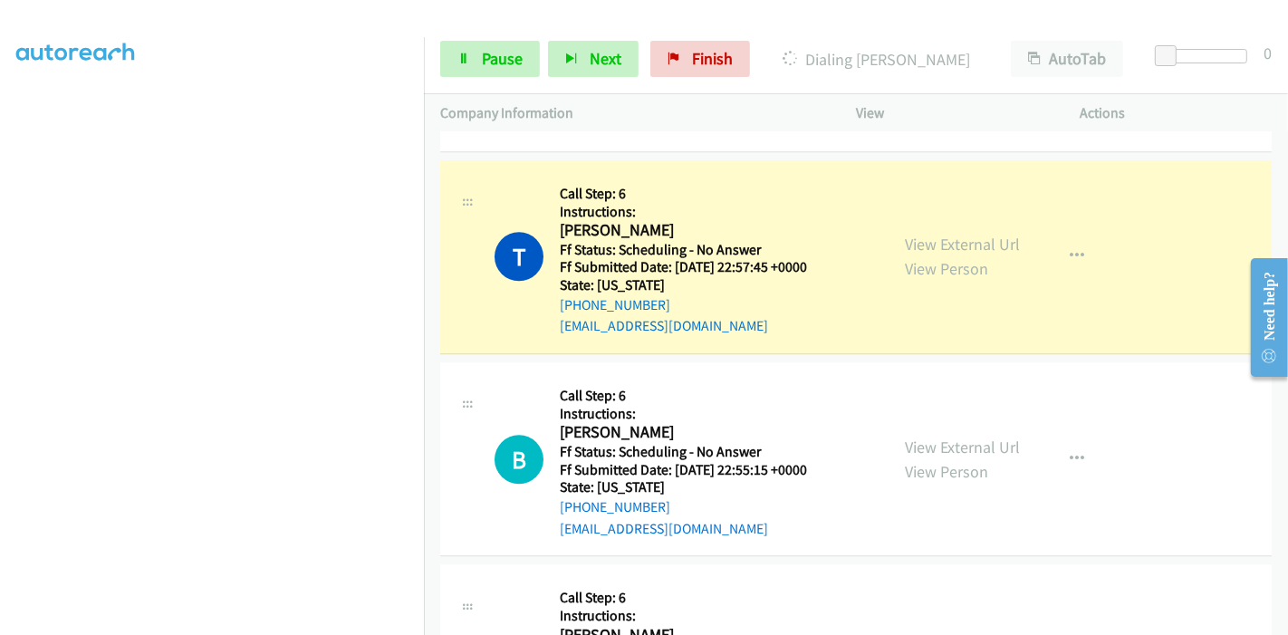
scroll to position [3818, 0]
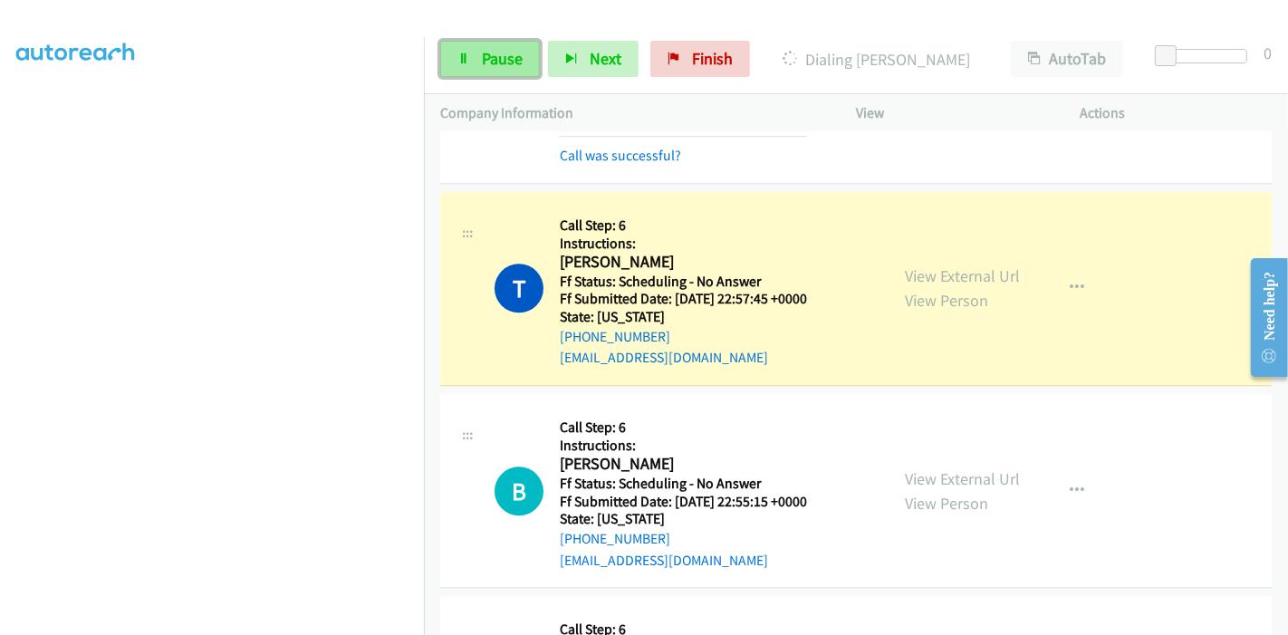
click at [493, 59] on span "Pause" at bounding box center [502, 58] width 41 height 21
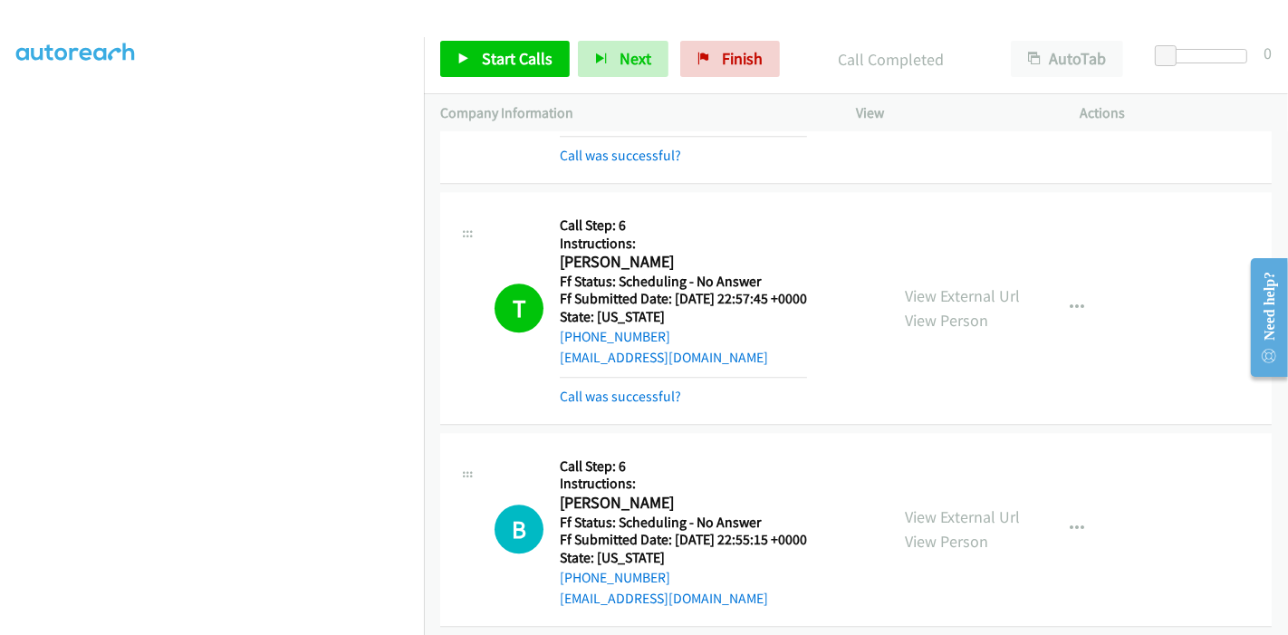
click at [620, 398] on div "Call was successful?" at bounding box center [683, 397] width 247 height 22
click at [619, 389] on link "Call was successful?" at bounding box center [620, 396] width 121 height 17
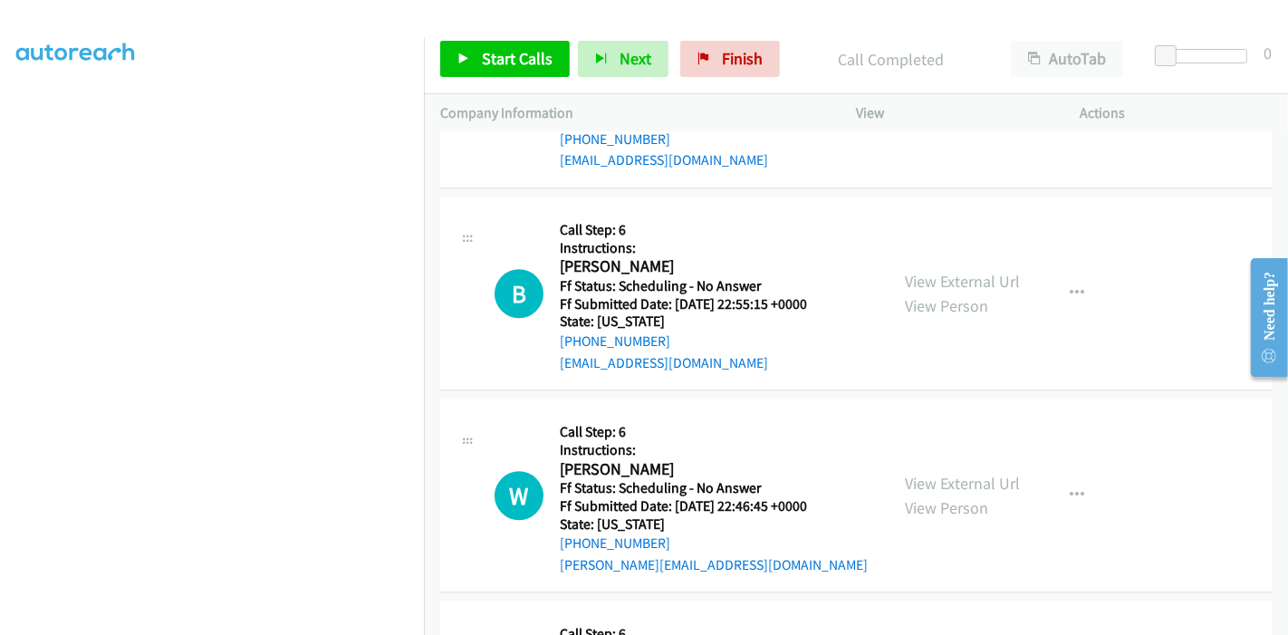
scroll to position [4019, 0]
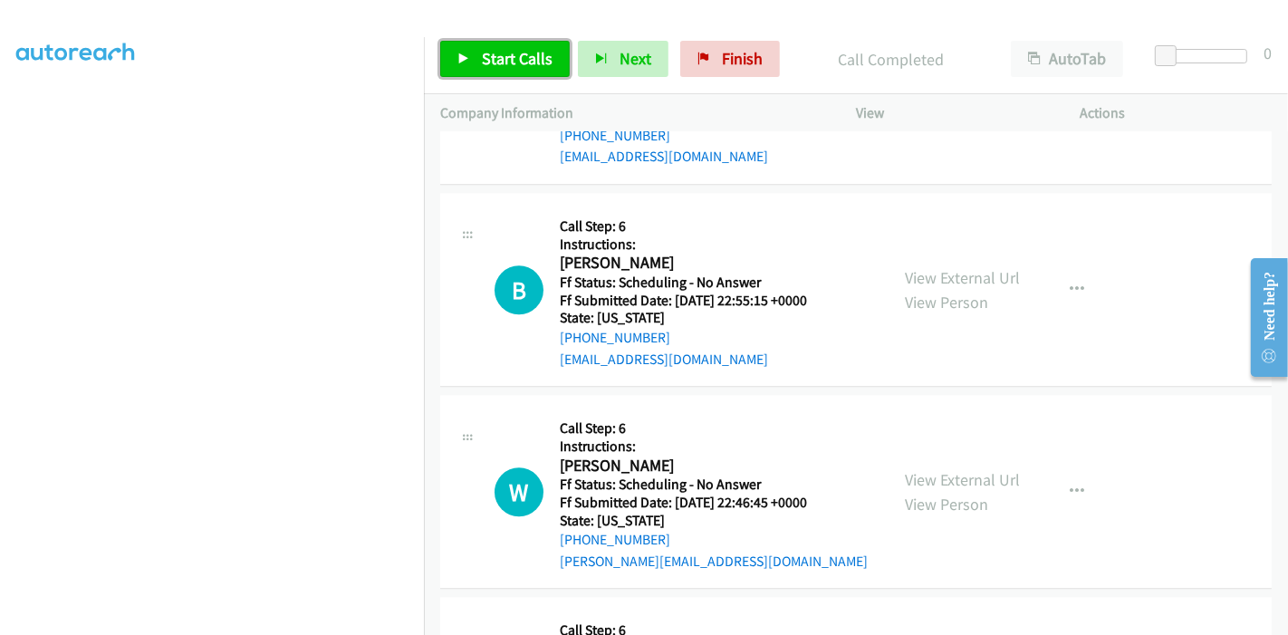
click at [488, 65] on span "Start Calls" at bounding box center [517, 58] width 71 height 21
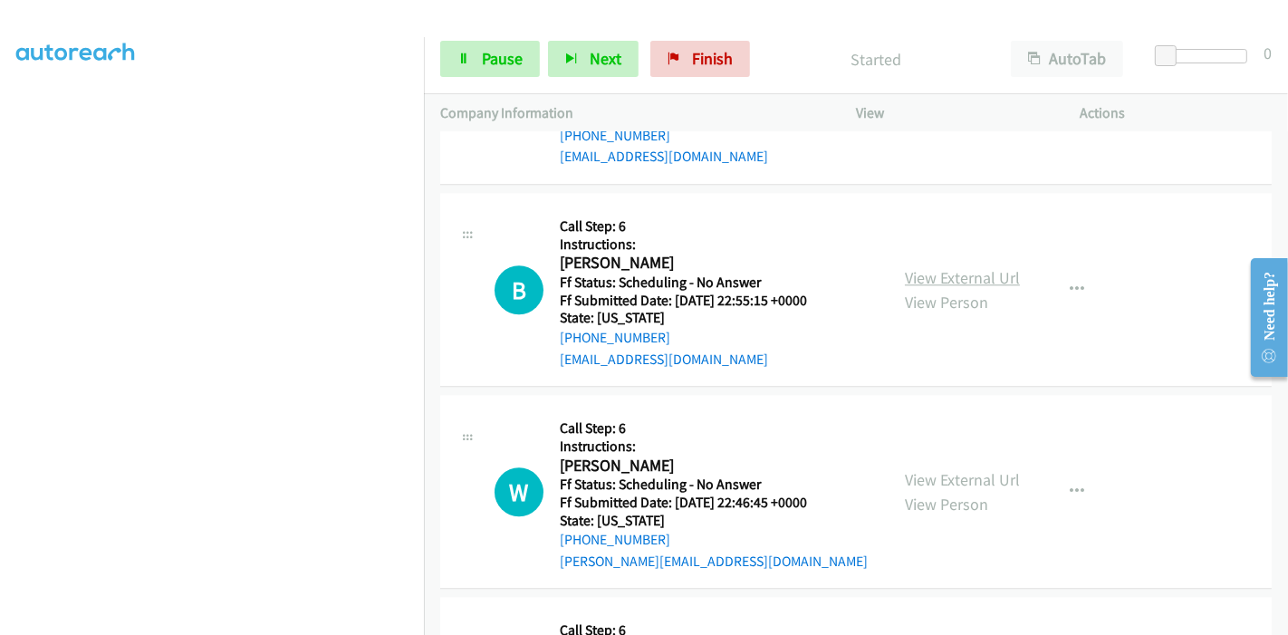
click at [979, 275] on link "View External Url" at bounding box center [962, 277] width 115 height 21
click at [936, 469] on link "View External Url" at bounding box center [962, 479] width 115 height 21
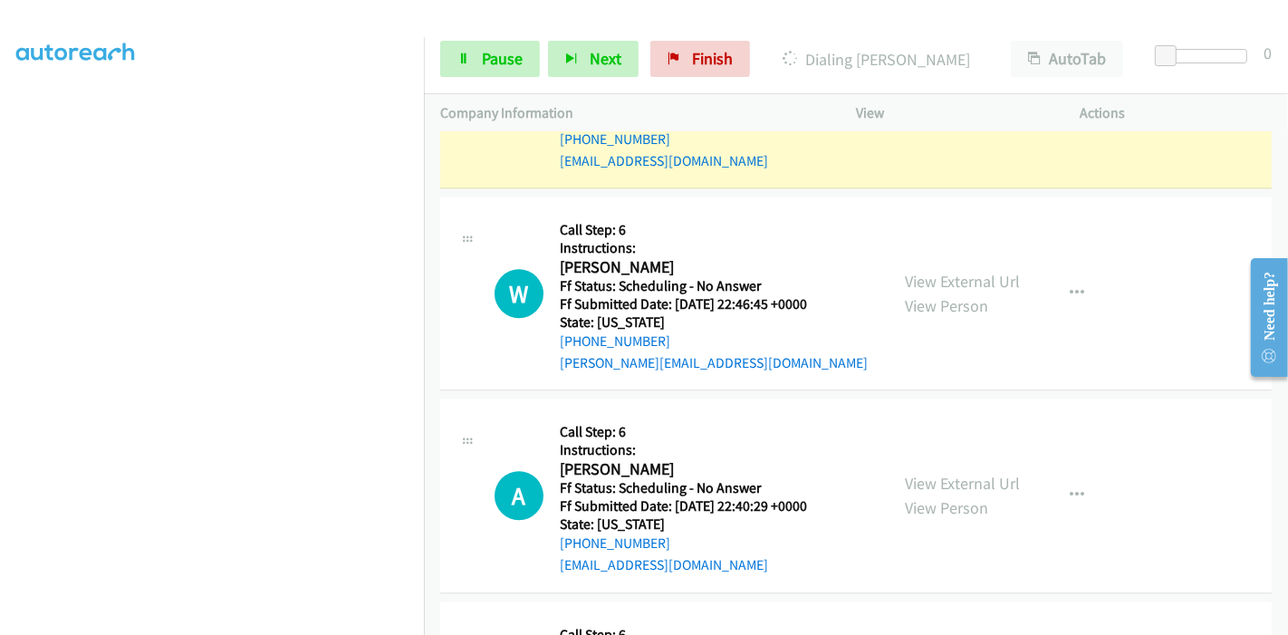
scroll to position [4221, 0]
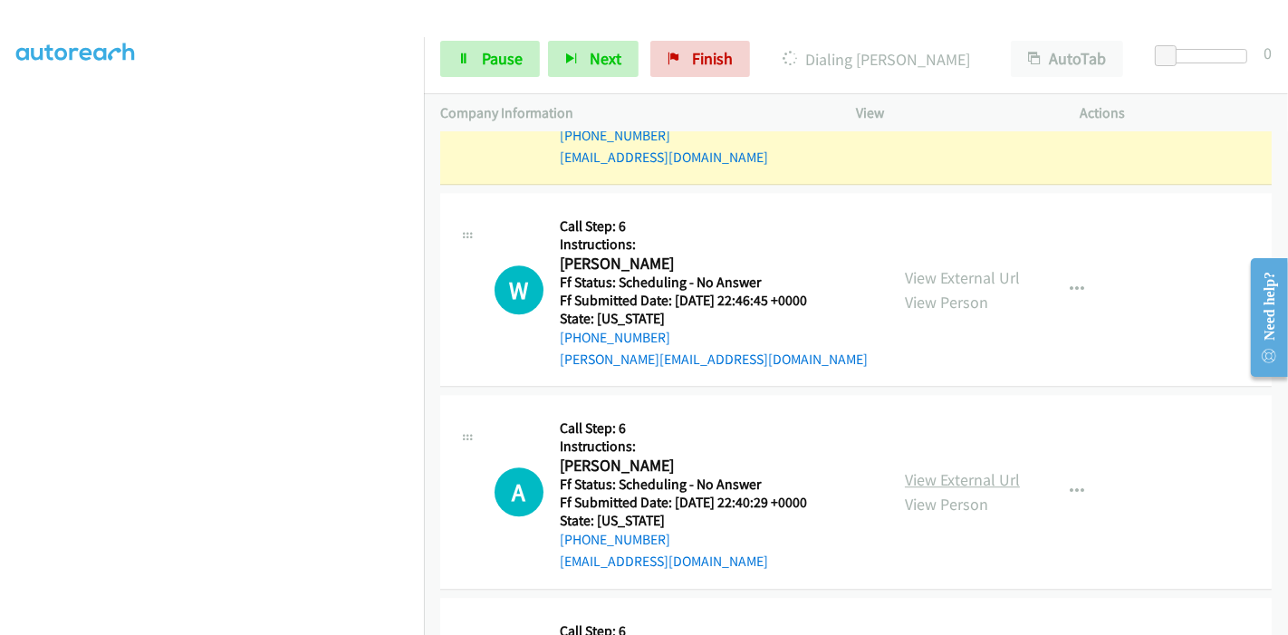
click at [915, 469] on link "View External Url" at bounding box center [962, 479] width 115 height 21
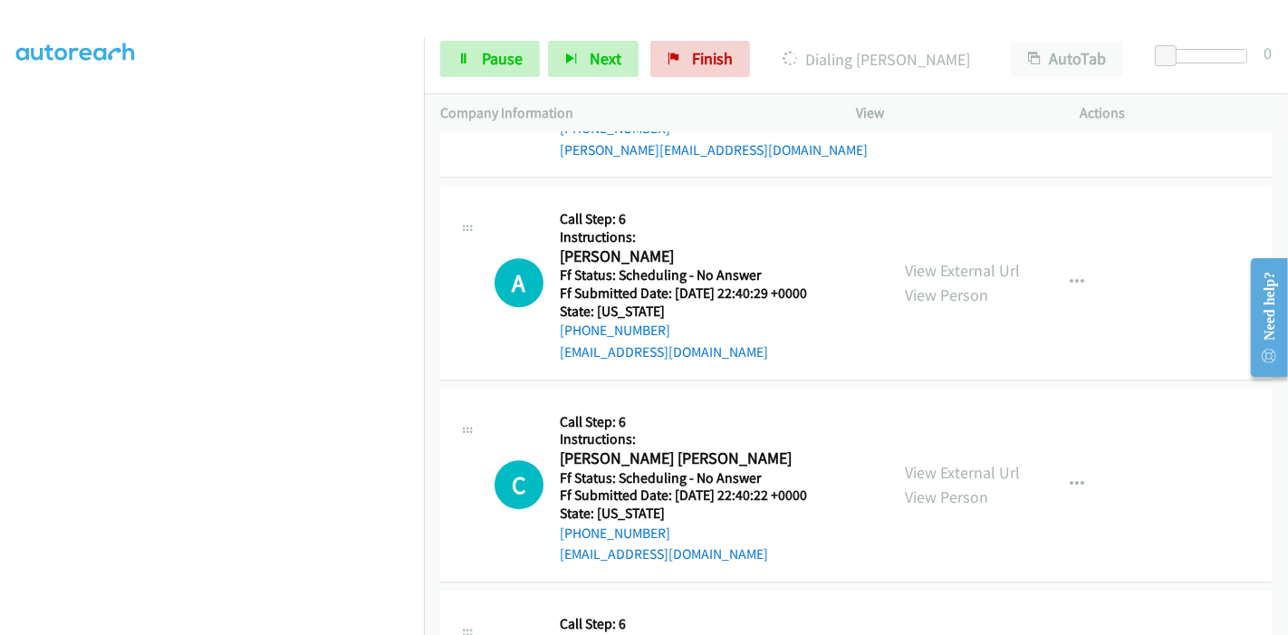
scroll to position [4523, 0]
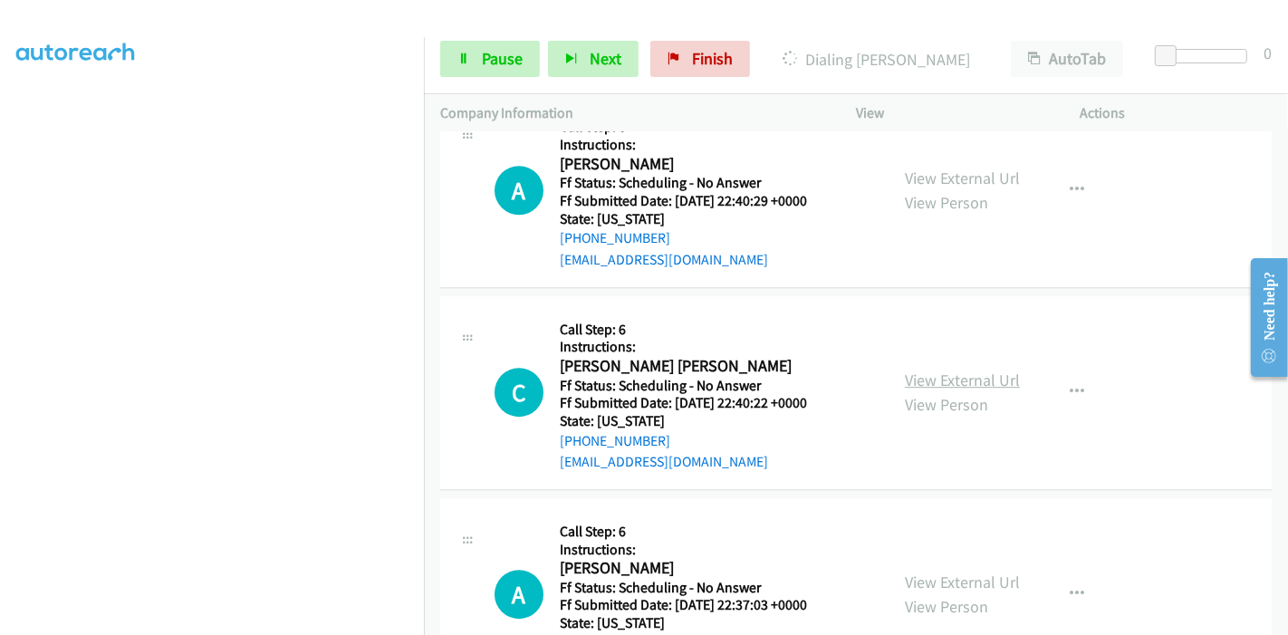
click at [905, 370] on link "View External Url" at bounding box center [962, 380] width 115 height 21
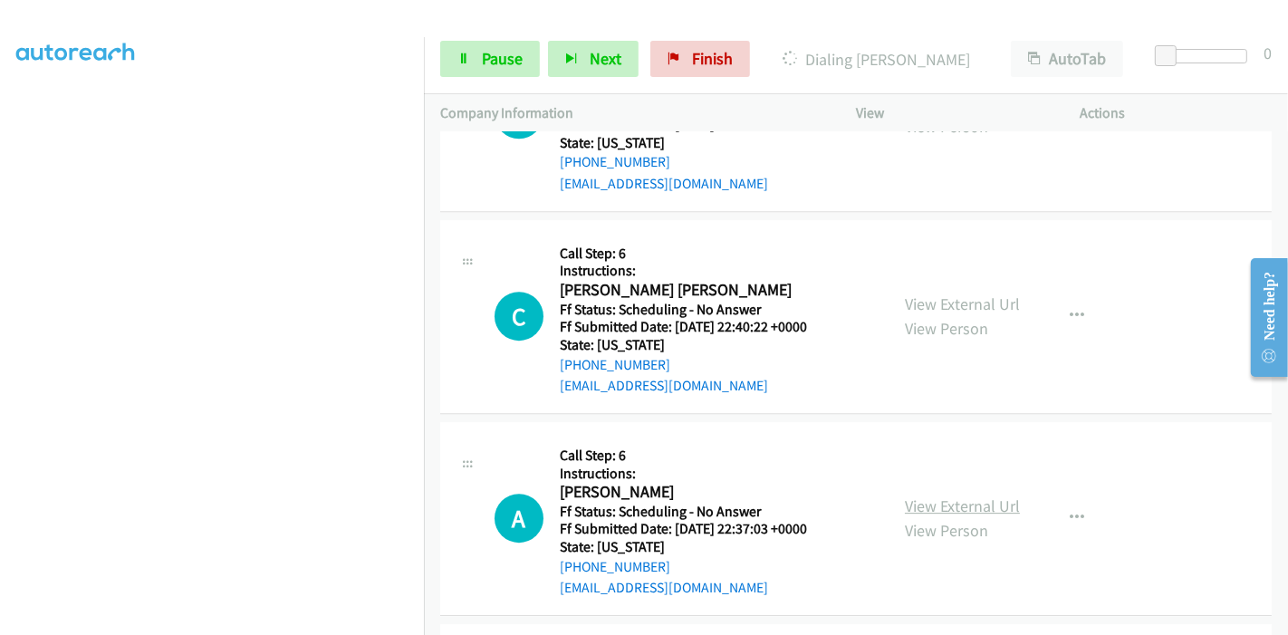
scroll to position [4724, 0]
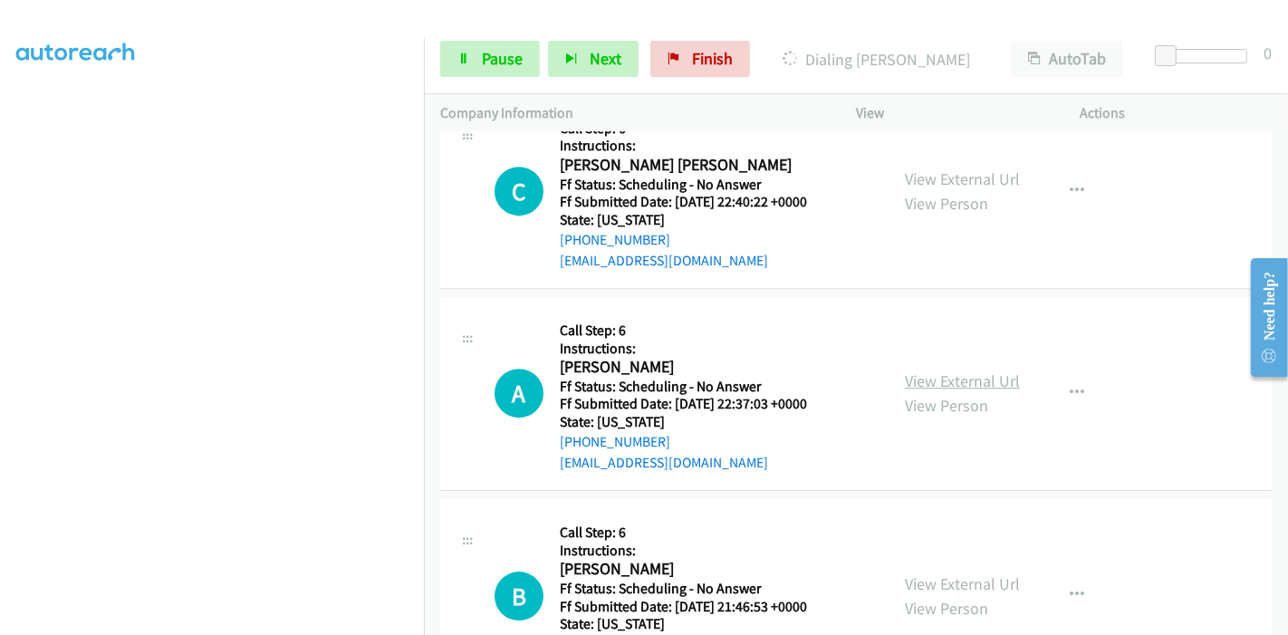
click at [945, 375] on link "View External Url" at bounding box center [962, 380] width 115 height 21
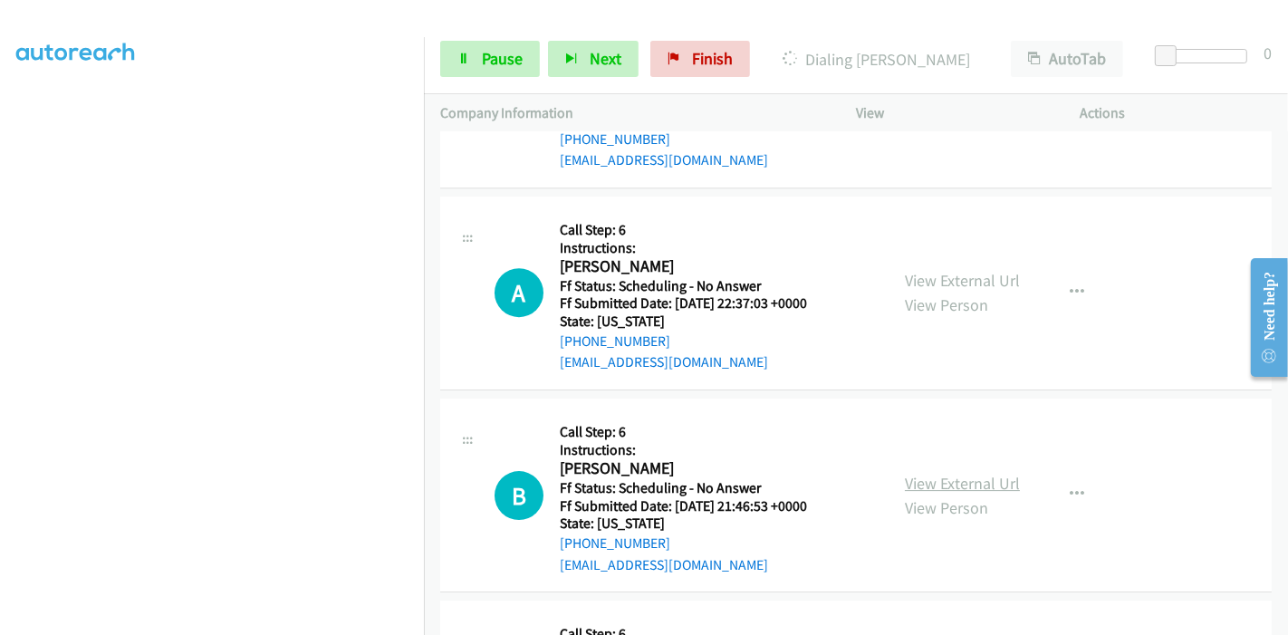
click at [918, 477] on link "View External Url" at bounding box center [962, 483] width 115 height 21
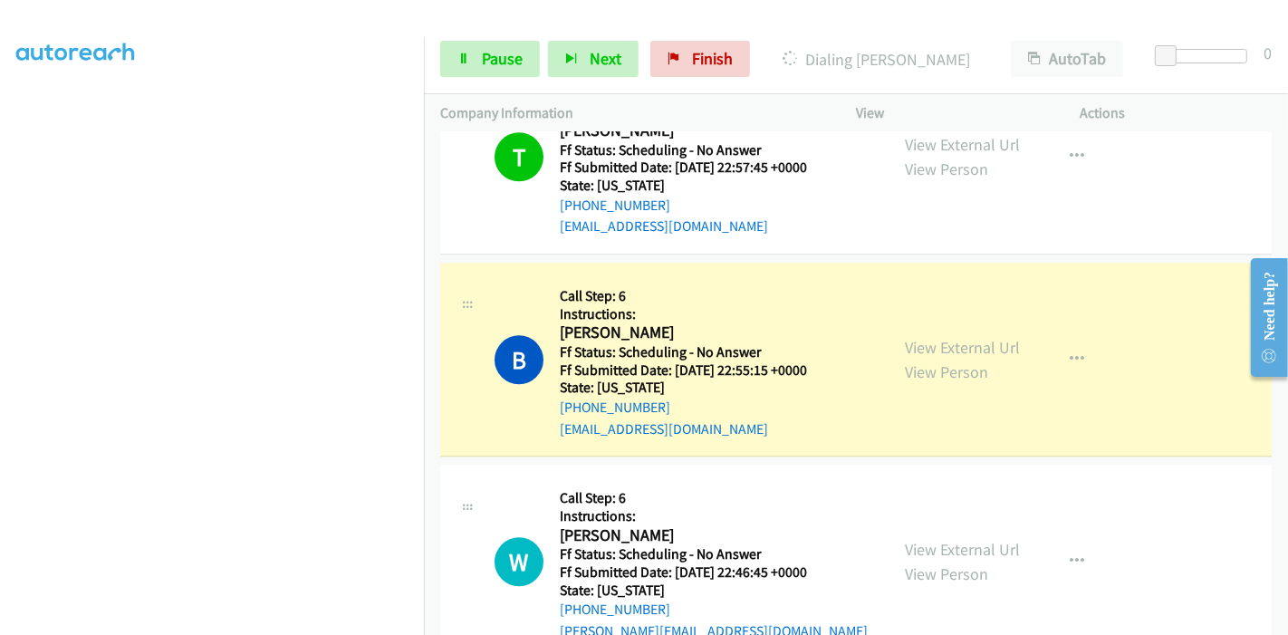
scroll to position [3918, 0]
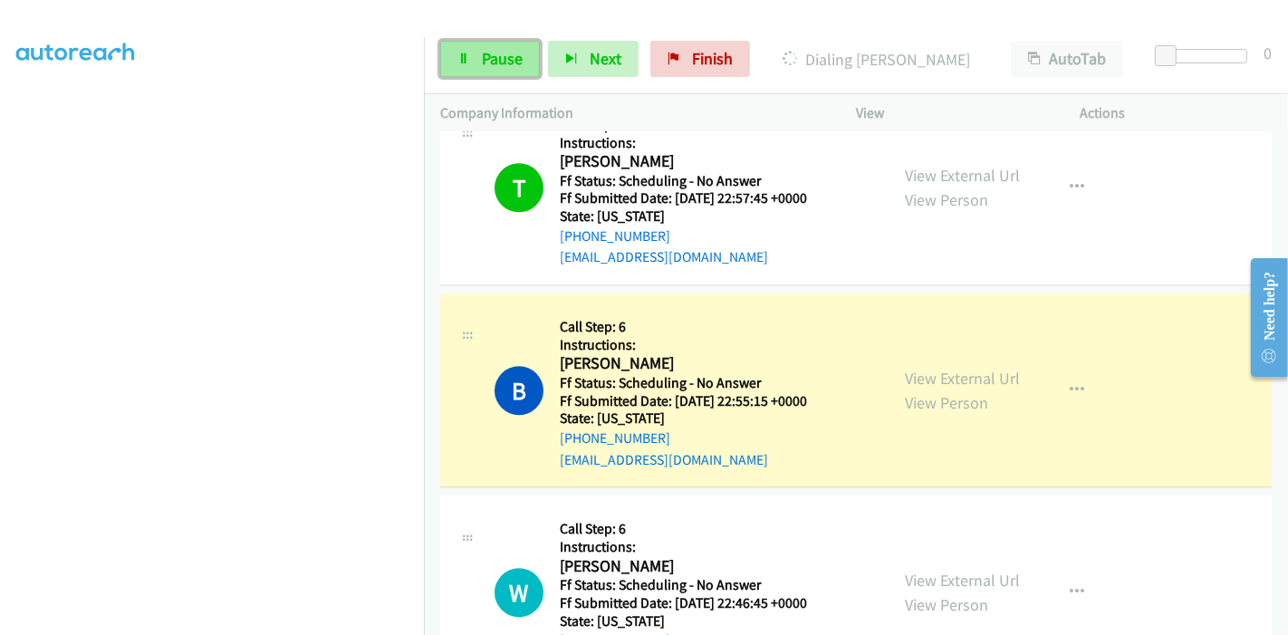
click at [482, 53] on span "Pause" at bounding box center [502, 58] width 41 height 21
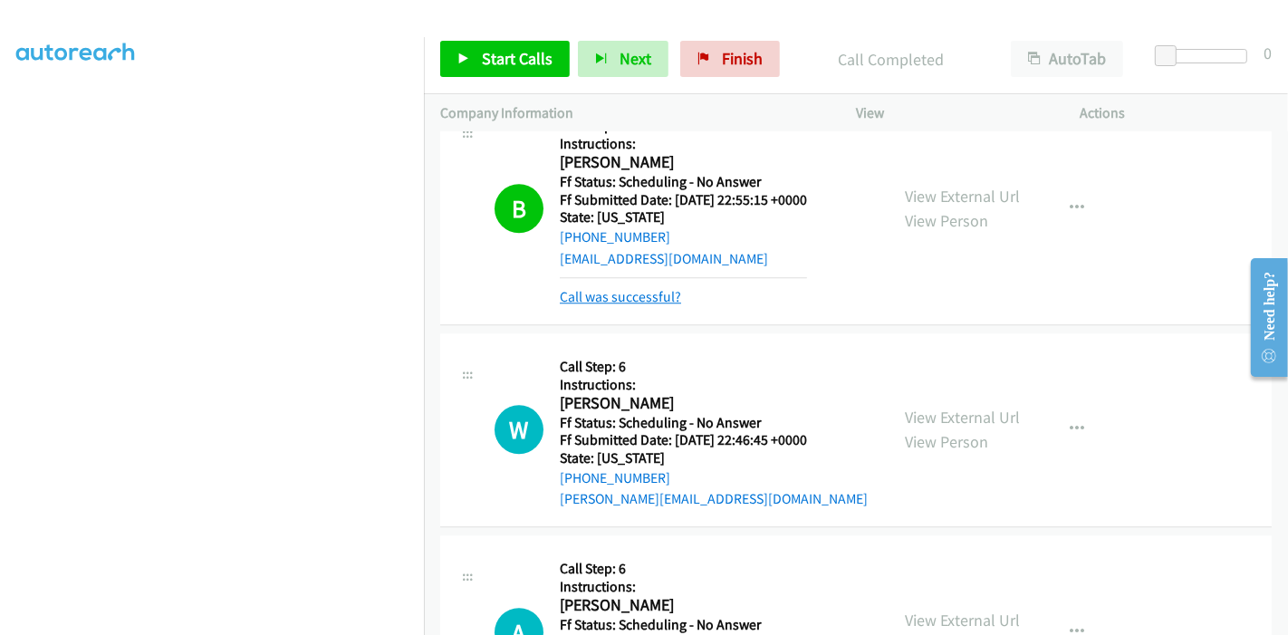
scroll to position [4019, 0]
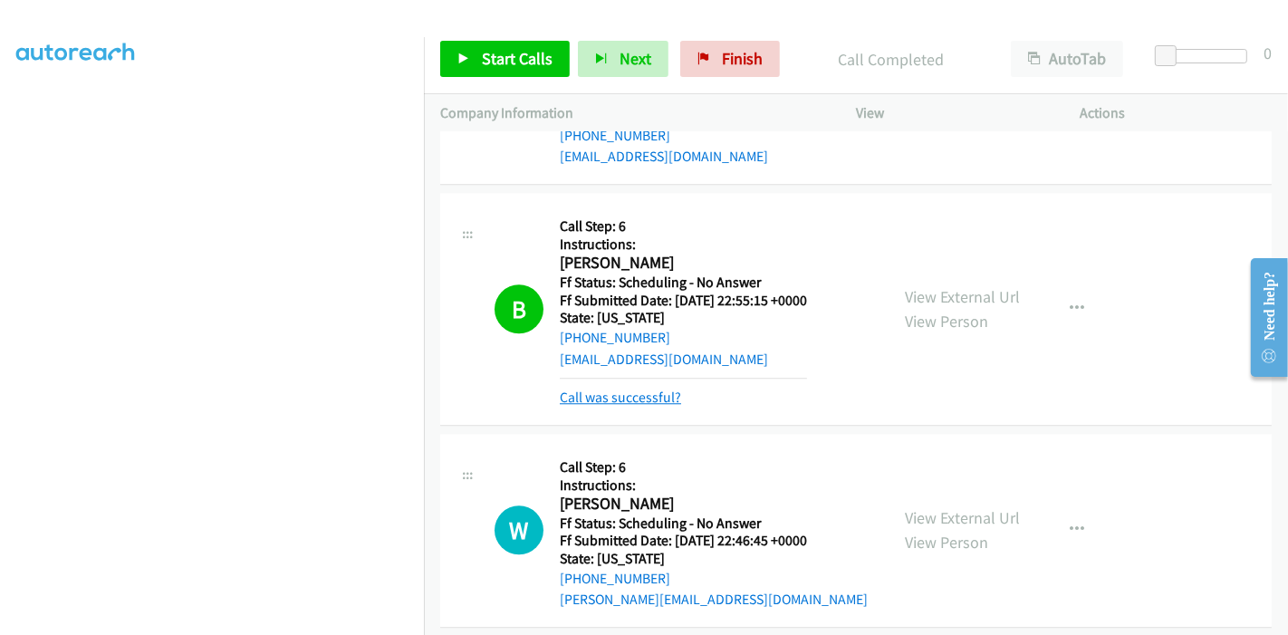
click at [654, 392] on link "Call was successful?" at bounding box center [620, 397] width 121 height 17
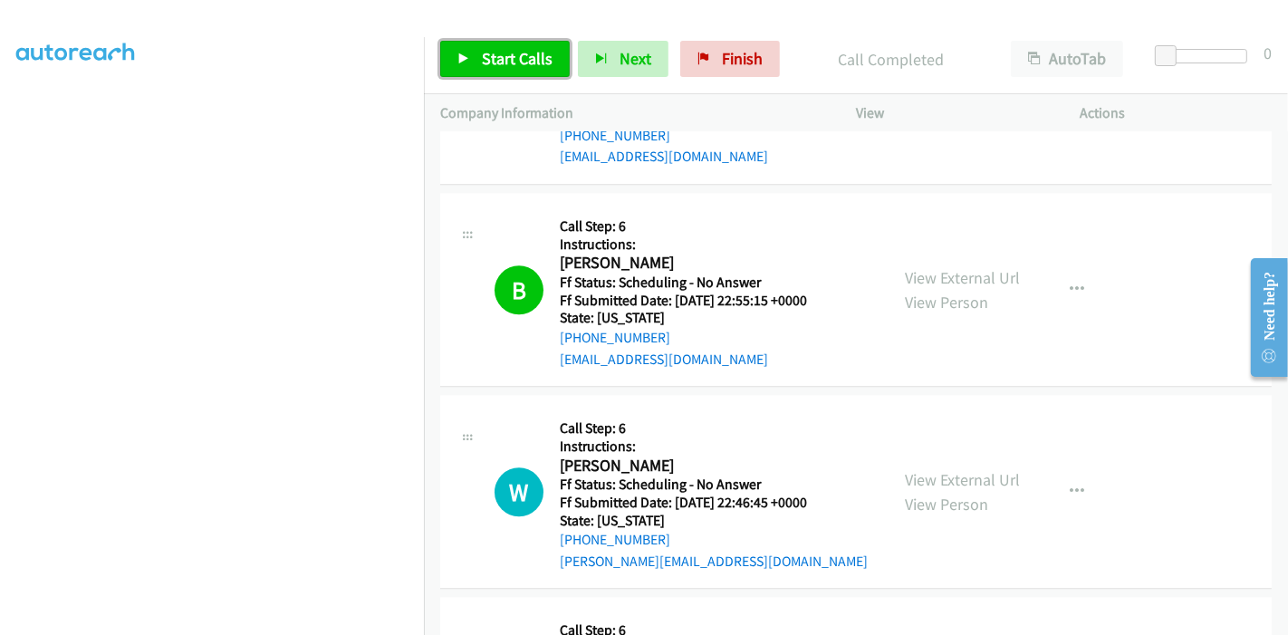
click at [462, 59] on icon at bounding box center [463, 59] width 13 height 13
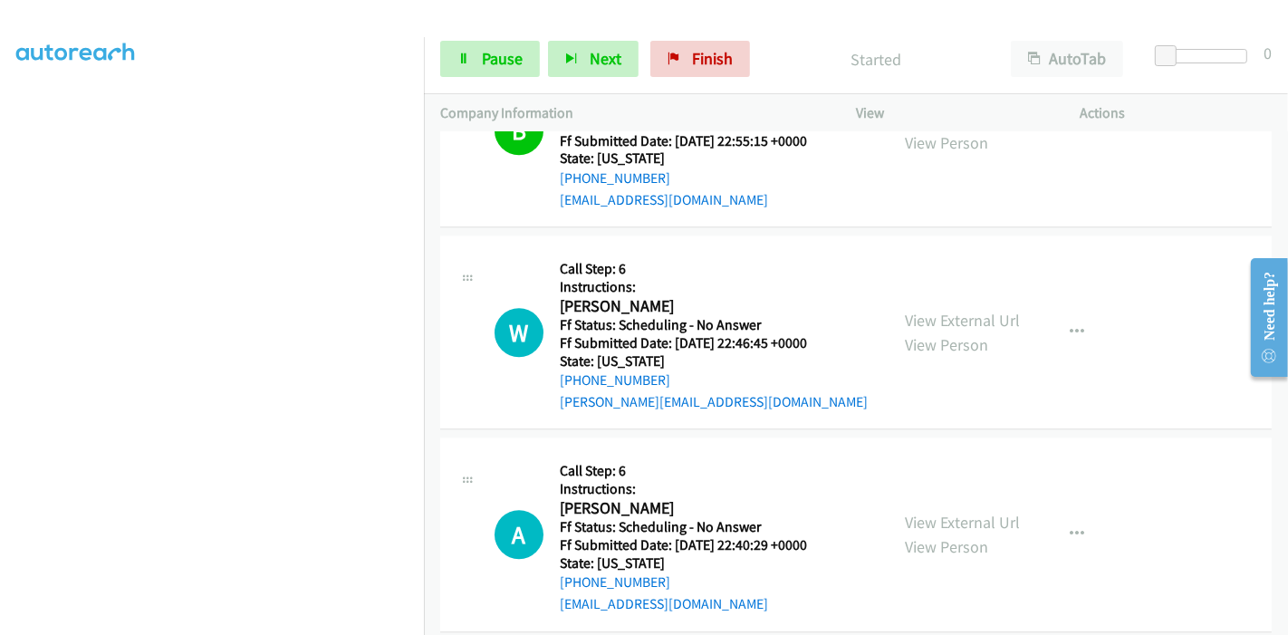
scroll to position [4221, 0]
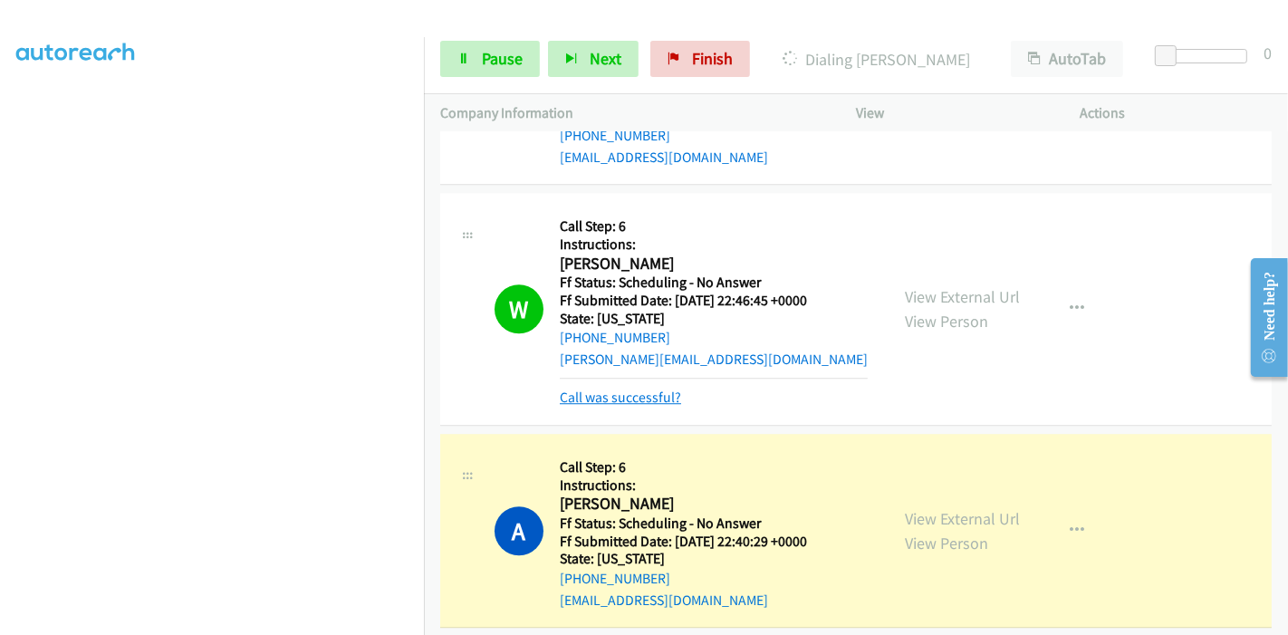
click at [618, 391] on link "Call was successful?" at bounding box center [620, 397] width 121 height 17
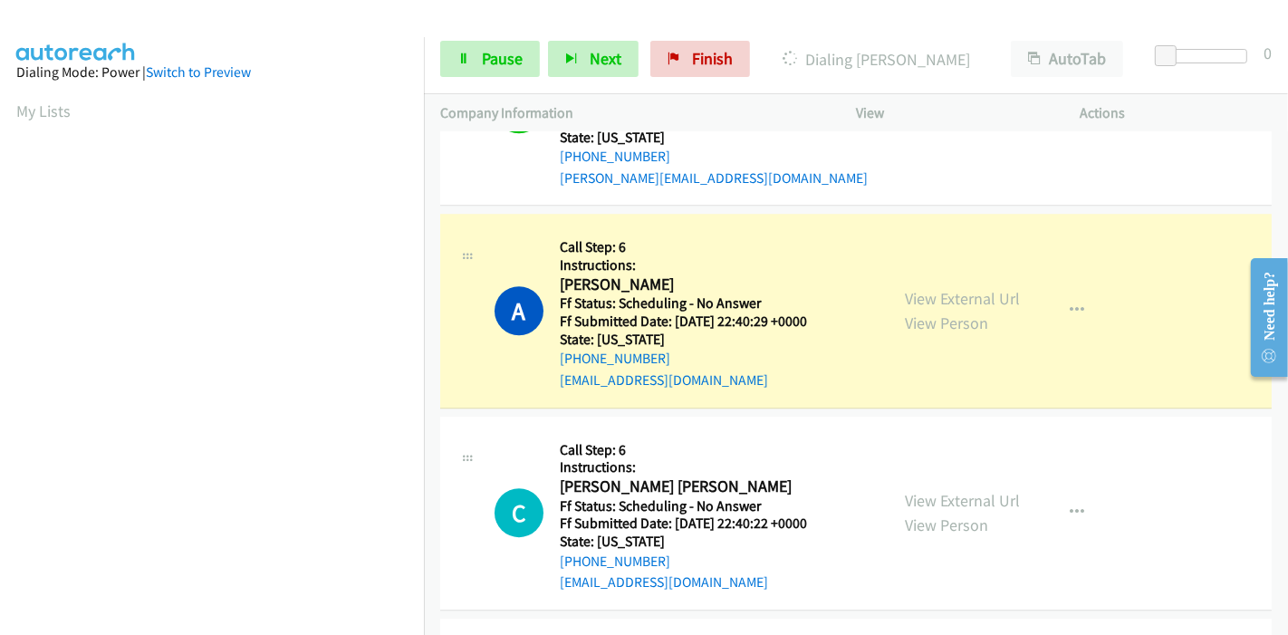
scroll to position [4422, 0]
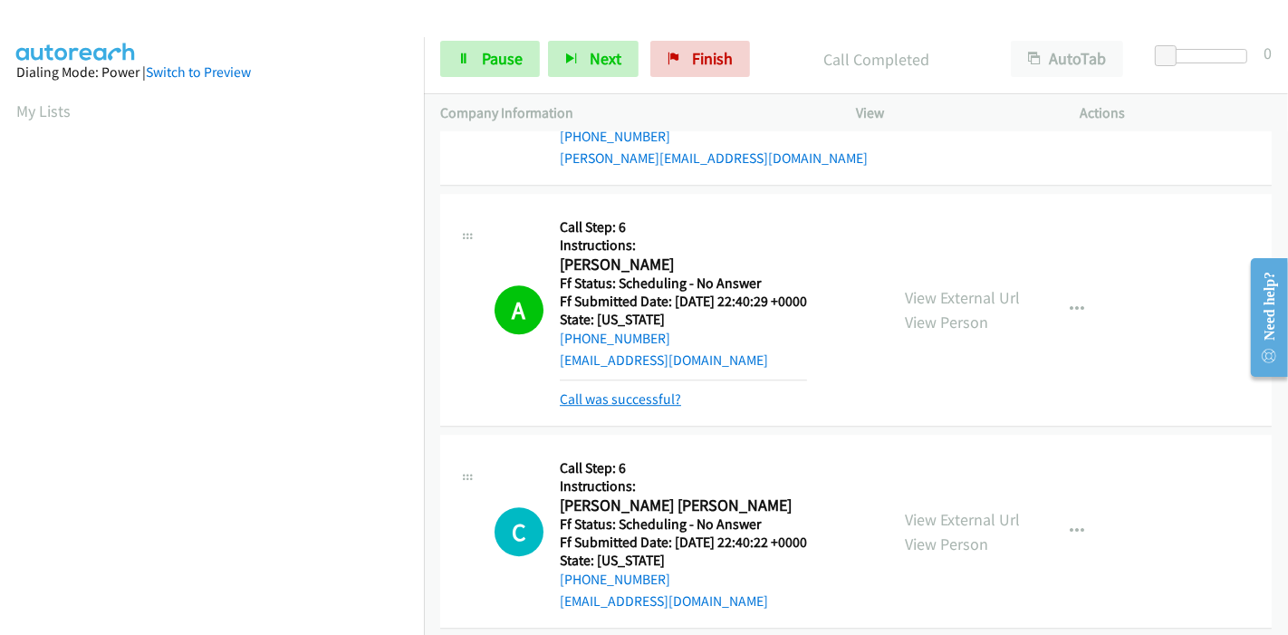
click at [631, 390] on link "Call was successful?" at bounding box center [620, 398] width 121 height 17
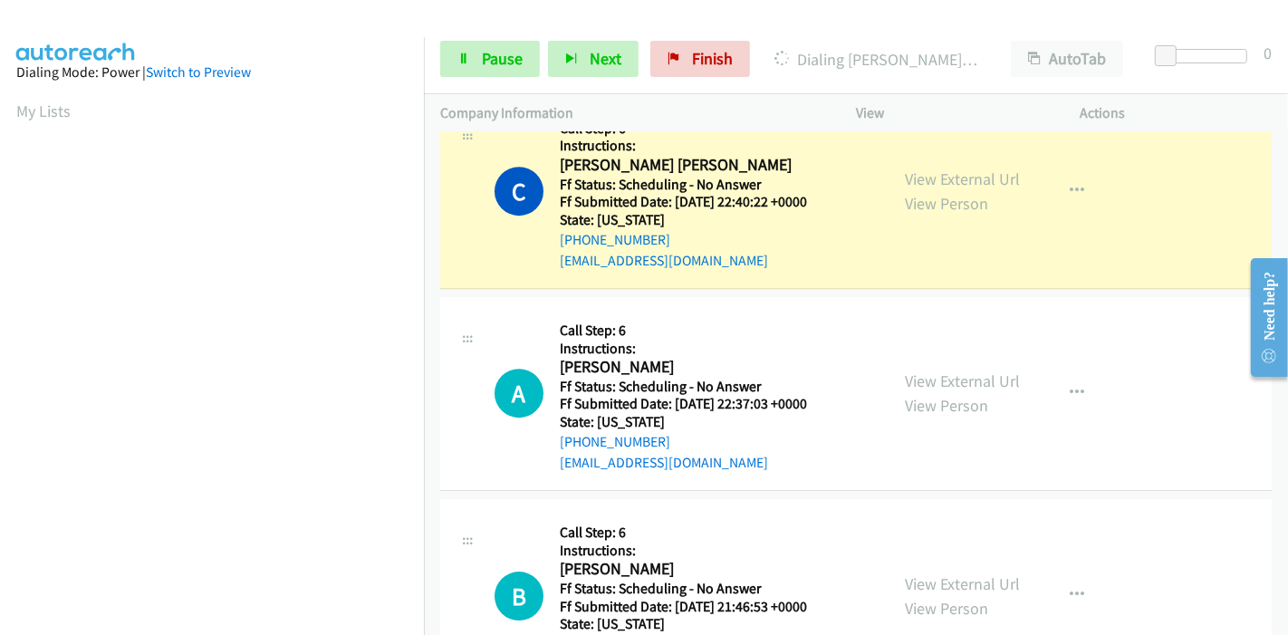
scroll to position [101, 0]
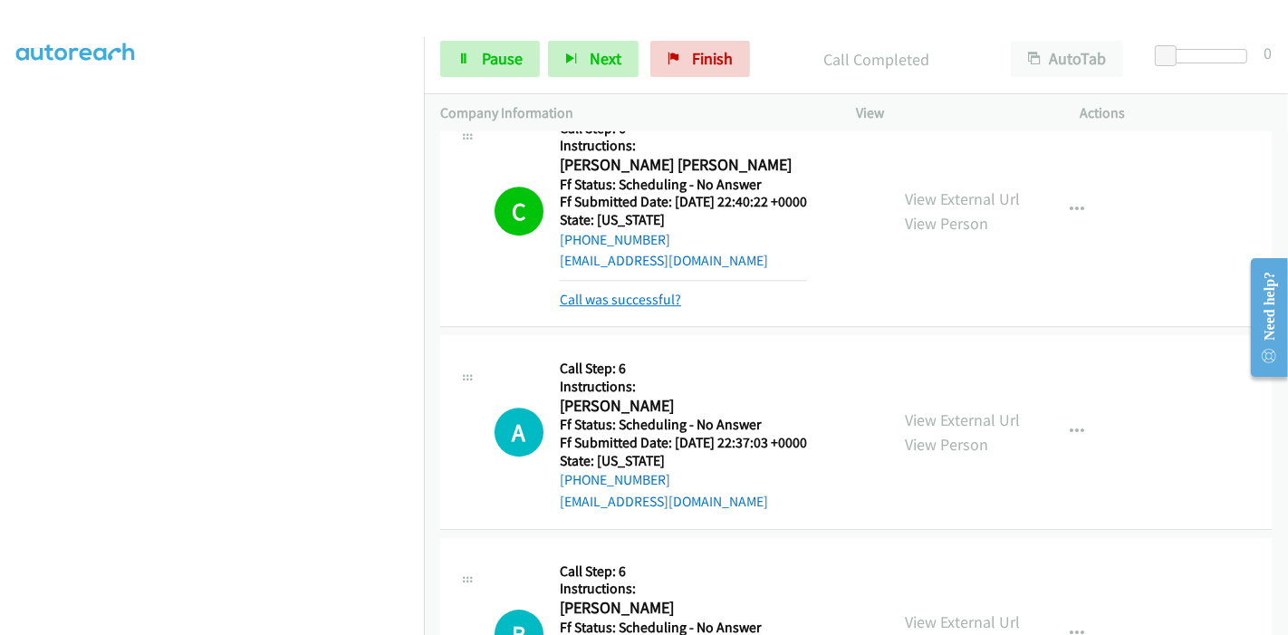
click at [601, 291] on link "Call was successful?" at bounding box center [620, 299] width 121 height 17
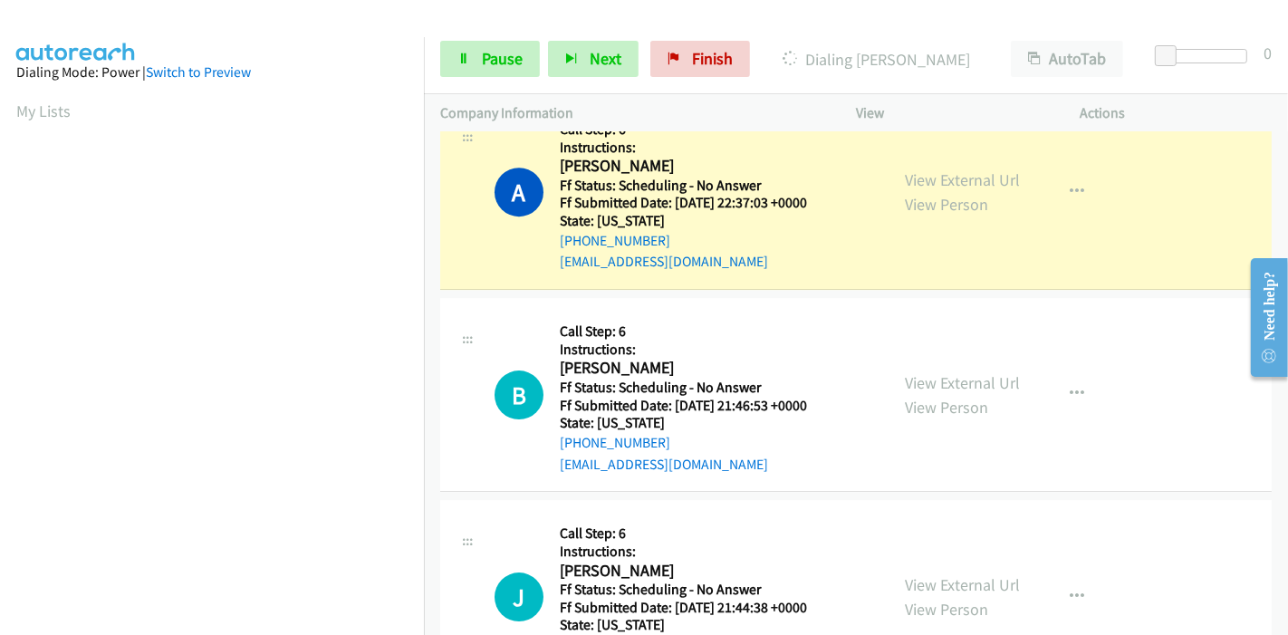
scroll to position [382, 0]
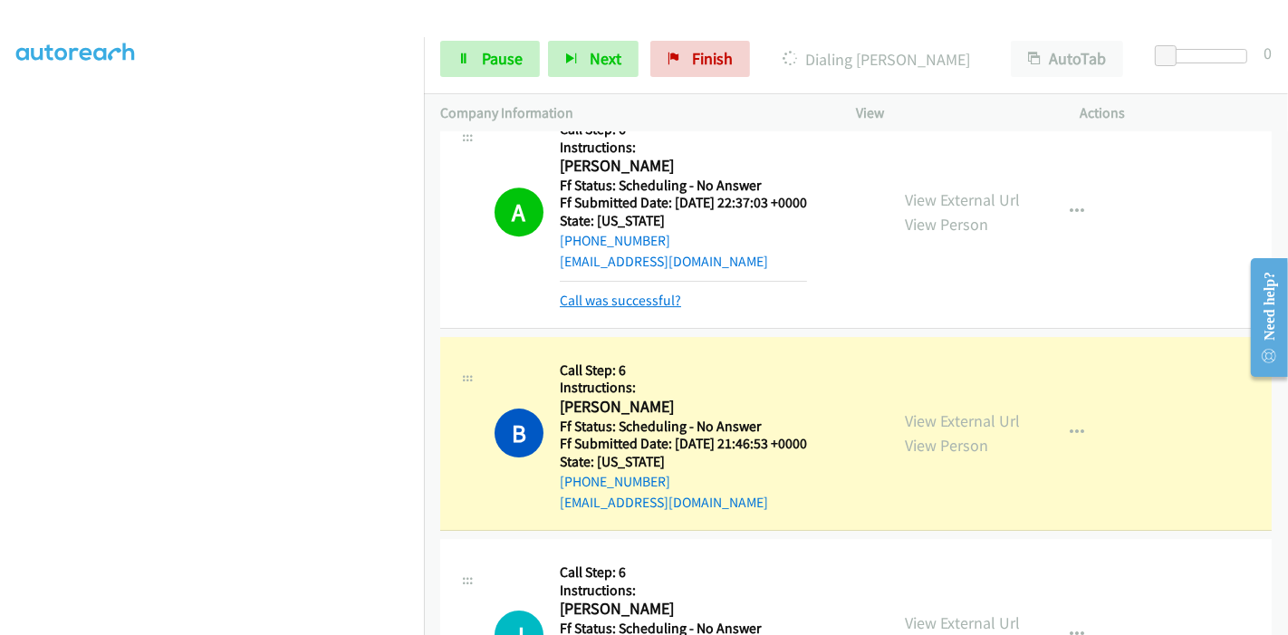
click at [623, 292] on link "Call was successful?" at bounding box center [620, 300] width 121 height 17
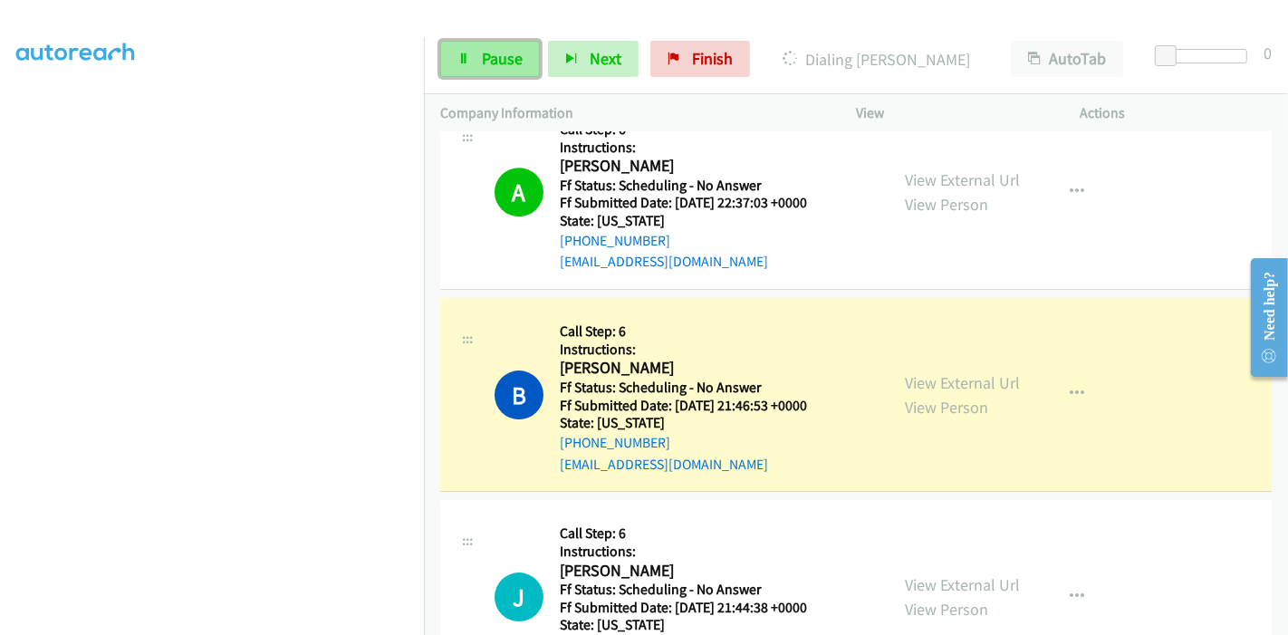
click at [484, 43] on link "Pause" at bounding box center [490, 59] width 100 height 36
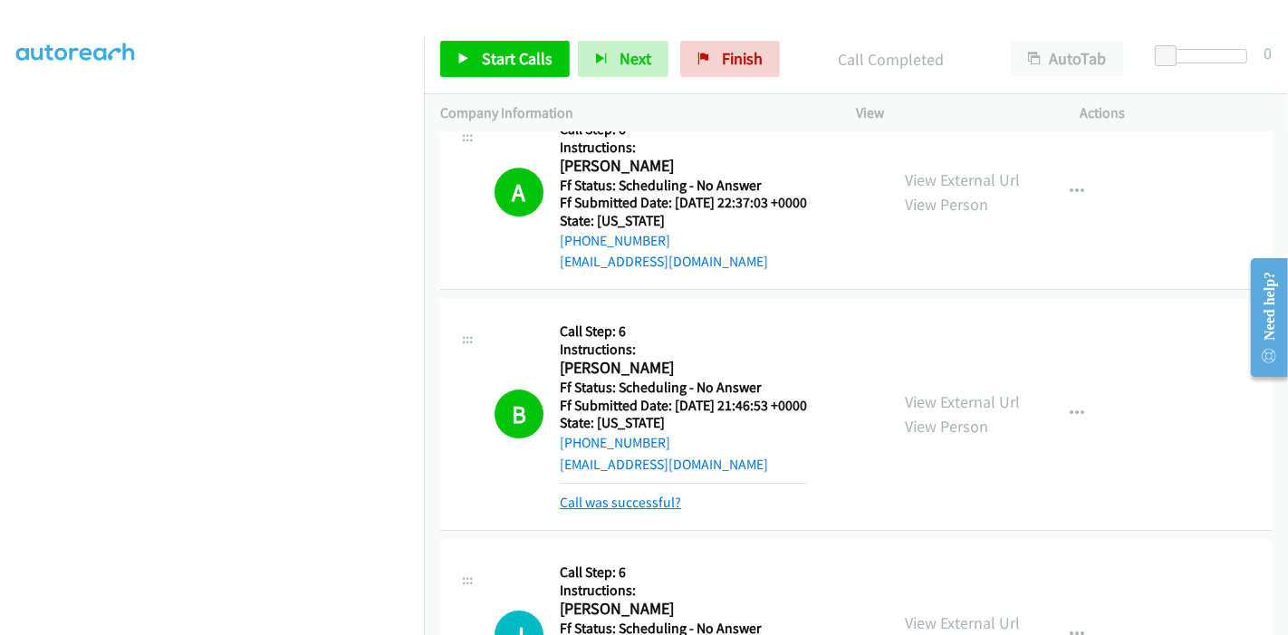
click at [646, 500] on link "Call was successful?" at bounding box center [620, 502] width 121 height 17
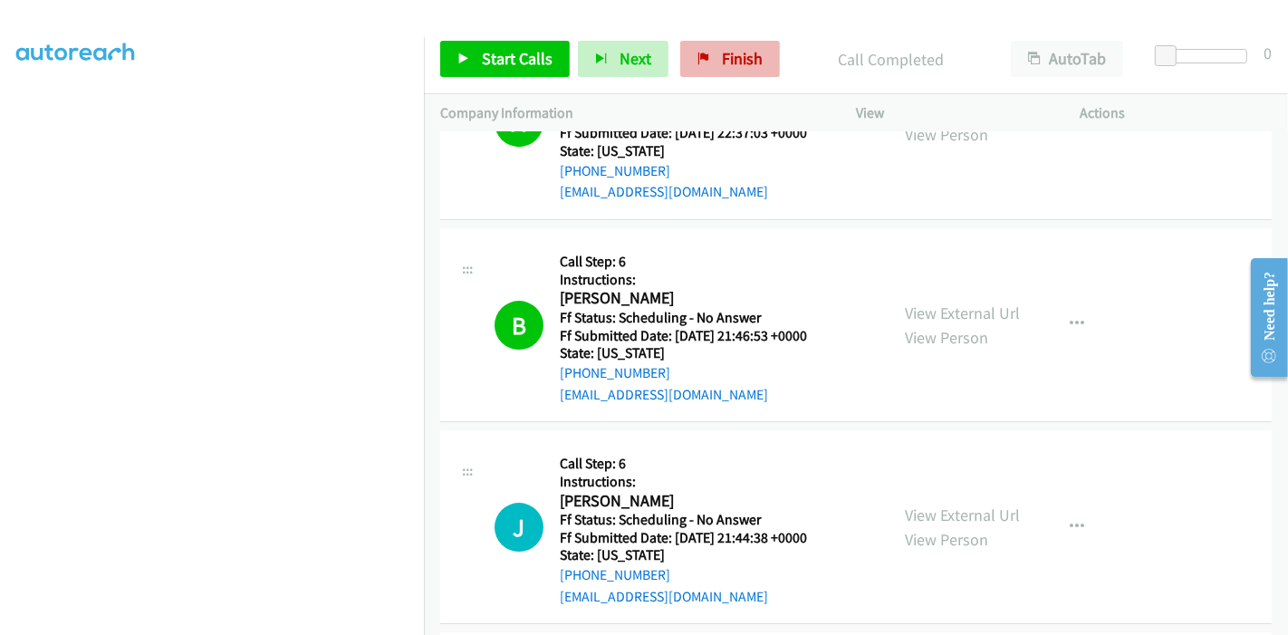
scroll to position [5025, 0]
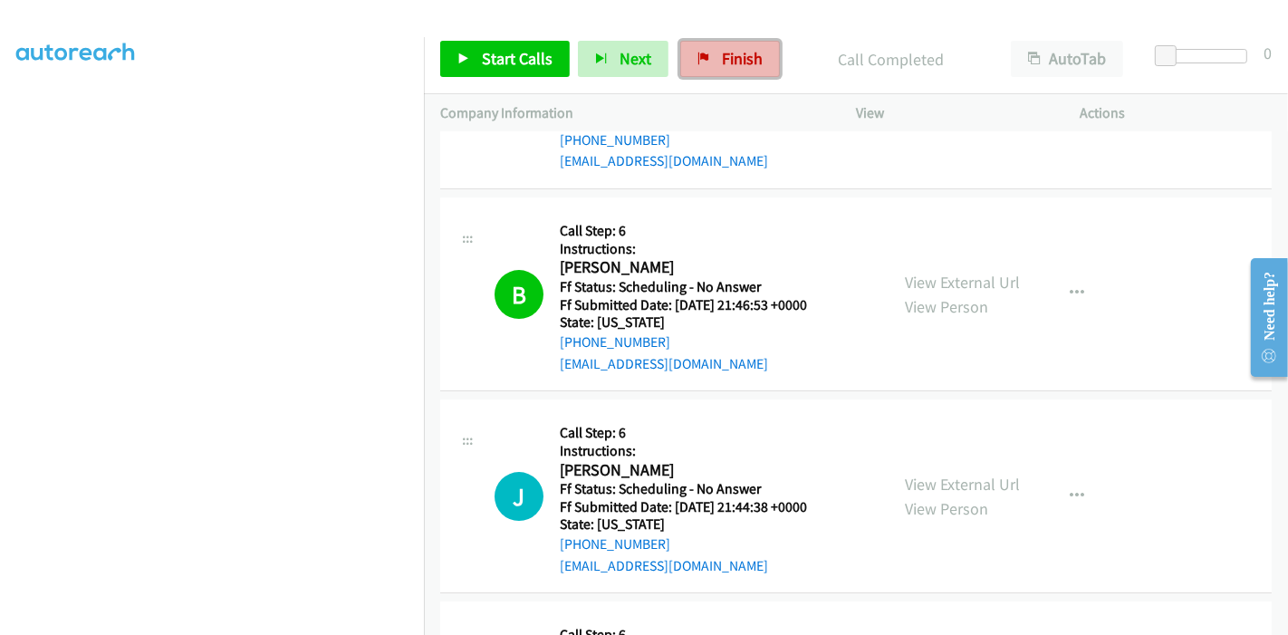
click at [724, 65] on span "Finish" at bounding box center [742, 58] width 41 height 21
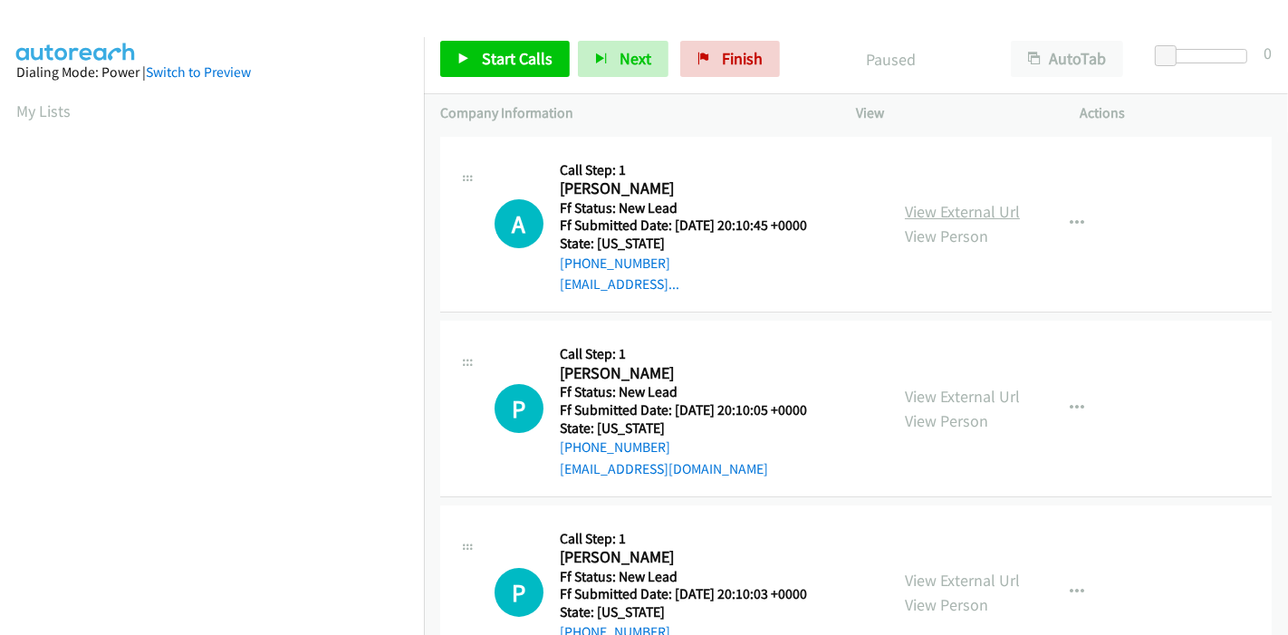
click at [943, 212] on link "View External Url" at bounding box center [962, 211] width 115 height 21
click at [913, 394] on link "View External Url" at bounding box center [962, 396] width 115 height 21
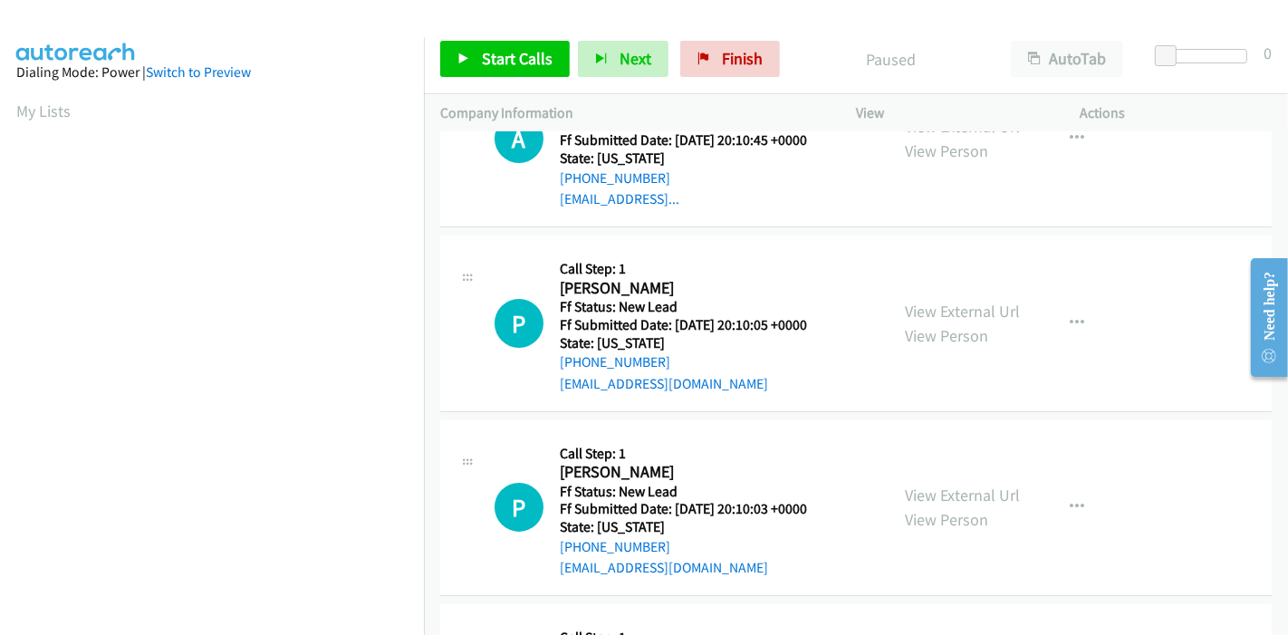
scroll to position [201, 0]
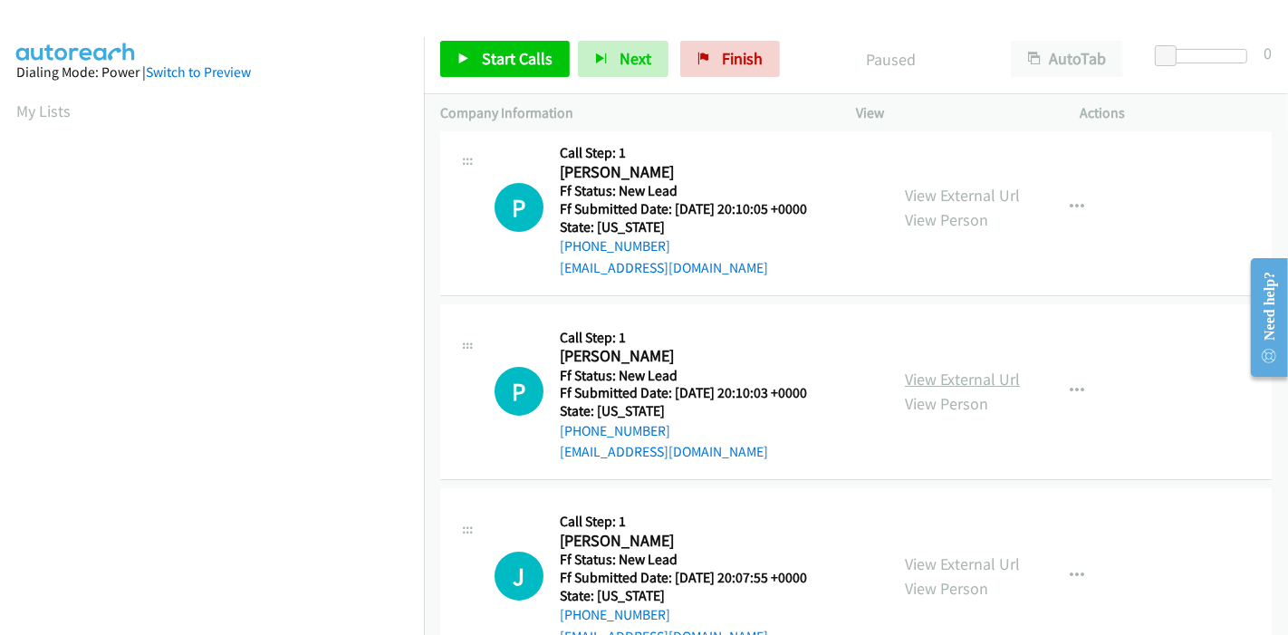
click at [928, 384] on link "View External Url" at bounding box center [962, 379] width 115 height 21
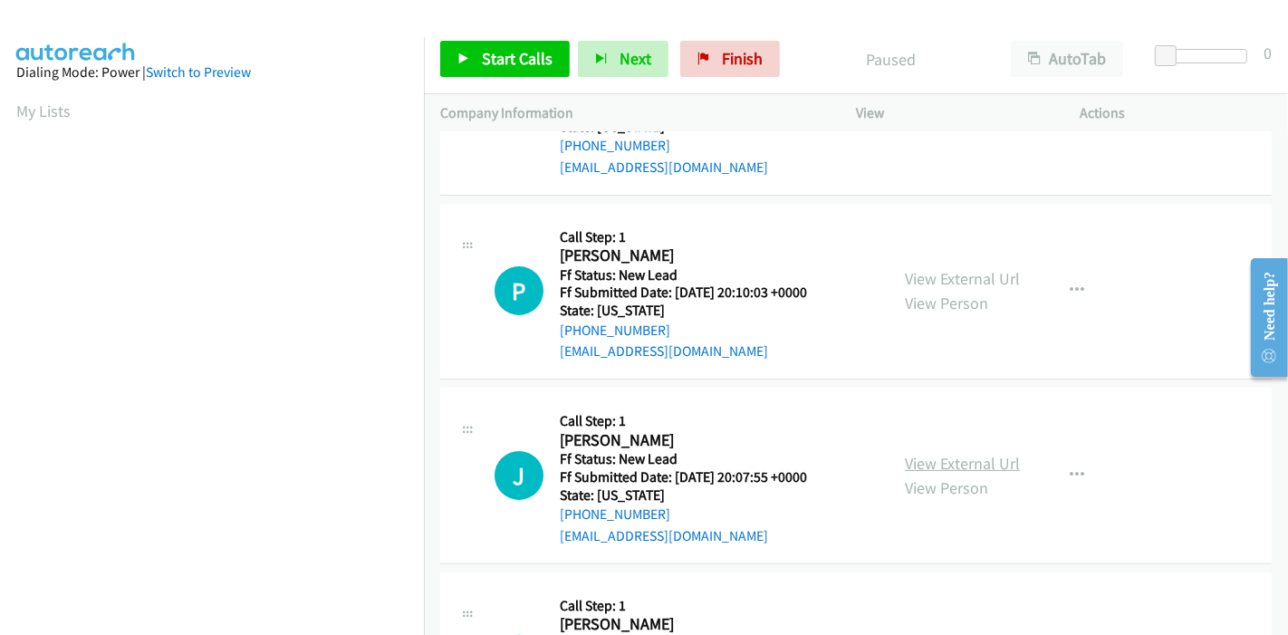
click at [947, 454] on link "View External Url" at bounding box center [962, 463] width 115 height 21
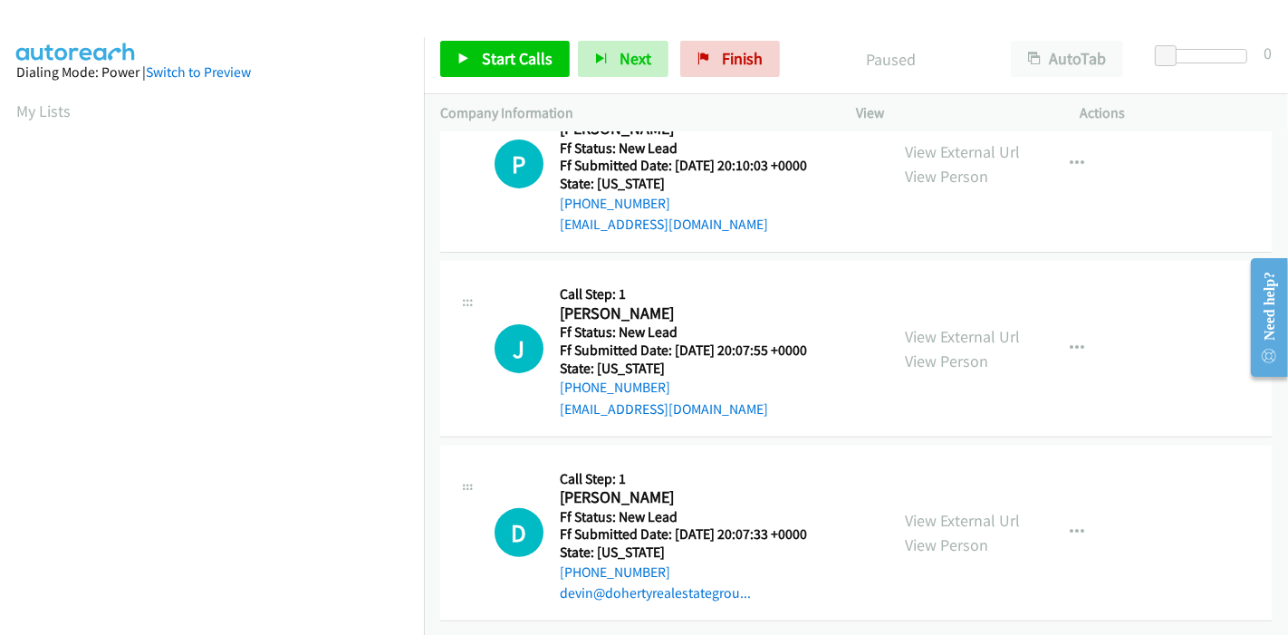
scroll to position [441, 0]
click at [908, 510] on link "View External Url" at bounding box center [962, 520] width 115 height 21
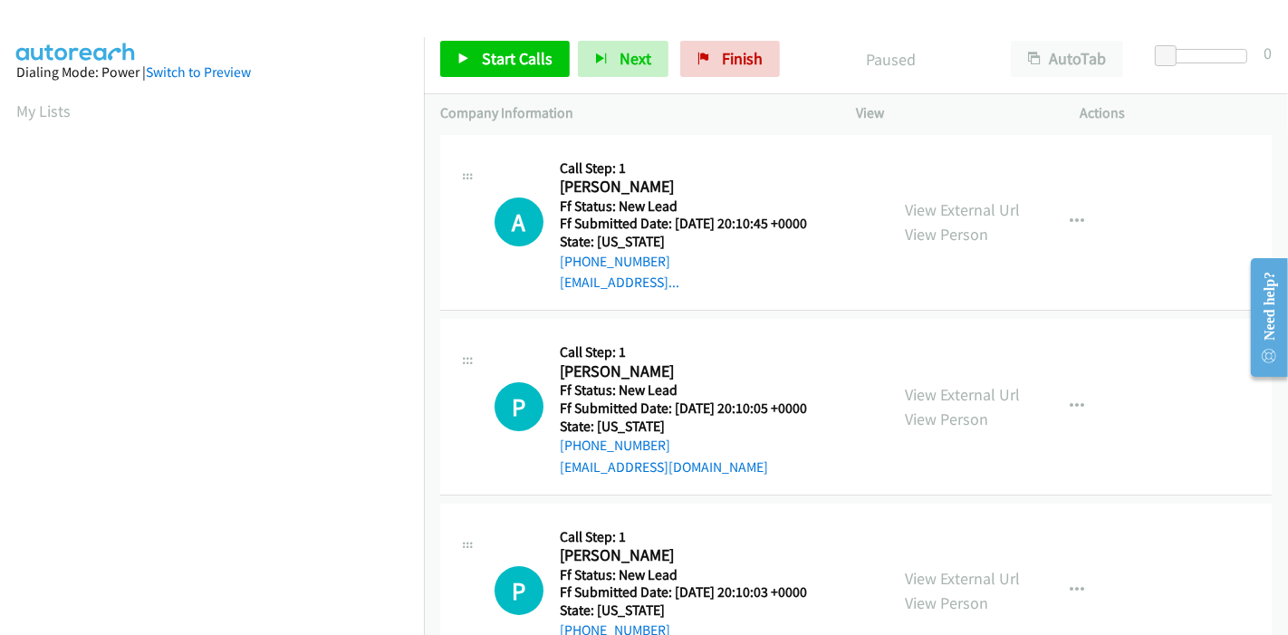
scroll to position [0, 0]
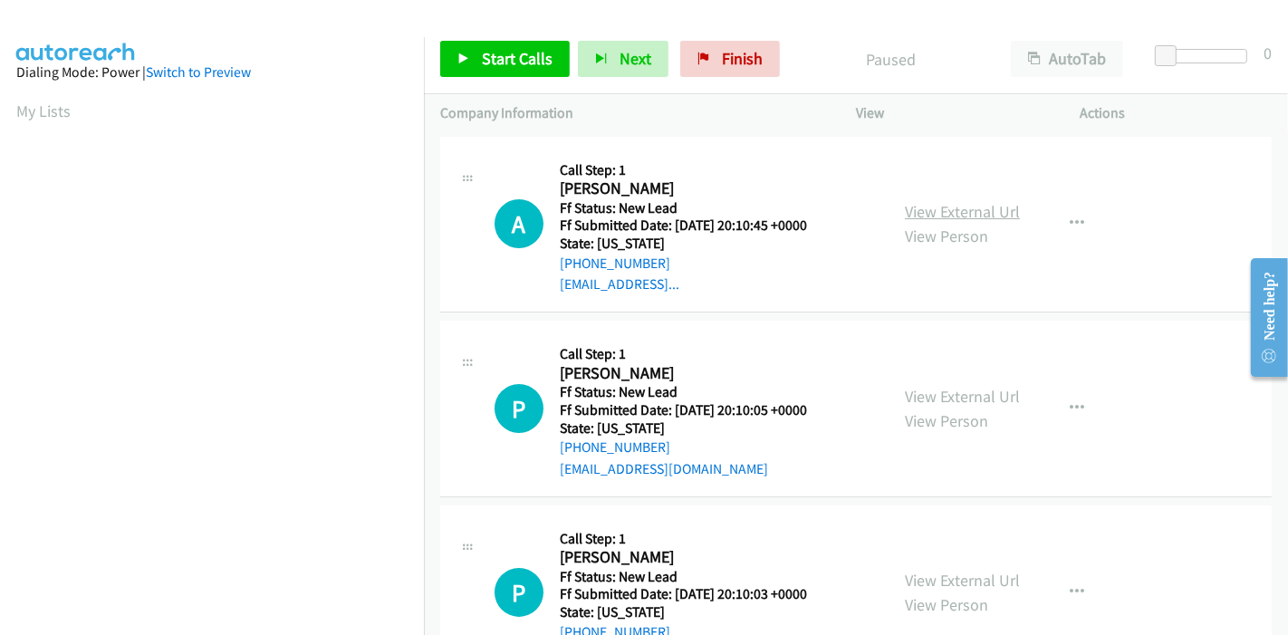
click at [965, 208] on link "View External Url" at bounding box center [962, 211] width 115 height 21
click at [496, 46] on link "Start Calls" at bounding box center [505, 59] width 130 height 36
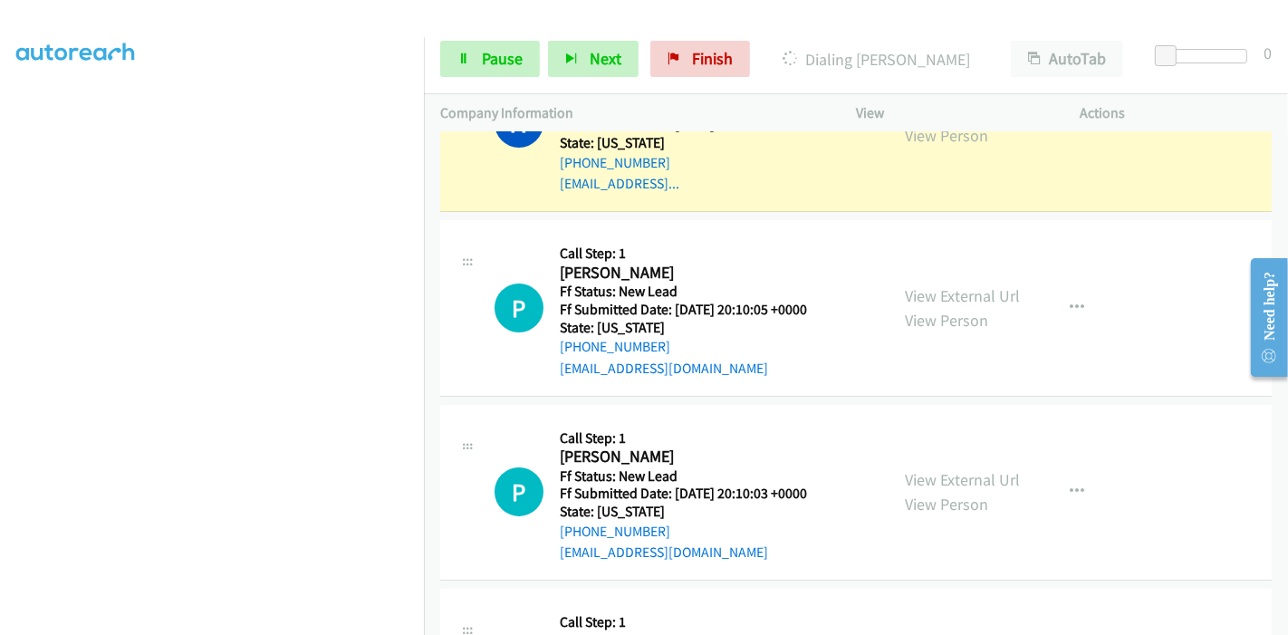
scroll to position [120, 0]
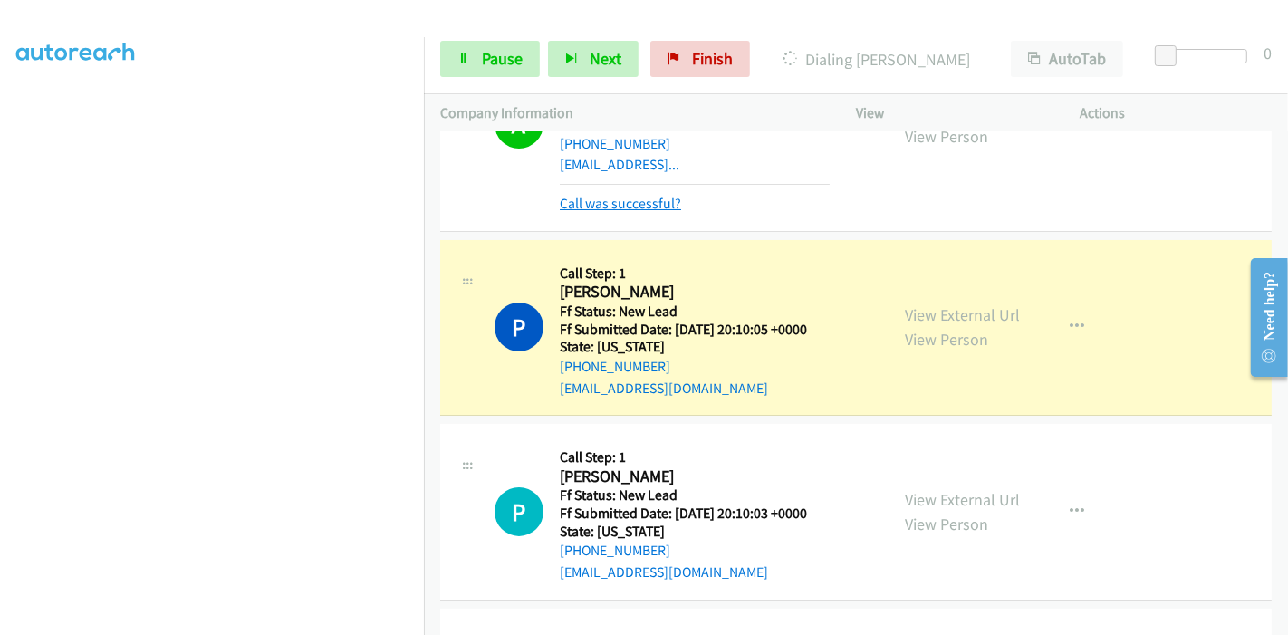
click at [619, 206] on link "Call was successful?" at bounding box center [620, 203] width 121 height 17
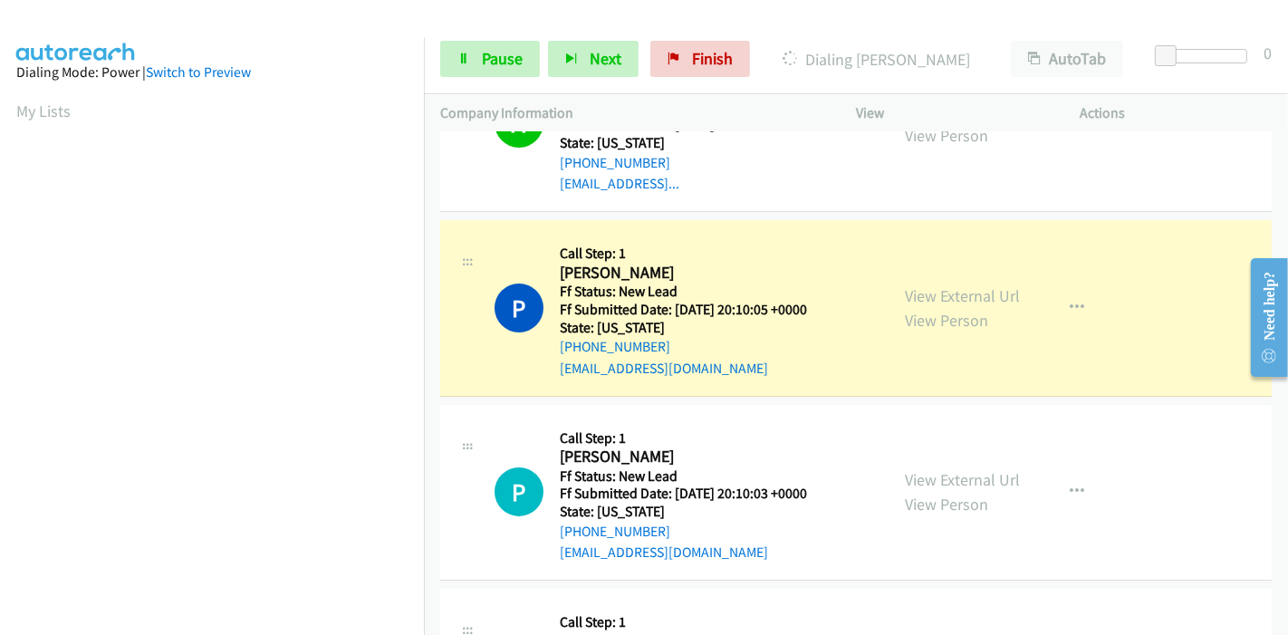
scroll to position [382, 0]
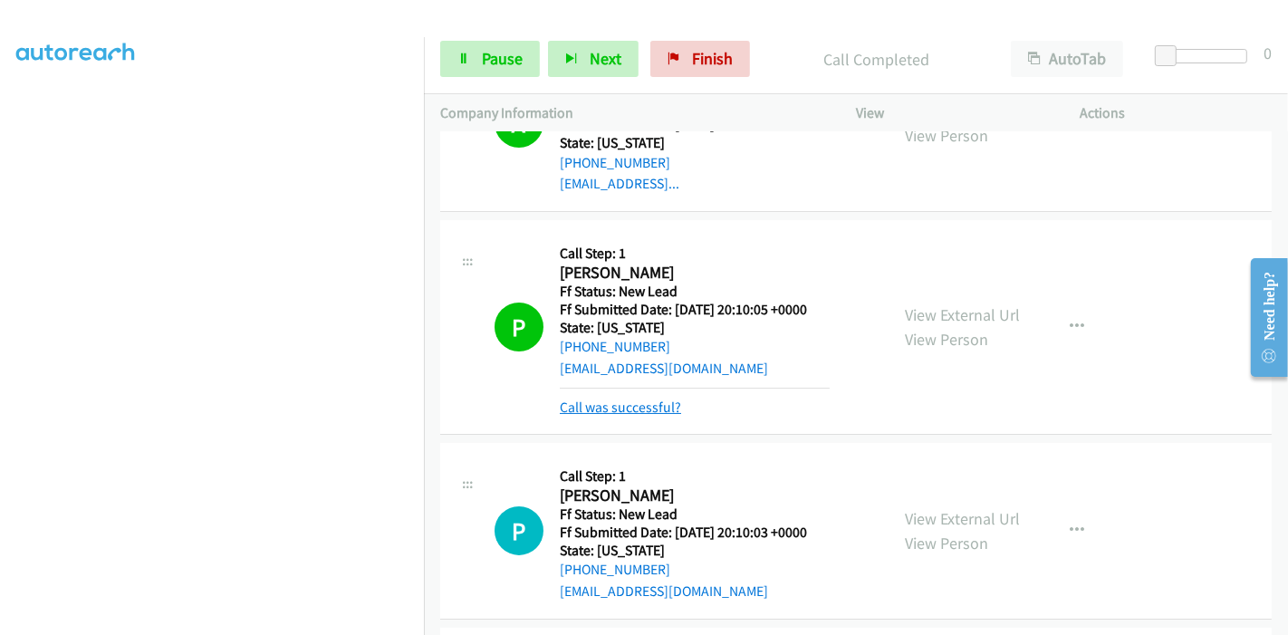
click at [612, 406] on link "Call was successful?" at bounding box center [620, 407] width 121 height 17
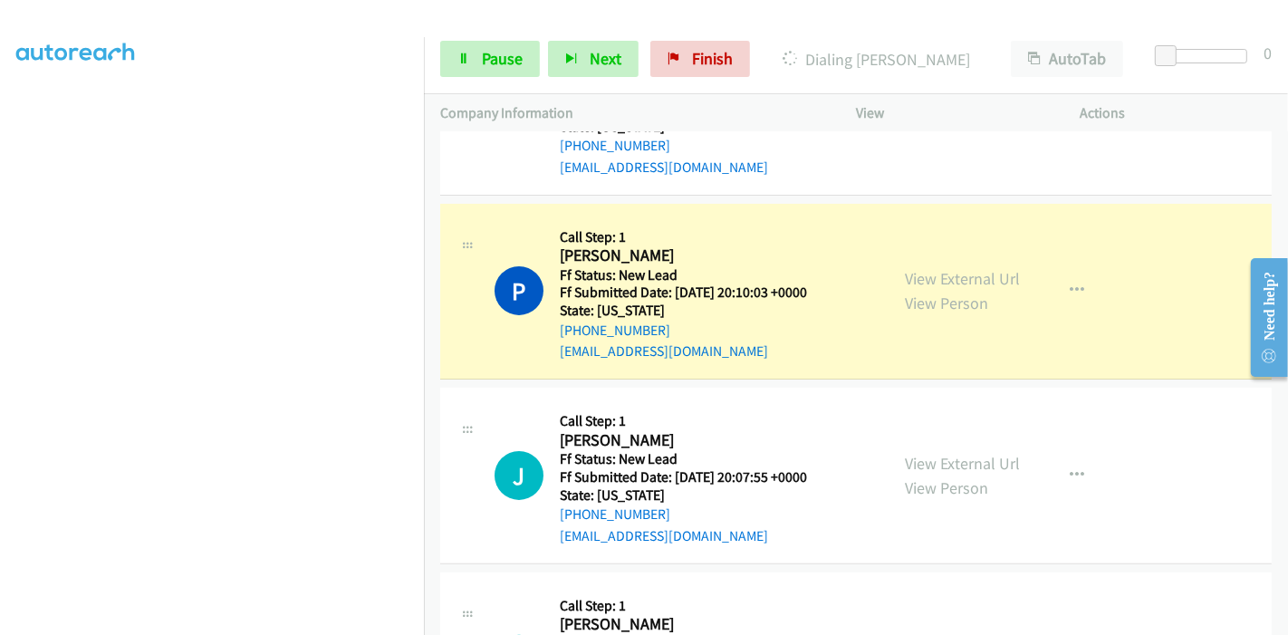
scroll to position [0, 0]
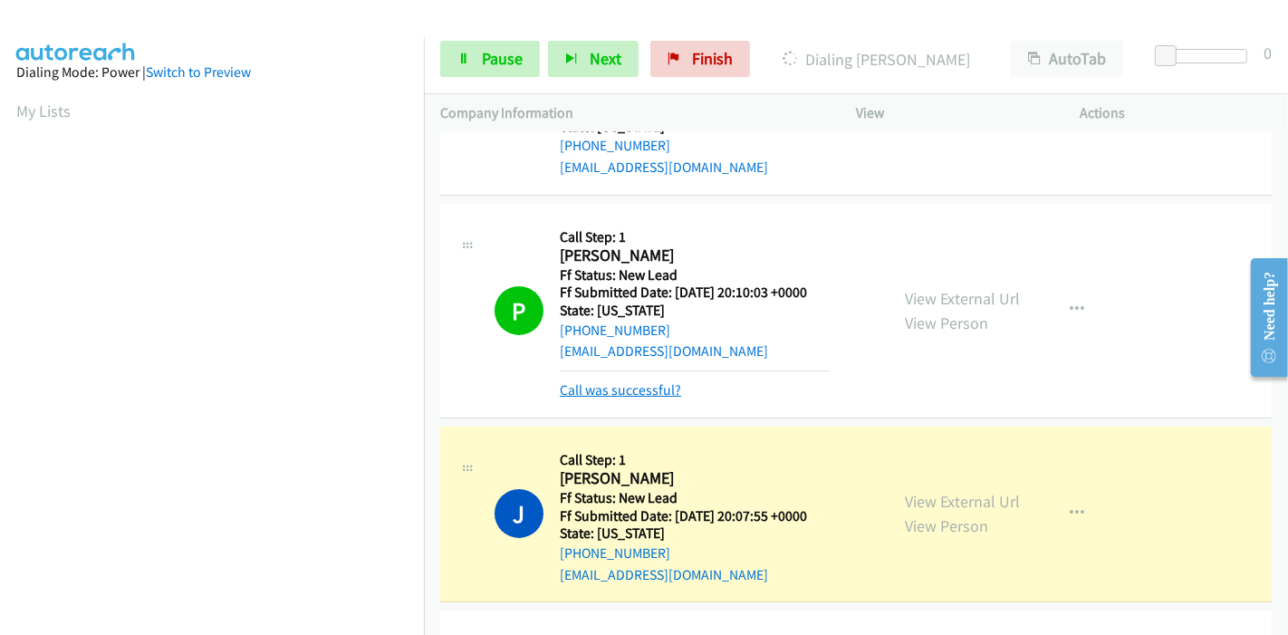
click at [616, 390] on link "Call was successful?" at bounding box center [620, 389] width 121 height 17
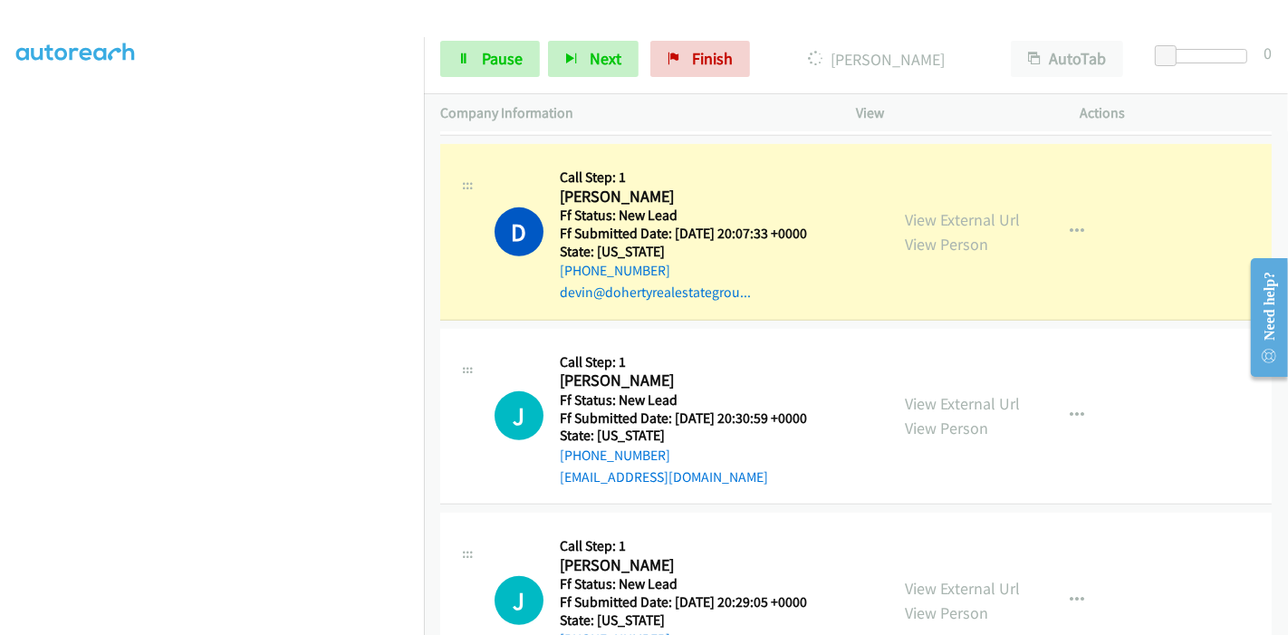
scroll to position [704, 0]
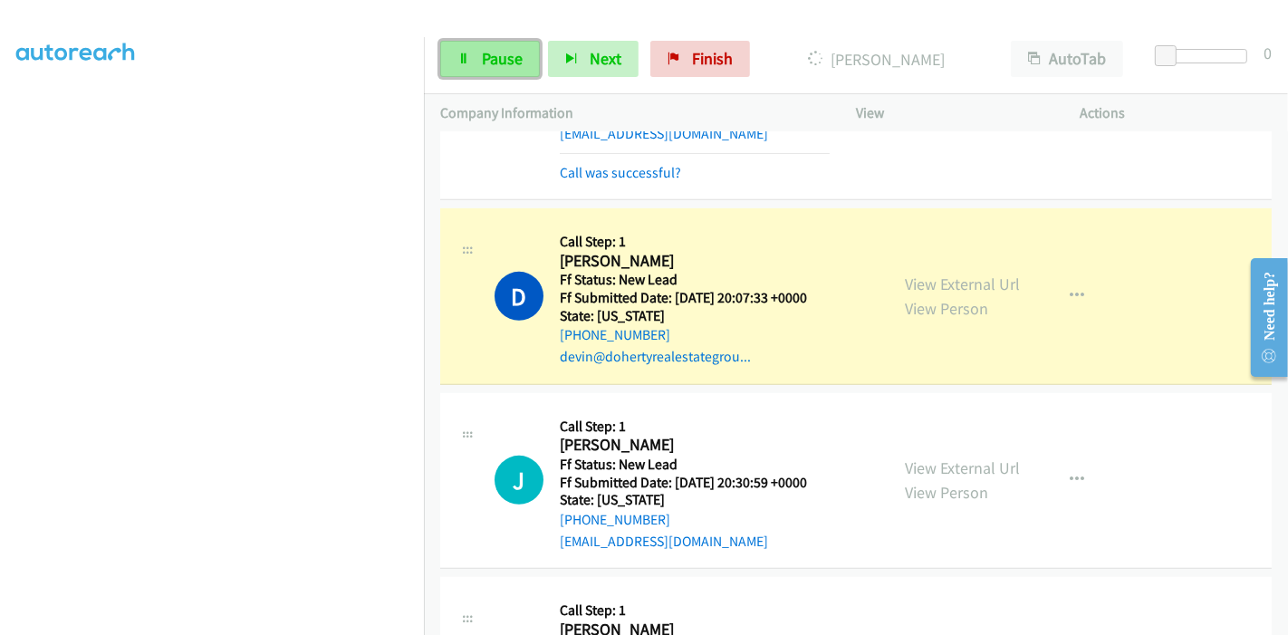
click at [473, 43] on link "Pause" at bounding box center [490, 59] width 100 height 36
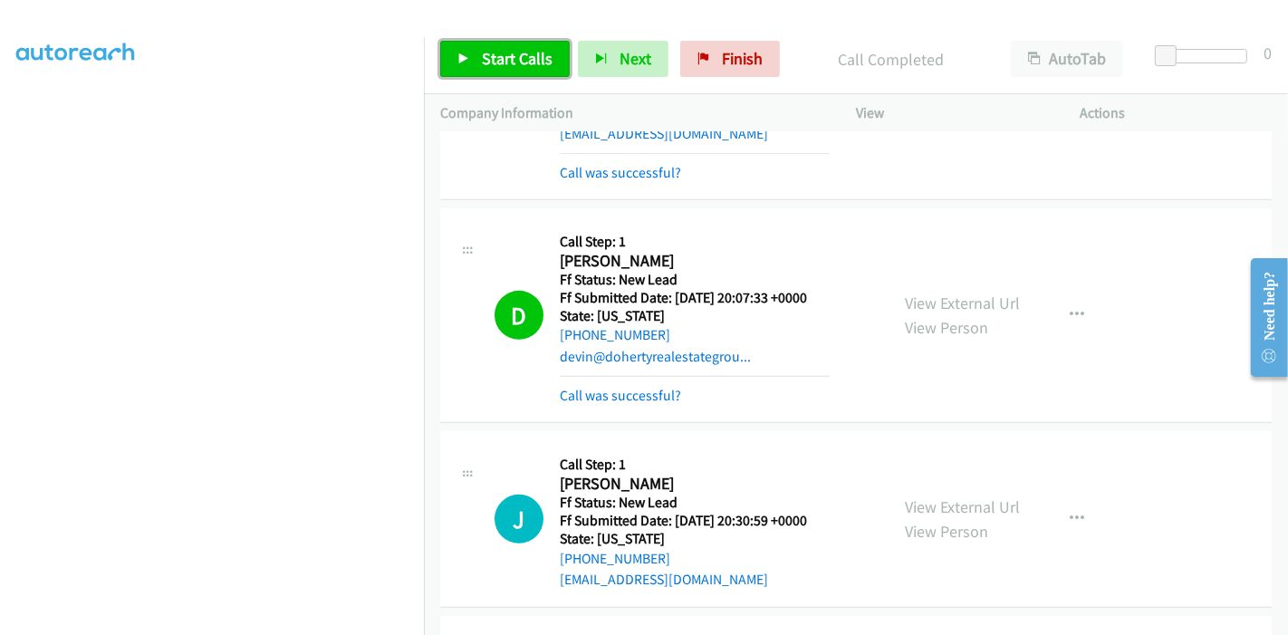
click at [494, 47] on link "Start Calls" at bounding box center [505, 59] width 130 height 36
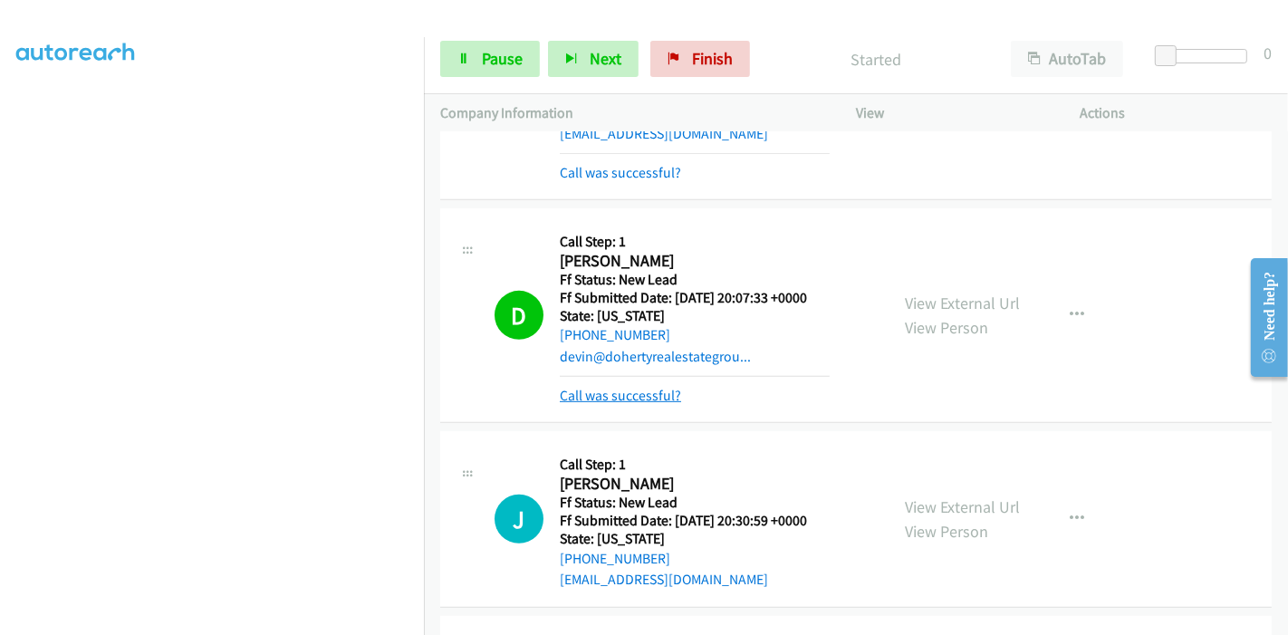
click at [586, 387] on link "Call was successful?" at bounding box center [620, 395] width 121 height 17
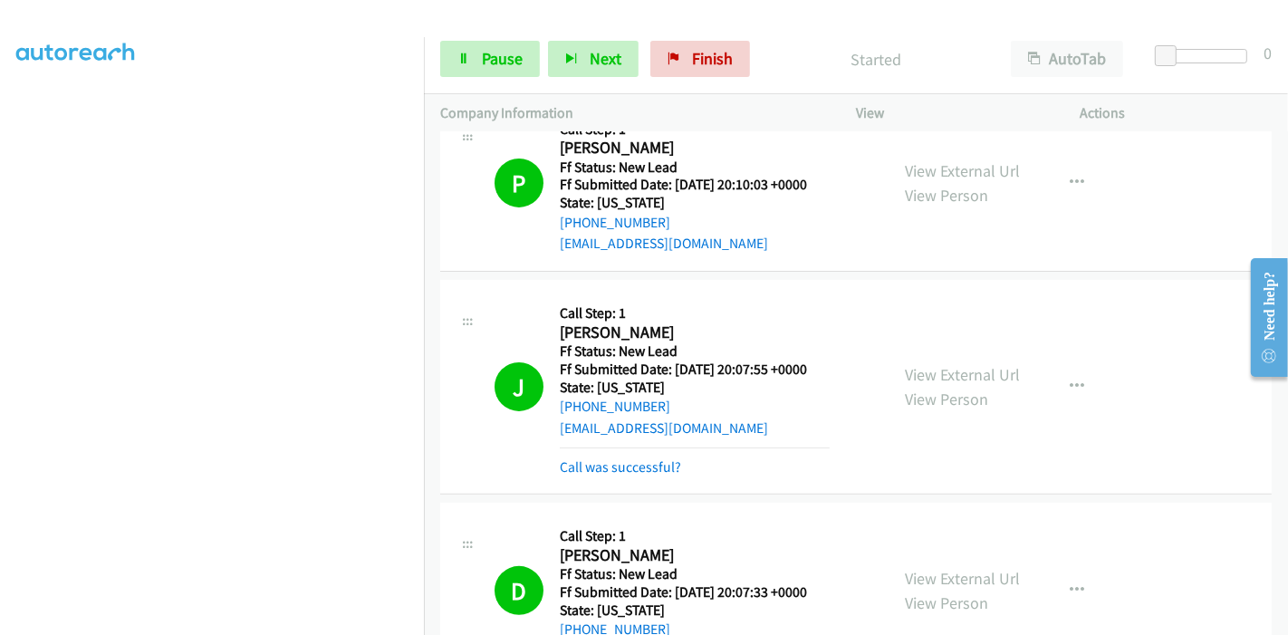
scroll to position [402, 0]
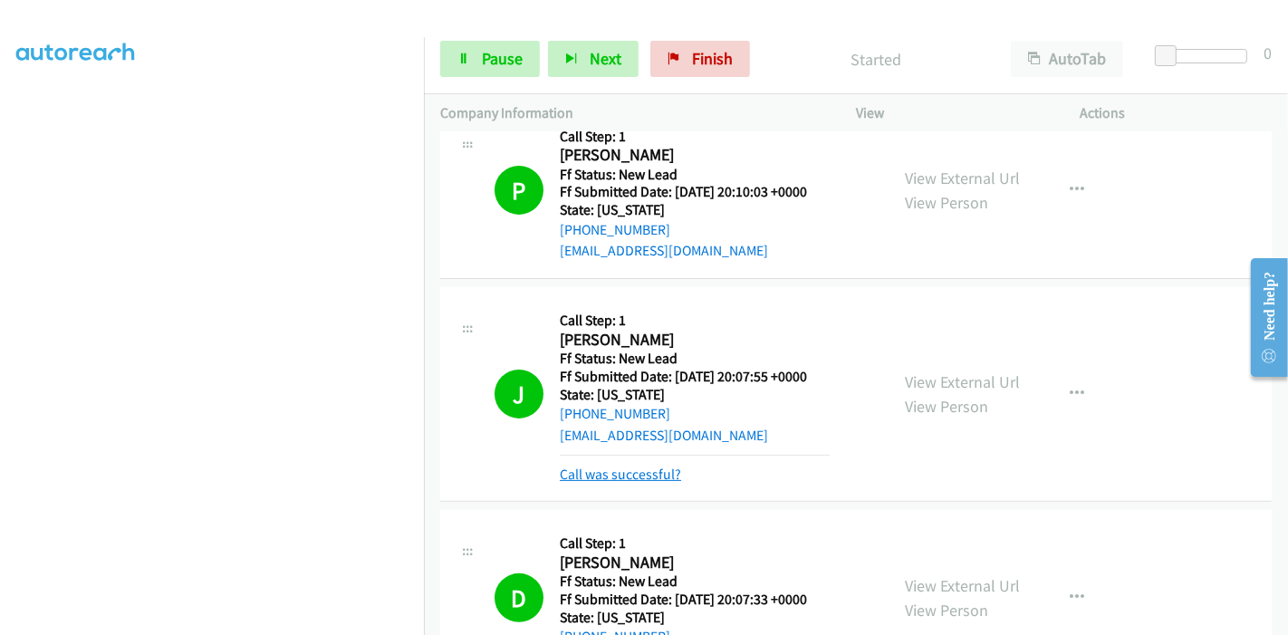
click at [616, 476] on link "Call was successful?" at bounding box center [620, 474] width 121 height 17
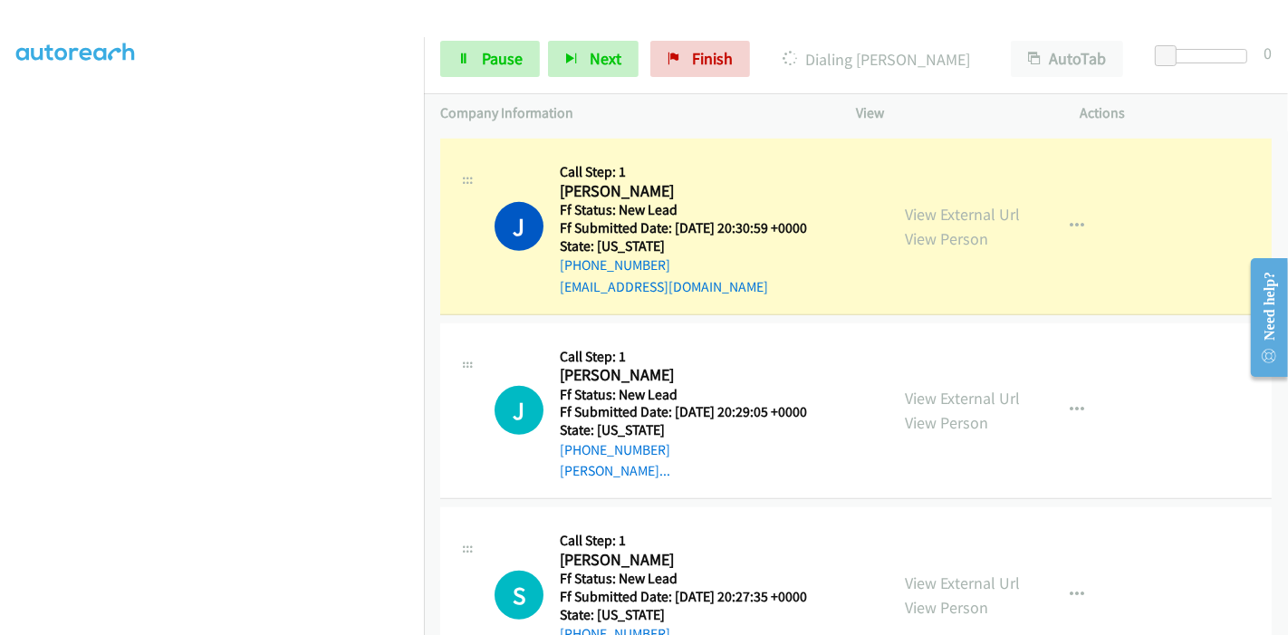
scroll to position [994, 0]
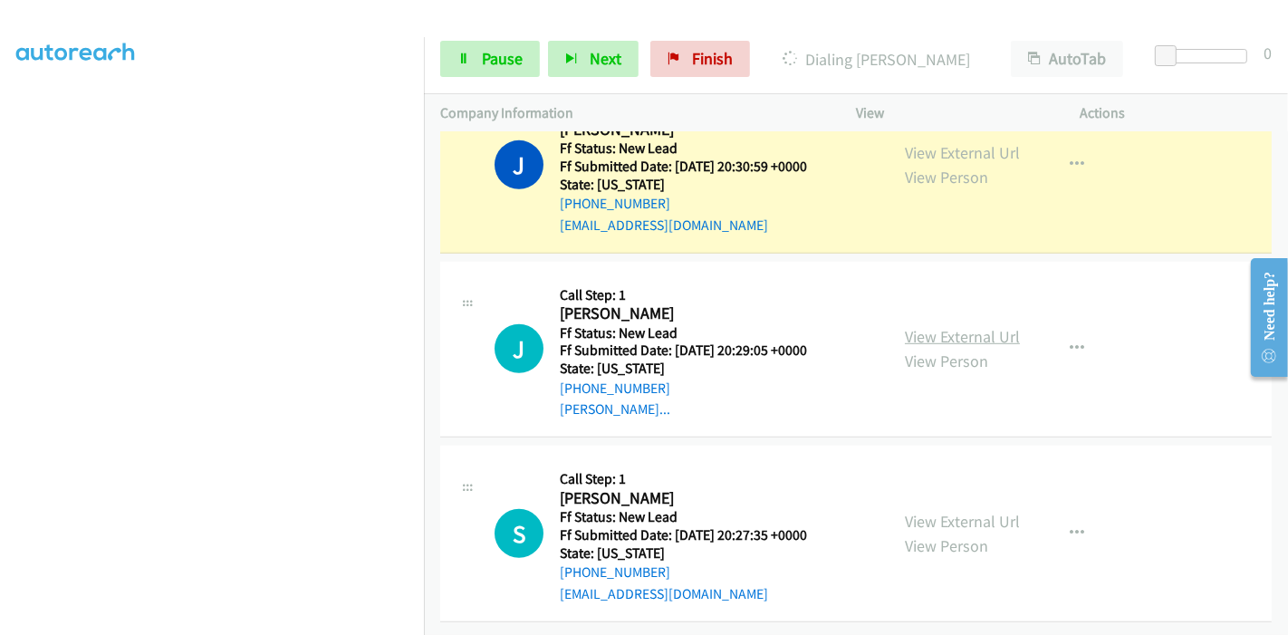
click at [942, 326] on link "View External Url" at bounding box center [962, 336] width 115 height 21
click at [913, 511] on link "View External Url" at bounding box center [962, 521] width 115 height 21
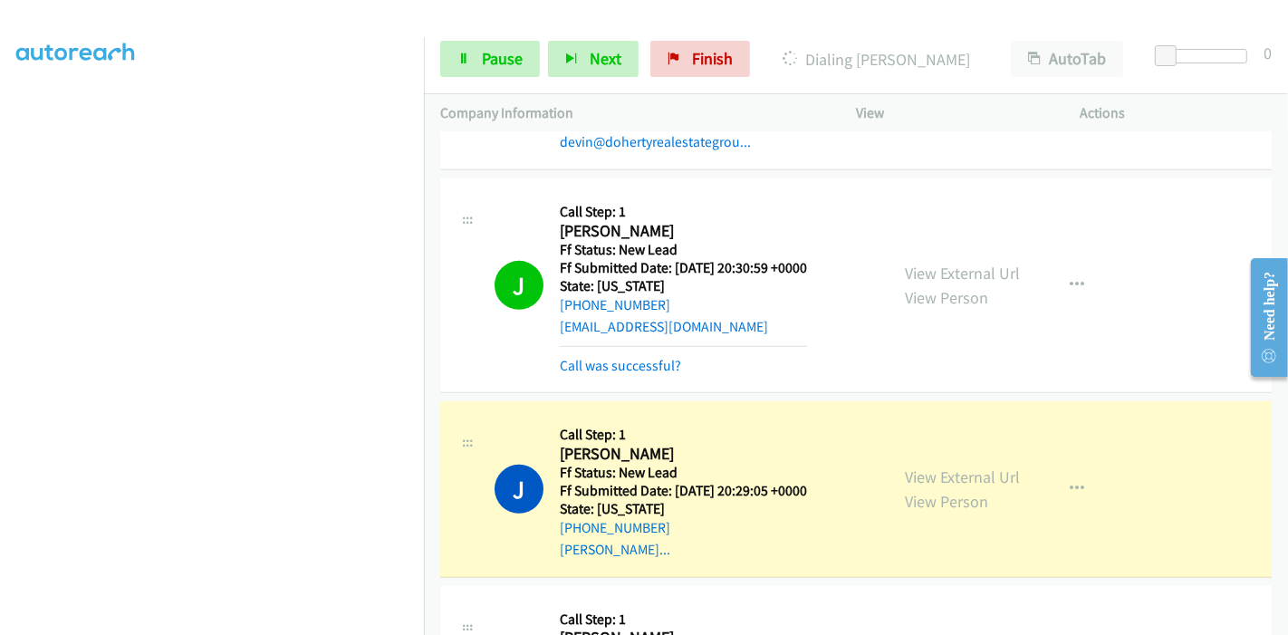
scroll to position [911, 0]
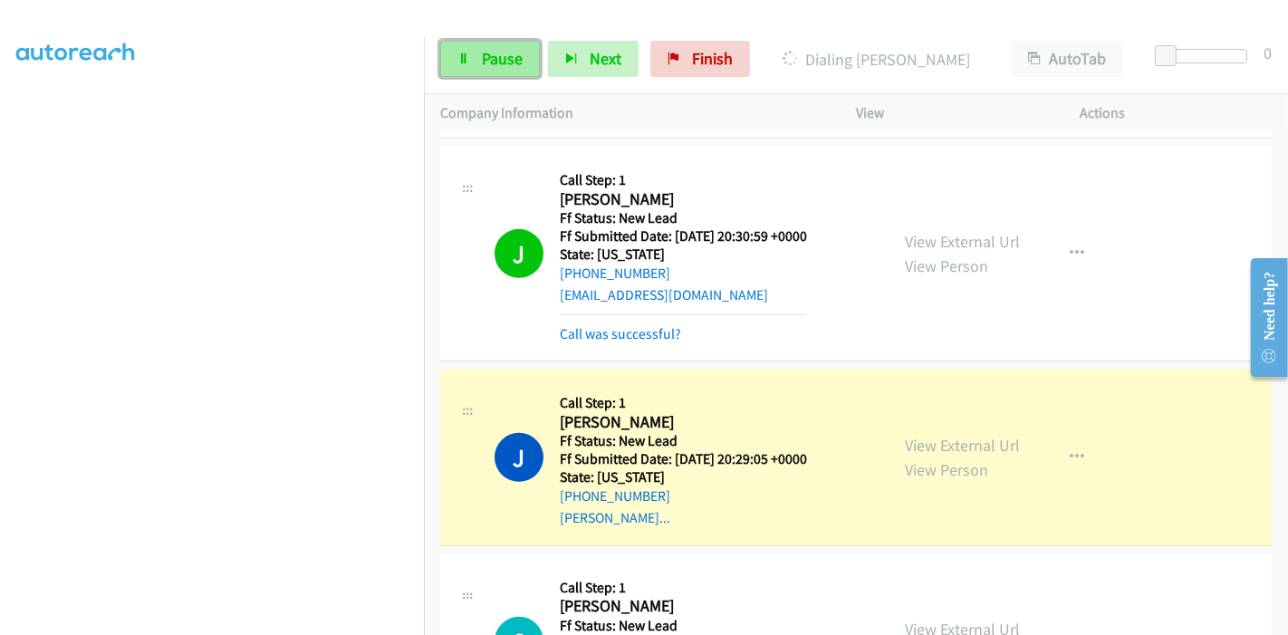
click at [484, 50] on span "Pause" at bounding box center [502, 58] width 41 height 21
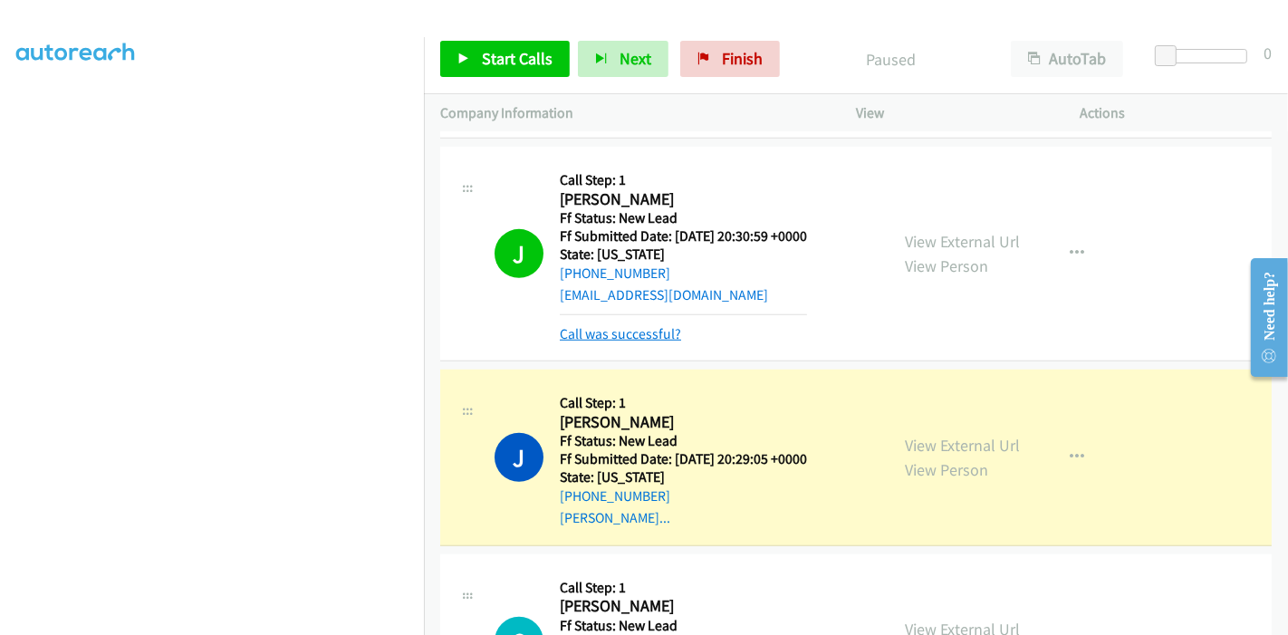
click at [641, 334] on link "Call was successful?" at bounding box center [620, 333] width 121 height 17
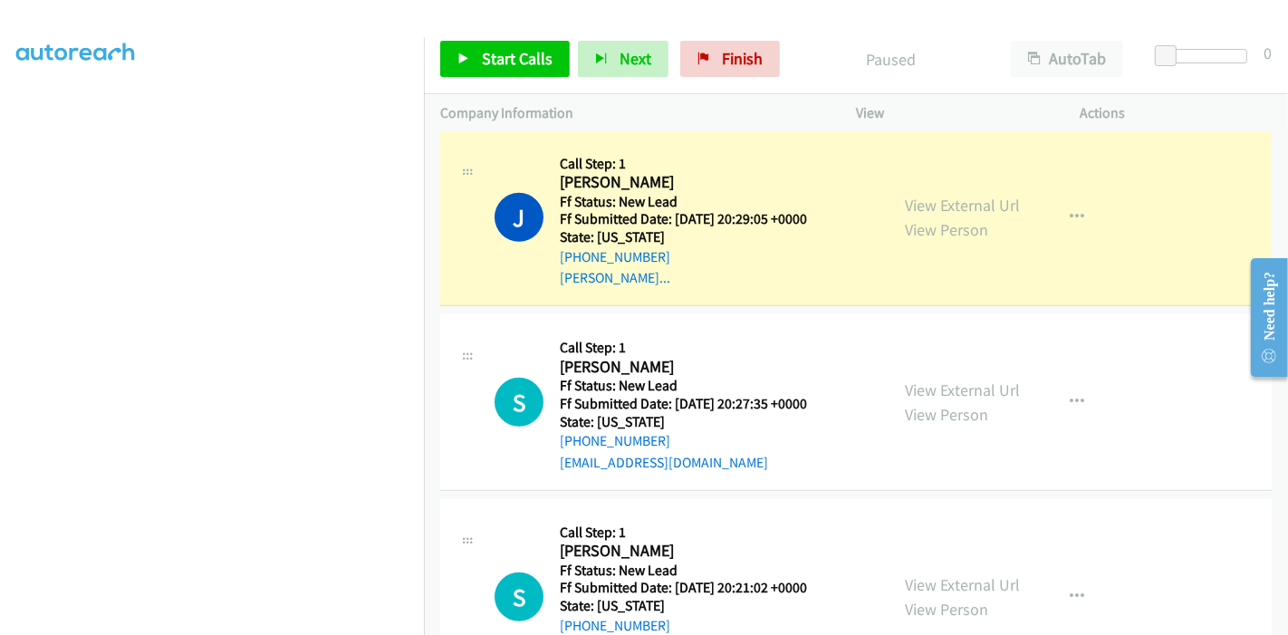
scroll to position [1012, 0]
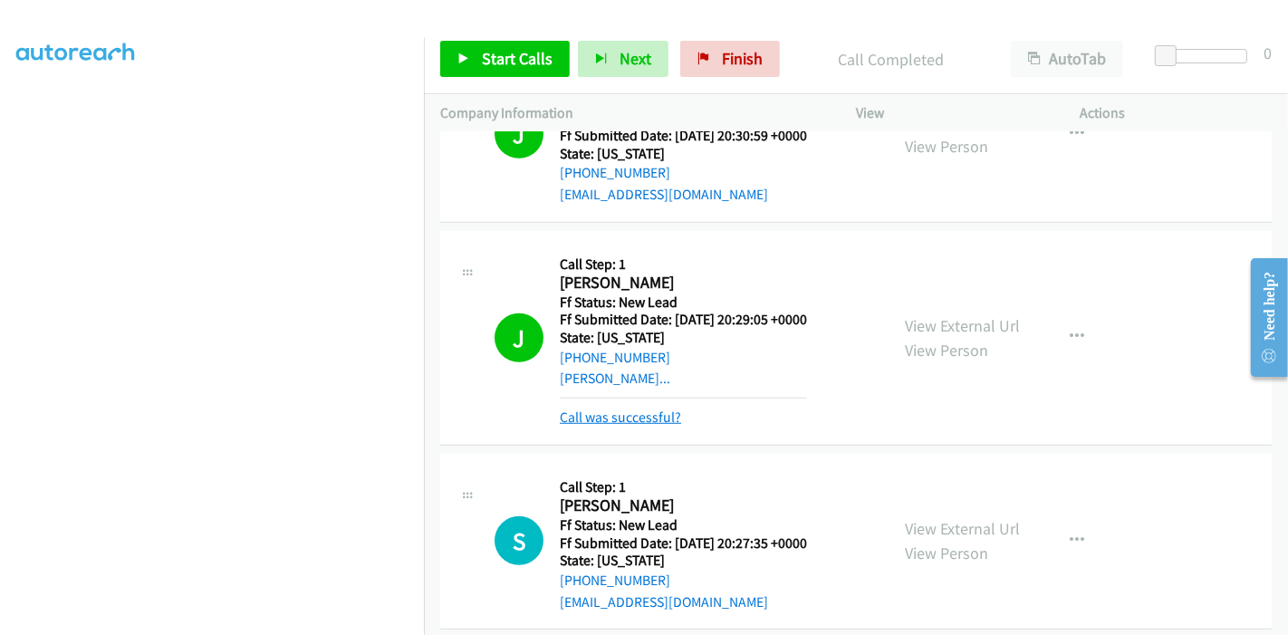
click at [623, 420] on link "Call was successful?" at bounding box center [620, 417] width 121 height 17
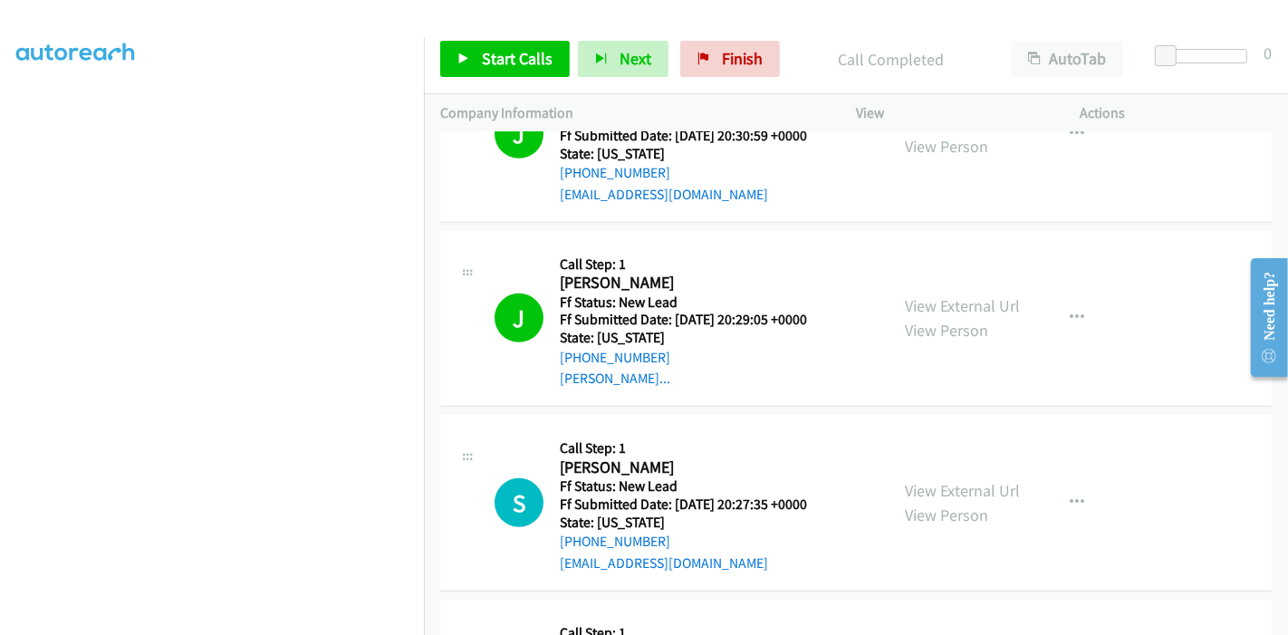
click at [491, 36] on div "Start Calls Pause Next Finish Call Completed AutoTab AutoTab 0" at bounding box center [856, 59] width 864 height 70
click at [492, 54] on span "Start Calls" at bounding box center [517, 58] width 71 height 21
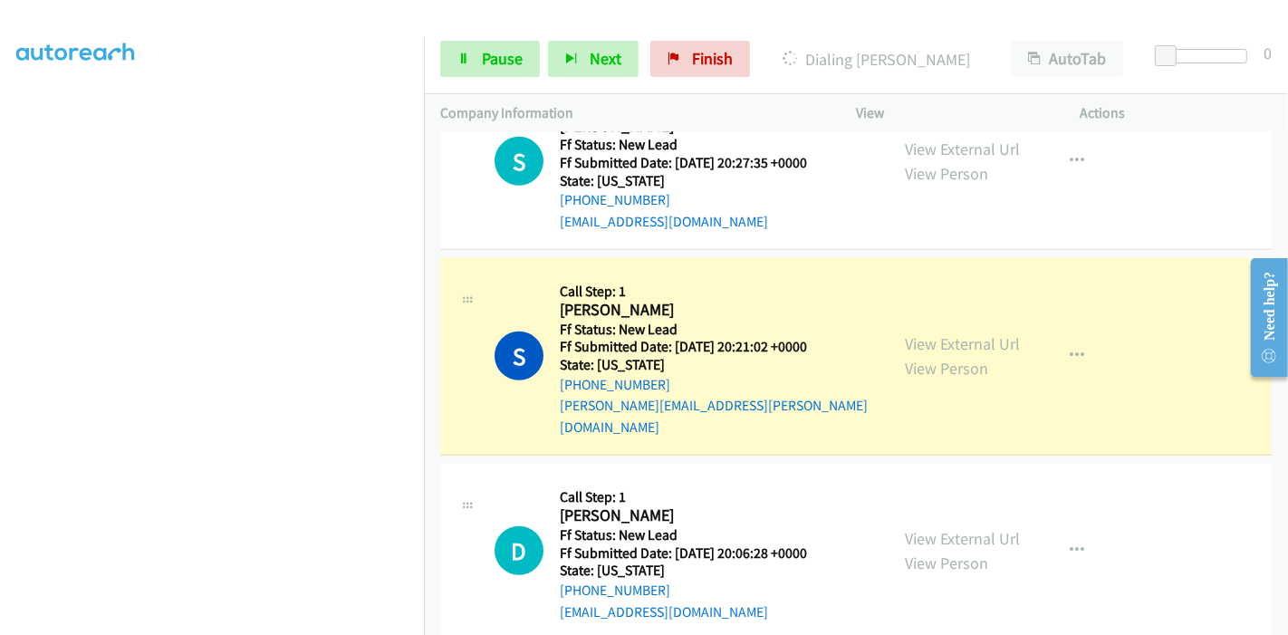
scroll to position [1415, 0]
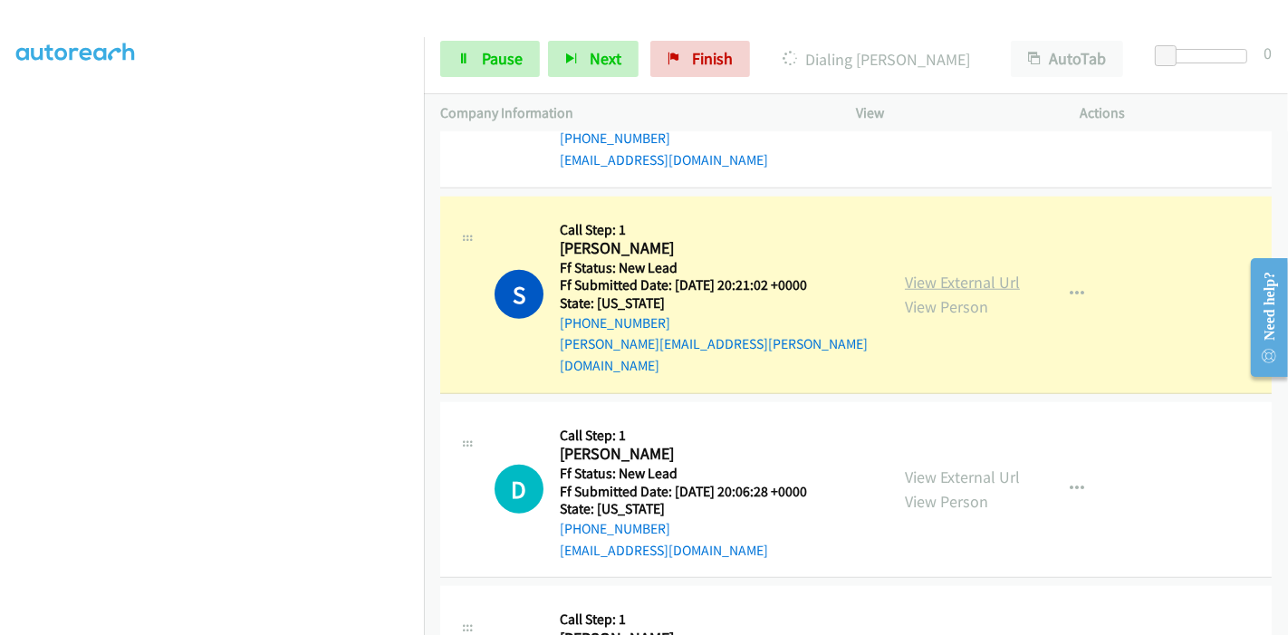
click at [940, 272] on link "View External Url" at bounding box center [962, 282] width 115 height 21
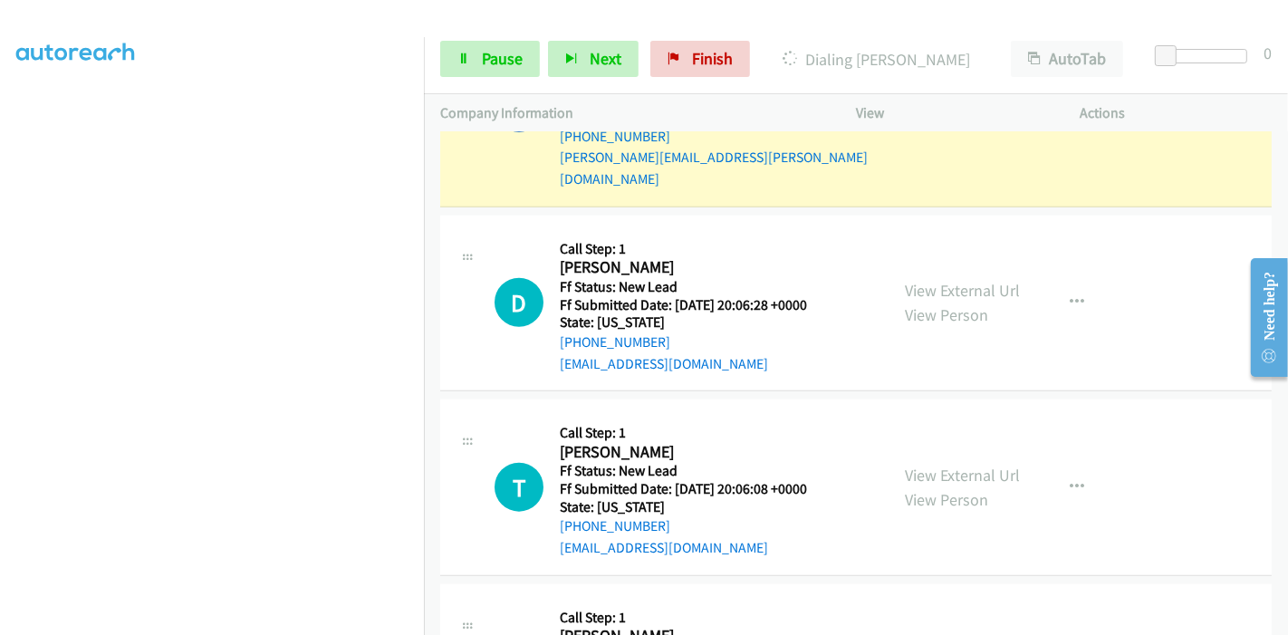
scroll to position [1616, 0]
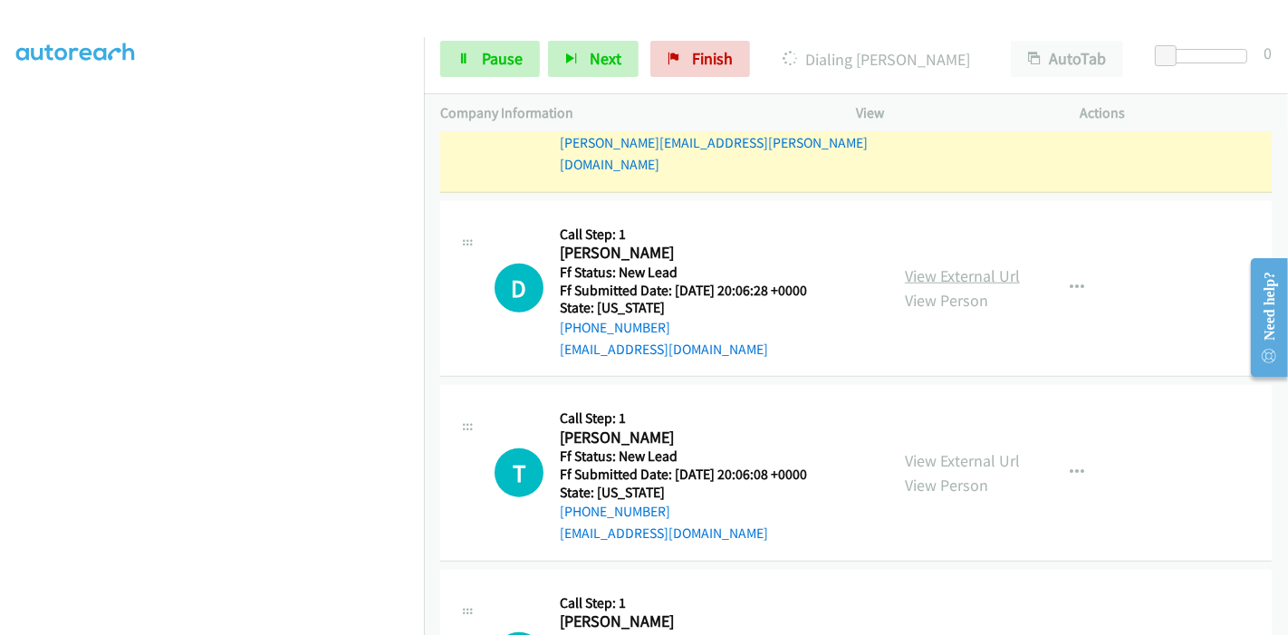
click at [950, 265] on link "View External Url" at bounding box center [962, 275] width 115 height 21
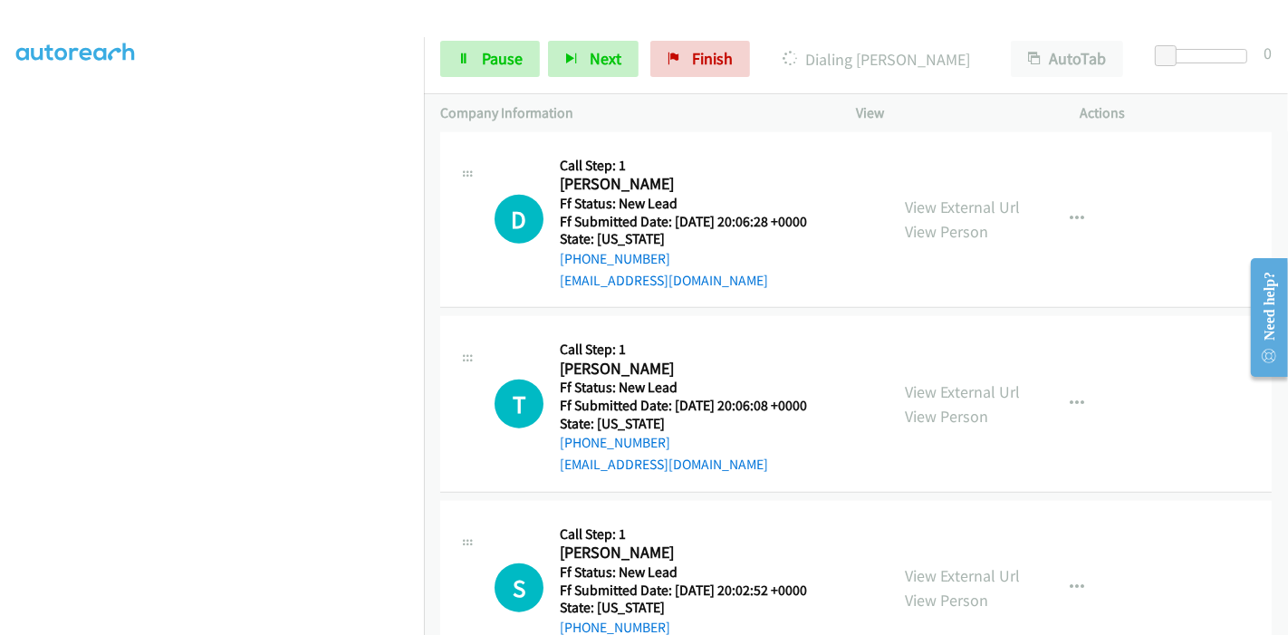
scroll to position [1716, 0]
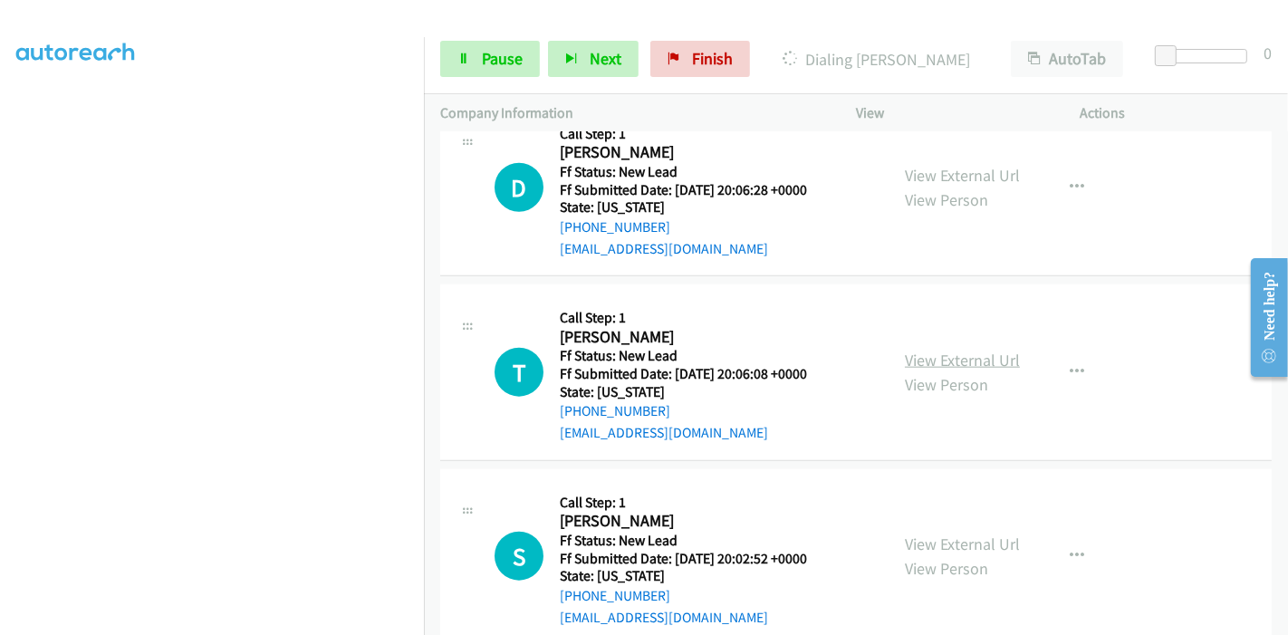
click at [928, 350] on link "View External Url" at bounding box center [962, 360] width 115 height 21
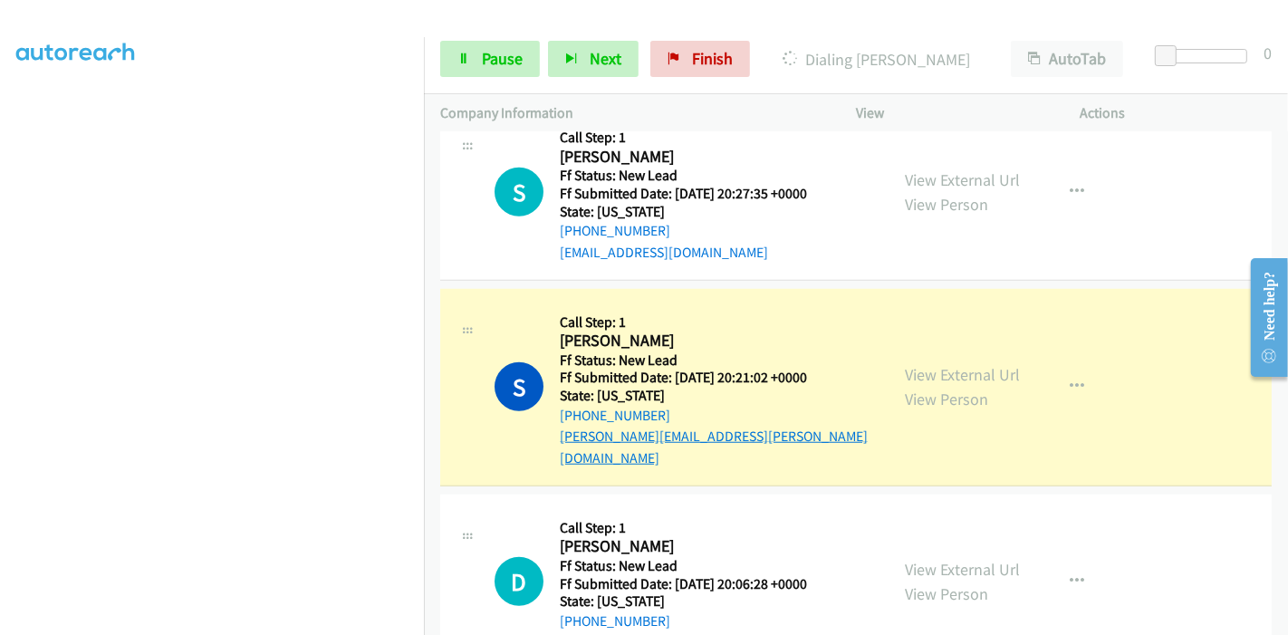
scroll to position [1314, 0]
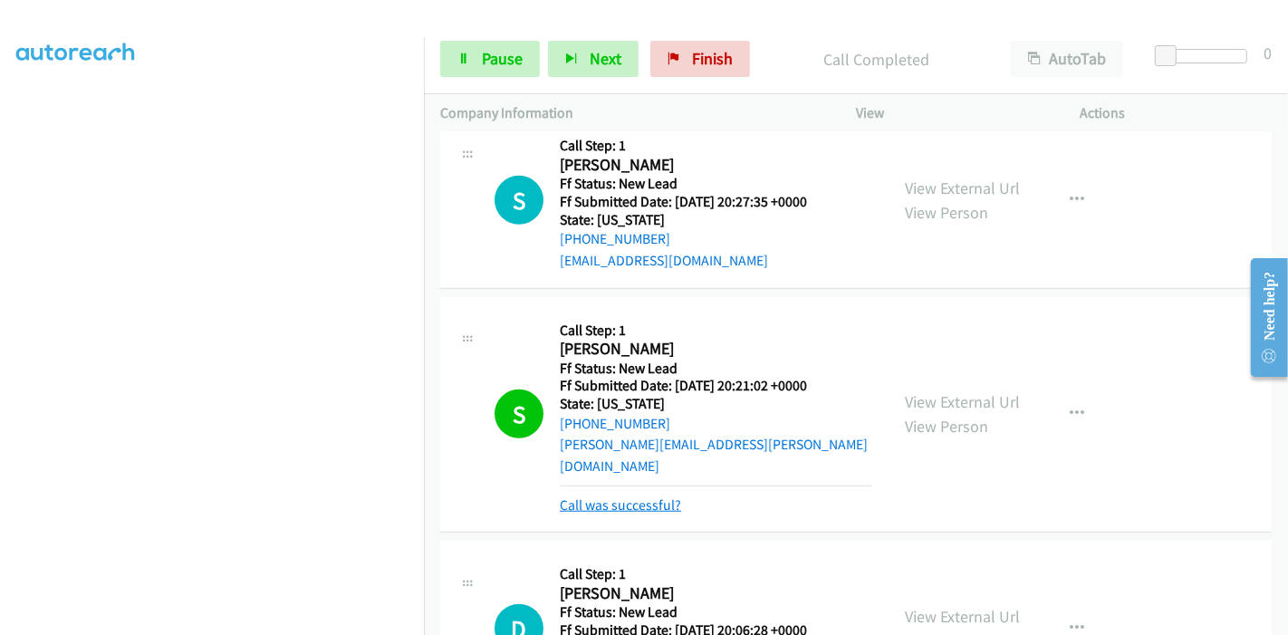
click at [641, 496] on link "Call was successful?" at bounding box center [620, 504] width 121 height 17
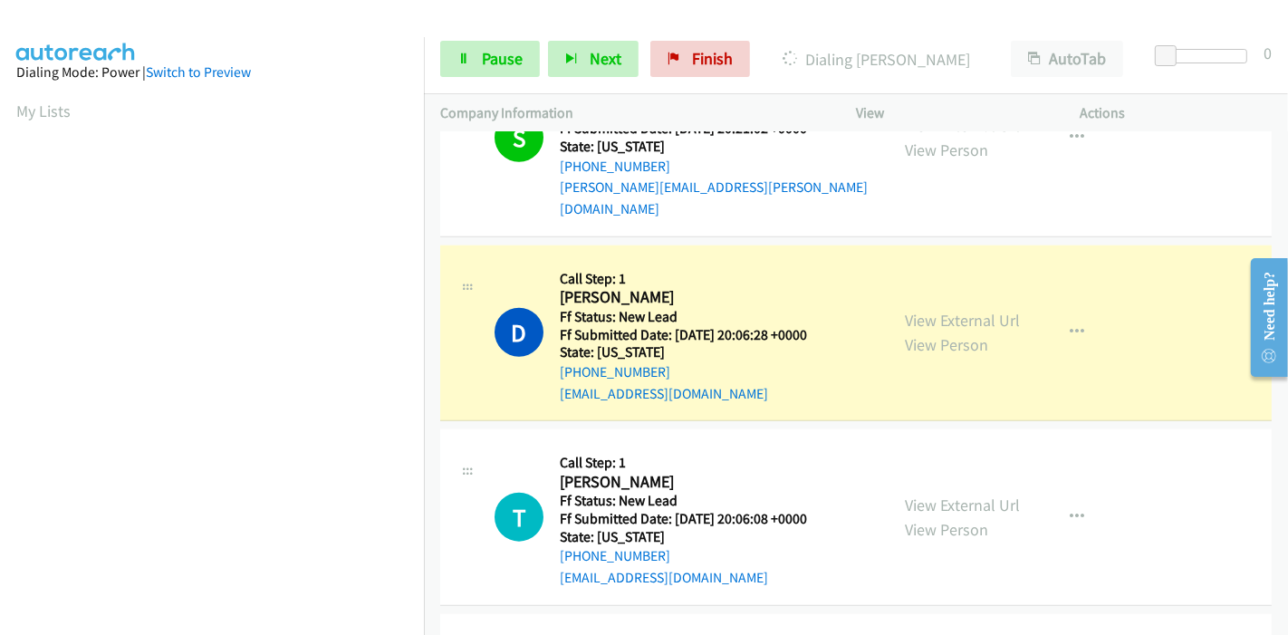
scroll to position [1616, 0]
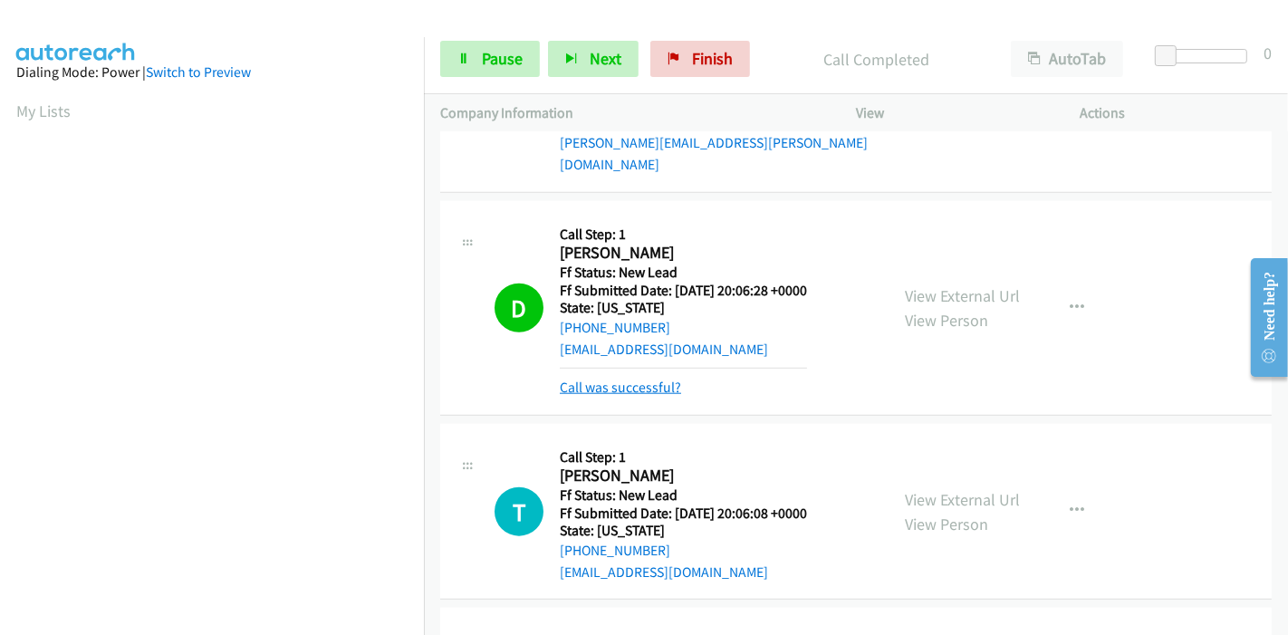
click at [578, 379] on link "Call was successful?" at bounding box center [620, 387] width 121 height 17
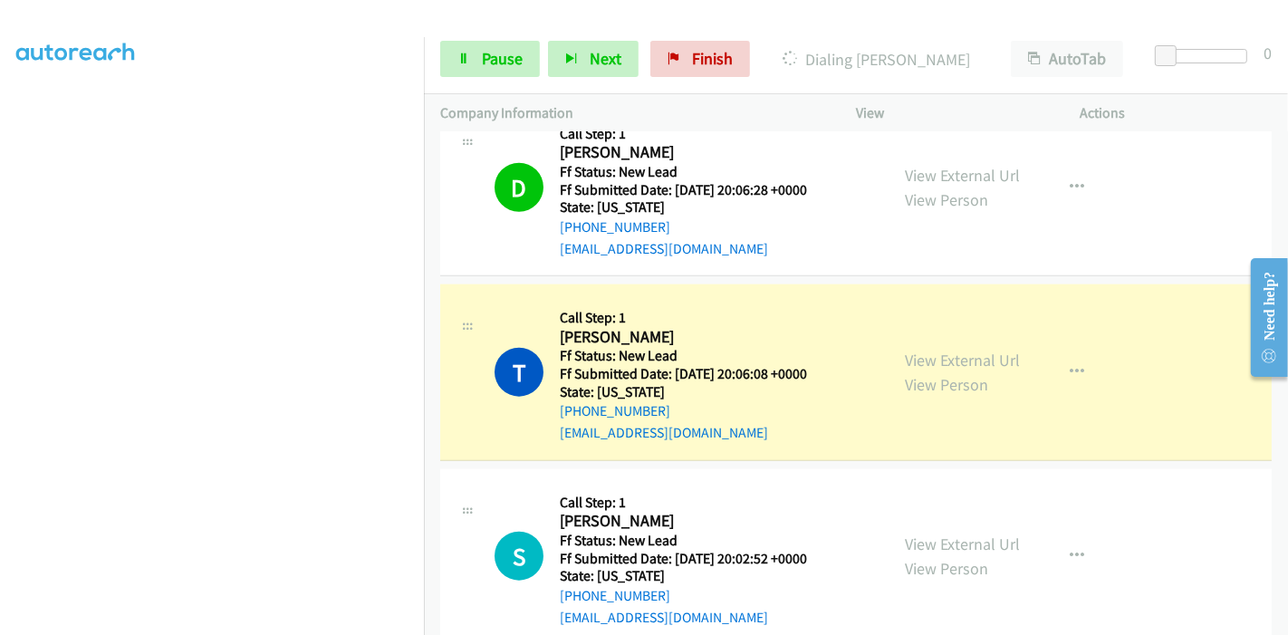
scroll to position [0, 0]
click at [482, 61] on span "Pause" at bounding box center [502, 58] width 41 height 21
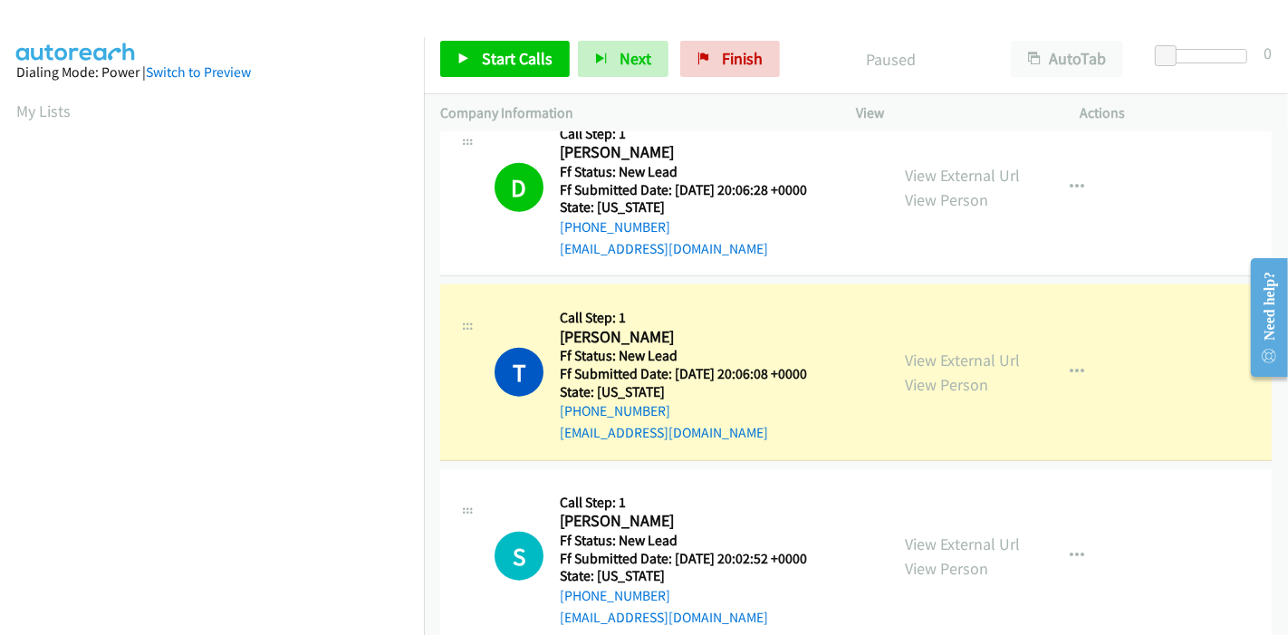
scroll to position [382, 0]
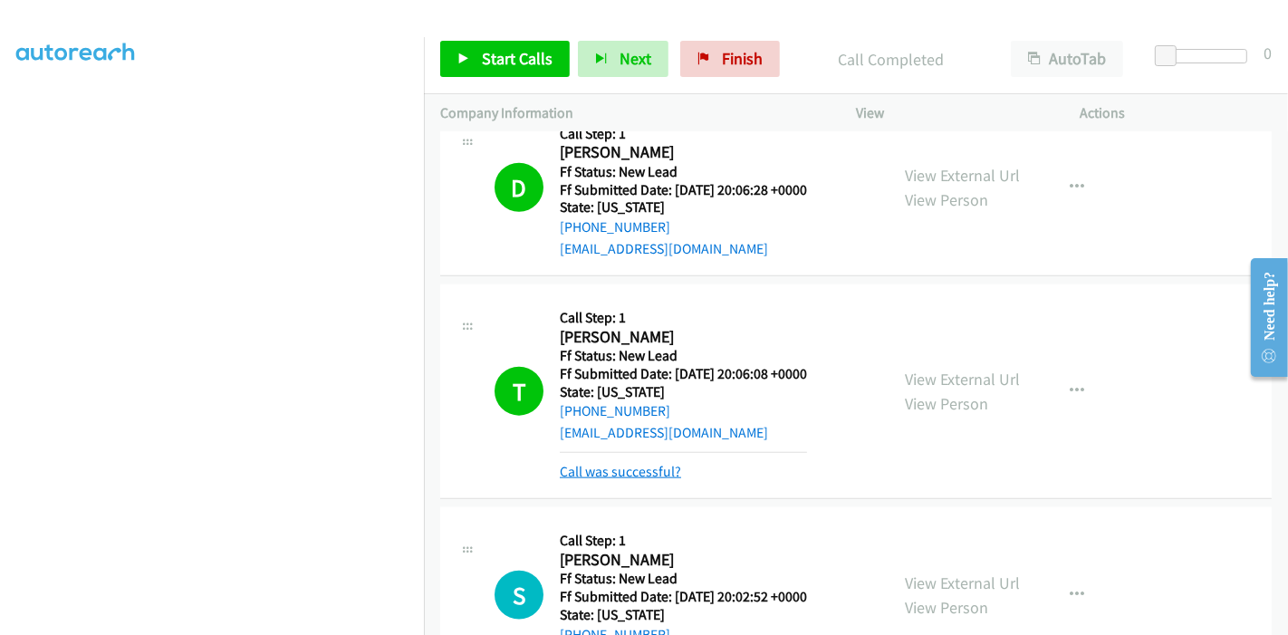
click at [636, 463] on link "Call was successful?" at bounding box center [620, 471] width 121 height 17
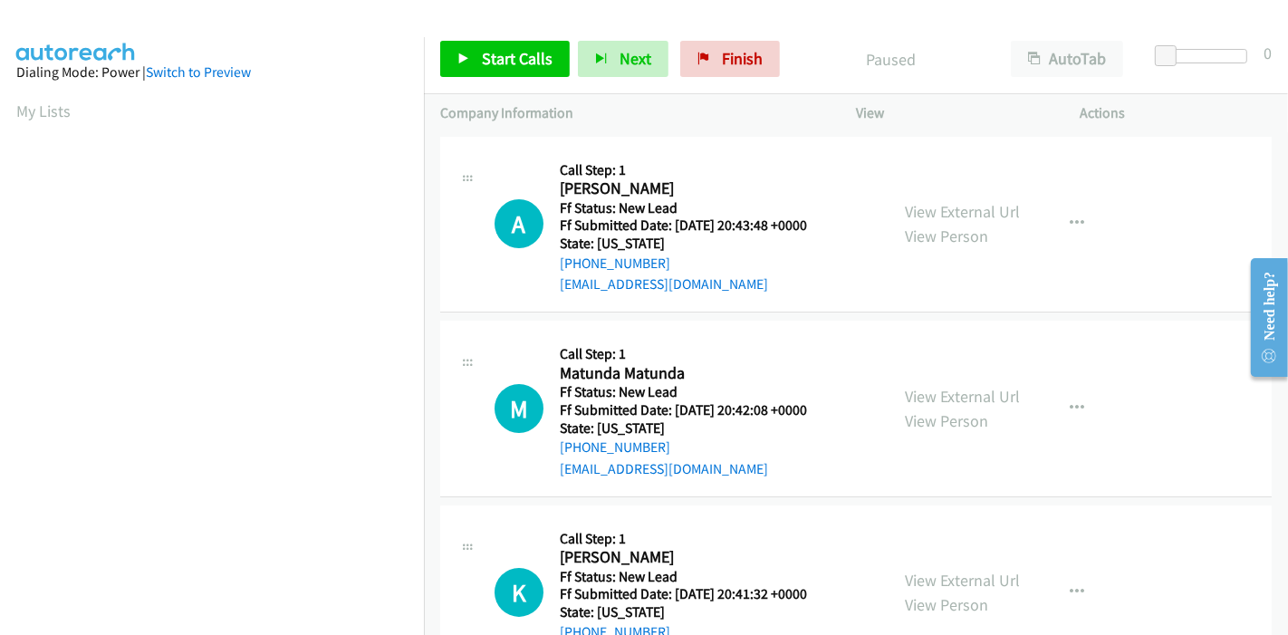
click at [950, 199] on div "View External Url View Person" at bounding box center [962, 223] width 115 height 49
click at [952, 216] on link "View External Url" at bounding box center [962, 211] width 115 height 21
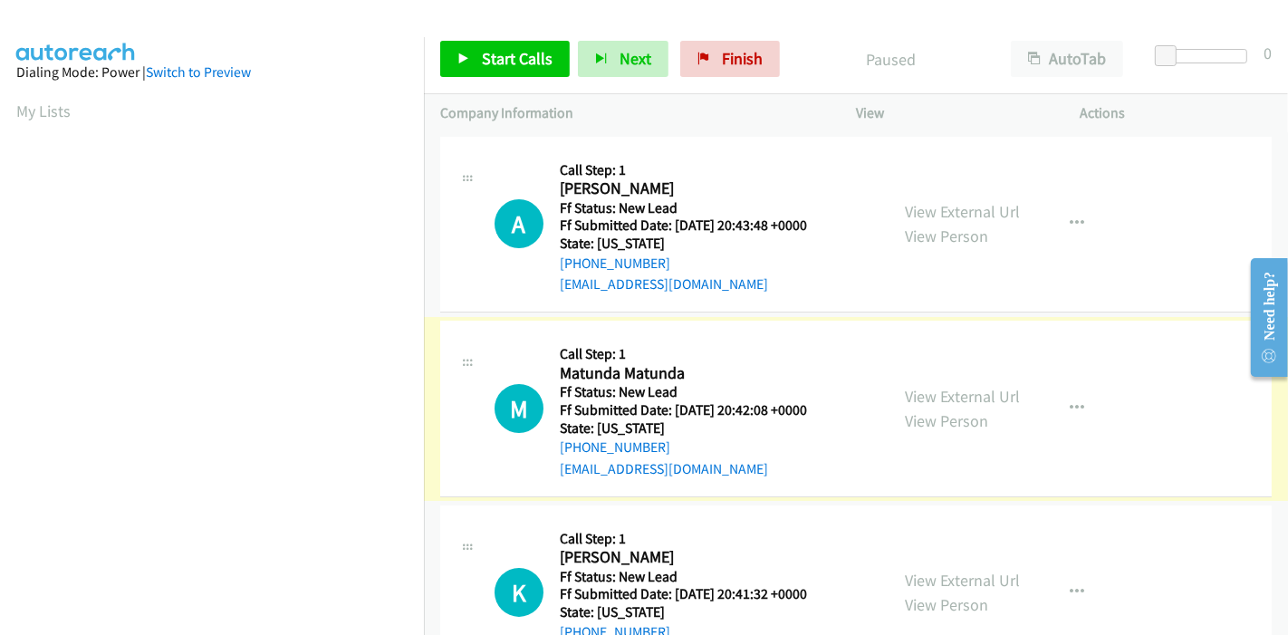
click at [928, 390] on link "View External Url" at bounding box center [962, 396] width 115 height 21
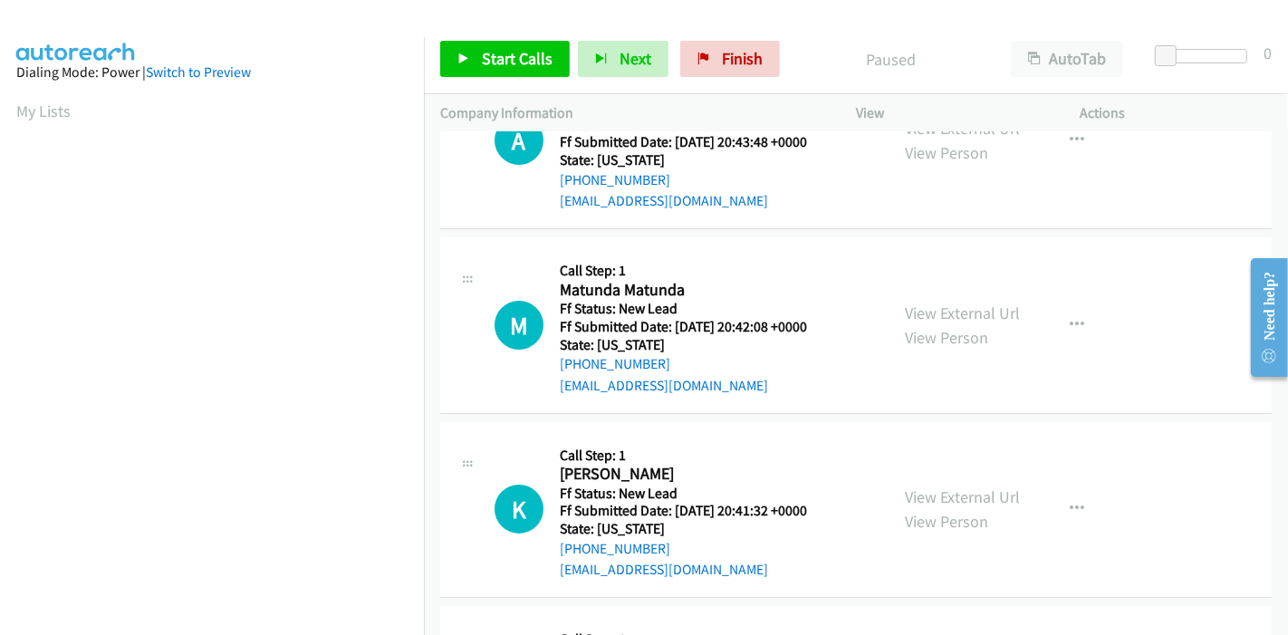
scroll to position [201, 0]
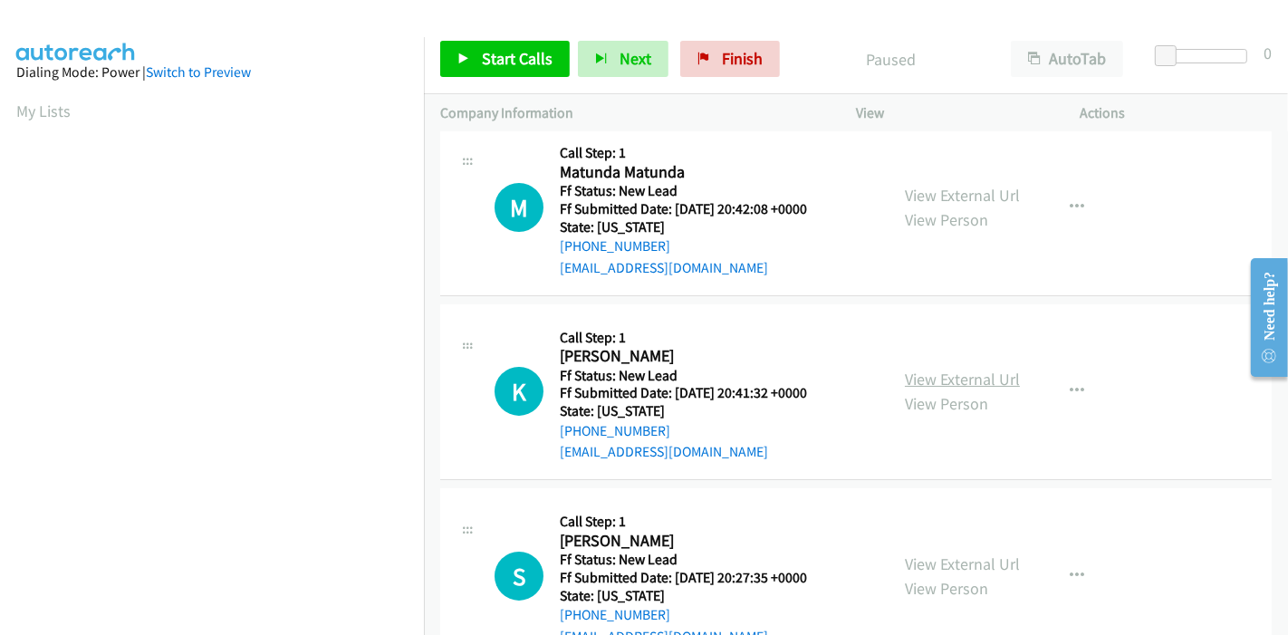
click at [925, 374] on link "View External Url" at bounding box center [962, 379] width 115 height 21
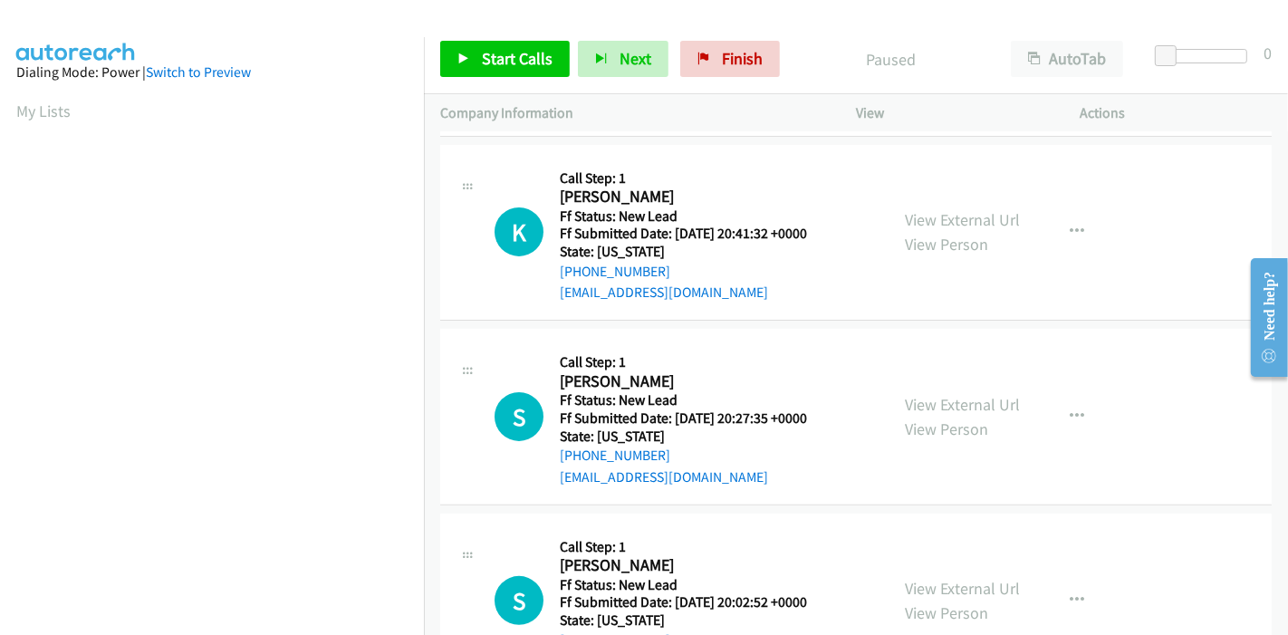
scroll to position [402, 0]
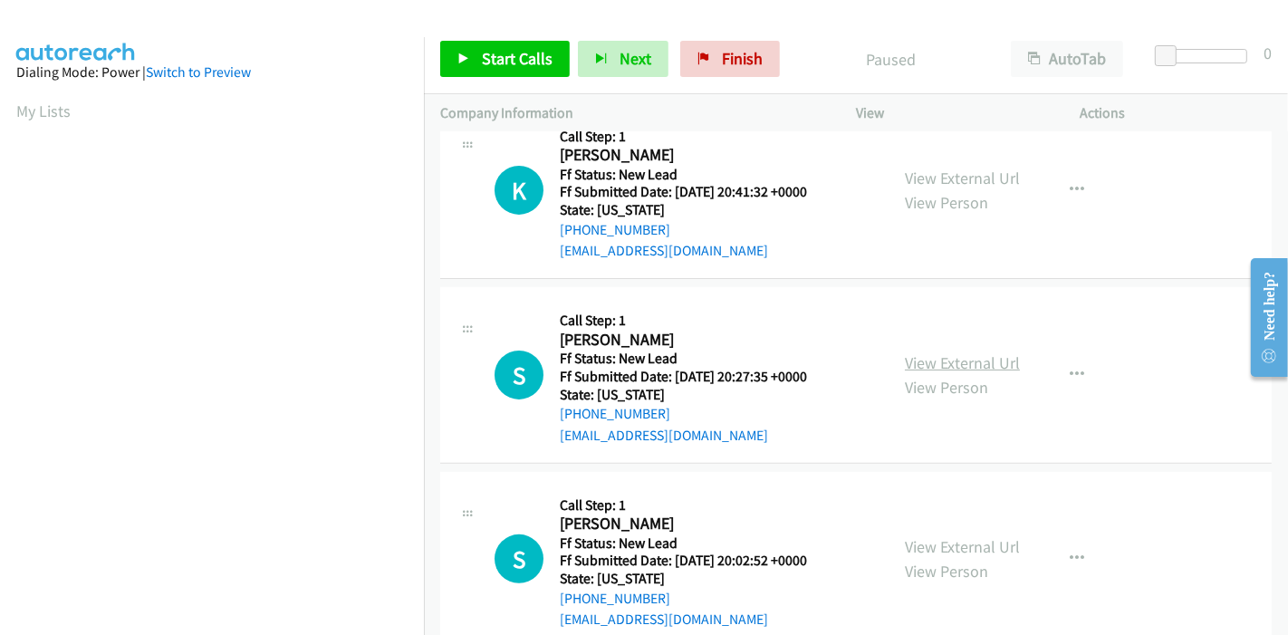
click at [950, 356] on link "View External Url" at bounding box center [962, 362] width 115 height 21
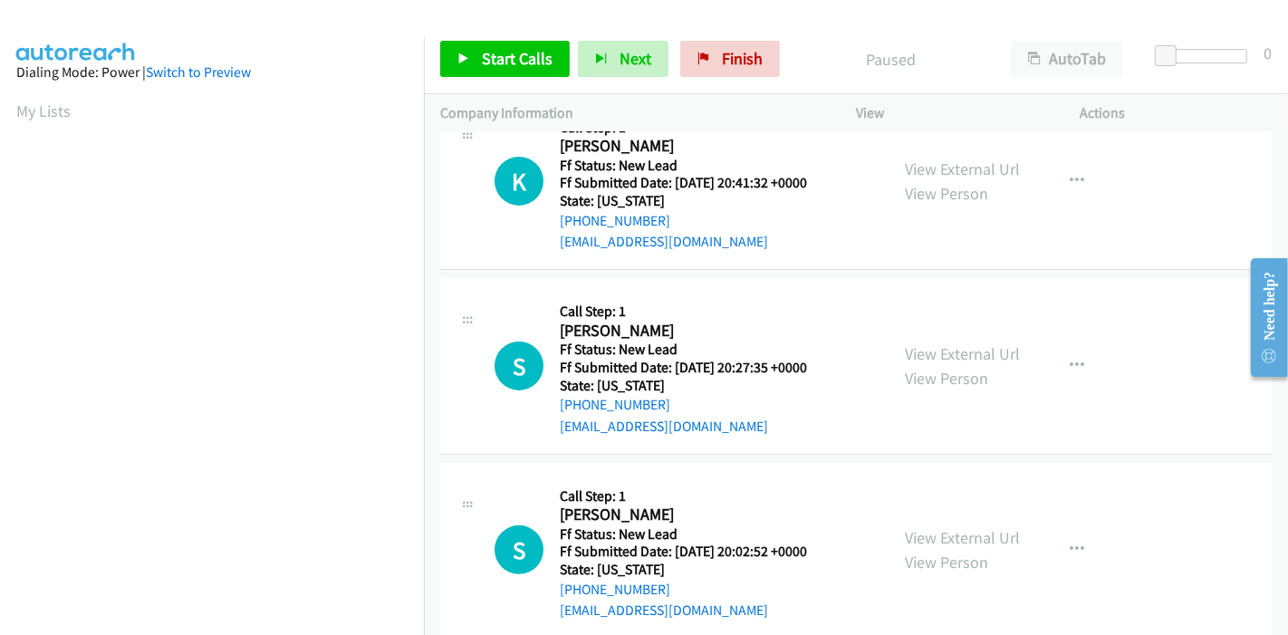
scroll to position [441, 0]
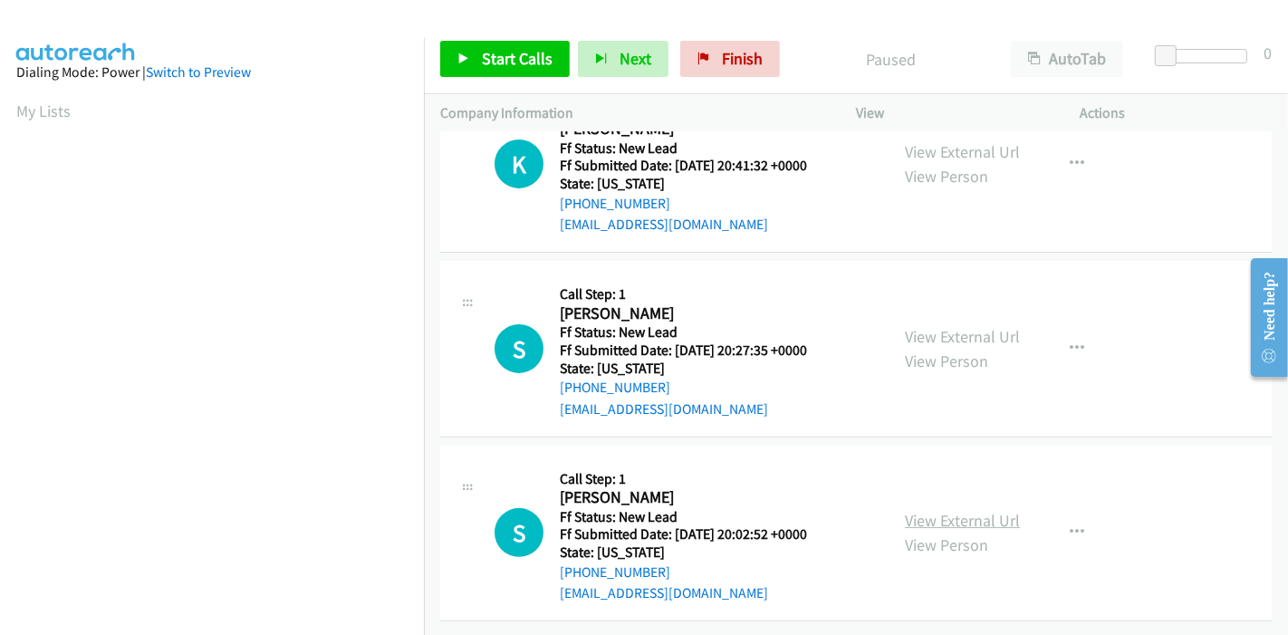
click at [926, 510] on link "View External Url" at bounding box center [962, 520] width 115 height 21
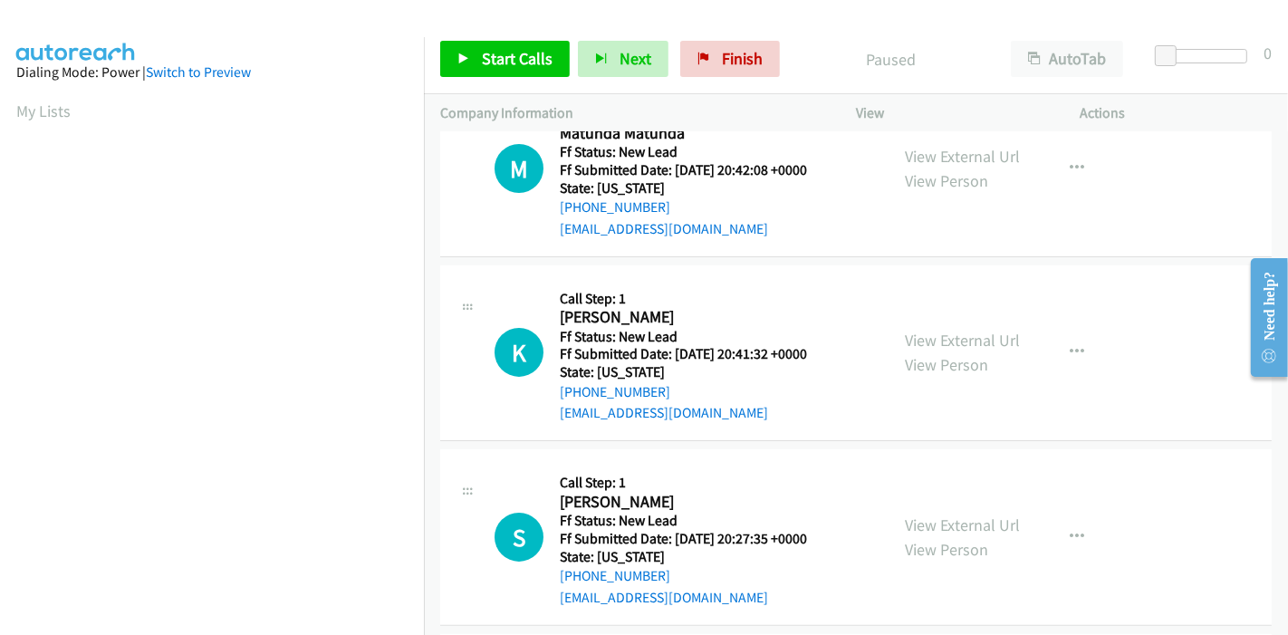
scroll to position [0, 0]
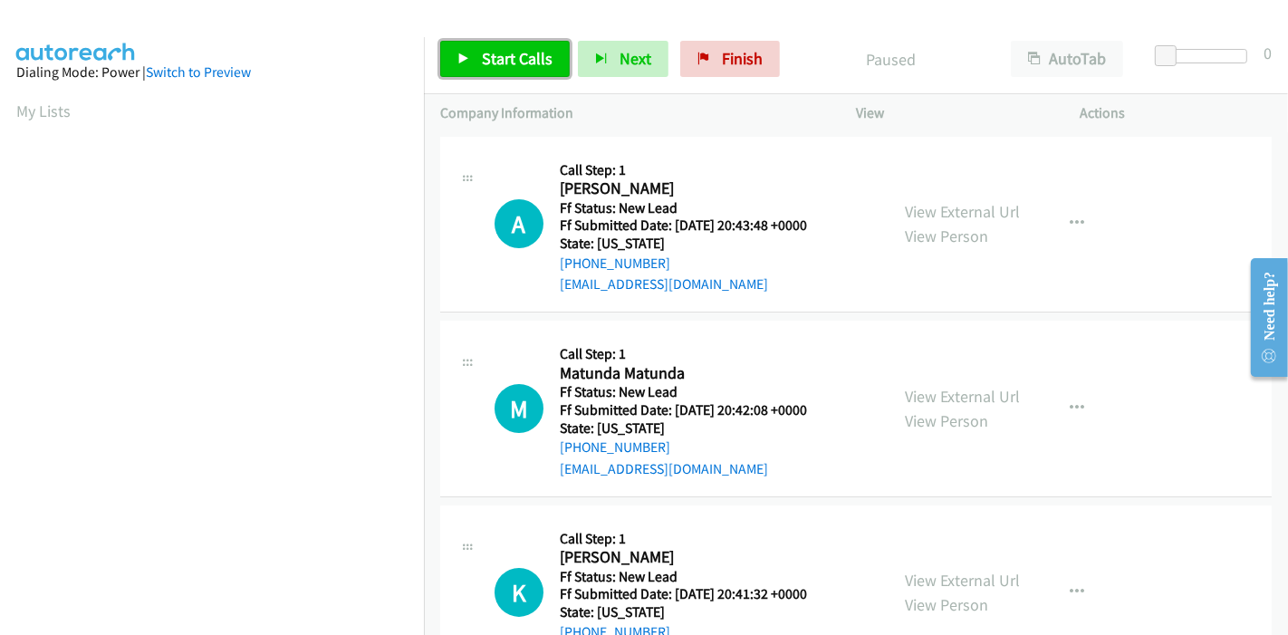
click at [494, 61] on span "Start Calls" at bounding box center [517, 58] width 71 height 21
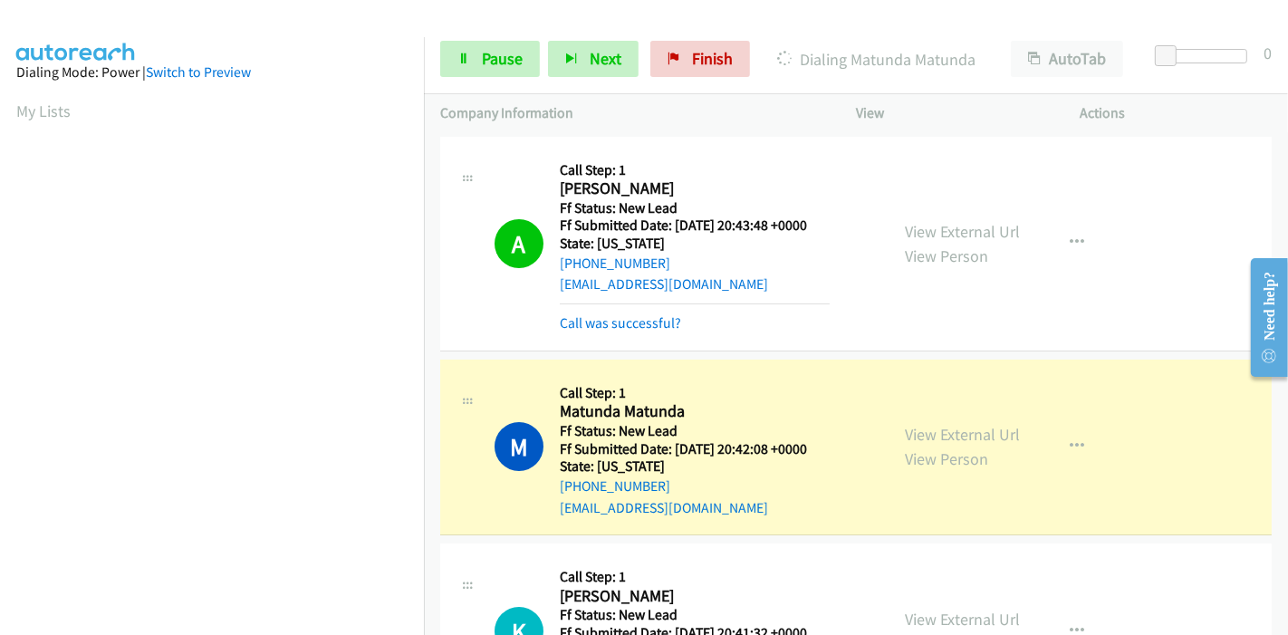
scroll to position [382, 0]
click at [659, 322] on link "Call was successful?" at bounding box center [620, 322] width 121 height 17
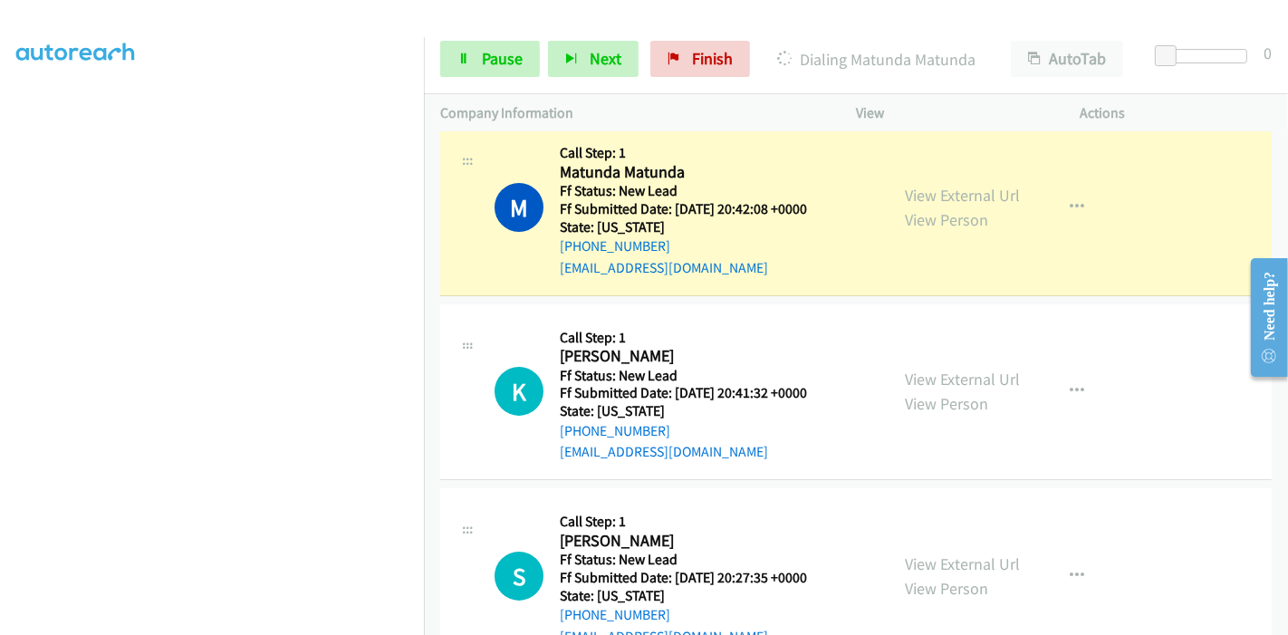
scroll to position [0, 0]
click at [496, 62] on span "Pause" at bounding box center [502, 58] width 41 height 21
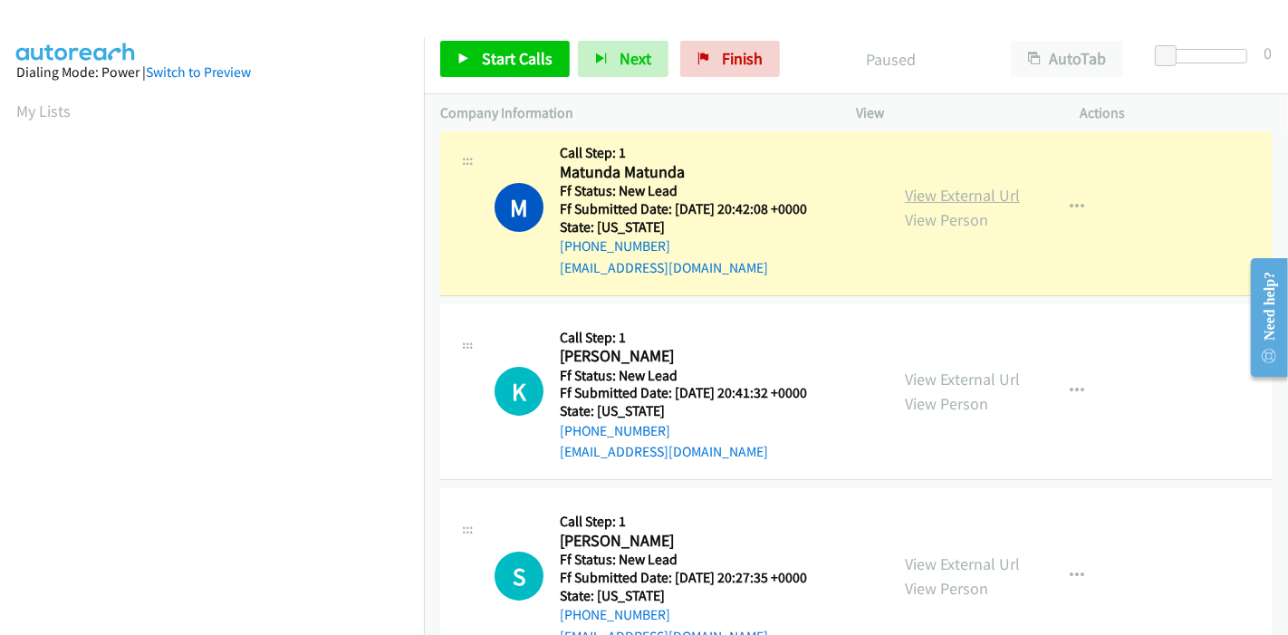
click at [918, 199] on link "View External Url" at bounding box center [962, 195] width 115 height 21
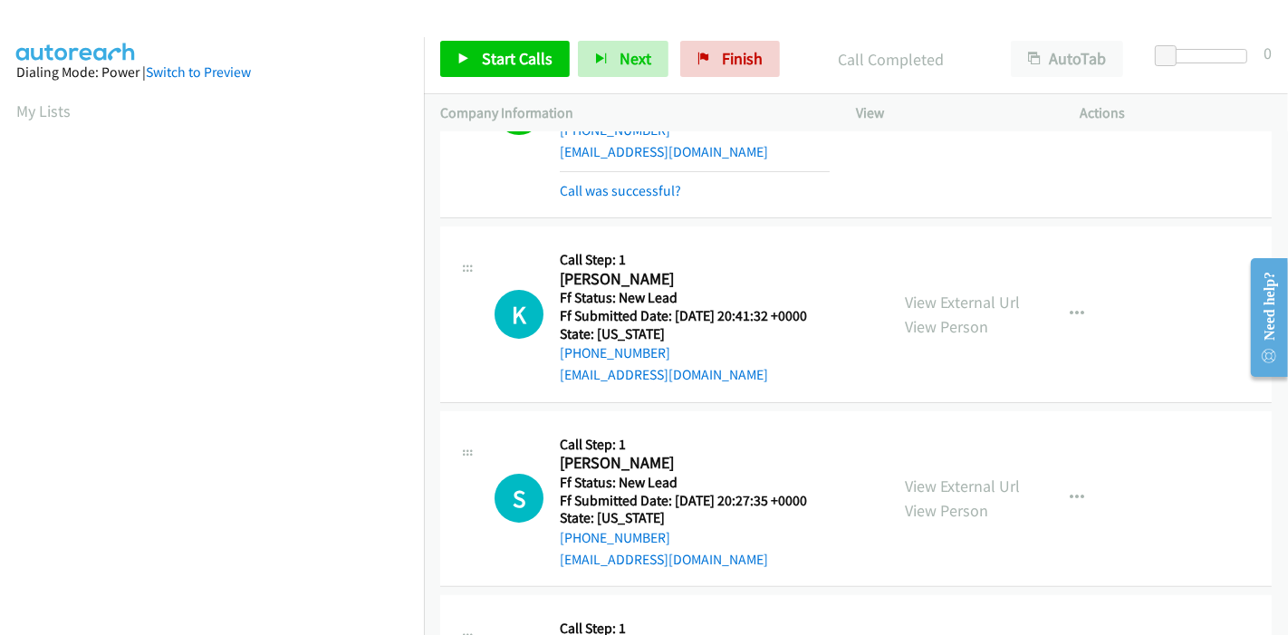
scroll to position [479, 0]
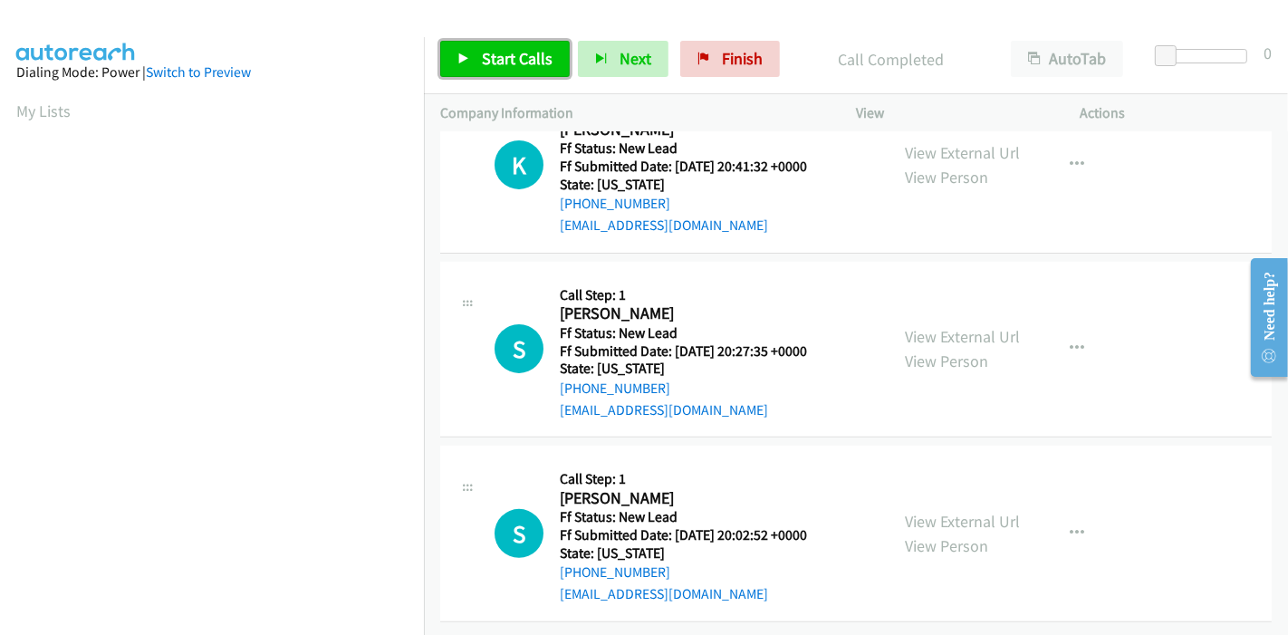
click at [509, 62] on span "Start Calls" at bounding box center [517, 58] width 71 height 21
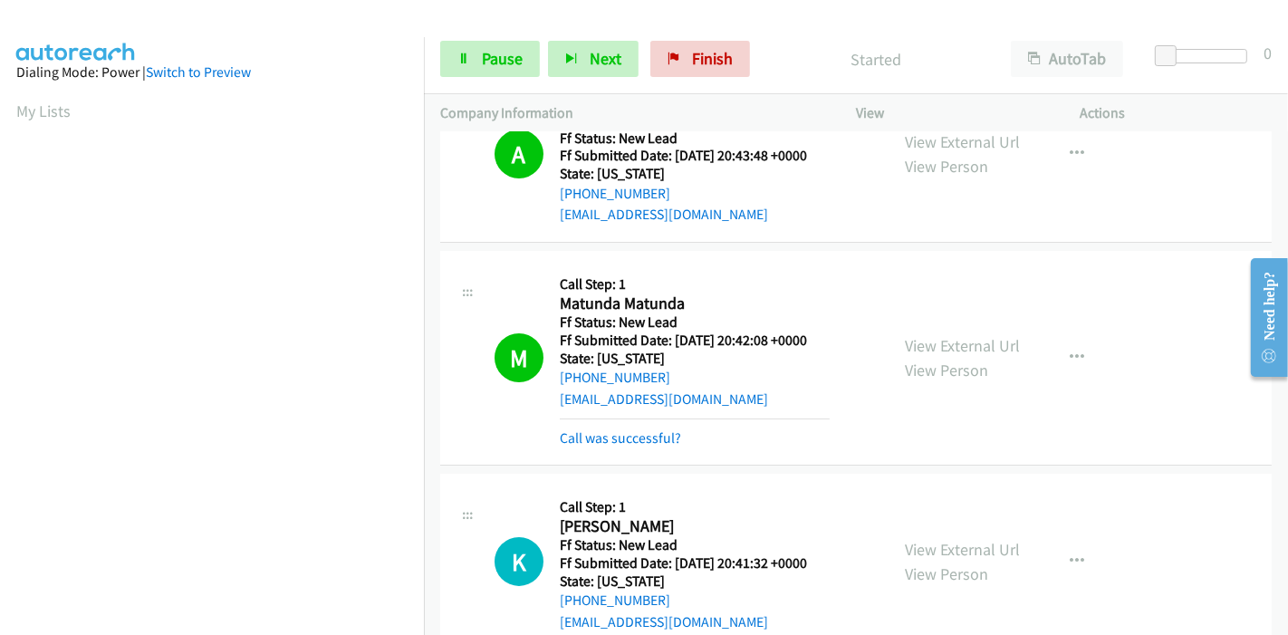
scroll to position [101, 0]
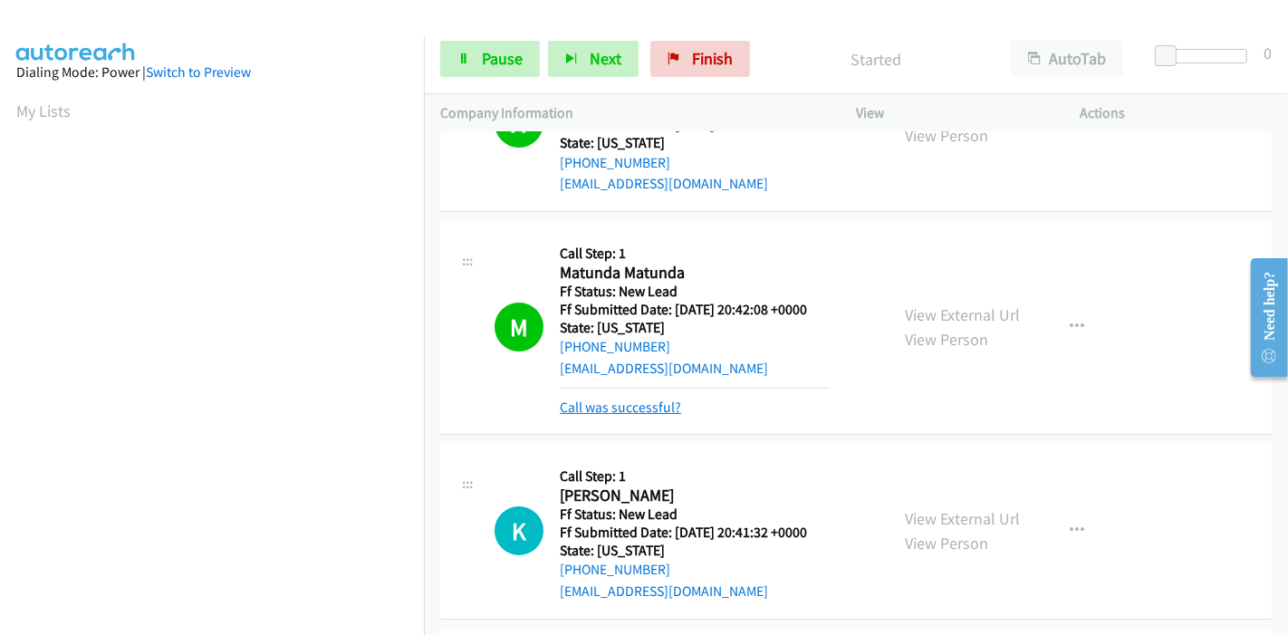
click at [612, 402] on link "Call was successful?" at bounding box center [620, 407] width 121 height 17
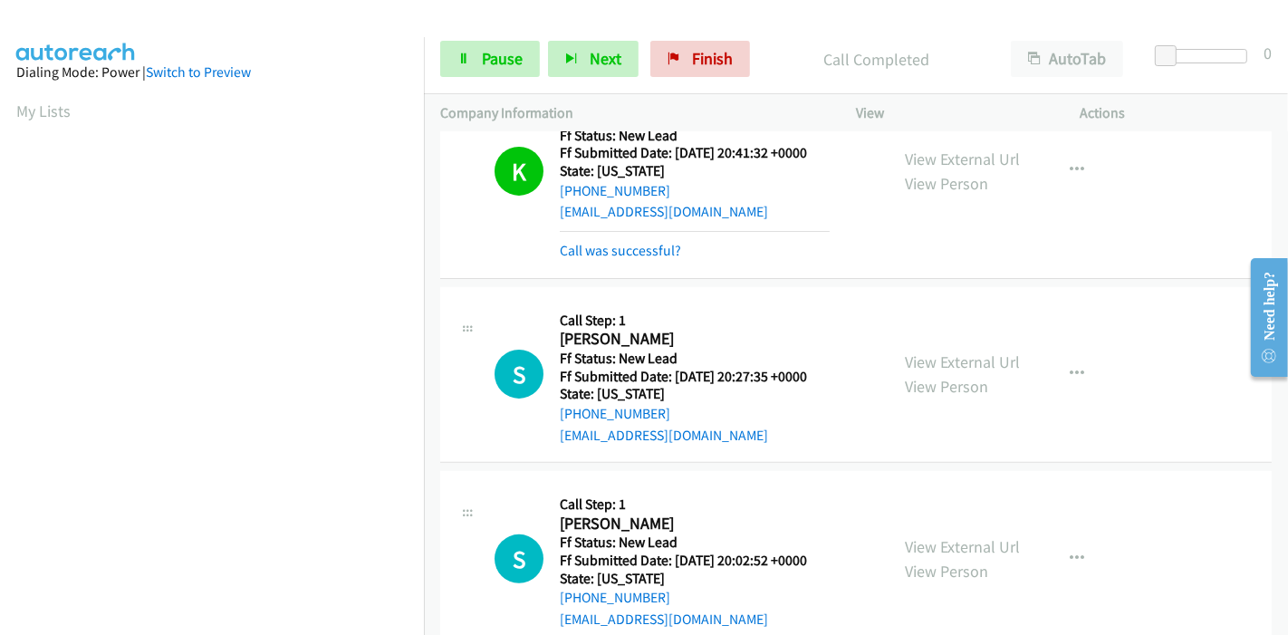
scroll to position [460, 0]
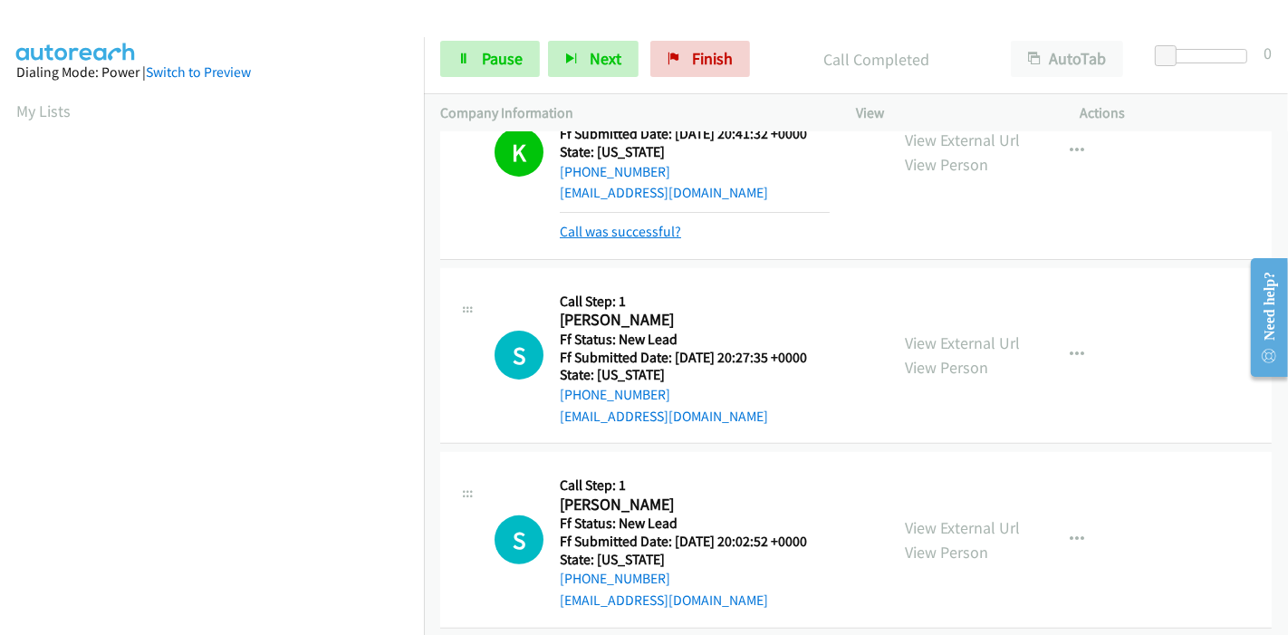
click at [641, 223] on link "Call was successful?" at bounding box center [620, 231] width 121 height 17
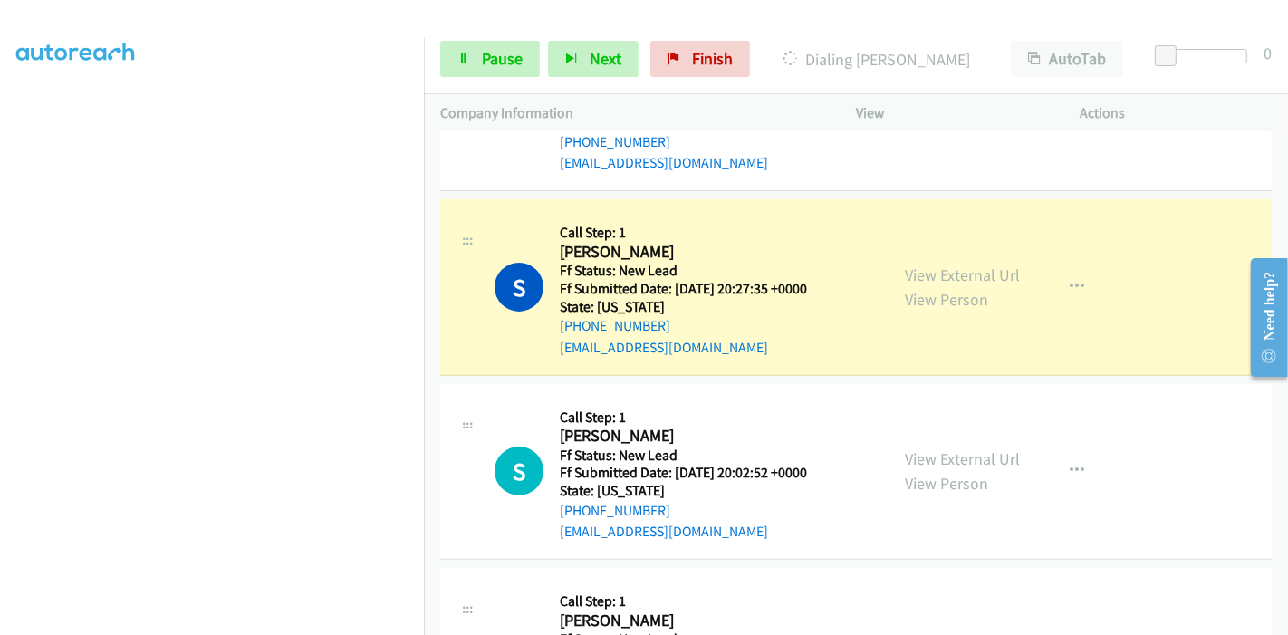
scroll to position [382, 0]
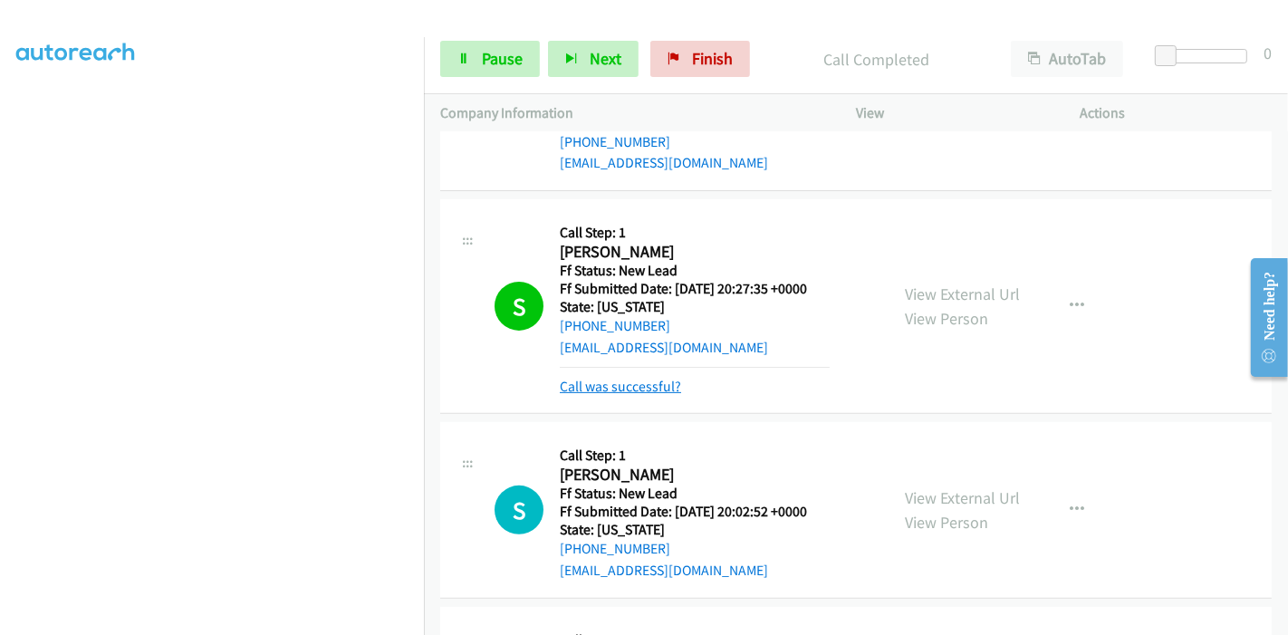
click at [602, 389] on link "Call was successful?" at bounding box center [620, 386] width 121 height 17
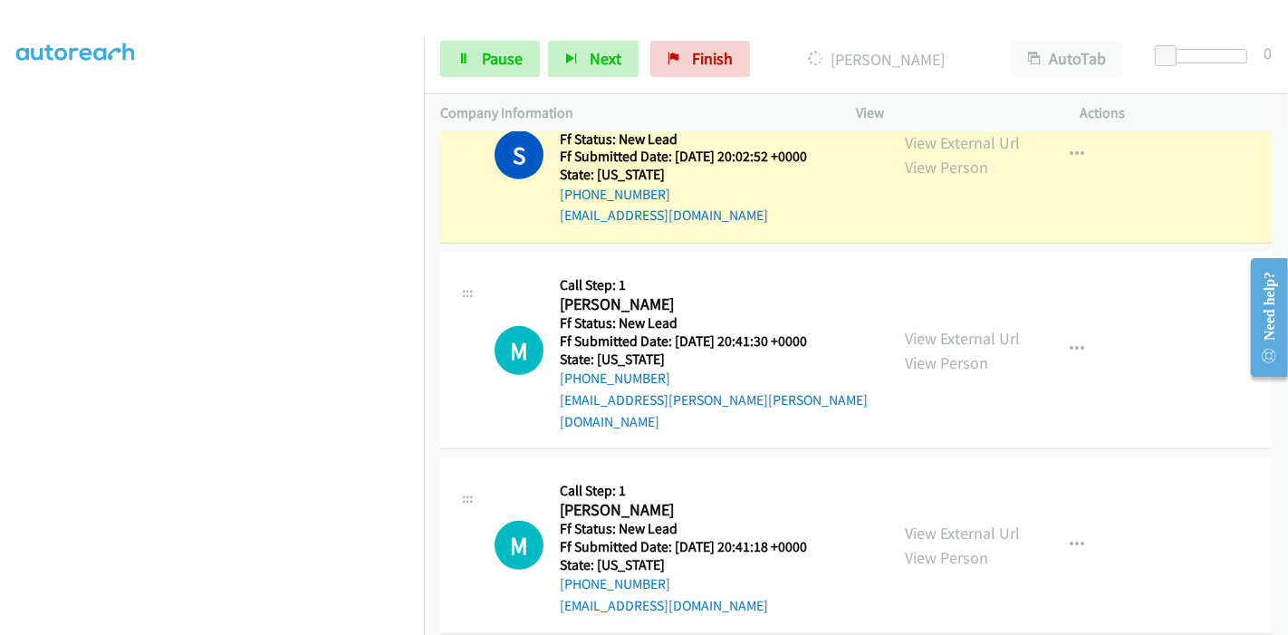
scroll to position [792, 0]
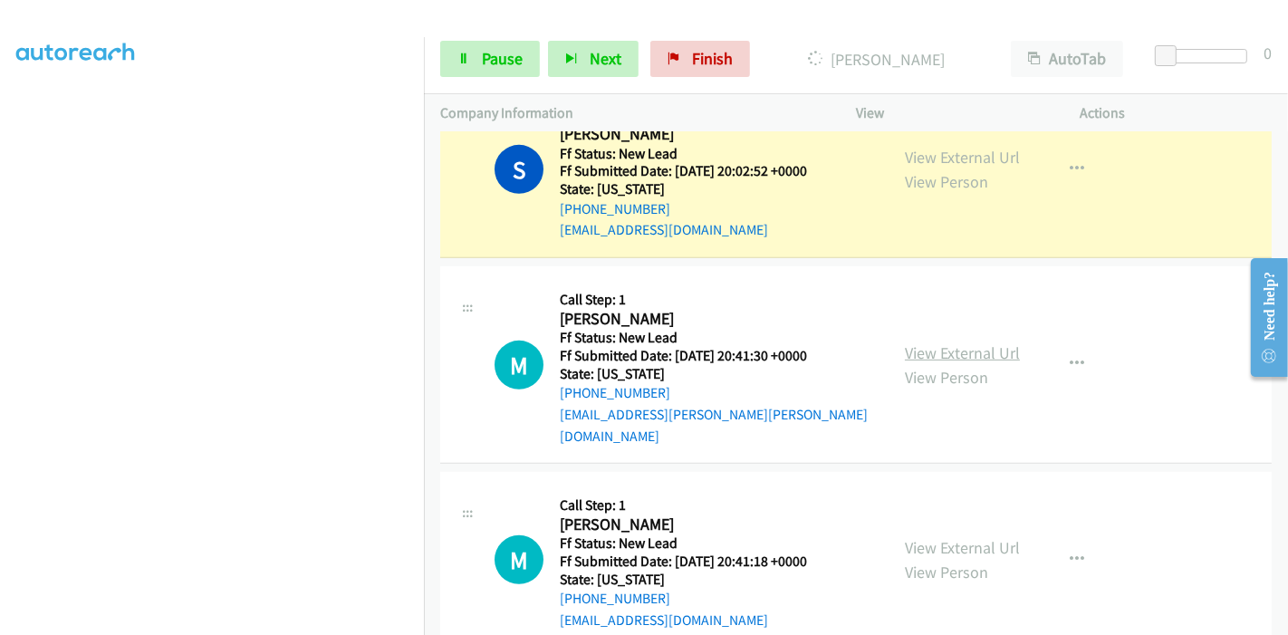
click at [942, 342] on link "View External Url" at bounding box center [962, 352] width 115 height 21
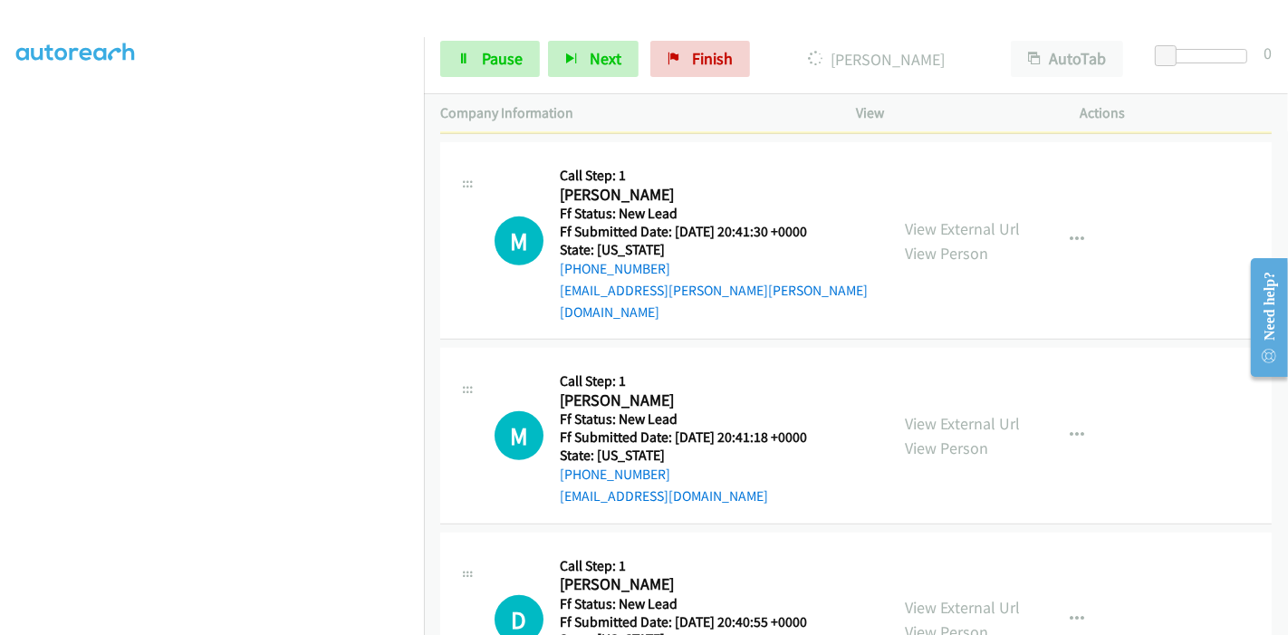
scroll to position [994, 0]
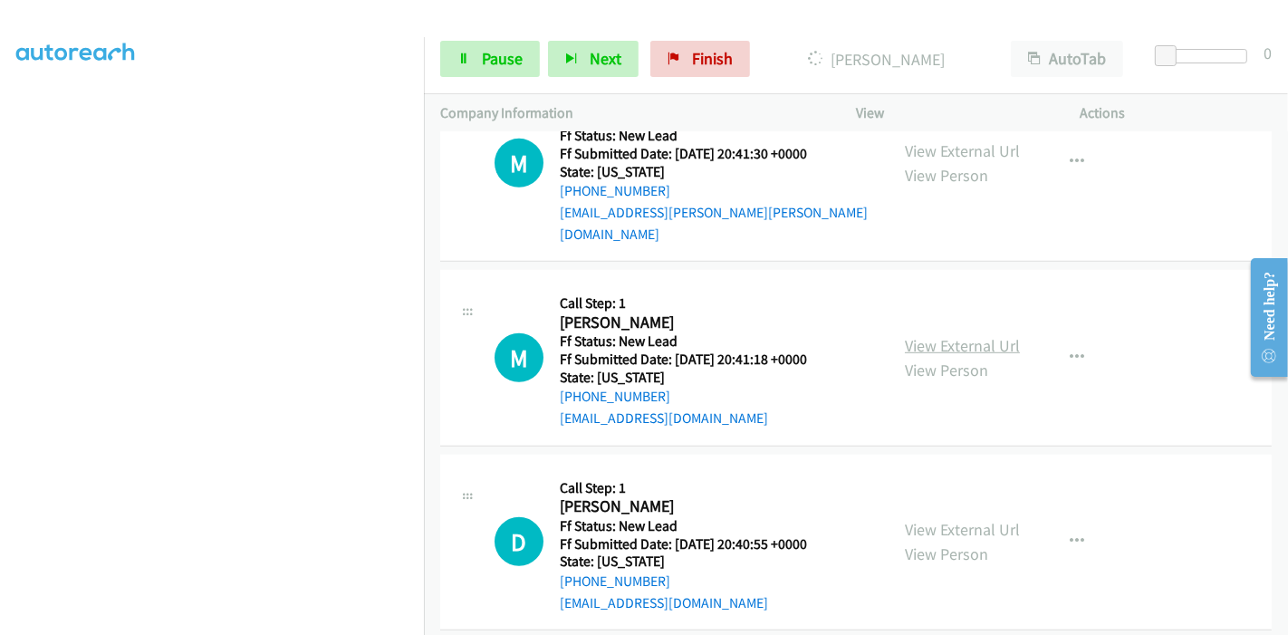
click at [953, 335] on link "View External Url" at bounding box center [962, 345] width 115 height 21
click at [928, 519] on link "View External Url" at bounding box center [962, 529] width 115 height 21
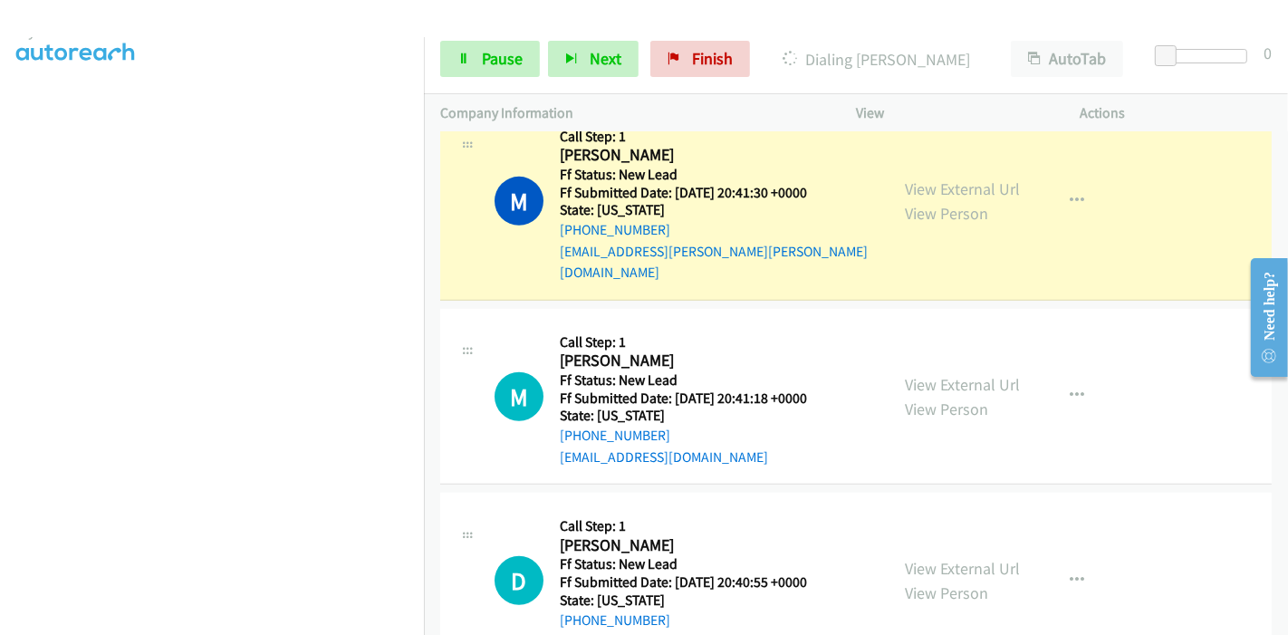
scroll to position [1032, 0]
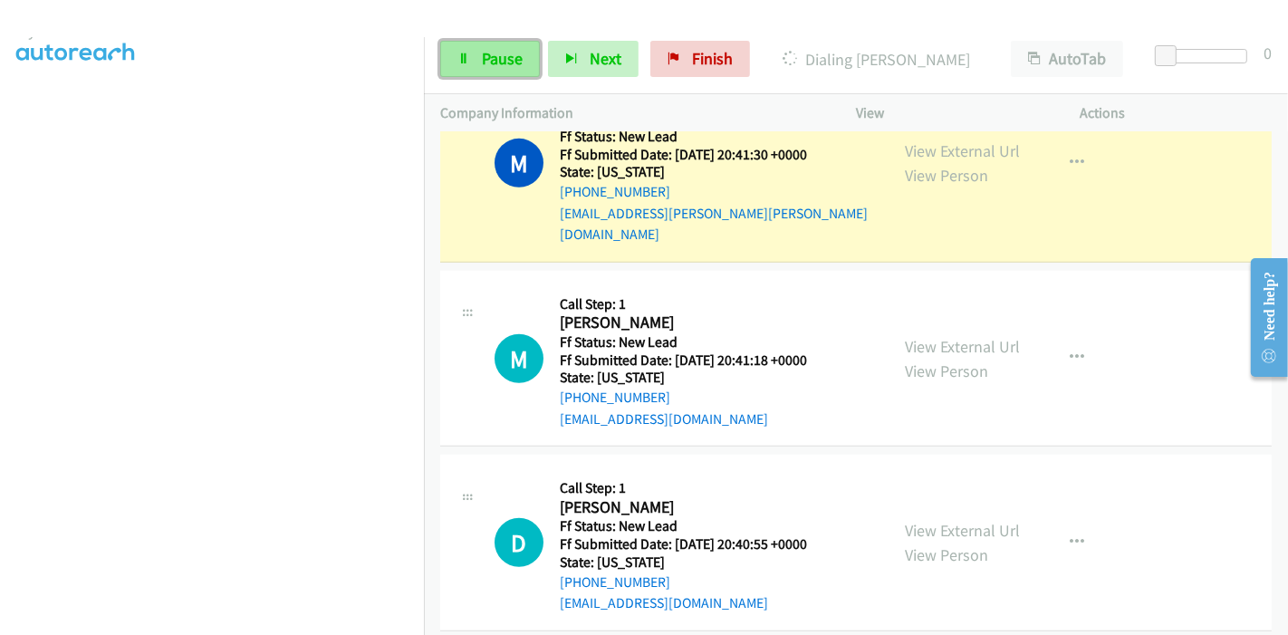
click at [494, 61] on span "Pause" at bounding box center [502, 58] width 41 height 21
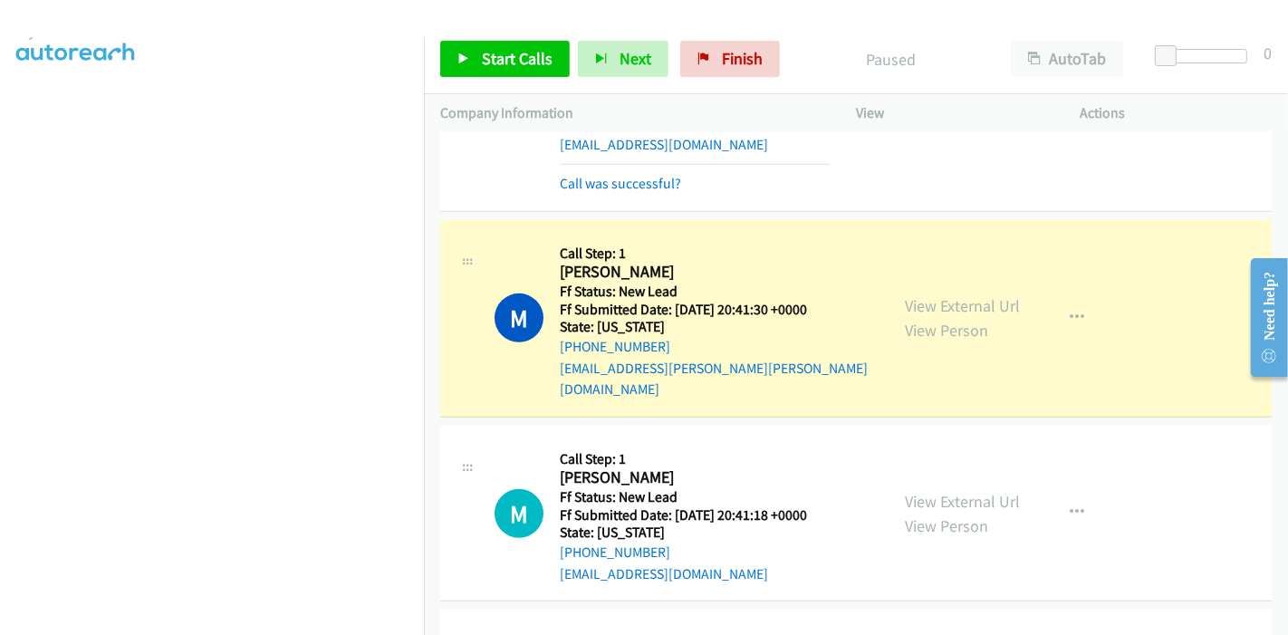
scroll to position [831, 0]
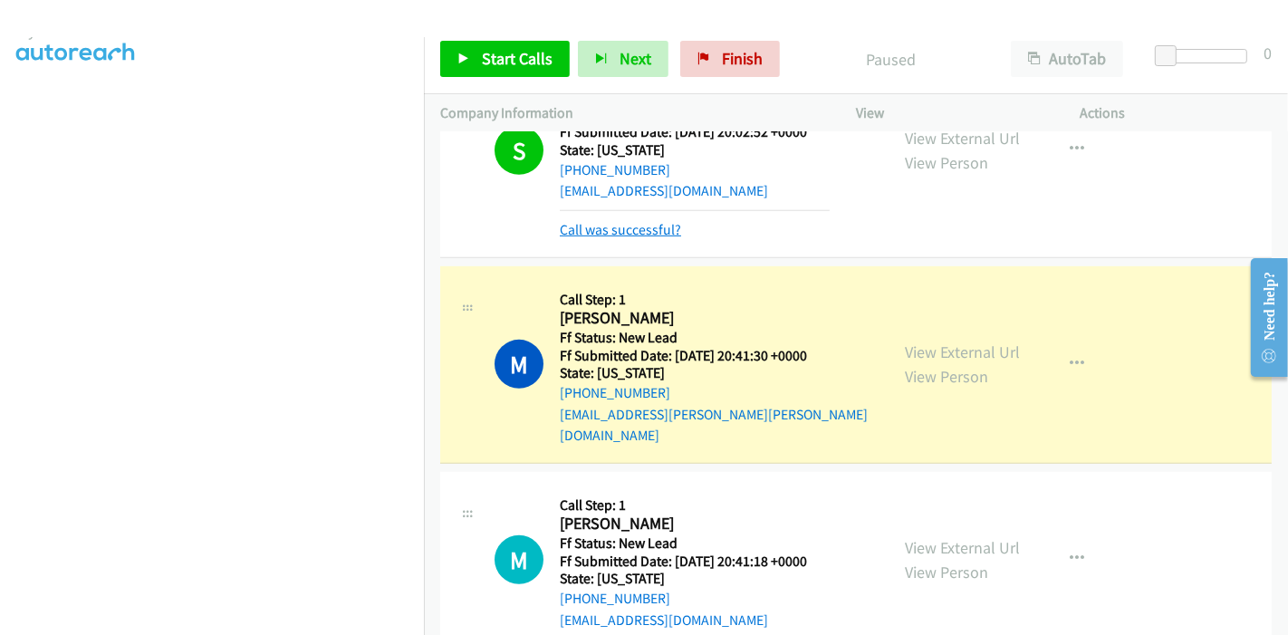
click at [642, 221] on link "Call was successful?" at bounding box center [620, 229] width 121 height 17
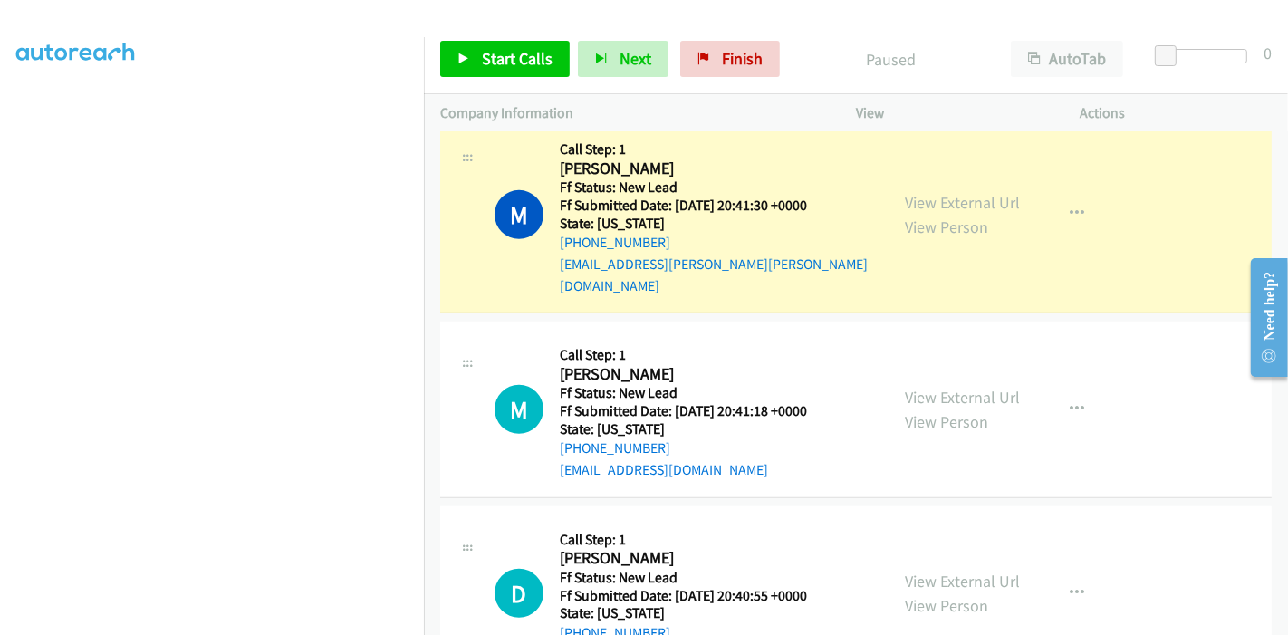
scroll to position [994, 0]
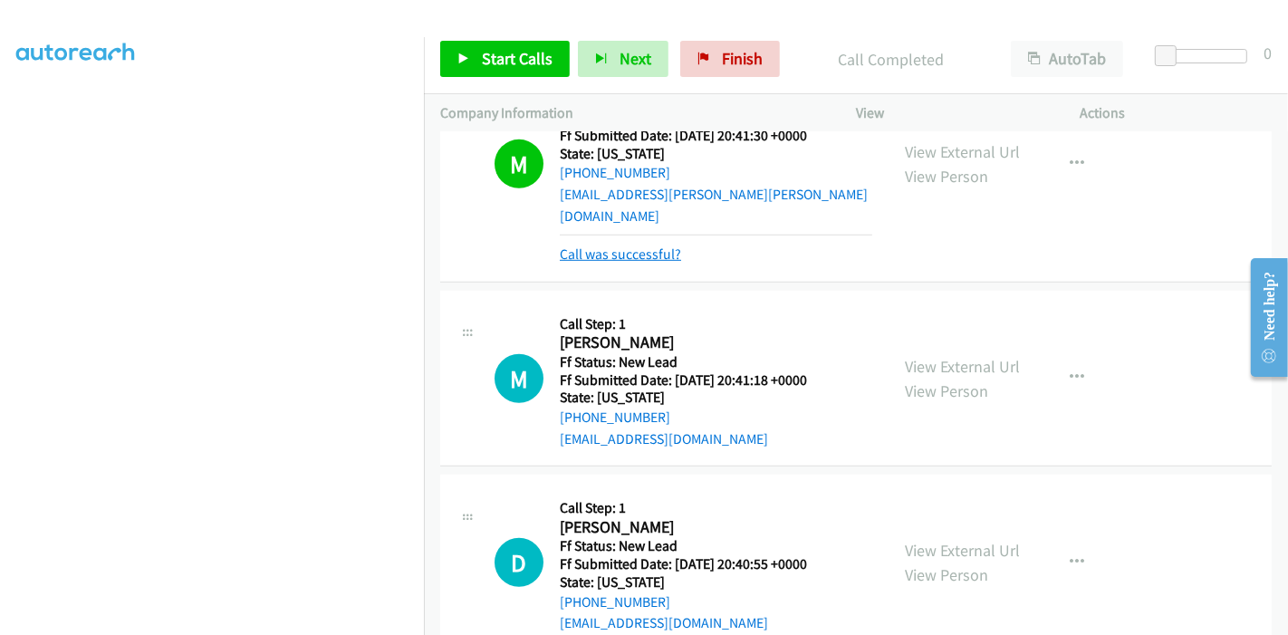
click at [615, 245] on link "Call was successful?" at bounding box center [620, 253] width 121 height 17
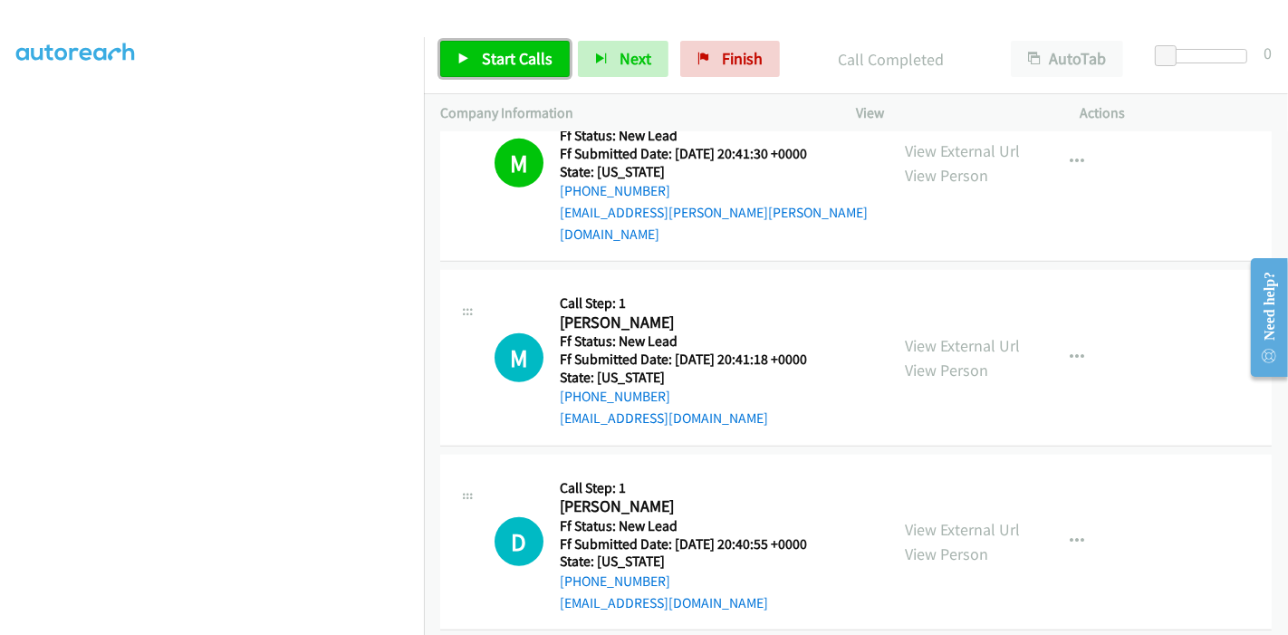
click at [499, 62] on span "Start Calls" at bounding box center [517, 58] width 71 height 21
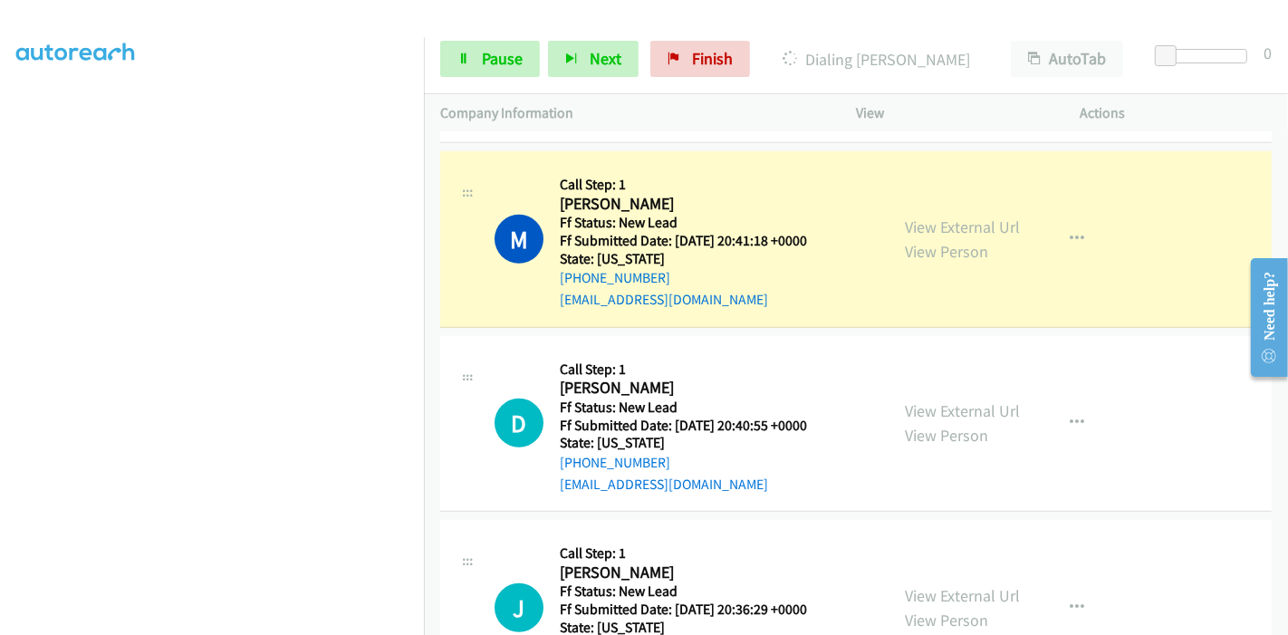
scroll to position [1094, 0]
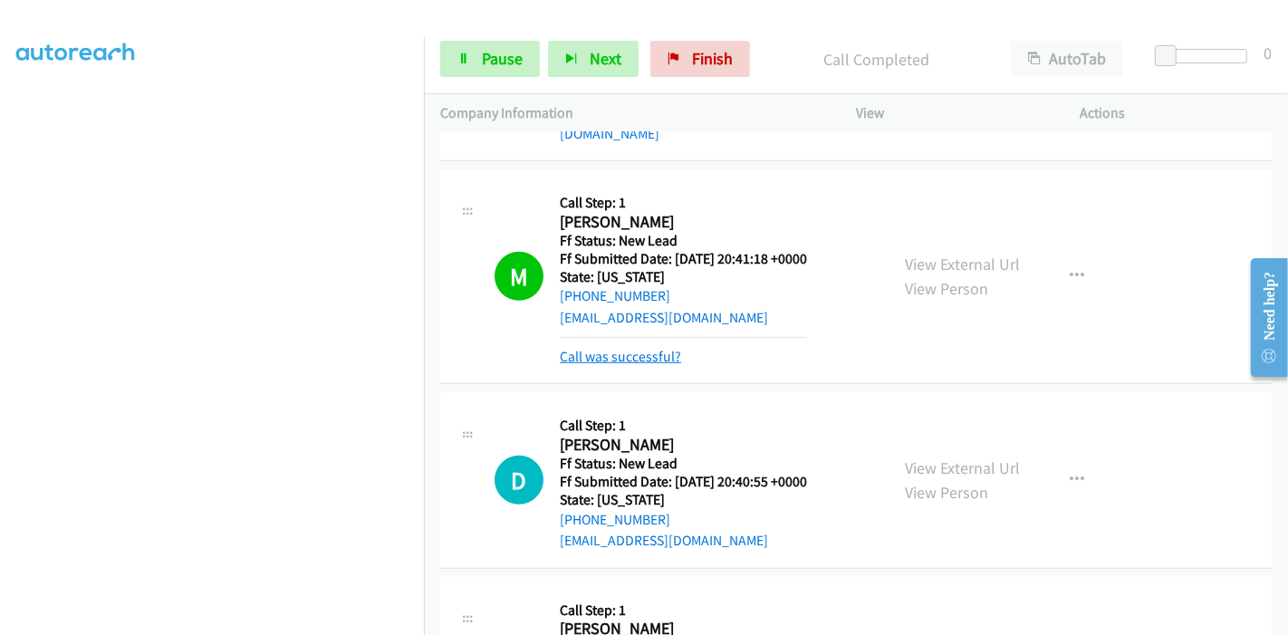
click at [612, 348] on link "Call was successful?" at bounding box center [620, 356] width 121 height 17
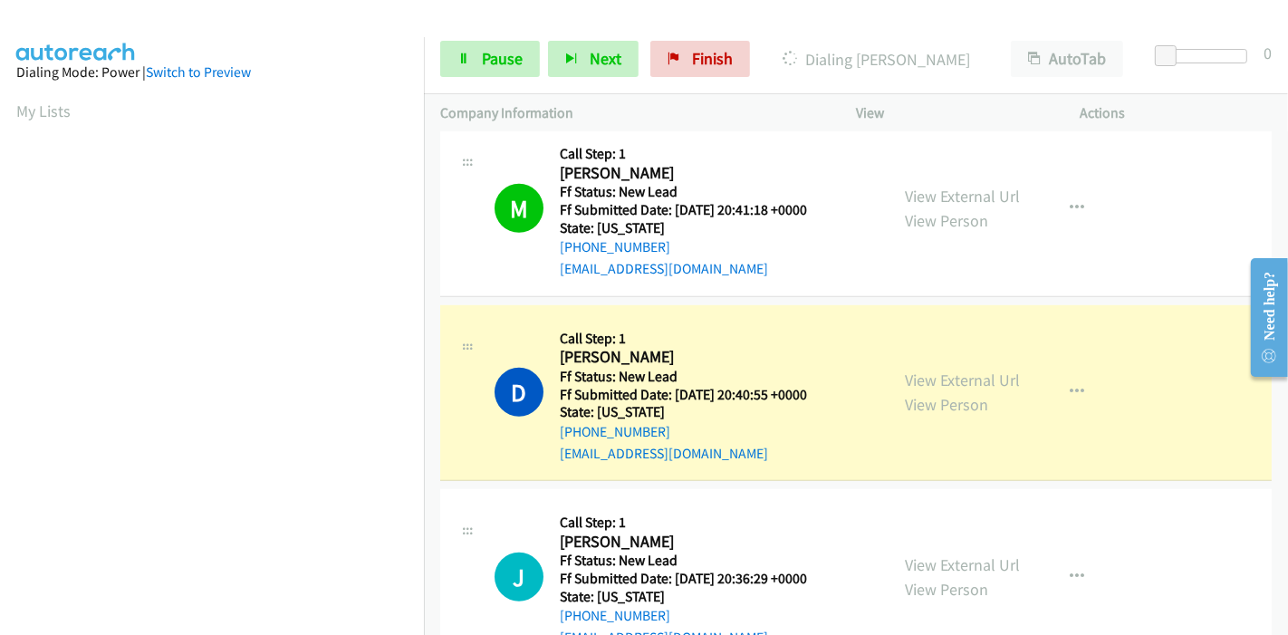
scroll to position [382, 0]
click at [478, 62] on link "Pause" at bounding box center [490, 59] width 100 height 36
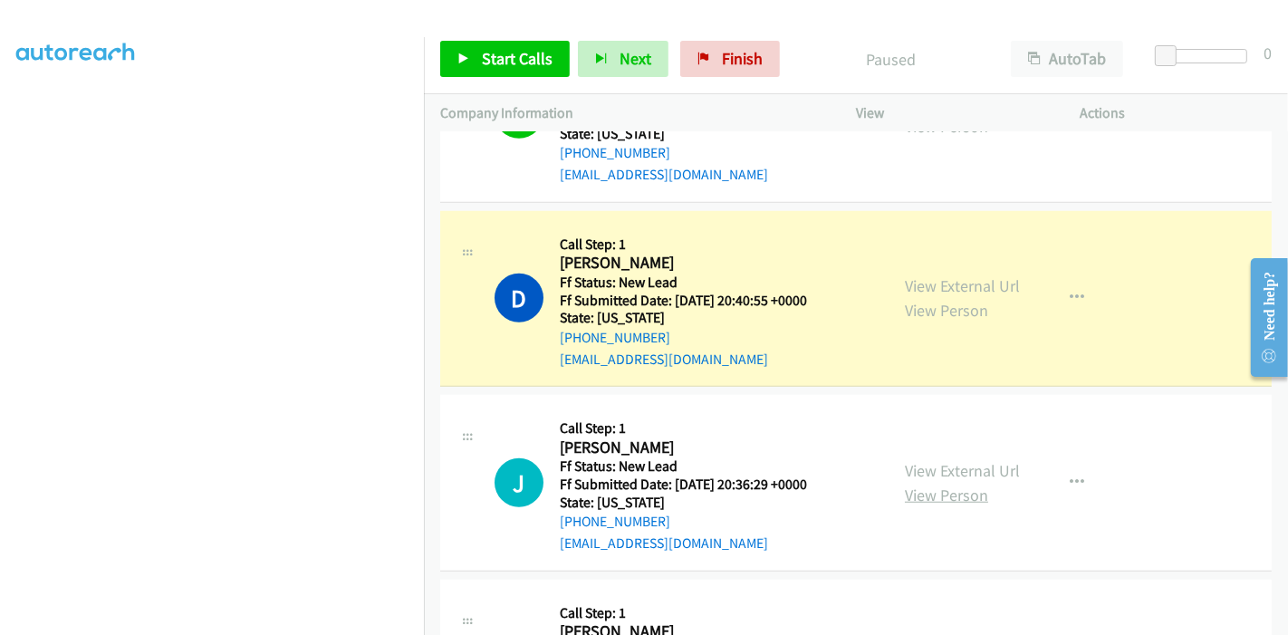
scroll to position [1344, 0]
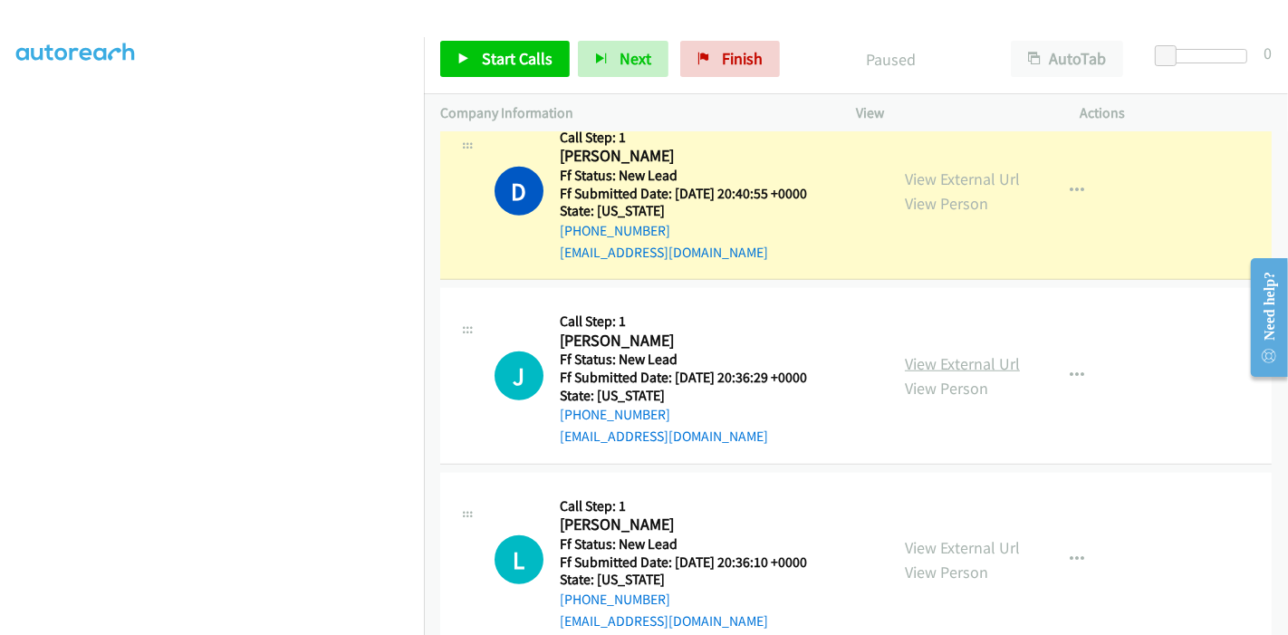
click at [930, 353] on link "View External Url" at bounding box center [962, 363] width 115 height 21
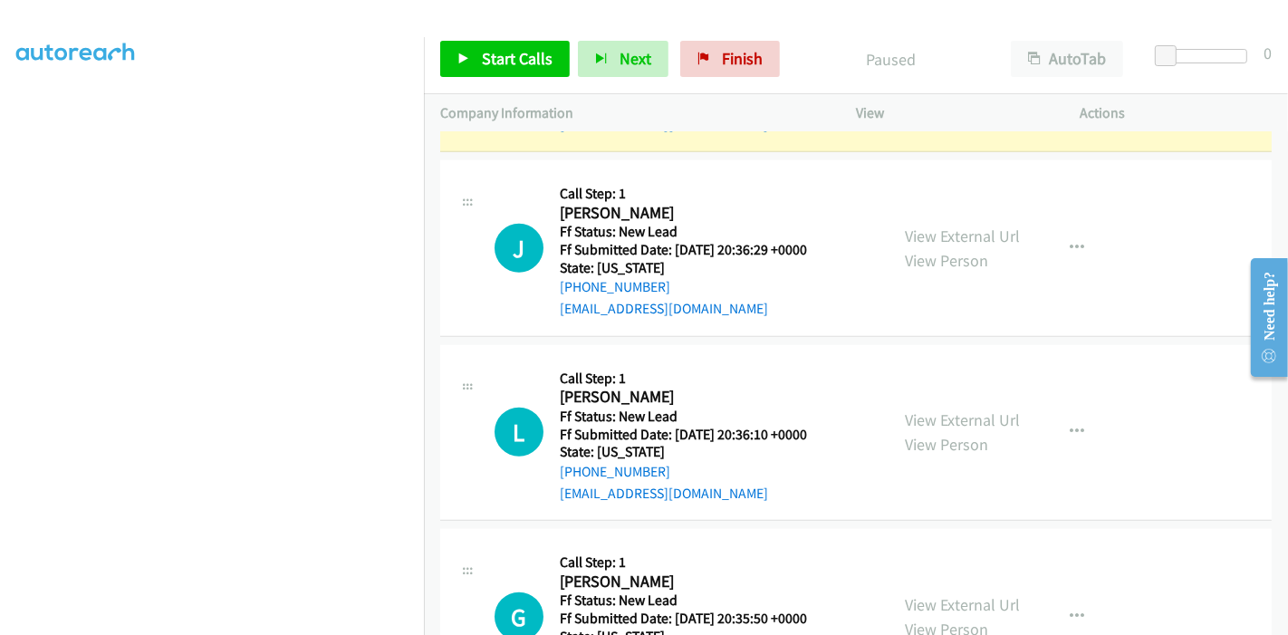
scroll to position [1545, 0]
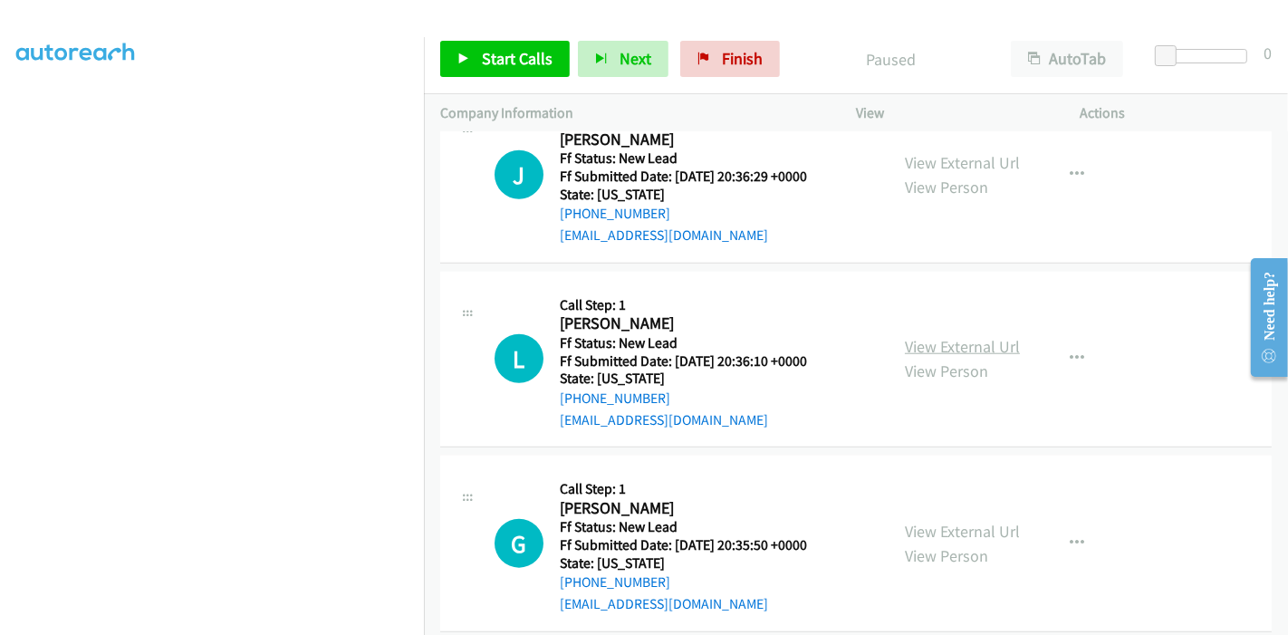
click at [973, 336] on link "View External Url" at bounding box center [962, 346] width 115 height 21
click at [920, 521] on link "View External Url" at bounding box center [962, 531] width 115 height 21
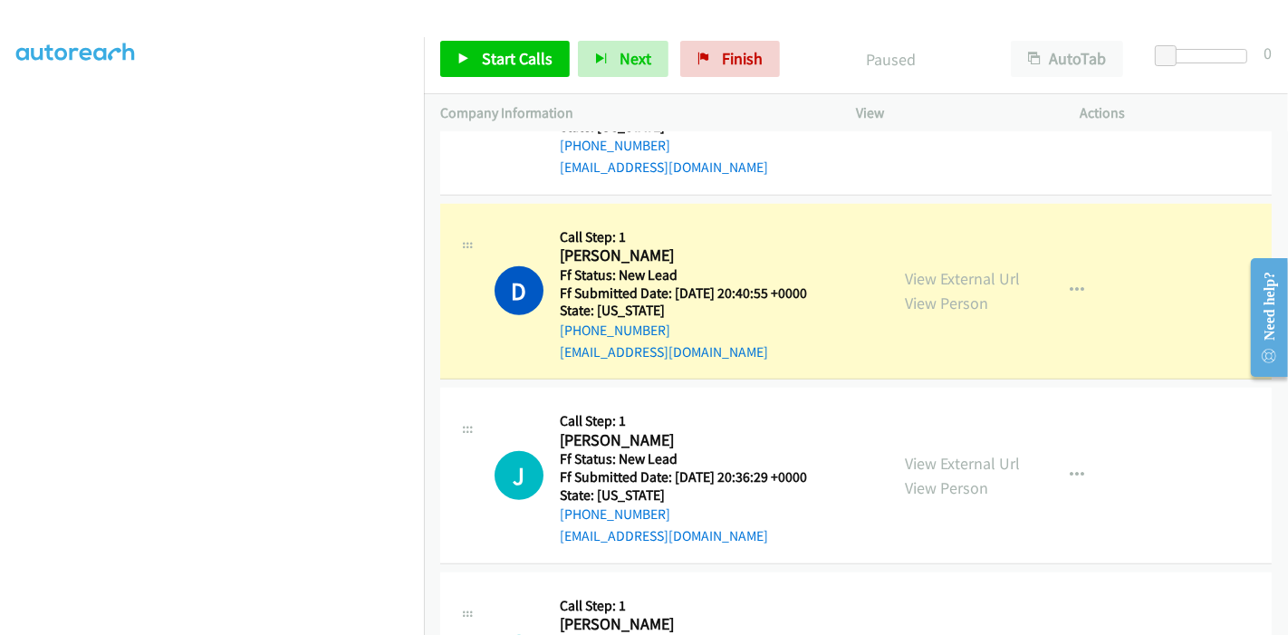
scroll to position [942, 0]
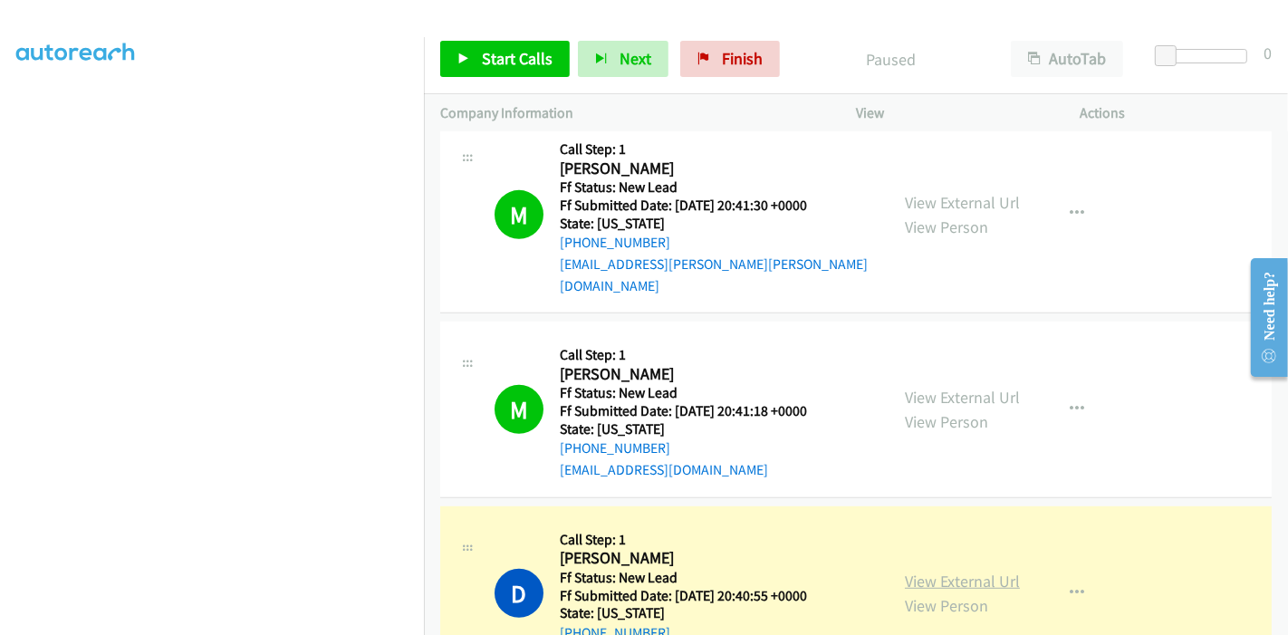
click at [942, 571] on link "View External Url" at bounding box center [962, 581] width 115 height 21
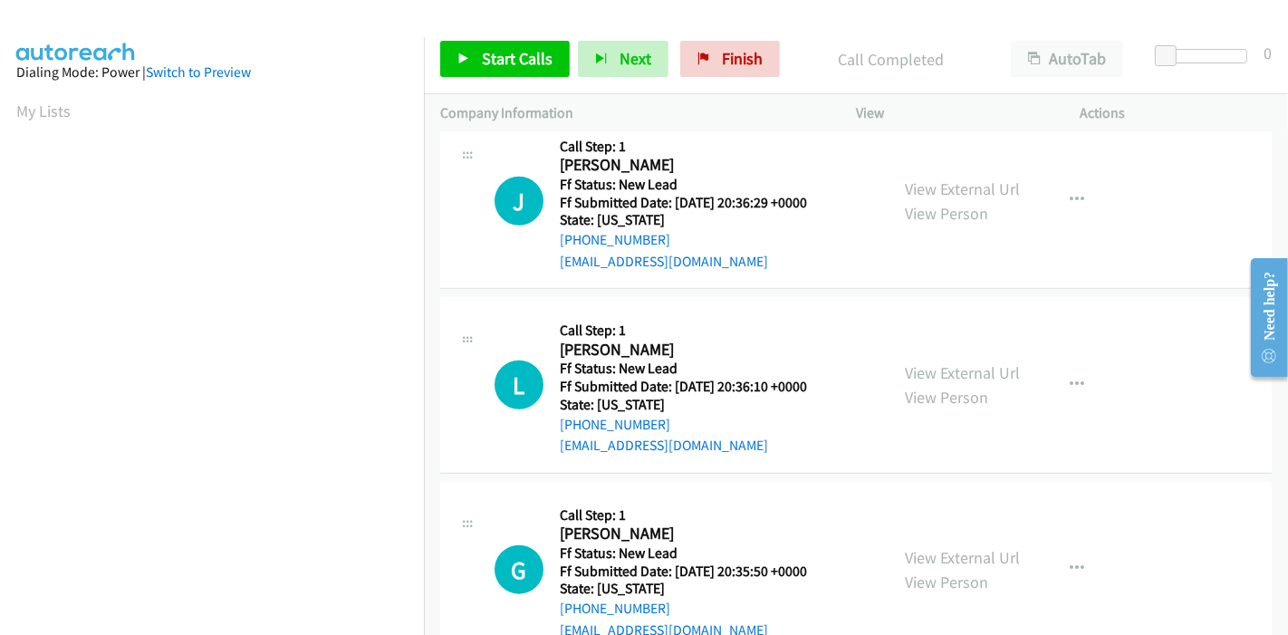
scroll to position [1583, 0]
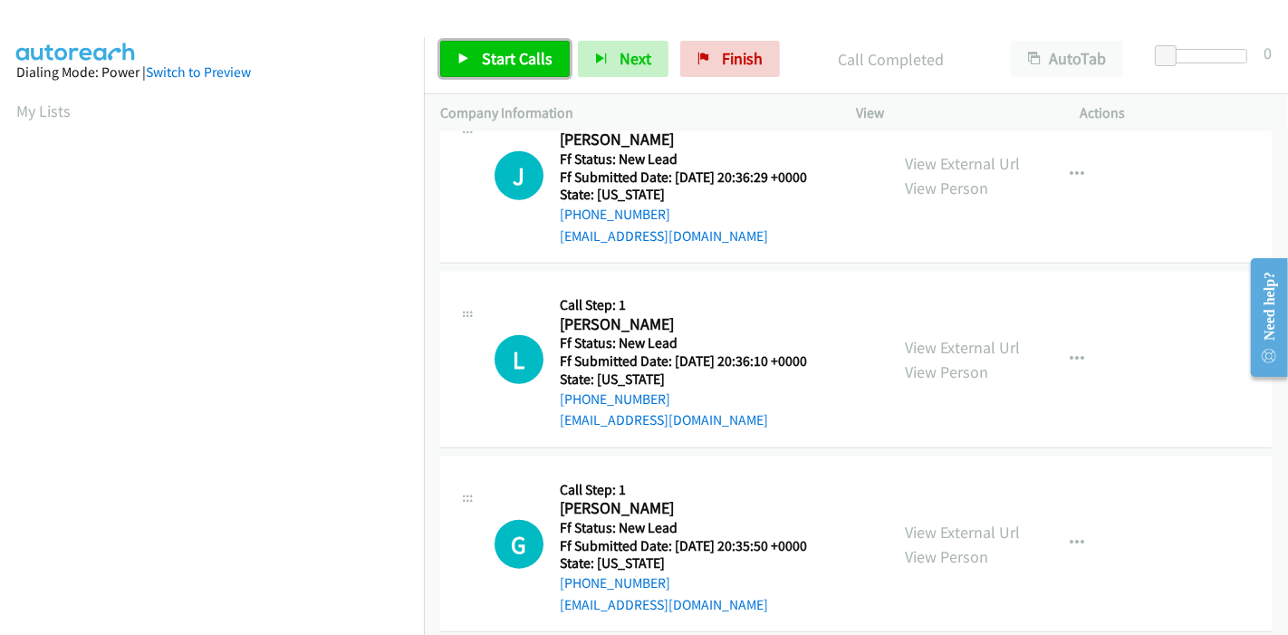
click at [484, 55] on span "Start Calls" at bounding box center [517, 58] width 71 height 21
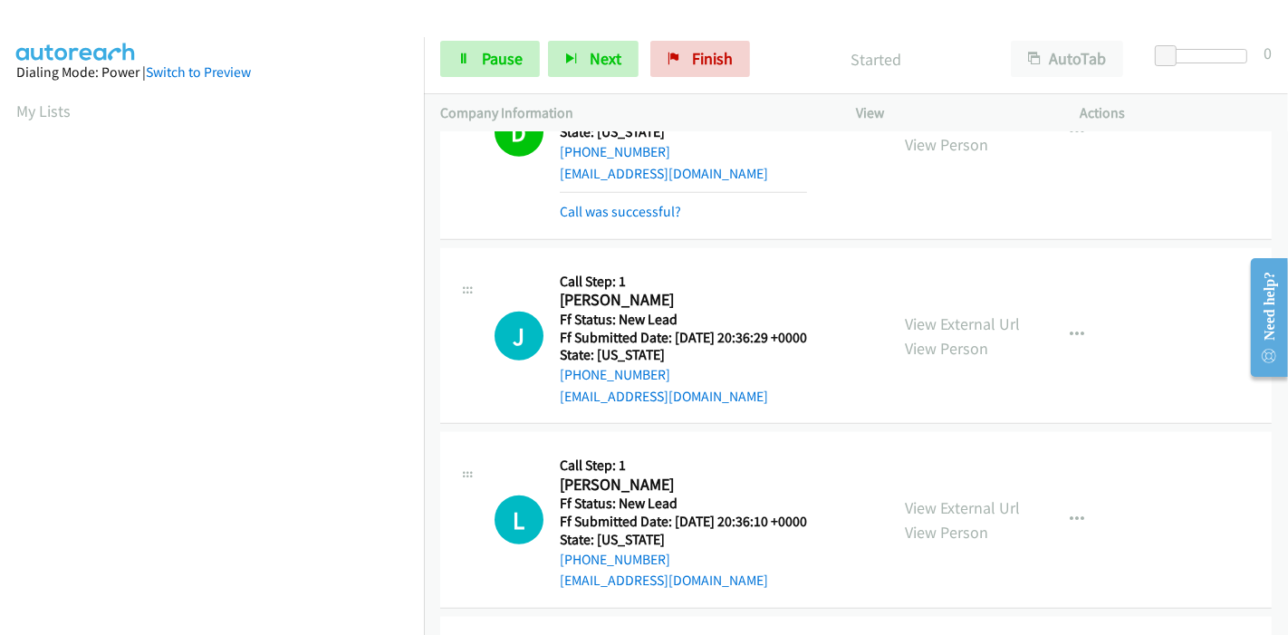
scroll to position [1282, 0]
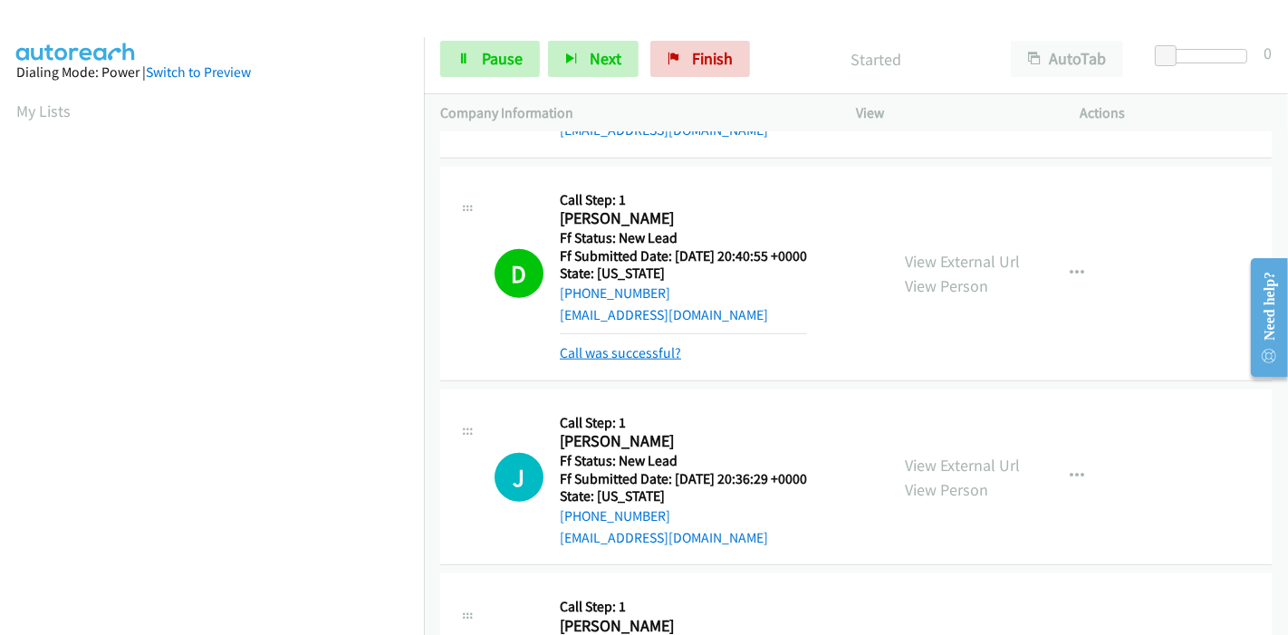
click at [609, 344] on link "Call was successful?" at bounding box center [620, 352] width 121 height 17
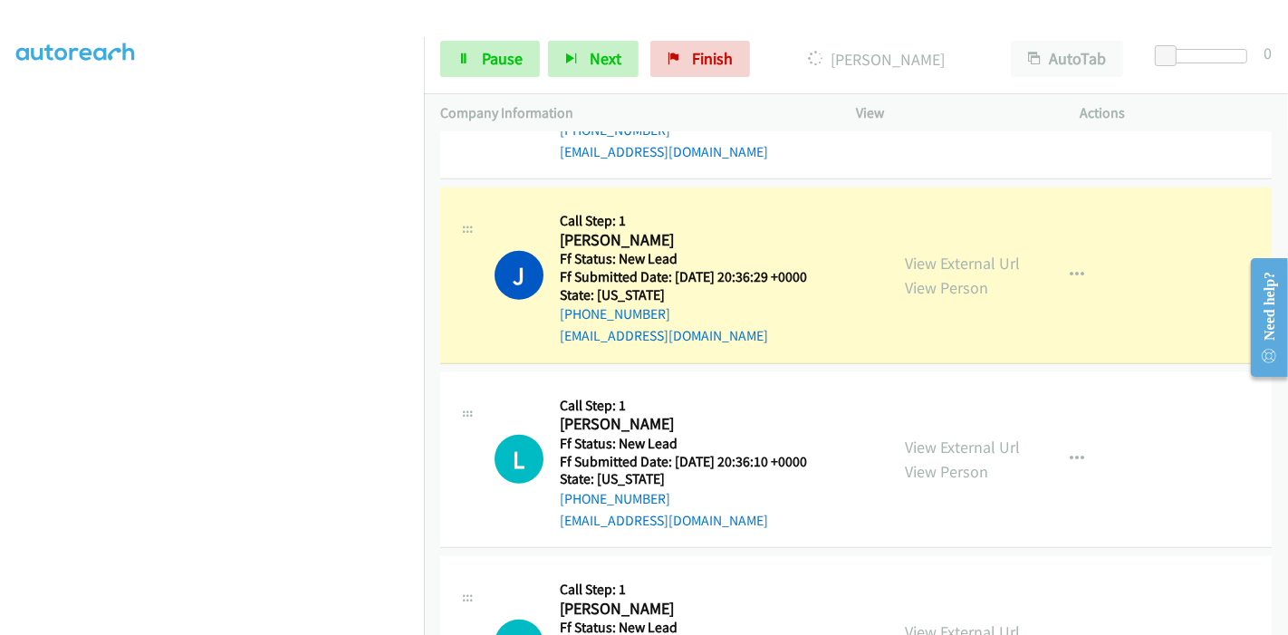
scroll to position [382, 0]
click at [463, 67] on link "Pause" at bounding box center [490, 59] width 100 height 36
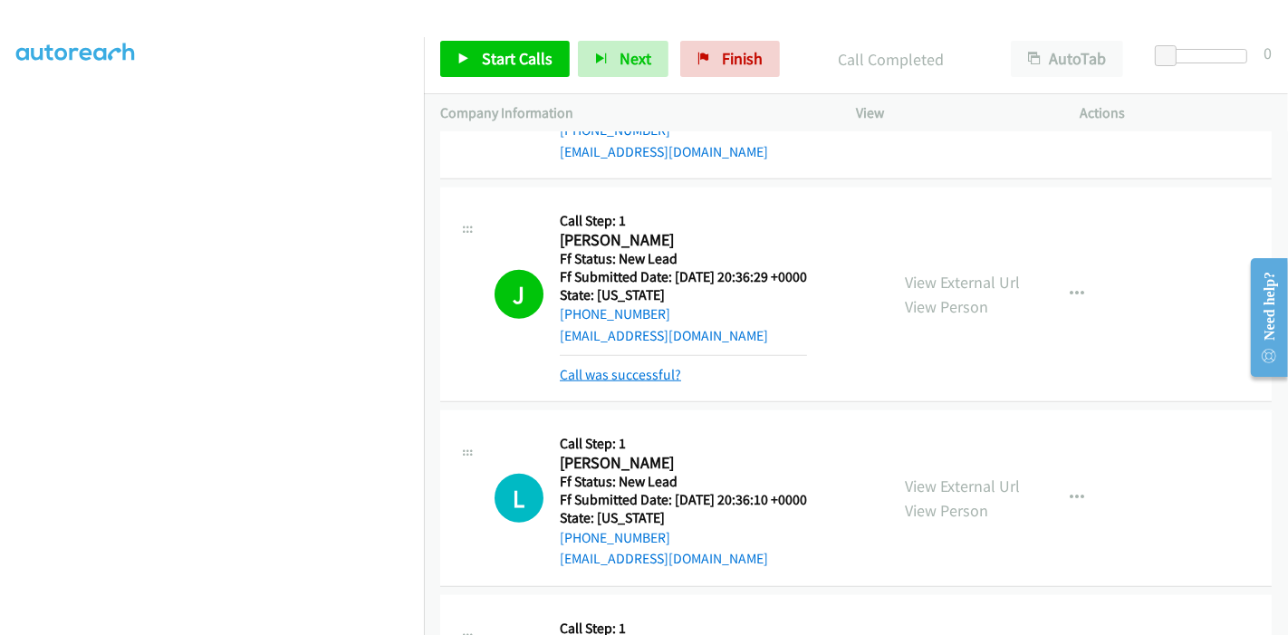
click at [629, 366] on link "Call was successful?" at bounding box center [620, 374] width 121 height 17
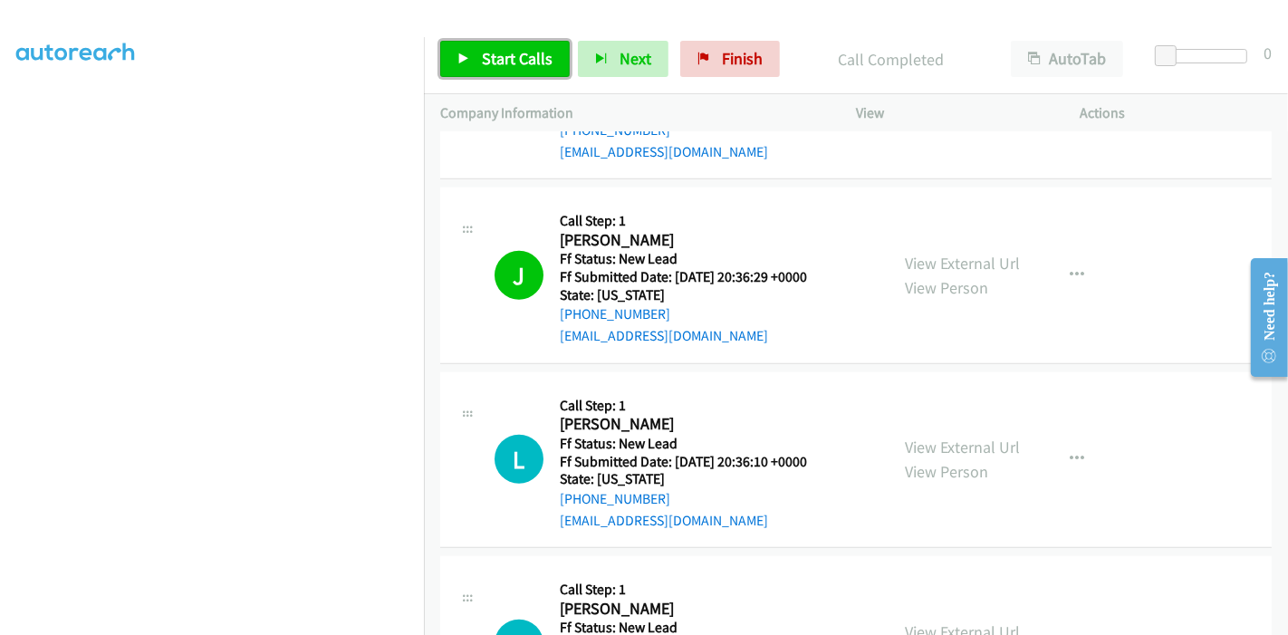
click at [509, 51] on span "Start Calls" at bounding box center [517, 58] width 71 height 21
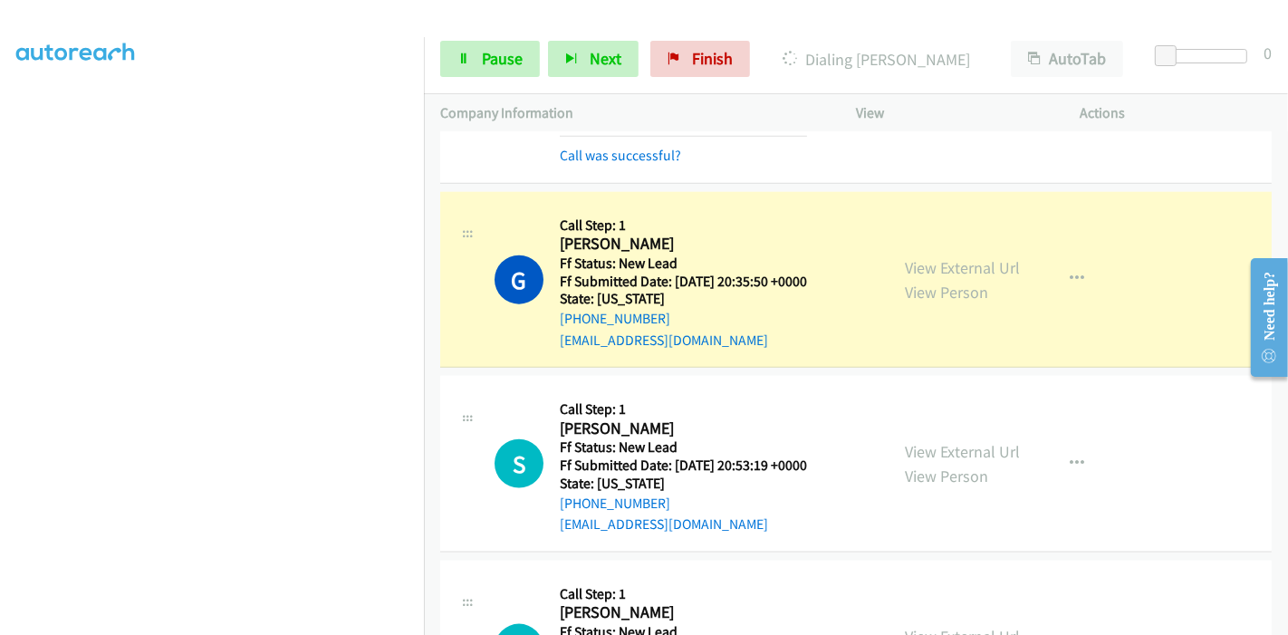
scroll to position [1646, 0]
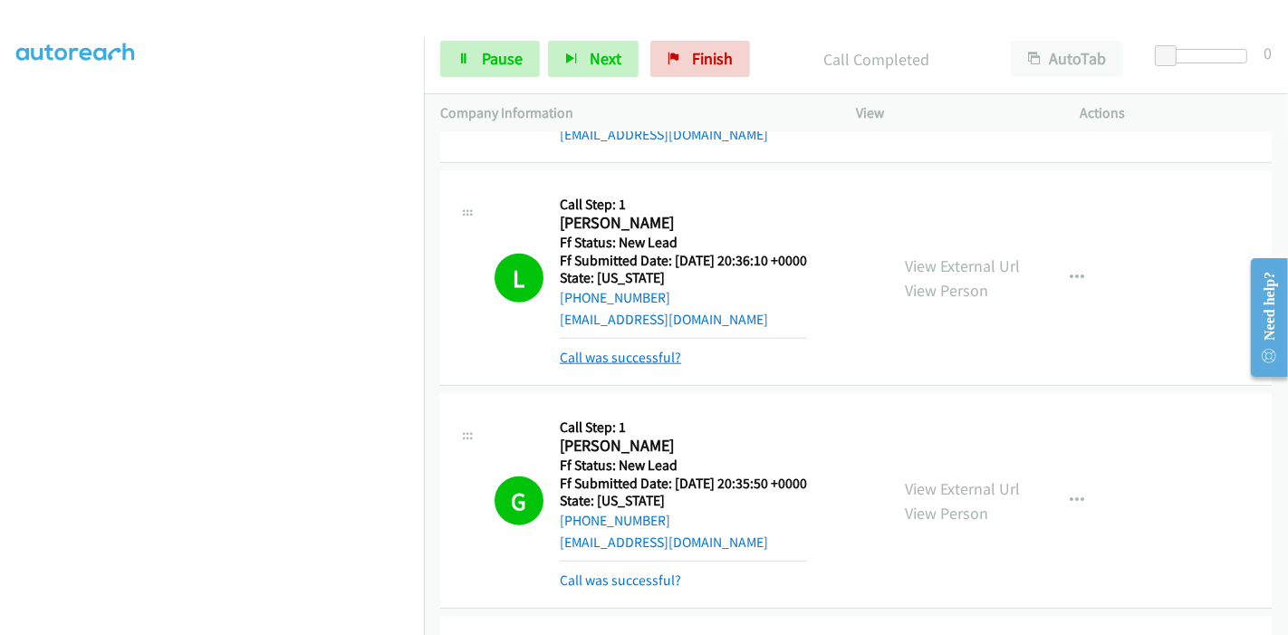
click at [613, 349] on link "Call was successful?" at bounding box center [620, 357] width 121 height 17
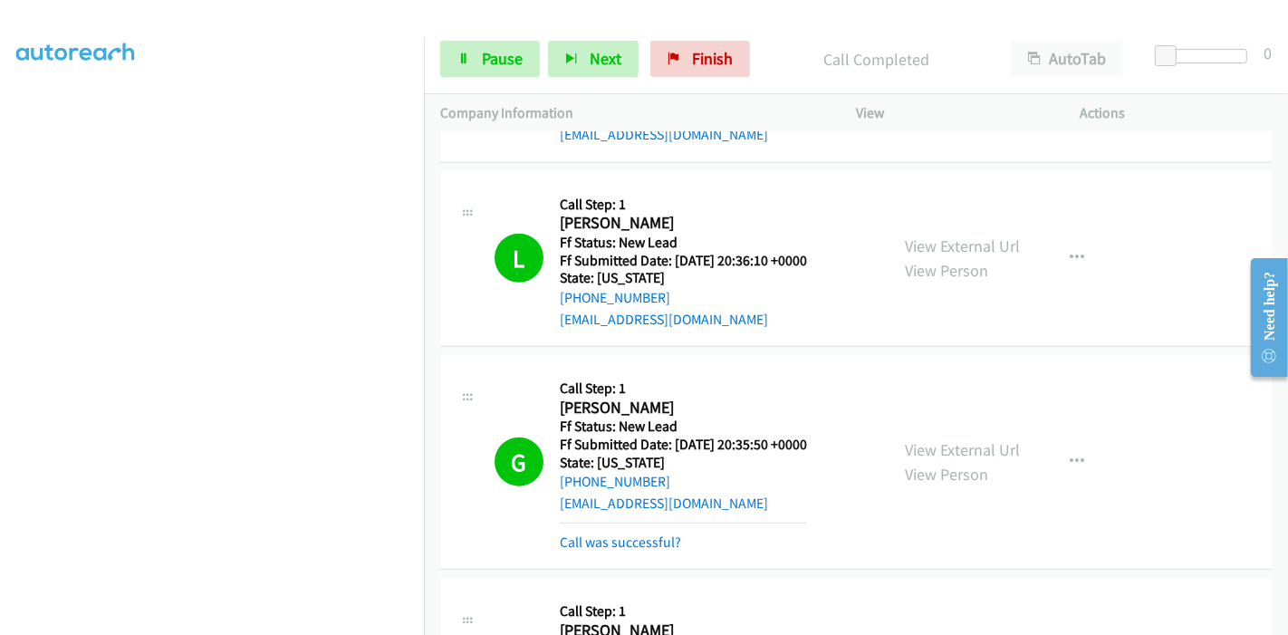
scroll to position [1746, 0]
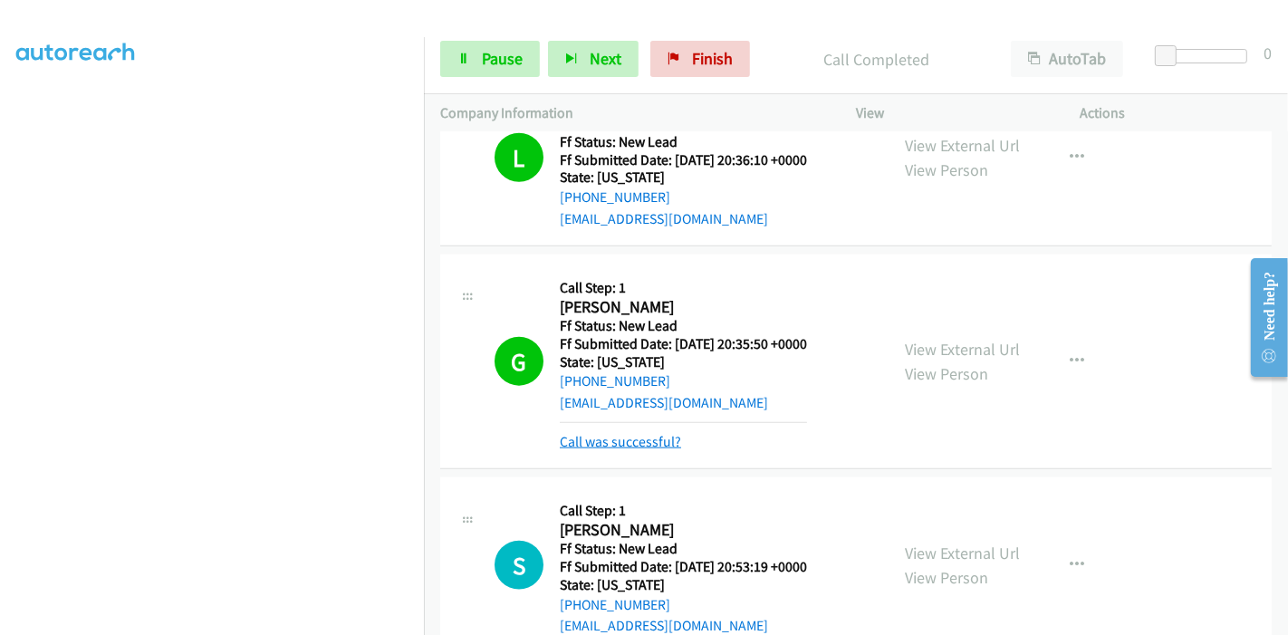
click at [600, 433] on link "Call was successful?" at bounding box center [620, 441] width 121 height 17
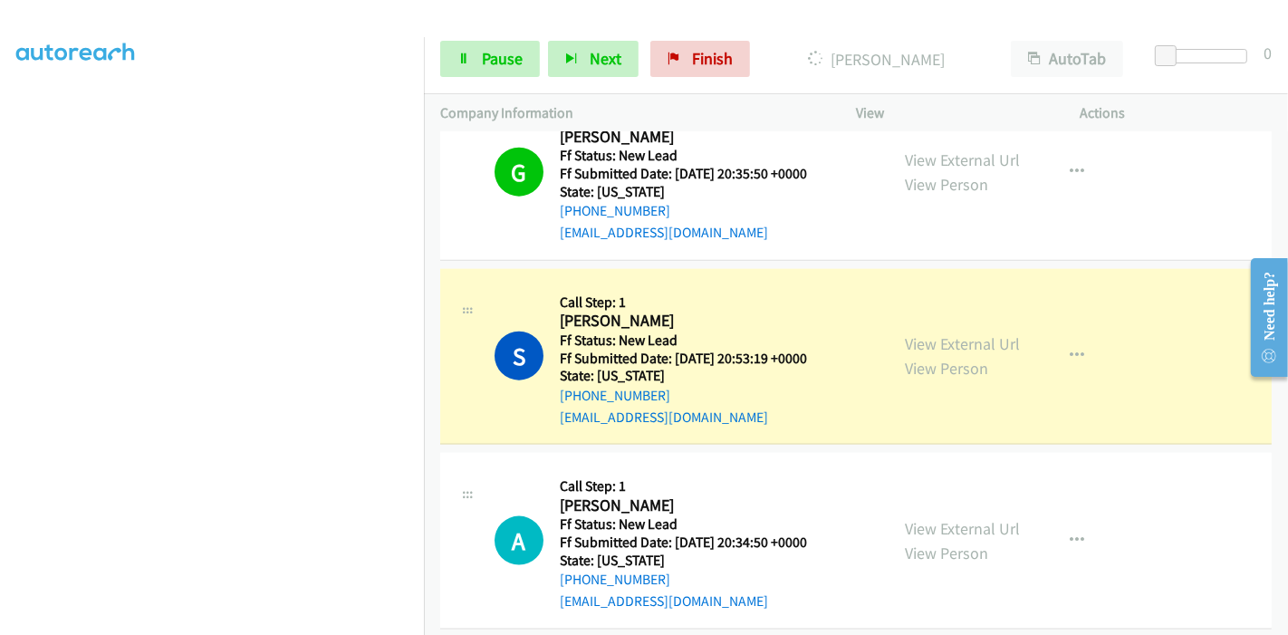
scroll to position [1948, 0]
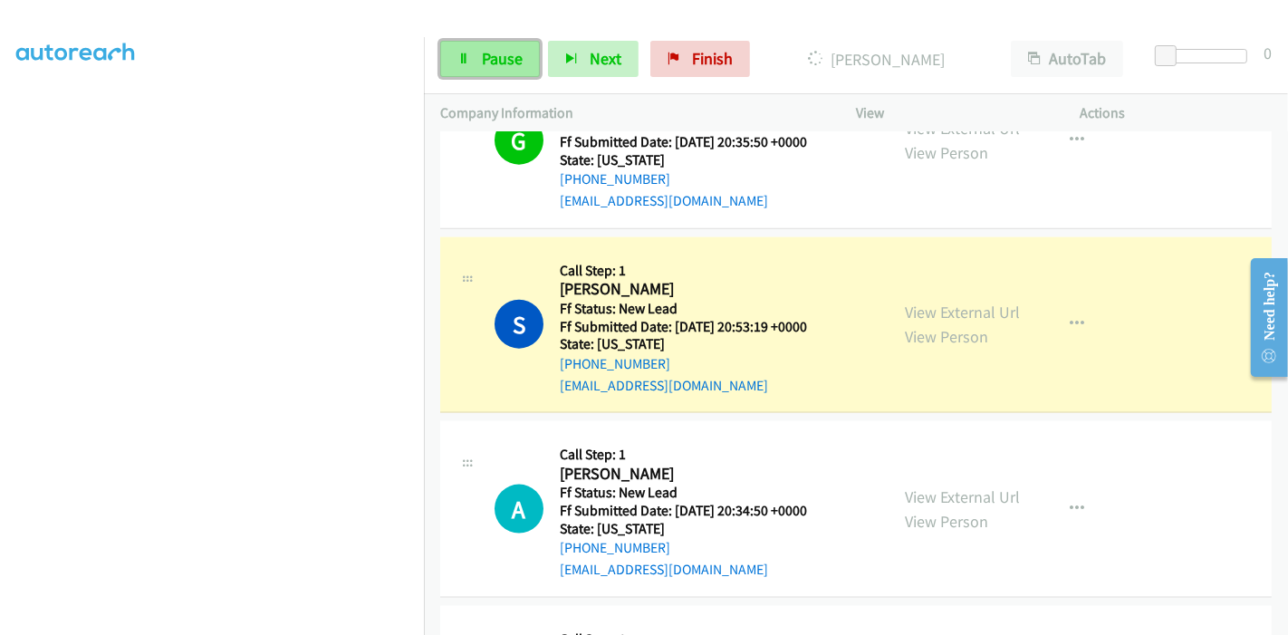
click at [489, 60] on span "Pause" at bounding box center [502, 58] width 41 height 21
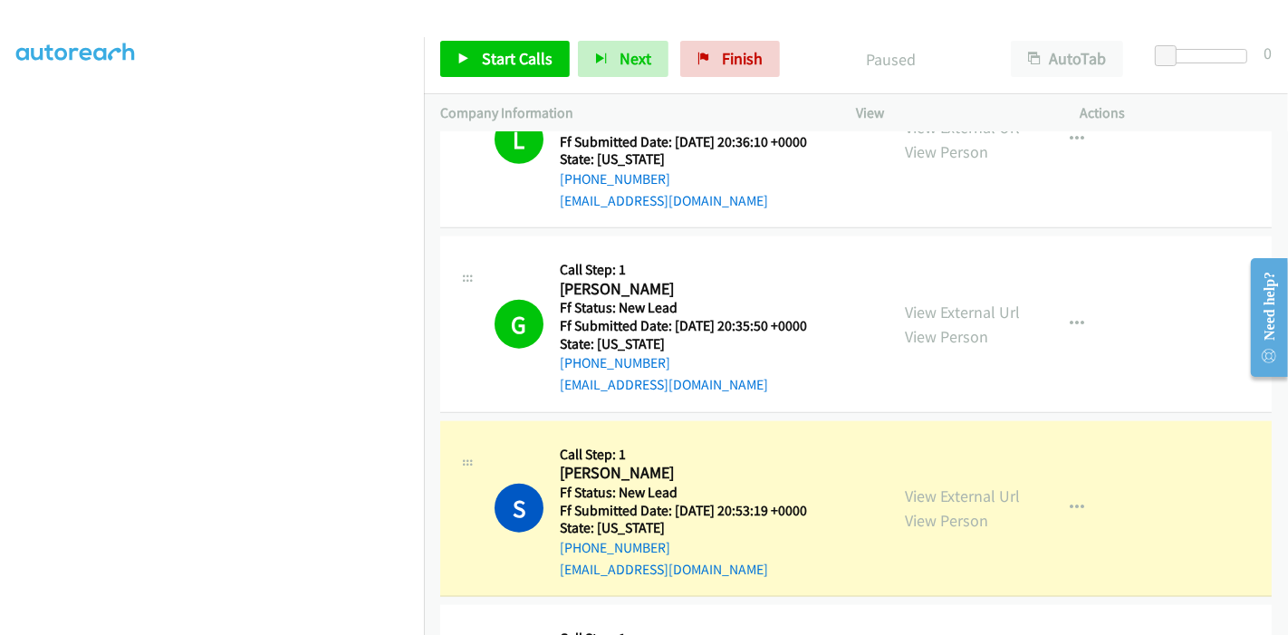
scroll to position [1746, 0]
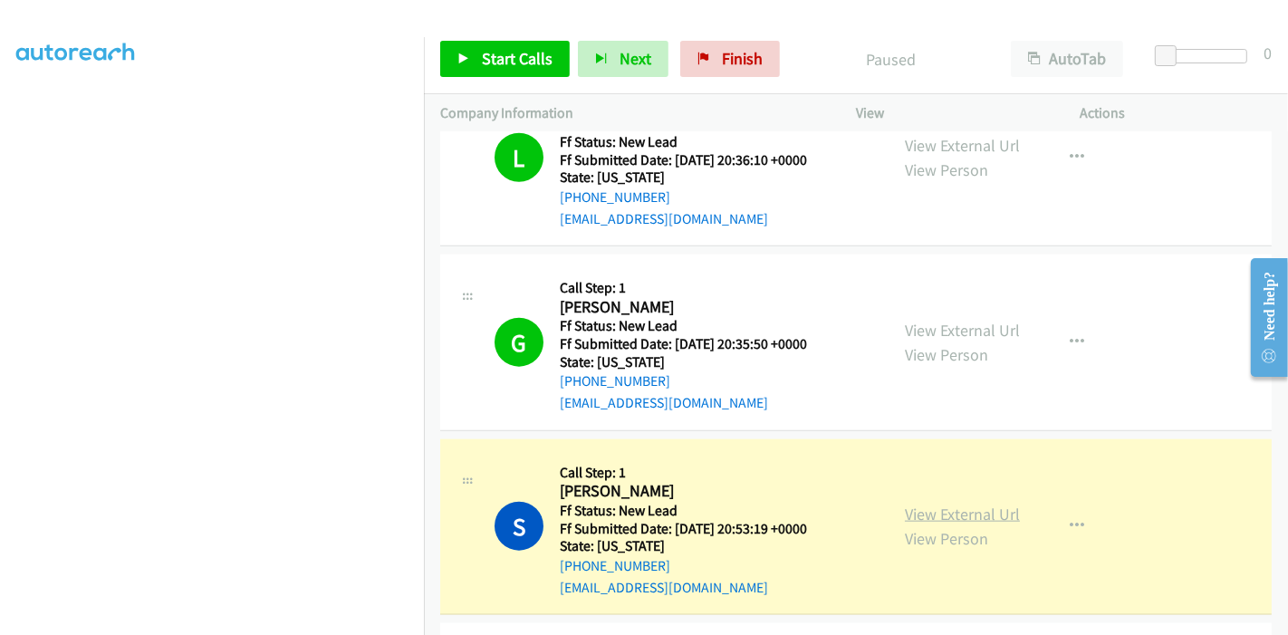
click at [928, 504] on link "View External Url" at bounding box center [962, 514] width 115 height 21
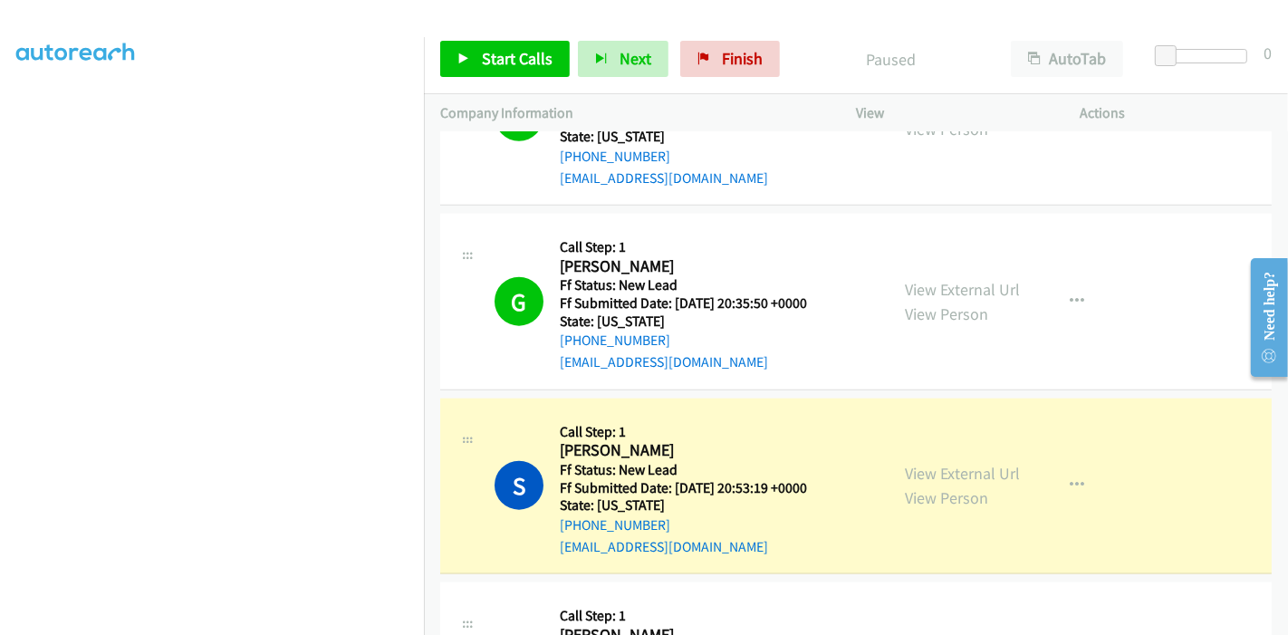
scroll to position [1848, 0]
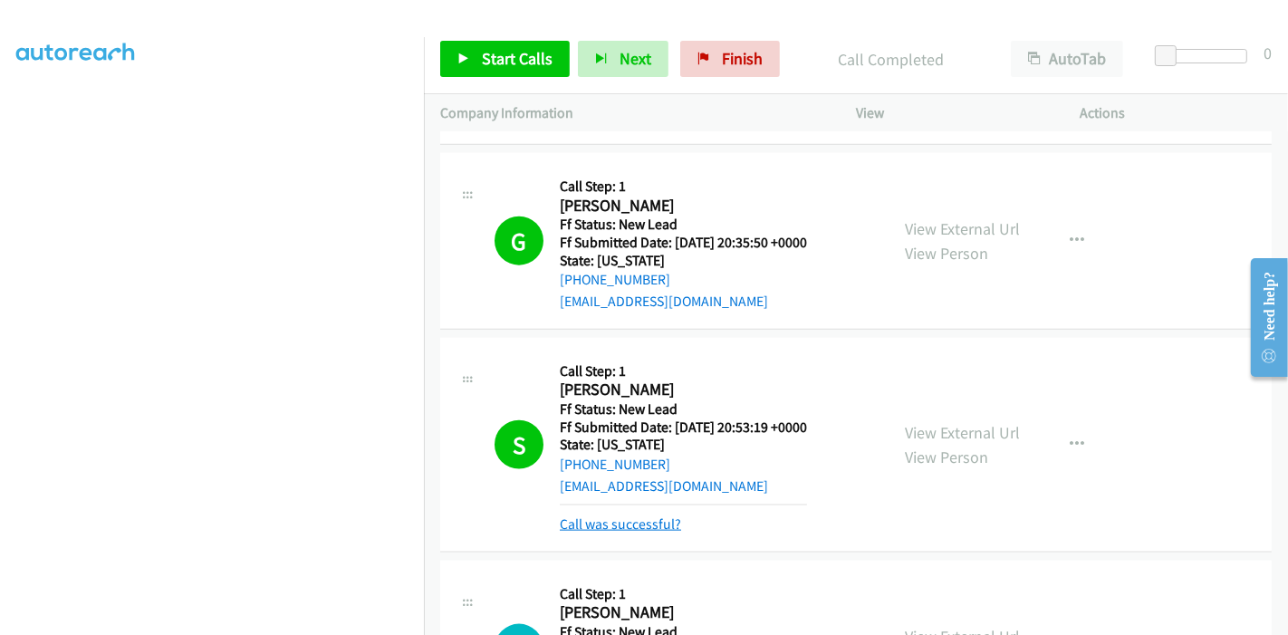
click at [624, 515] on link "Call was successful?" at bounding box center [620, 523] width 121 height 17
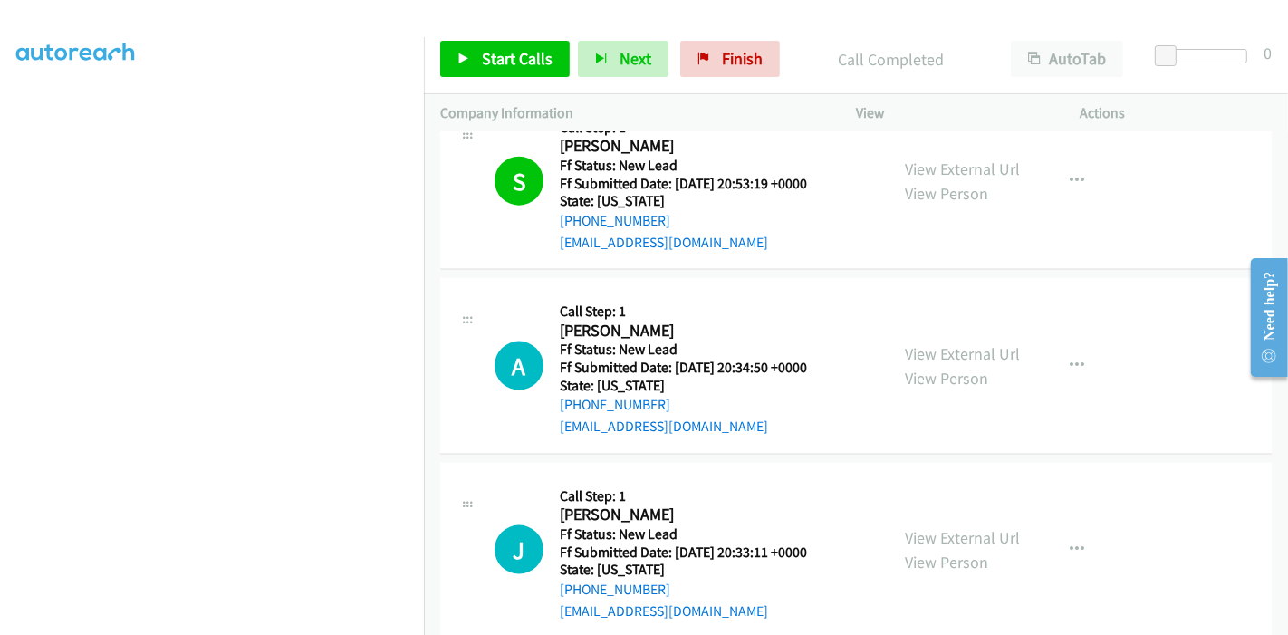
scroll to position [2046, 0]
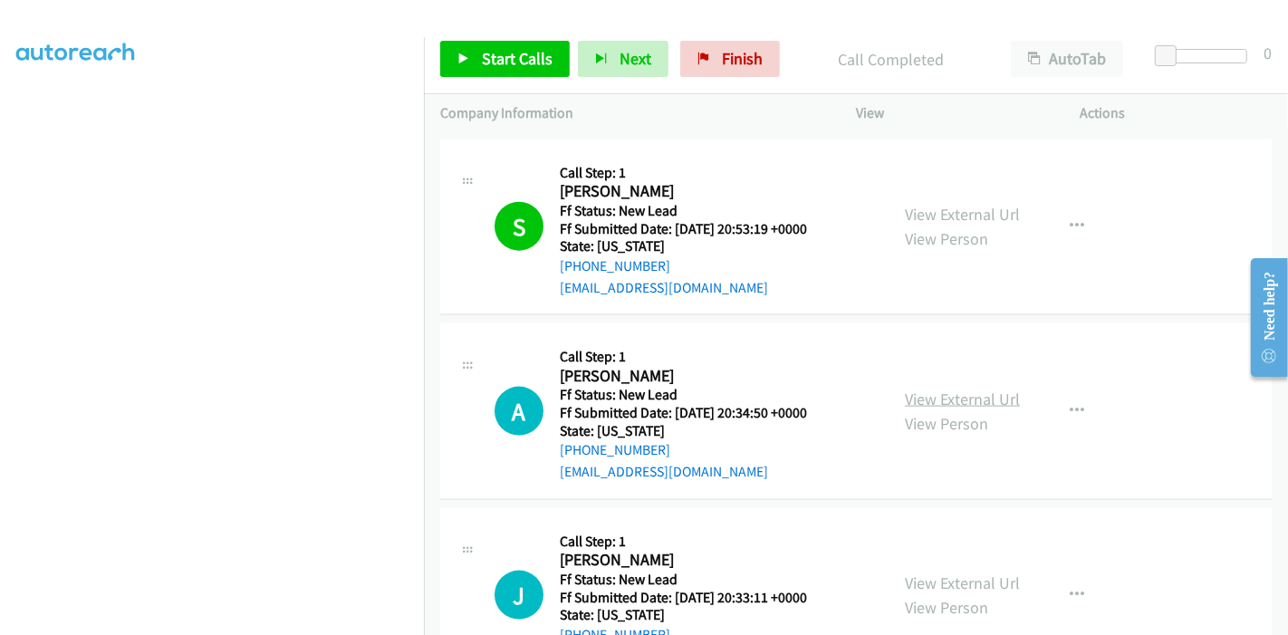
click at [934, 389] on link "View External Url" at bounding box center [962, 399] width 115 height 21
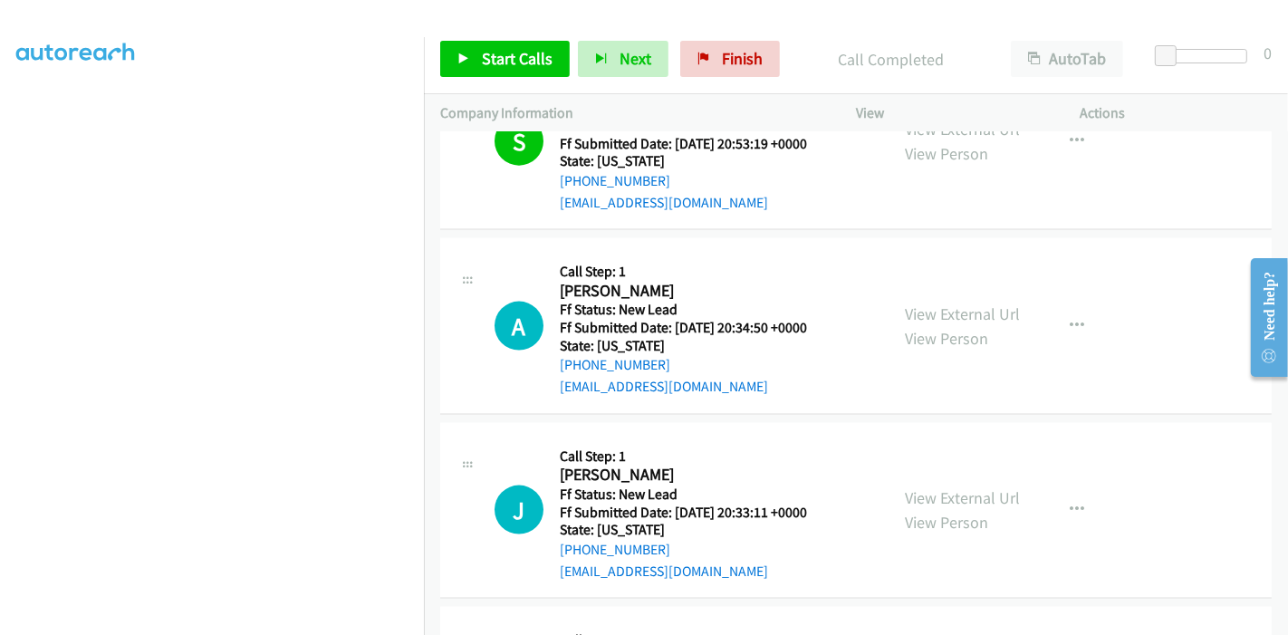
scroll to position [2247, 0]
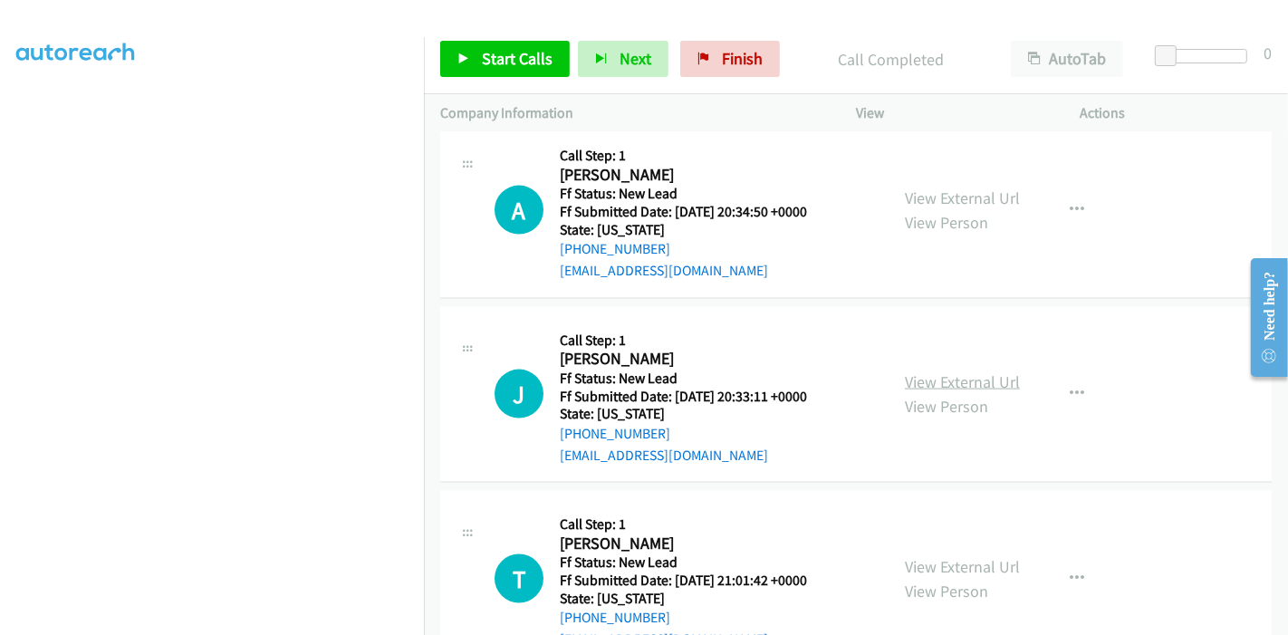
click at [954, 371] on link "View External Url" at bounding box center [962, 381] width 115 height 21
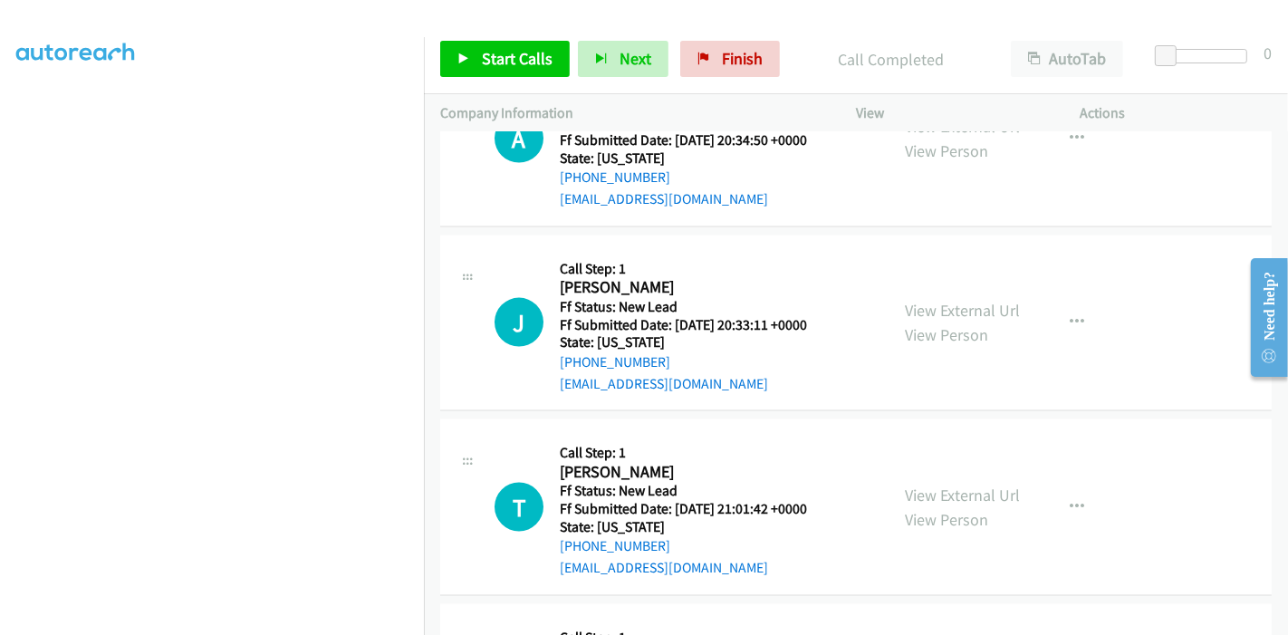
scroll to position [2348, 0]
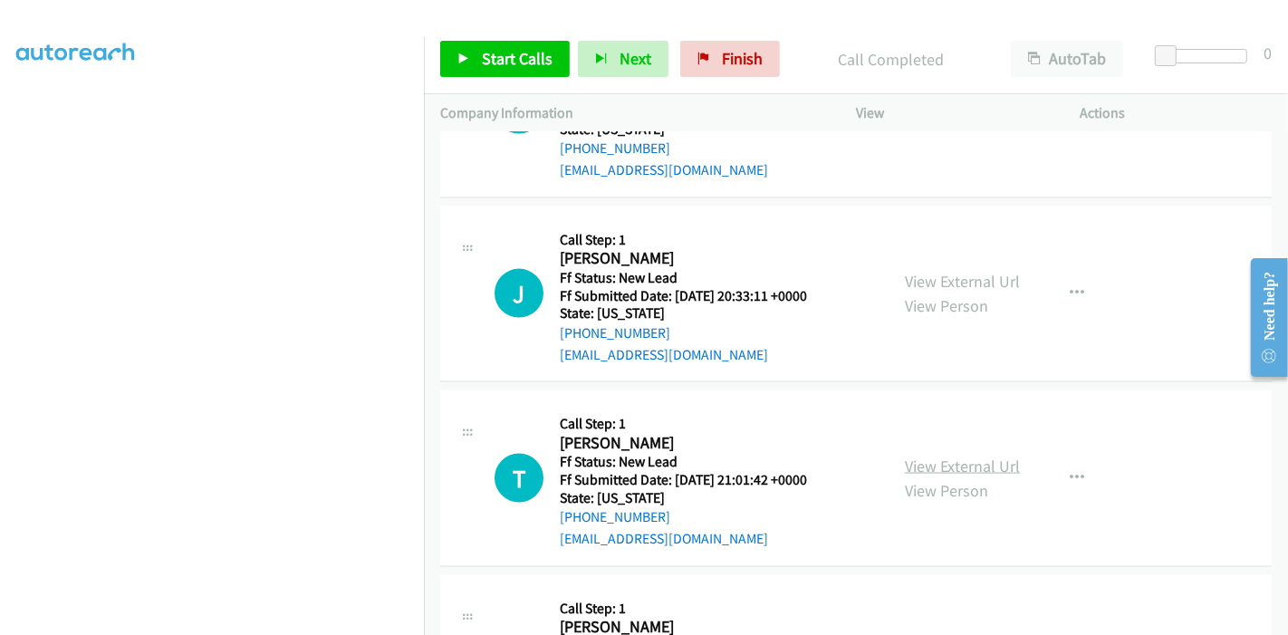
click at [914, 456] on link "View External Url" at bounding box center [962, 466] width 115 height 21
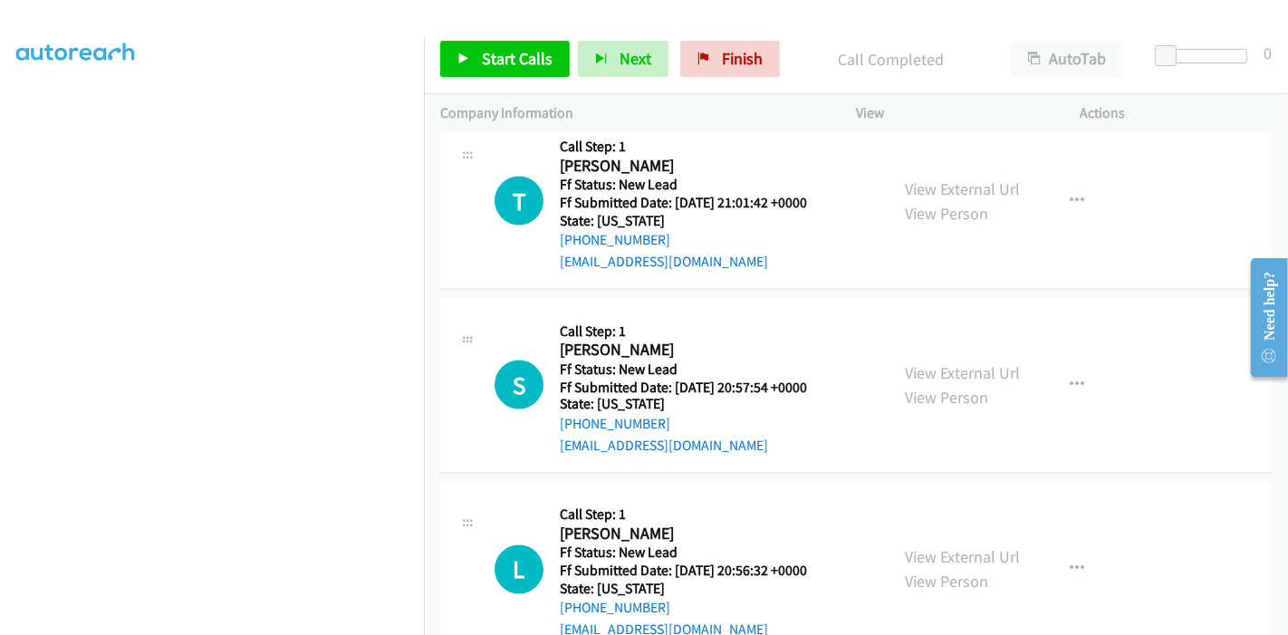
scroll to position [2649, 0]
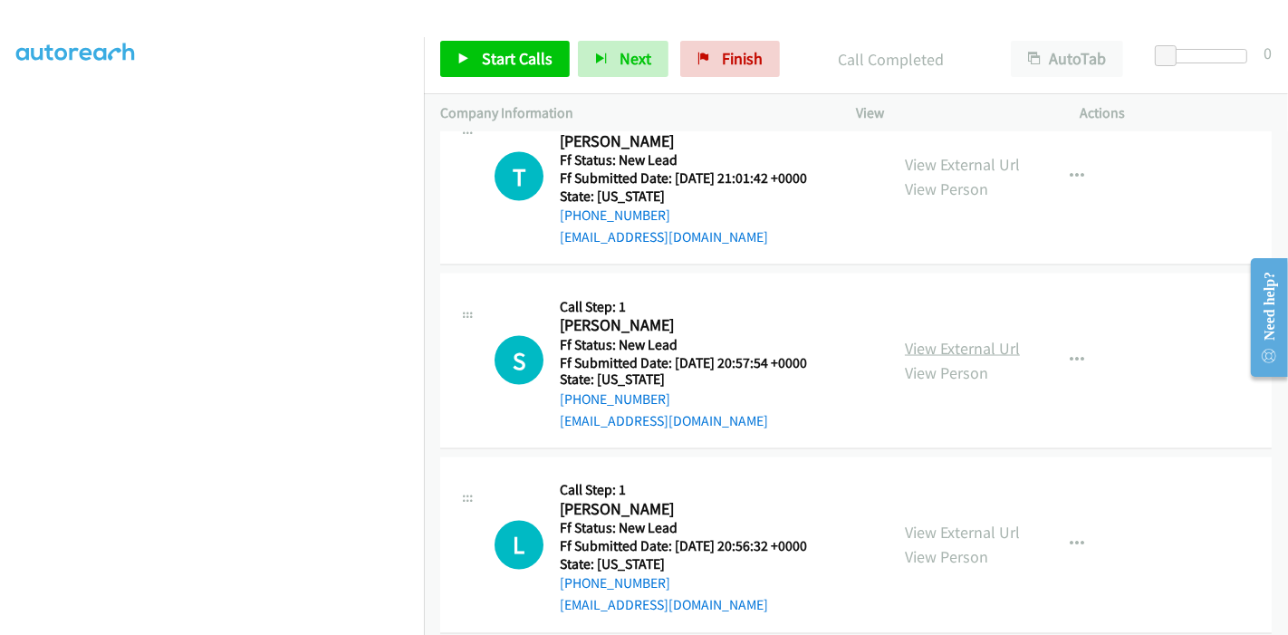
click at [949, 338] on link "View External Url" at bounding box center [962, 348] width 115 height 21
click at [937, 523] on link "View External Url" at bounding box center [962, 533] width 115 height 21
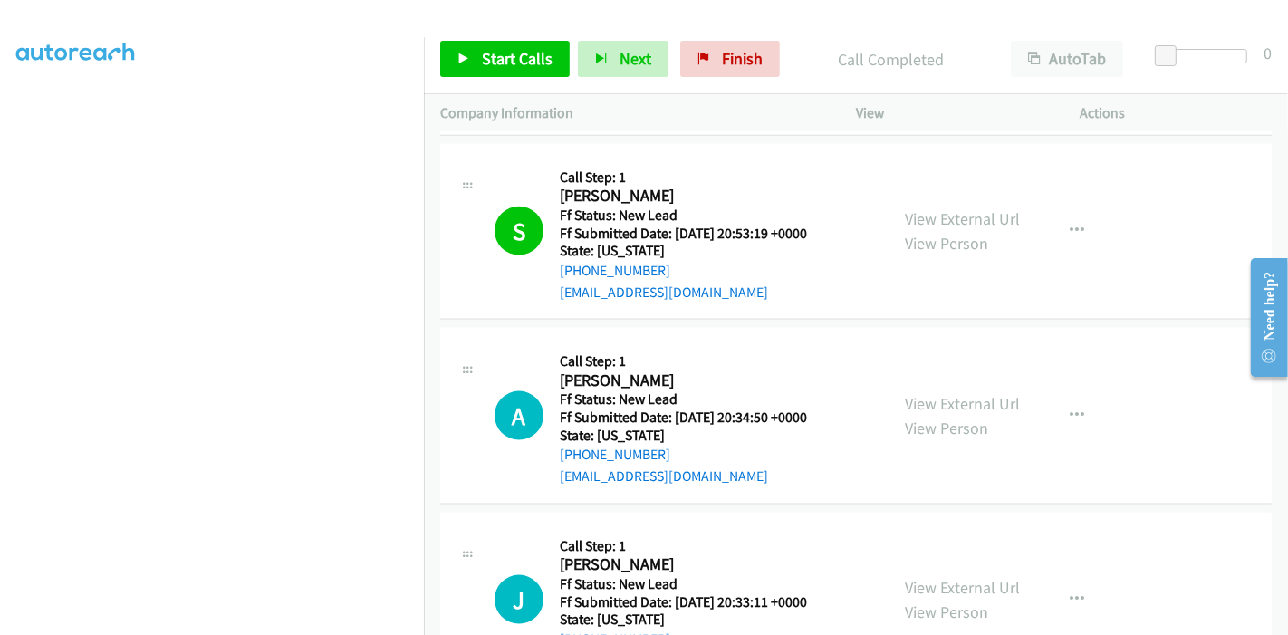
scroll to position [2046, 0]
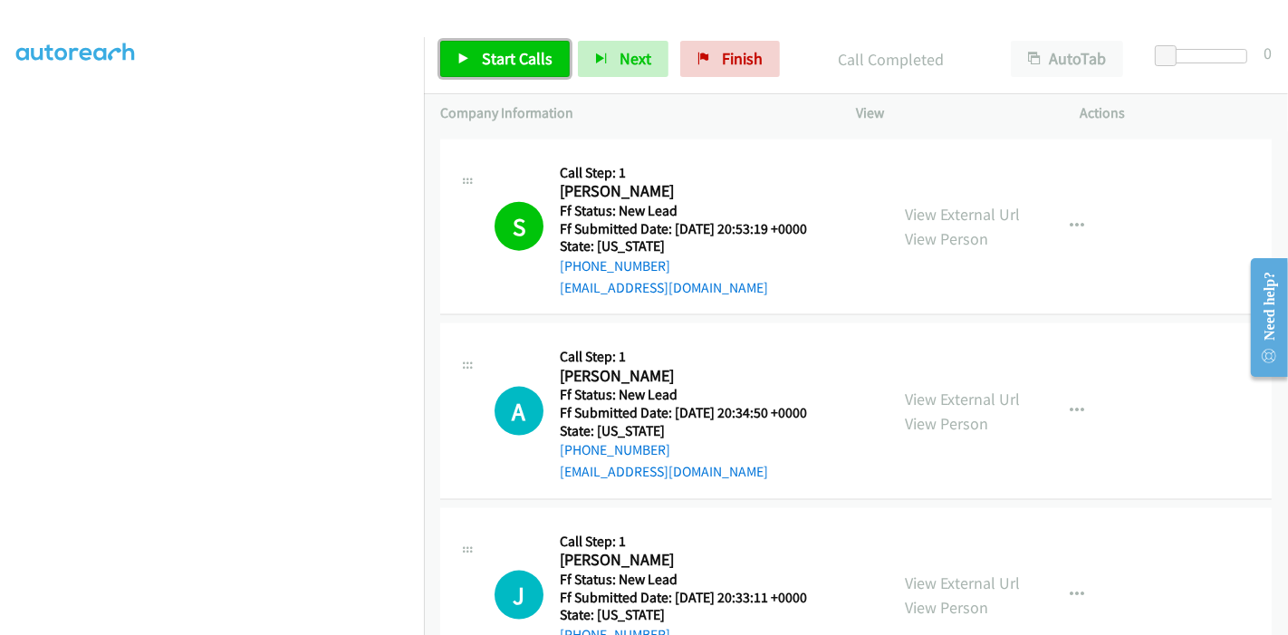
click at [463, 65] on link "Start Calls" at bounding box center [505, 59] width 130 height 36
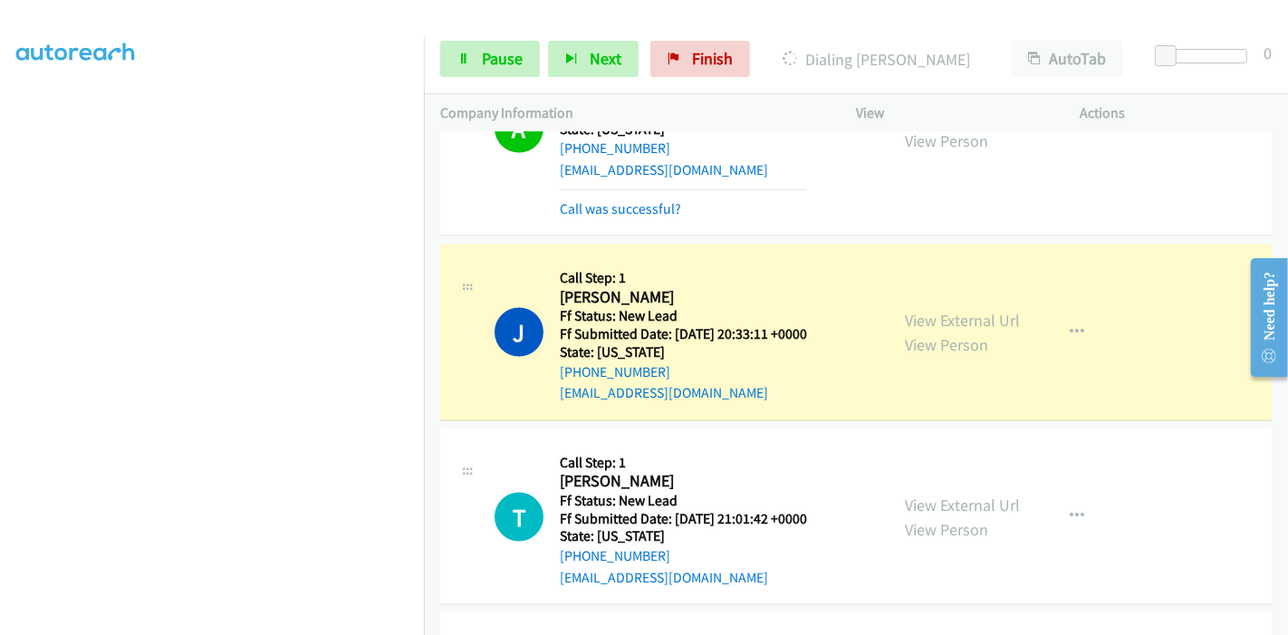
scroll to position [382, 0]
click at [654, 200] on link "Call was successful?" at bounding box center [620, 208] width 121 height 17
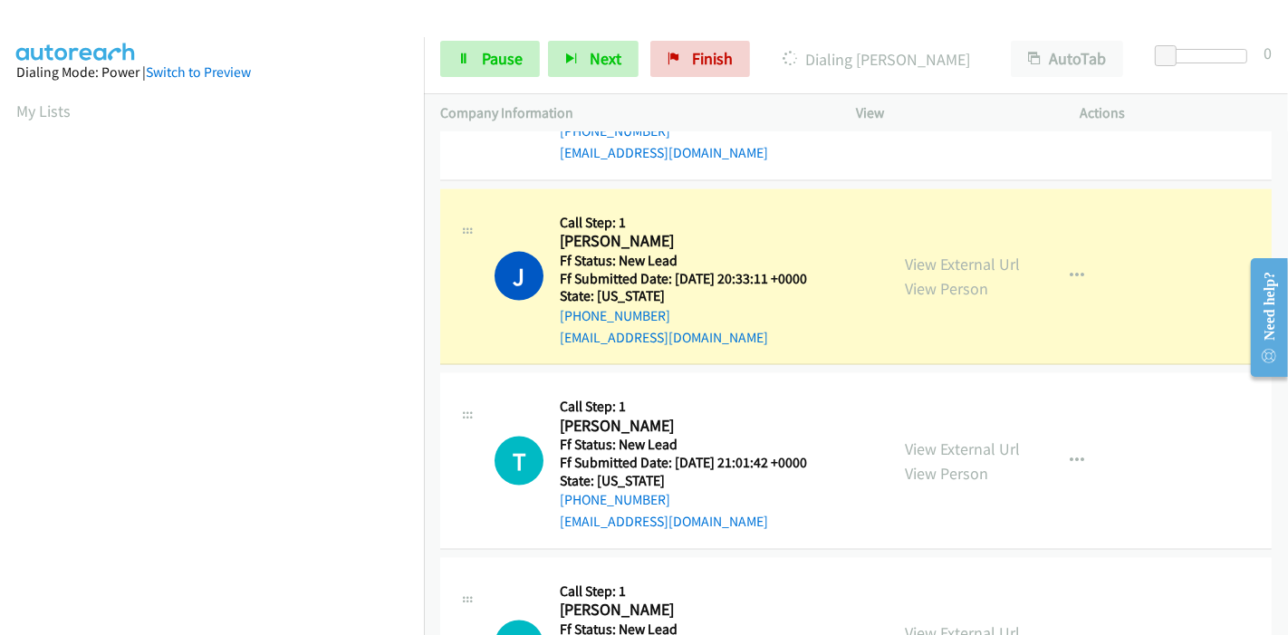
scroll to position [2348, 0]
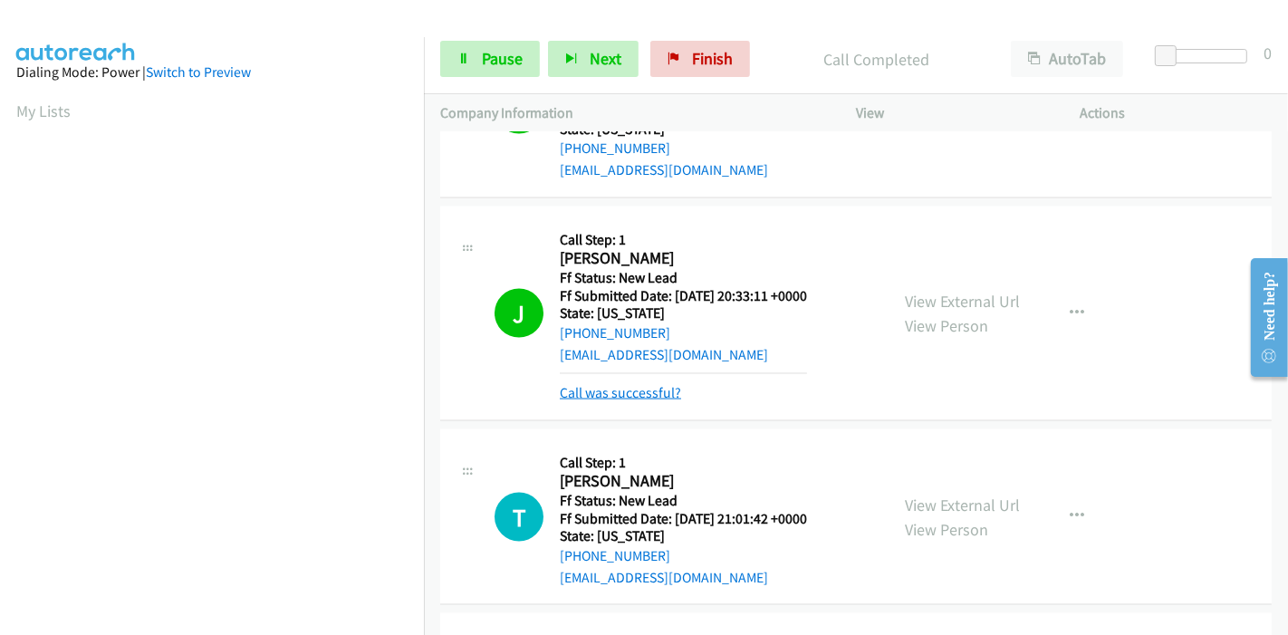
click at [616, 384] on link "Call was successful?" at bounding box center [620, 392] width 121 height 17
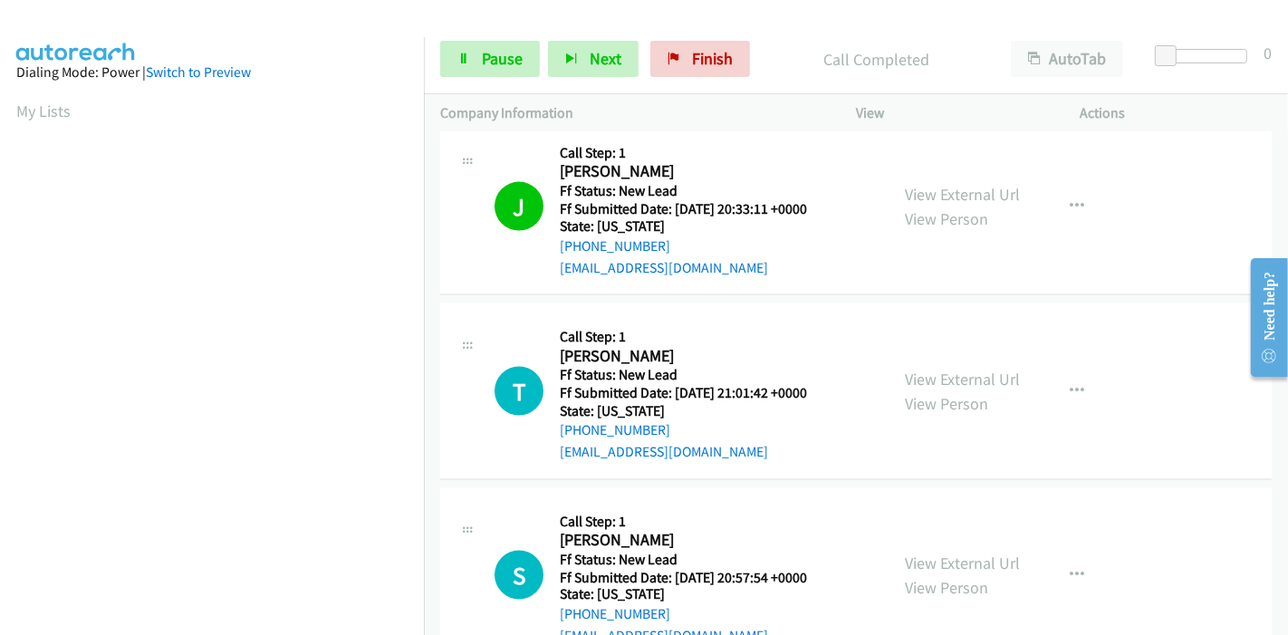
scroll to position [2549, 0]
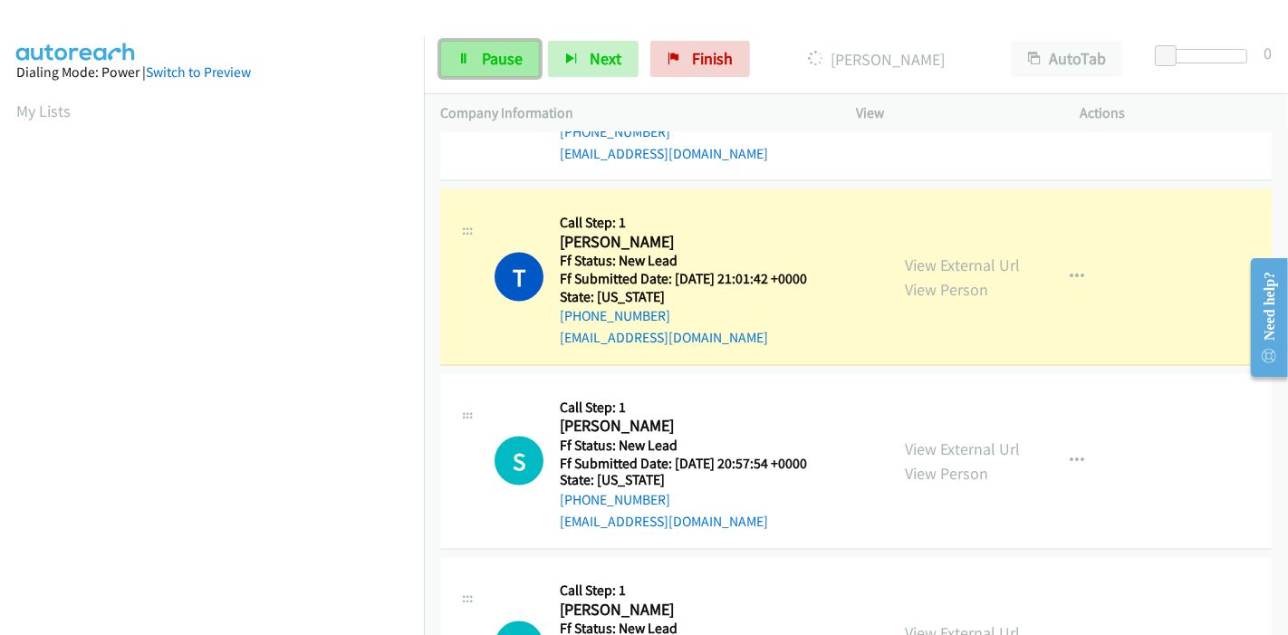
click at [478, 58] on link "Pause" at bounding box center [490, 59] width 100 height 36
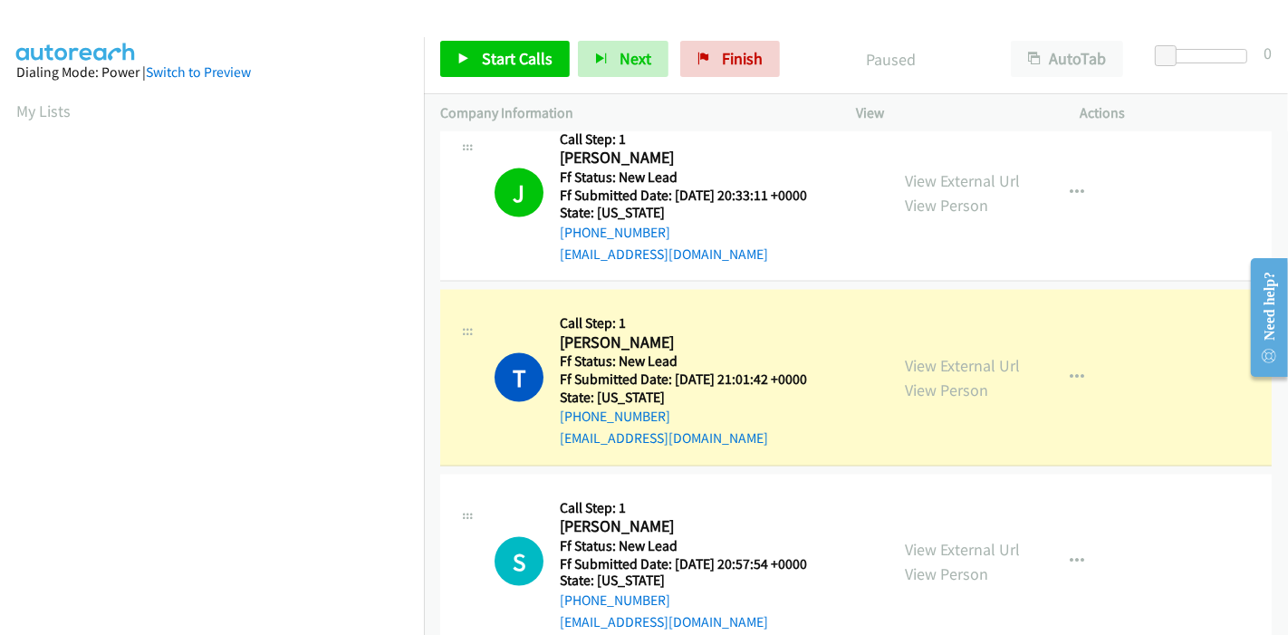
scroll to position [382, 0]
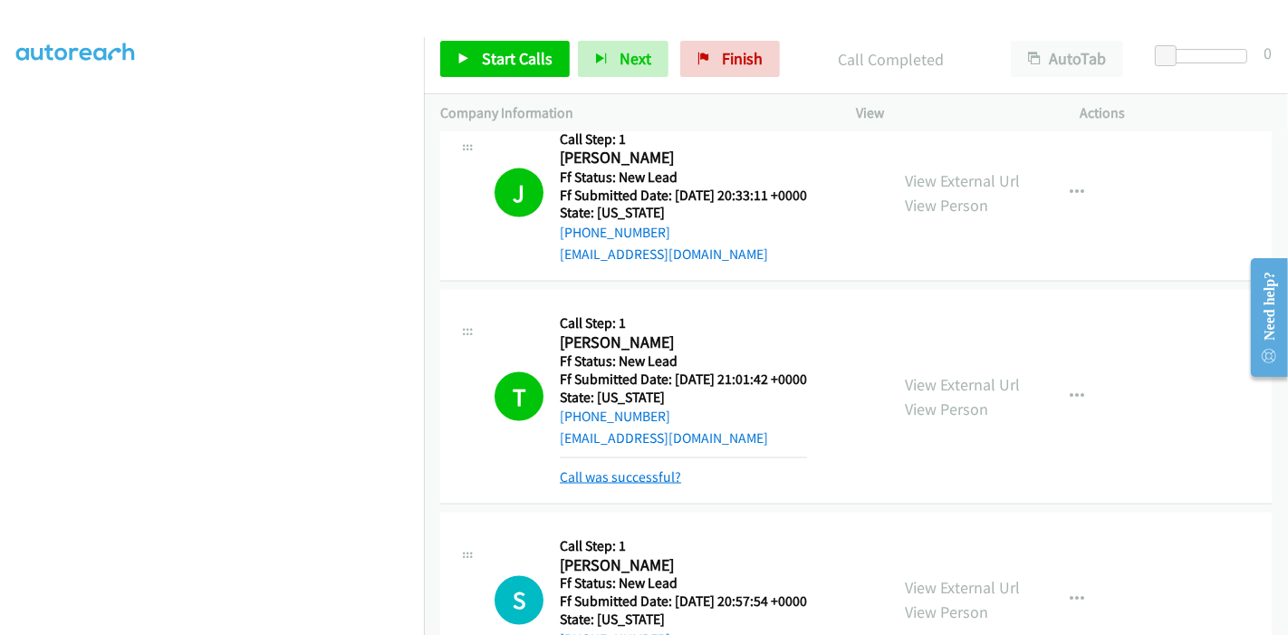
click at [616, 468] on link "Call was successful?" at bounding box center [620, 476] width 121 height 17
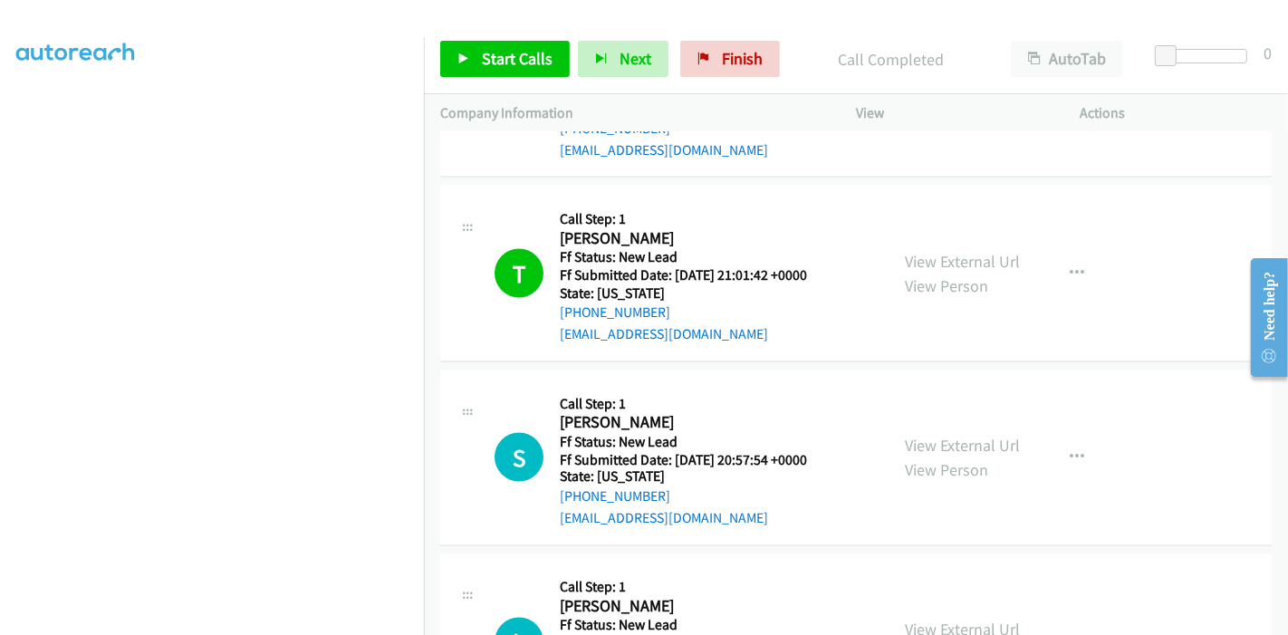
scroll to position [2649, 0]
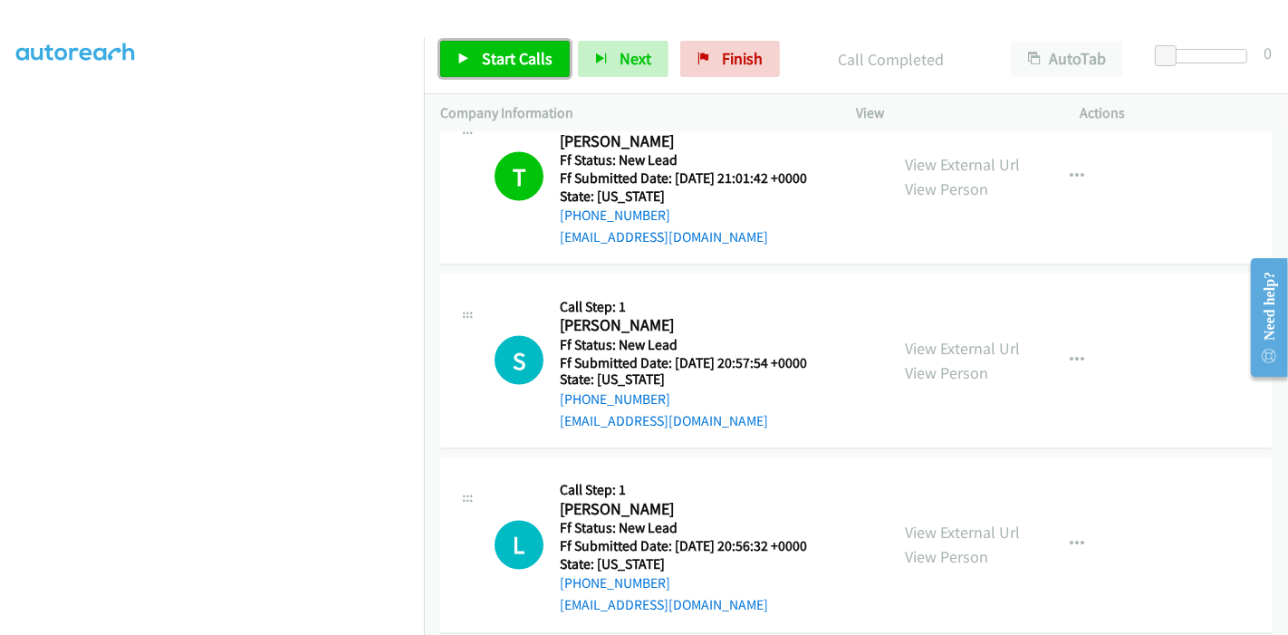
click at [479, 50] on link "Start Calls" at bounding box center [505, 59] width 130 height 36
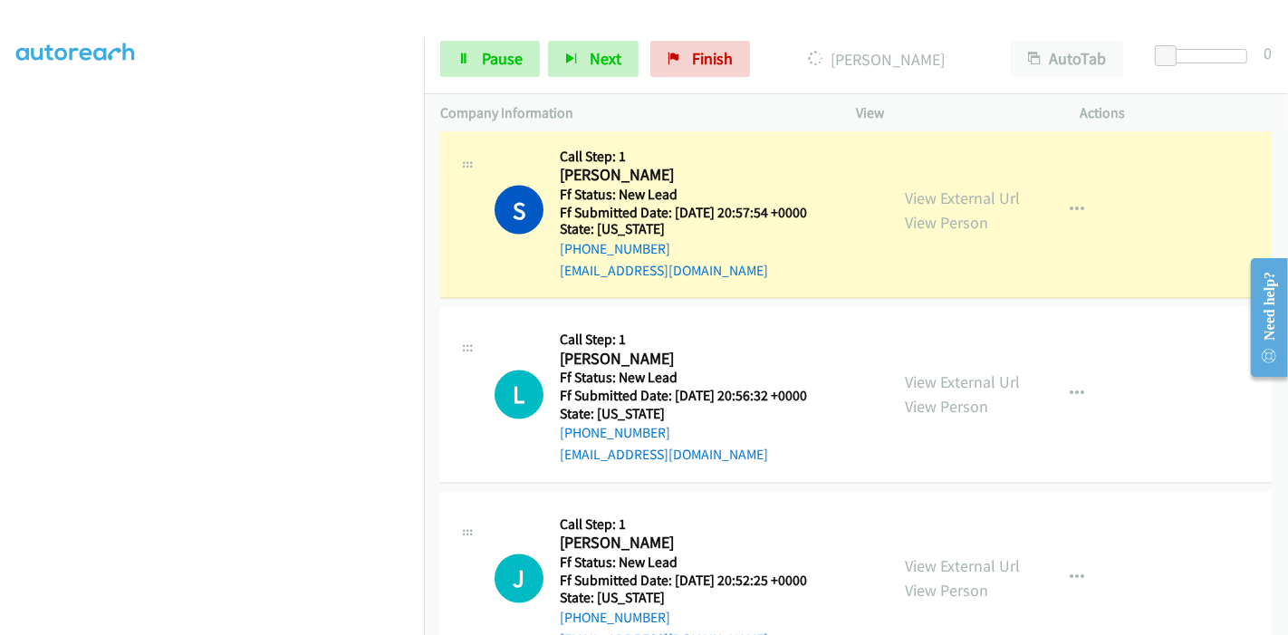
scroll to position [382, 0]
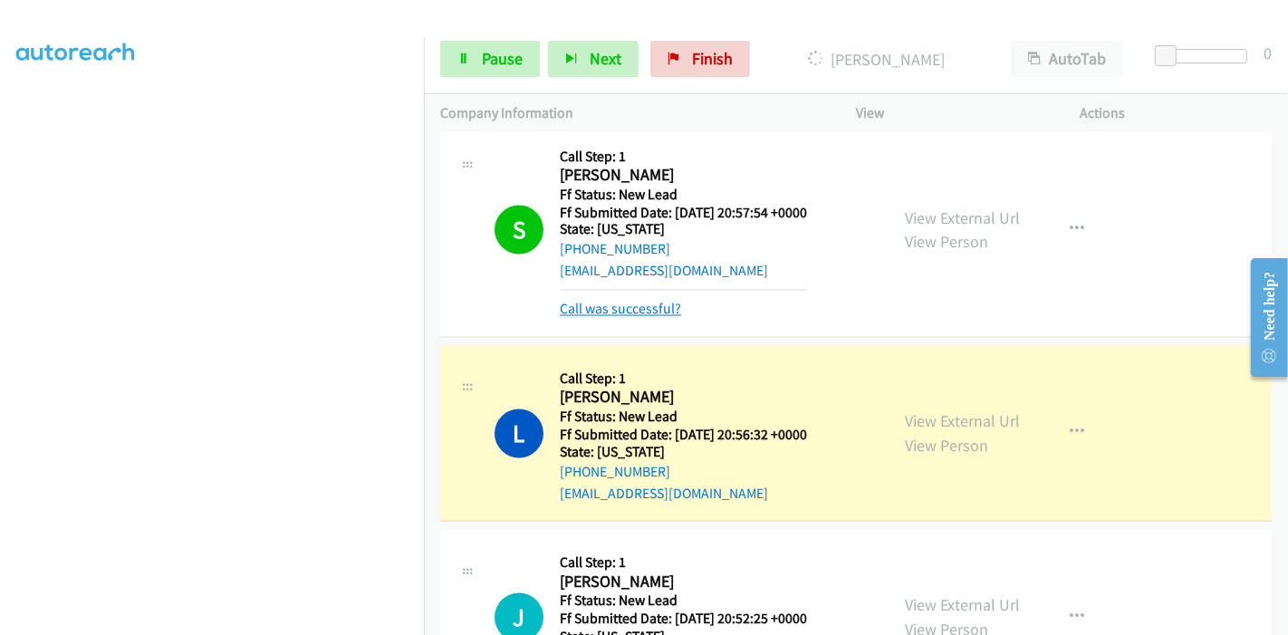
click at [618, 301] on link "Call was successful?" at bounding box center [620, 309] width 121 height 17
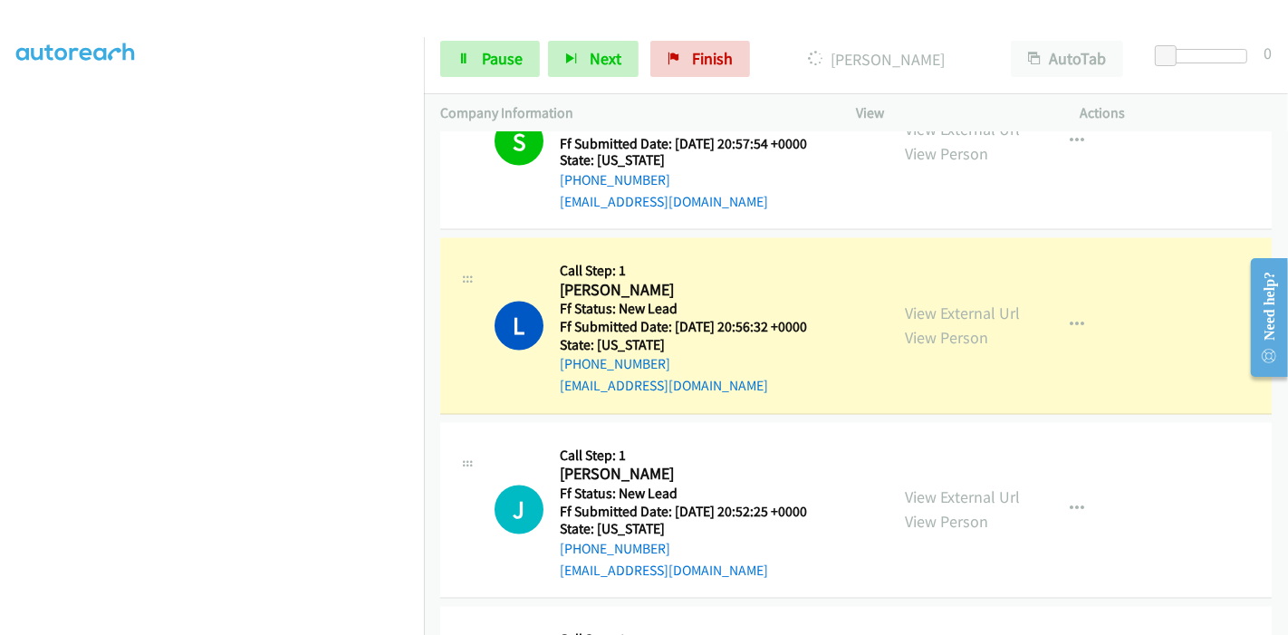
scroll to position [2900, 0]
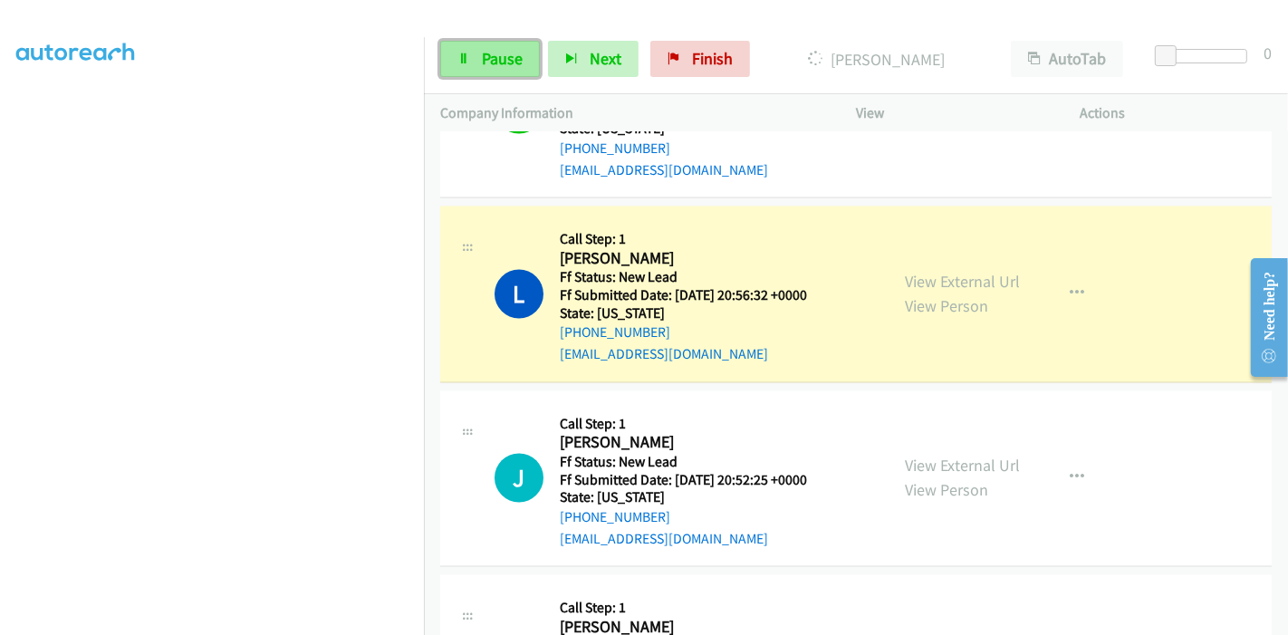
click at [485, 56] on span "Pause" at bounding box center [502, 58] width 41 height 21
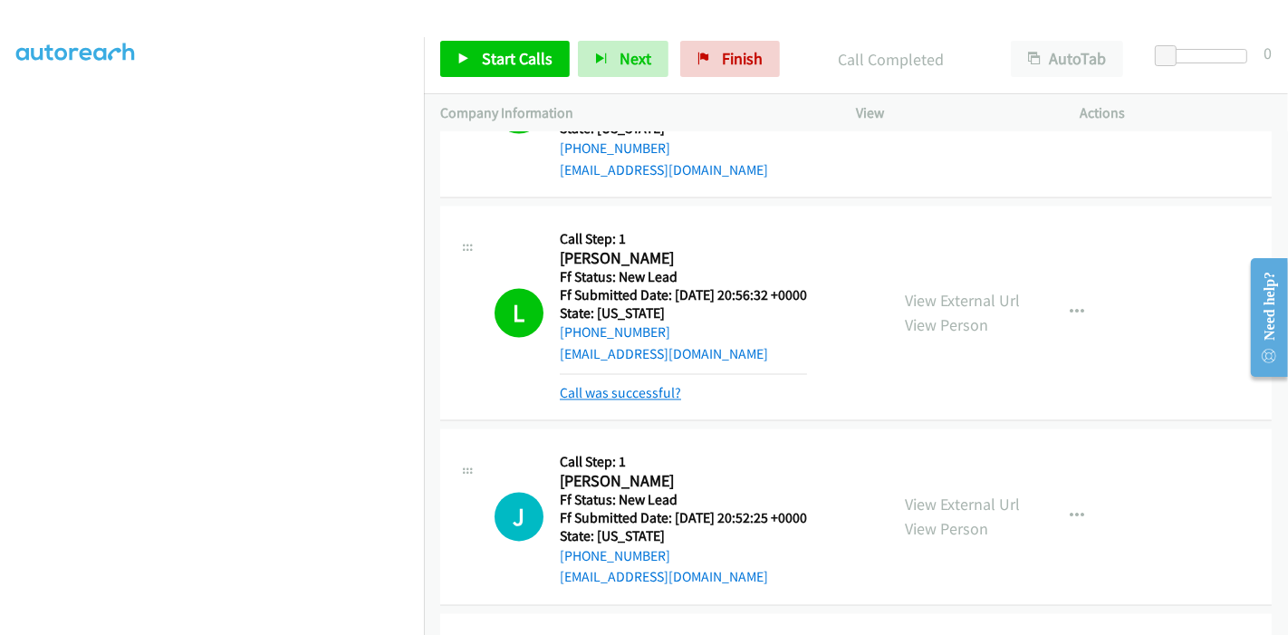
click at [624, 385] on link "Call was successful?" at bounding box center [620, 393] width 121 height 17
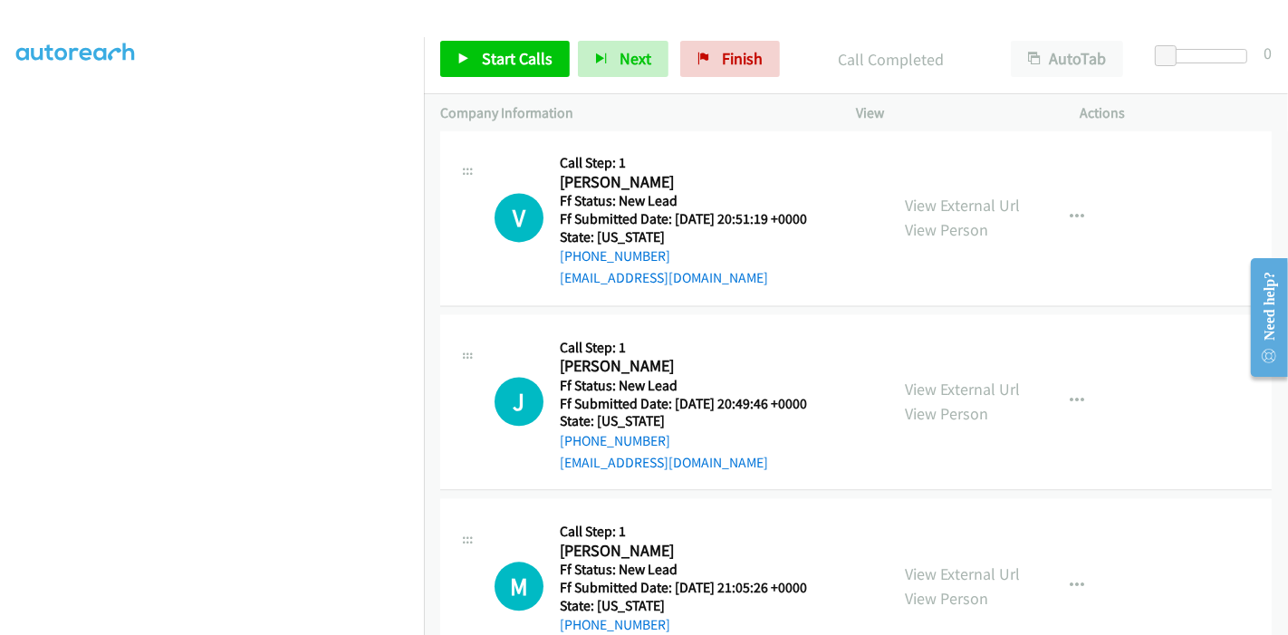
scroll to position [3386, 0]
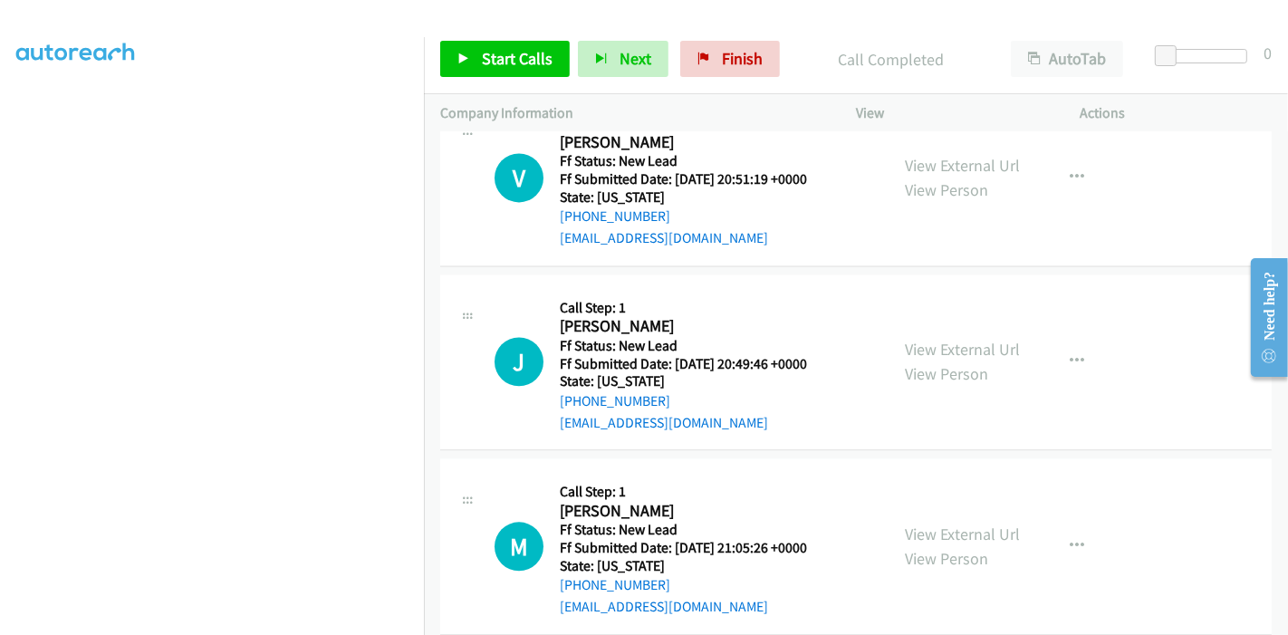
drag, startPoint x: 982, startPoint y: 534, endPoint x: 1001, endPoint y: 546, distance: 22.4
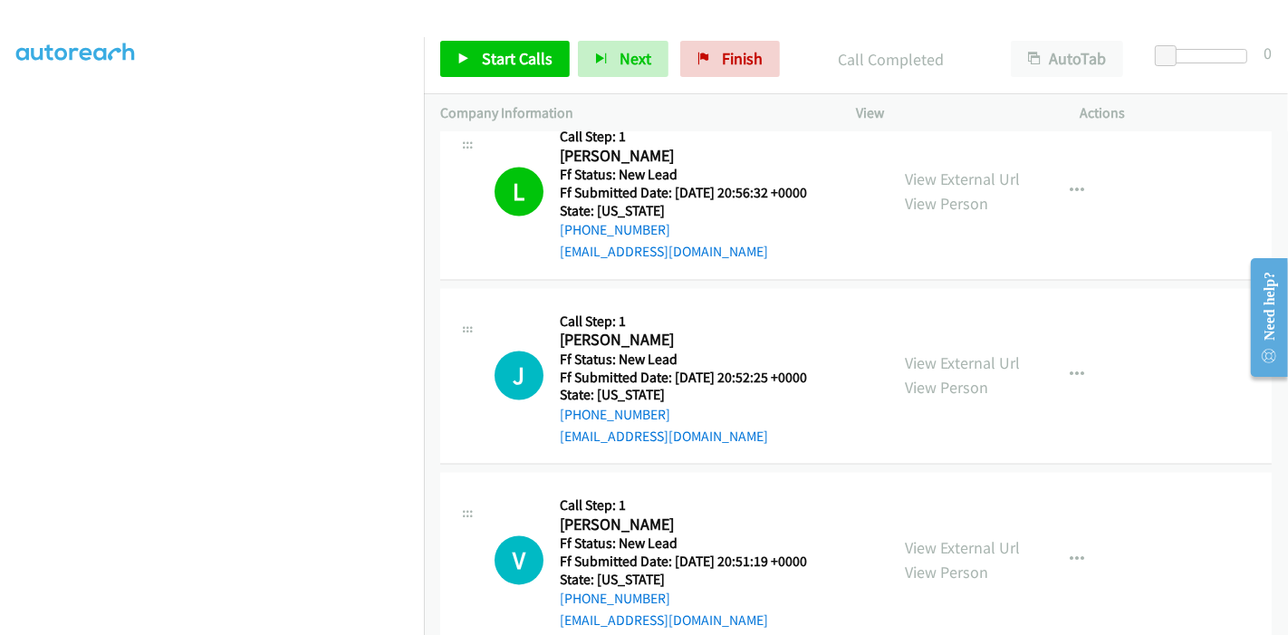
scroll to position [3084, 0]
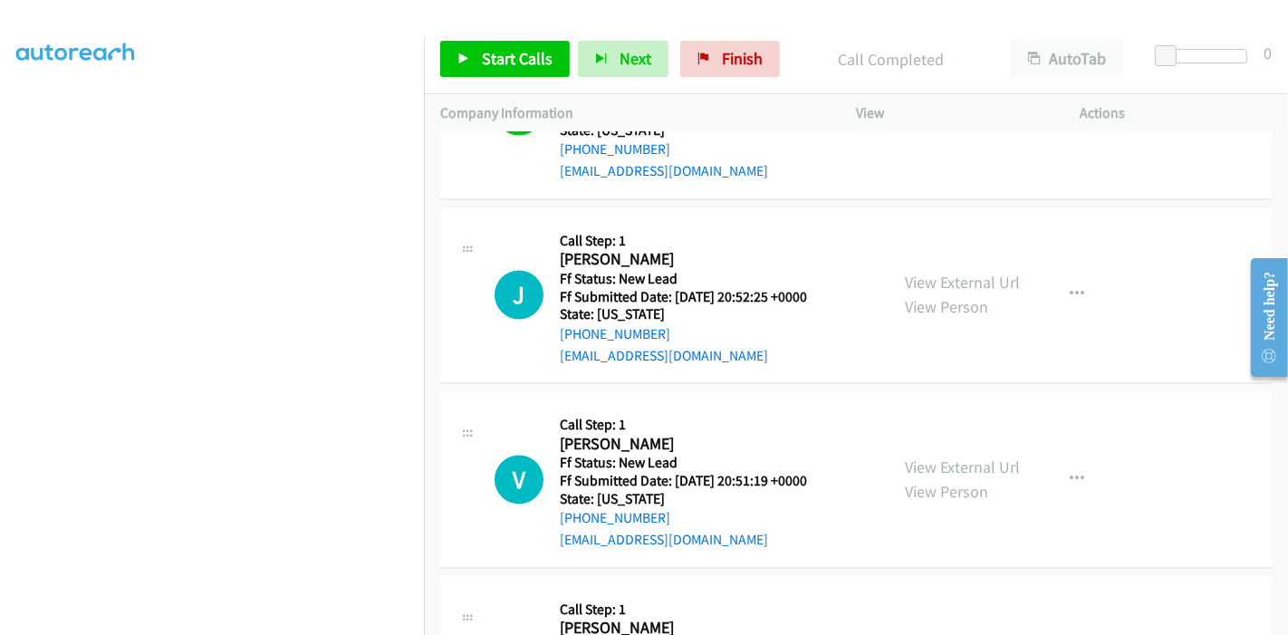
click at [732, 37] on div "Start Calls Pause Next Finish Call Completed AutoTab AutoTab 0" at bounding box center [856, 59] width 864 height 70
click at [726, 41] on link "Finish" at bounding box center [730, 59] width 100 height 36
